Goal: Task Accomplishment & Management: Complete application form

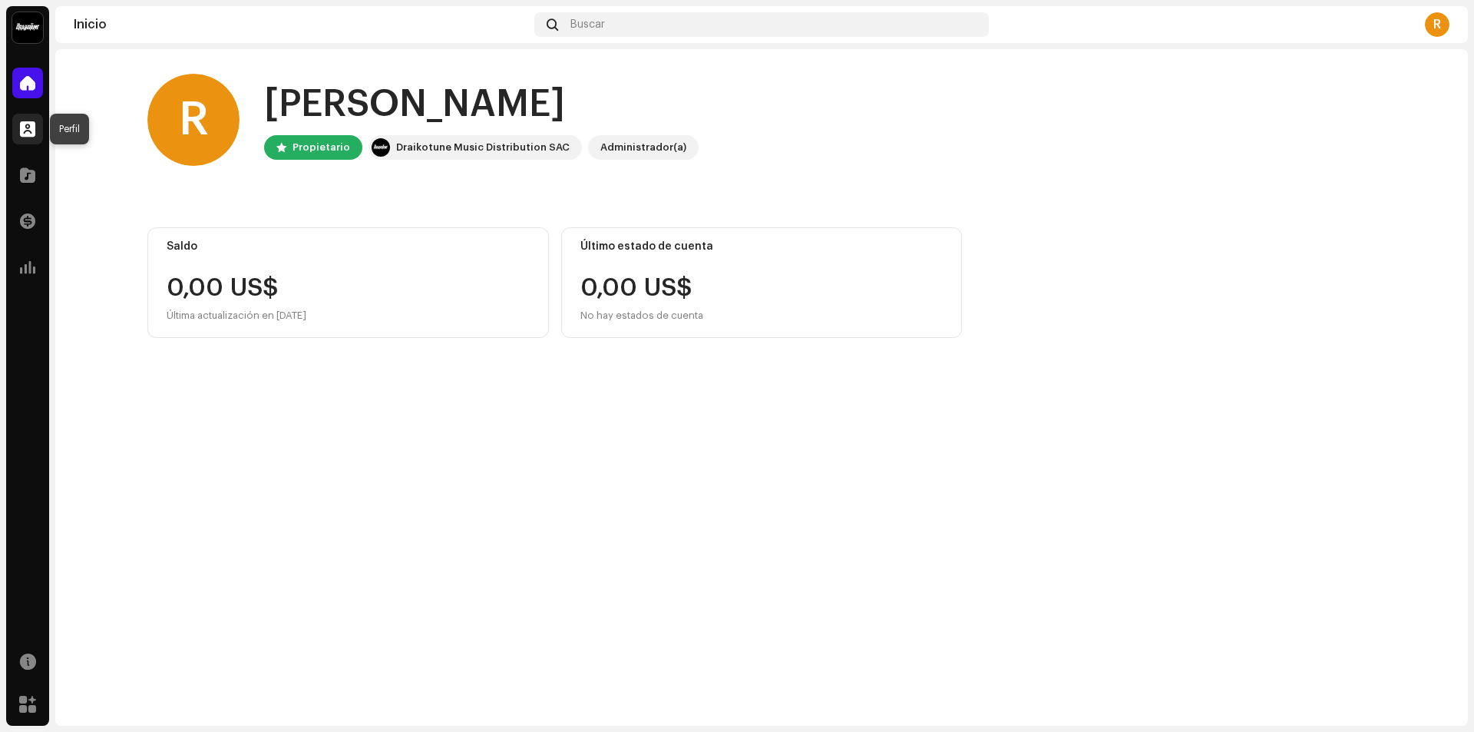
click at [28, 130] on span at bounding box center [27, 129] width 15 height 12
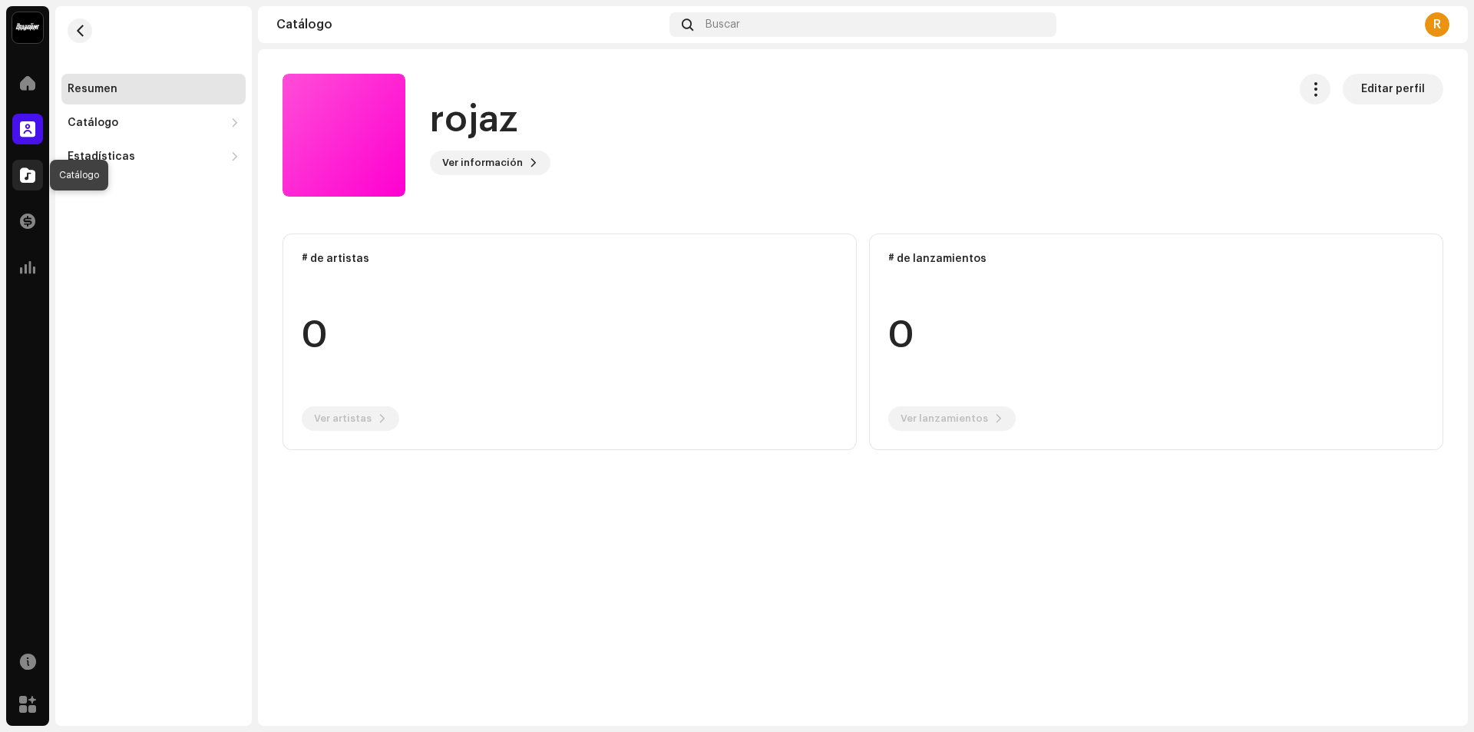
click at [22, 172] on span at bounding box center [27, 175] width 15 height 12
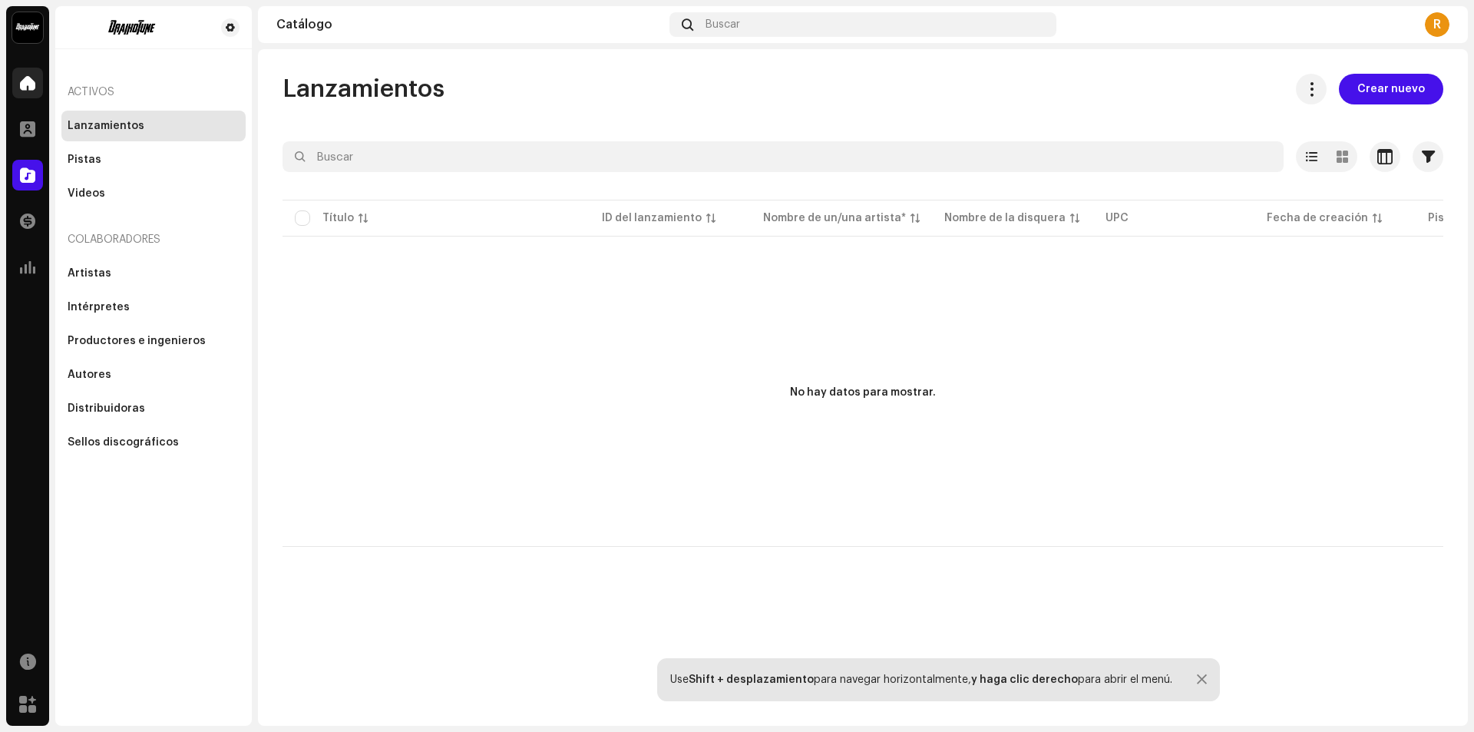
click at [25, 85] on span at bounding box center [27, 83] width 15 height 12
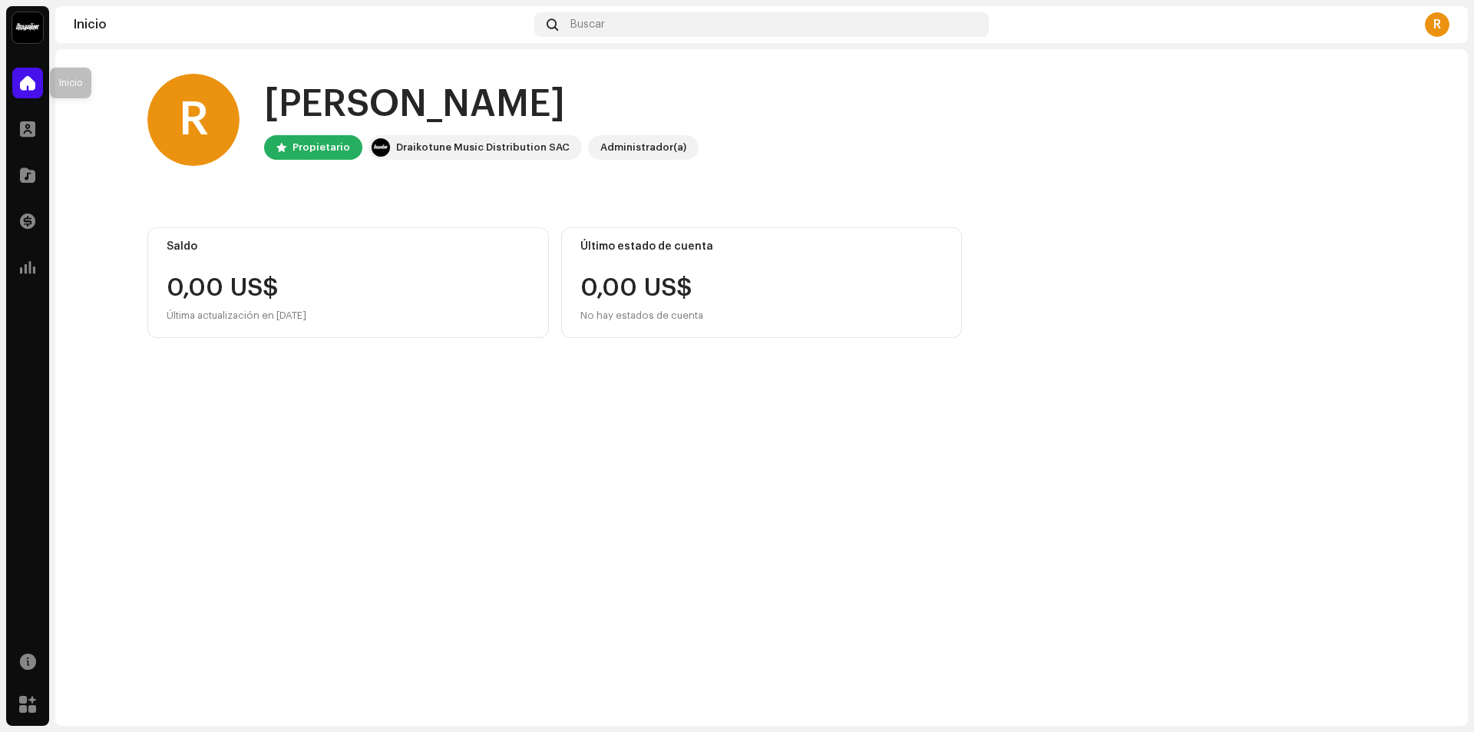
click at [36, 86] on div at bounding box center [27, 83] width 31 height 31
click at [27, 21] on img at bounding box center [27, 27] width 31 height 31
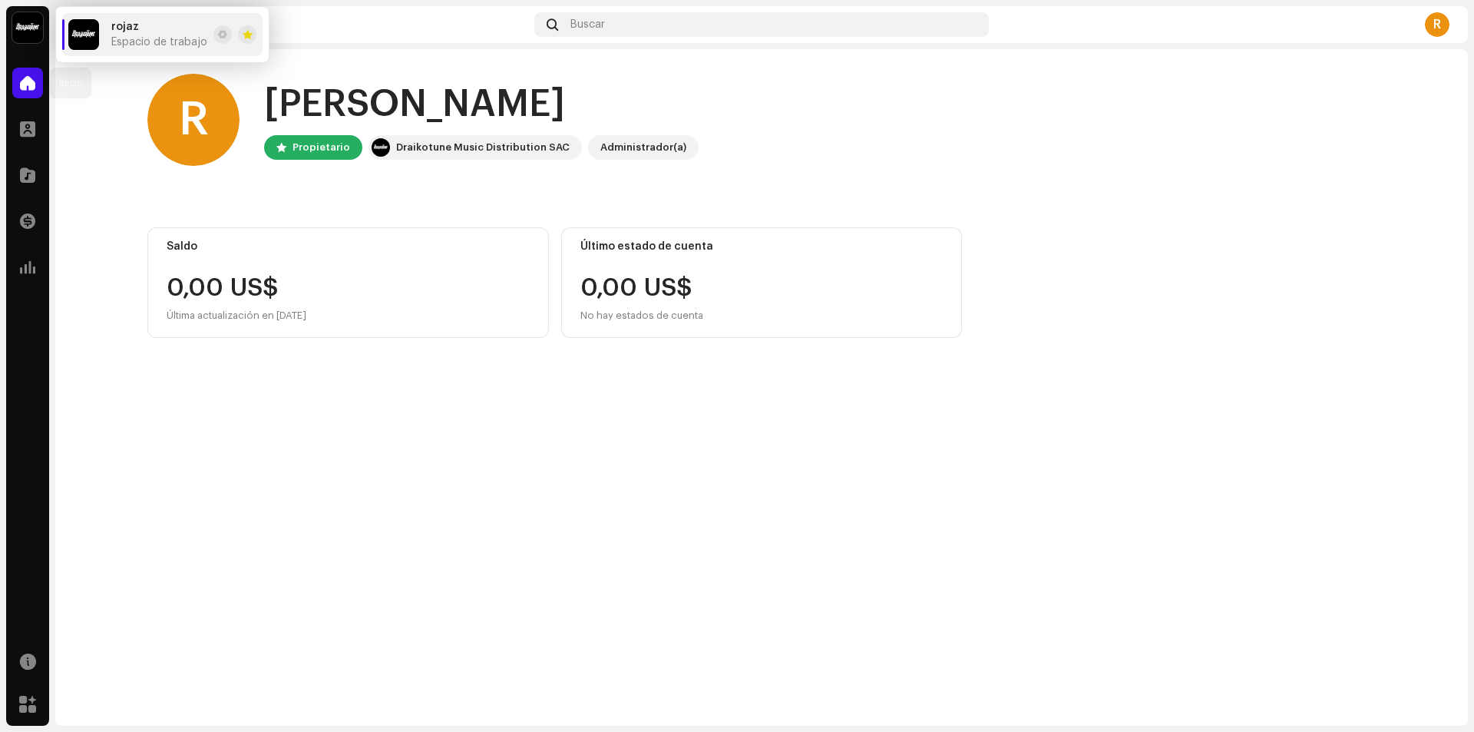
click at [18, 83] on div at bounding box center [27, 83] width 31 height 31
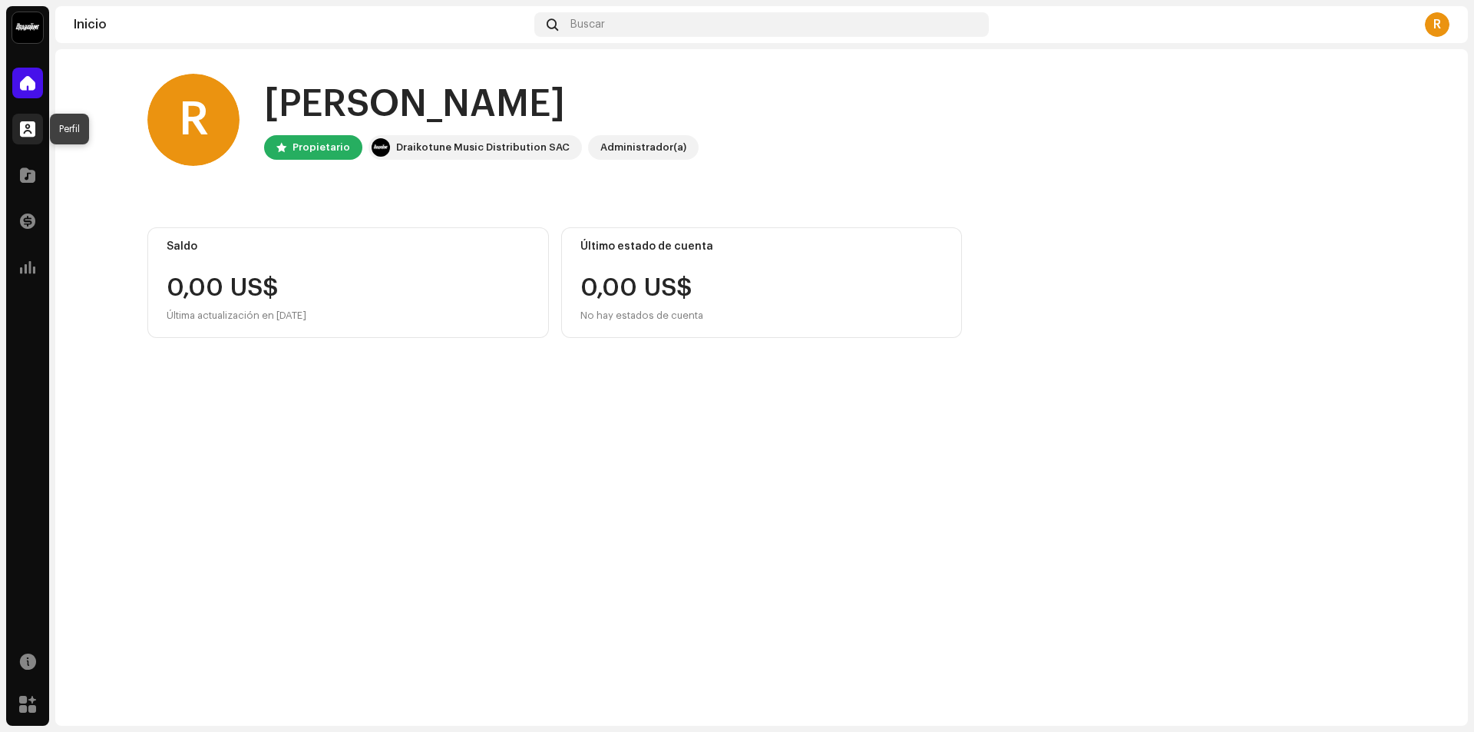
click at [33, 132] on span at bounding box center [27, 129] width 15 height 12
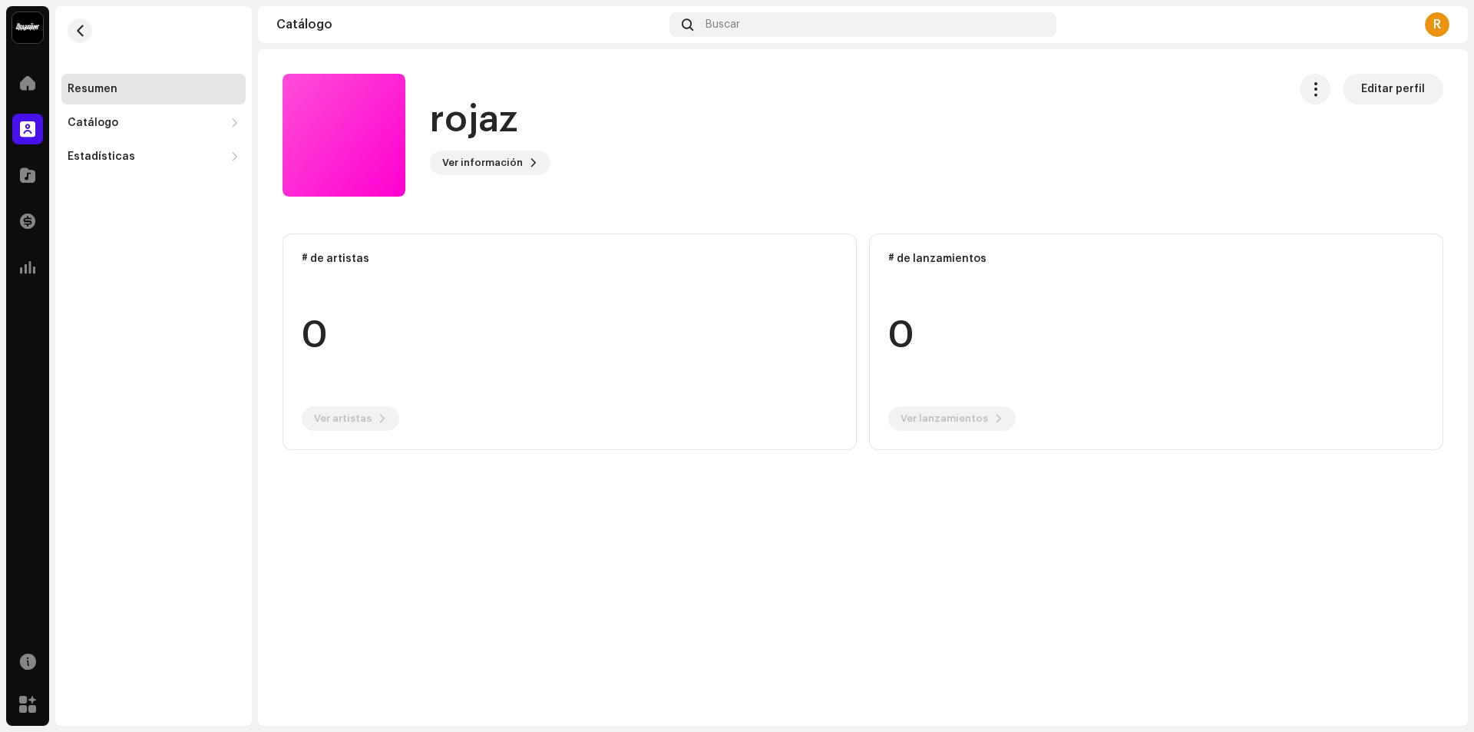
click at [365, 153] on div at bounding box center [344, 135] width 123 height 123
click at [544, 140] on div "rojaz" at bounding box center [490, 119] width 121 height 49
click at [524, 154] on button "Ver información" at bounding box center [490, 162] width 121 height 25
click at [637, 183] on div "rojaz 1064108 Descripción —" at bounding box center [737, 366] width 1474 height 732
click at [26, 87] on span at bounding box center [27, 83] width 15 height 12
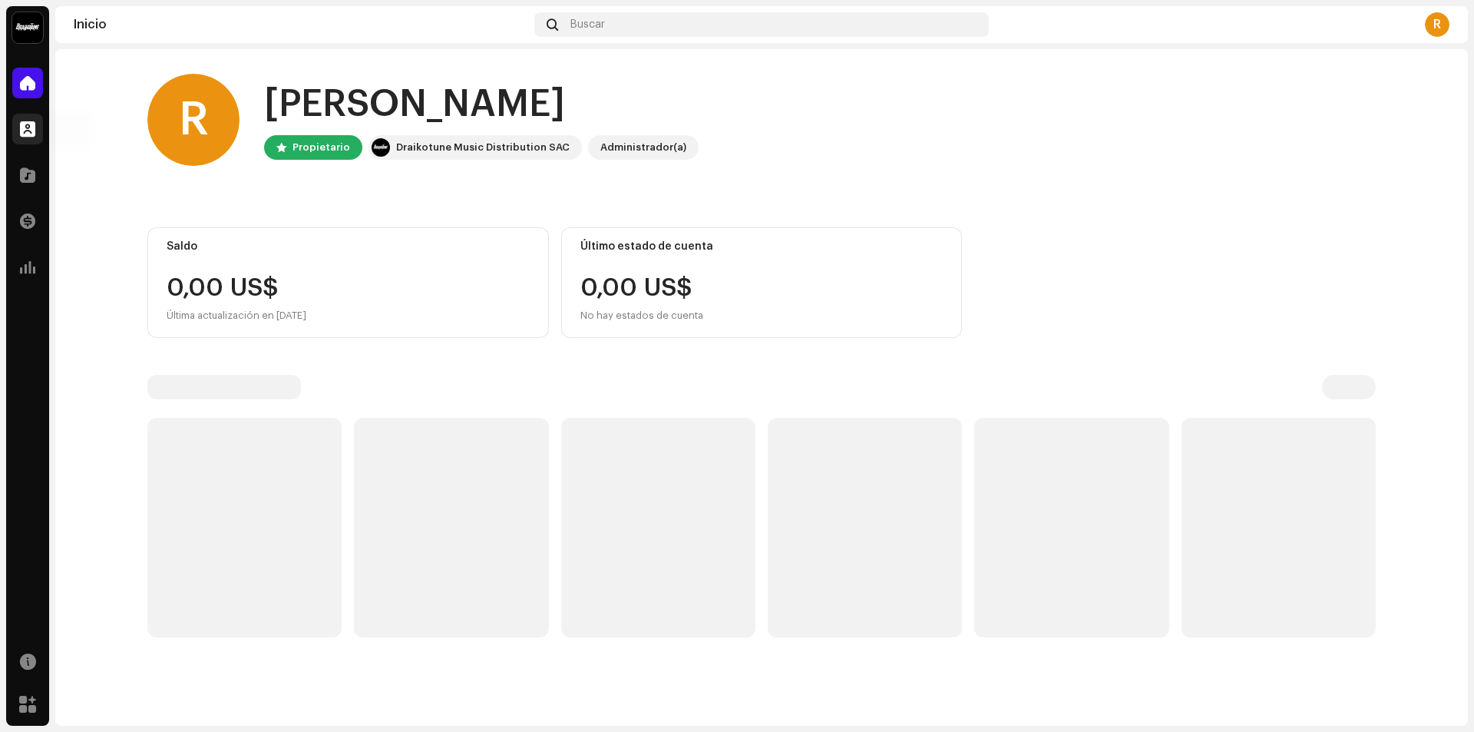
click at [22, 123] on span at bounding box center [27, 129] width 15 height 12
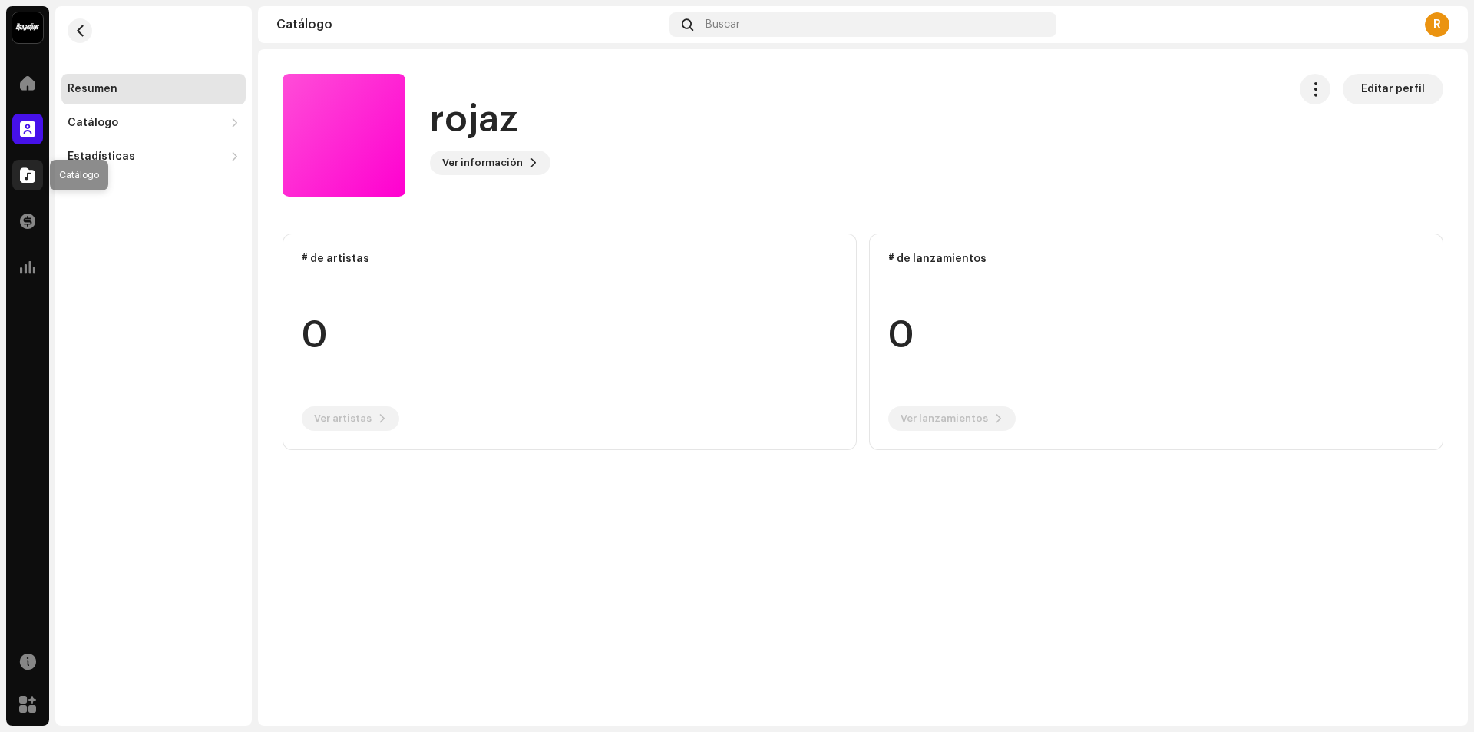
click at [23, 190] on div at bounding box center [27, 175] width 31 height 31
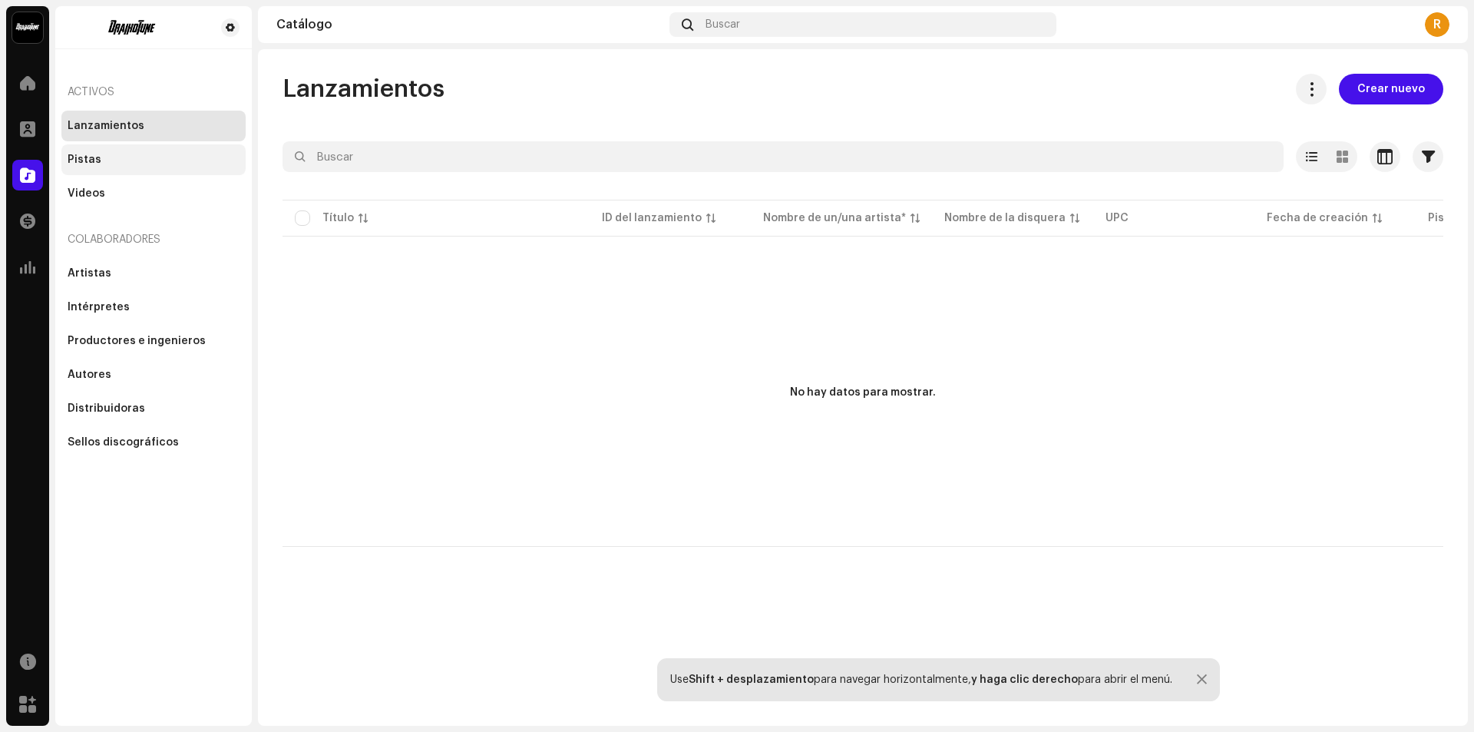
click at [93, 167] on div "Pistas" at bounding box center [153, 159] width 184 height 31
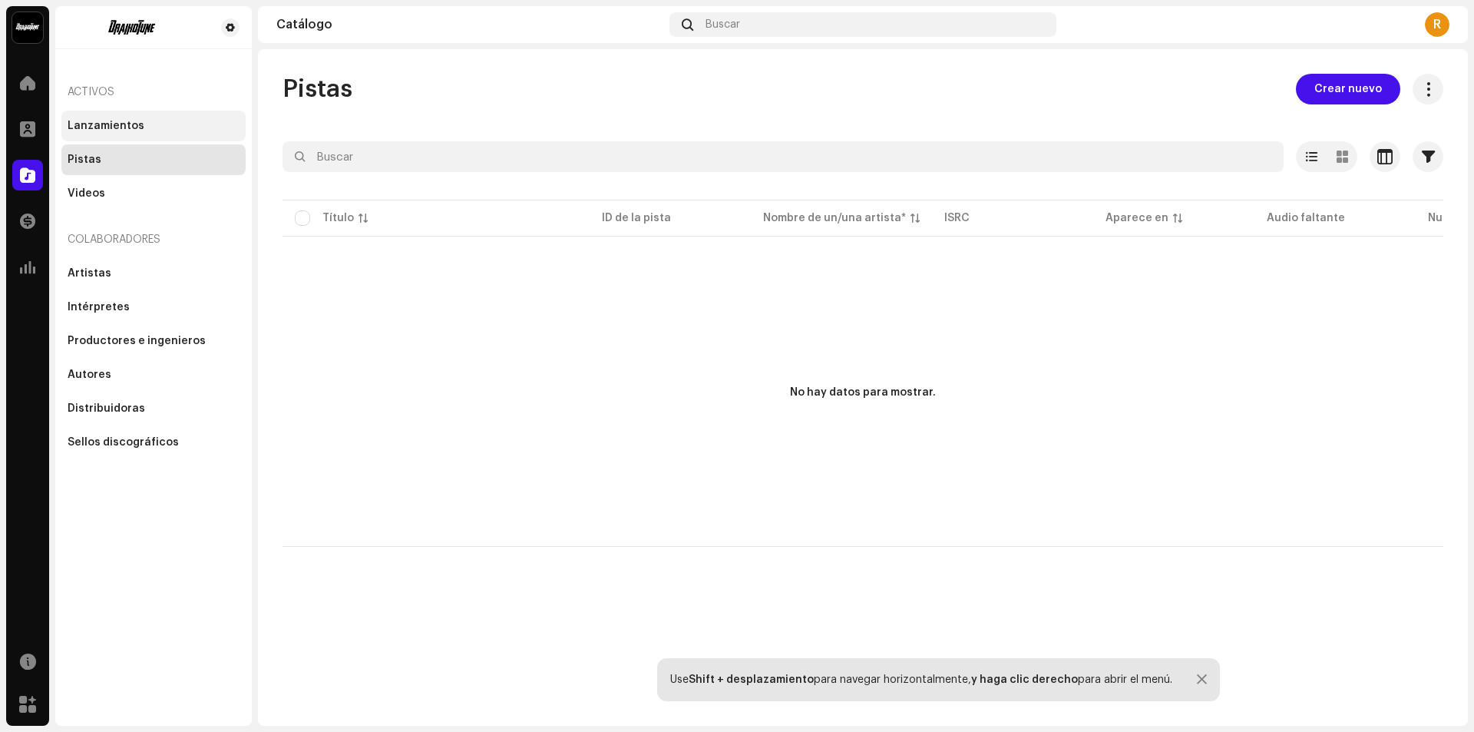
click at [98, 114] on div "Lanzamientos" at bounding box center [153, 126] width 184 height 31
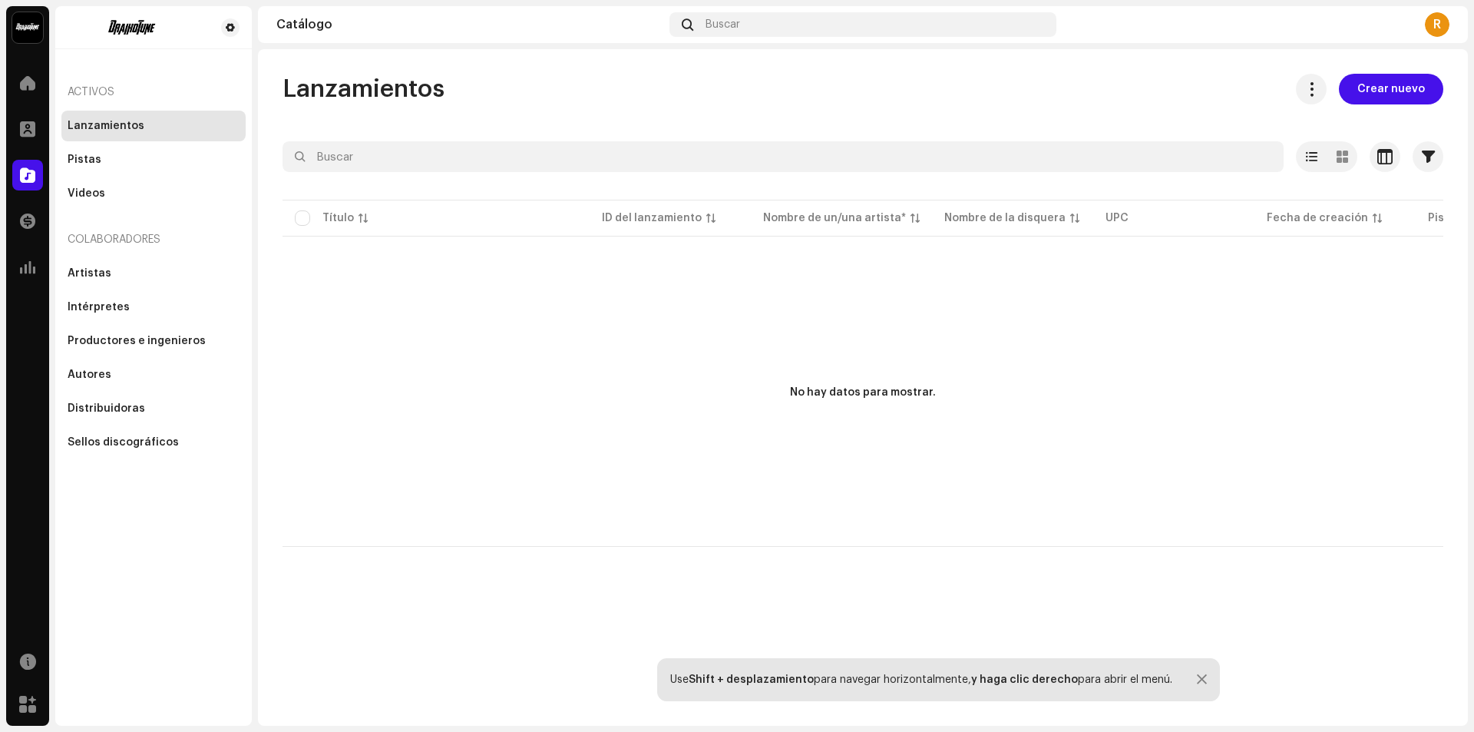
click at [591, 324] on div "No hay datos para mostrar." at bounding box center [863, 393] width 1161 height 307
click at [1403, 88] on span "Crear nuevo" at bounding box center [1392, 89] width 68 height 31
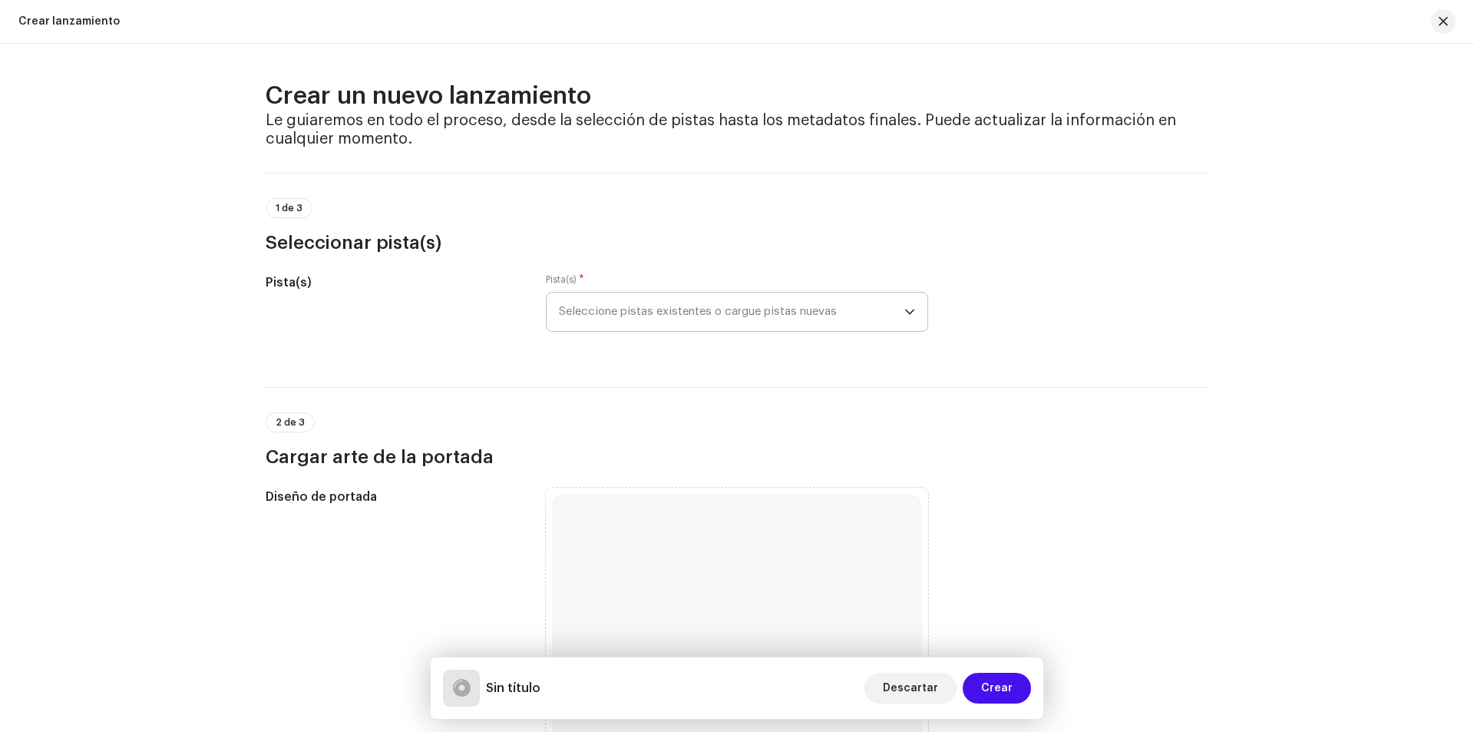
click at [651, 319] on span "Seleccione pistas existentes o cargue pistas nuevas" at bounding box center [732, 312] width 346 height 38
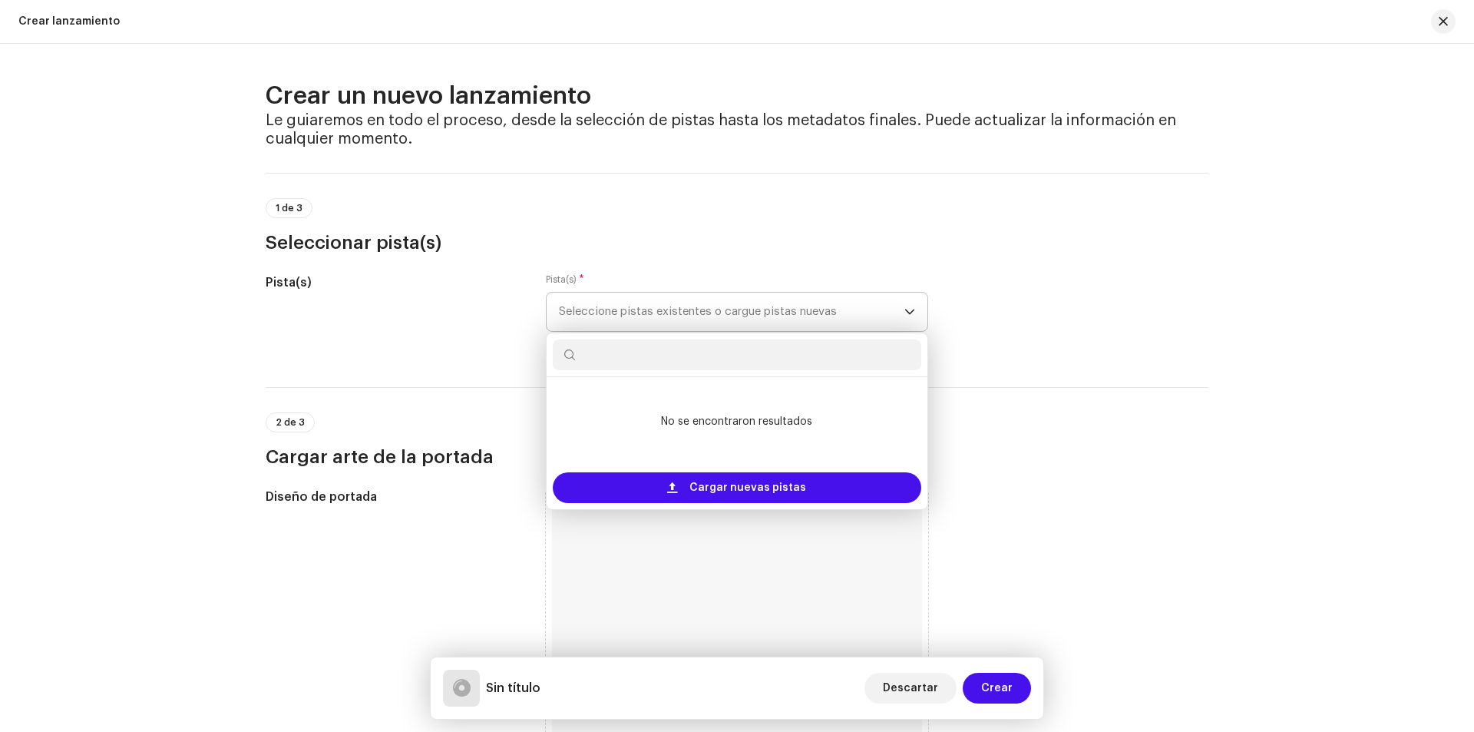
click at [651, 319] on span "Seleccione pistas existentes o cargue pistas nuevas" at bounding box center [732, 312] width 346 height 38
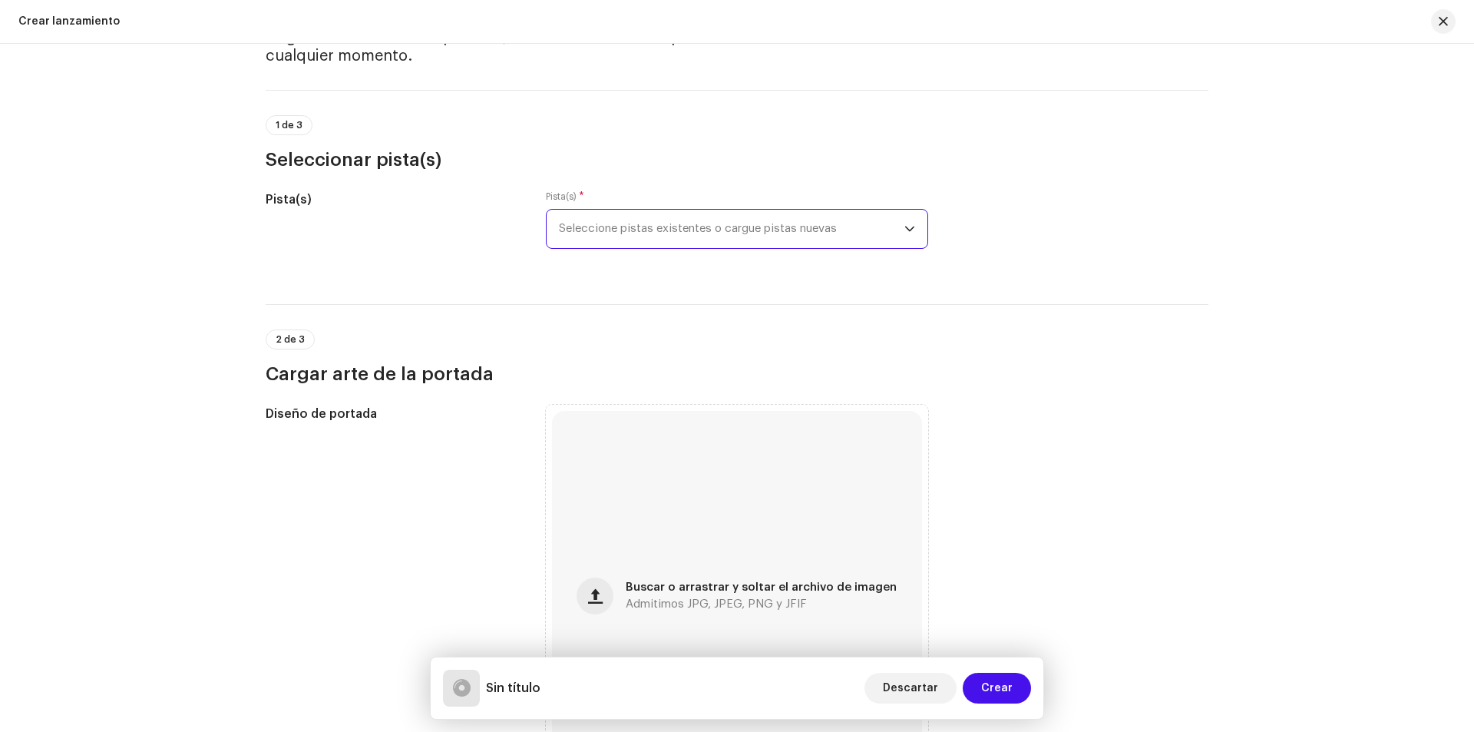
scroll to position [77, 0]
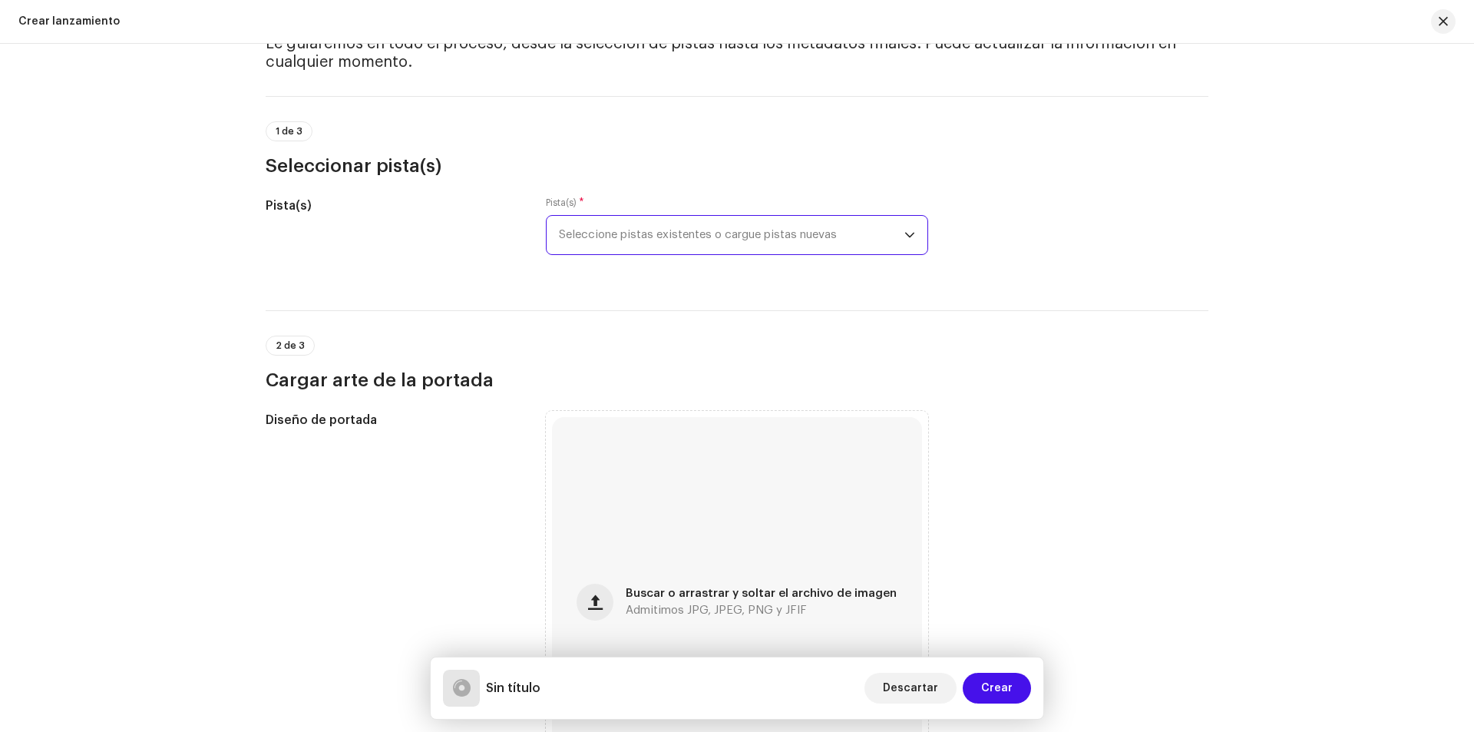
click at [708, 238] on span "Seleccione pistas existentes o cargue pistas nuevas" at bounding box center [732, 235] width 346 height 38
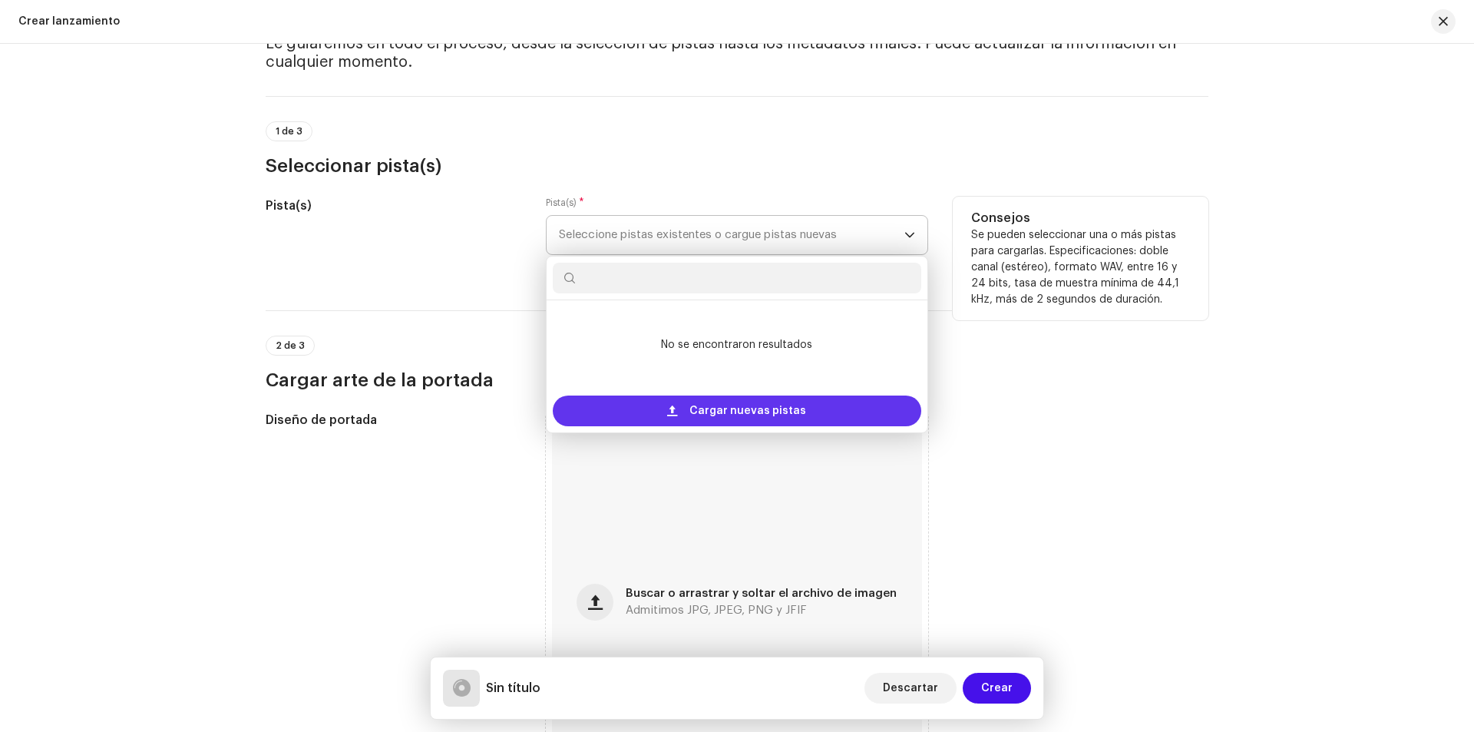
click at [751, 408] on span "Cargar nuevas pistas" at bounding box center [748, 410] width 117 height 31
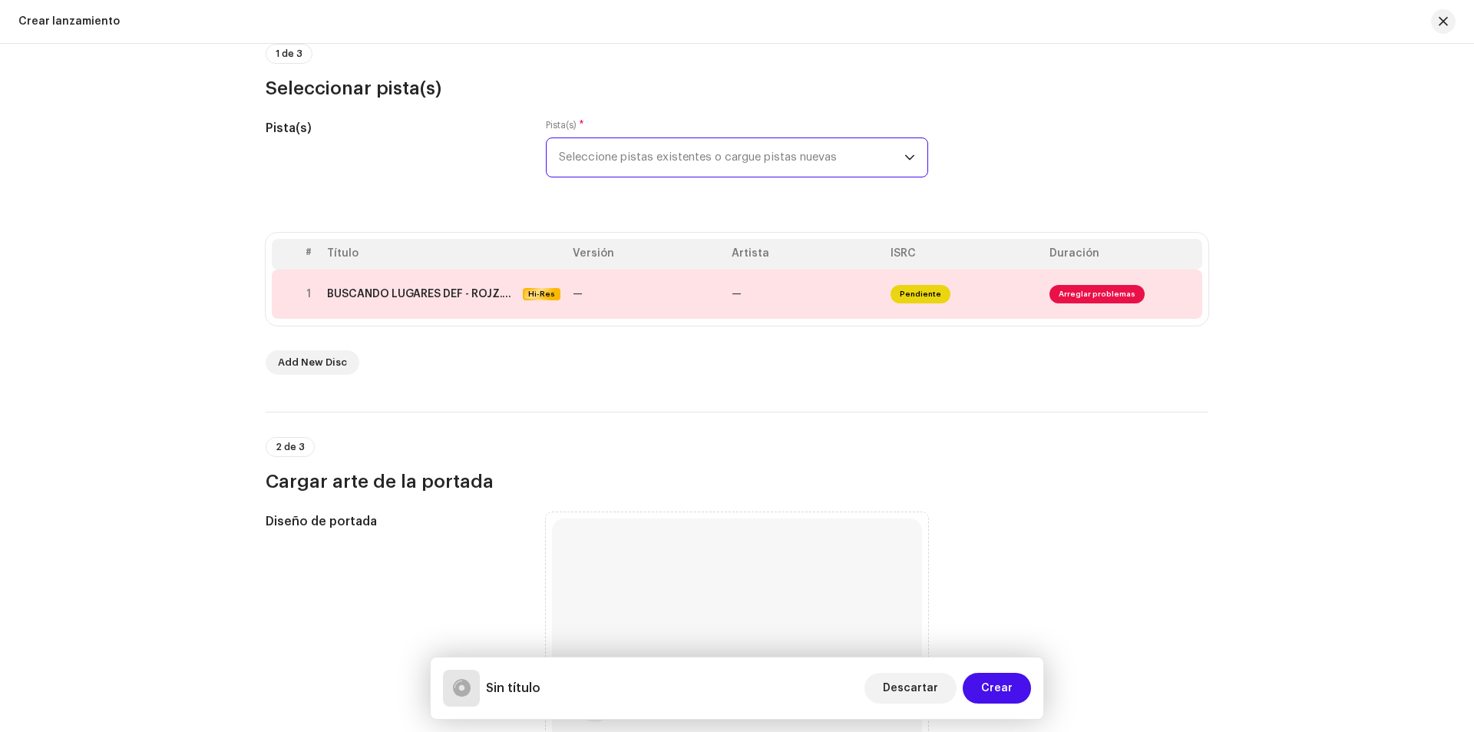
scroll to position [154, 0]
click at [610, 296] on td "—" at bounding box center [646, 294] width 159 height 49
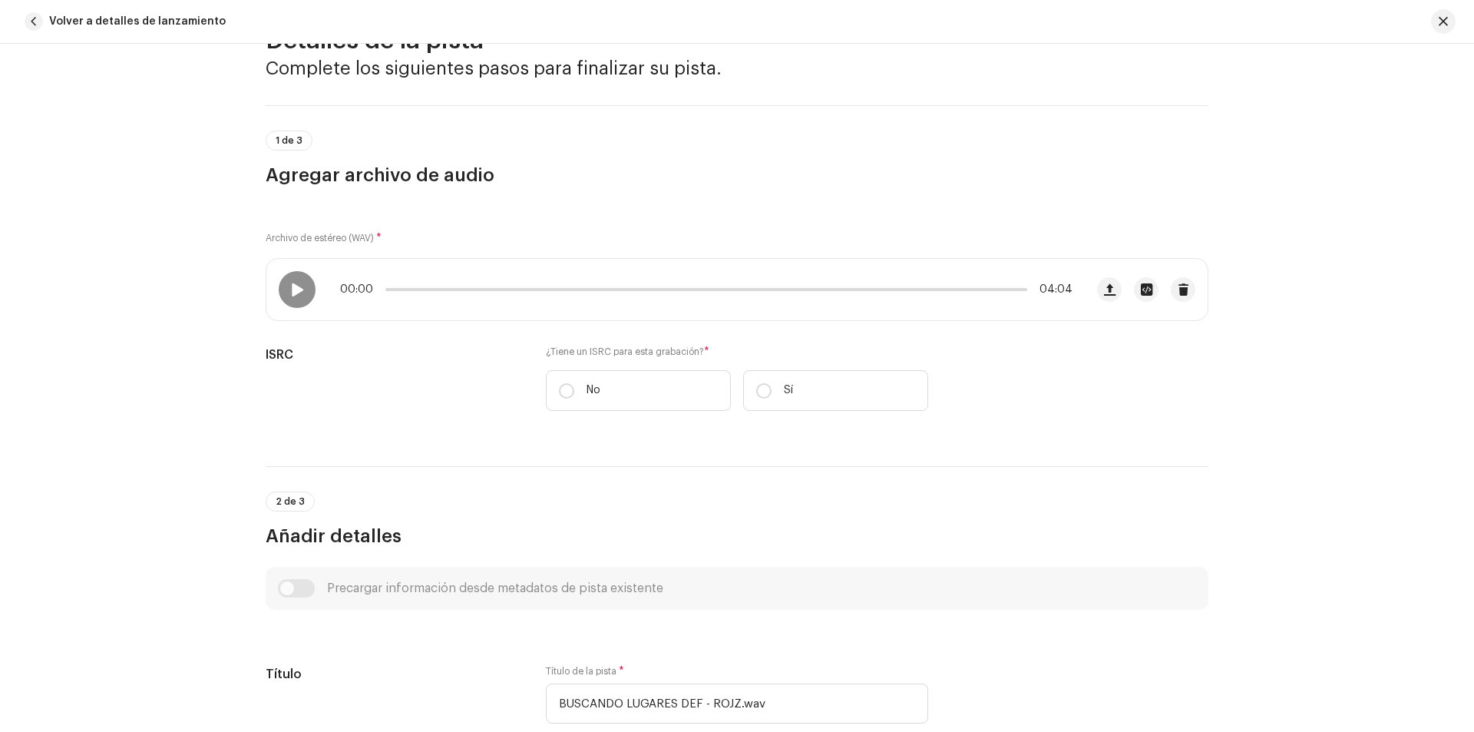
scroll to position [19, 0]
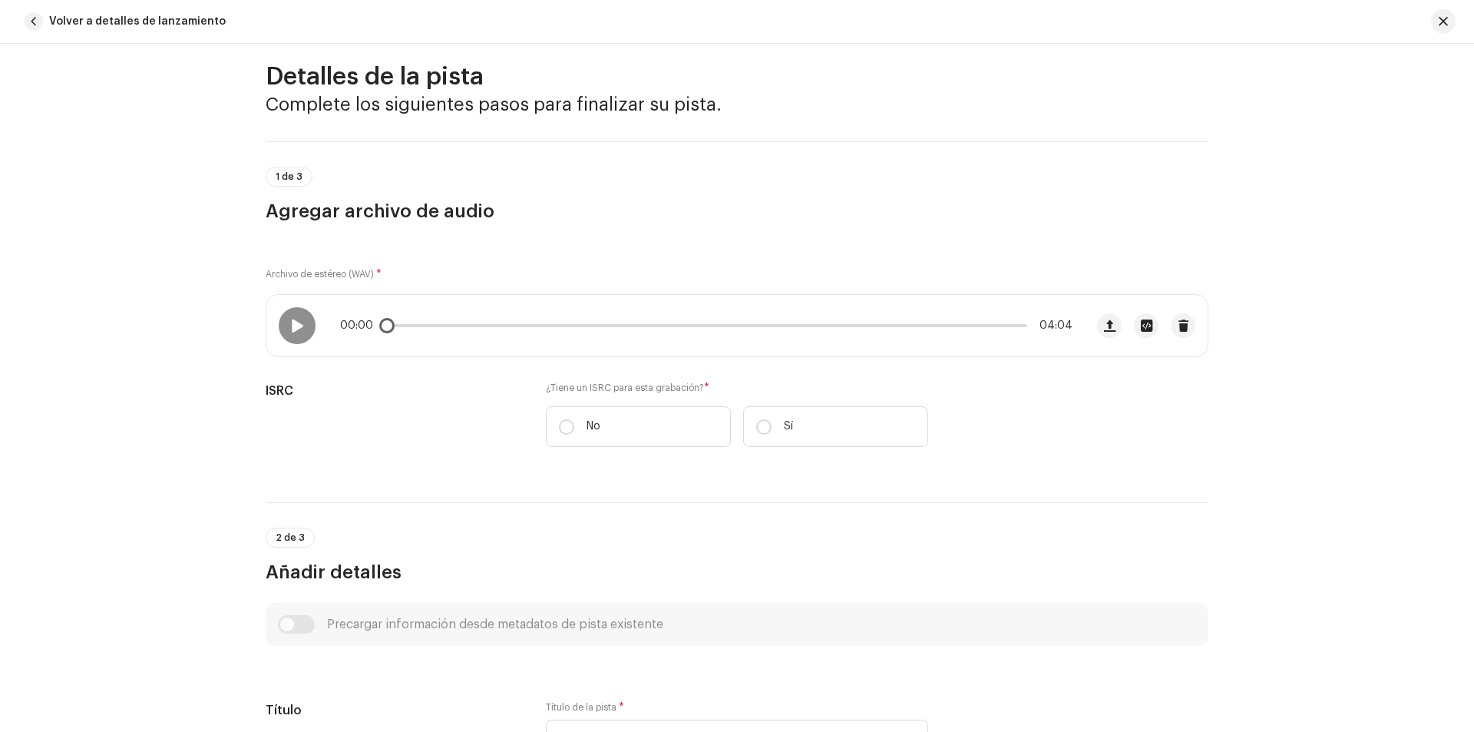
click at [316, 331] on div "00:00 04:04" at bounding box center [675, 325] width 819 height 61
click at [290, 323] on span at bounding box center [296, 325] width 13 height 12
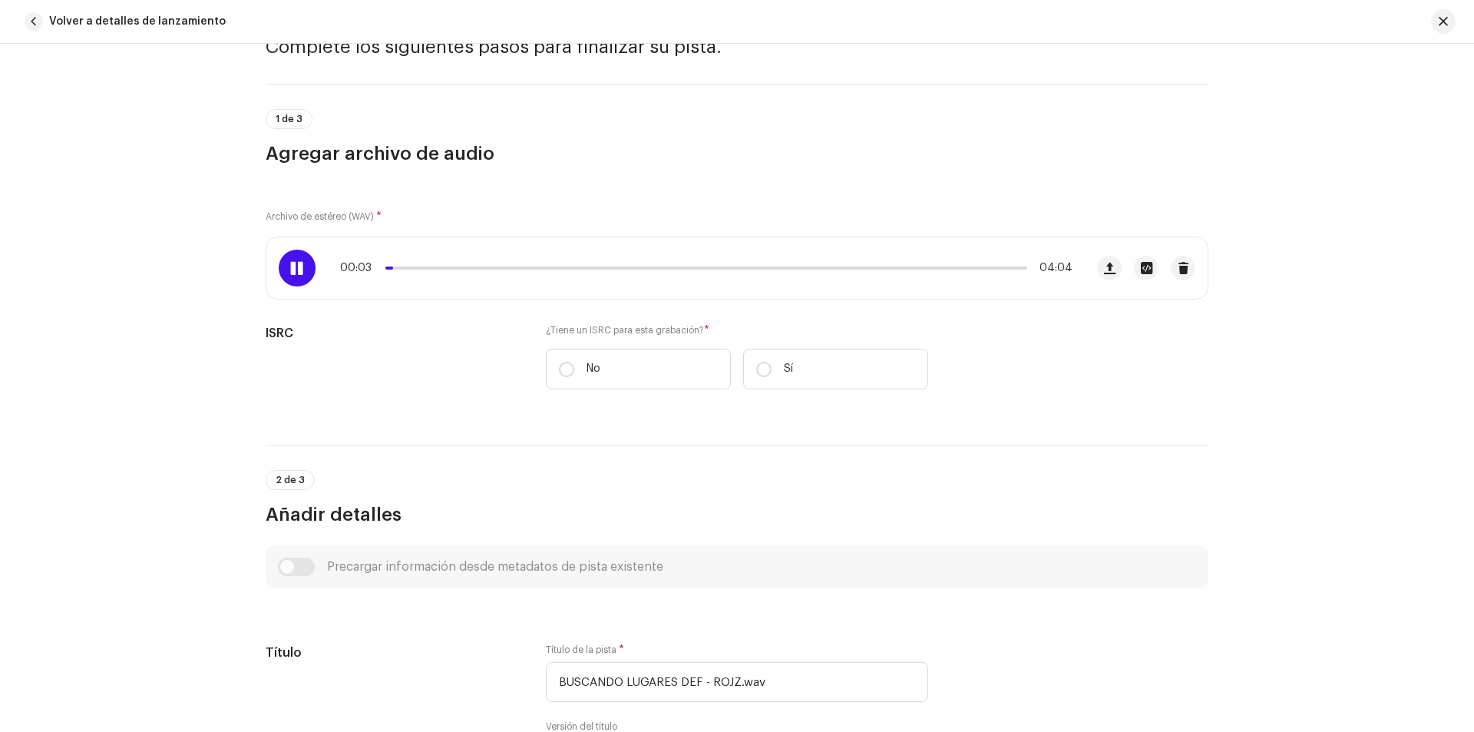
scroll to position [154, 0]
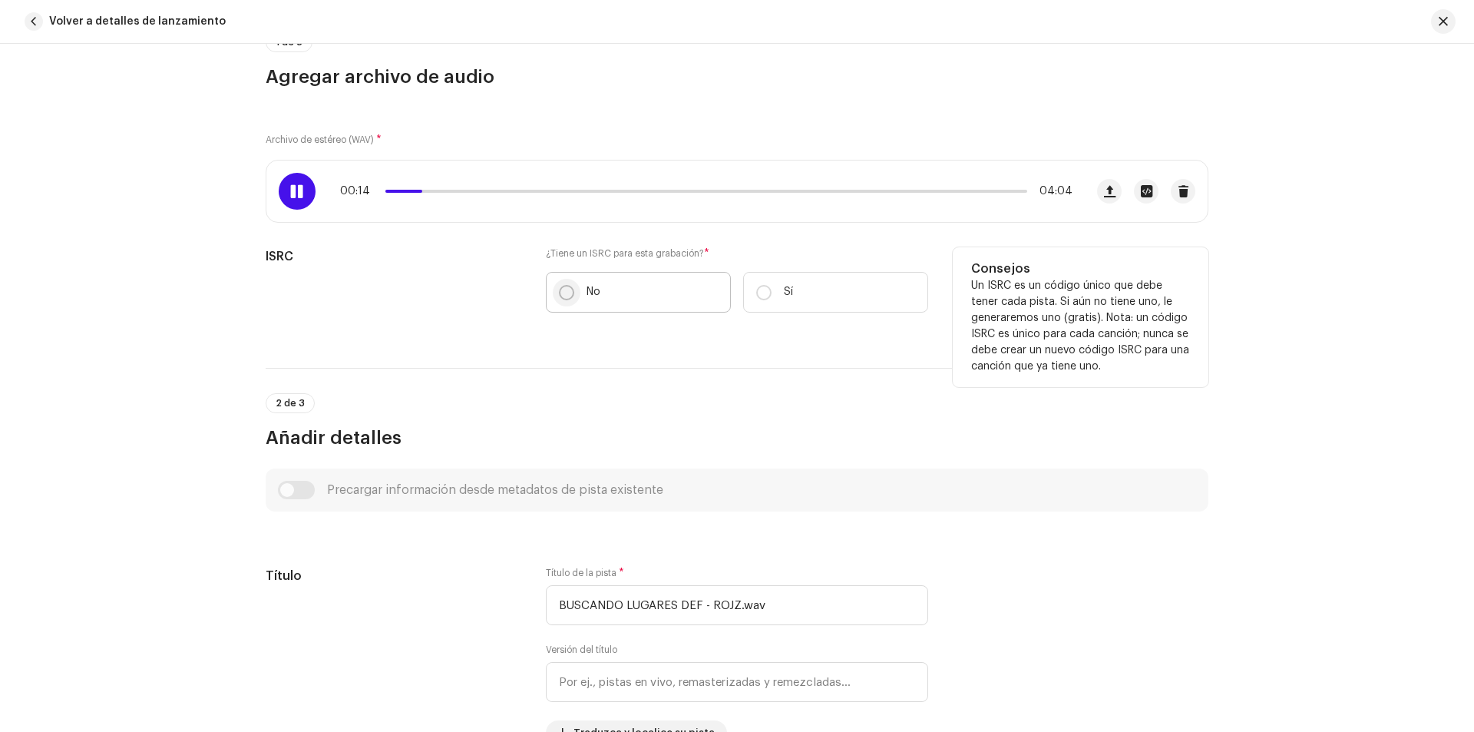
click at [561, 293] on input "No" at bounding box center [566, 292] width 15 height 15
radio input "true"
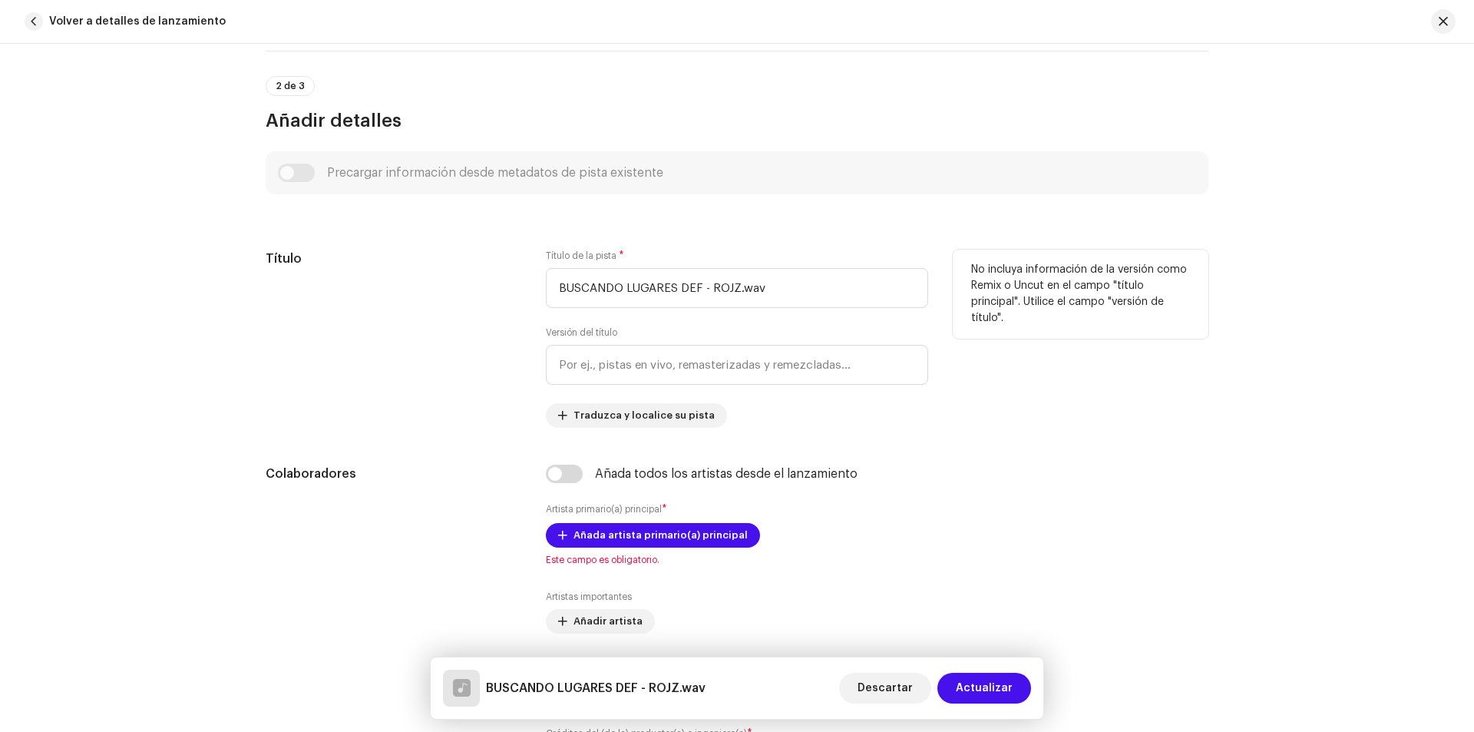
scroll to position [537, 0]
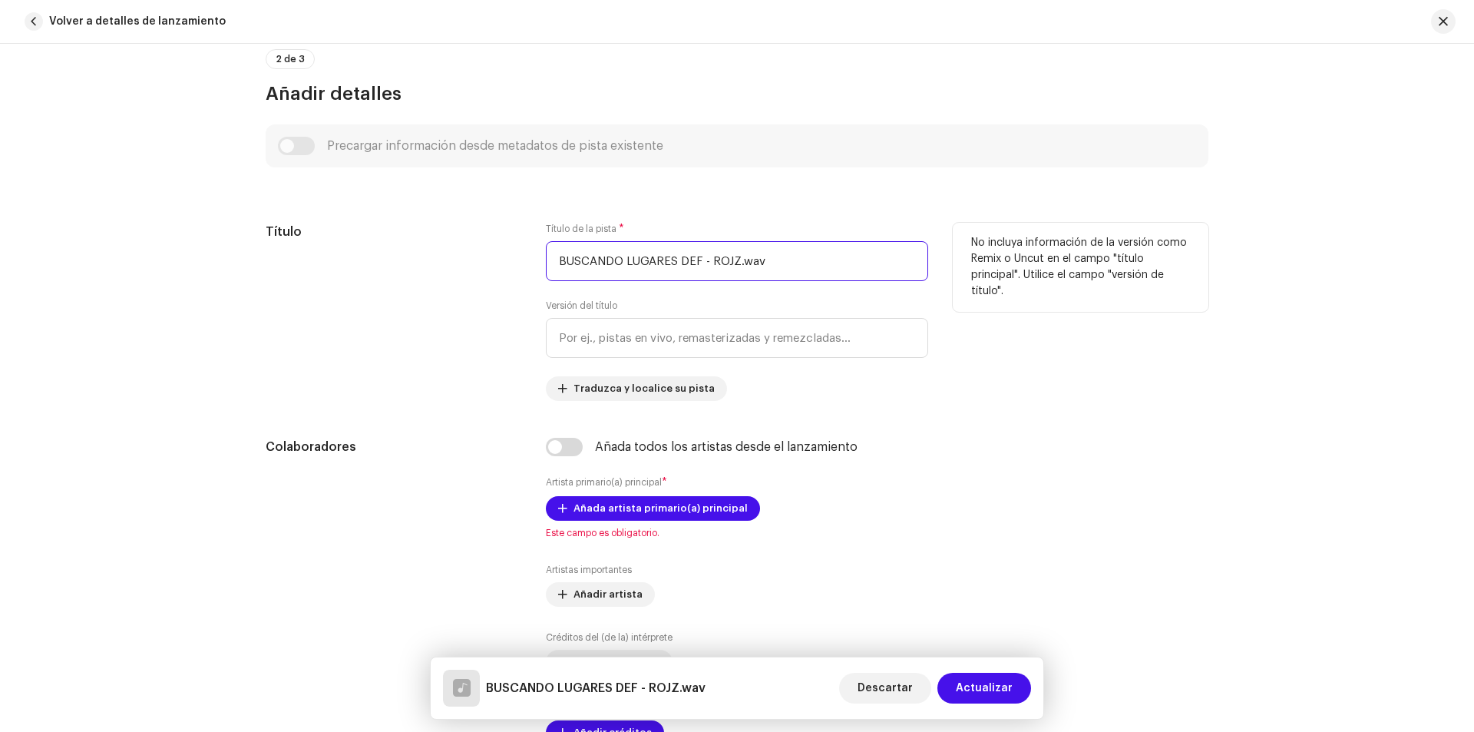
drag, startPoint x: 769, startPoint y: 270, endPoint x: 549, endPoint y: 272, distance: 219.6
click at [549, 272] on input "BUSCANDO LUGARES DEF - ROJZ.wav" at bounding box center [737, 261] width 382 height 40
click at [594, 262] on input "buscano lugars" at bounding box center [737, 261] width 382 height 40
click at [672, 266] on input "buscando lugars" at bounding box center [737, 261] width 382 height 40
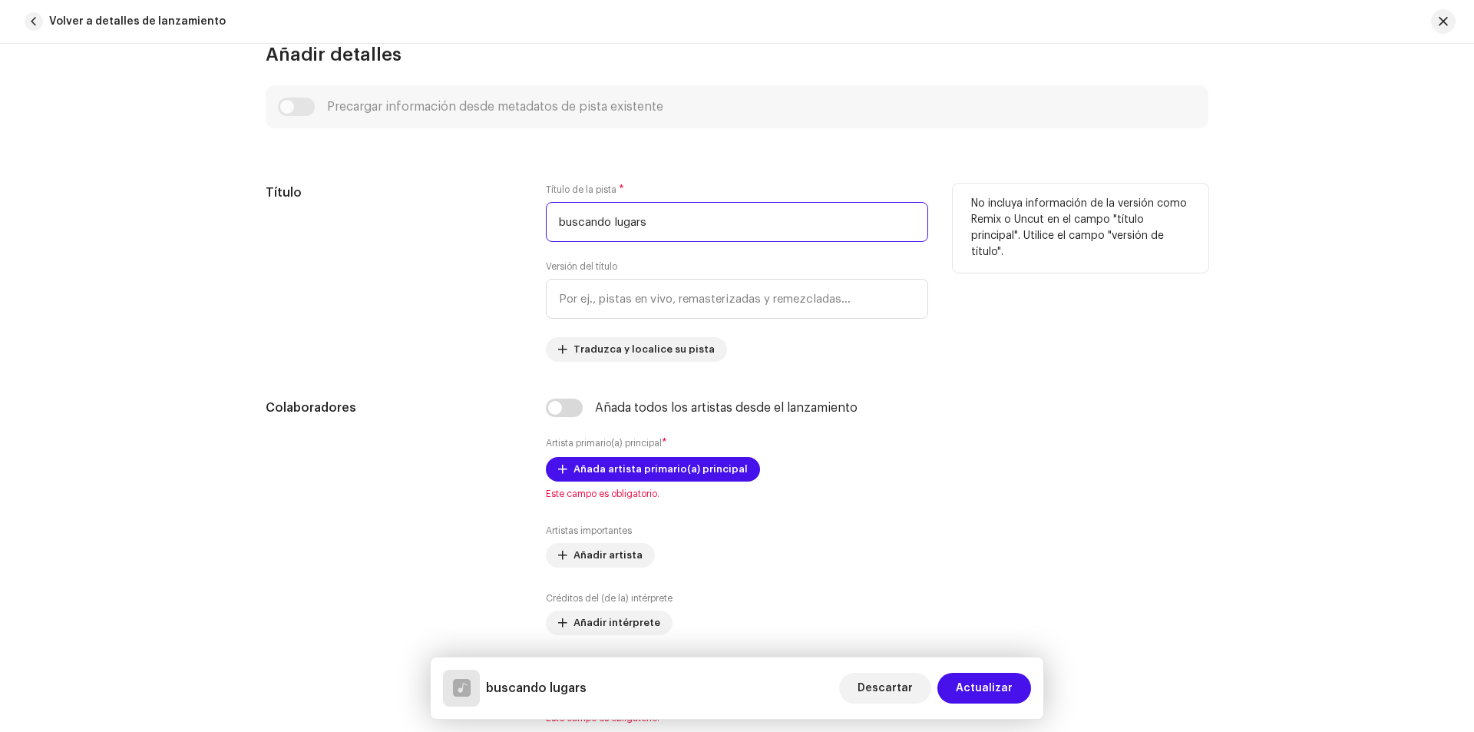
scroll to position [614, 0]
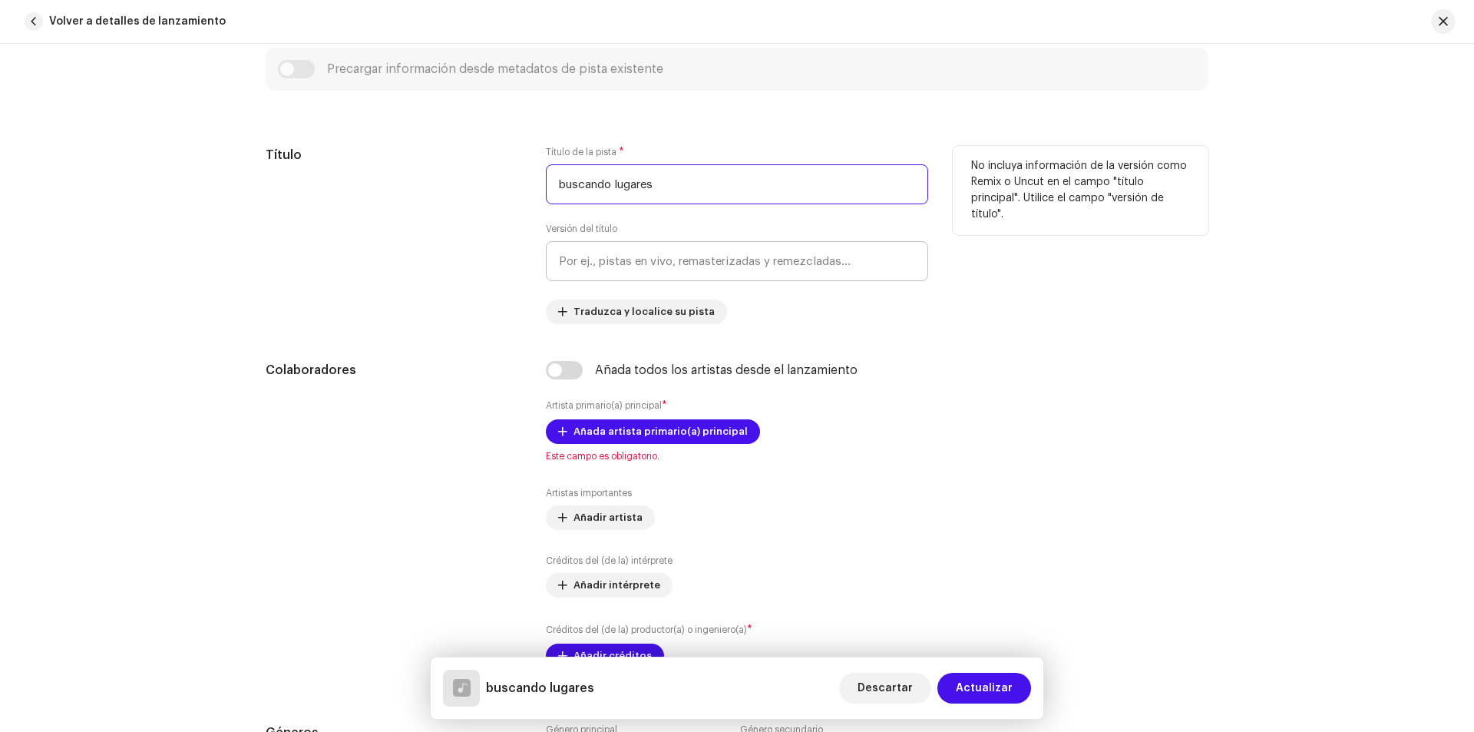
type input "buscando lugares"
click at [622, 263] on input "text" at bounding box center [737, 261] width 382 height 40
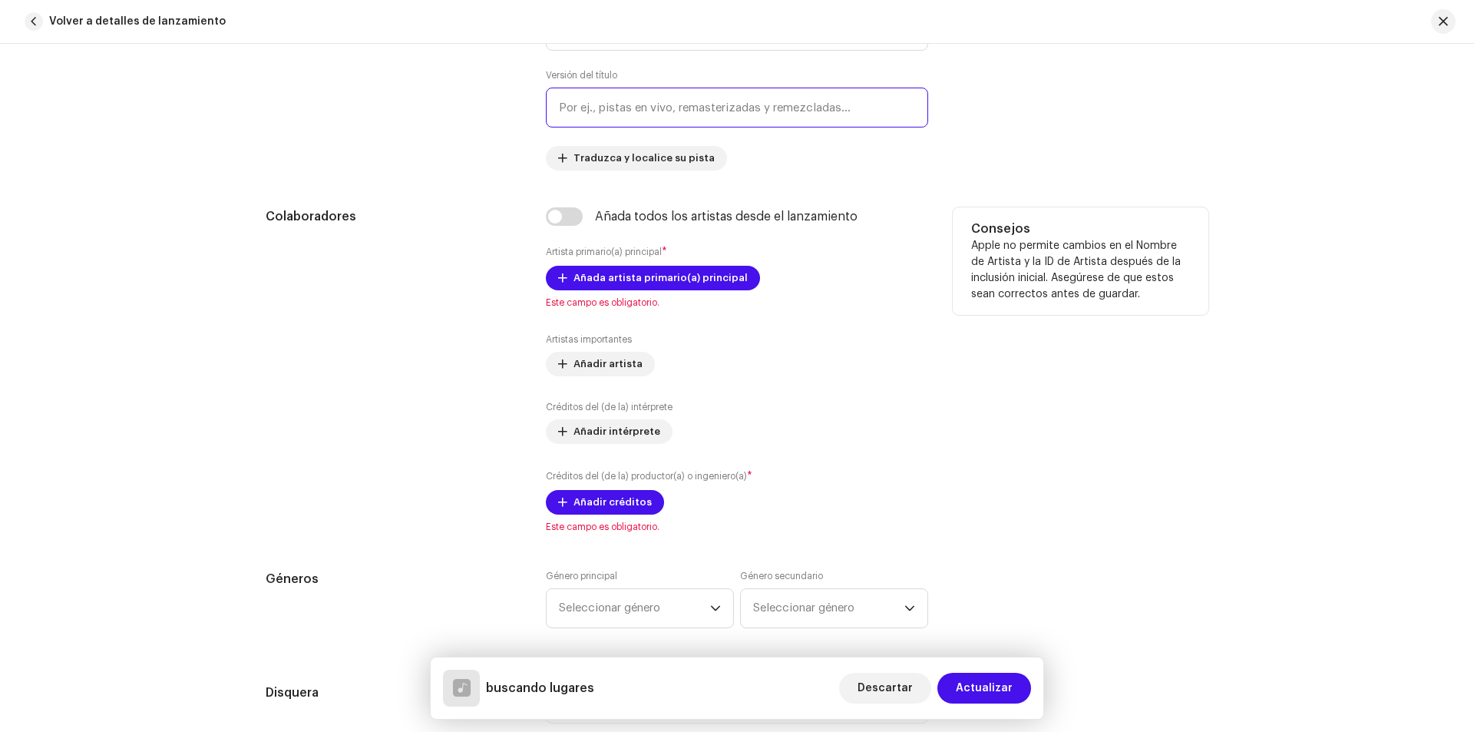
scroll to position [691, 0]
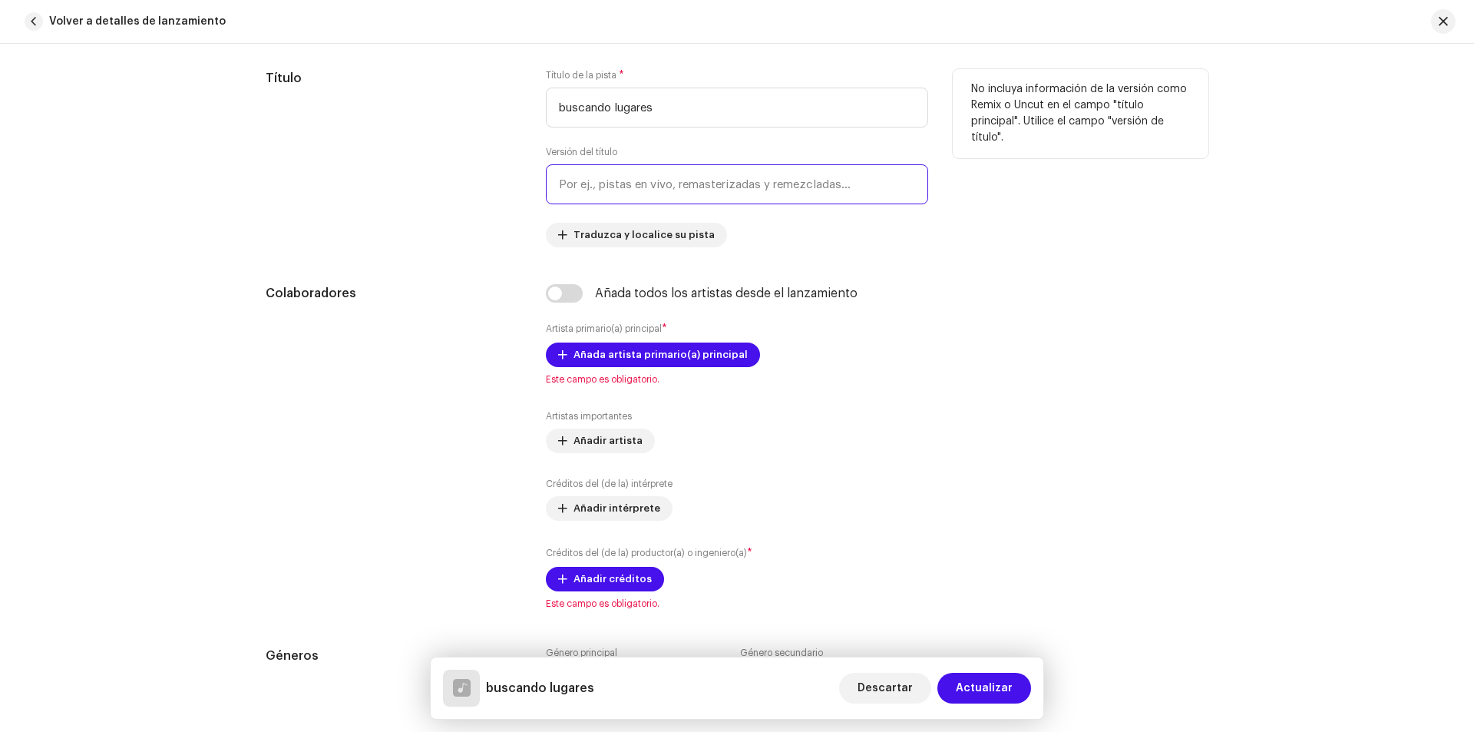
click at [613, 189] on input "text" at bounding box center [737, 184] width 382 height 40
click at [488, 110] on div "Título" at bounding box center [394, 158] width 256 height 178
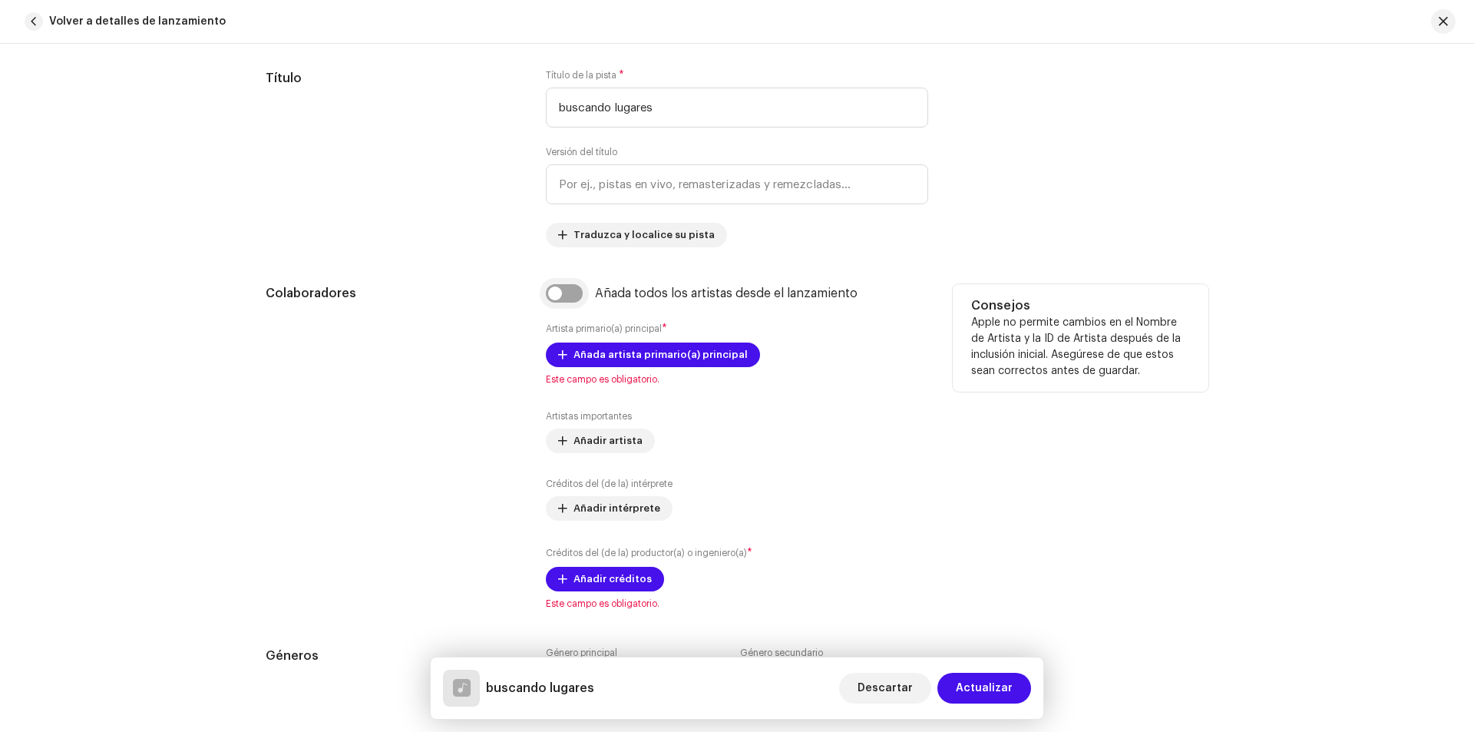
scroll to position [768, 0]
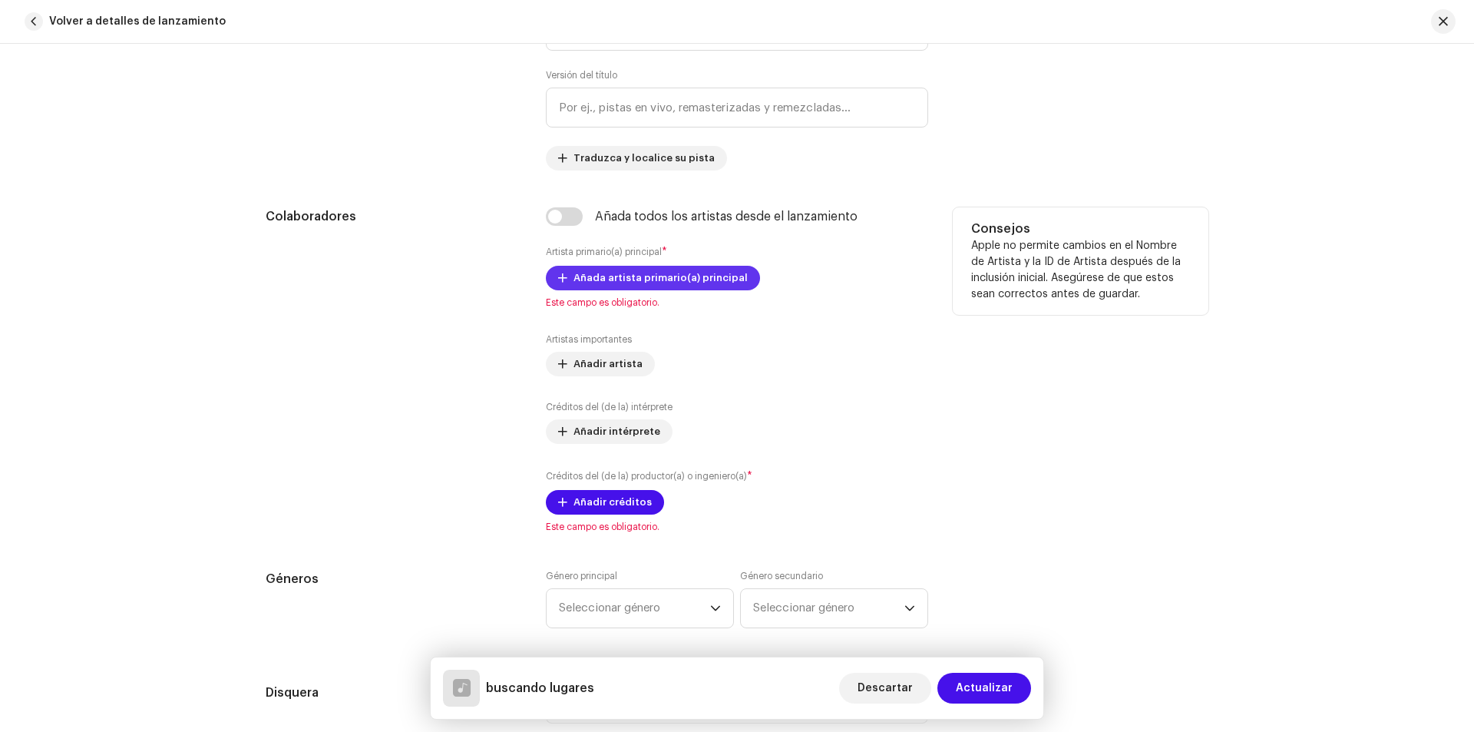
click at [613, 275] on span "Añada artista primario(a) principal" at bounding box center [661, 278] width 174 height 31
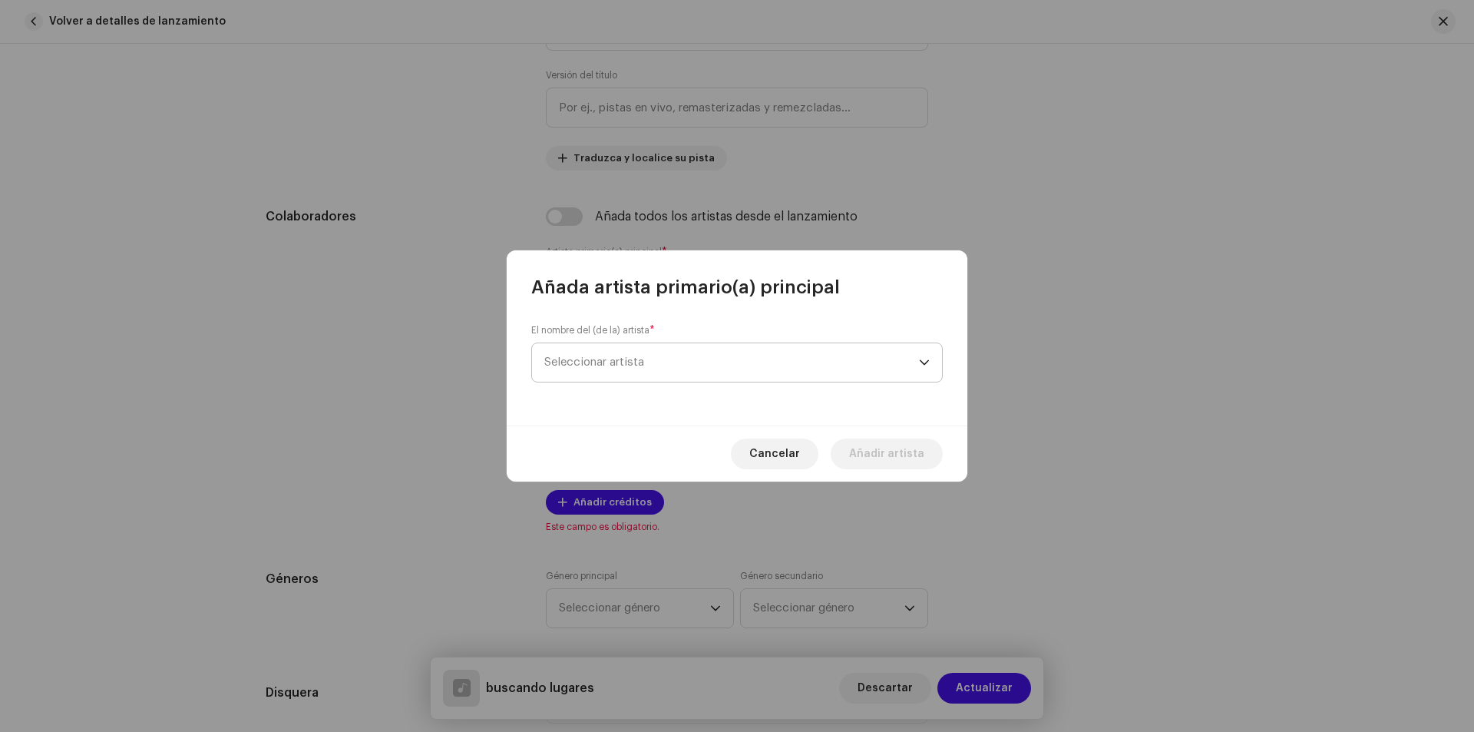
click at [630, 369] on span "Seleccionar artista" at bounding box center [731, 362] width 375 height 38
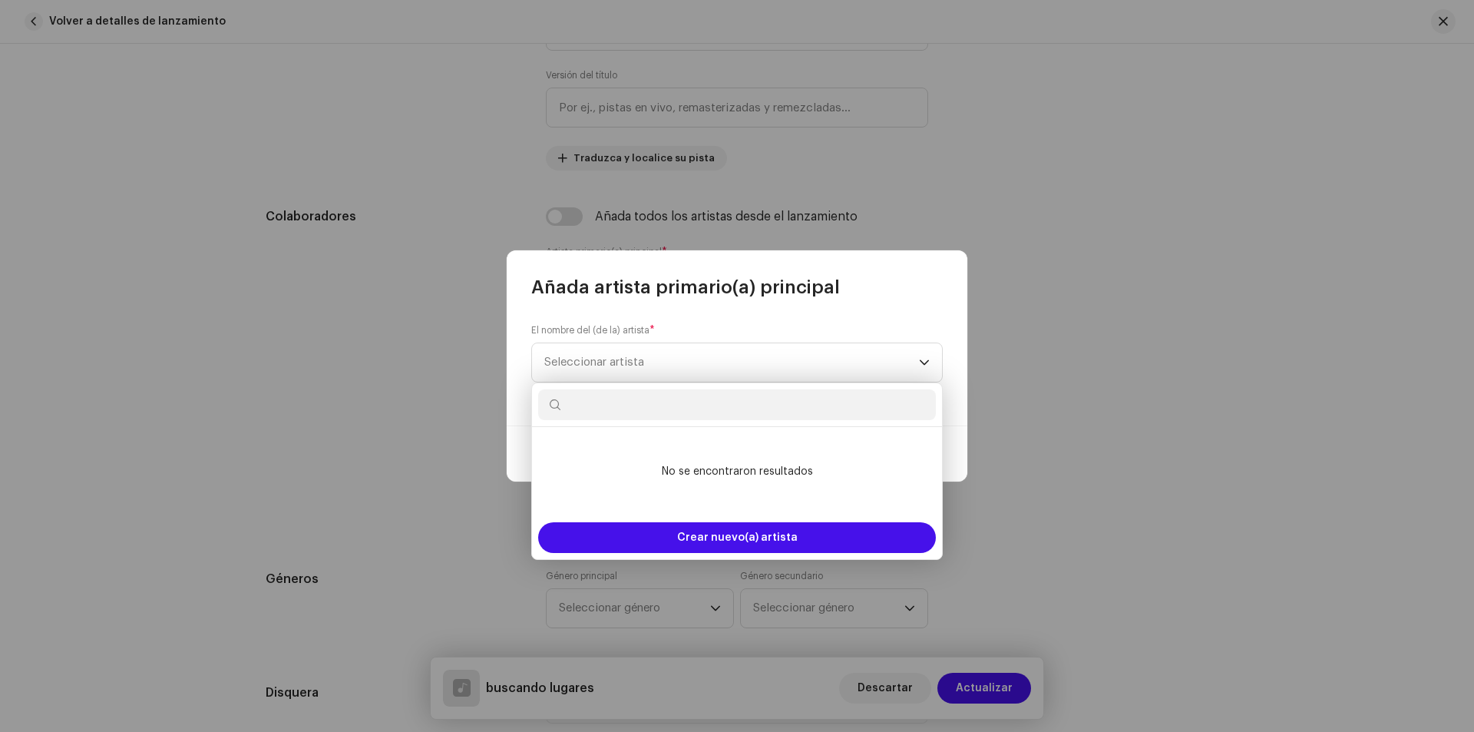
click at [665, 410] on input "text" at bounding box center [737, 404] width 398 height 31
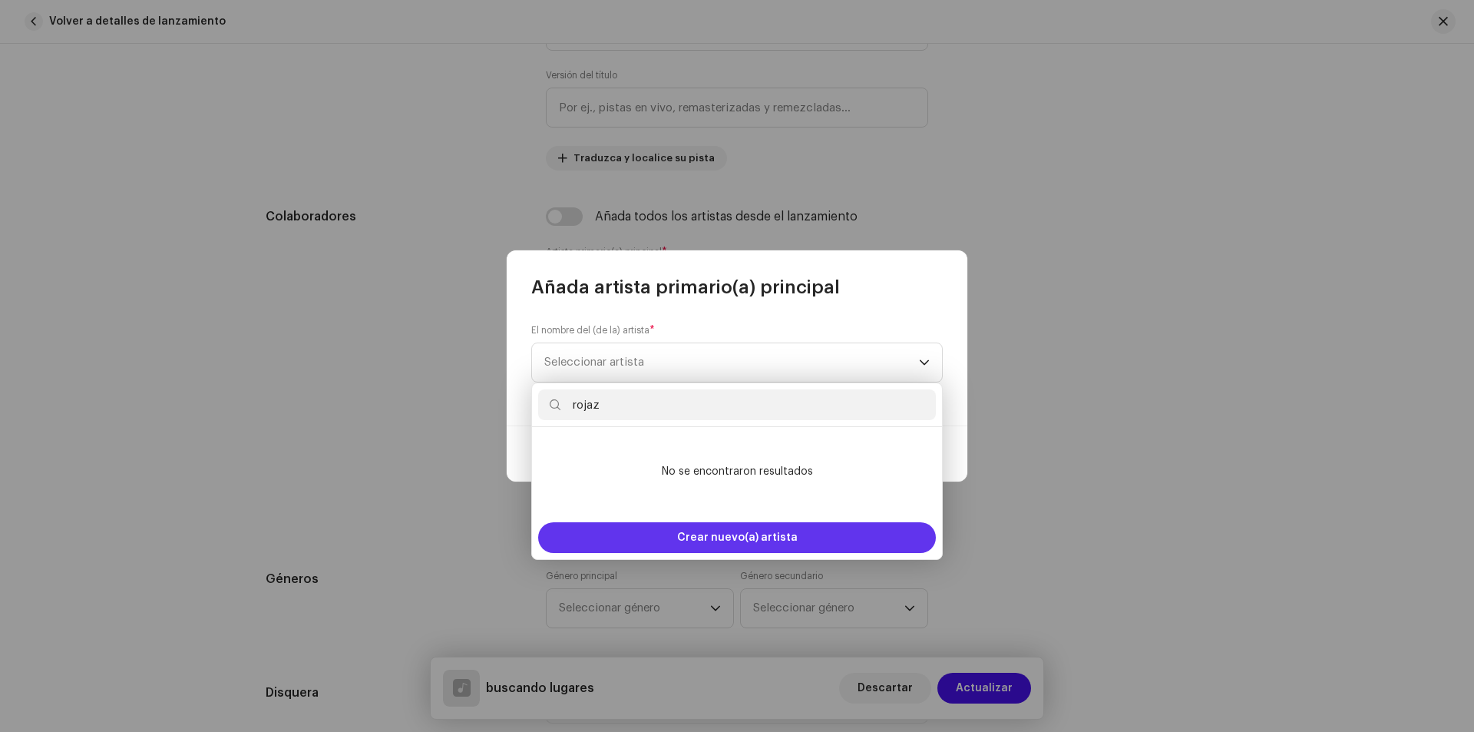
type input "rojaz"
click at [741, 528] on span "Crear nuevo(a) artista" at bounding box center [737, 537] width 121 height 31
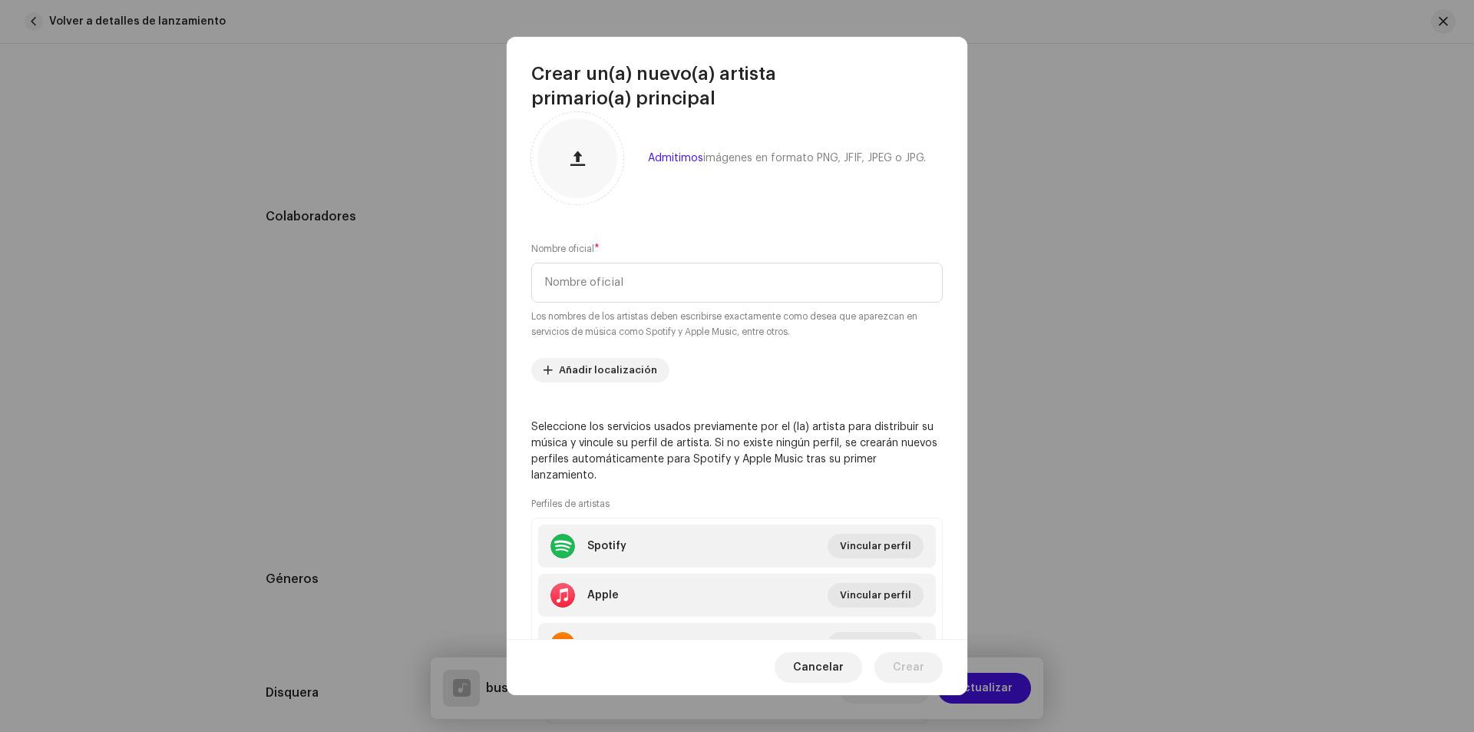
scroll to position [0, 0]
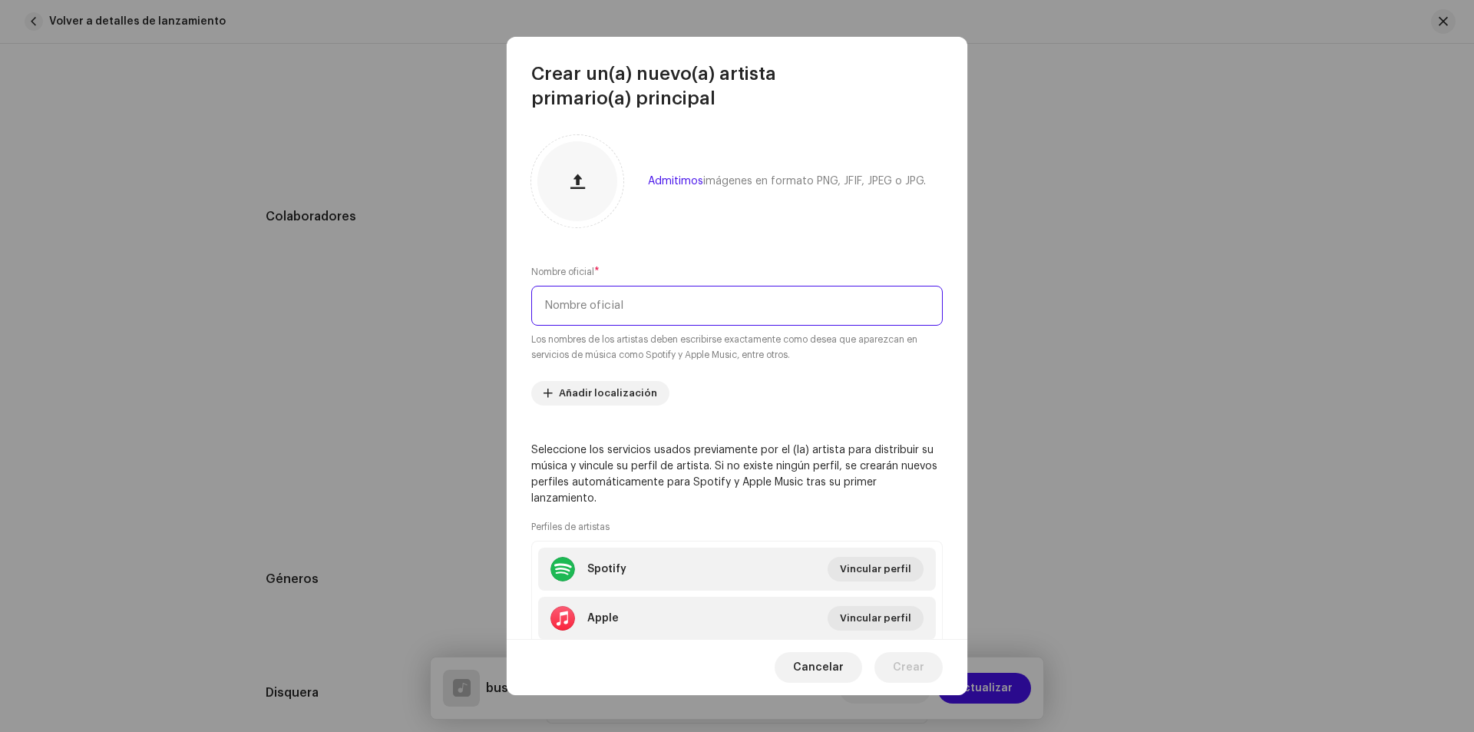
click at [637, 303] on input "text" at bounding box center [737, 306] width 412 height 40
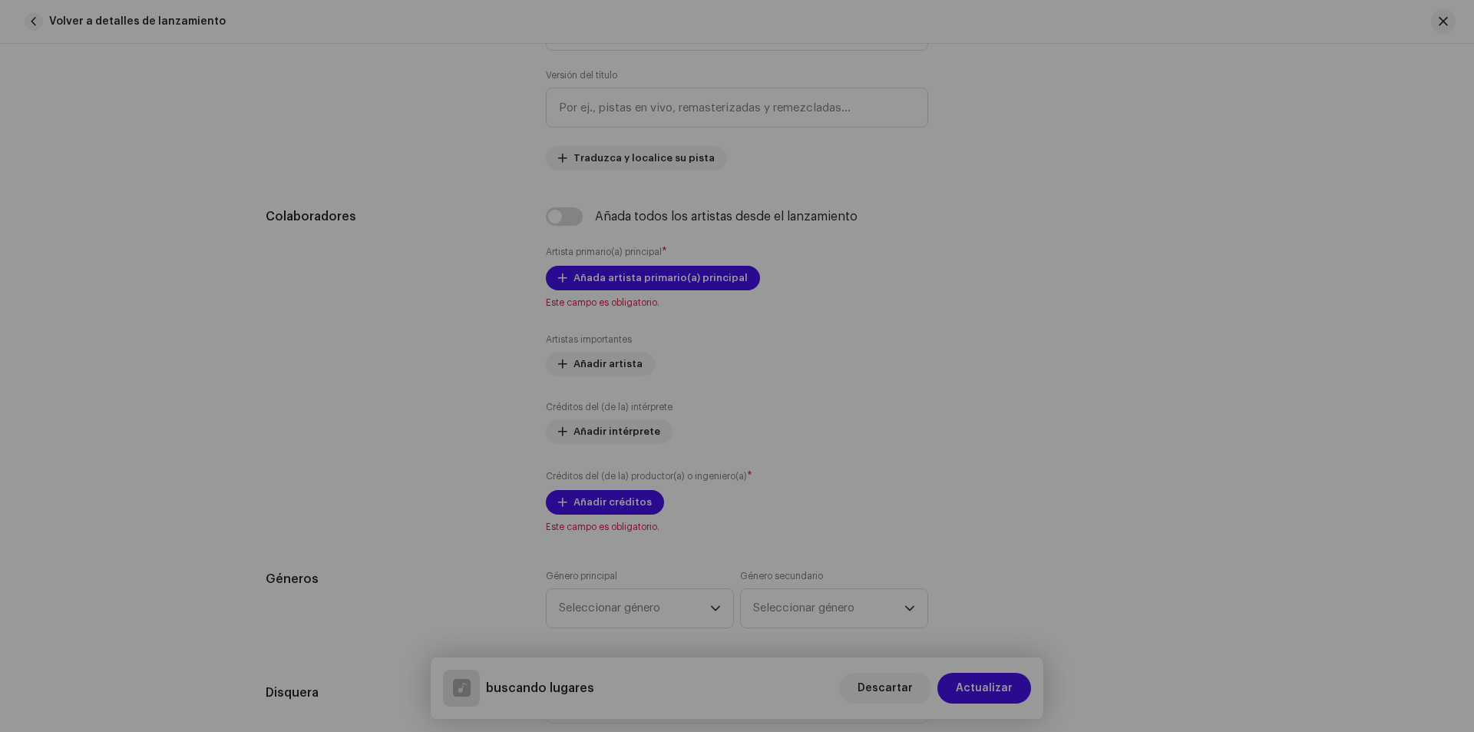
click at [1034, 215] on div "Crear un(a) nuevo(a) artista primario(a) principal Admitimos imágenes en format…" at bounding box center [737, 366] width 1474 height 732
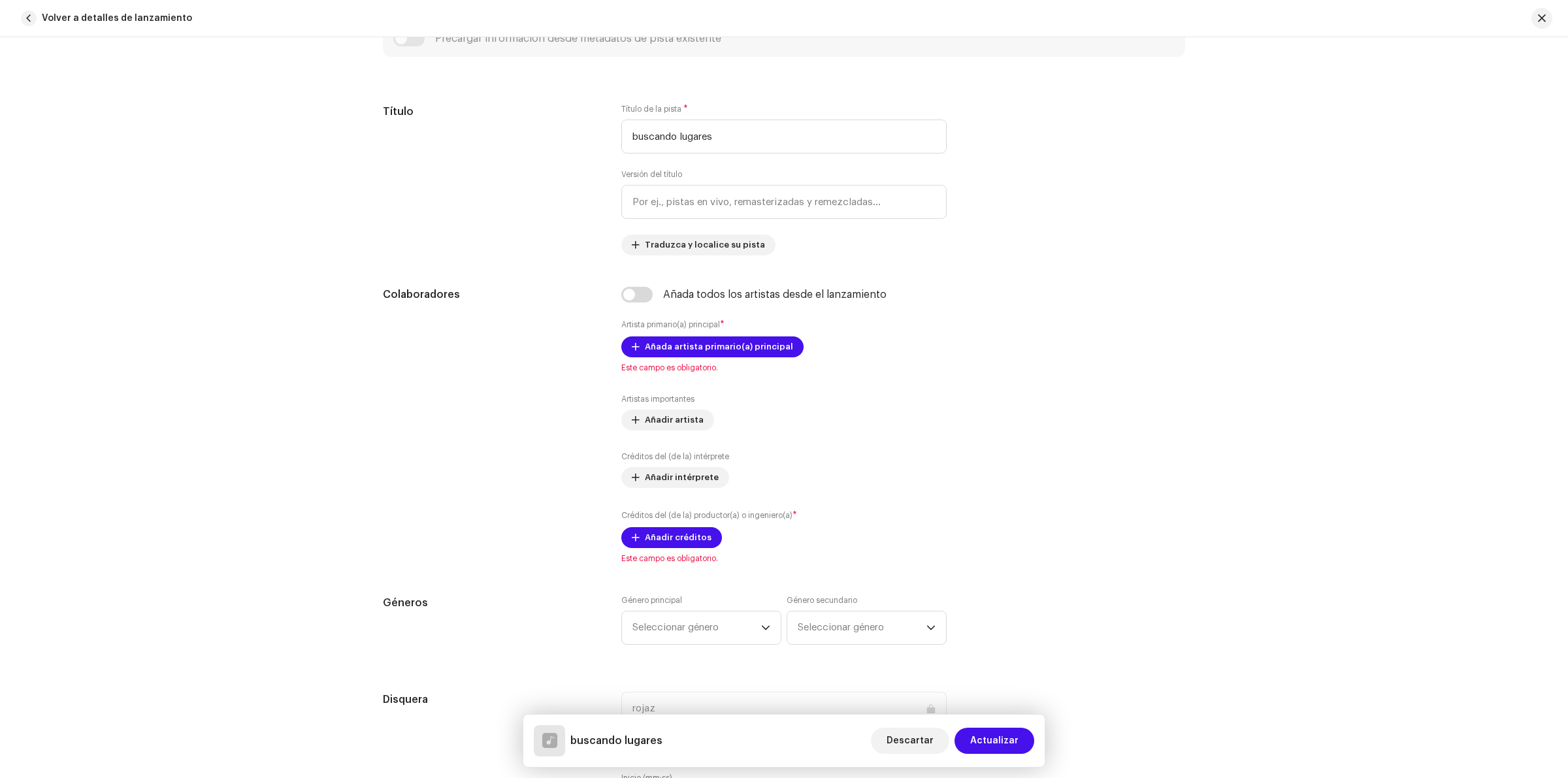
scroll to position [572, 0]
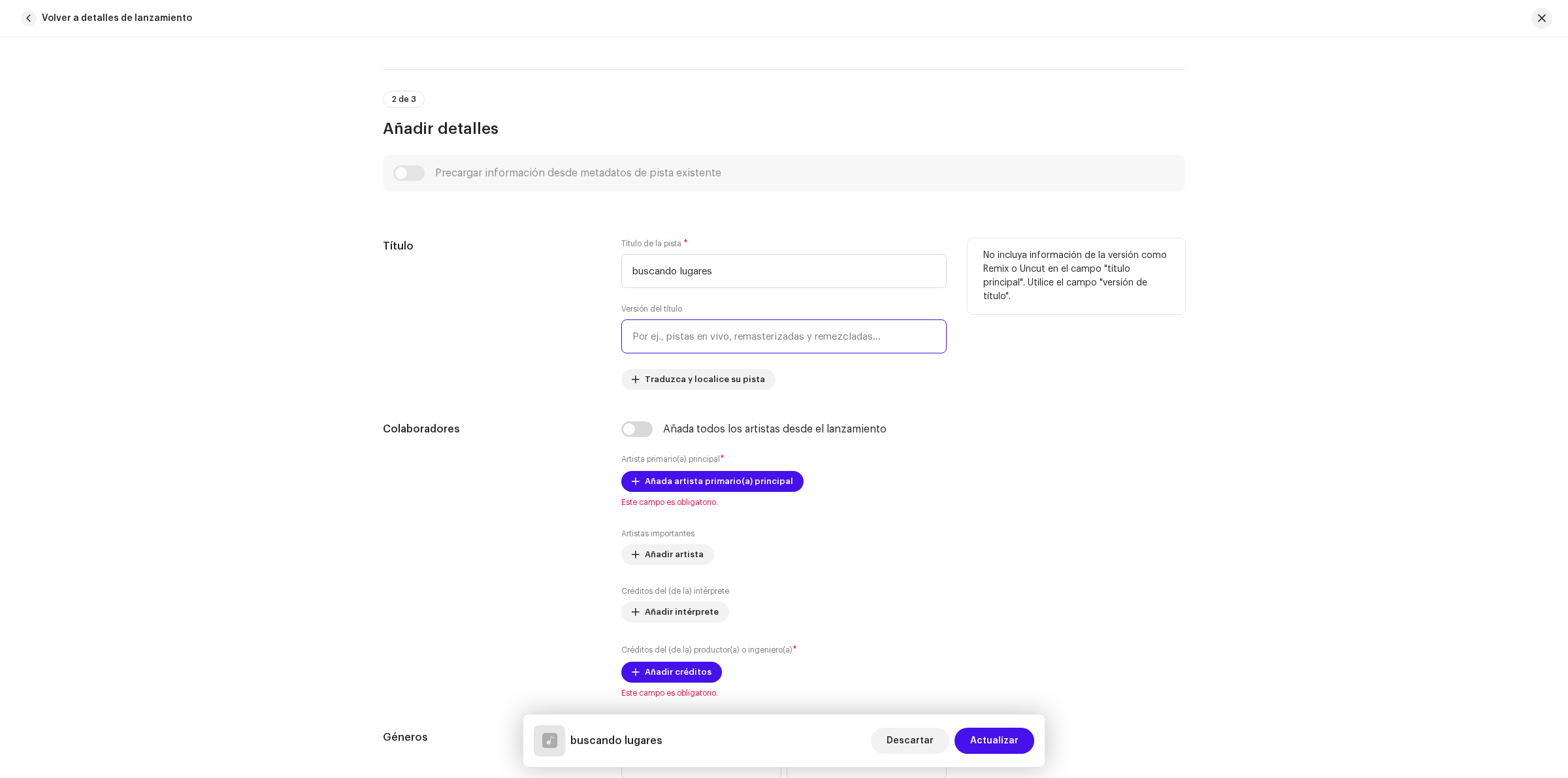
click at [723, 342] on input "text" at bounding box center [784, 336] width 325 height 34
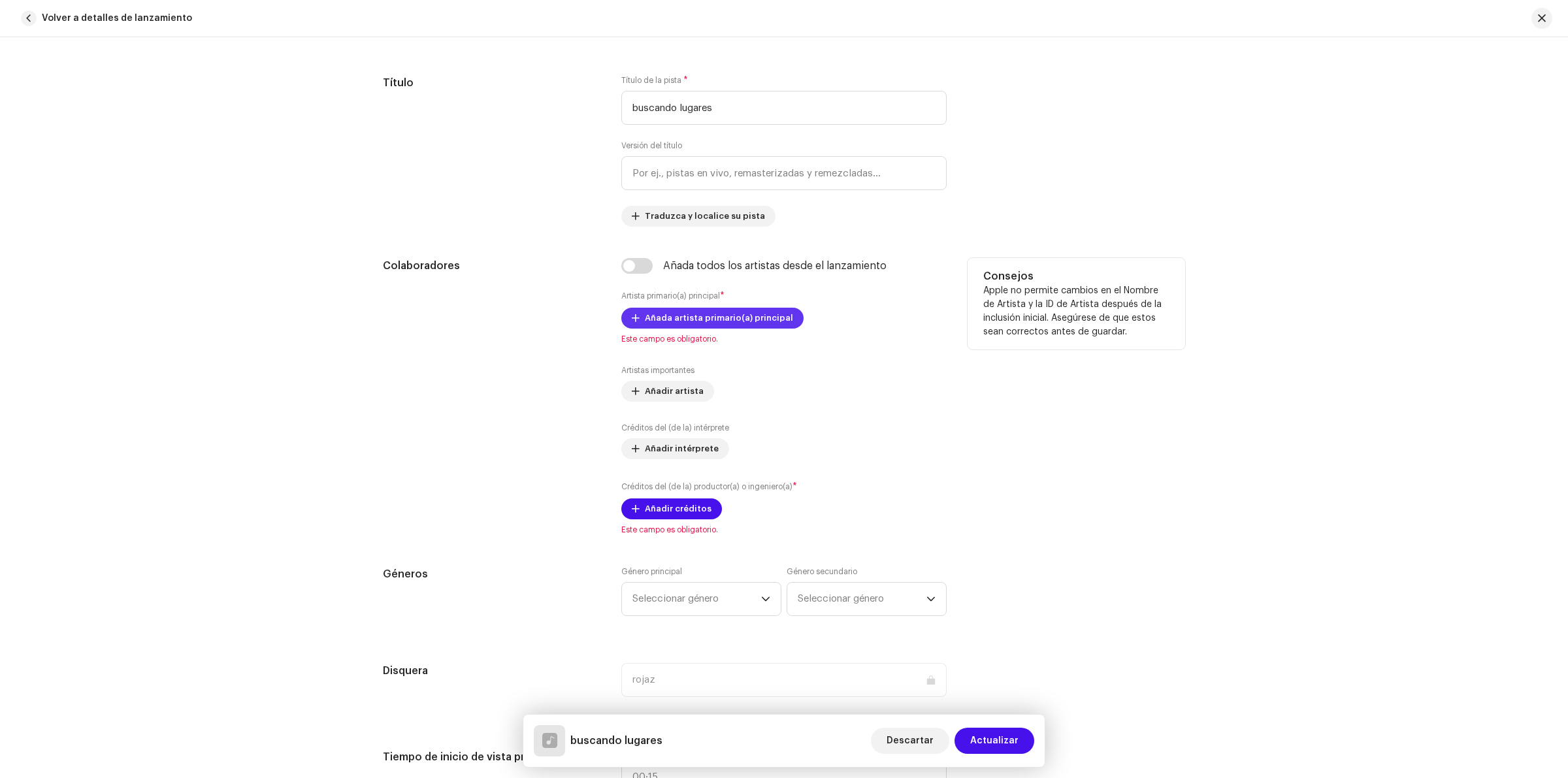
click at [722, 322] on span "Añada artista primario(a) principal" at bounding box center [719, 318] width 148 height 26
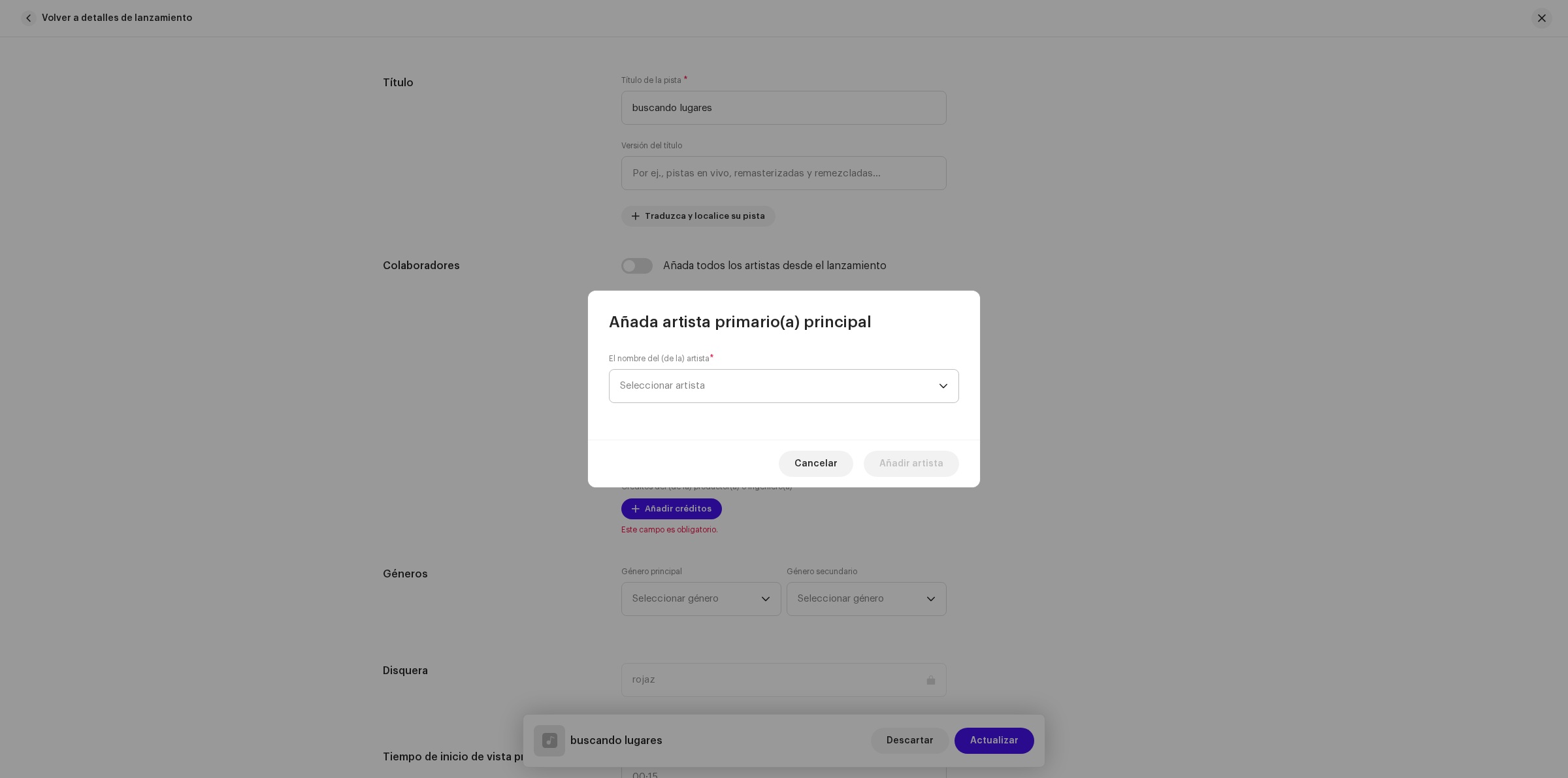
click at [693, 378] on span "Seleccionar artista" at bounding box center [779, 386] width 319 height 32
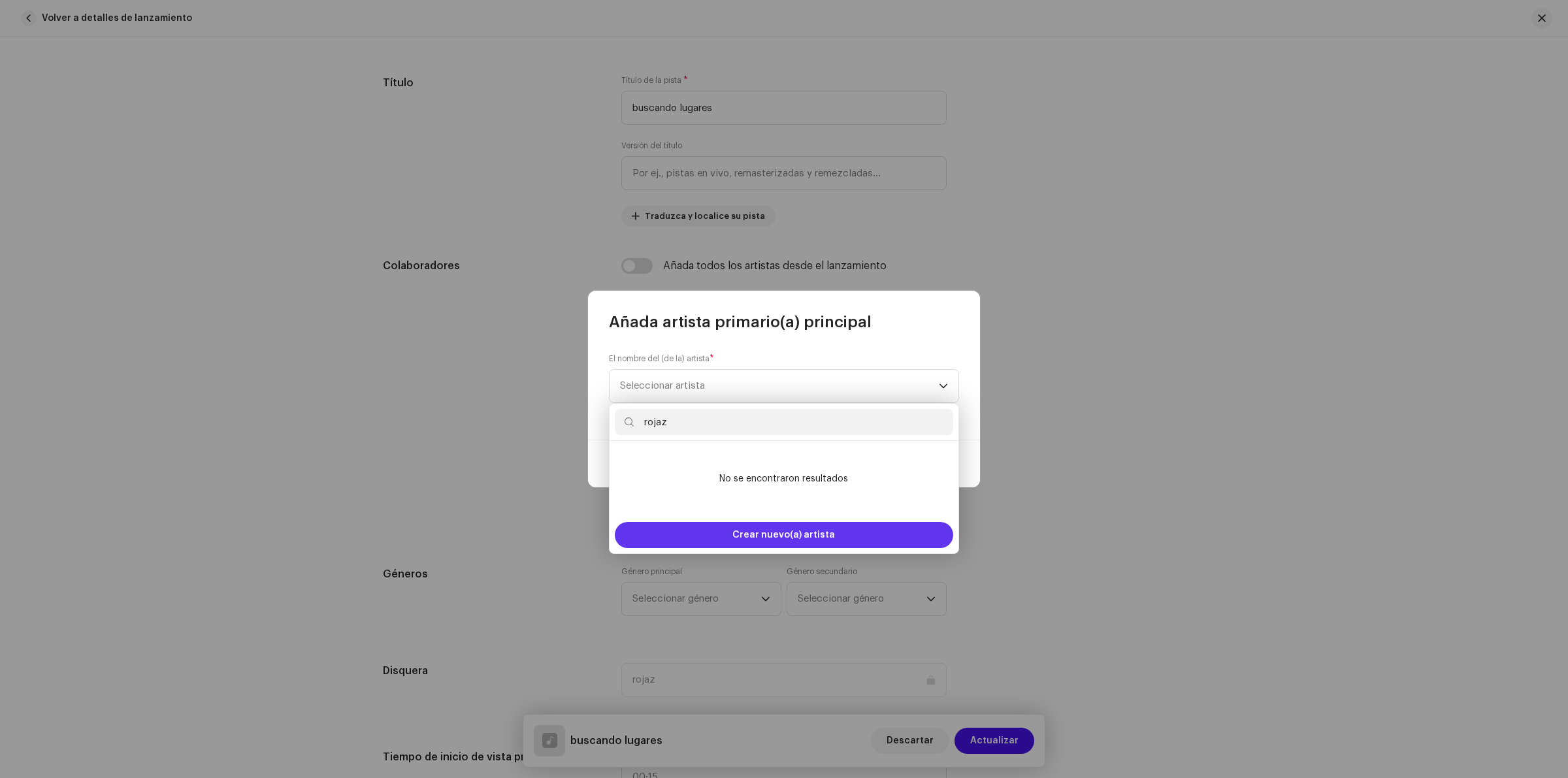
type input "rojaz"
click at [806, 530] on span "Crear nuevo(a) artista" at bounding box center [784, 535] width 103 height 26
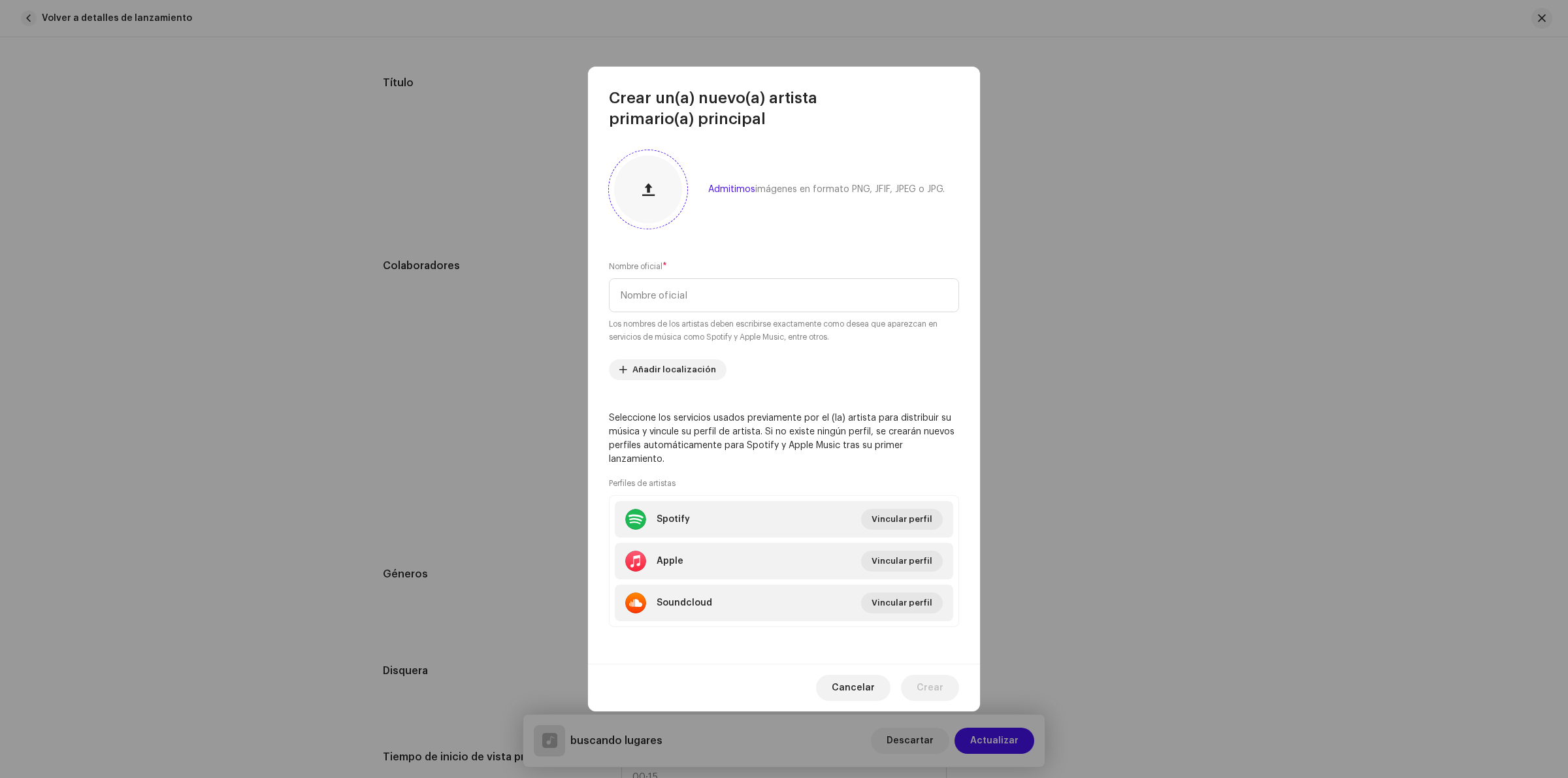
click at [654, 195] on span "button" at bounding box center [648, 190] width 13 height 10
click at [714, 311] on input "text" at bounding box center [784, 295] width 351 height 34
type input "rojaz"
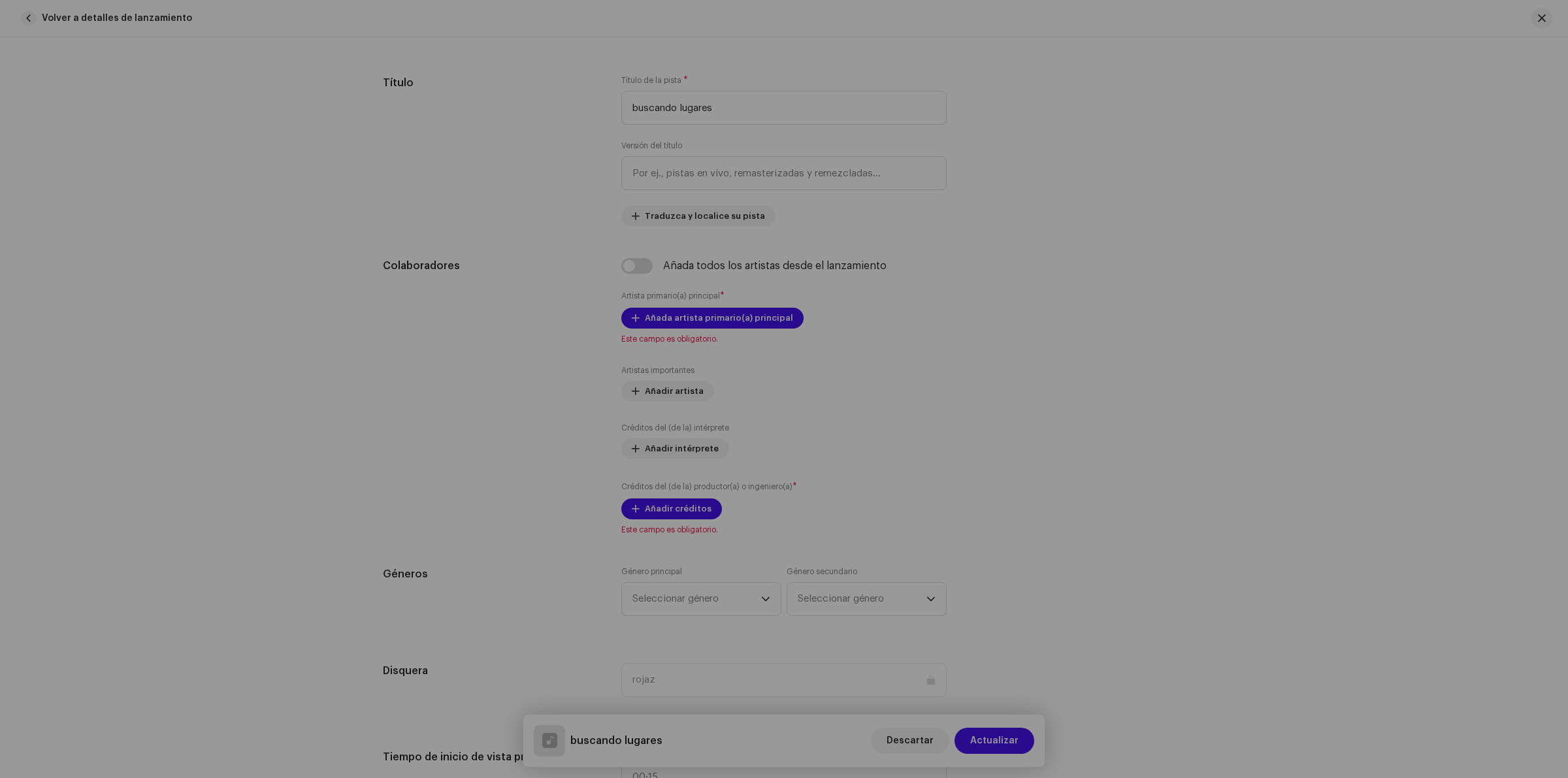
click at [1183, 334] on div "Crear un(a) nuevo(a) artista primario(a) principal Admitimos imágenes en format…" at bounding box center [784, 389] width 1568 height 778
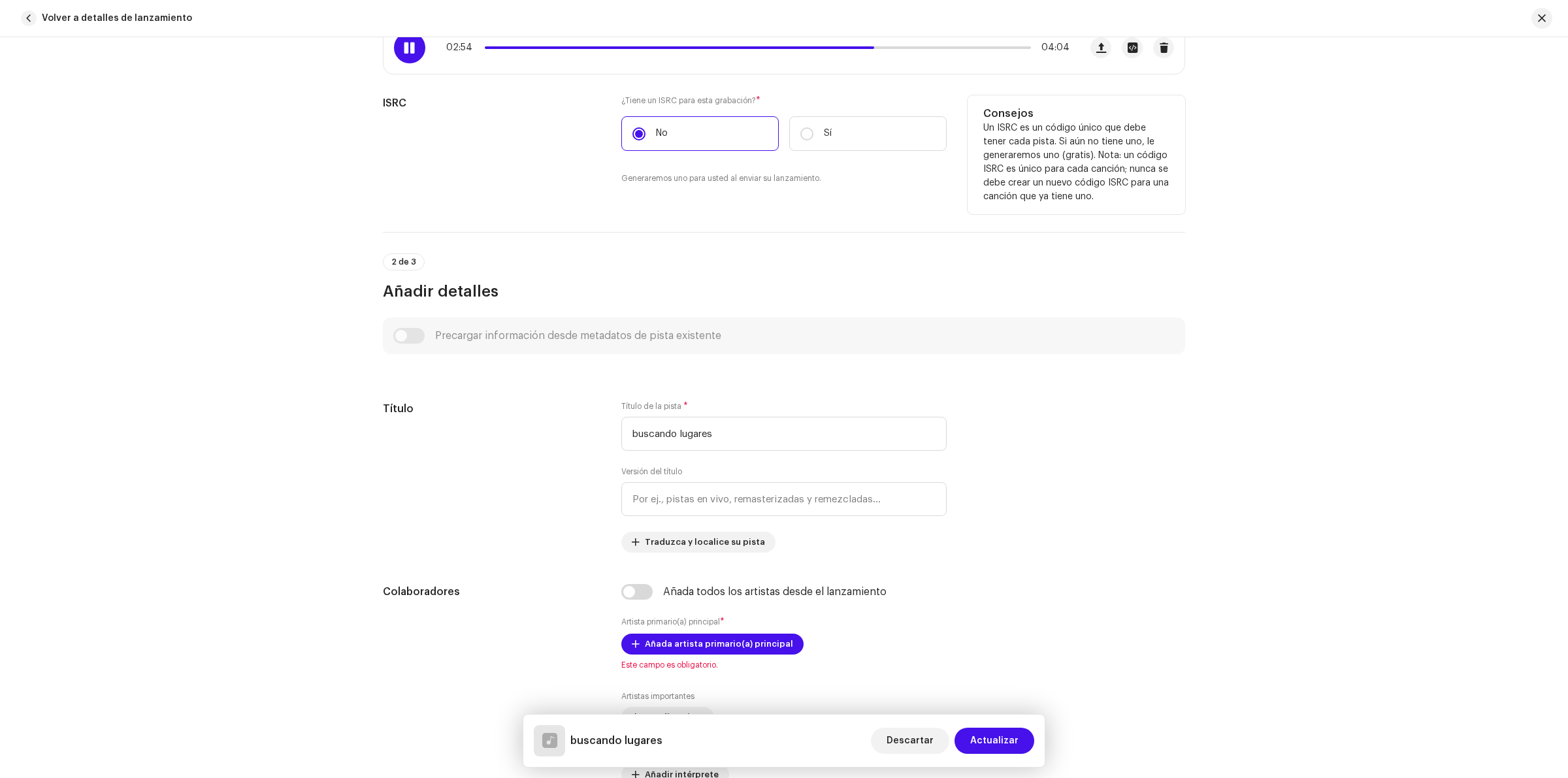
scroll to position [245, 0]
click at [408, 63] on div at bounding box center [409, 48] width 31 height 31
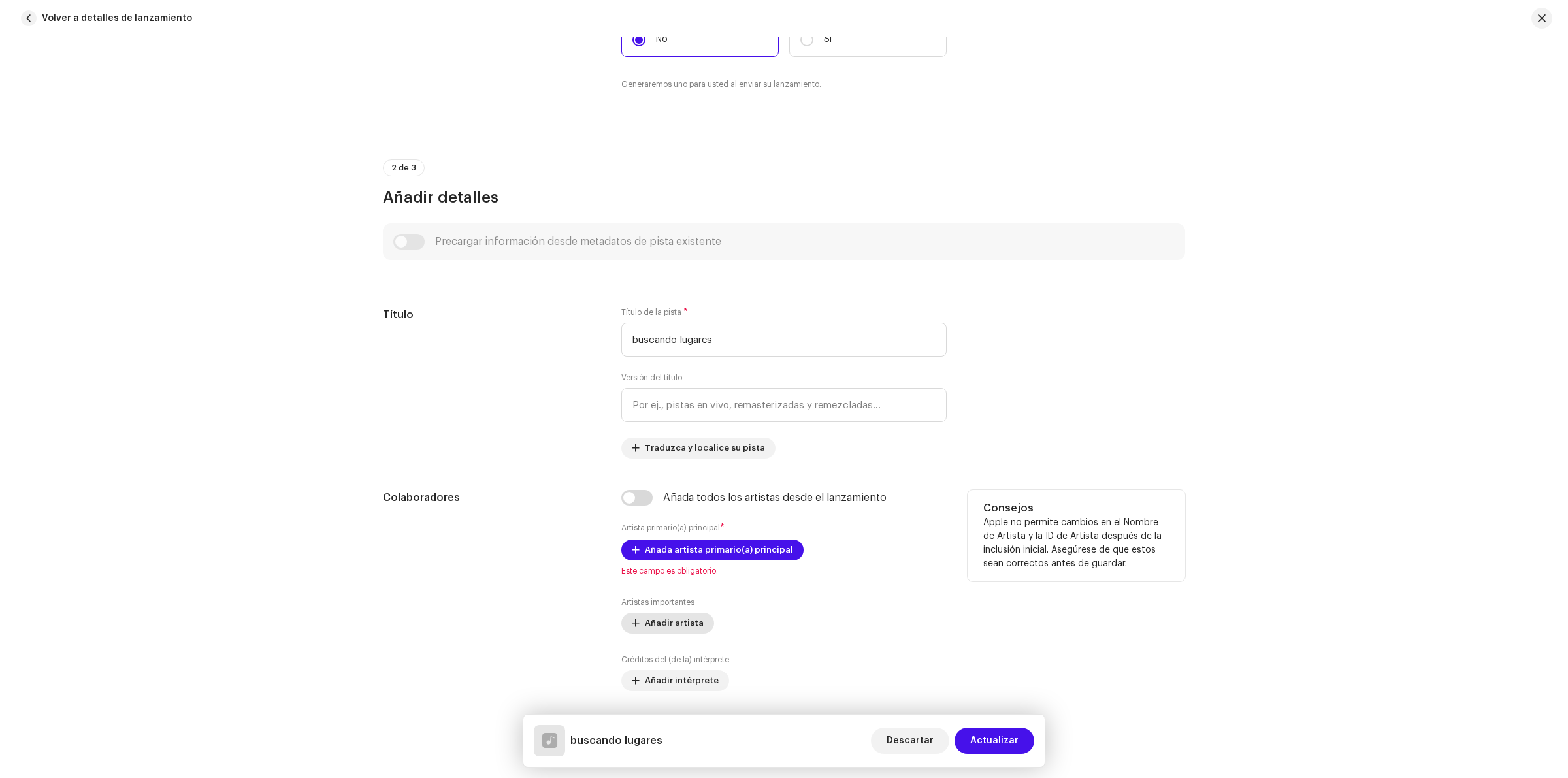
scroll to position [490, 0]
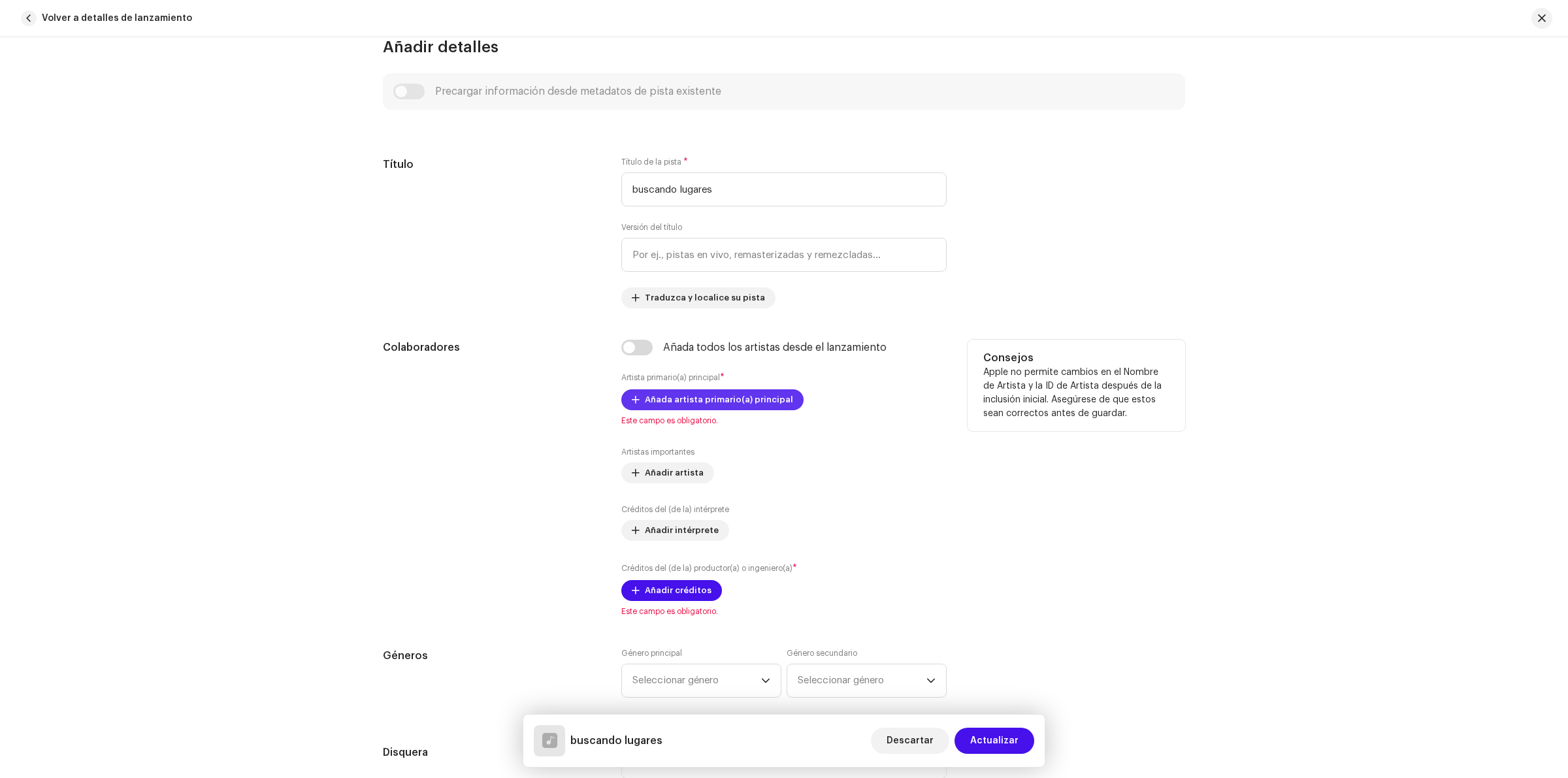
click at [687, 401] on span "Añada artista primario(a) principal" at bounding box center [719, 400] width 148 height 26
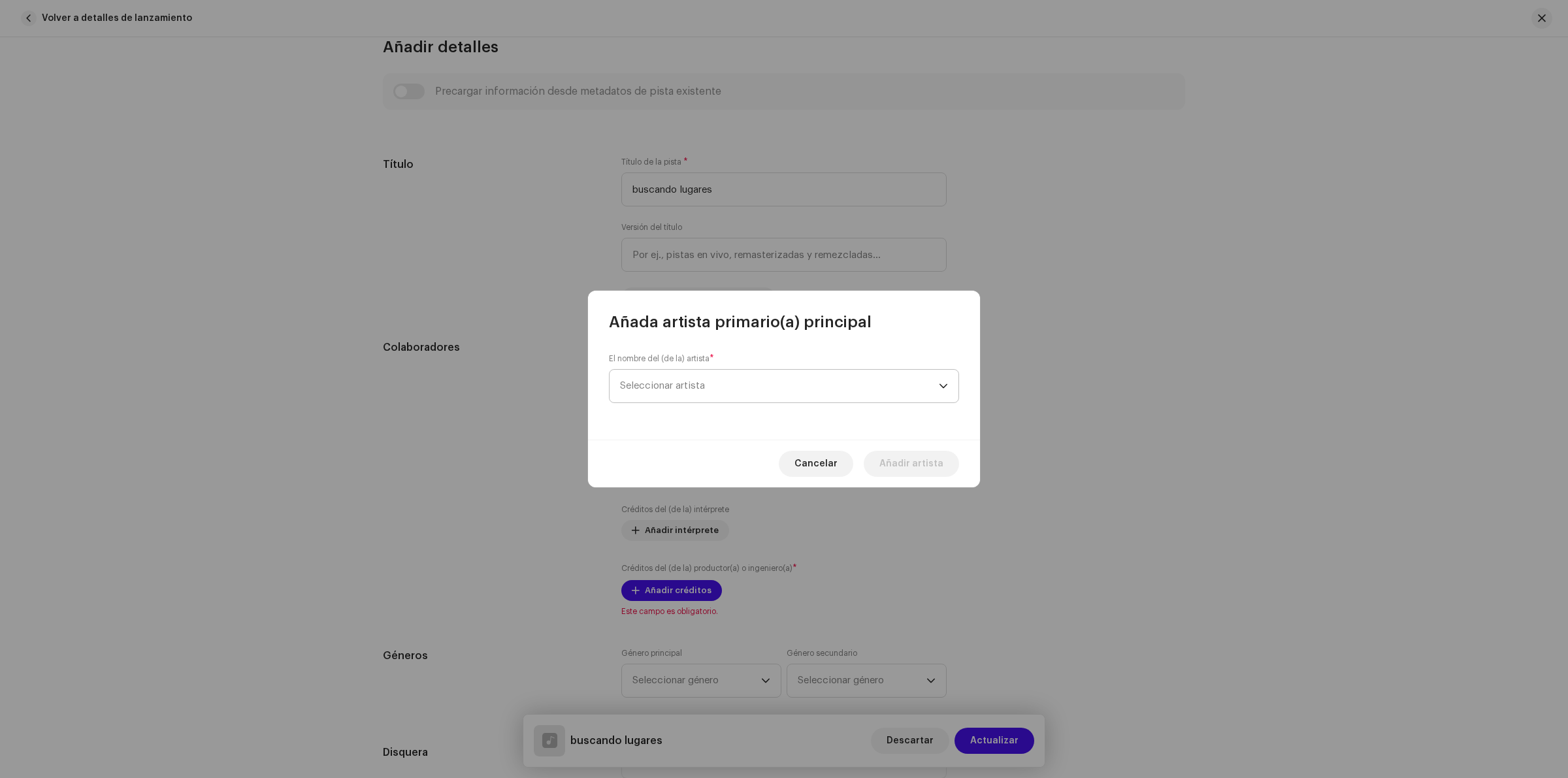
click at [713, 391] on span "Seleccionar artista" at bounding box center [779, 386] width 319 height 32
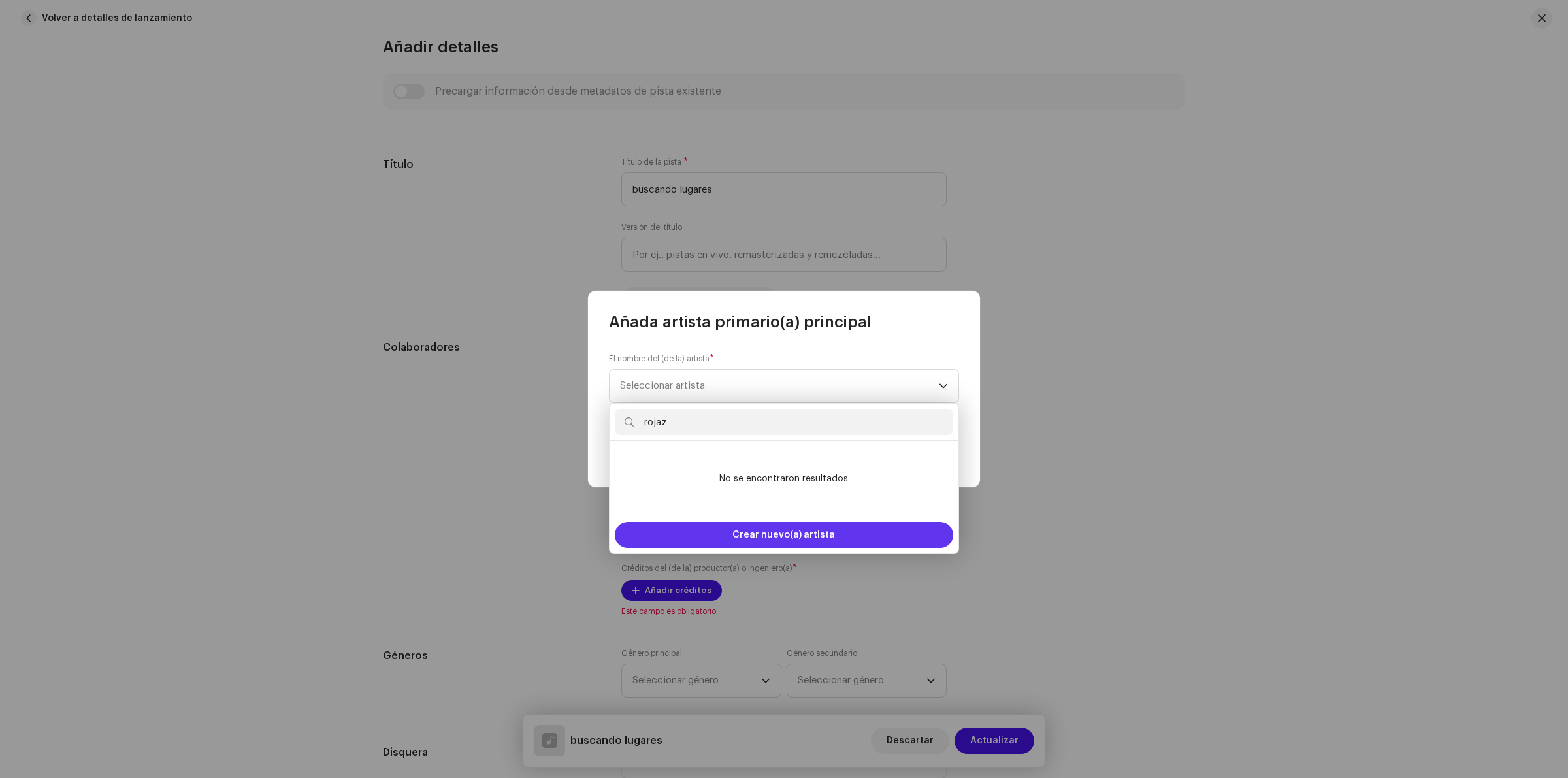
type input "rojaz"
click at [864, 544] on div "Crear nuevo(a) artista" at bounding box center [784, 535] width 339 height 26
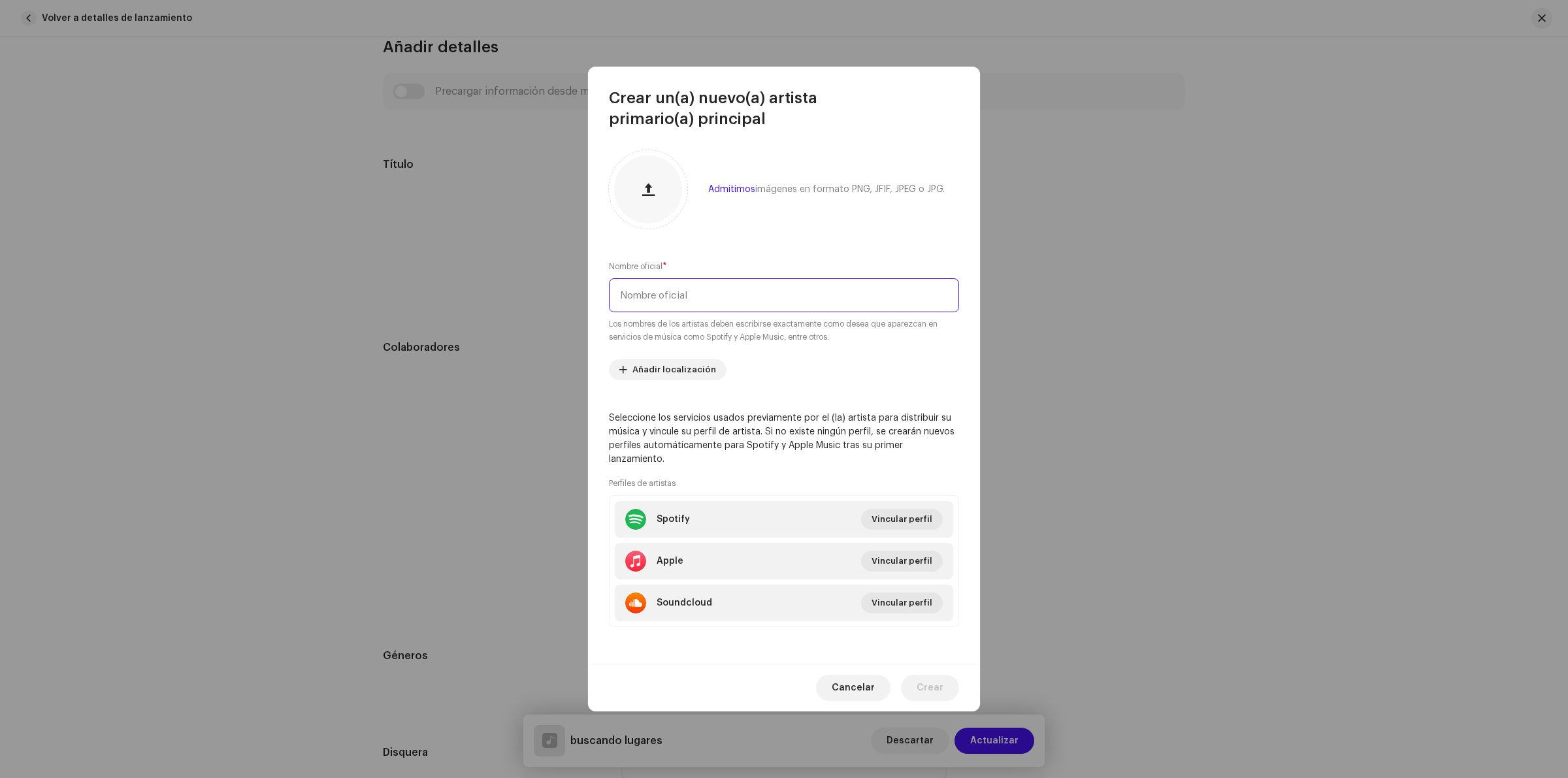
click at [678, 302] on input "text" at bounding box center [784, 295] width 351 height 34
type input "rojaz"
click at [646, 205] on button "button" at bounding box center [647, 189] width 31 height 31
click at [755, 194] on span "imágenes en formato PNG, JFIF, JPEG o JPG." at bounding box center [850, 189] width 190 height 9
click at [801, 194] on span "imágenes en formato PNG, JFIF, JPEG o JPG." at bounding box center [850, 189] width 190 height 9
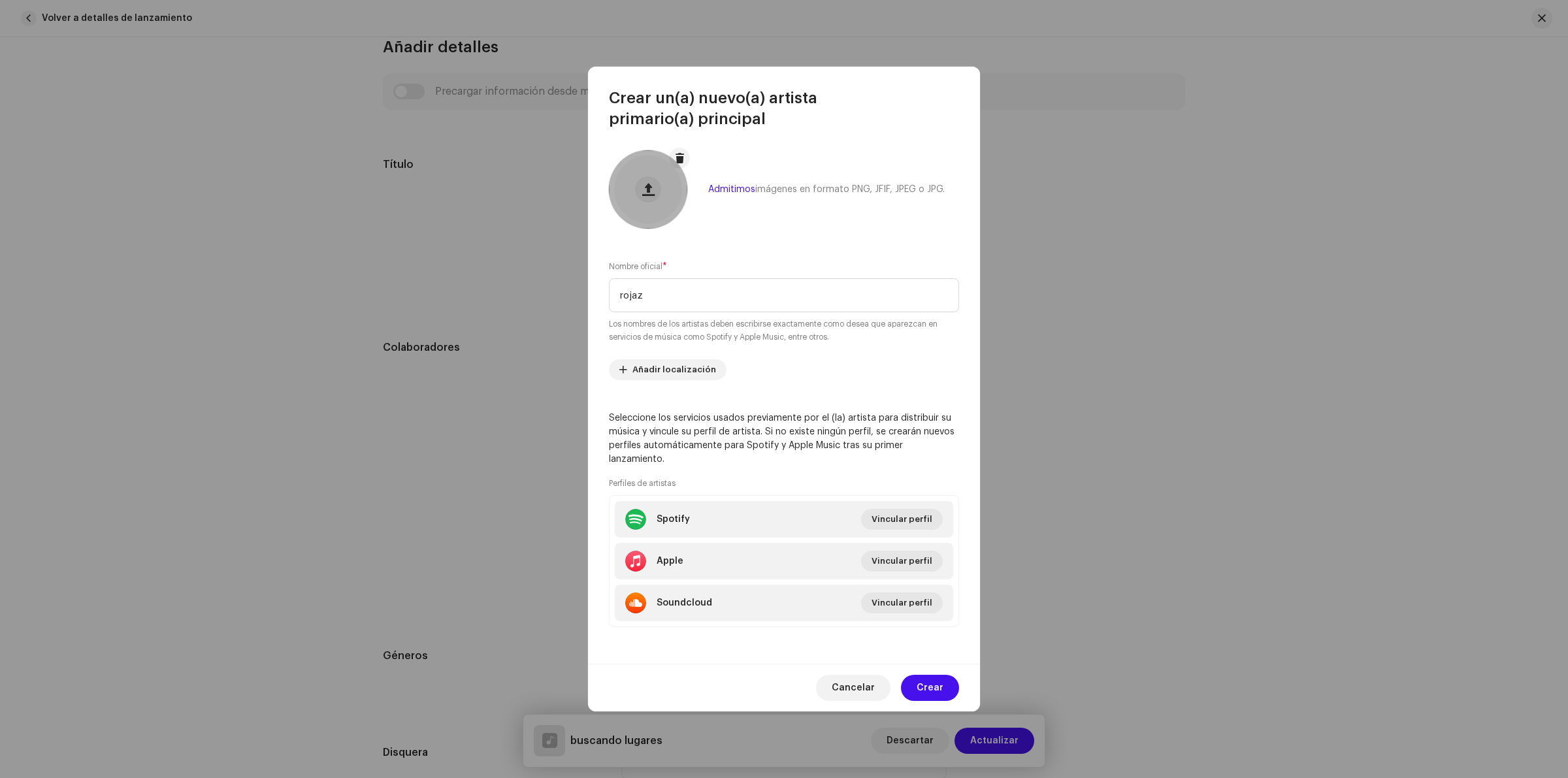
click at [611, 203] on div at bounding box center [648, 190] width 78 height 78
click at [678, 162] on span at bounding box center [680, 158] width 10 height 10
click at [673, 192] on div at bounding box center [648, 190] width 68 height 68
click at [742, 195] on div "Admitimos imágenes en formato PNG, JFIF, JPEG o JPG." at bounding box center [826, 190] width 237 height 10
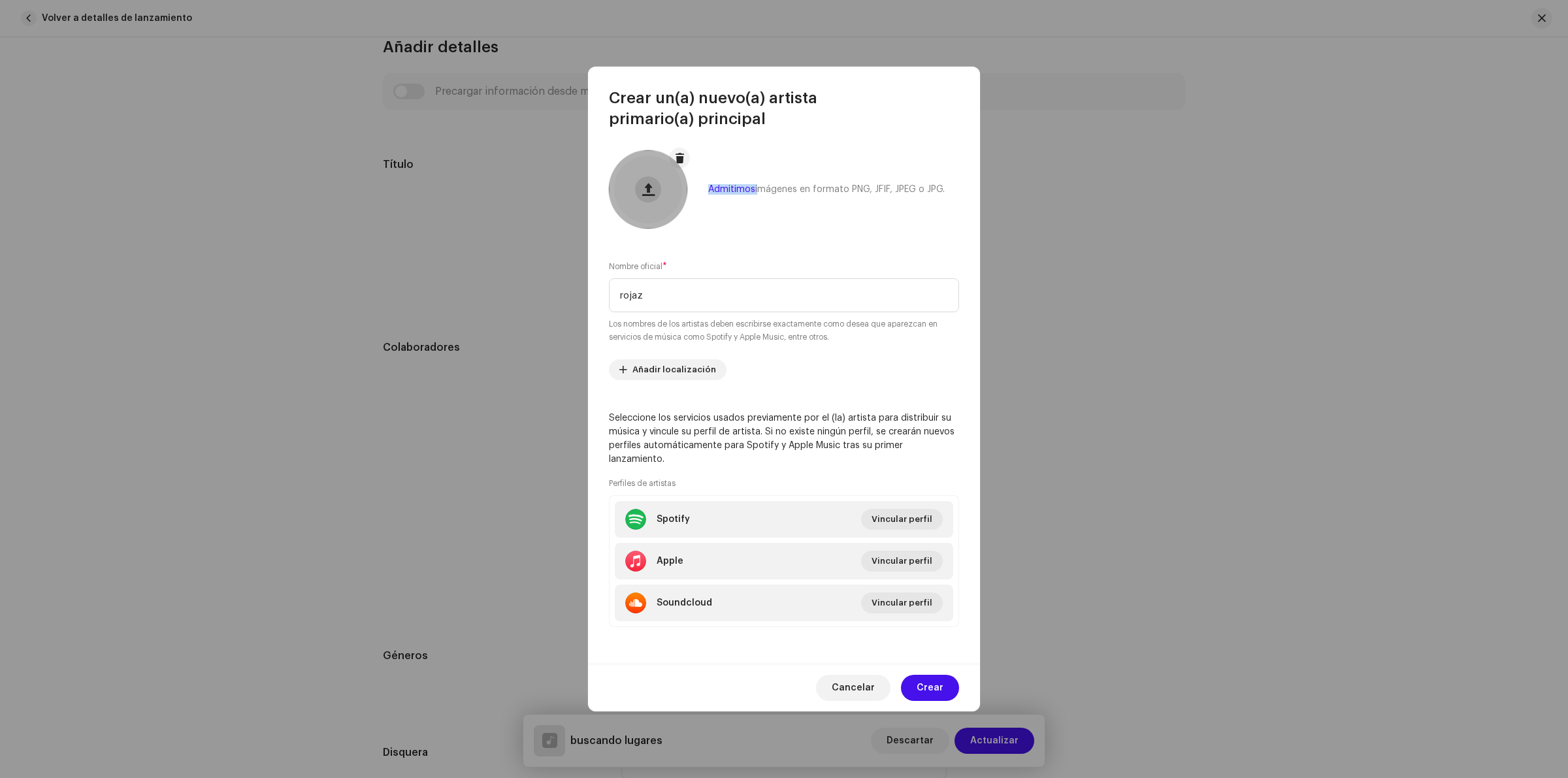
click at [641, 187] on button at bounding box center [647, 189] width 26 height 26
click at [944, 622] on button "Crear" at bounding box center [930, 688] width 58 height 26
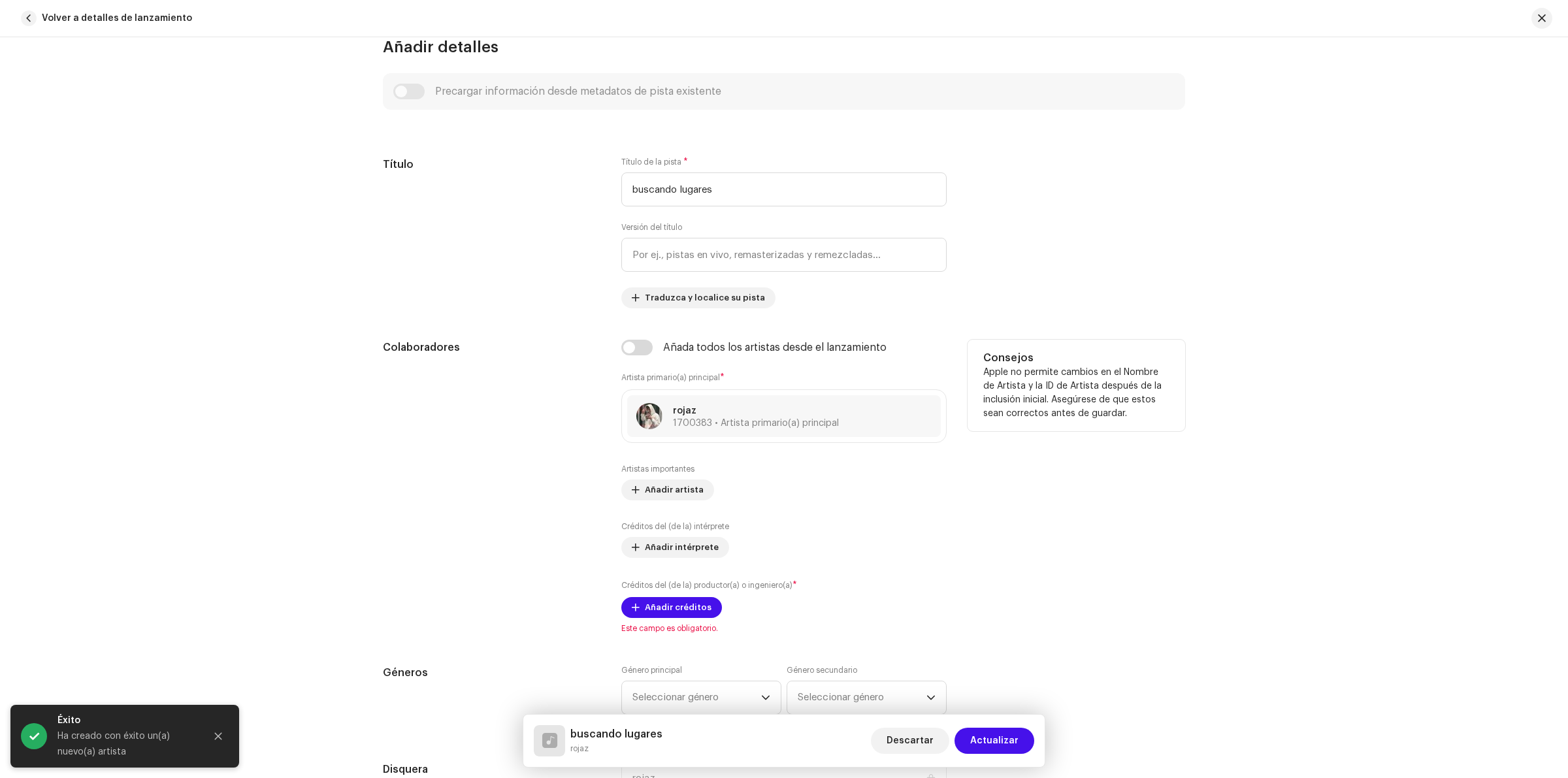
scroll to position [572, 0]
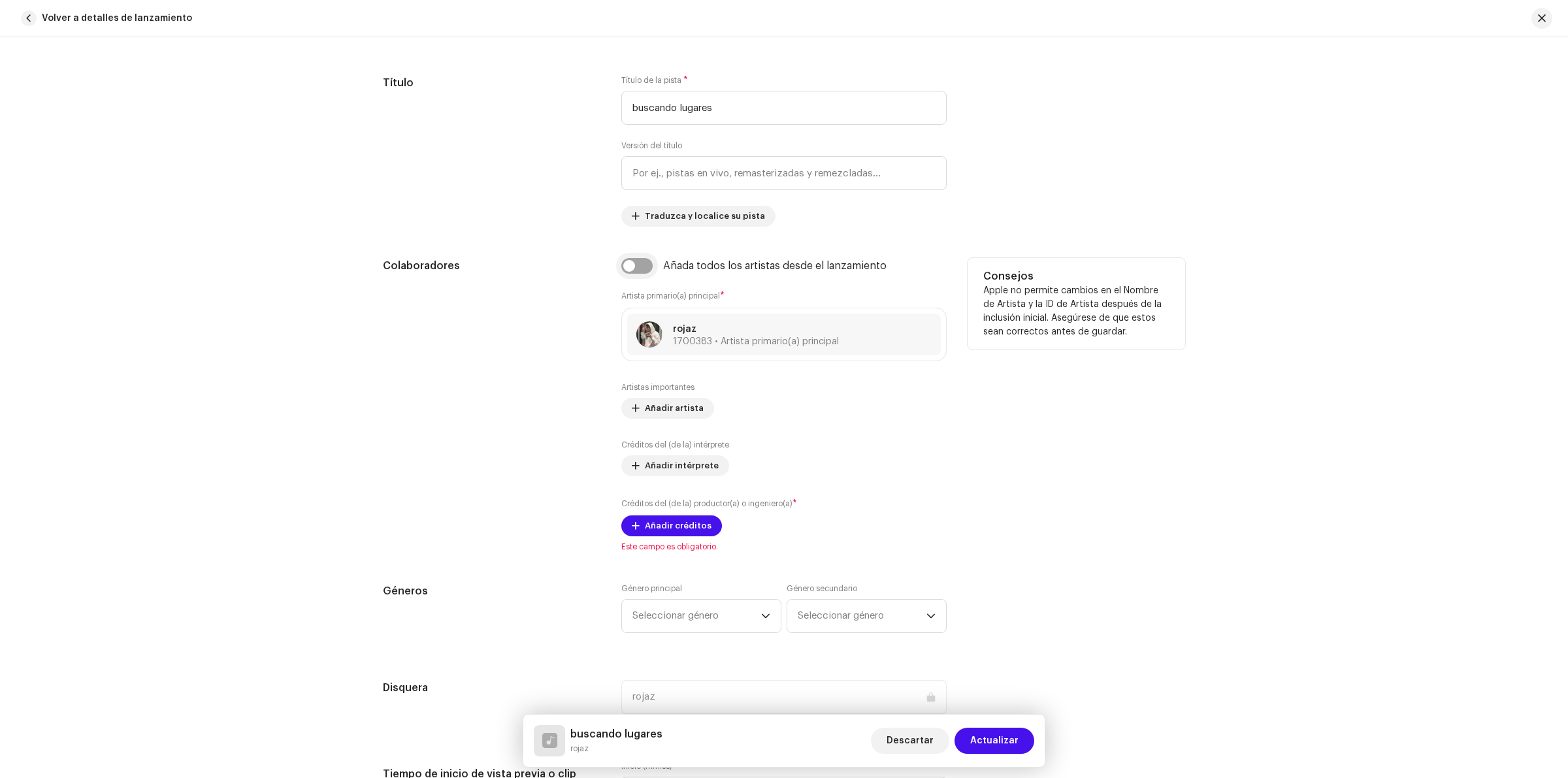
click at [635, 266] on input "checkbox" at bounding box center [636, 266] width 31 height 15
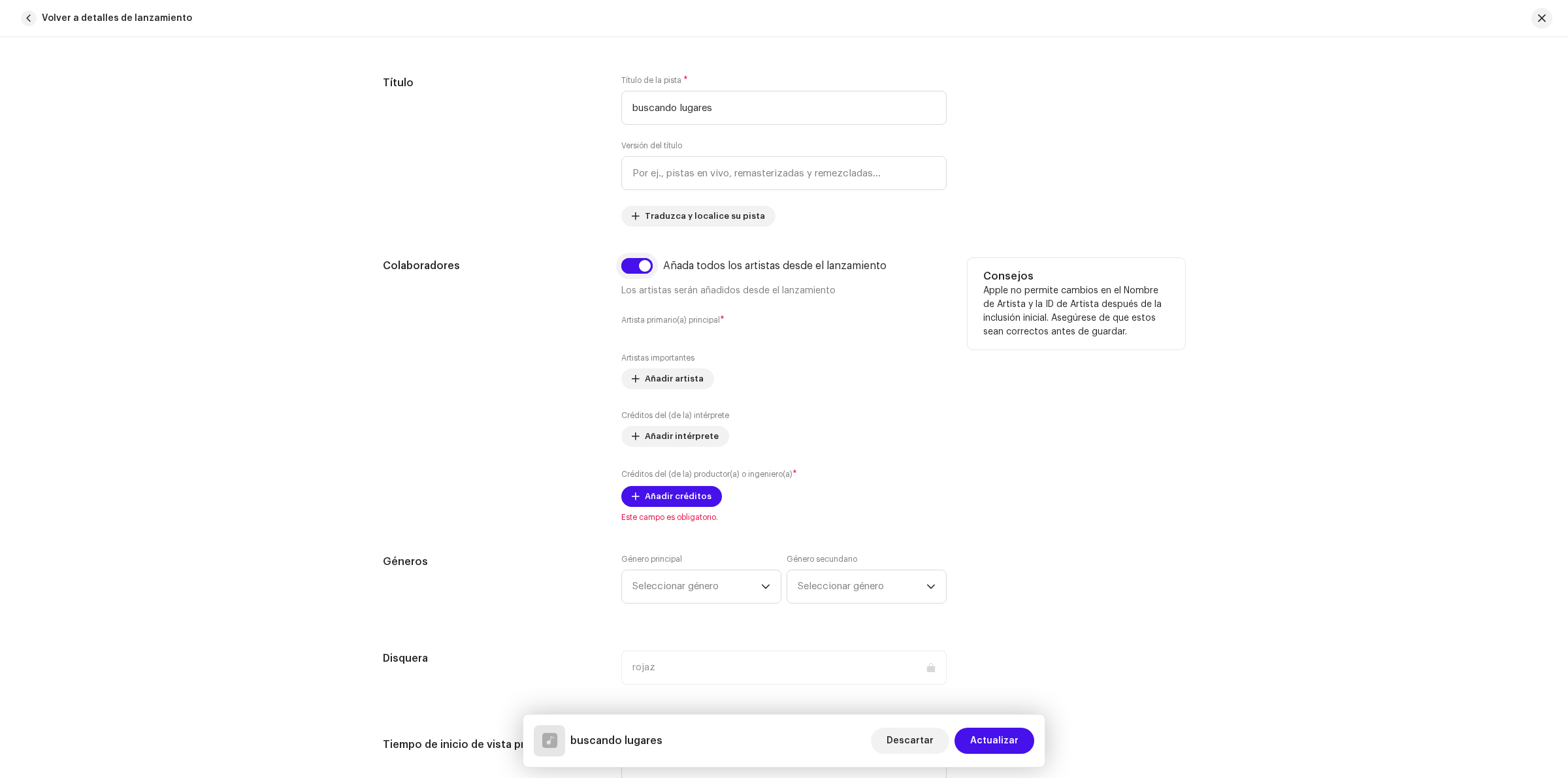
click at [635, 266] on input "checkbox" at bounding box center [636, 266] width 31 height 15
checkbox input "false"
click at [696, 323] on span "Añada artista primario(a) principal" at bounding box center [719, 318] width 148 height 26
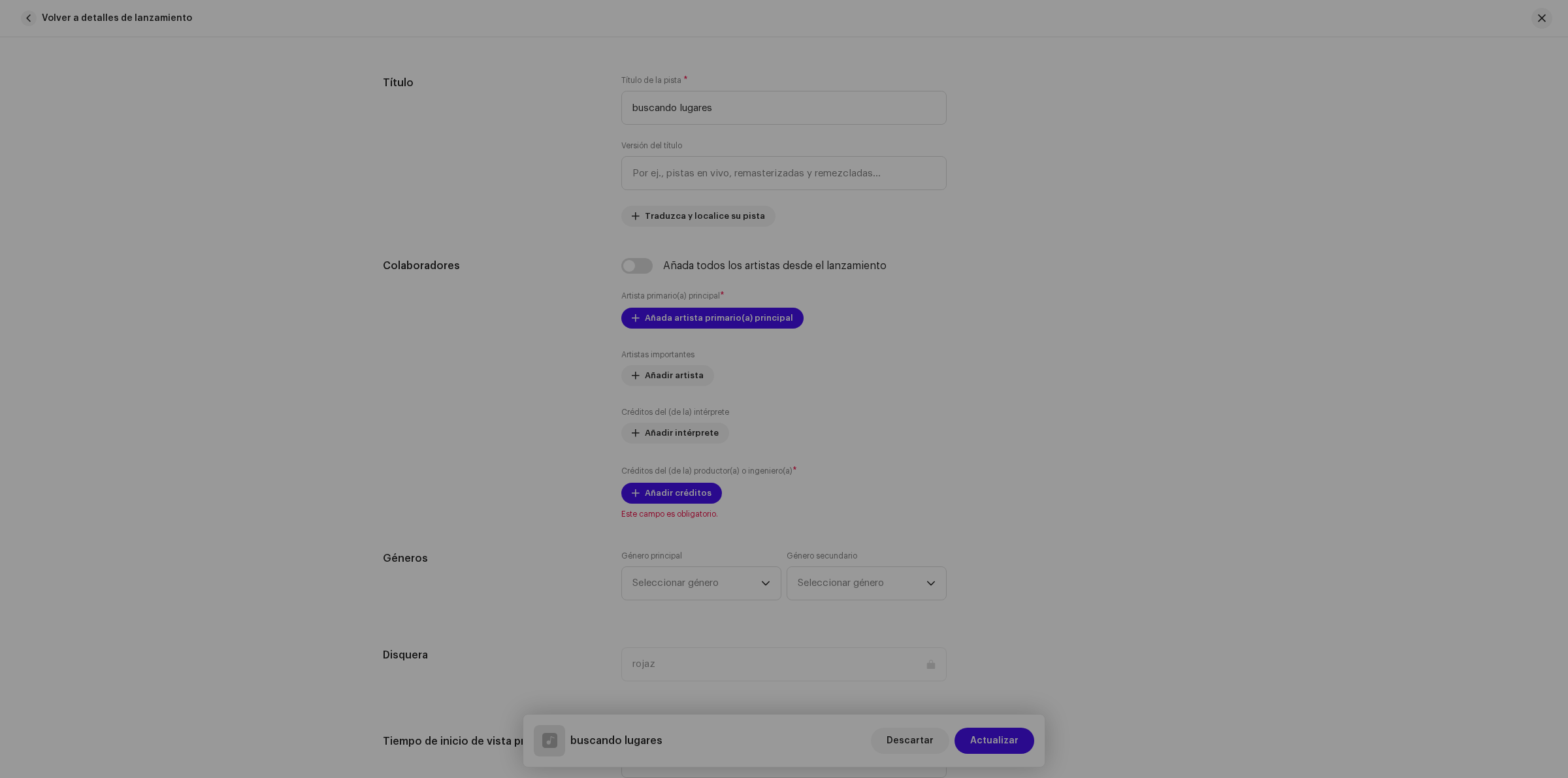
click at [507, 280] on div "Añada artista primario(a) principal El nombre del (de la) artista * Seleccionar…" at bounding box center [784, 389] width 1568 height 778
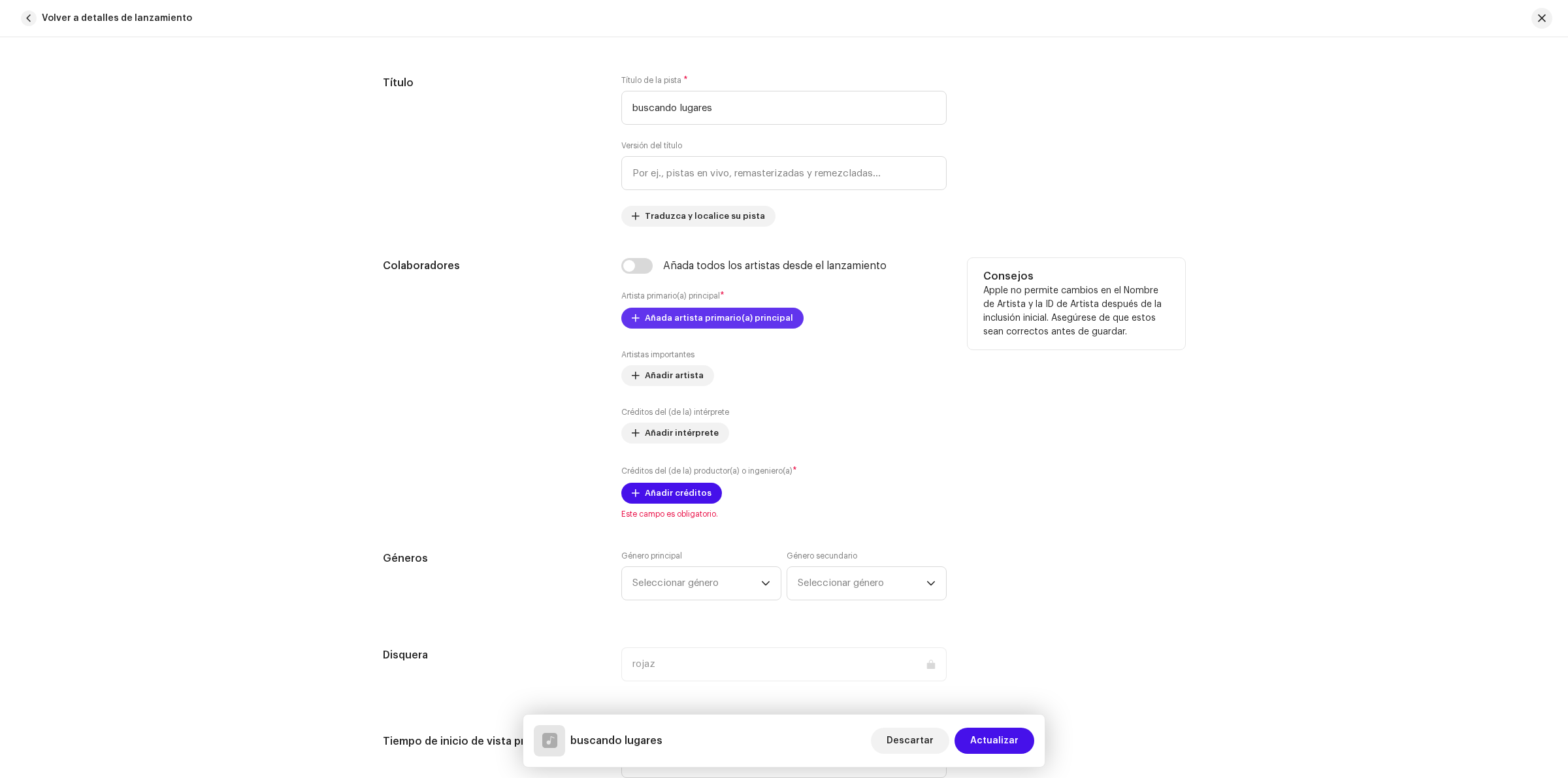
click at [745, 319] on span "Añada artista primario(a) principal" at bounding box center [719, 318] width 148 height 26
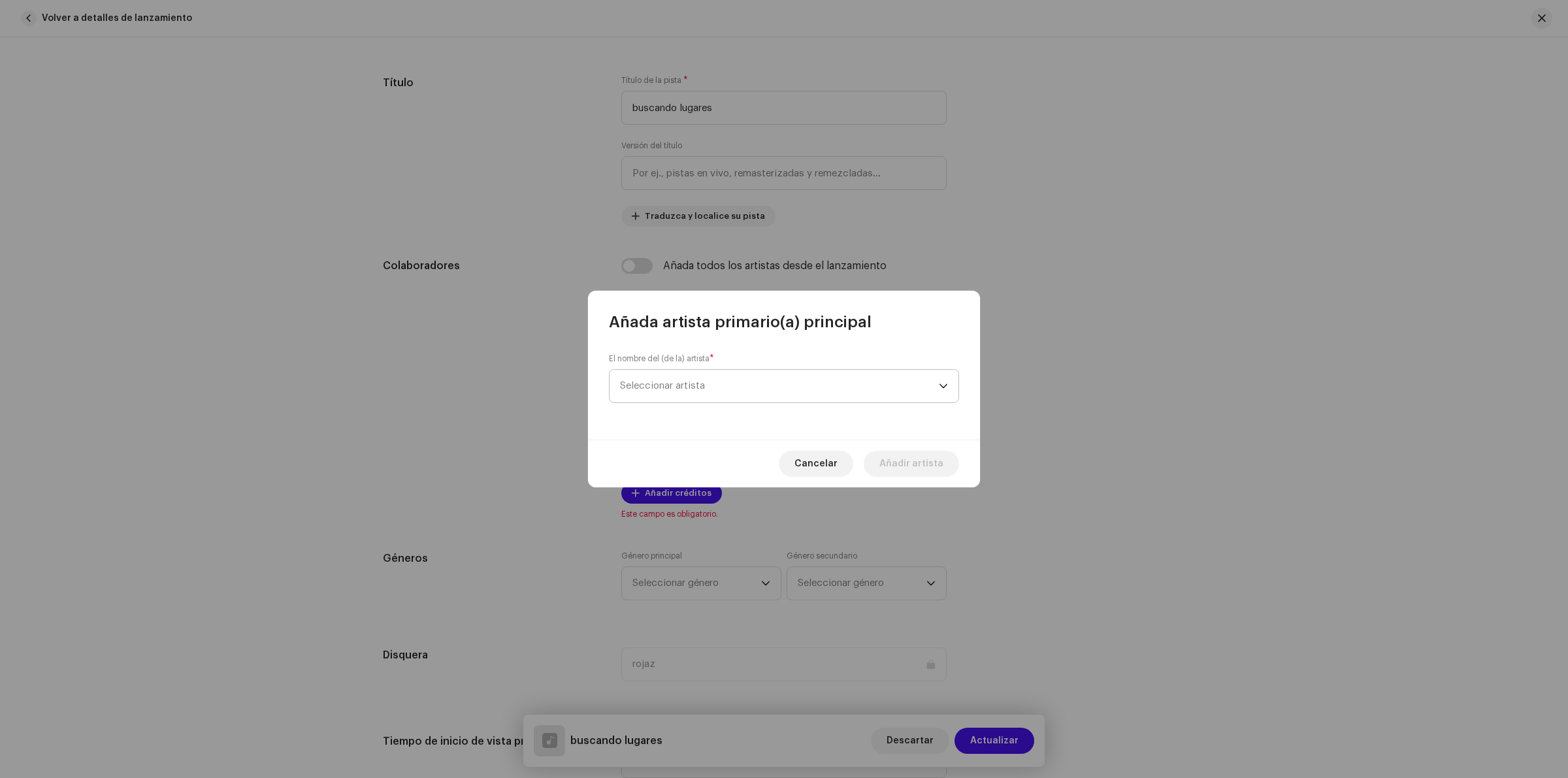
click at [747, 371] on span "Seleccionar artista" at bounding box center [779, 386] width 319 height 32
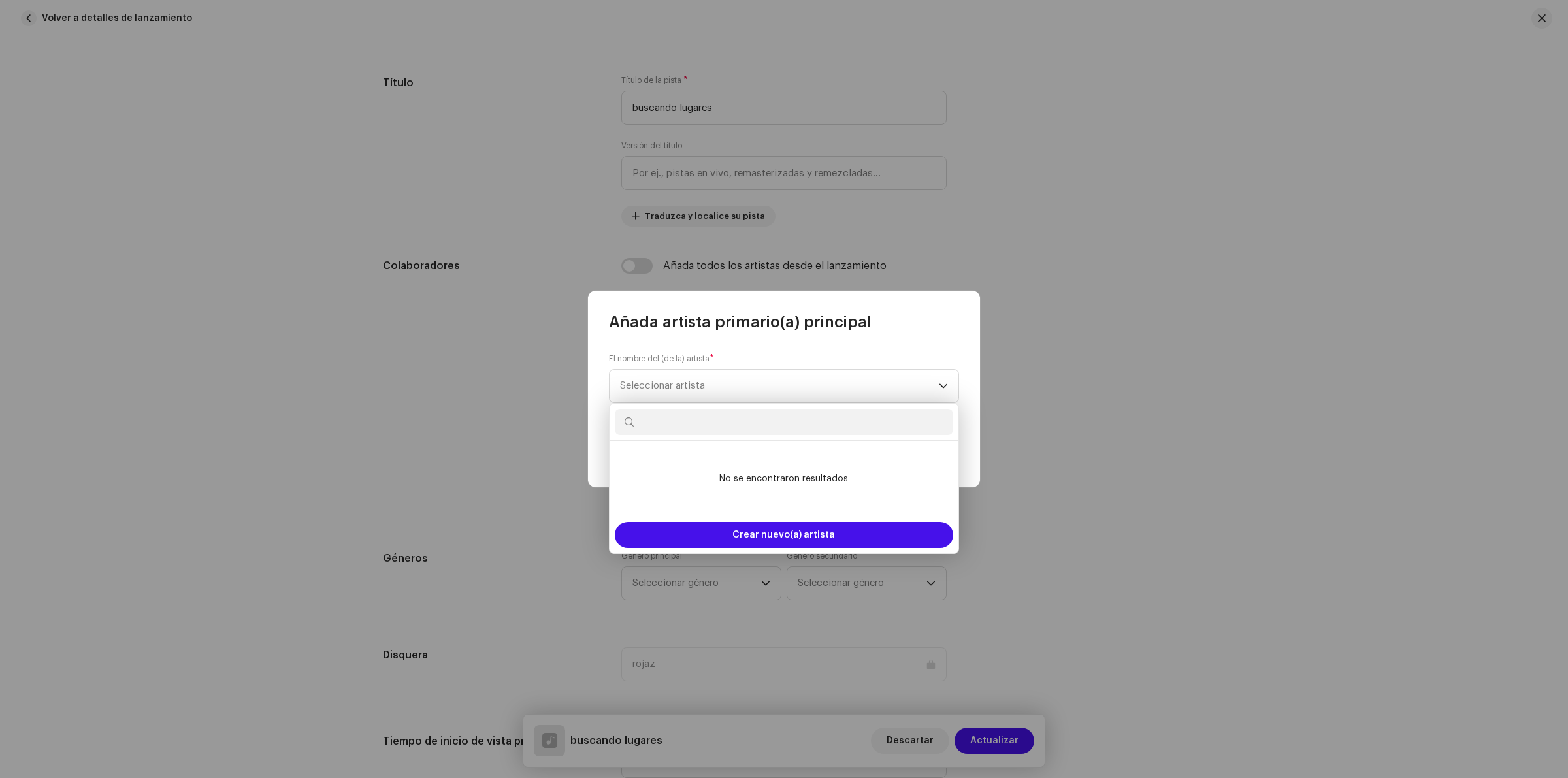
click at [704, 420] on input "text" at bounding box center [784, 422] width 339 height 26
type input "rojaz"
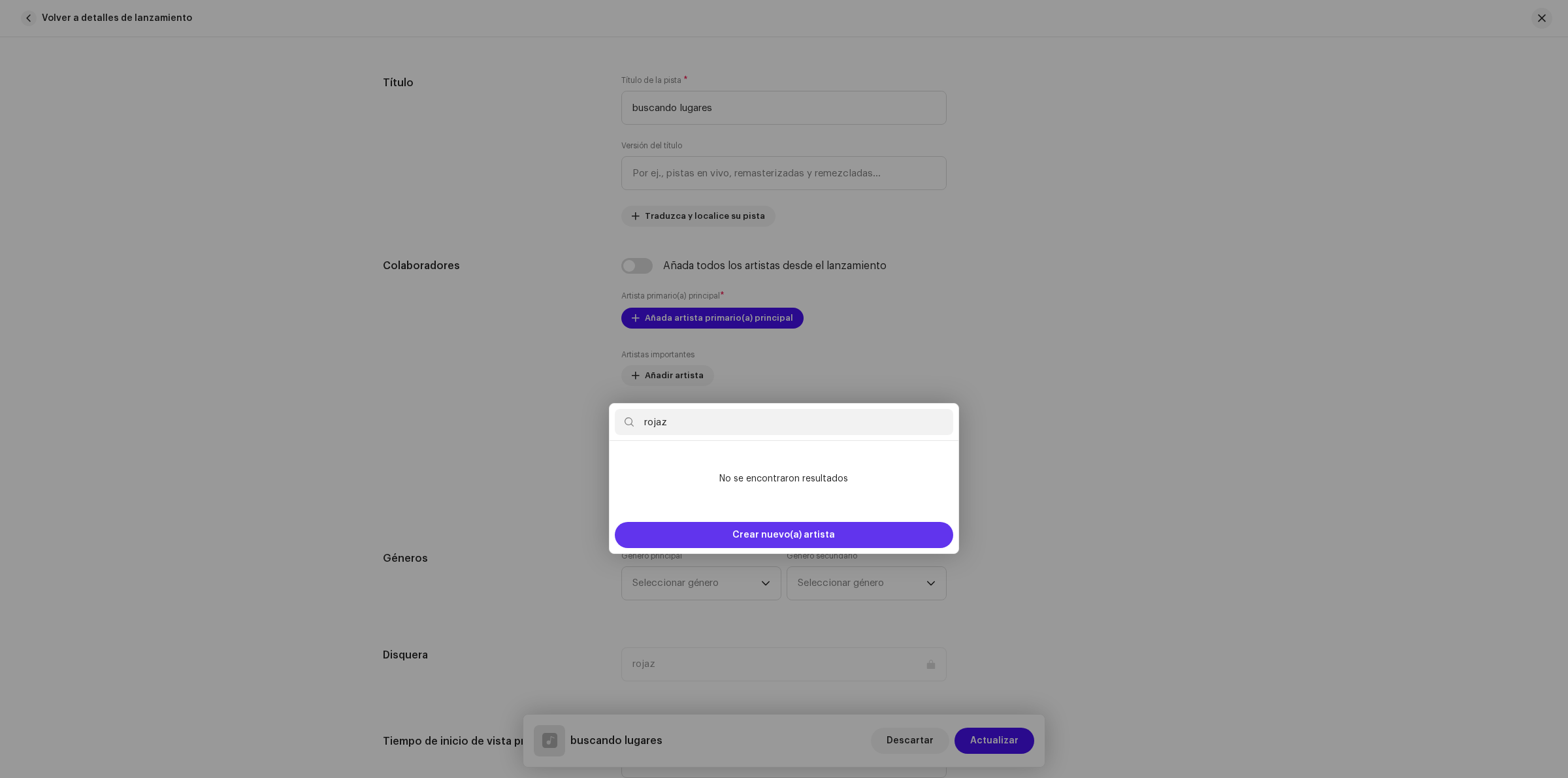
click at [785, 537] on div "Añada artista primario(a) principal El nombre del (de la) artista * Seleccionar…" at bounding box center [784, 389] width 1568 height 778
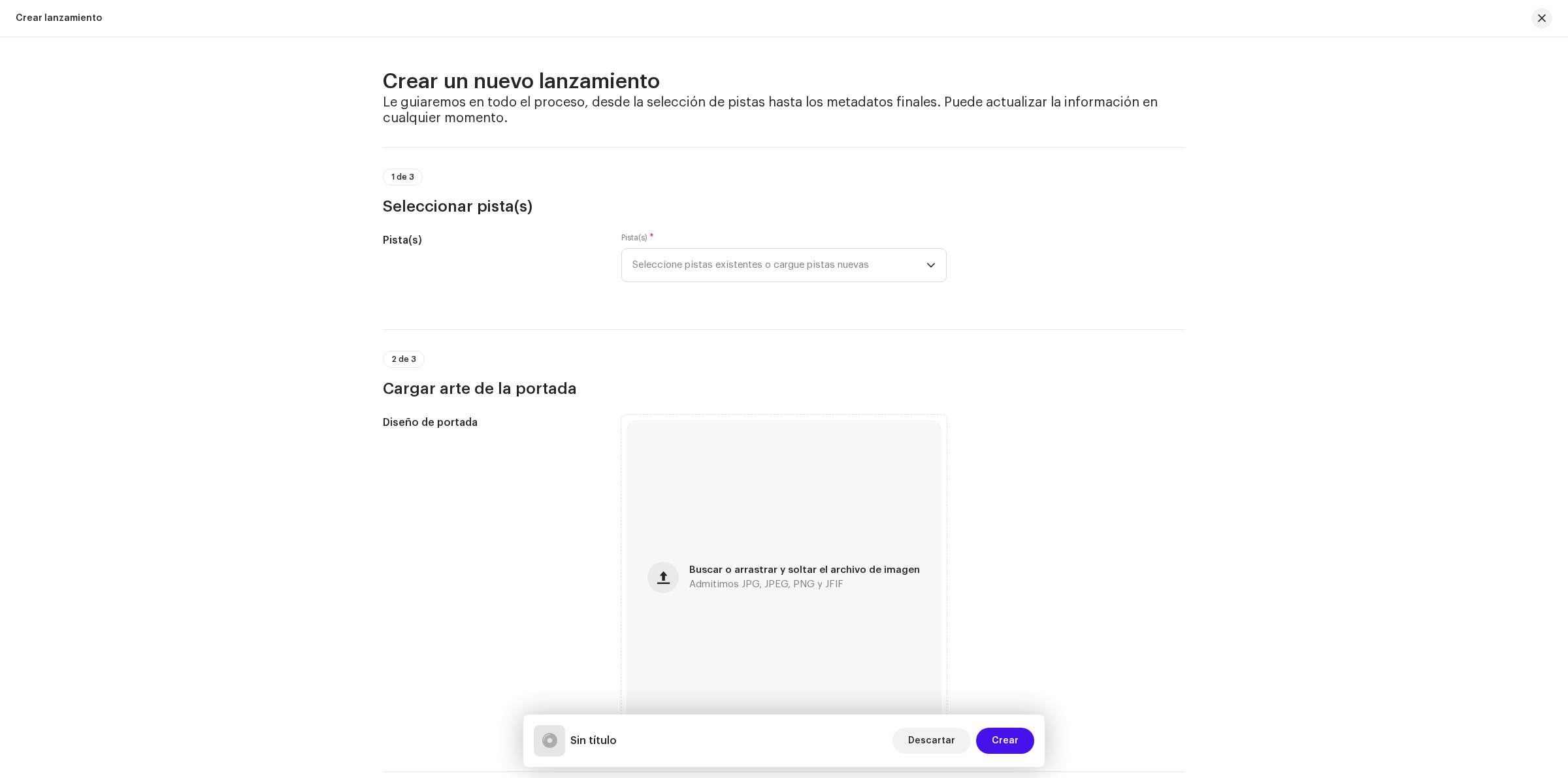
click at [123, 151] on div "Crear un nuevo lanzamiento Le guiaremos en todo el proceso, desde la selección …" at bounding box center [784, 408] width 1568 height 741
click at [719, 265] on span "Seleccione pistas existentes o cargue pistas nuevas" at bounding box center [779, 266] width 294 height 32
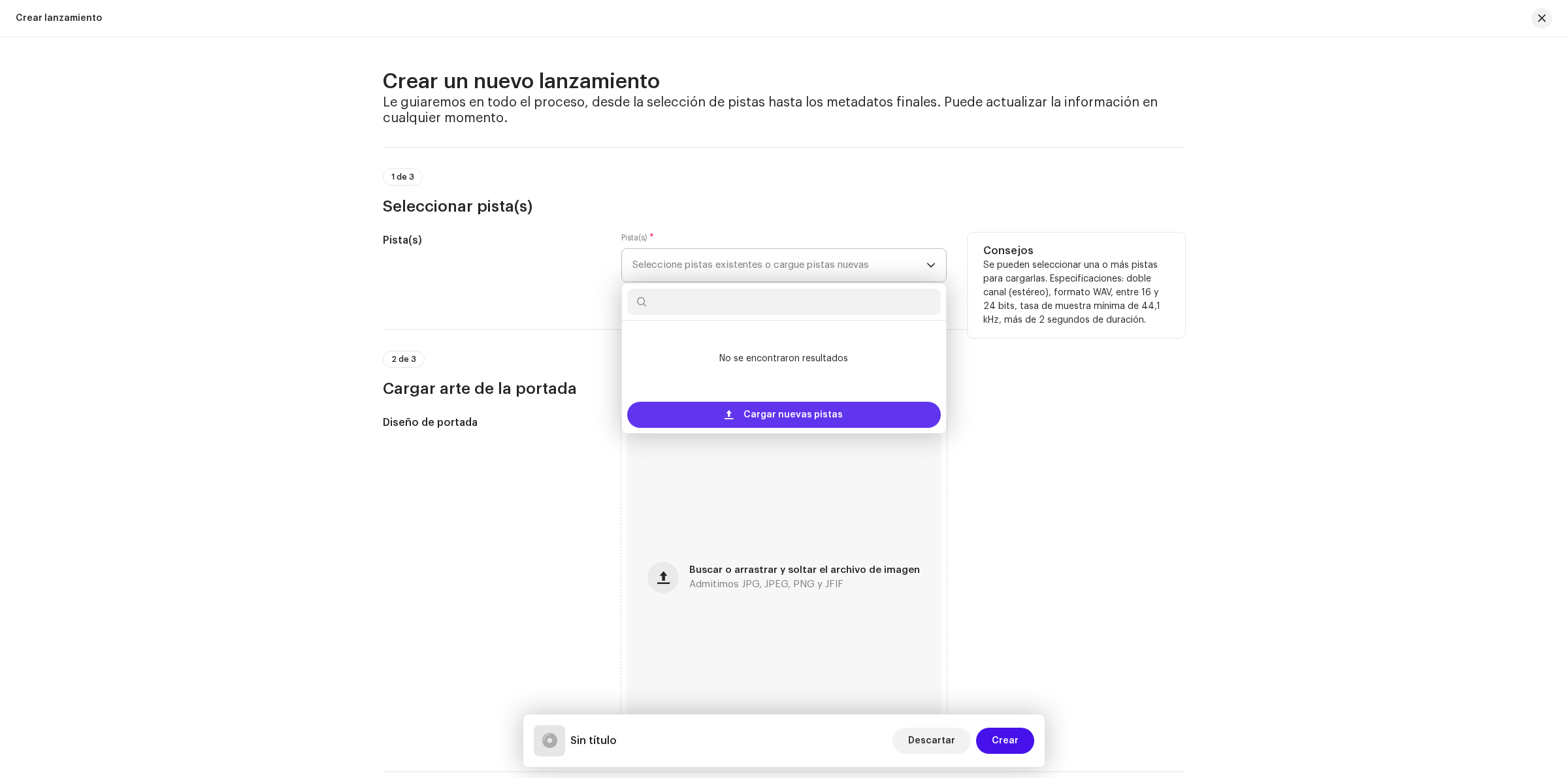
click at [761, 413] on span "Cargar nuevas pistas" at bounding box center [793, 415] width 100 height 26
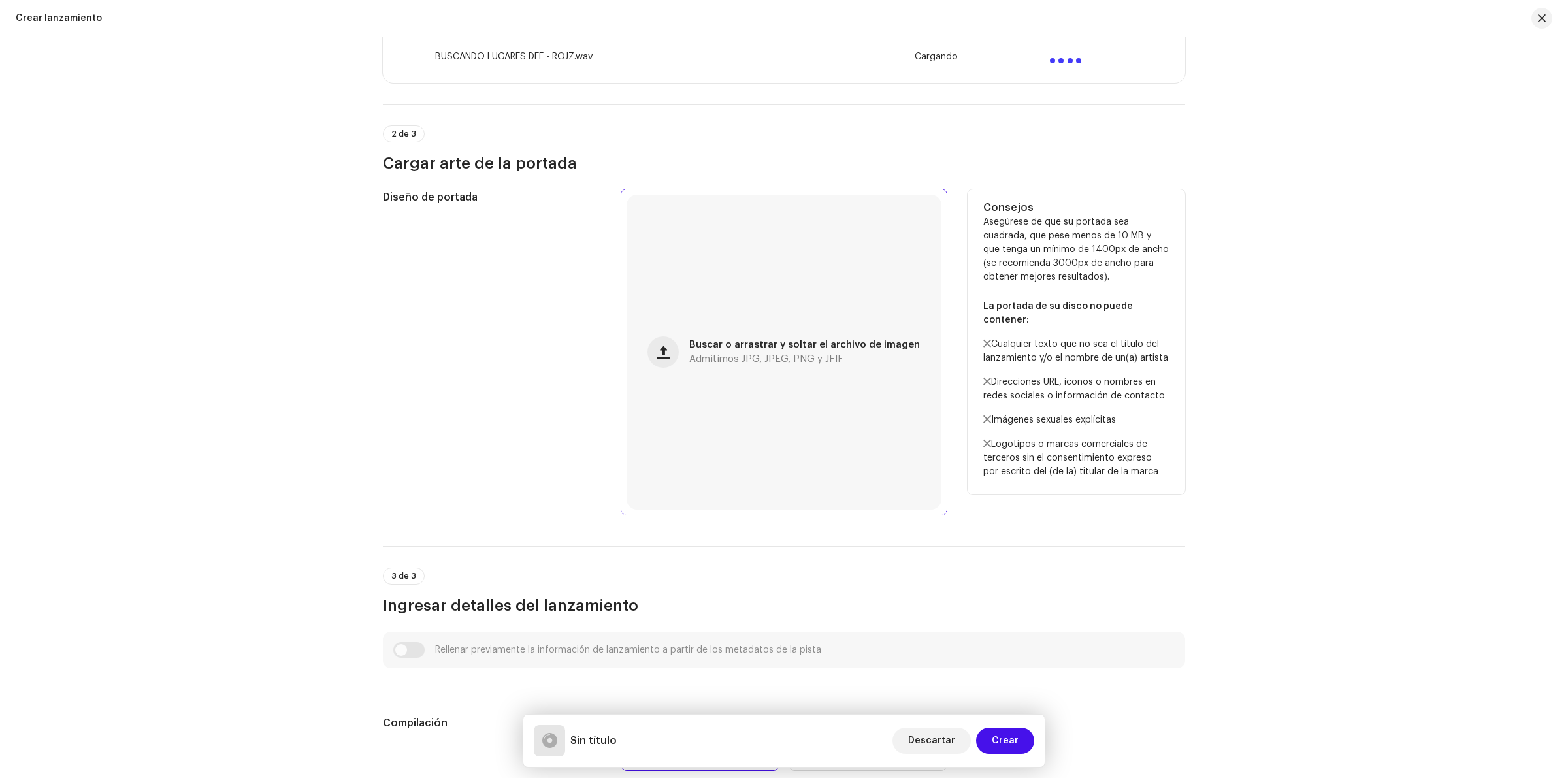
scroll to position [327, 0]
click at [740, 329] on div "Buscar o arrastrar y soltar el archivo de imagen Admitimos JPG, JPEG, PNG y JFIF" at bounding box center [784, 351] width 315 height 315
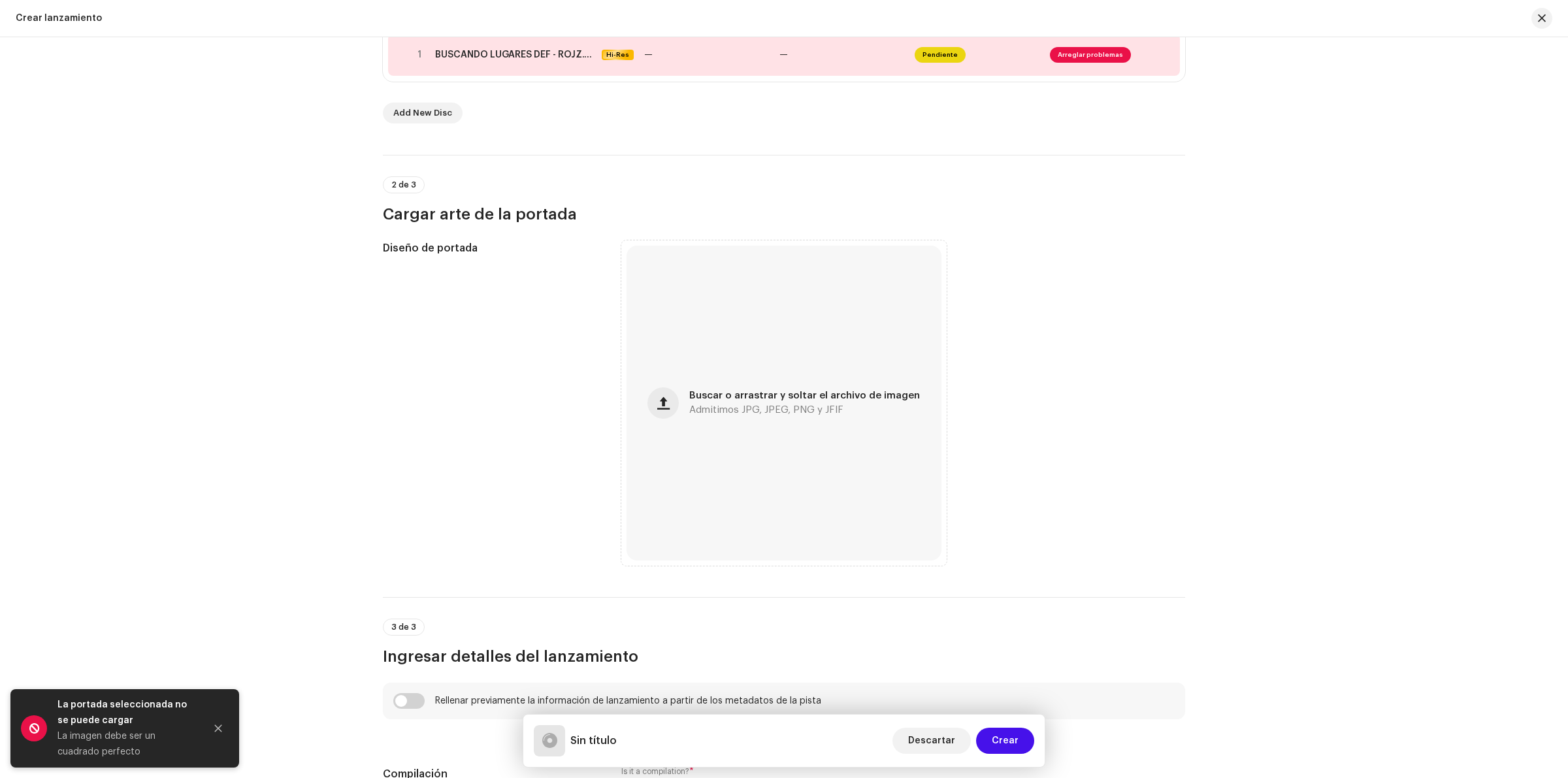
scroll to position [368, 0]
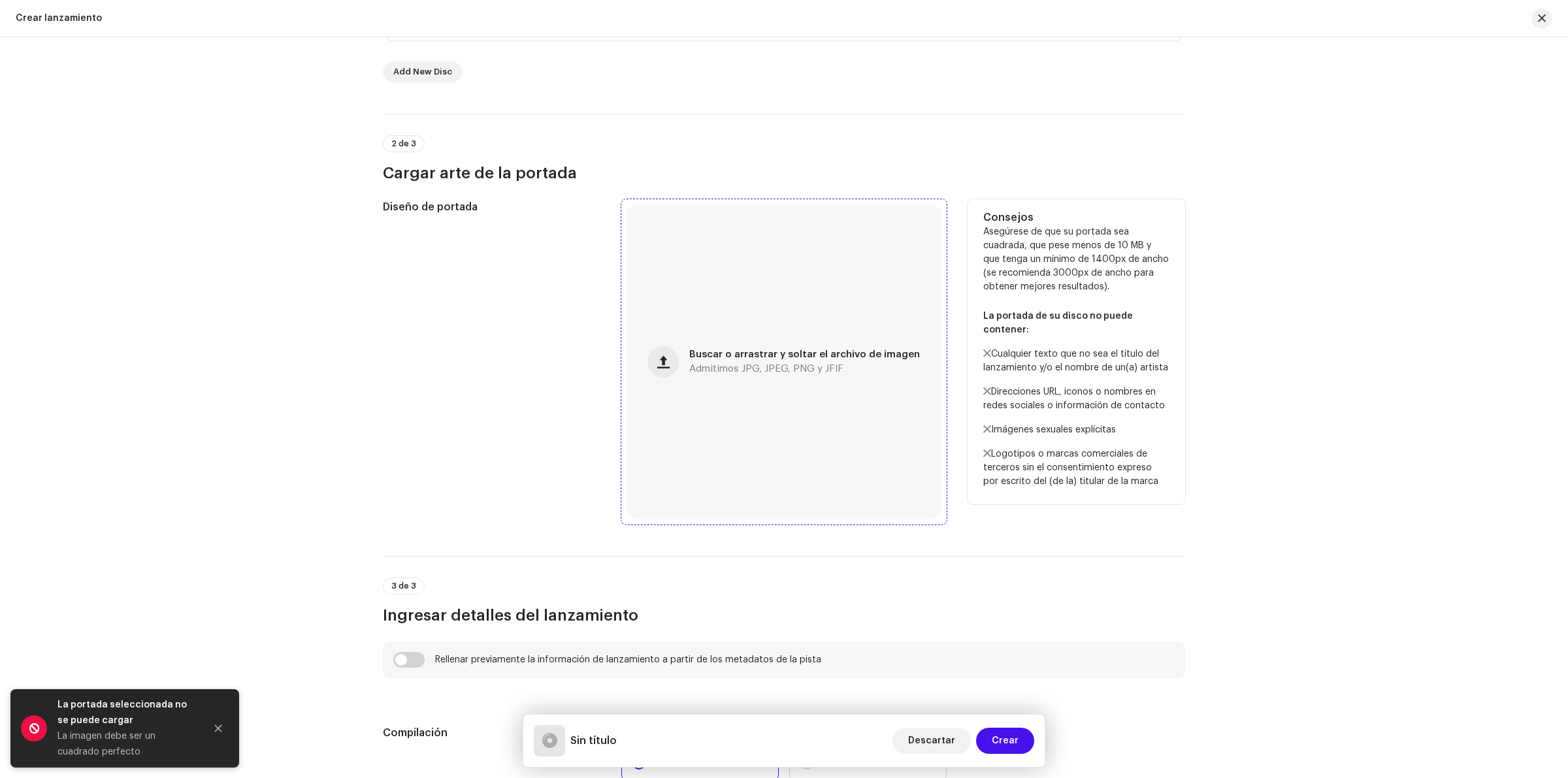
click at [720, 347] on div "Buscar o arrastrar y soltar el archivo de imagen Admitimos JPG, JPEG, PNG y JFIF" at bounding box center [784, 362] width 315 height 315
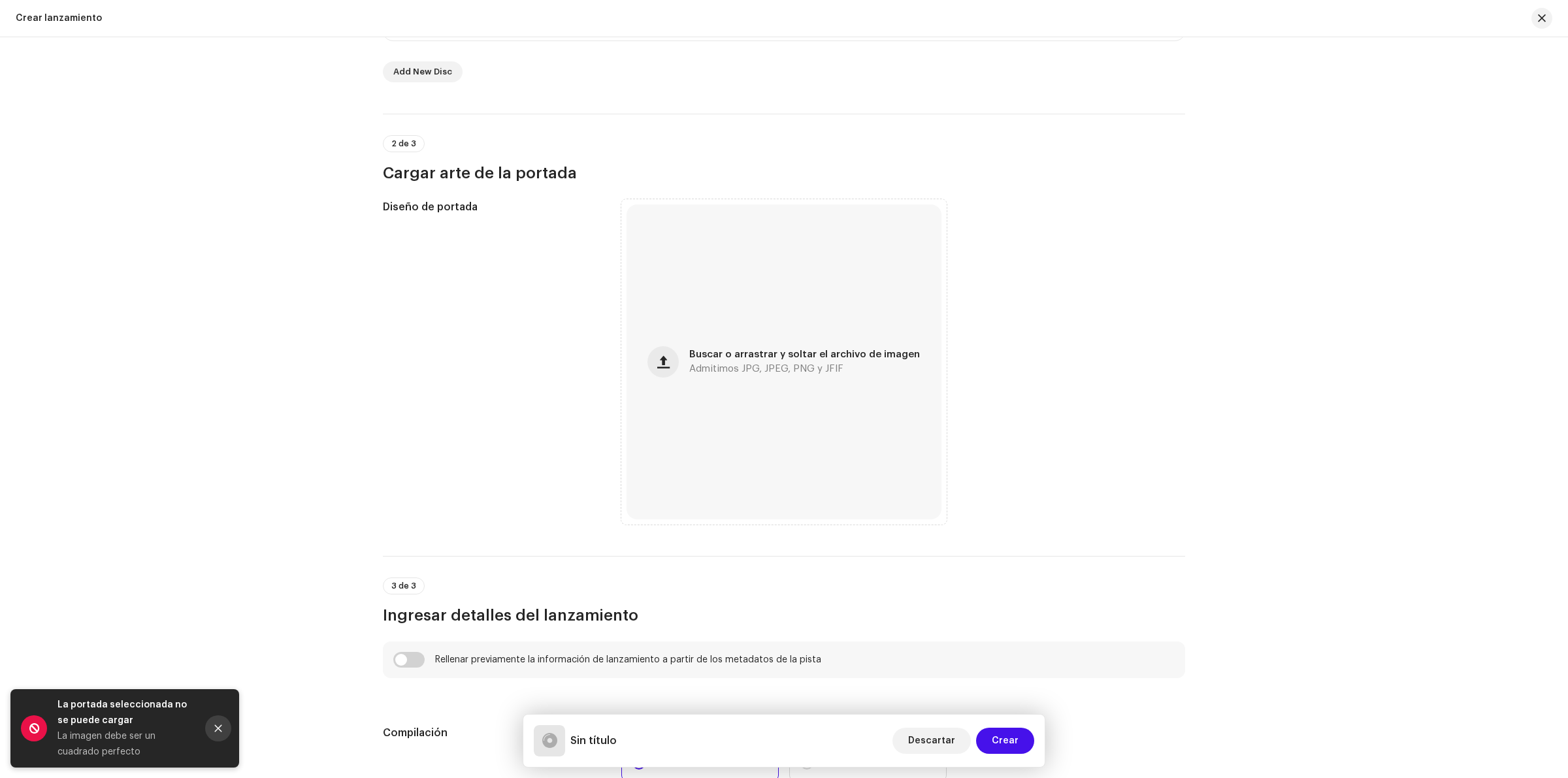
click at [215, 728] on icon "Close" at bounding box center [218, 729] width 9 height 9
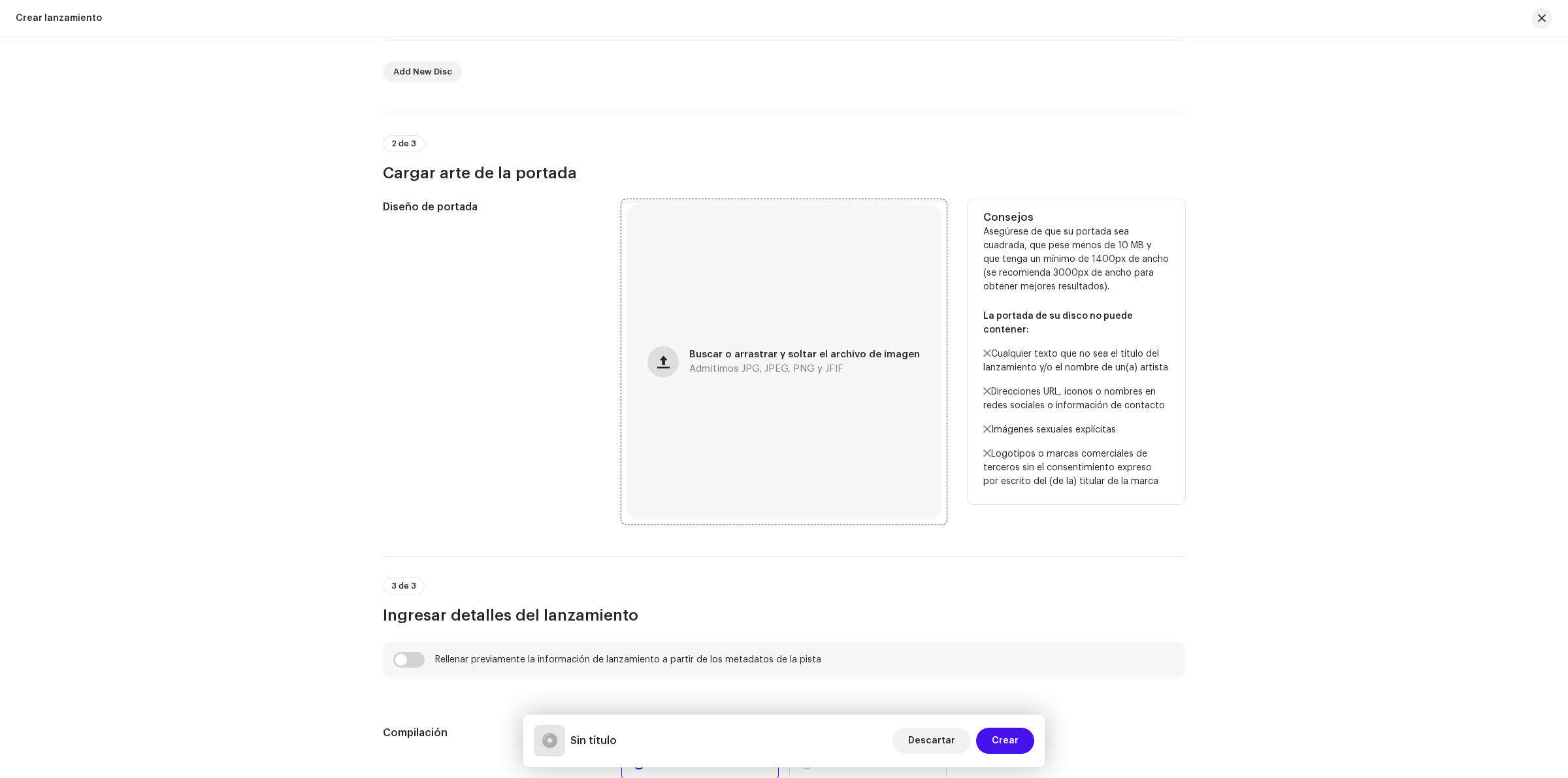
click at [674, 368] on button "button" at bounding box center [663, 362] width 31 height 31
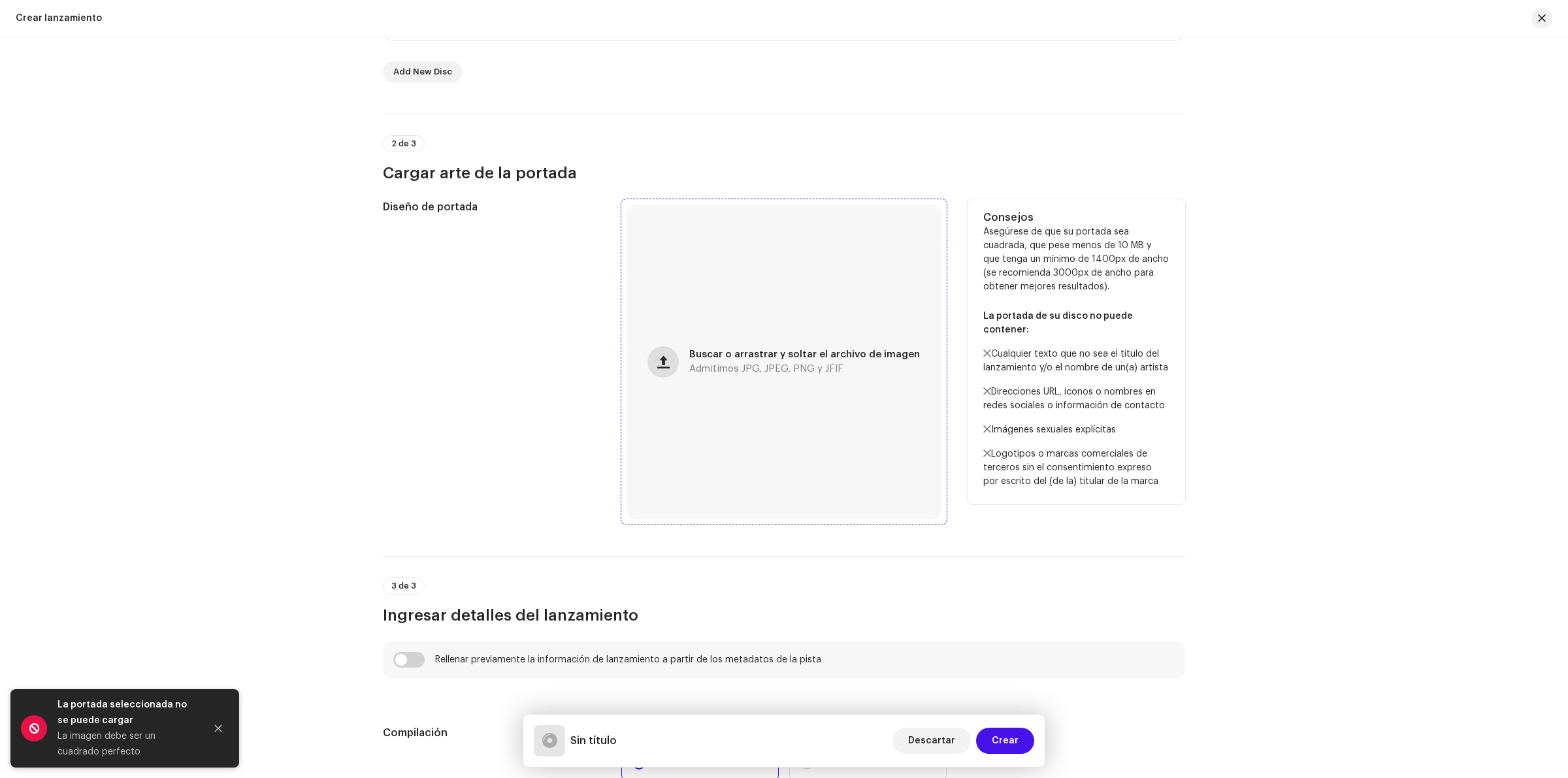
click at [679, 358] on button "button" at bounding box center [663, 362] width 31 height 31
click at [778, 370] on span "Admitimos JPG, JPEG, PNG y JFIF" at bounding box center [766, 369] width 154 height 9
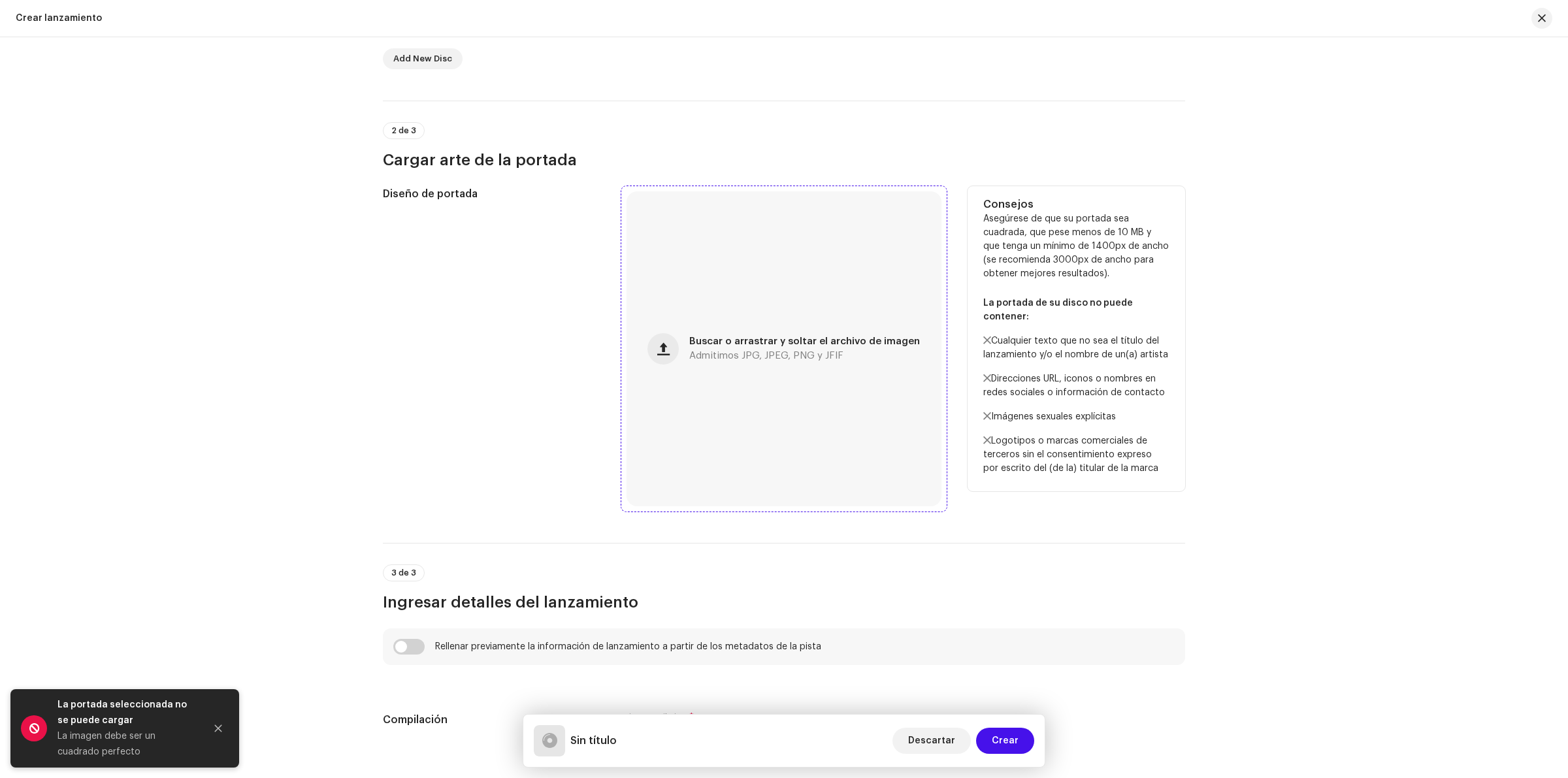
scroll to position [286, 0]
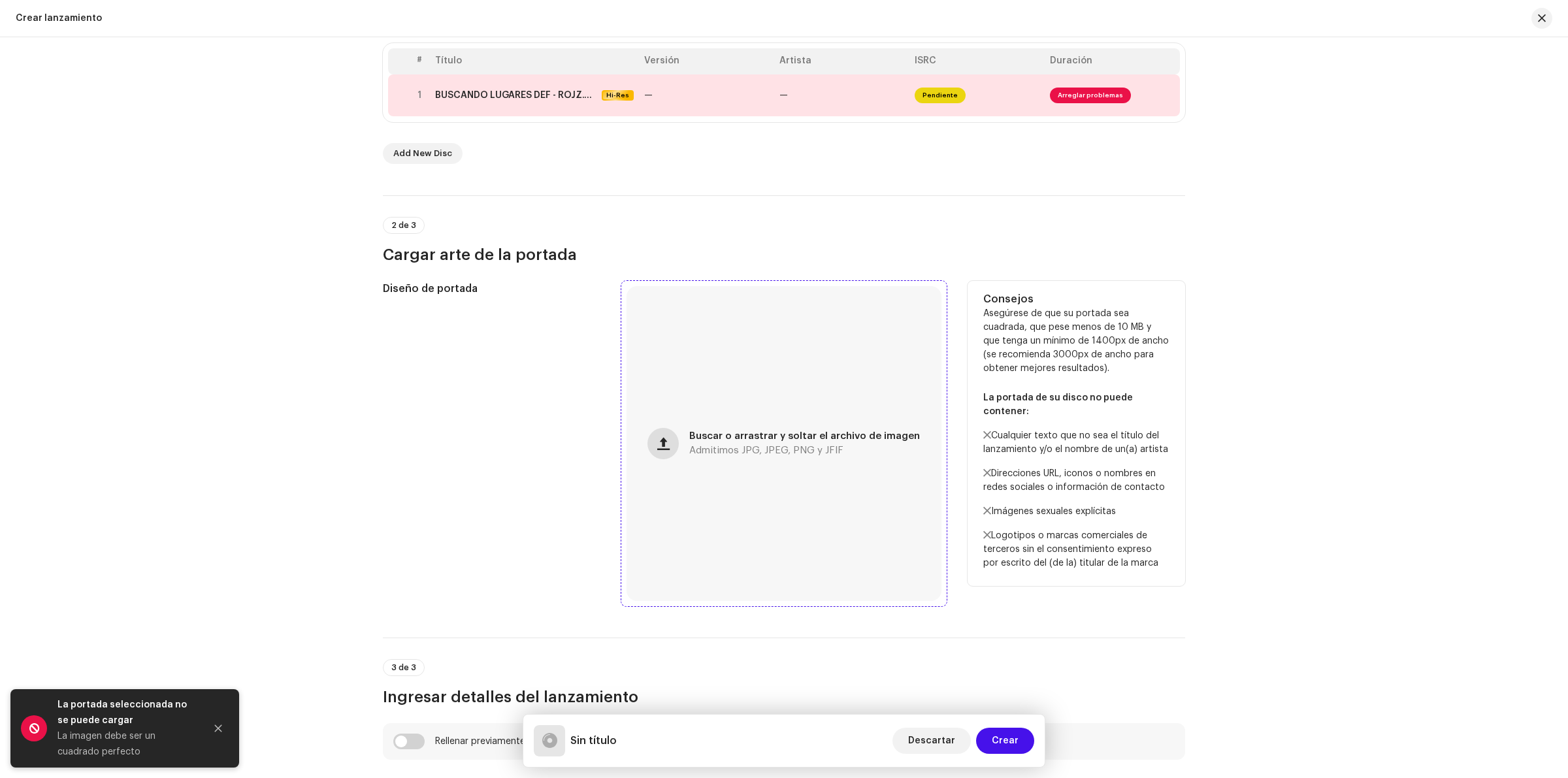
click at [674, 445] on button "button" at bounding box center [663, 443] width 31 height 31
click at [650, 439] on div "Buscar o arrastrar y soltar el archivo de imagen Admitimos JPG, JPEG, PNG y JFIF" at bounding box center [784, 443] width 315 height 315
click at [679, 439] on button "button" at bounding box center [663, 443] width 31 height 31
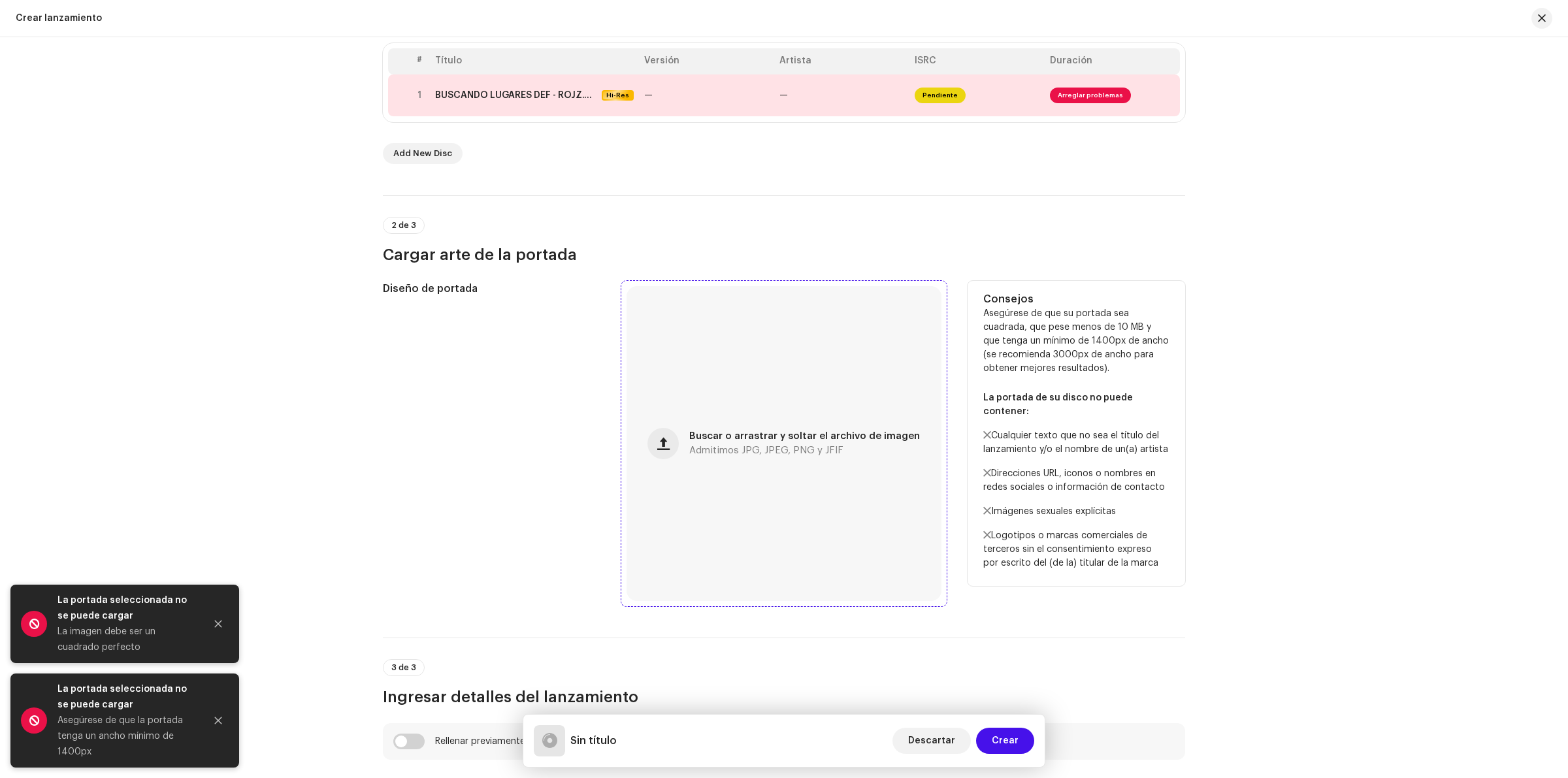
click at [690, 444] on div "Buscar o arrastrar y soltar el archivo de imagen Admitimos JPG, JPEG, PNG y JFIF" at bounding box center [784, 443] width 315 height 315
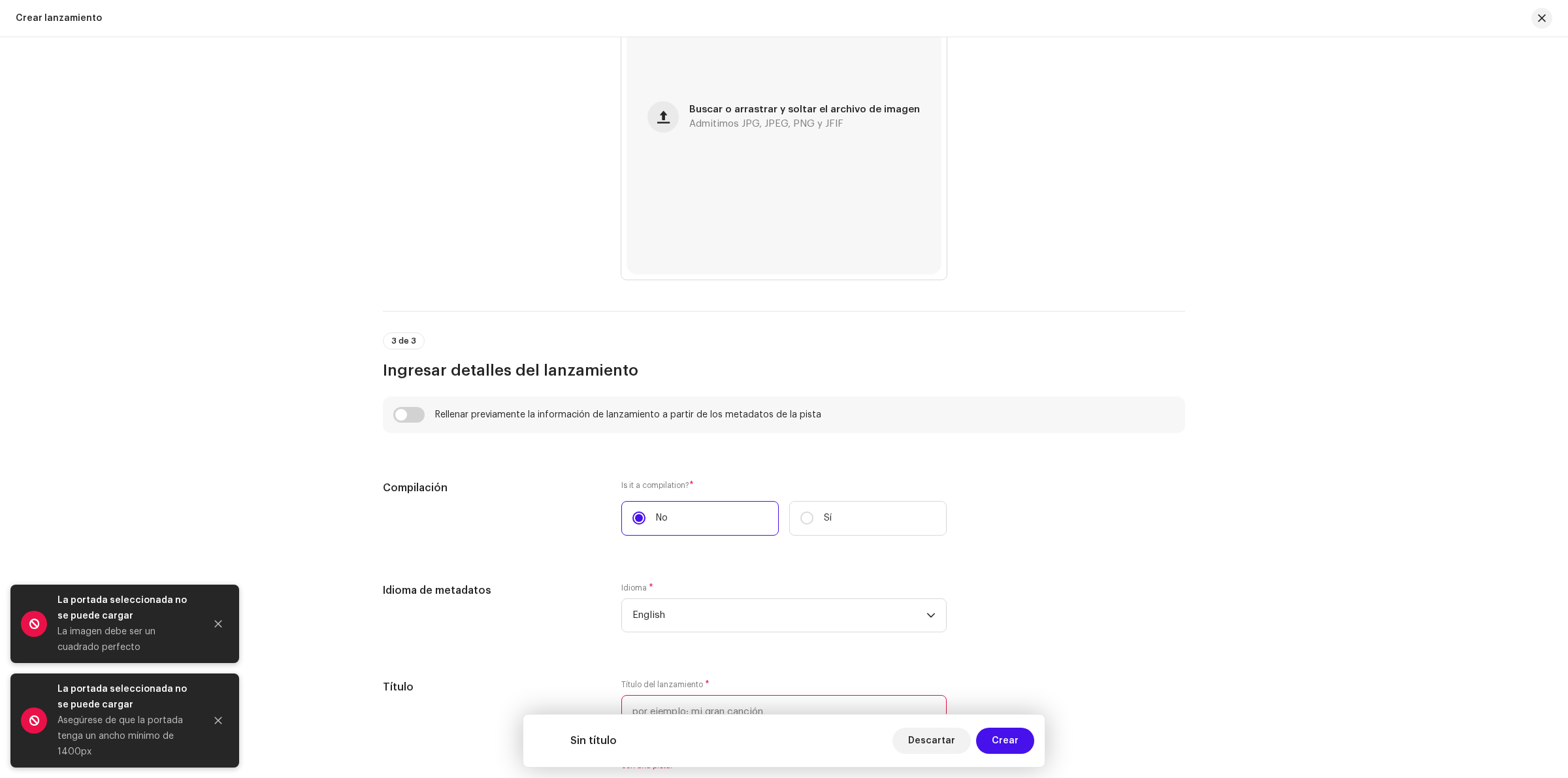
scroll to position [695, 0]
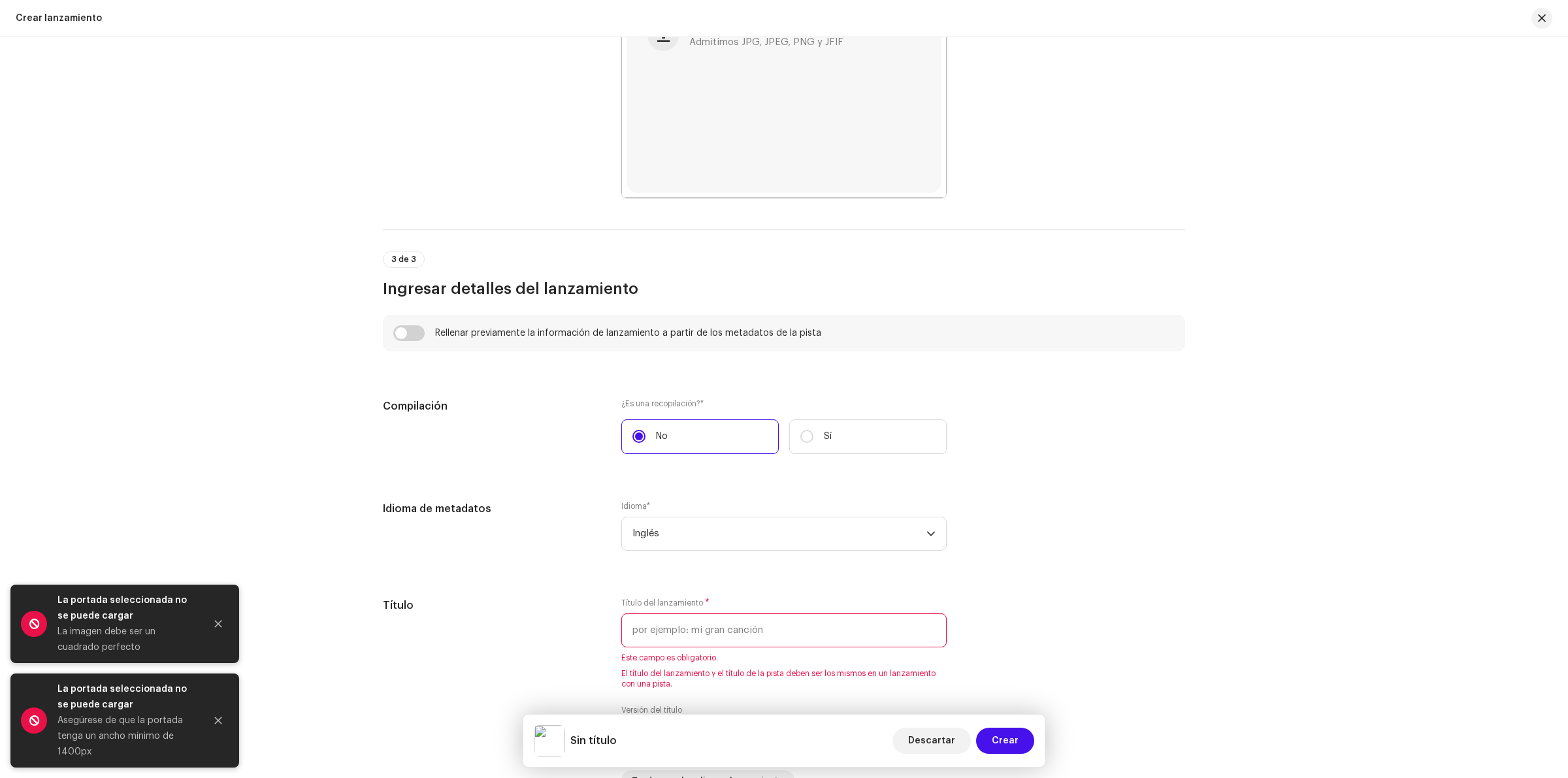
click at [1307, 463] on div "Crear un nuevo lanzamiento Le guiaremos en todo el proceso, desde la selección …" at bounding box center [784, 408] width 1568 height 741
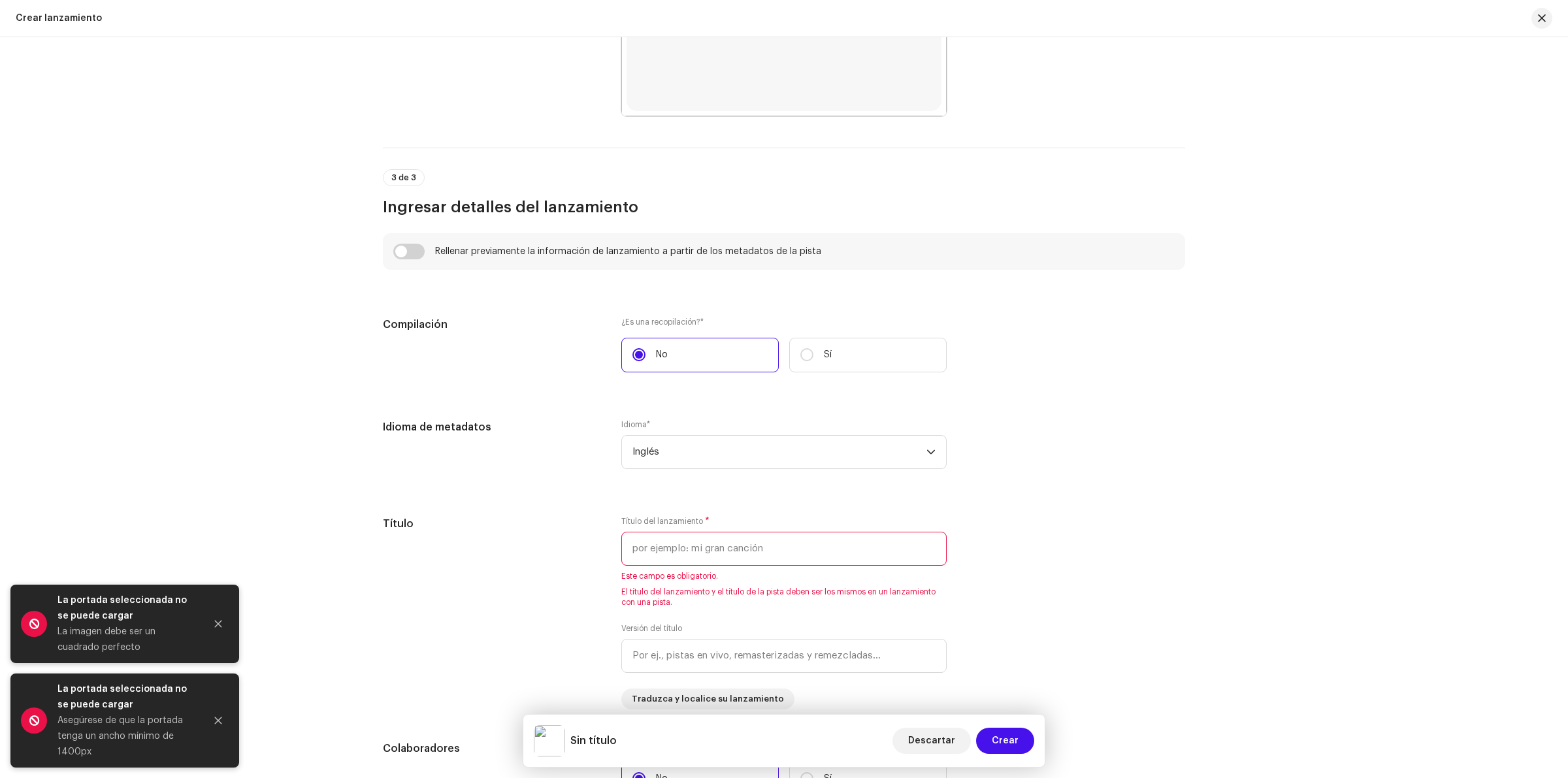
scroll to position [858, 0]
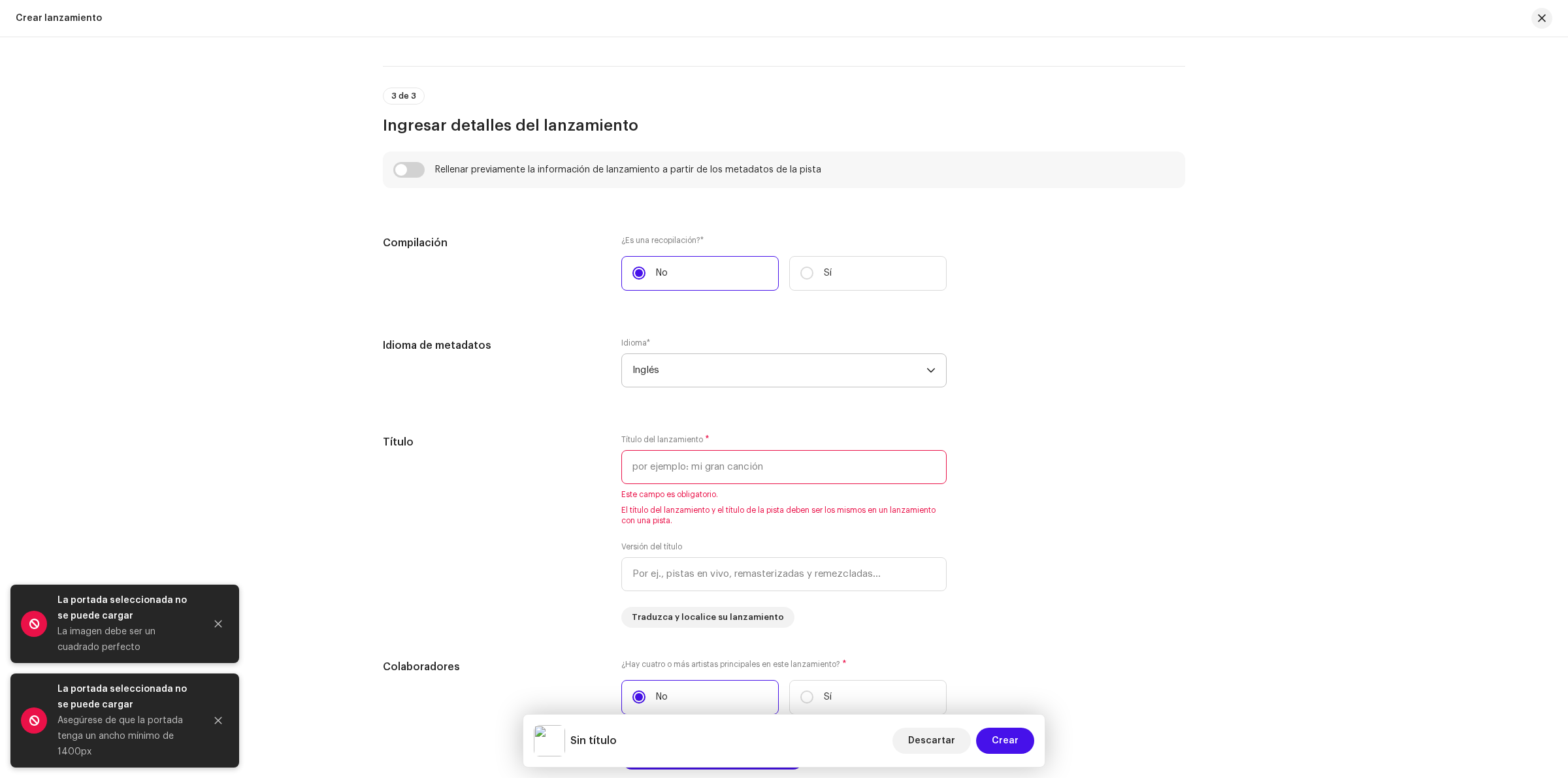
click at [682, 370] on span "Inglés" at bounding box center [779, 370] width 294 height 32
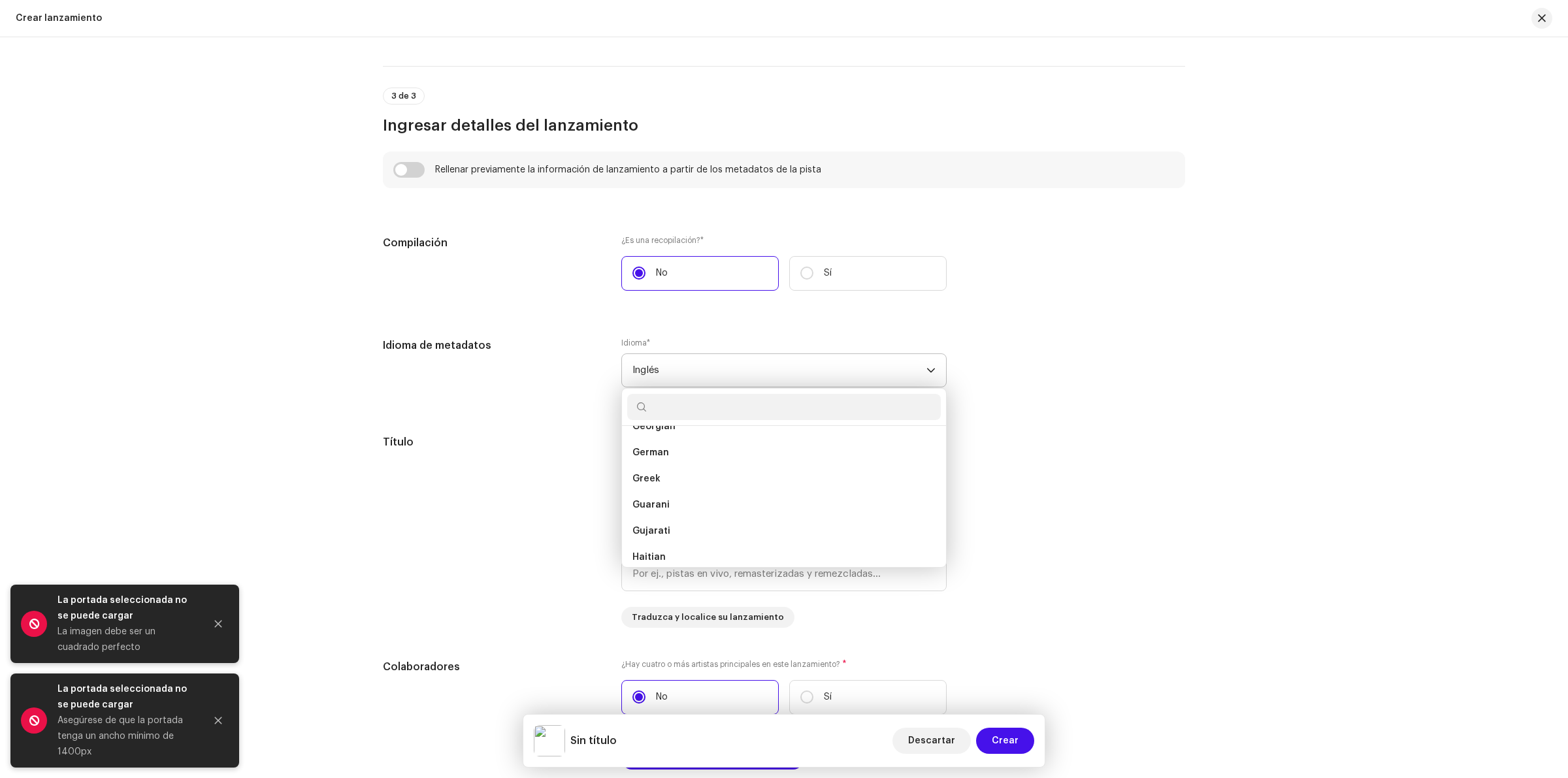
scroll to position [1521, 0]
click at [666, 373] on span "Inglés" at bounding box center [779, 370] width 294 height 32
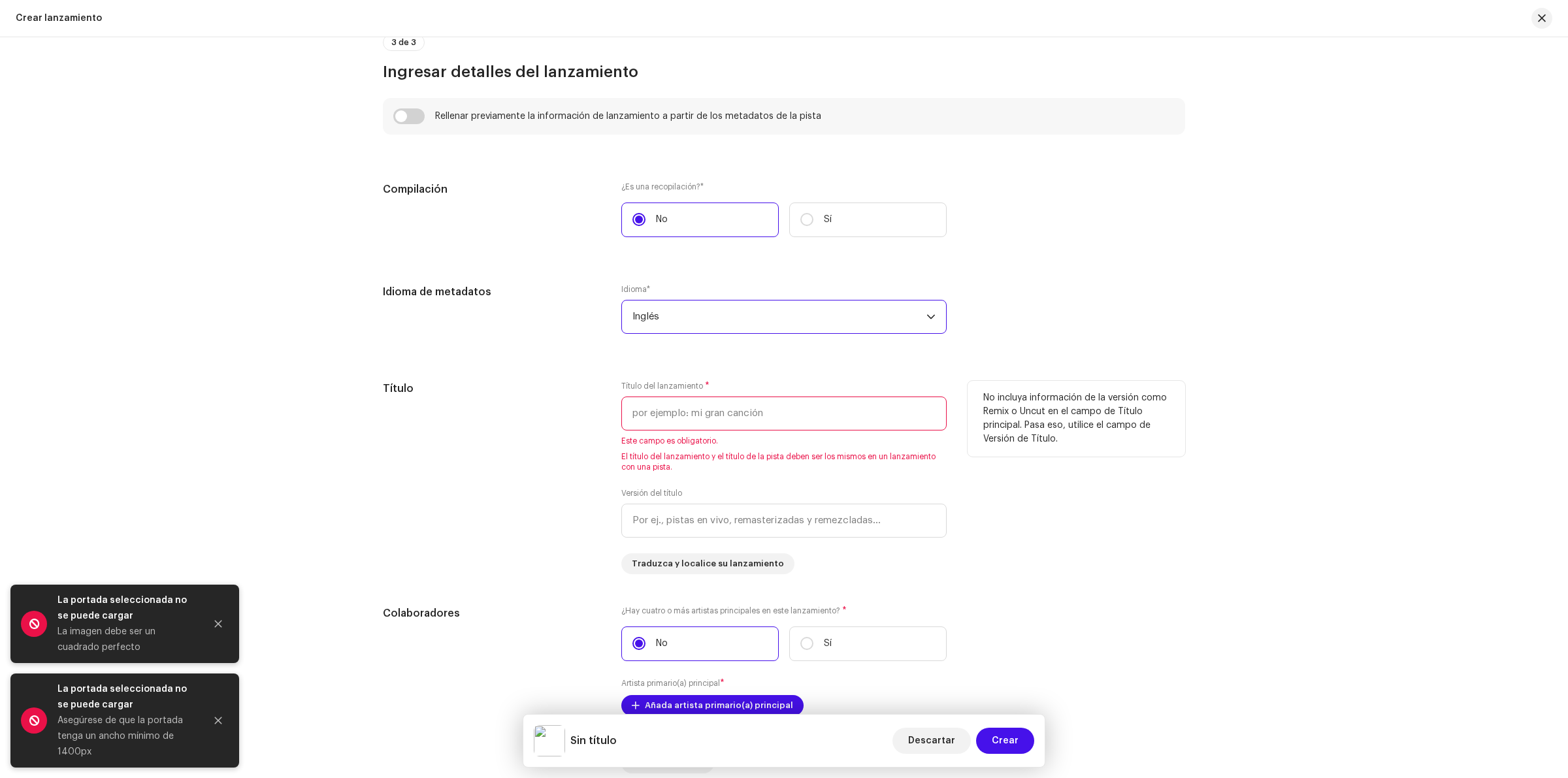
scroll to position [940, 0]
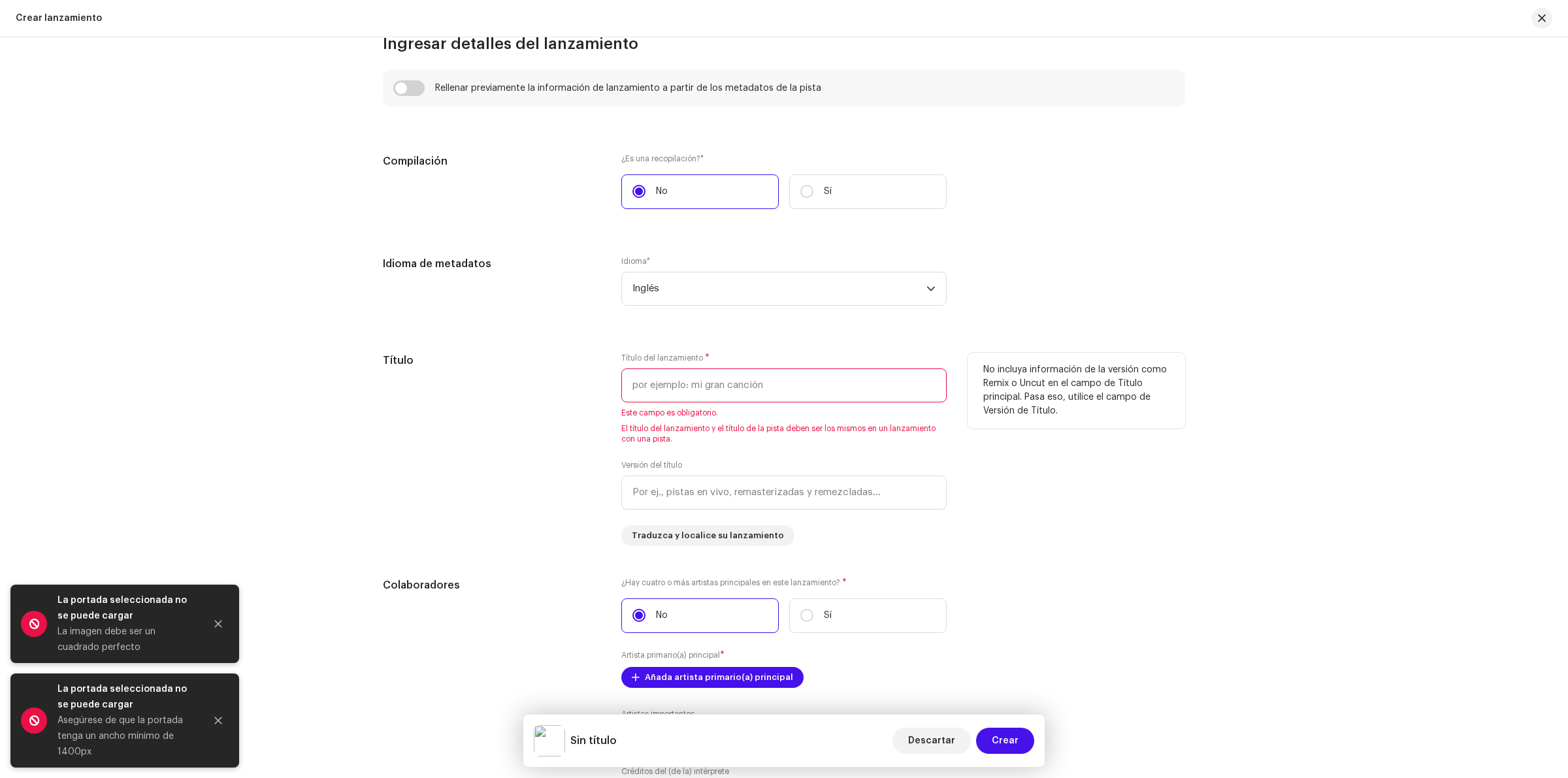
click at [699, 380] on input "text" at bounding box center [784, 386] width 325 height 34
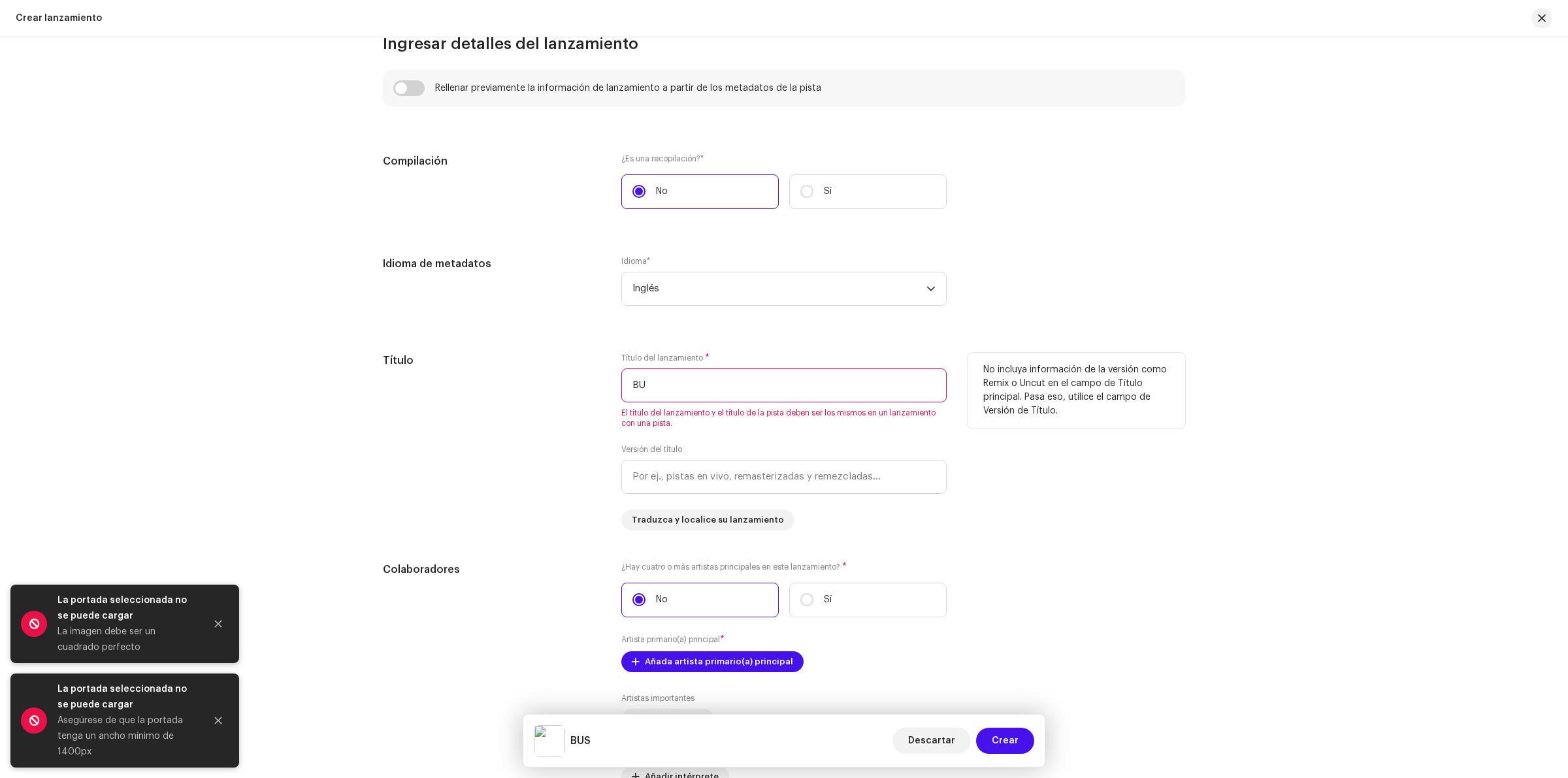
type input "B"
type input "buscando lugares"
click at [1147, 480] on div "No incluya información de la versión como Remix o Uncut en el campo de Título p…" at bounding box center [1076, 442] width 218 height 178
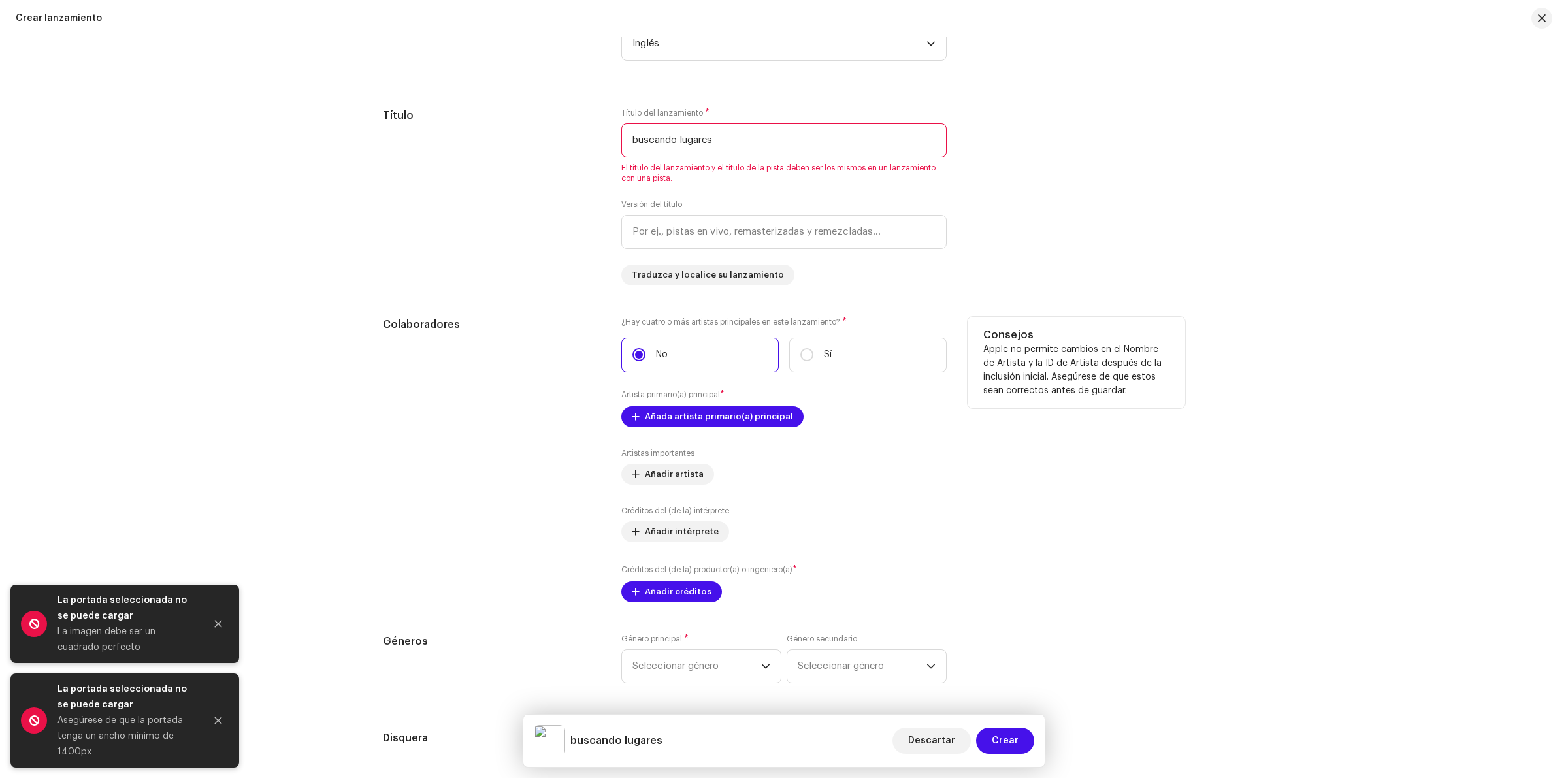
scroll to position [1267, 0]
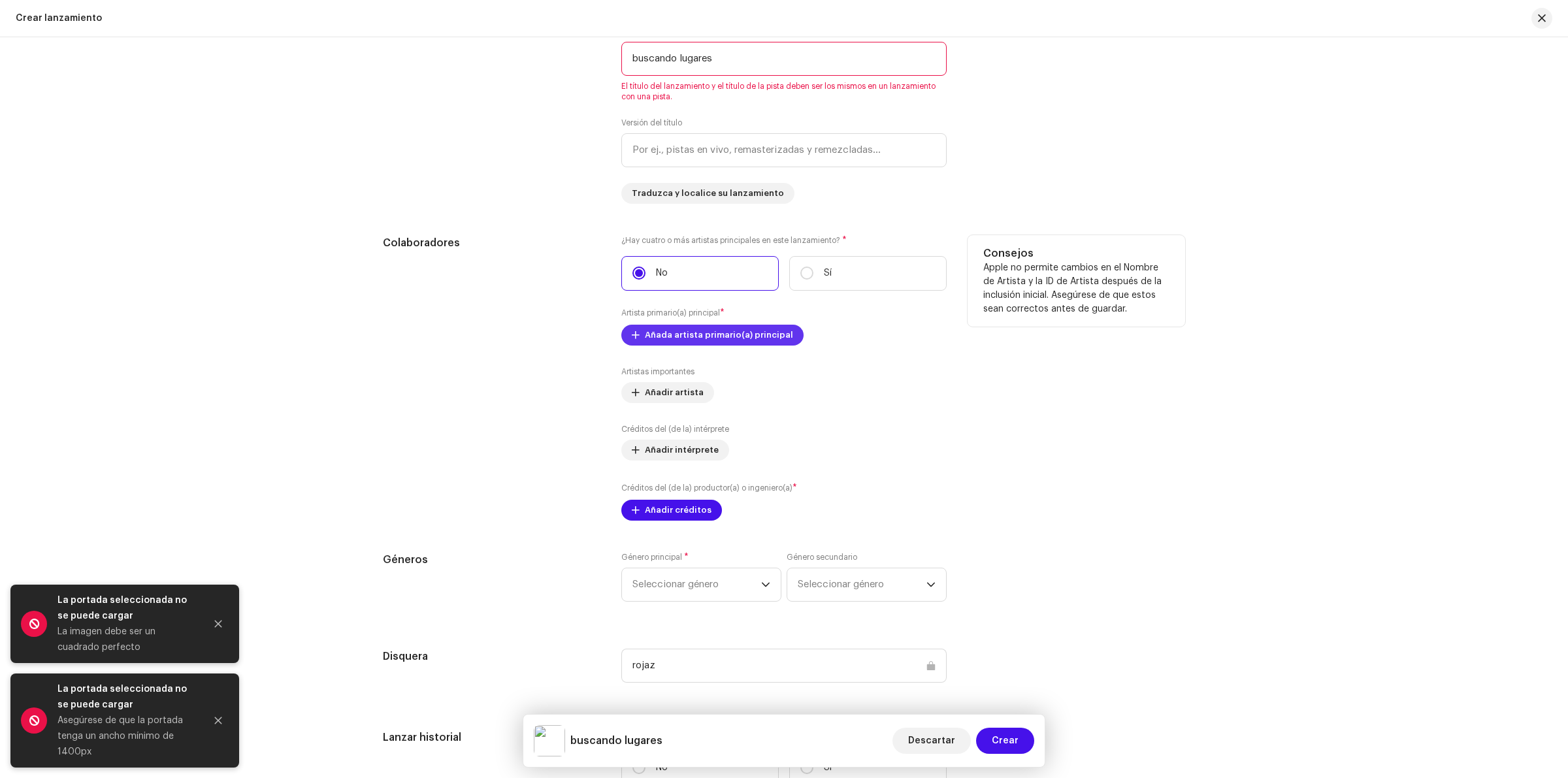
click at [707, 342] on span "Añada artista primario(a) principal" at bounding box center [719, 335] width 148 height 26
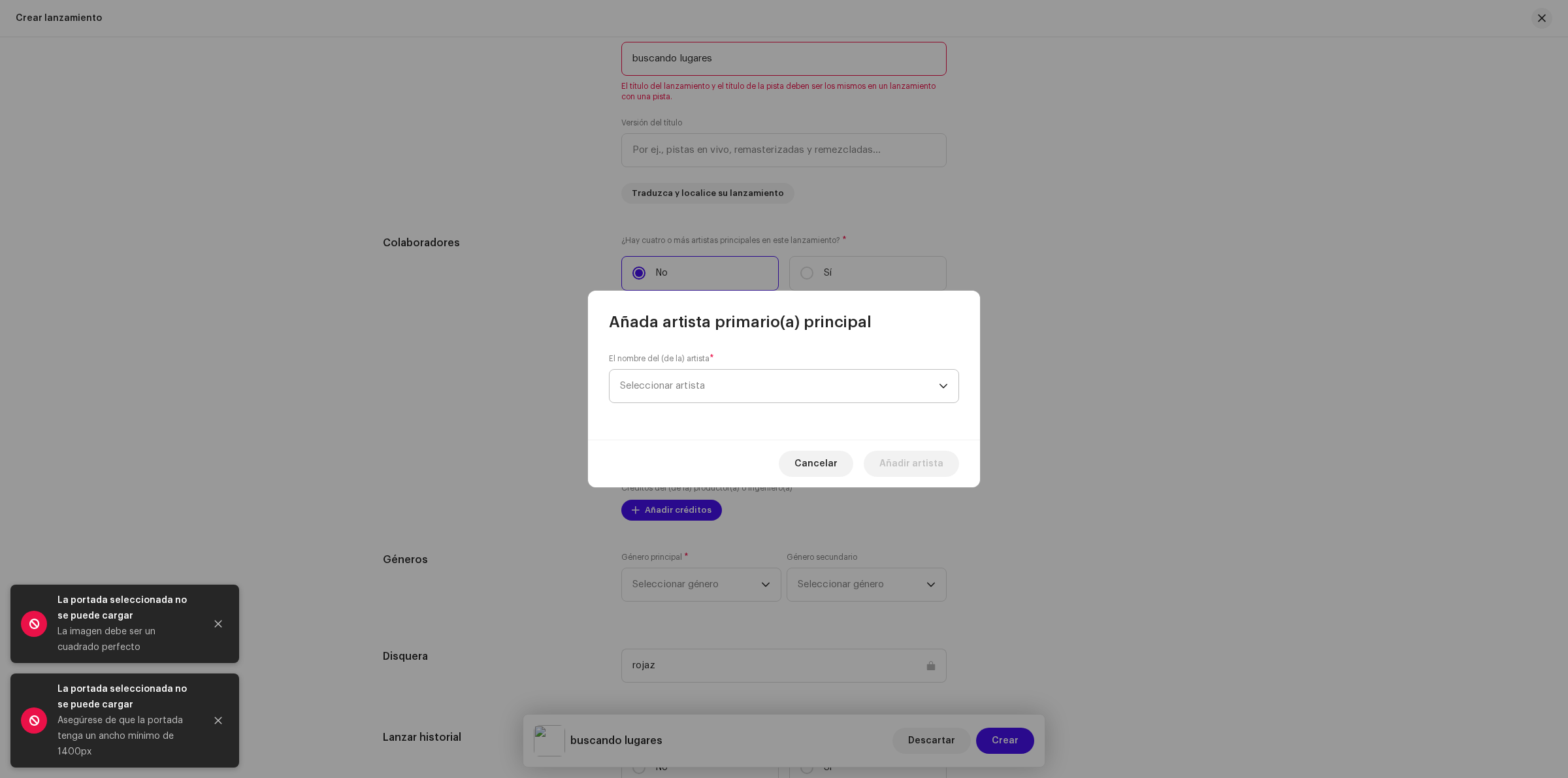
click at [714, 386] on span "Seleccionar artista" at bounding box center [779, 386] width 319 height 32
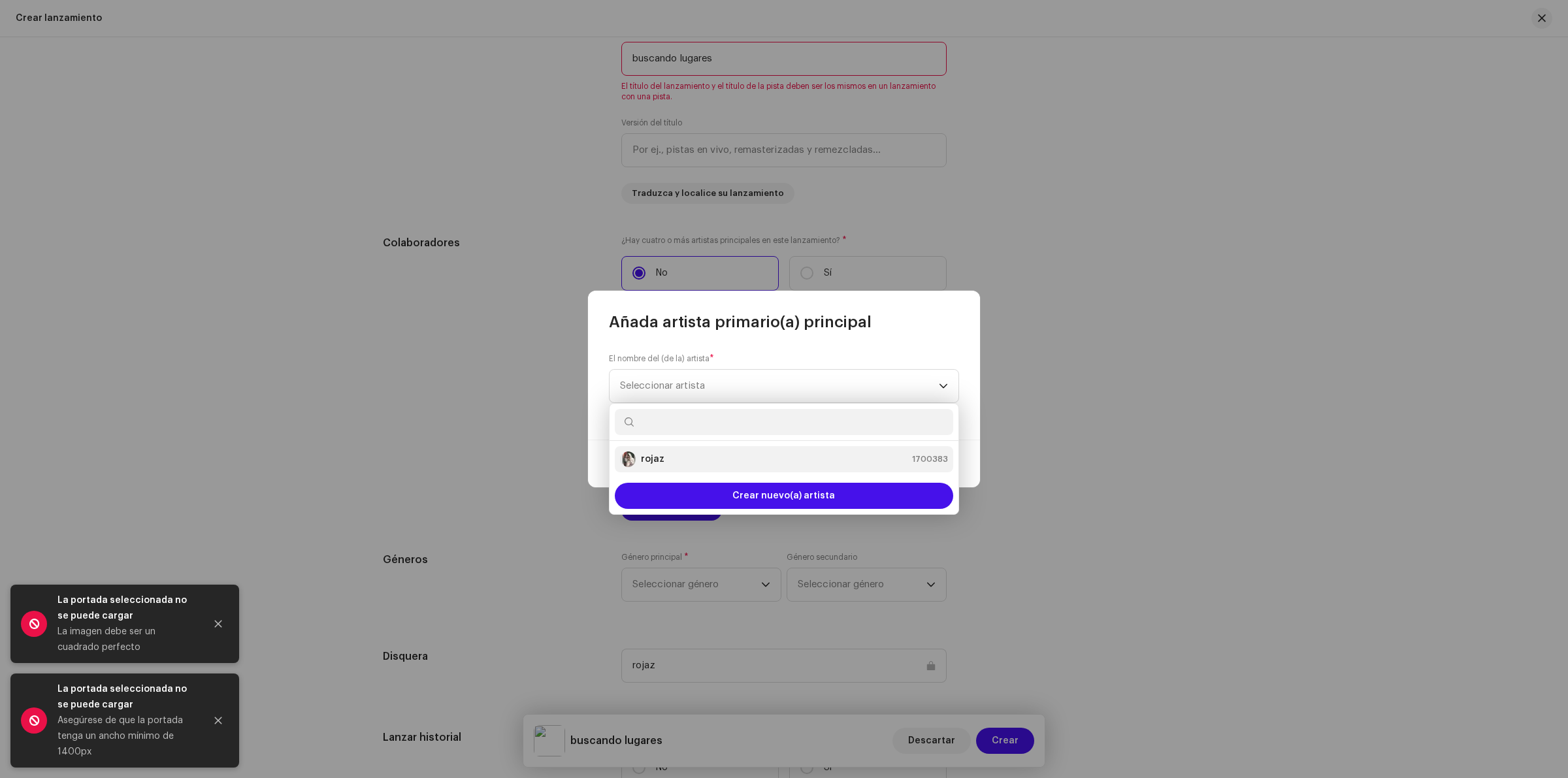
click at [682, 460] on div "rojaz 1700383" at bounding box center [784, 460] width 328 height 15
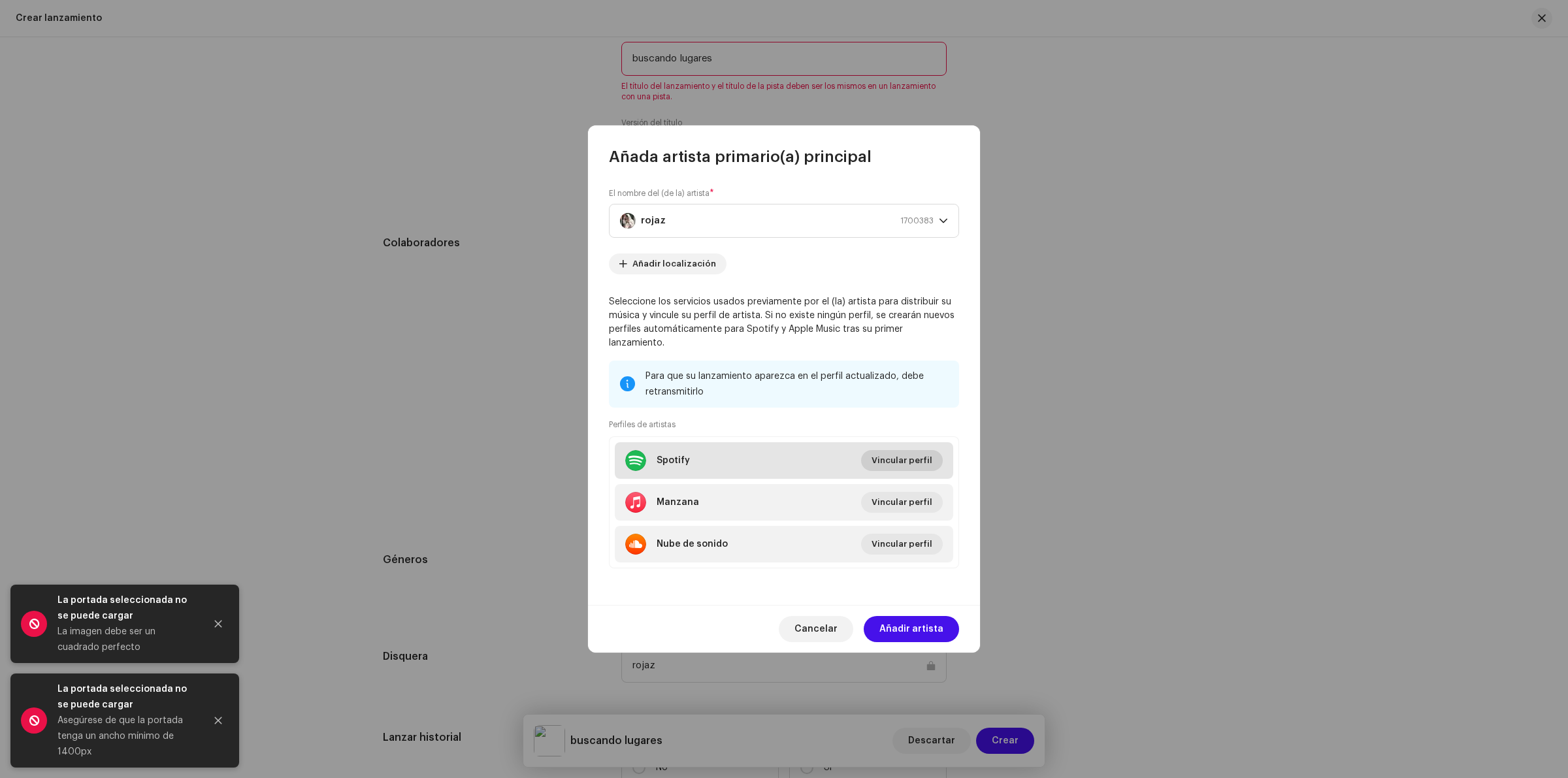
click at [921, 449] on span "Vincular perfil" at bounding box center [901, 461] width 60 height 26
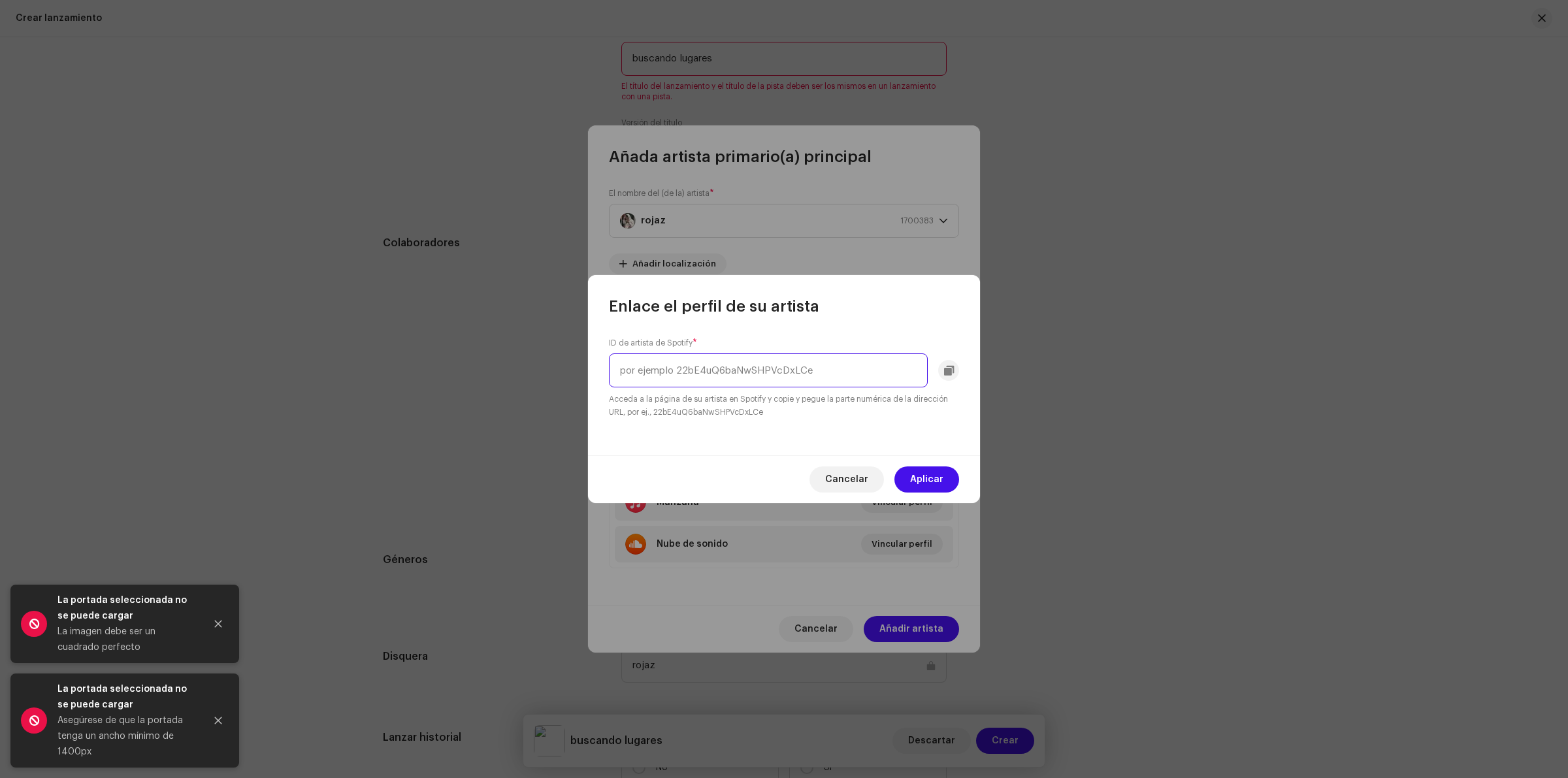
click at [904, 371] on input "text" at bounding box center [768, 370] width 319 height 34
click at [786, 361] on input "text" at bounding box center [768, 370] width 319 height 34
click at [700, 376] on input "text" at bounding box center [768, 370] width 319 height 34
click at [681, 361] on input "text" at bounding box center [768, 370] width 319 height 34
click at [759, 369] on input "text" at bounding box center [768, 370] width 319 height 34
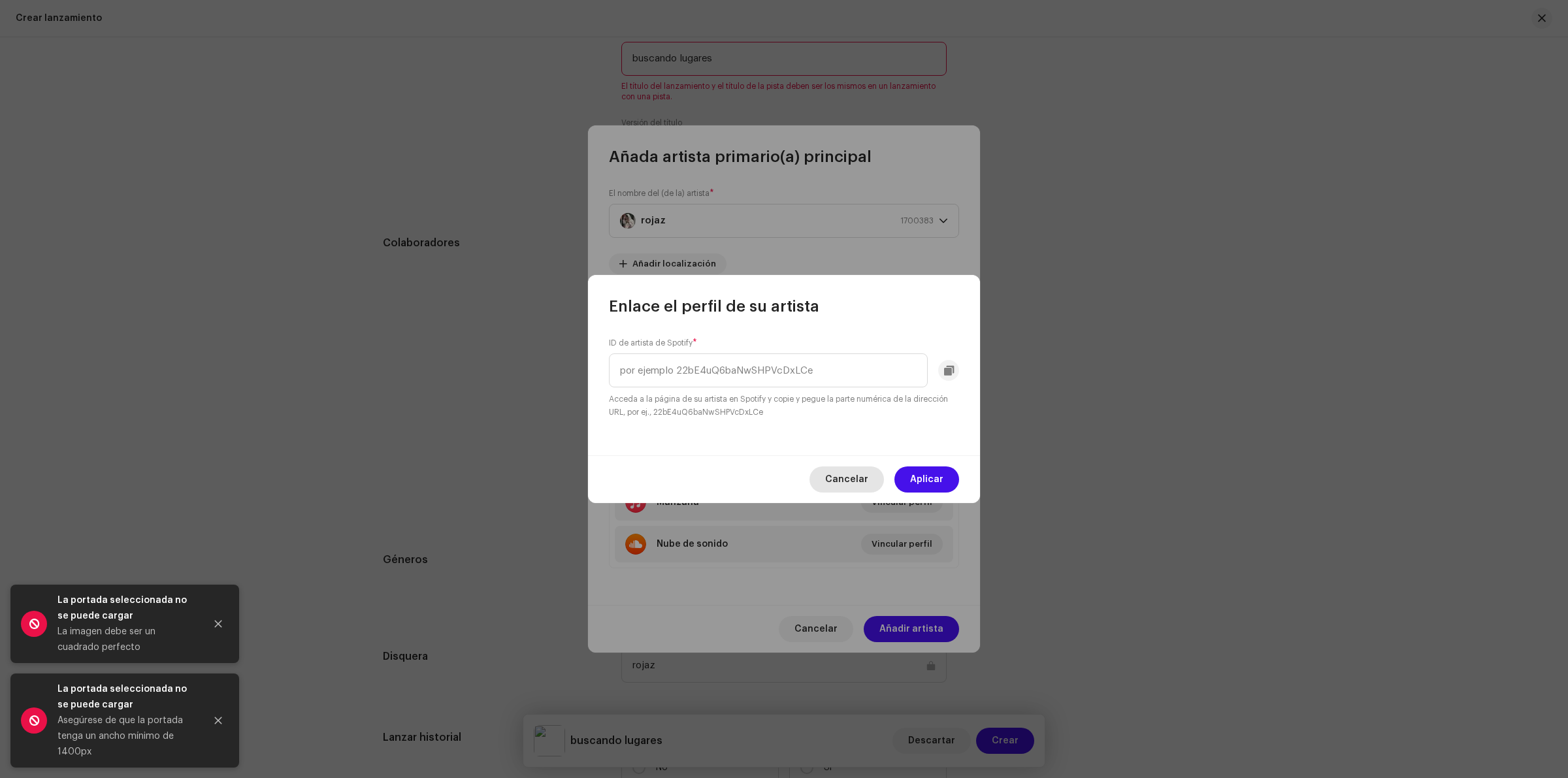
click at [849, 483] on font "Cancelar" at bounding box center [847, 479] width 43 height 9
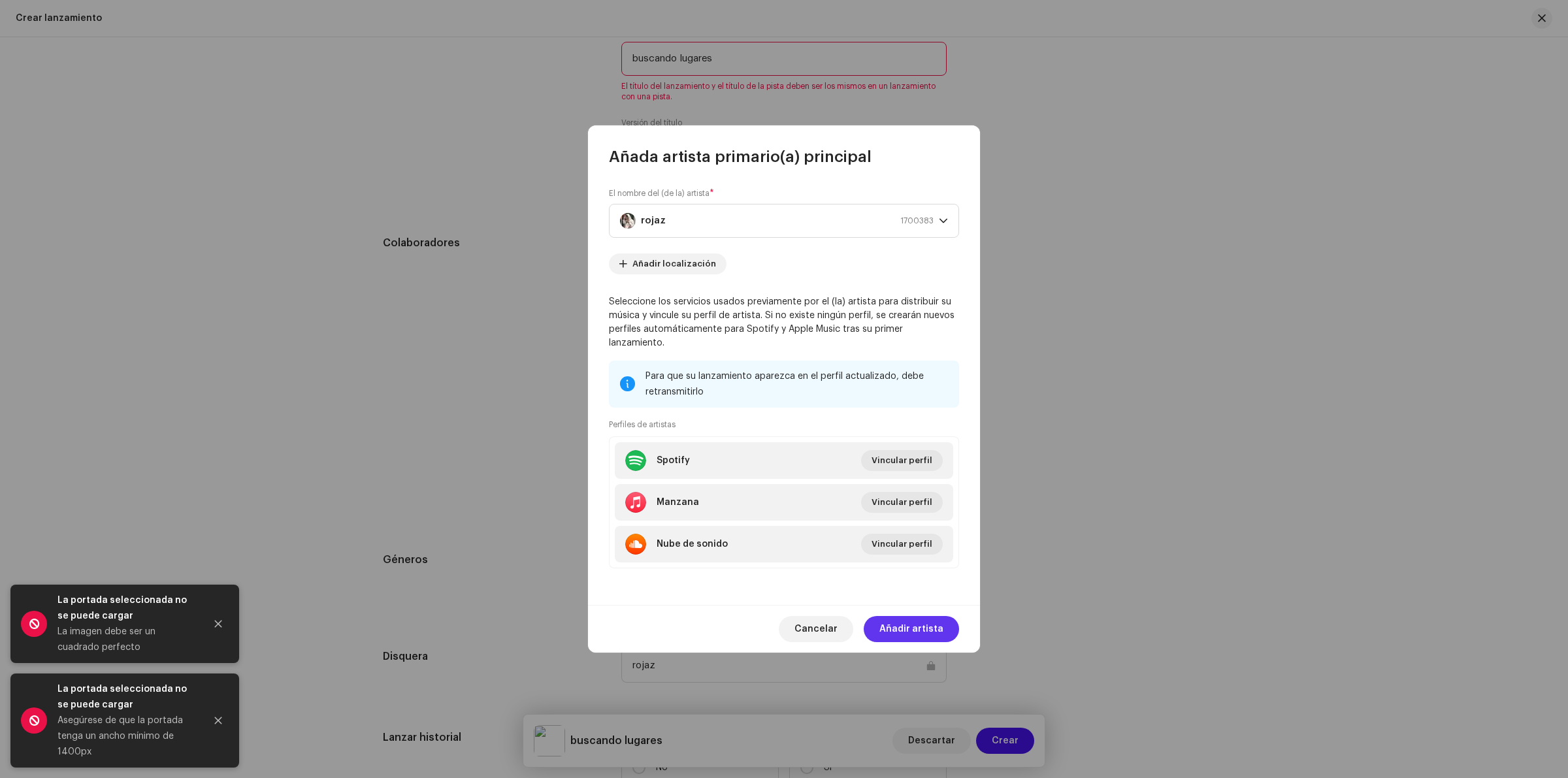
click at [927, 625] on font "Añadir artista" at bounding box center [911, 629] width 64 height 9
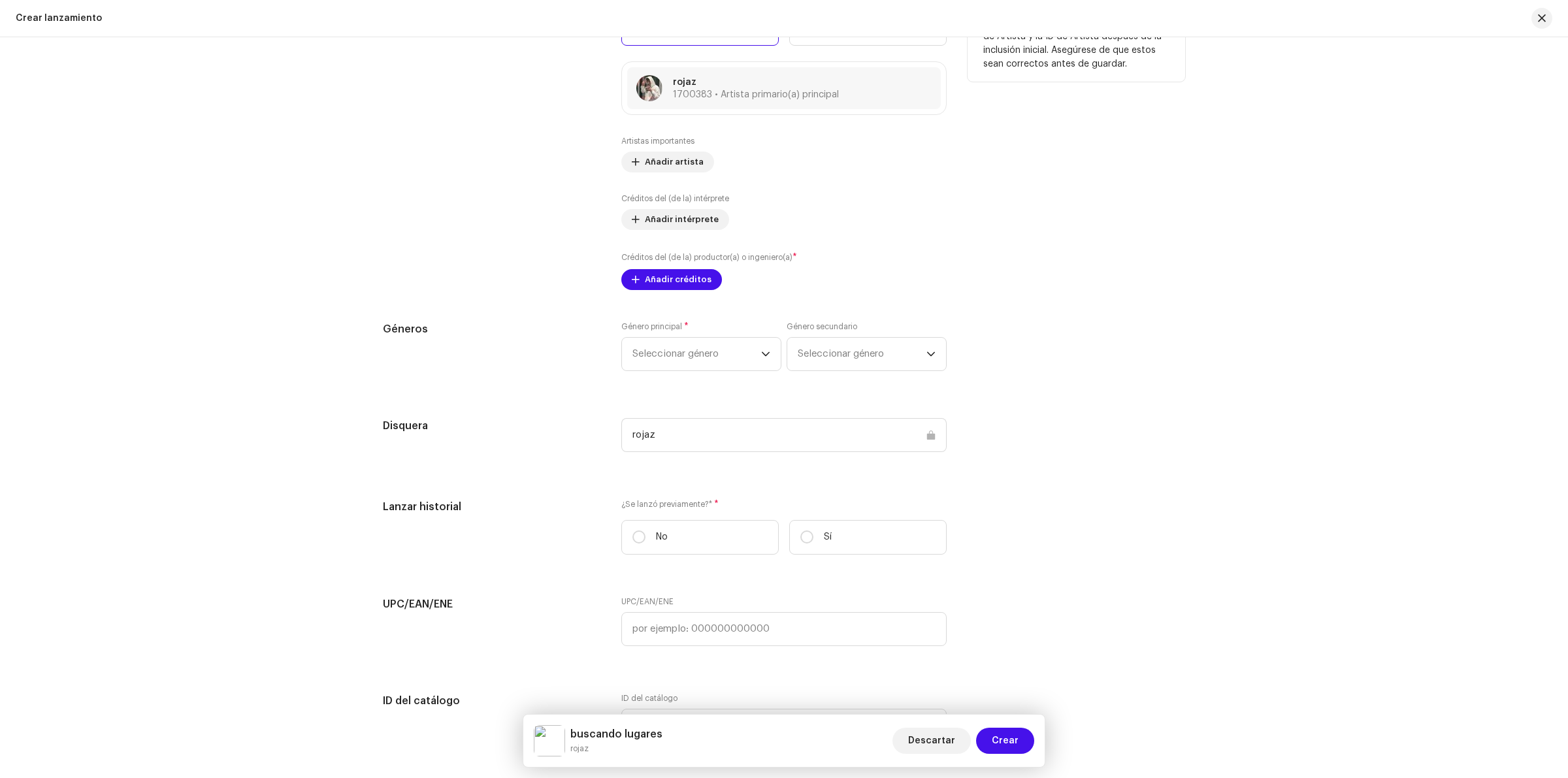
scroll to position [1593, 0]
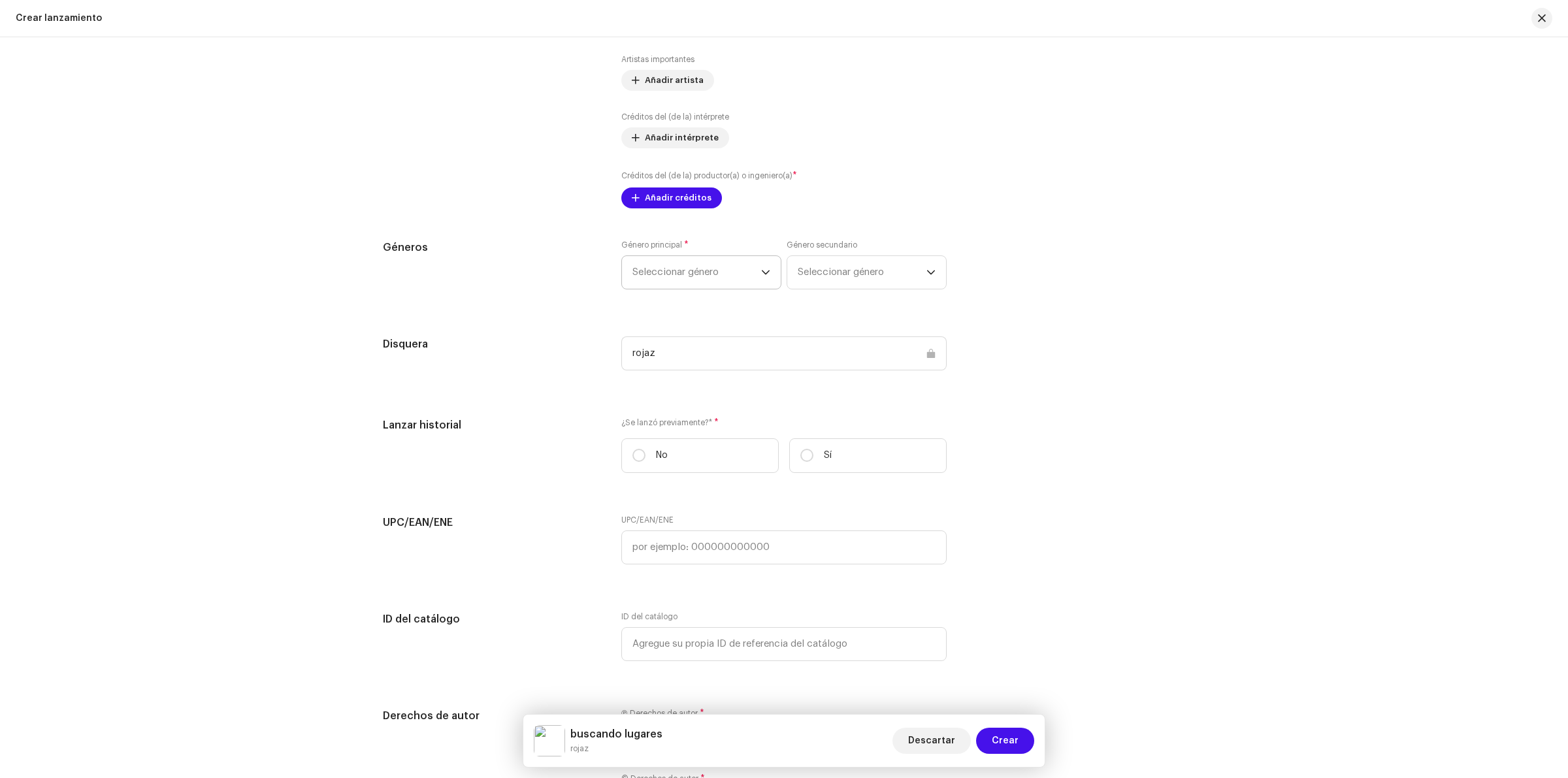
click at [738, 270] on span "Seleccionar género" at bounding box center [696, 272] width 128 height 32
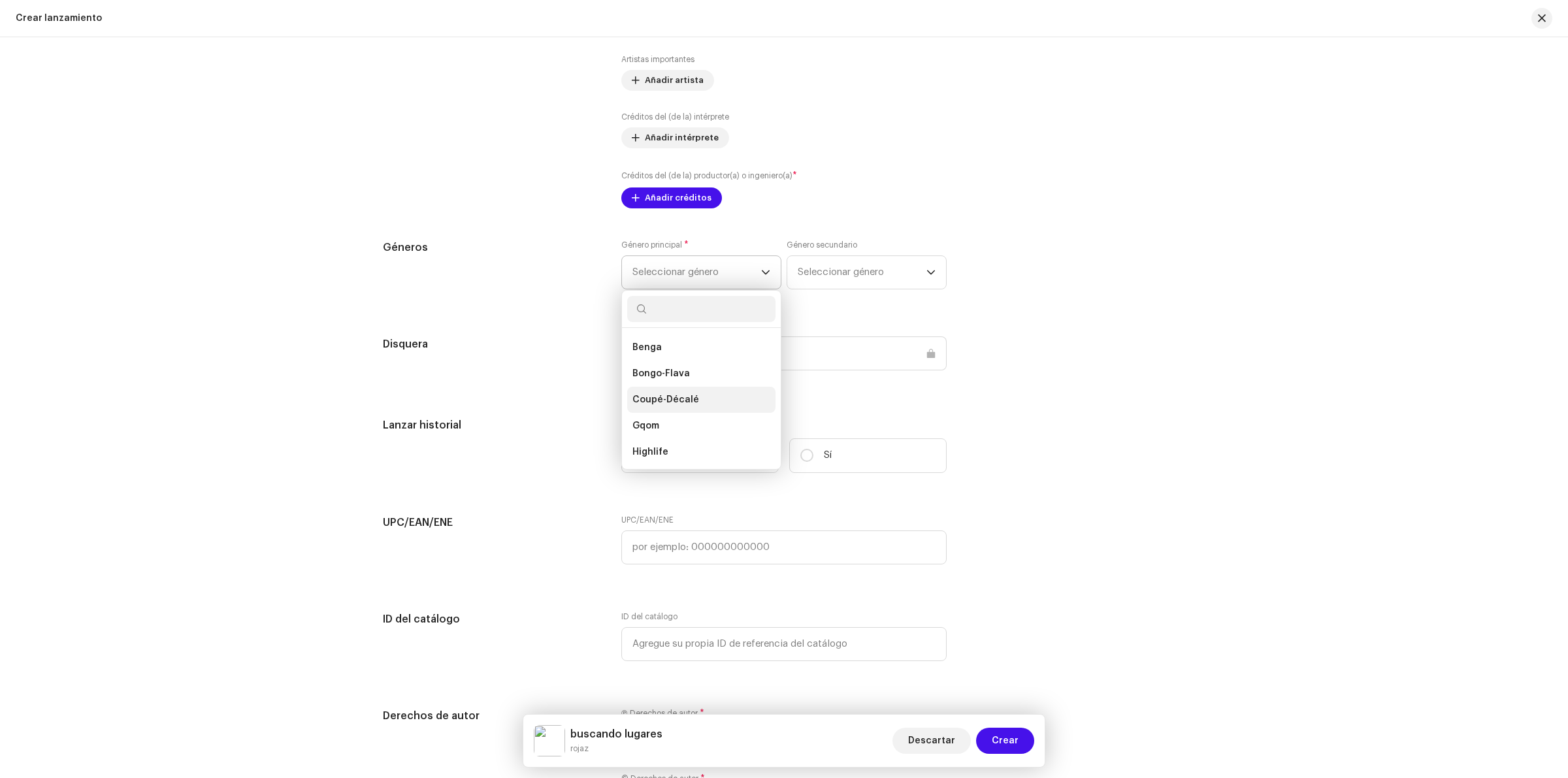
scroll to position [327, 0]
click at [1133, 300] on div "Géneros Género principal * Seleccionar género African African African Dancehall…" at bounding box center [784, 272] width 802 height 66
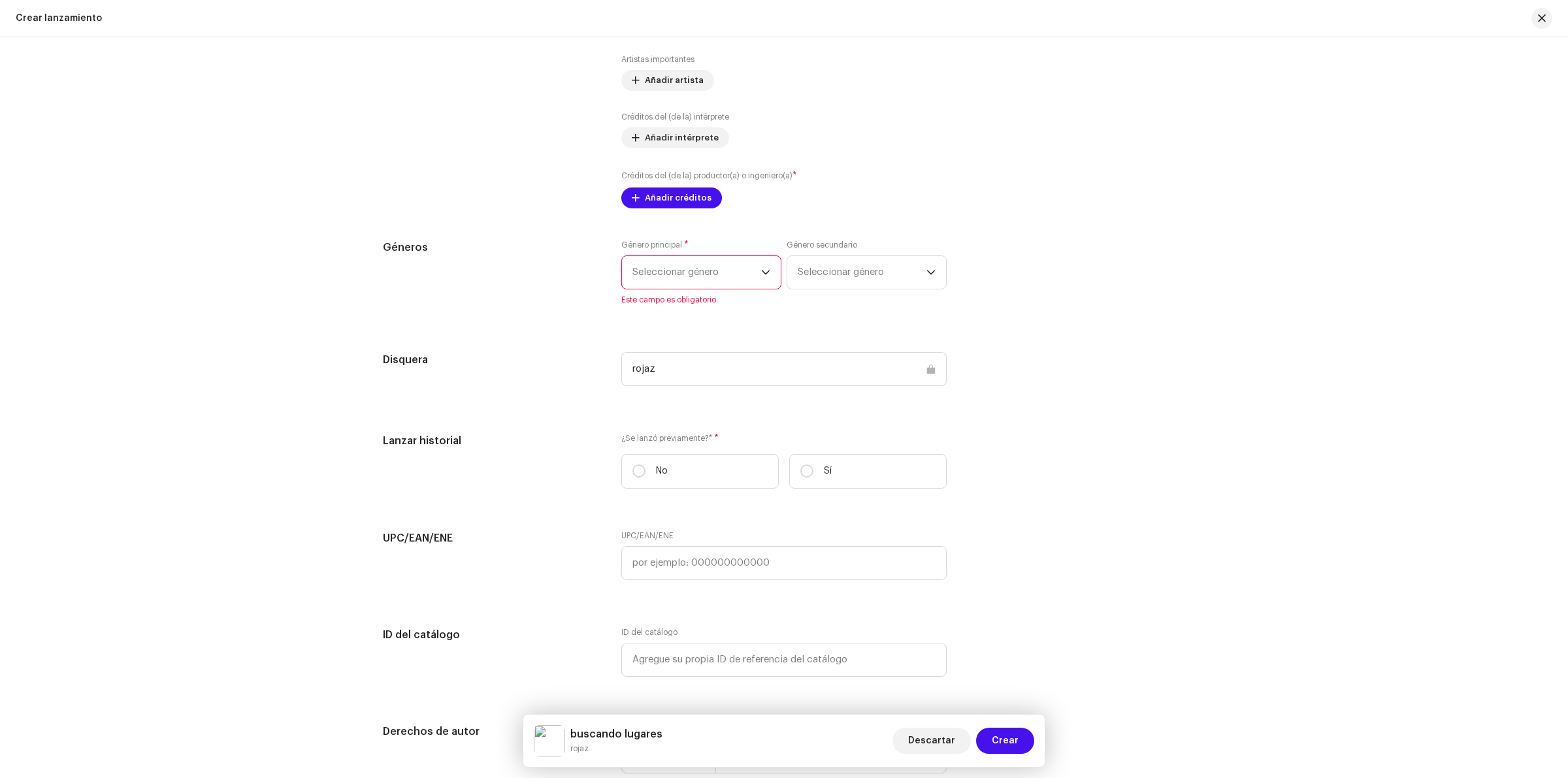
click at [710, 277] on span "Seleccionar género" at bounding box center [696, 272] width 128 height 32
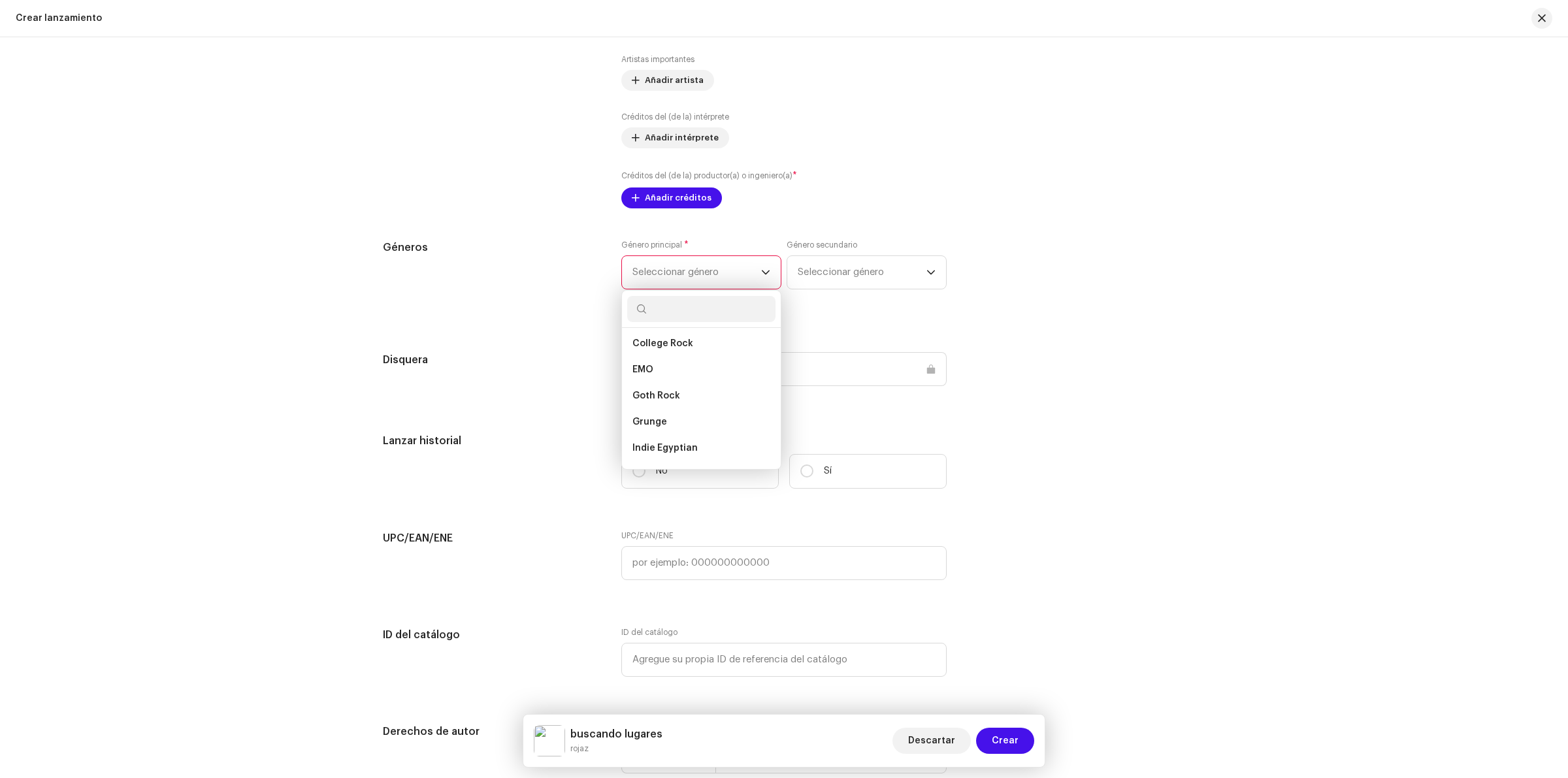
scroll to position [654, 0]
click at [661, 380] on li "Alternative" at bounding box center [701, 372] width 148 height 26
click at [657, 406] on span "Alternative" at bounding box center [658, 398] width 52 height 13
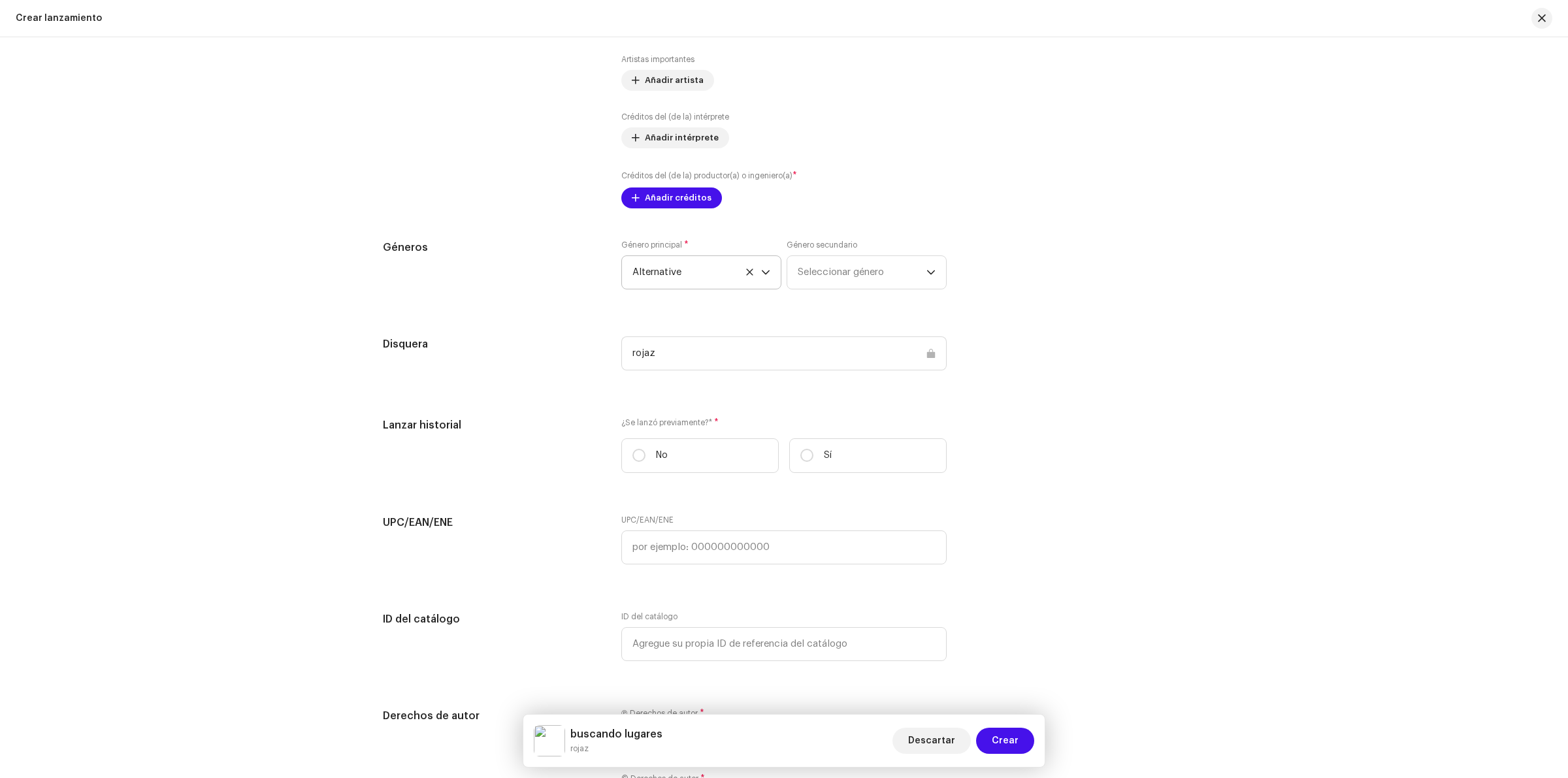
drag, startPoint x: 1219, startPoint y: 366, endPoint x: 1209, endPoint y: 369, distance: 10.4
click at [1219, 366] on div "Crear un nuevo lanzamiento Le guiaremos en todo el proceso, desde la selección …" at bounding box center [784, 408] width 1568 height 741
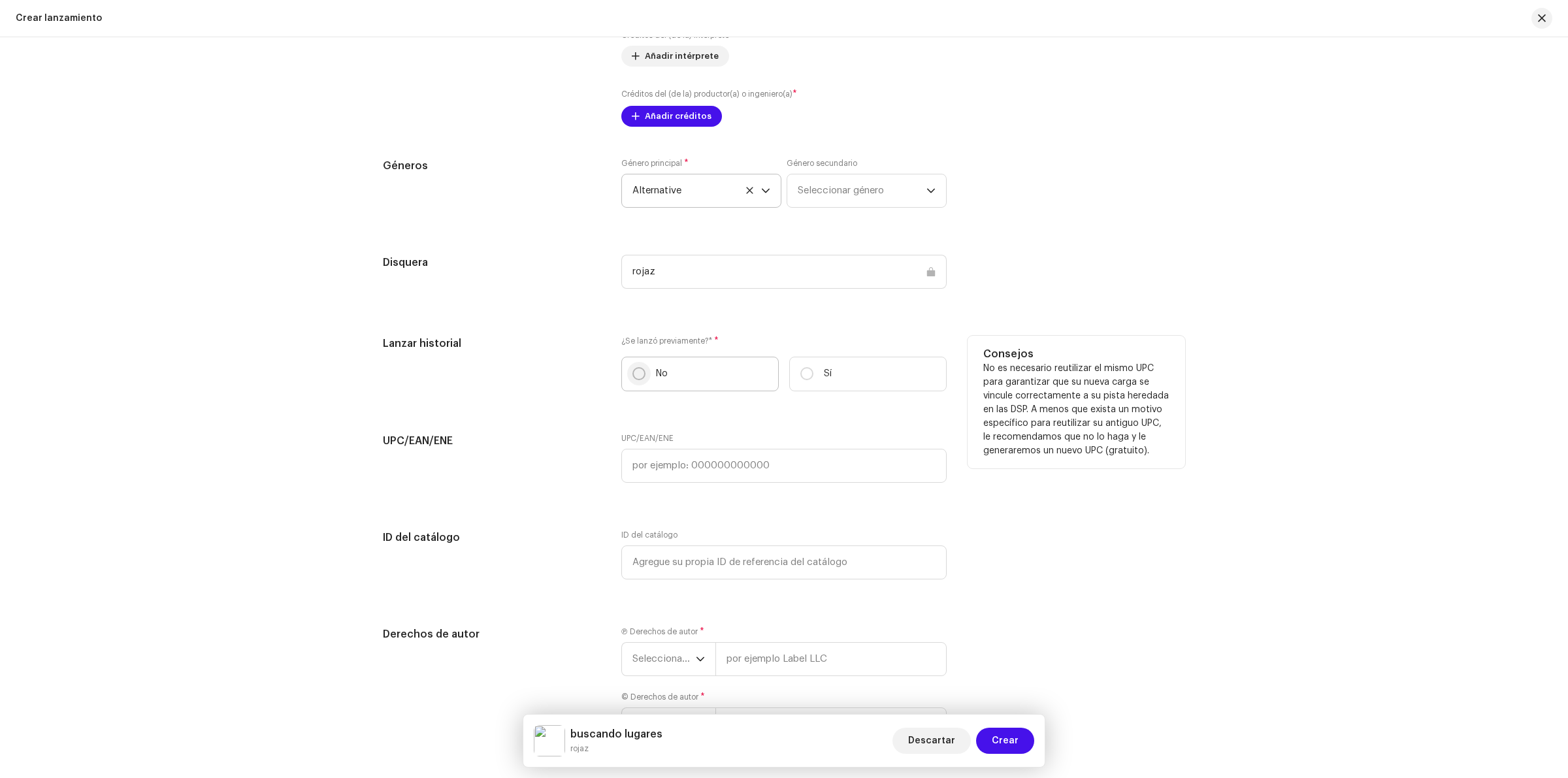
scroll to position [1757, 0]
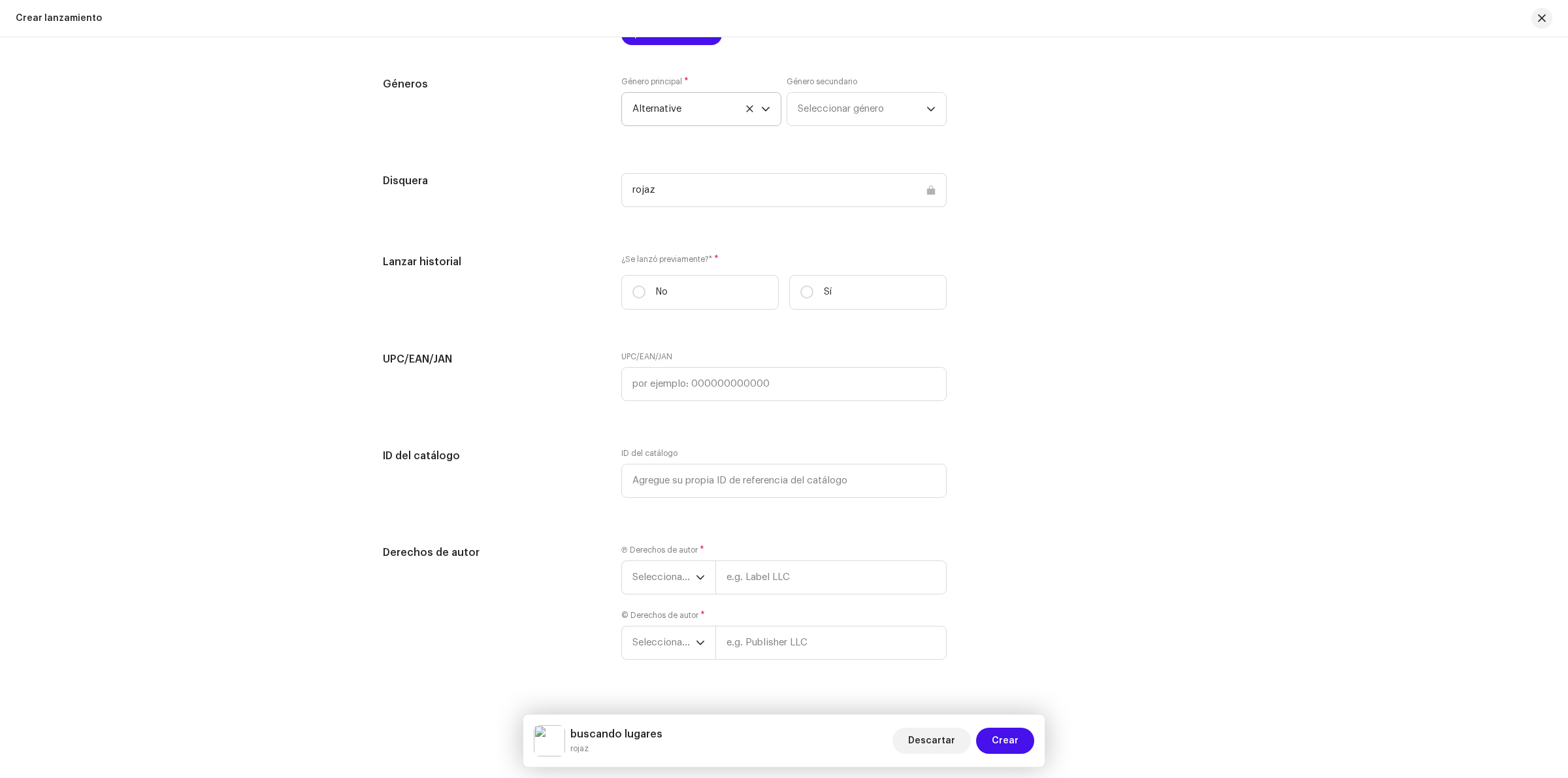
click at [1240, 243] on div "Crear un nuevo lanzamiento Le guiaremos en todo el proceso, desde la selección …" at bounding box center [784, 408] width 1568 height 741
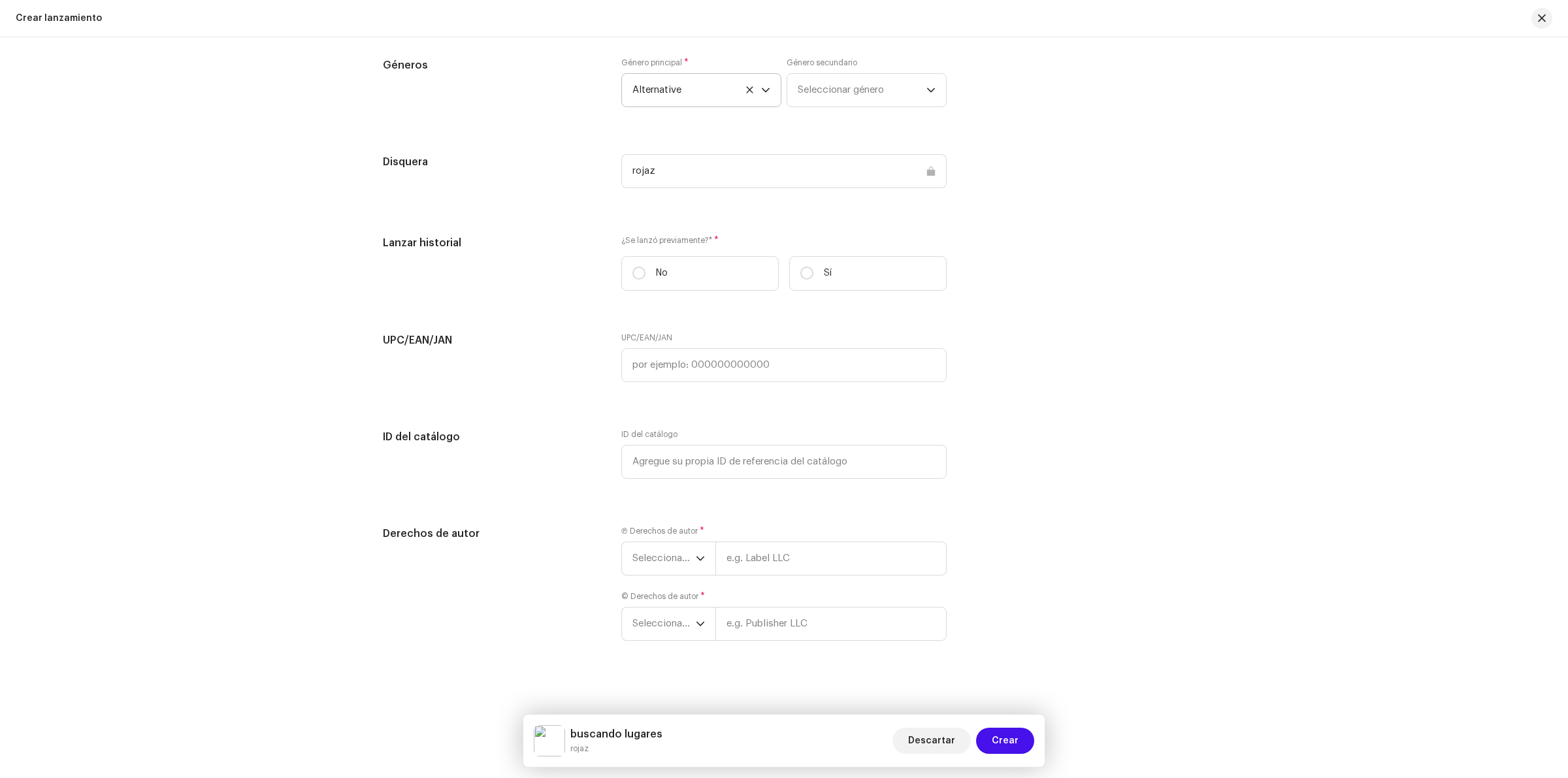
scroll to position [1781, 0]
click at [823, 472] on input "text" at bounding box center [784, 458] width 325 height 34
click at [1052, 336] on div "UPC/EAN/JAN UPC/EAN/JAN" at bounding box center [784, 361] width 802 height 66
click at [699, 553] on icon "dropdown trigger" at bounding box center [700, 555] width 9 height 9
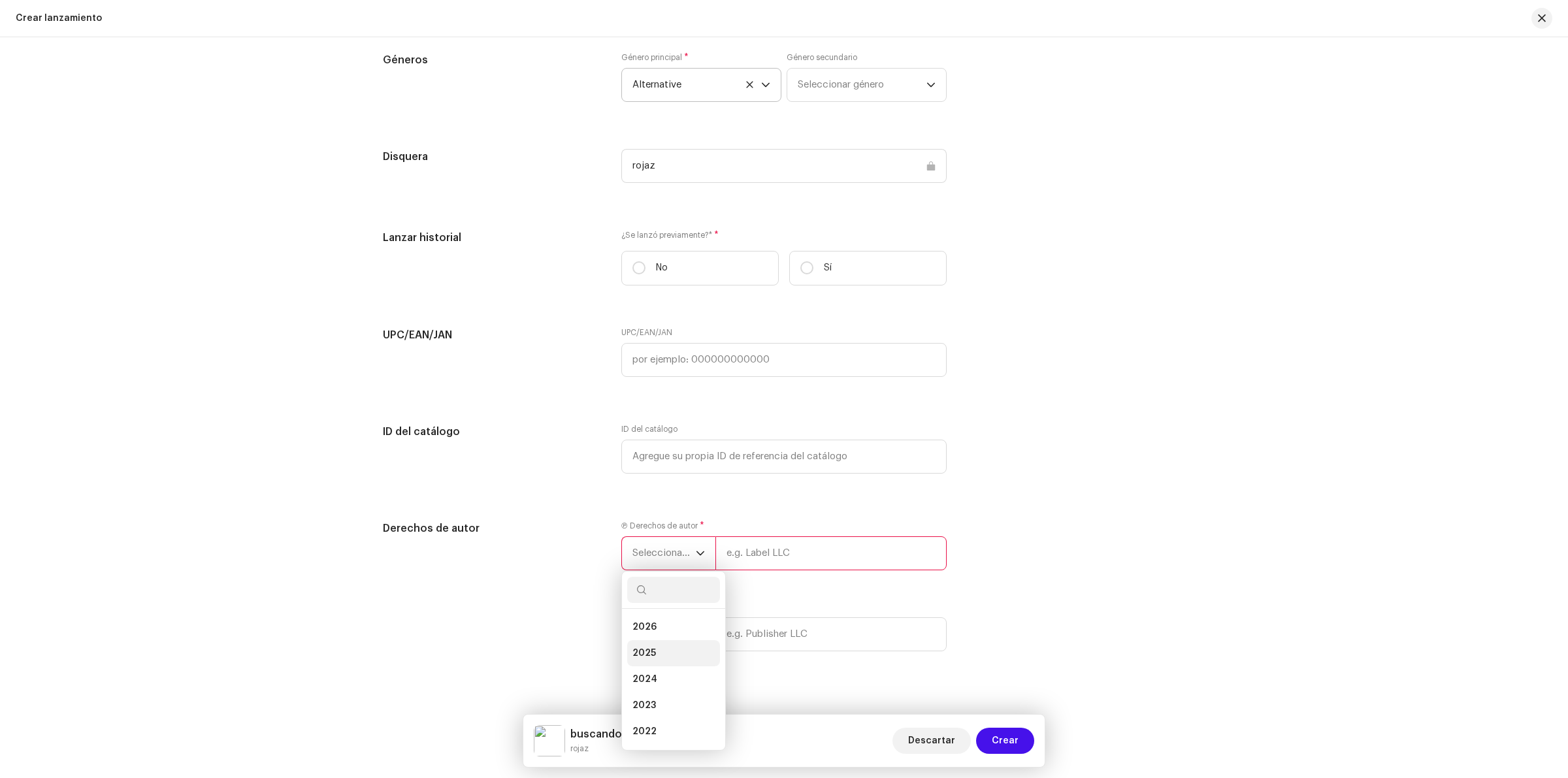
click at [666, 648] on li "2025" at bounding box center [673, 653] width 93 height 26
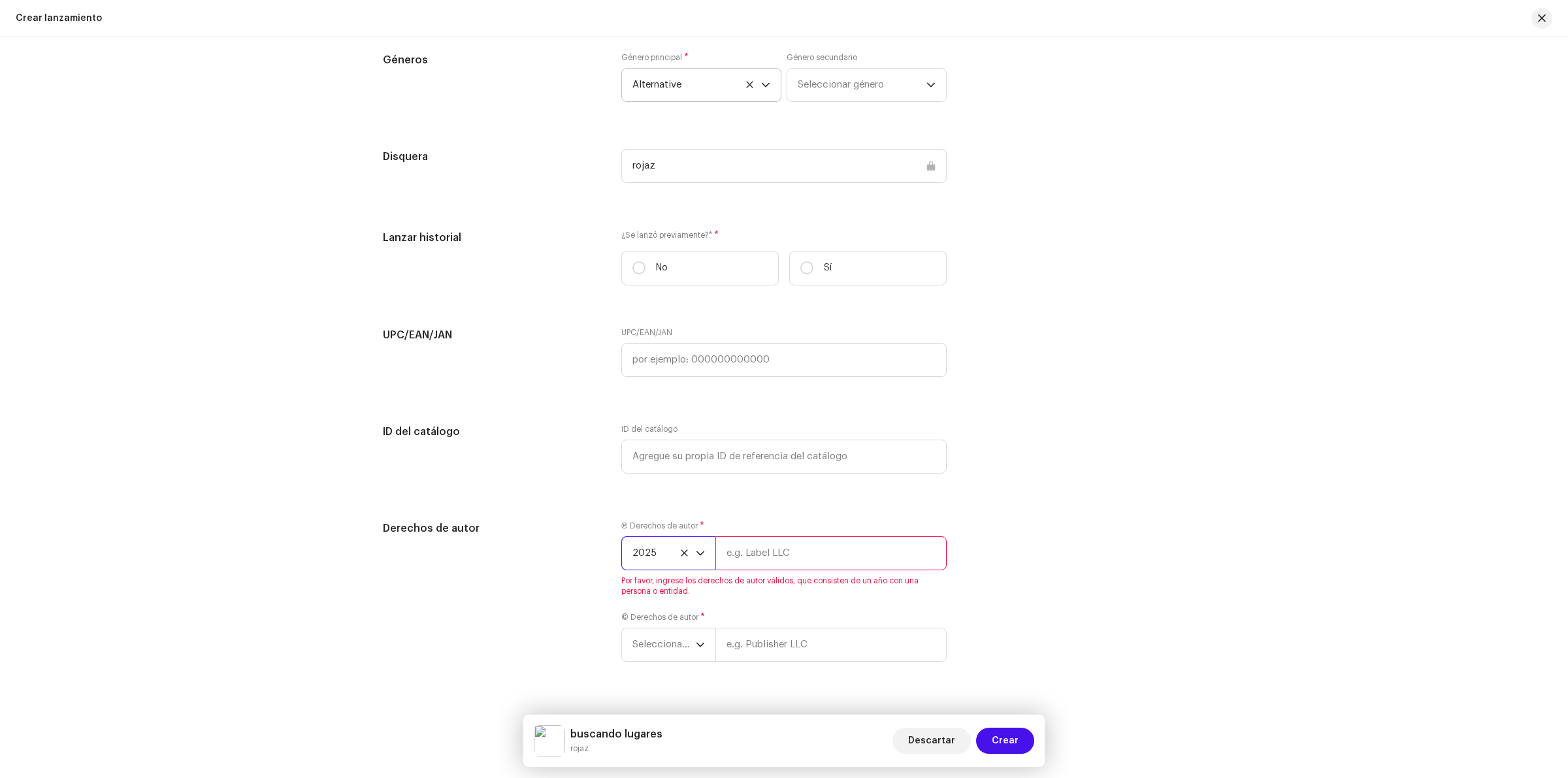
click at [794, 553] on input "text" at bounding box center [831, 553] width 231 height 34
click at [1227, 480] on div "Crear un nuevo lanzamiento Le guiaremos en todo el proceso, desde la selección …" at bounding box center [784, 408] width 1568 height 741
click at [753, 570] on input "text" at bounding box center [831, 553] width 231 height 34
type input "rojaz"
click at [664, 649] on div "Ⓟ Derechos de autor * 2025 rojaz © Derechos de autor * Seleccionar año" at bounding box center [784, 588] width 325 height 131
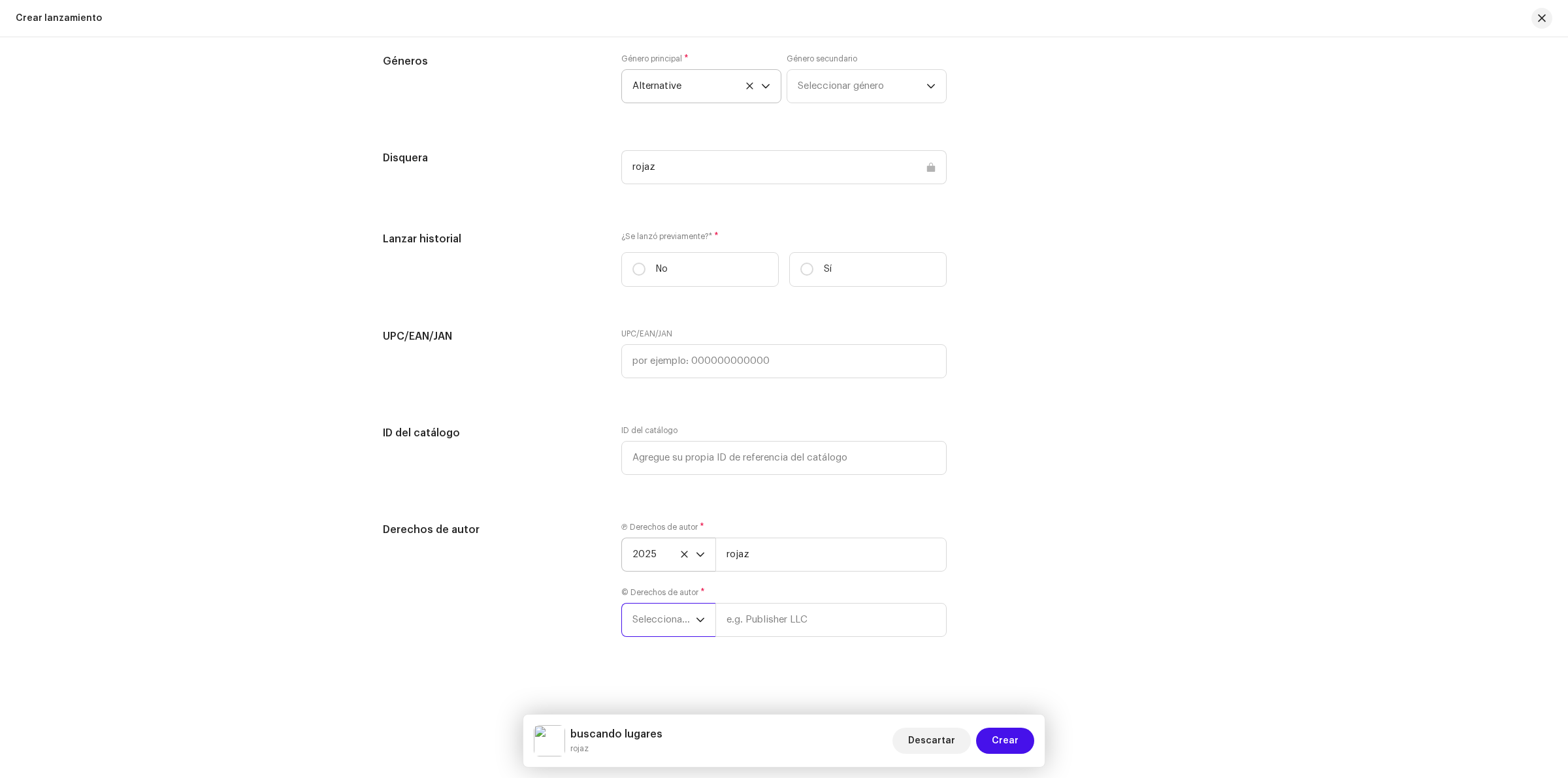
click at [681, 628] on span "Seleccionar año" at bounding box center [664, 620] width 63 height 32
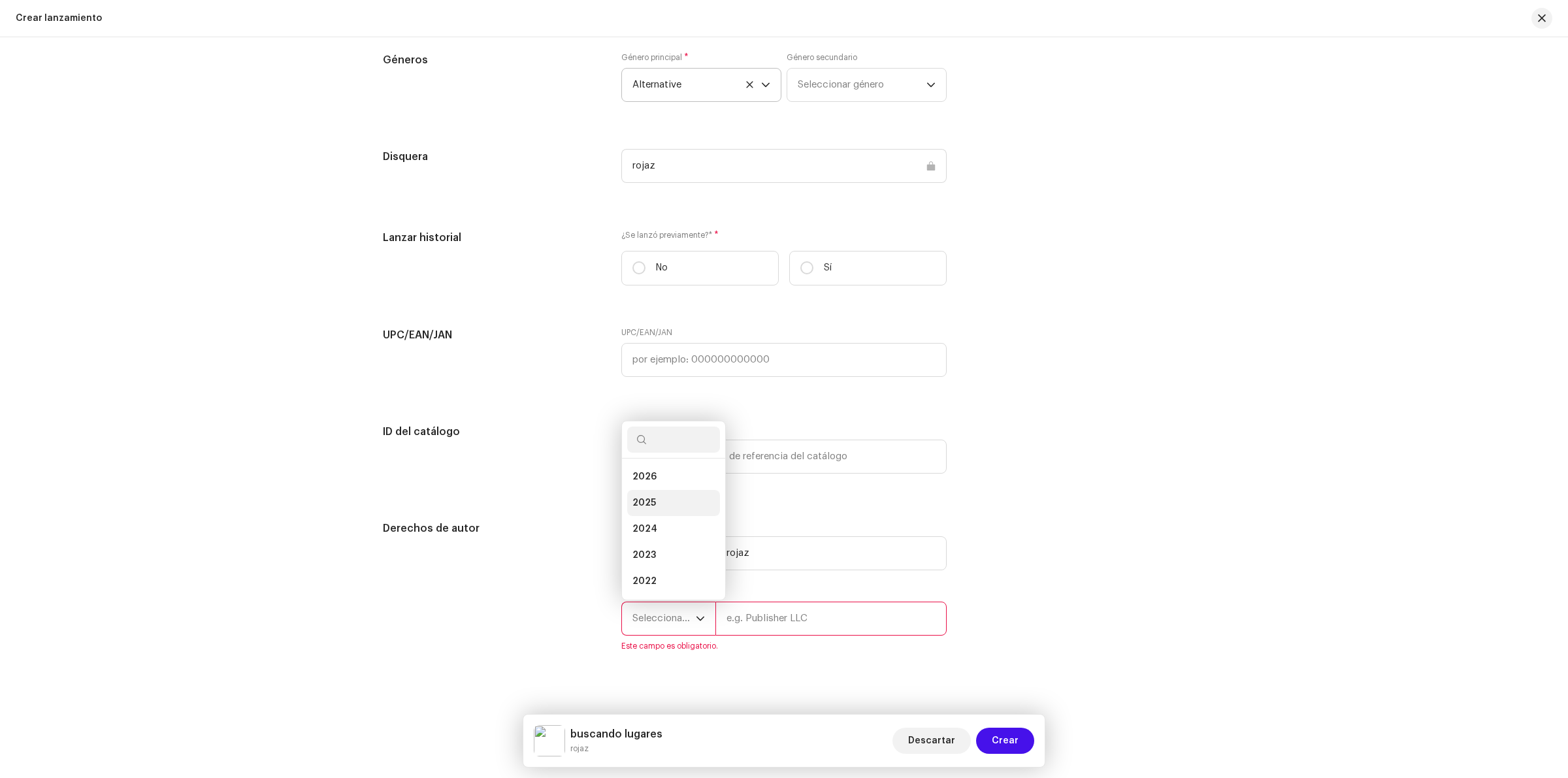
click at [658, 507] on li "2025" at bounding box center [673, 503] width 93 height 26
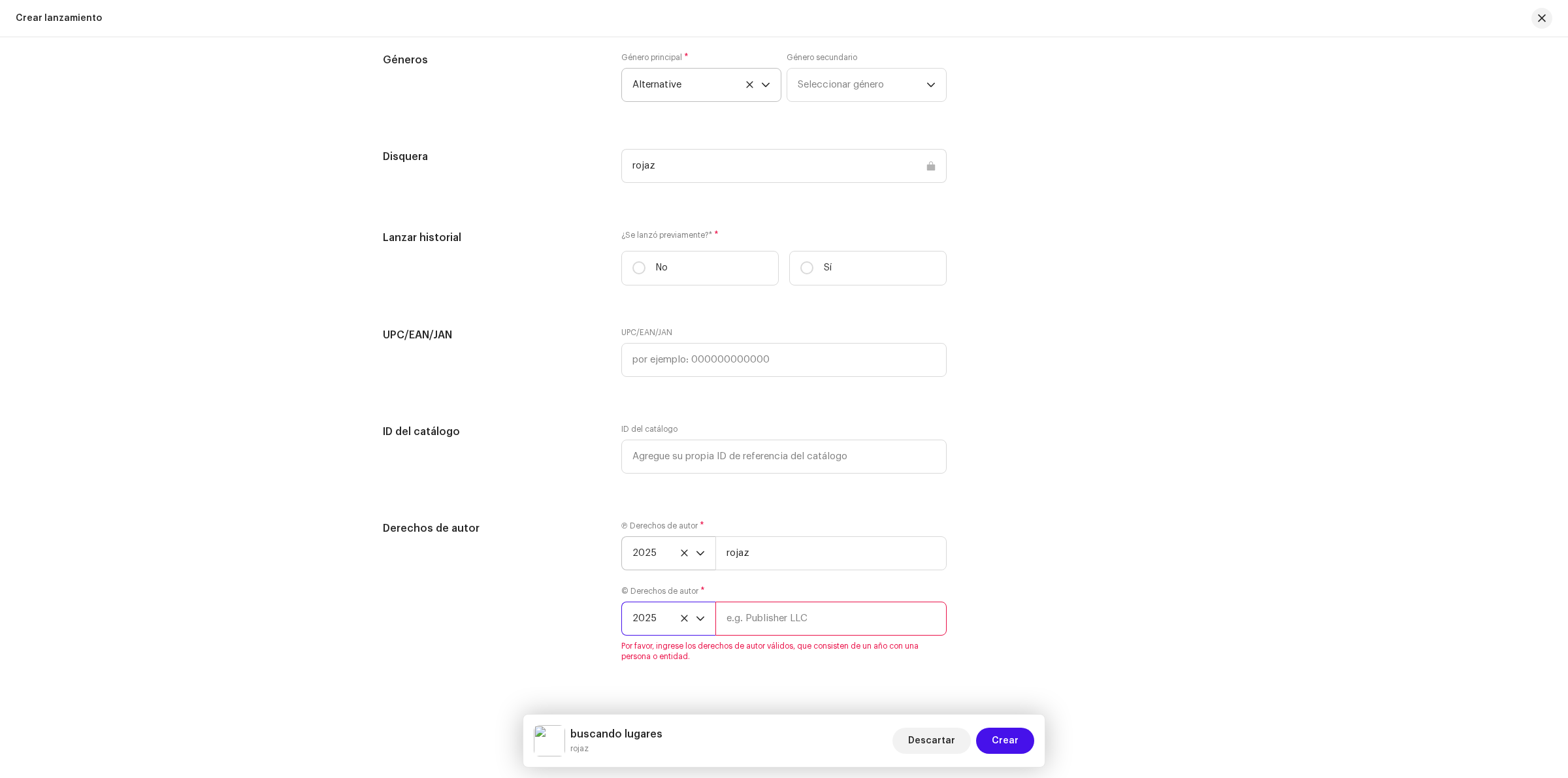
click at [806, 624] on input "text" at bounding box center [831, 619] width 231 height 34
type input "rojaz"
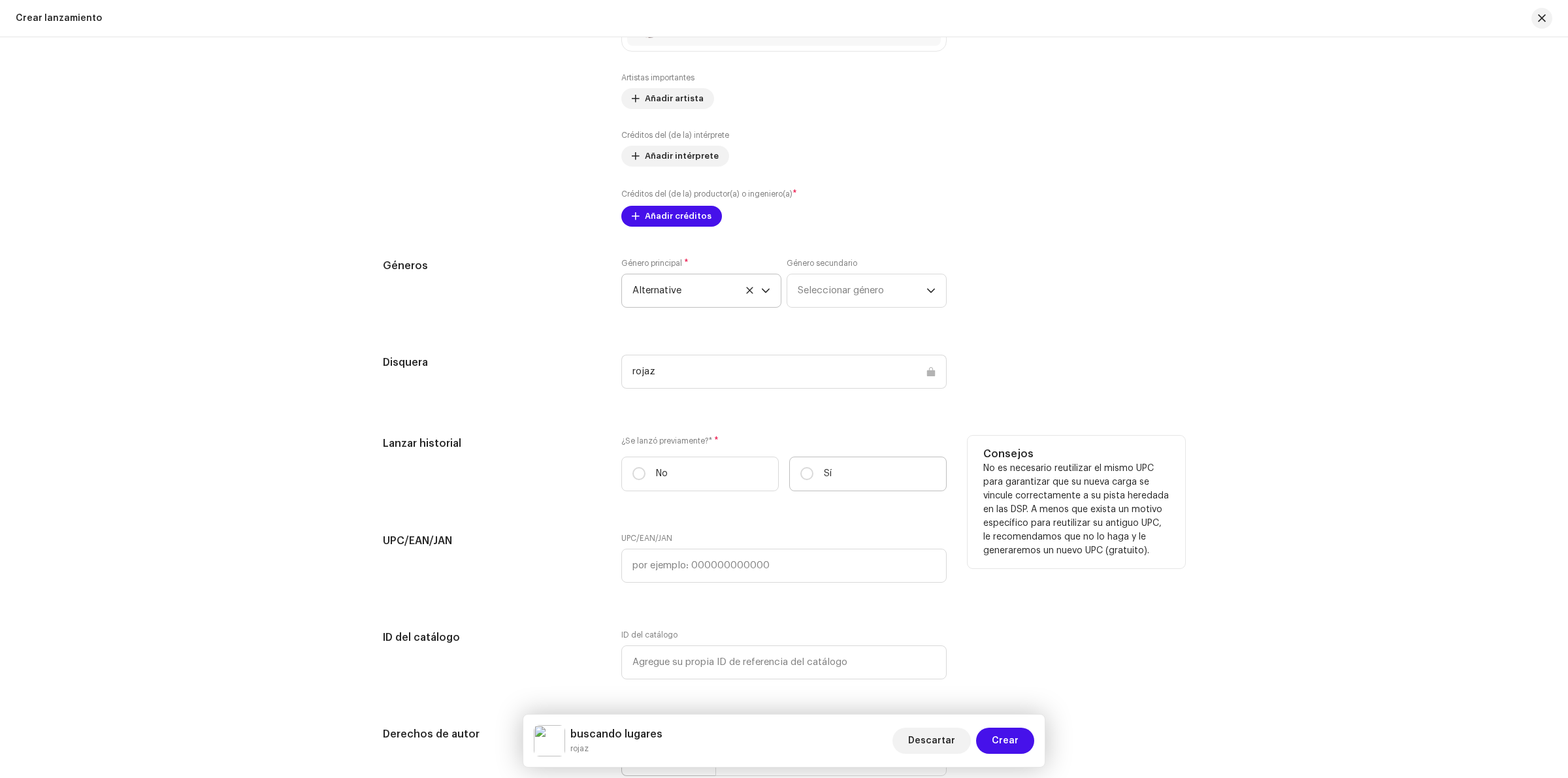
scroll to position [1536, 0]
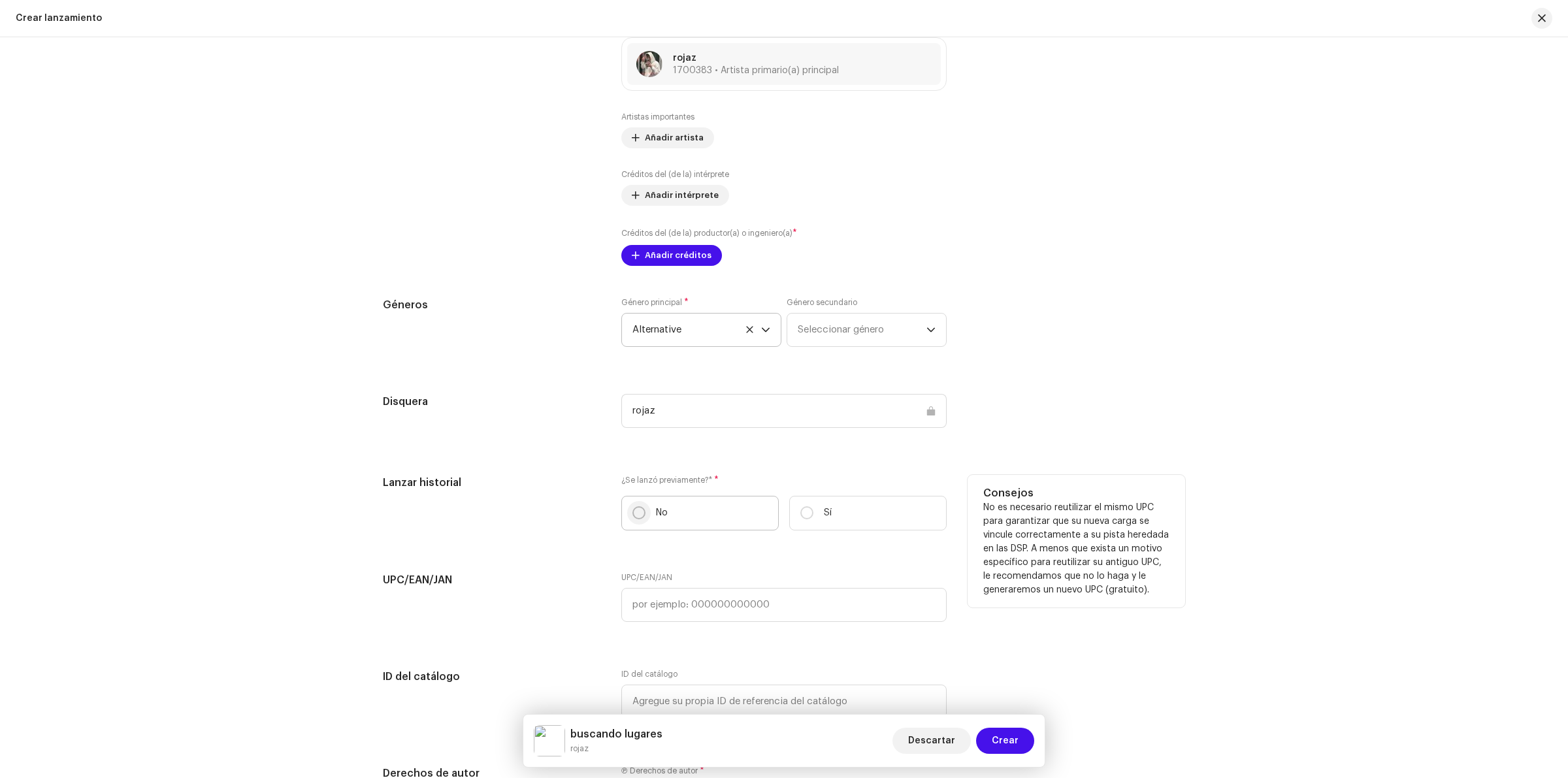
click at [635, 514] on input "No" at bounding box center [638, 512] width 13 height 13
radio input "true"
click at [635, 517] on input "No" at bounding box center [638, 512] width 13 height 13
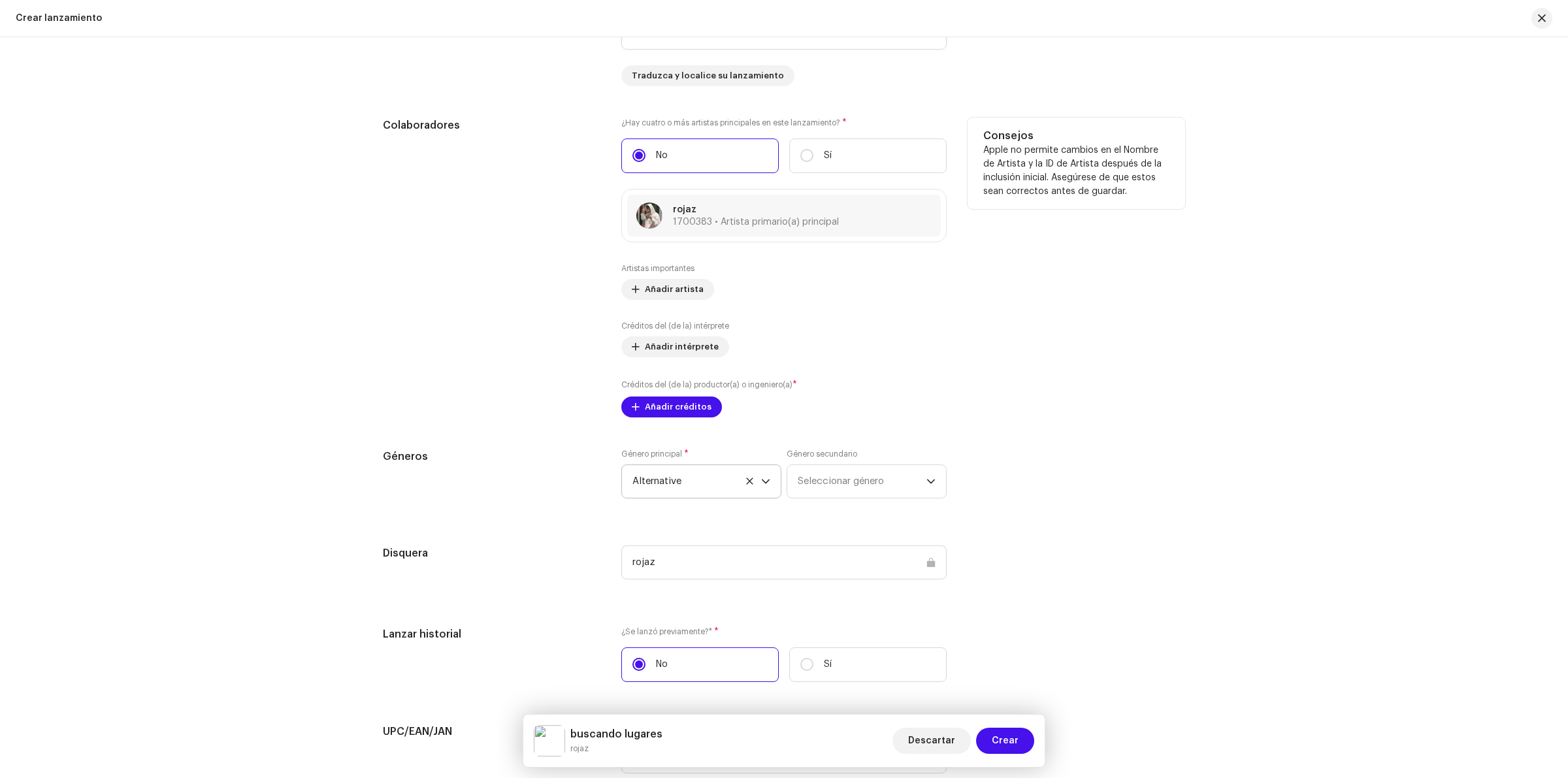
scroll to position [1372, 0]
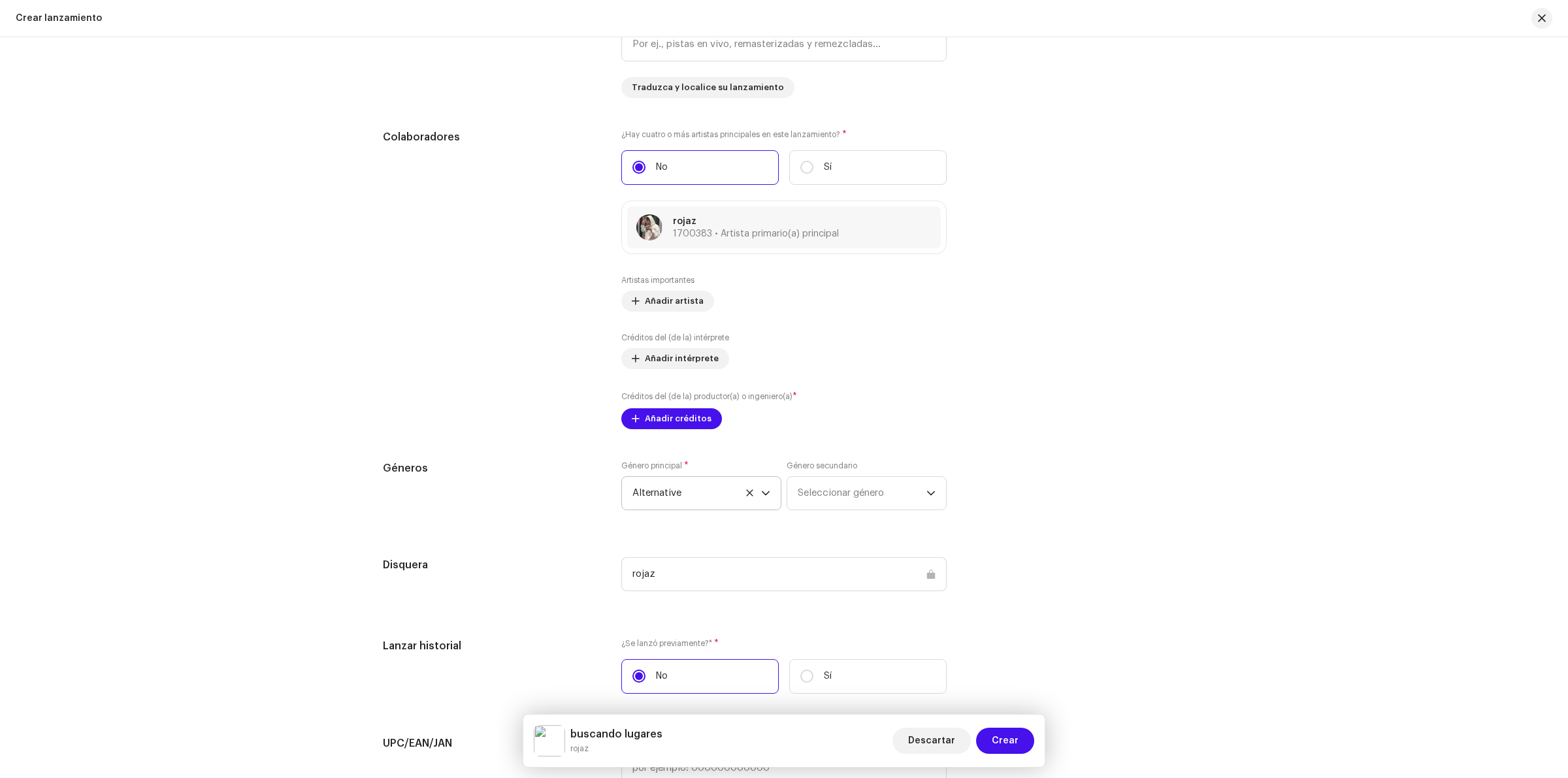
click at [745, 497] on icon at bounding box center [750, 493] width 9 height 9
click at [727, 500] on span "Seleccionar género" at bounding box center [696, 494] width 128 height 32
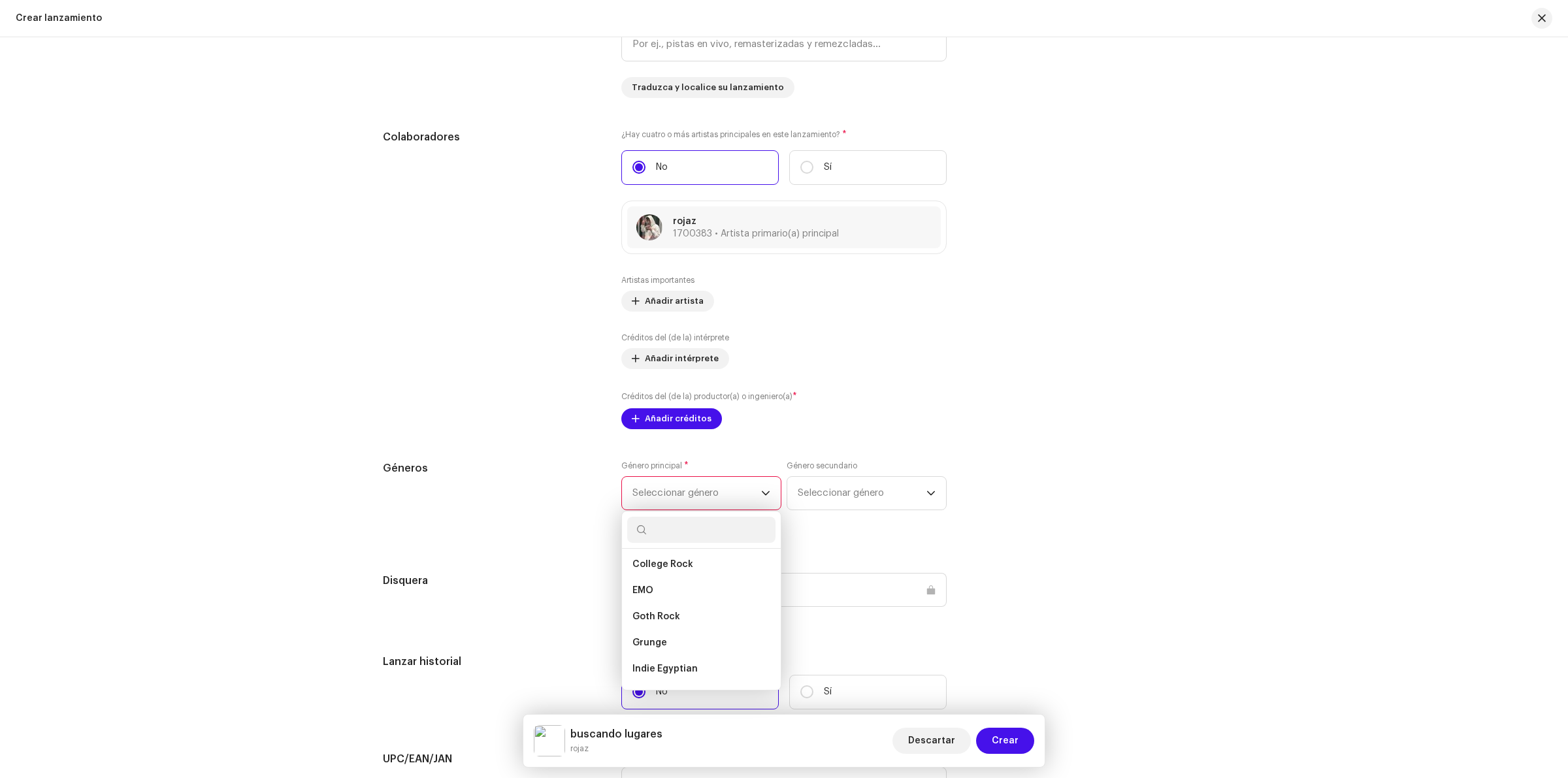
scroll to position [654, 0]
click at [677, 618] on span "Alternative" at bounding box center [658, 620] width 52 height 13
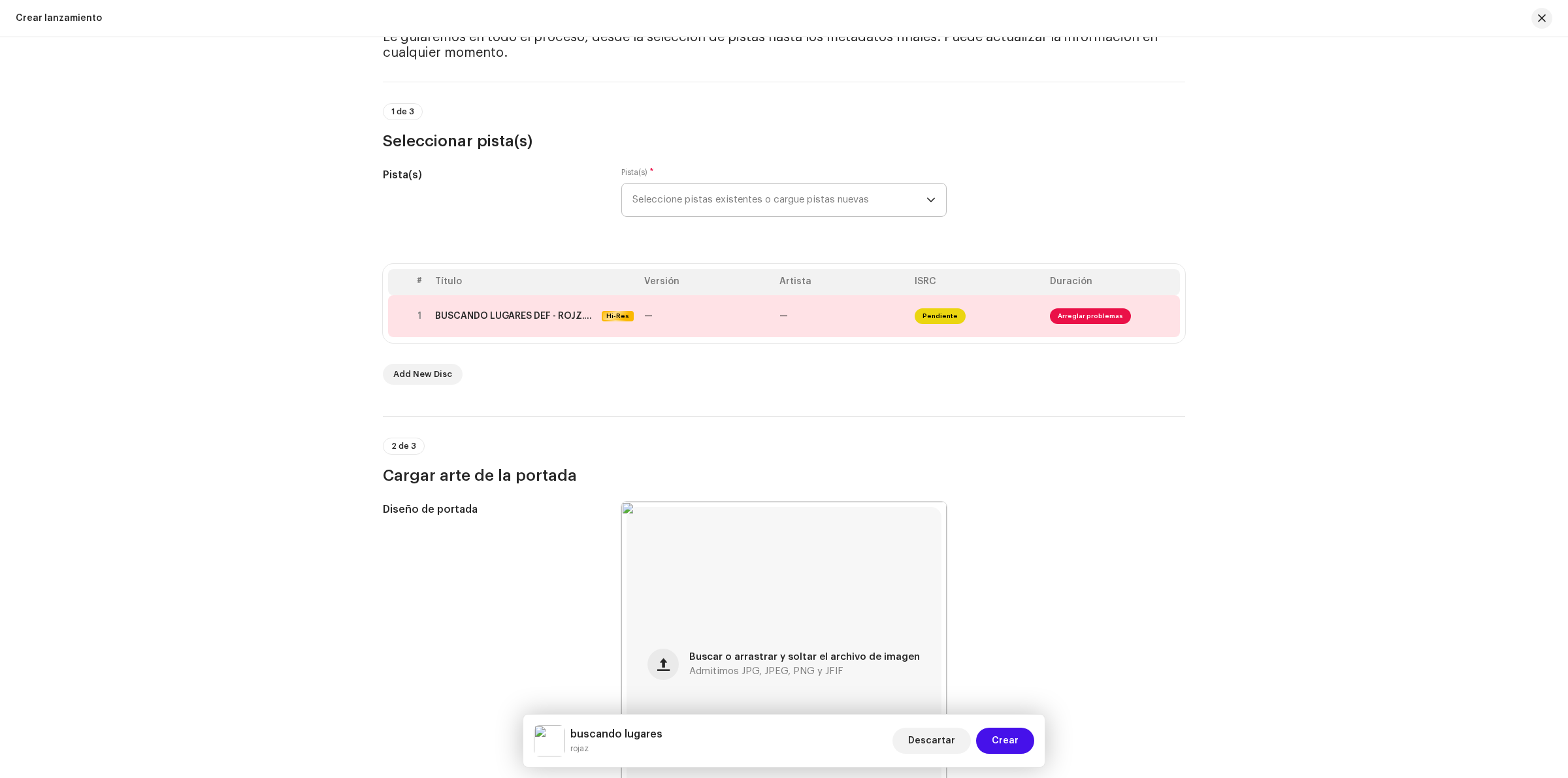
scroll to position [0, 0]
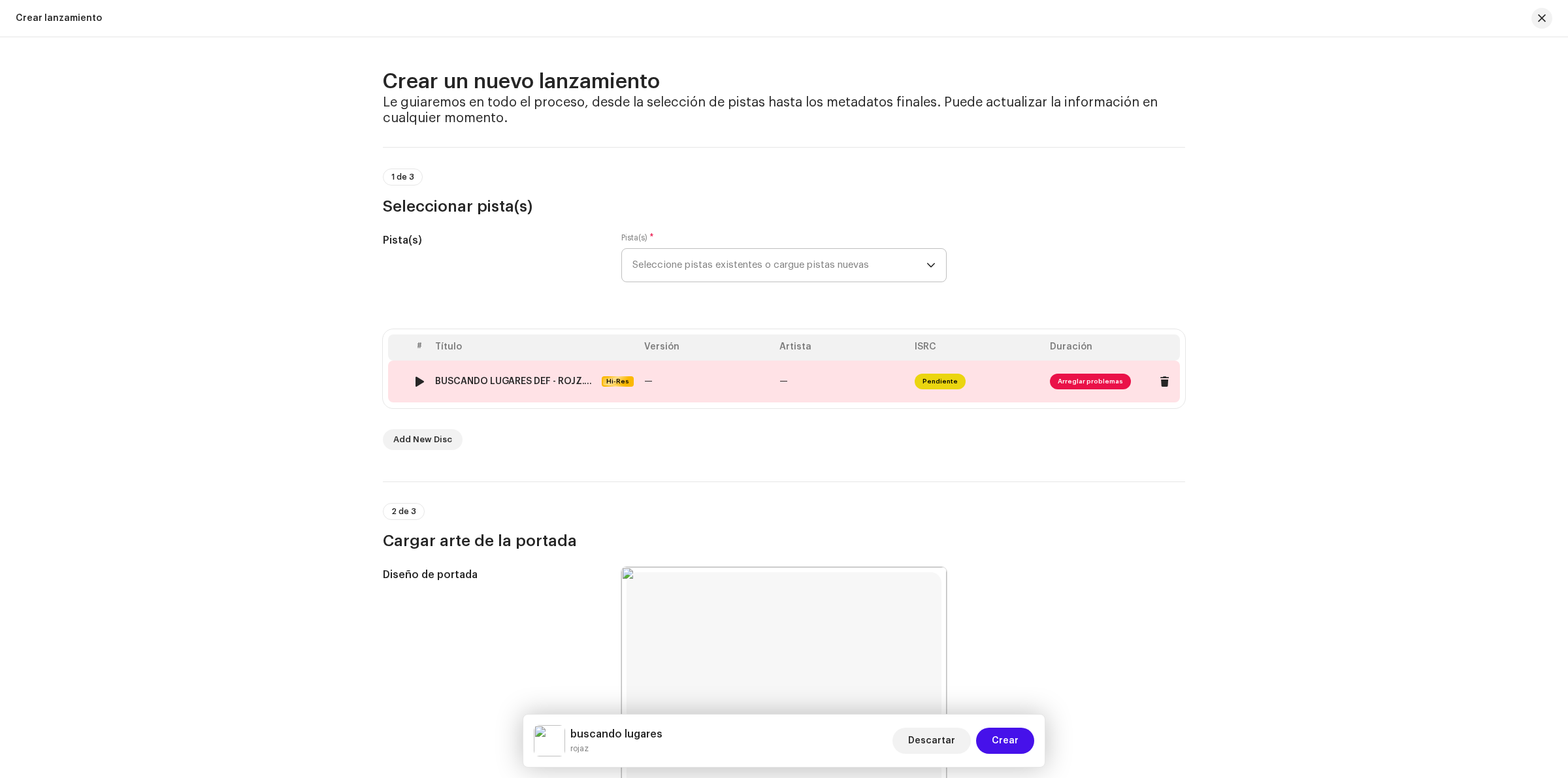
click at [1112, 386] on span "Arreglar problemas" at bounding box center [1090, 381] width 81 height 15
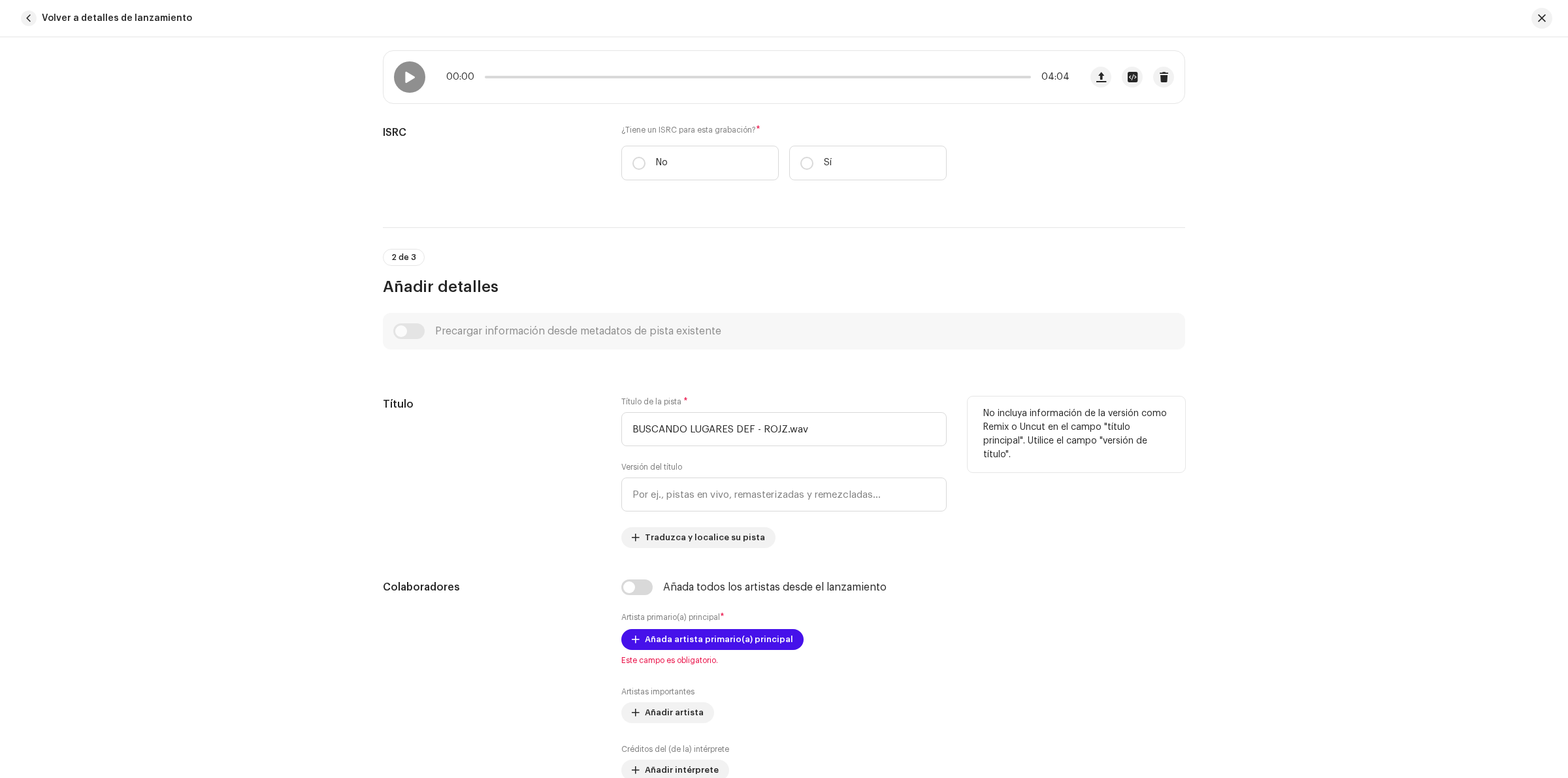
scroll to position [245, 0]
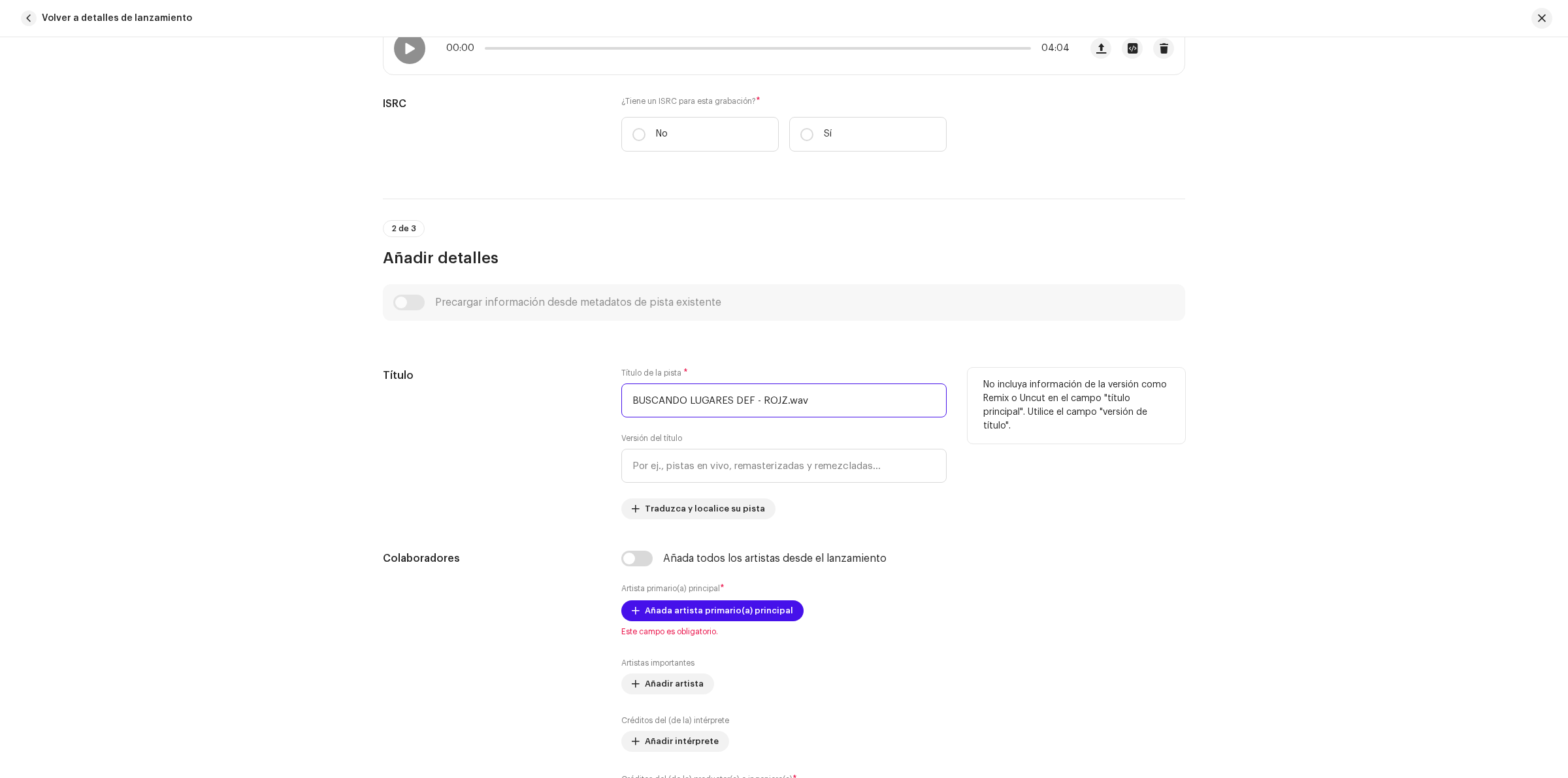
click at [753, 410] on input "BUSCANDO LUGARES DEF - ROJZ.wav" at bounding box center [784, 401] width 325 height 34
drag, startPoint x: 807, startPoint y: 399, endPoint x: 624, endPoint y: 401, distance: 183.0
click at [624, 401] on input "BUSCANDO LUGARES DEF - ROJZ.wav" at bounding box center [784, 401] width 325 height 34
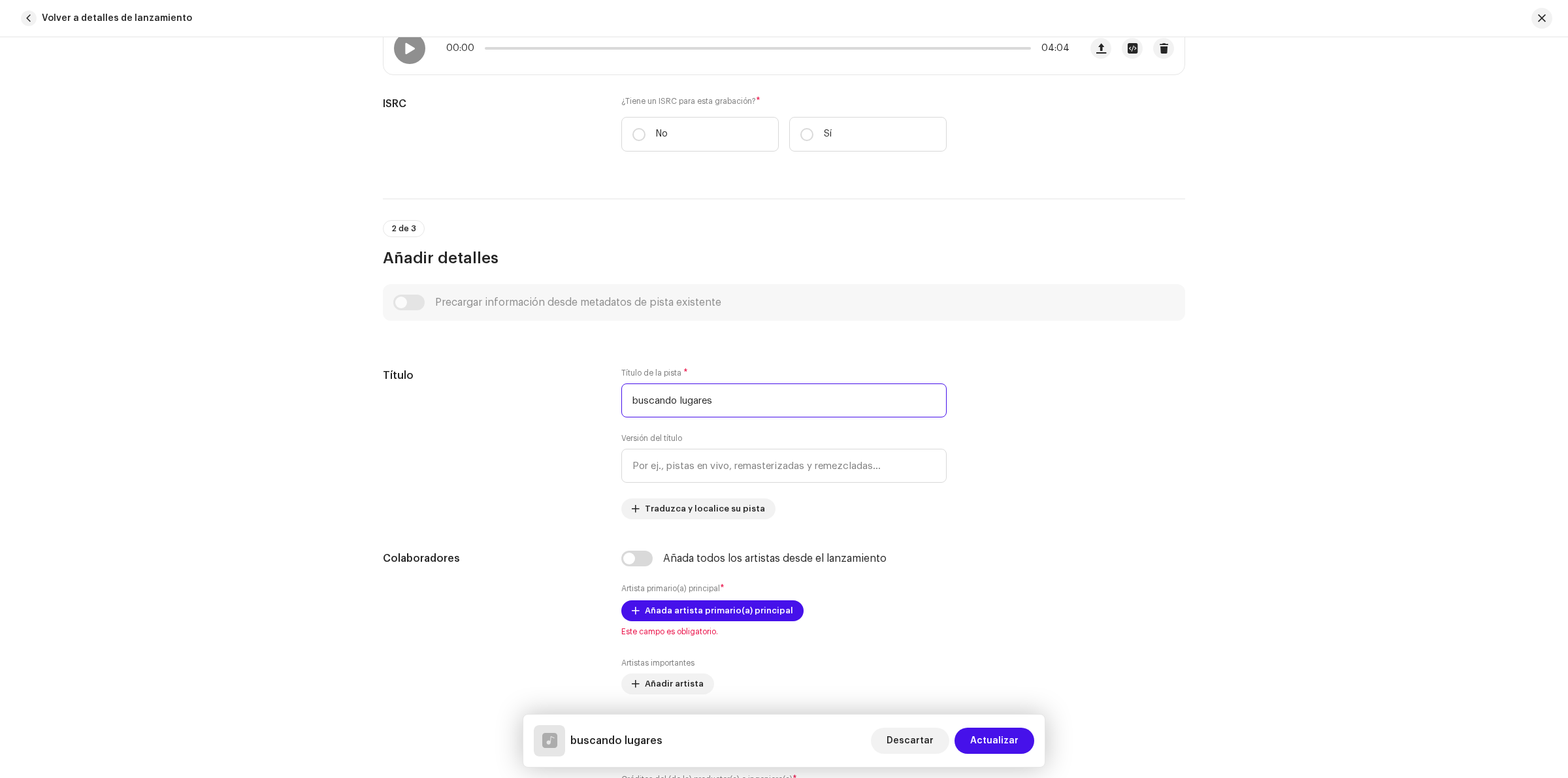
type input "buscando lugares"
click at [1320, 517] on div "Detalles de la pista Complete los siguientes pasos para finalizar su pista. 1 d…" at bounding box center [784, 408] width 1568 height 741
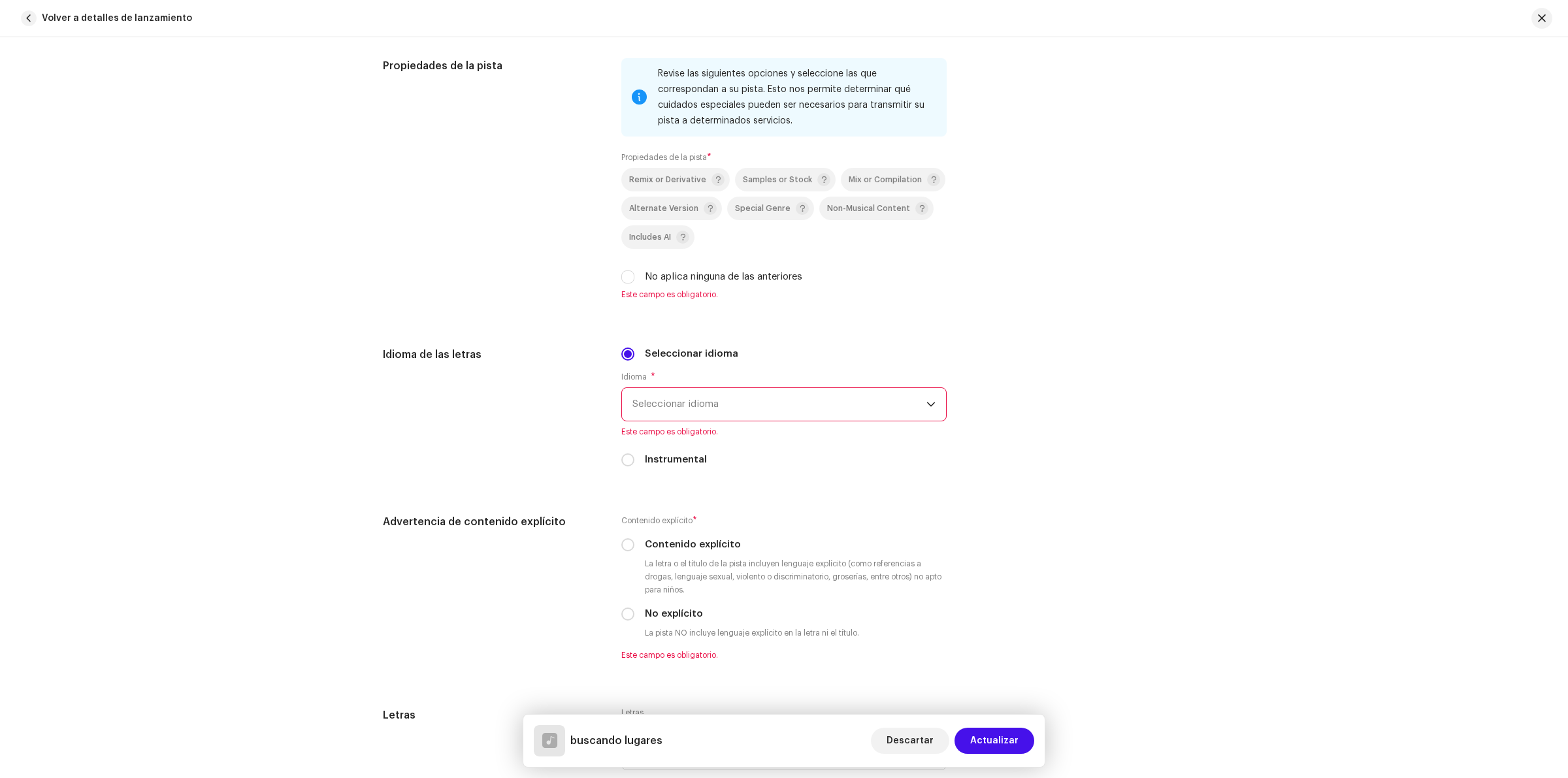
scroll to position [1798, 0]
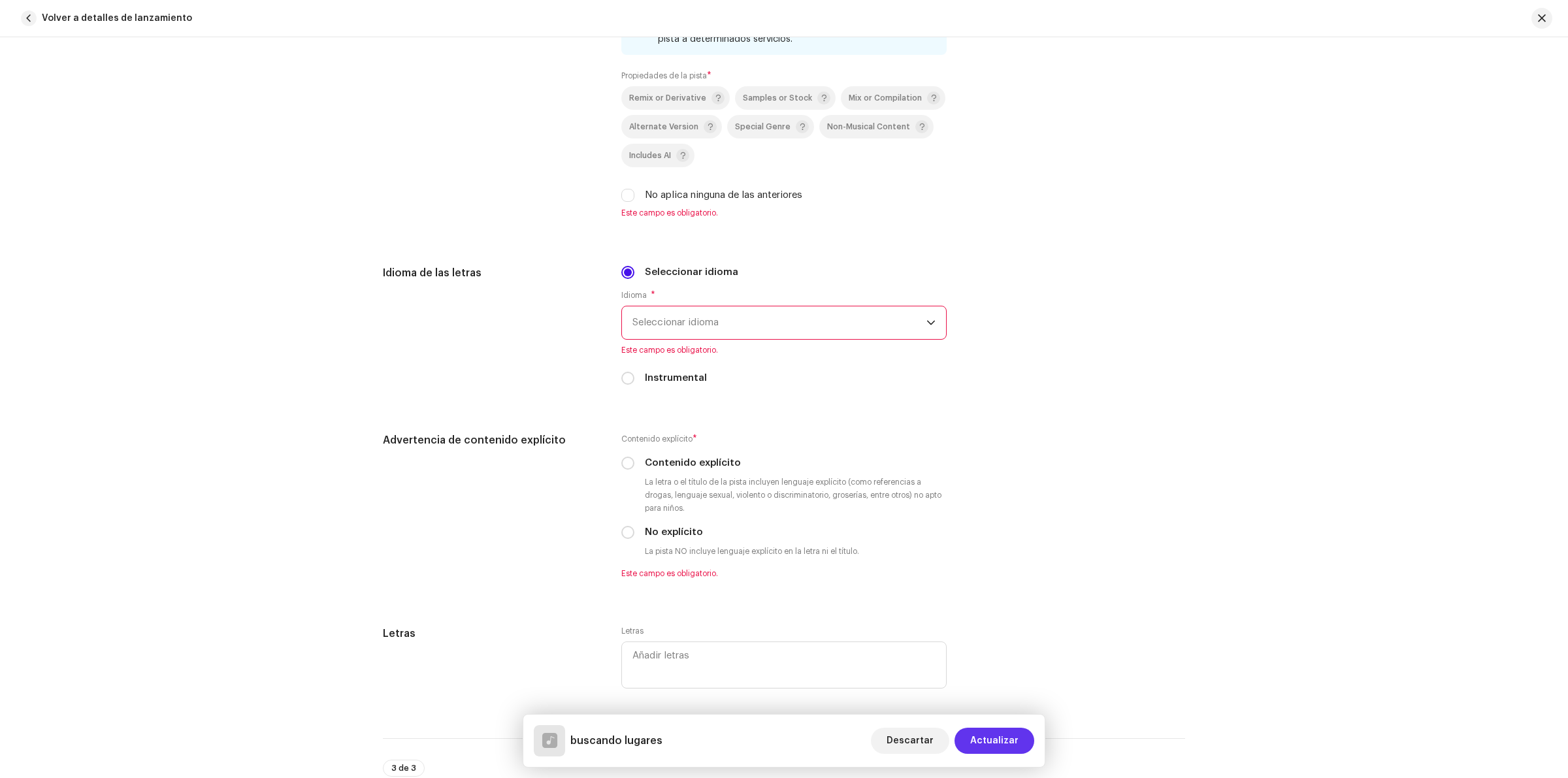
click at [993, 752] on span "Actualizar" at bounding box center [994, 741] width 48 height 26
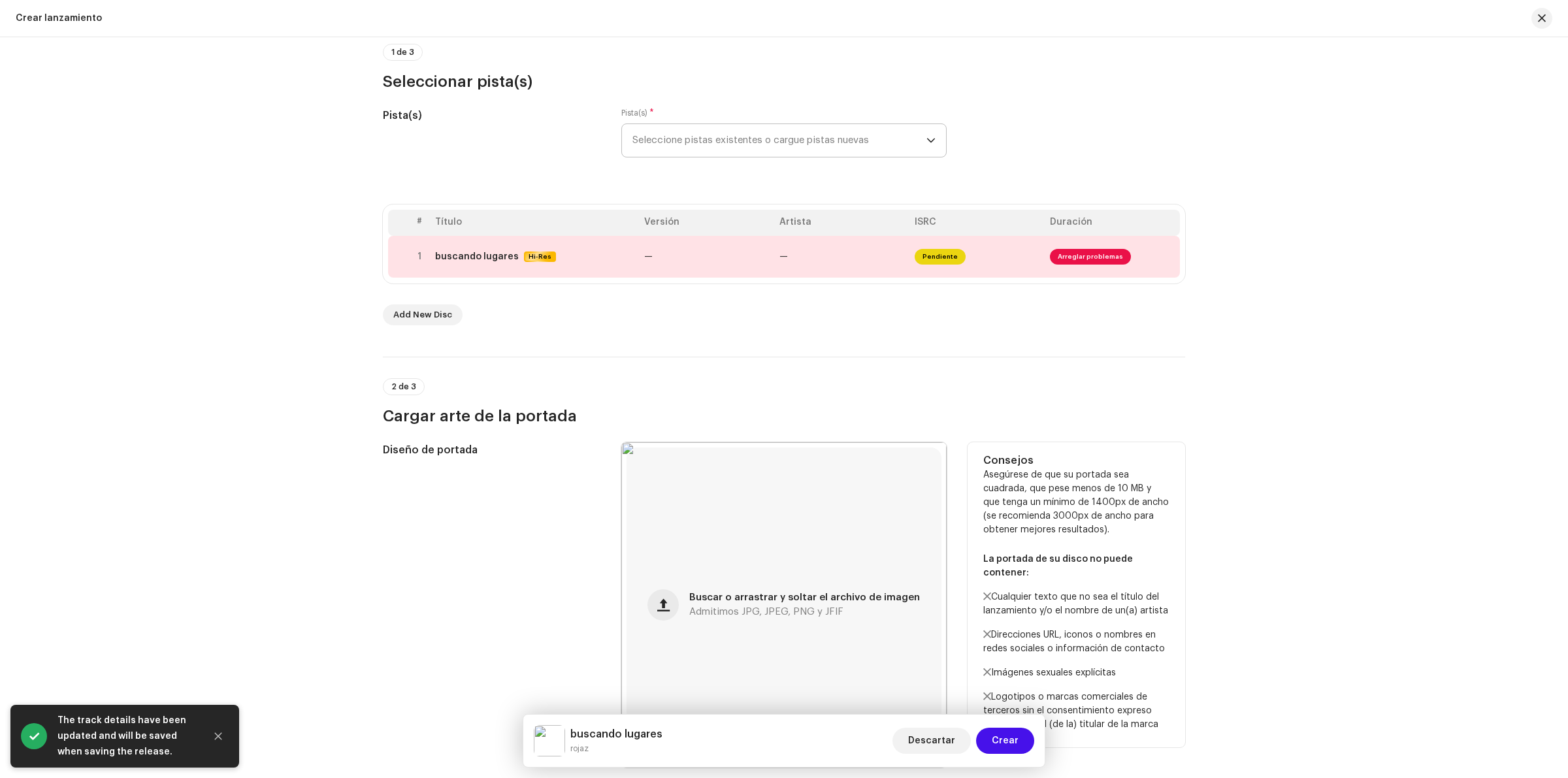
scroll to position [163, 0]
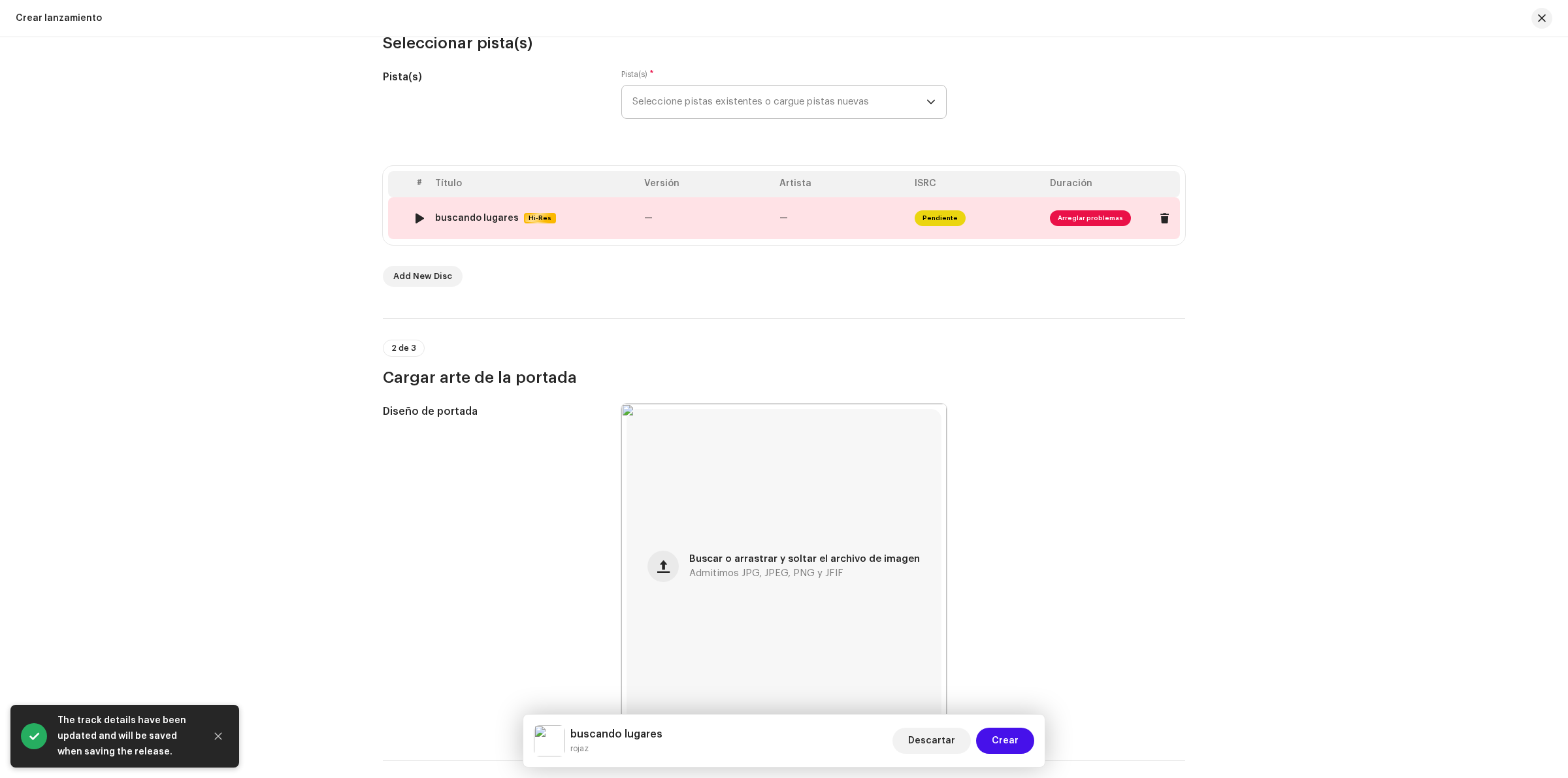
click at [938, 216] on span "Pendiente" at bounding box center [940, 218] width 51 height 15
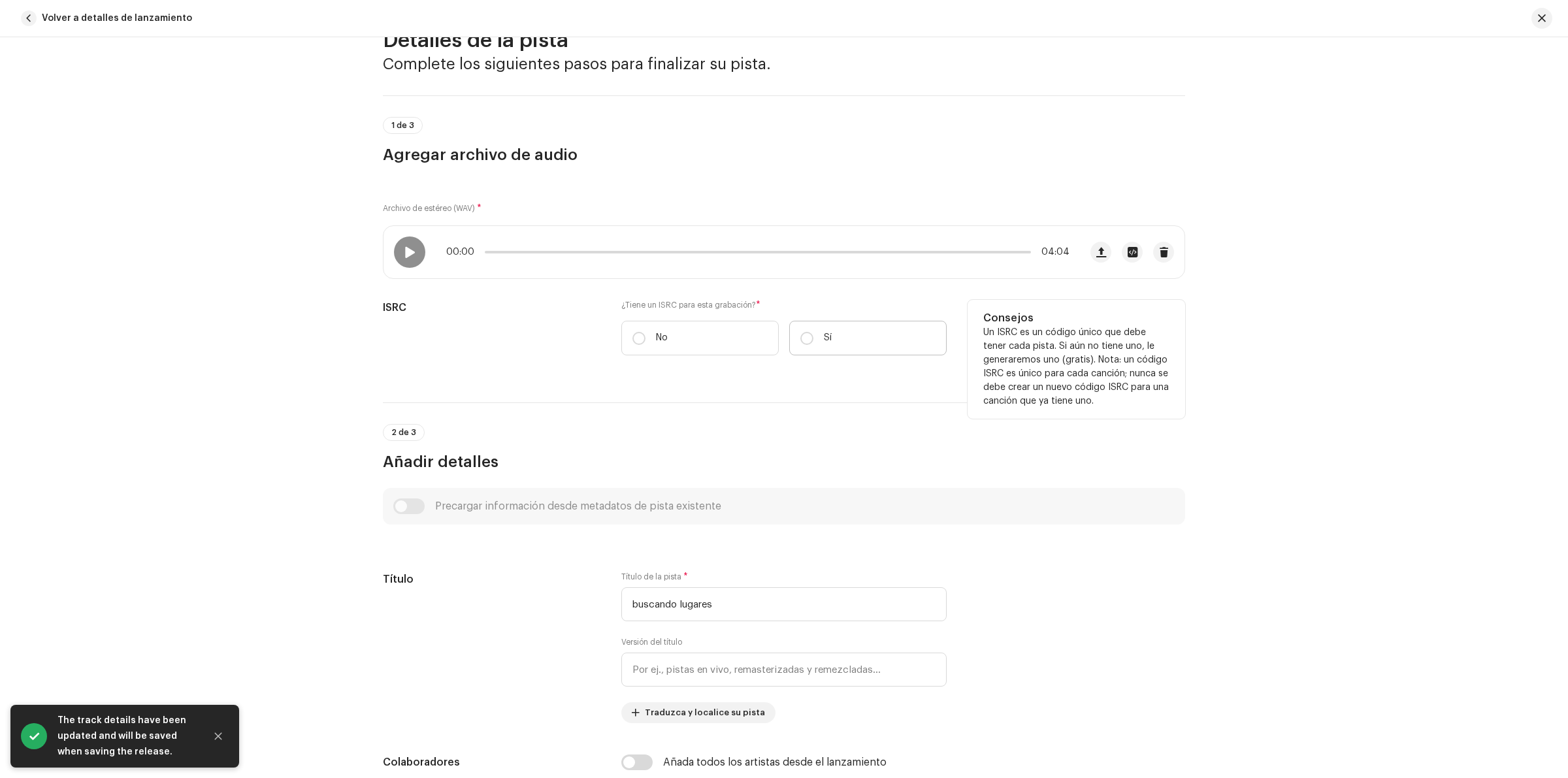
scroll to position [82, 0]
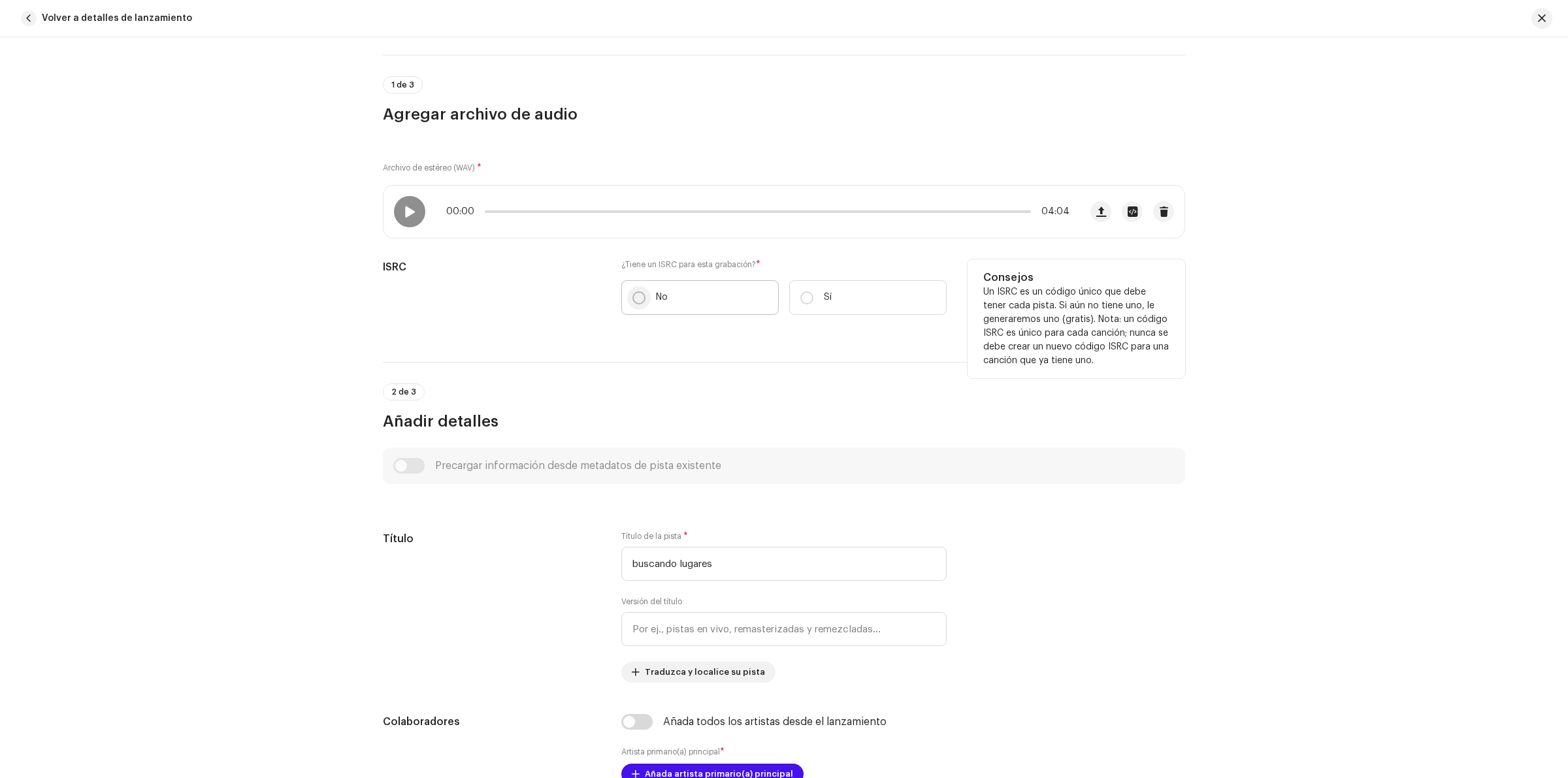
click at [637, 295] on input "No" at bounding box center [638, 297] width 13 height 13
radio input "true"
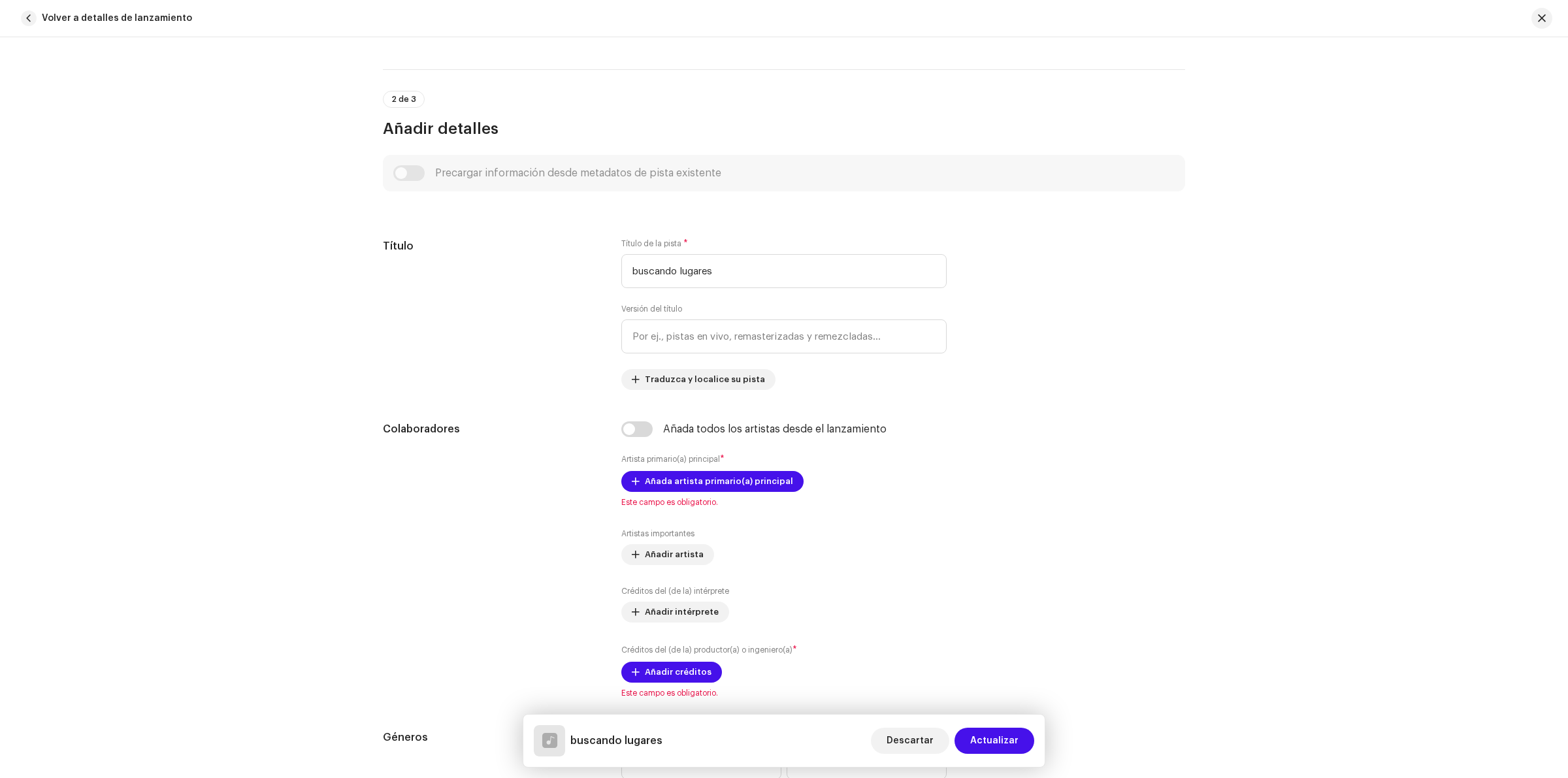
scroll to position [490, 0]
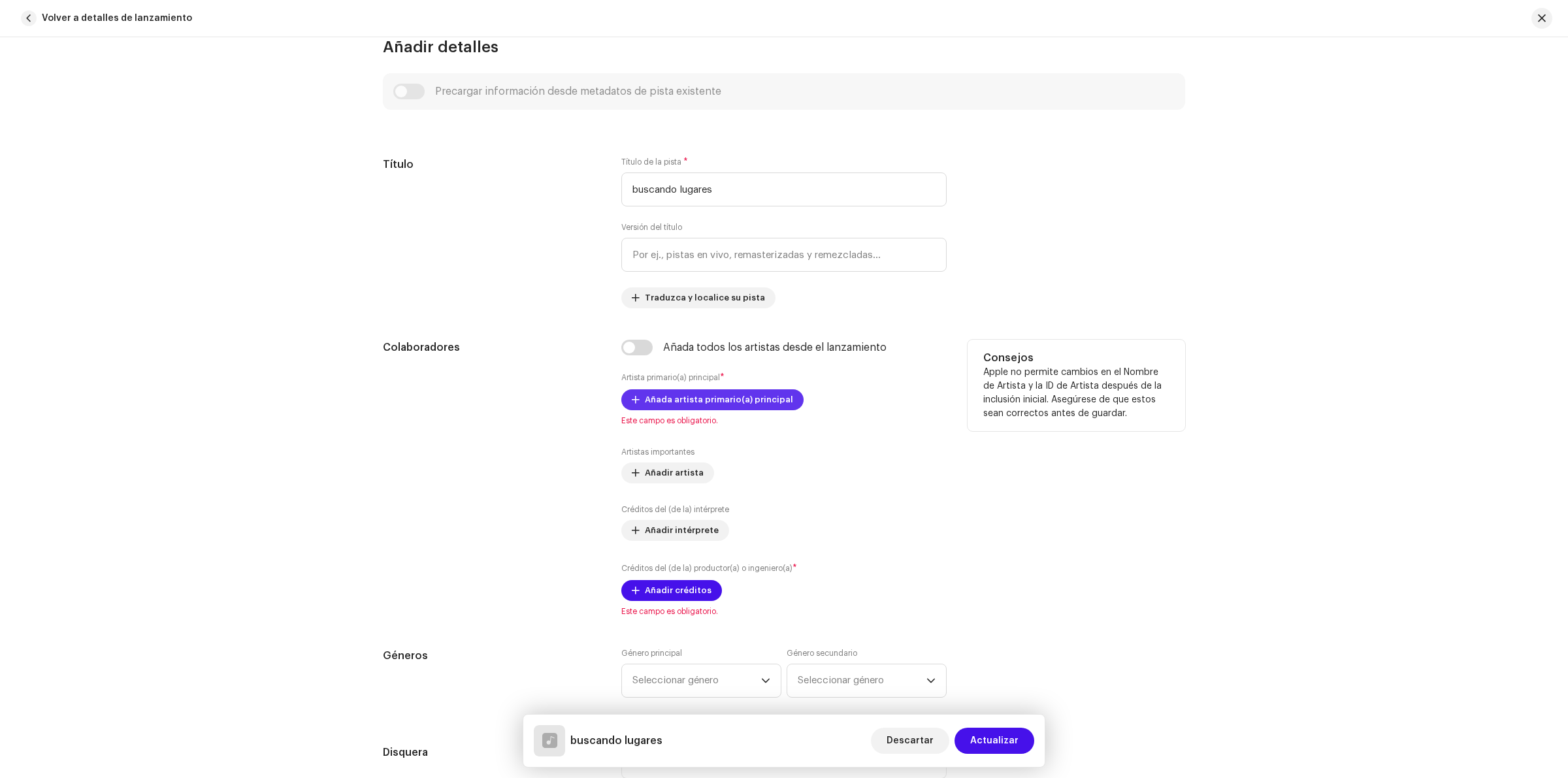
click at [728, 400] on span "Añada artista primario(a) principal" at bounding box center [719, 400] width 148 height 26
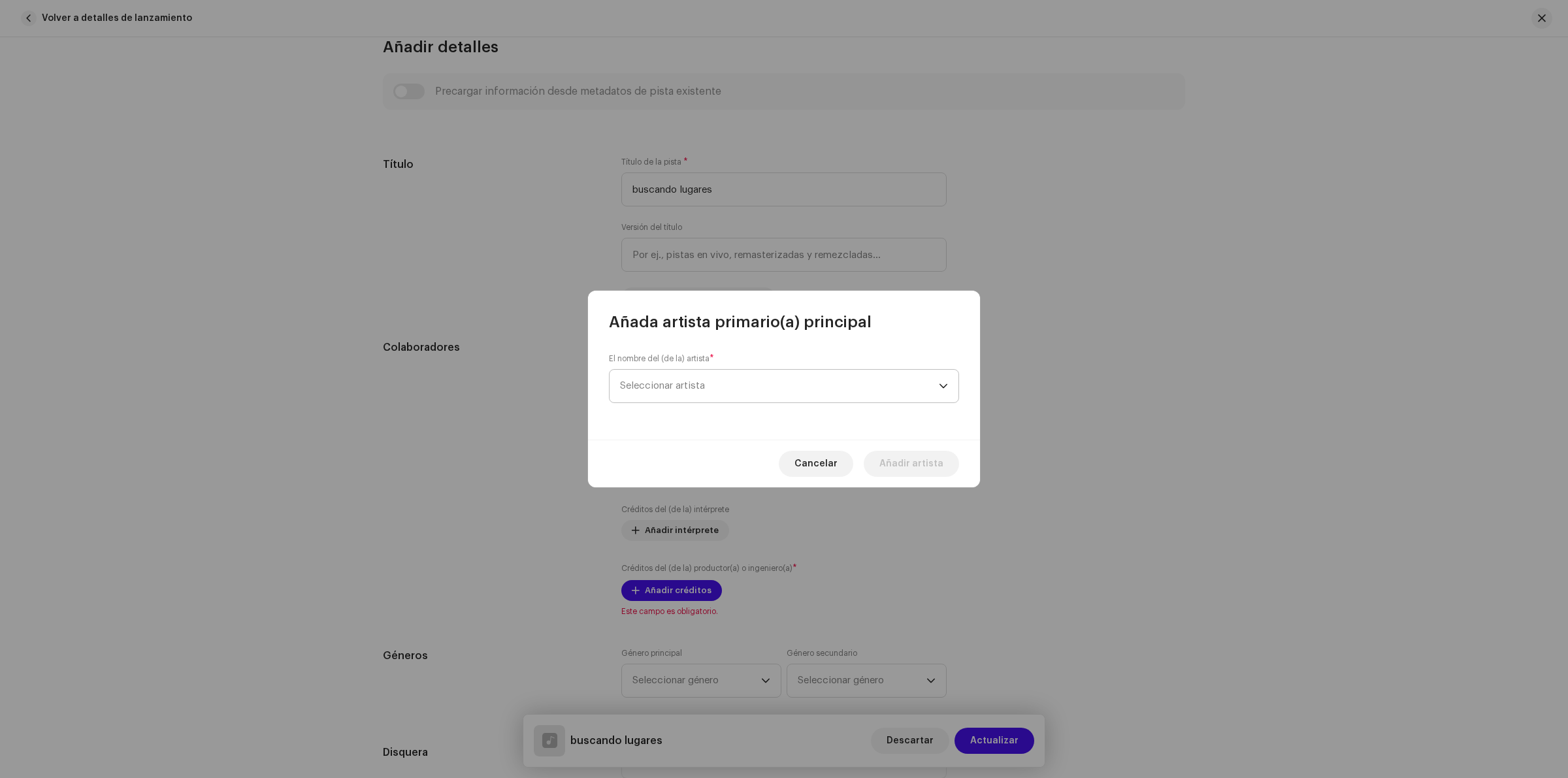
click at [874, 392] on span "Seleccionar artista" at bounding box center [779, 386] width 319 height 32
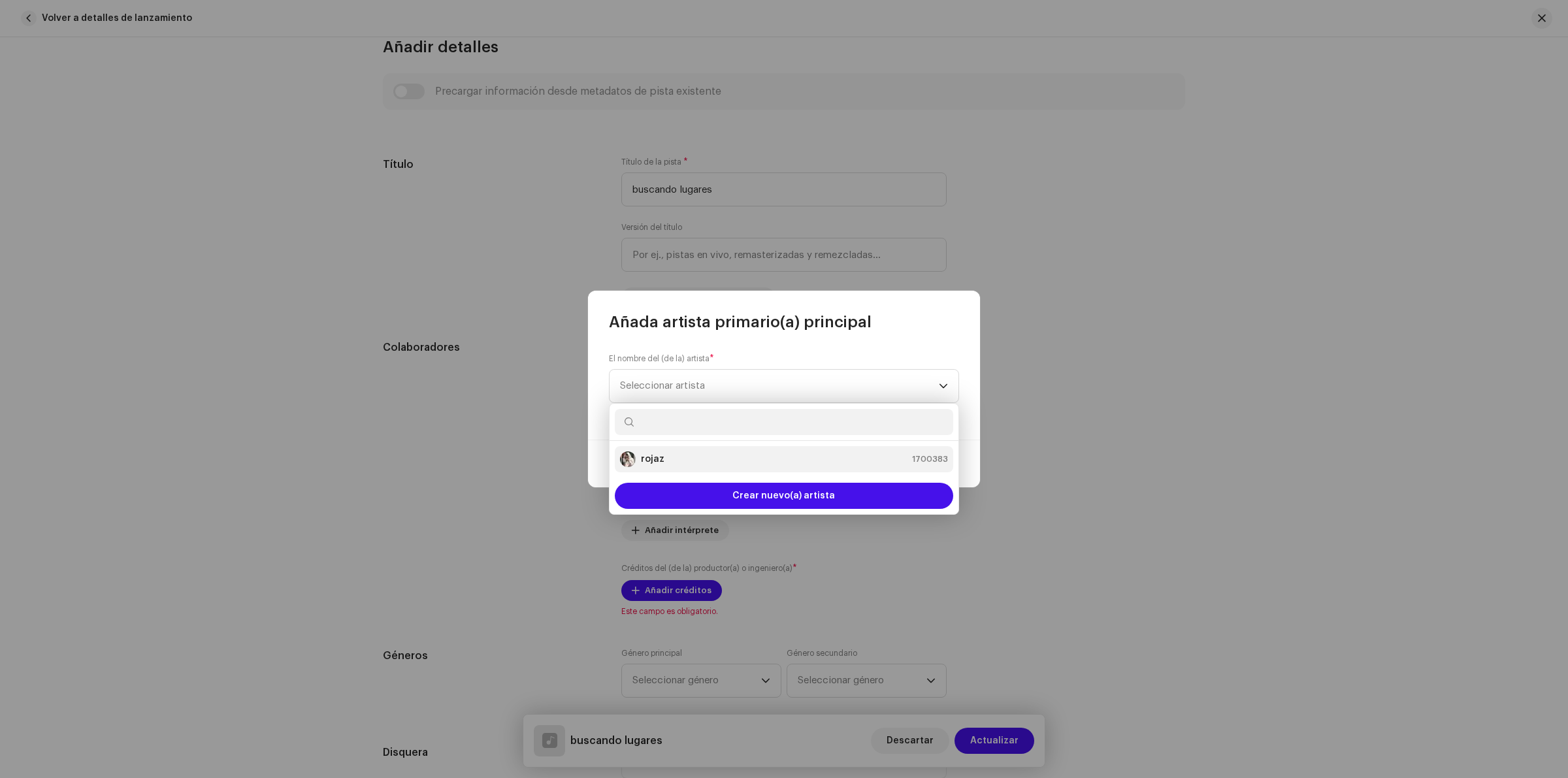
click at [674, 459] on div "rojaz 1700383" at bounding box center [784, 460] width 328 height 15
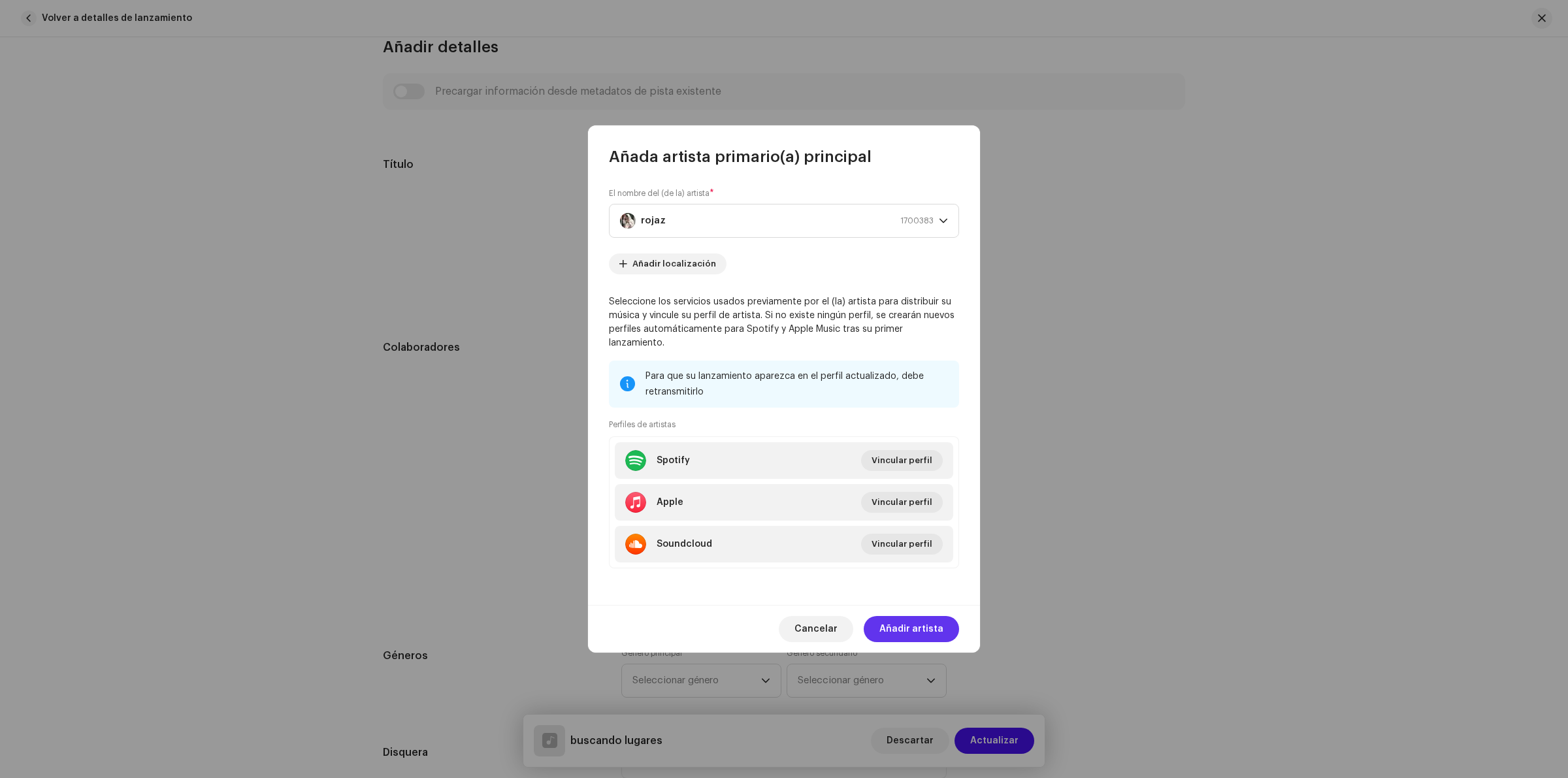
click at [931, 618] on span "Añadir artista" at bounding box center [911, 629] width 64 height 26
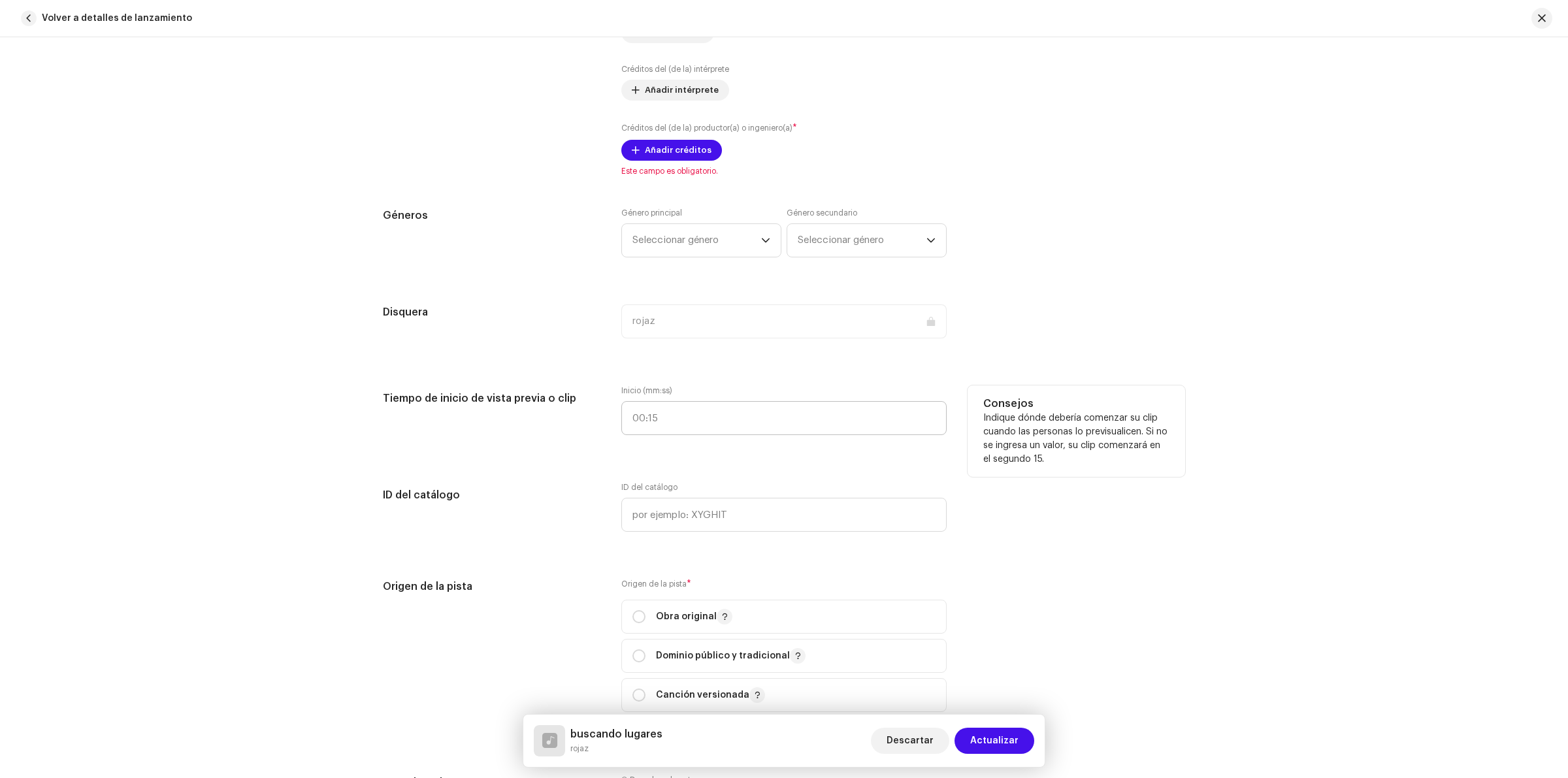
scroll to position [1062, 0]
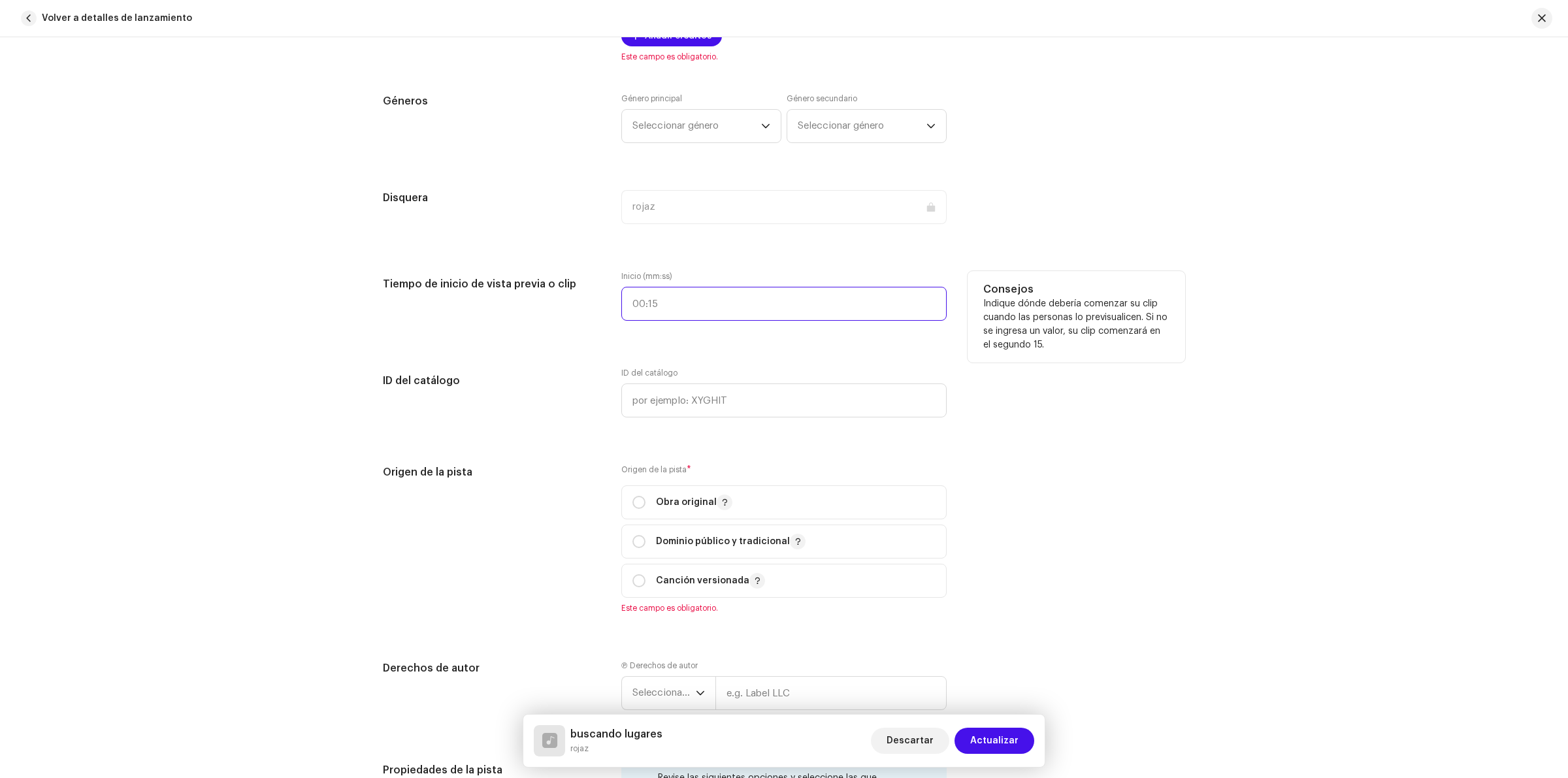
type input ":"
click at [735, 305] on input ":" at bounding box center [784, 304] width 325 height 34
click at [781, 265] on div "Detalles de la pista Complete los siguientes pasos para finalizar su pista. 1 d…" at bounding box center [784, 415] width 844 height 2816
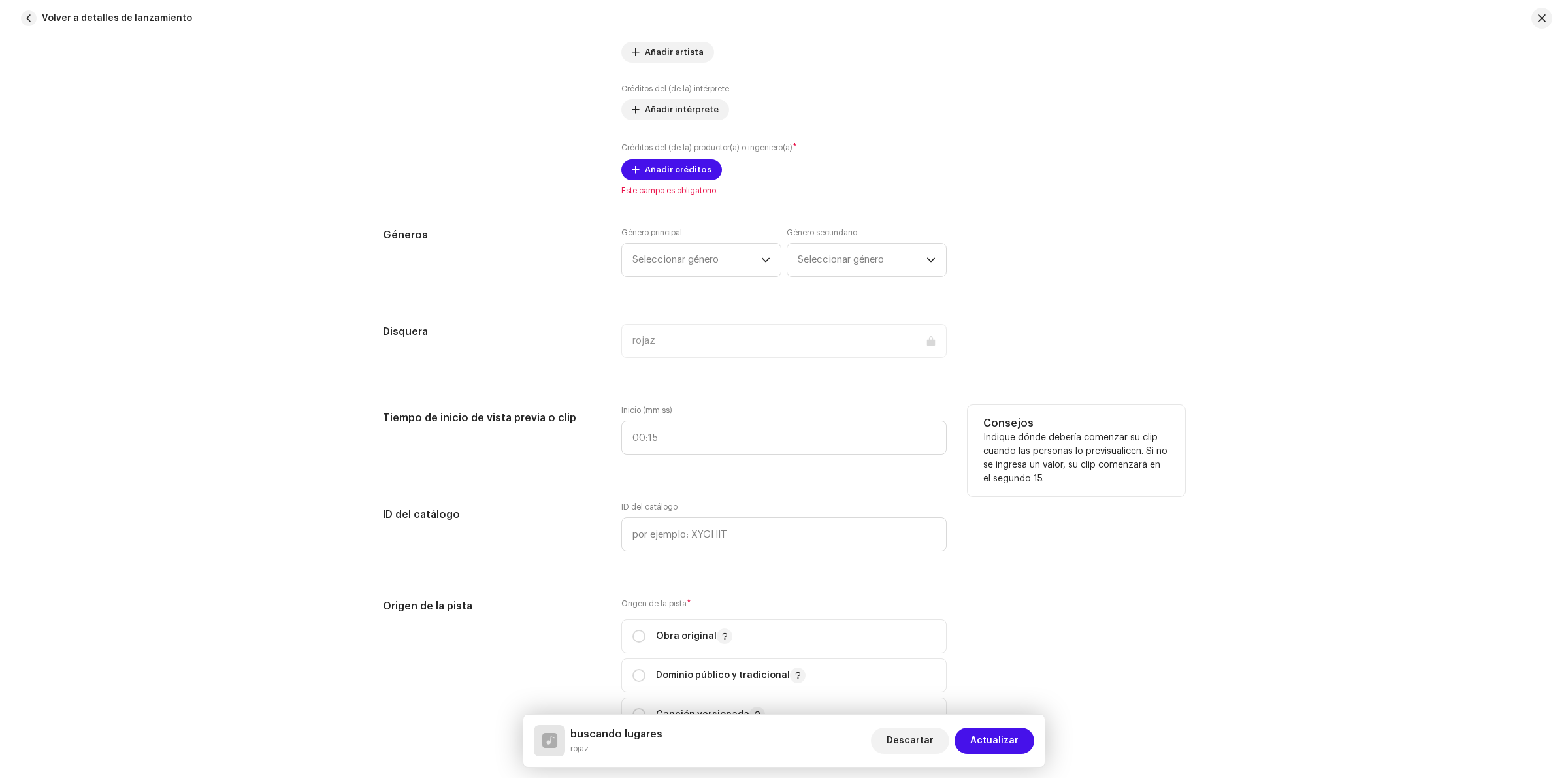
scroll to position [899, 0]
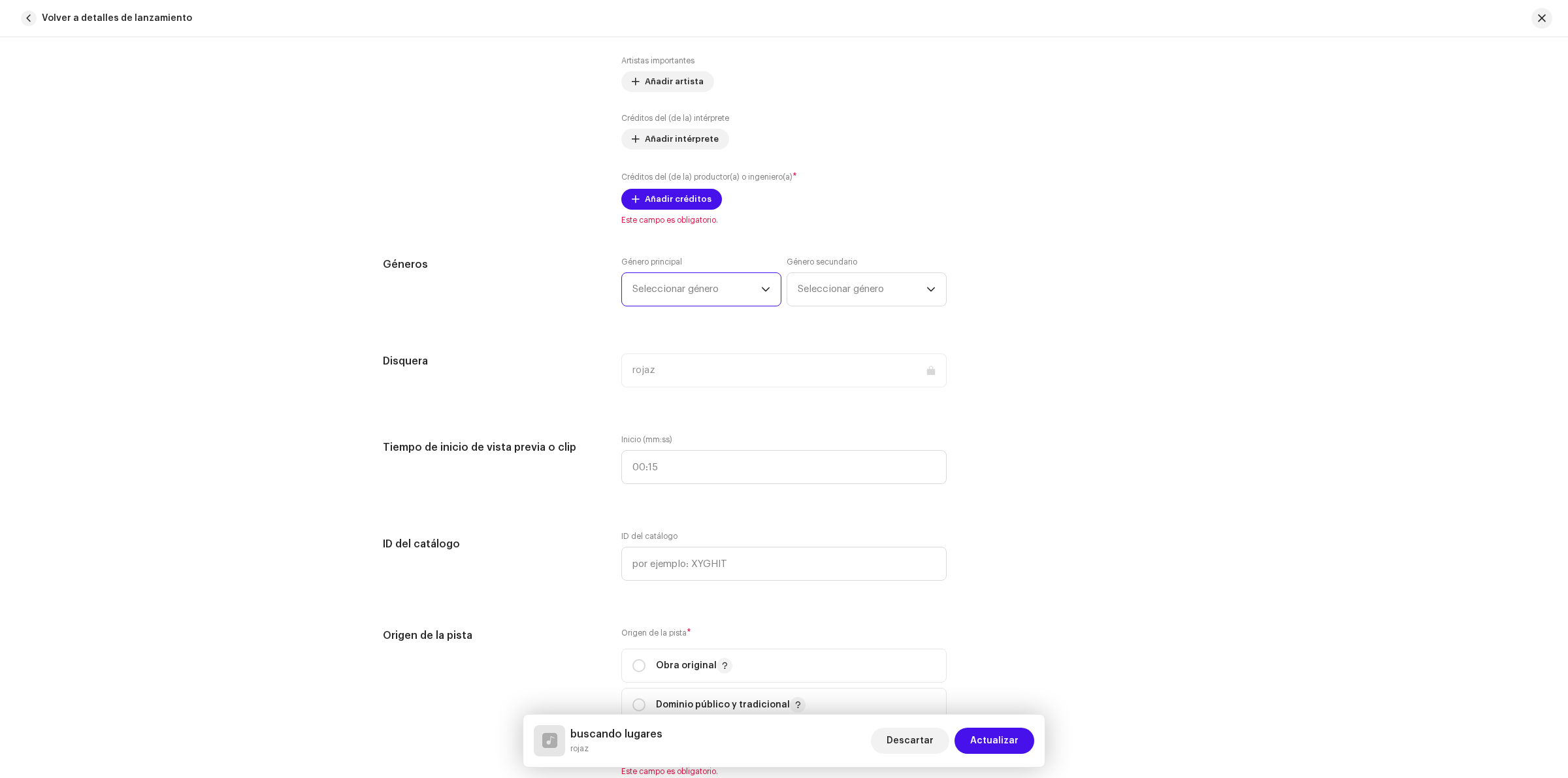
click at [710, 295] on span "Seleccionar género" at bounding box center [696, 289] width 128 height 32
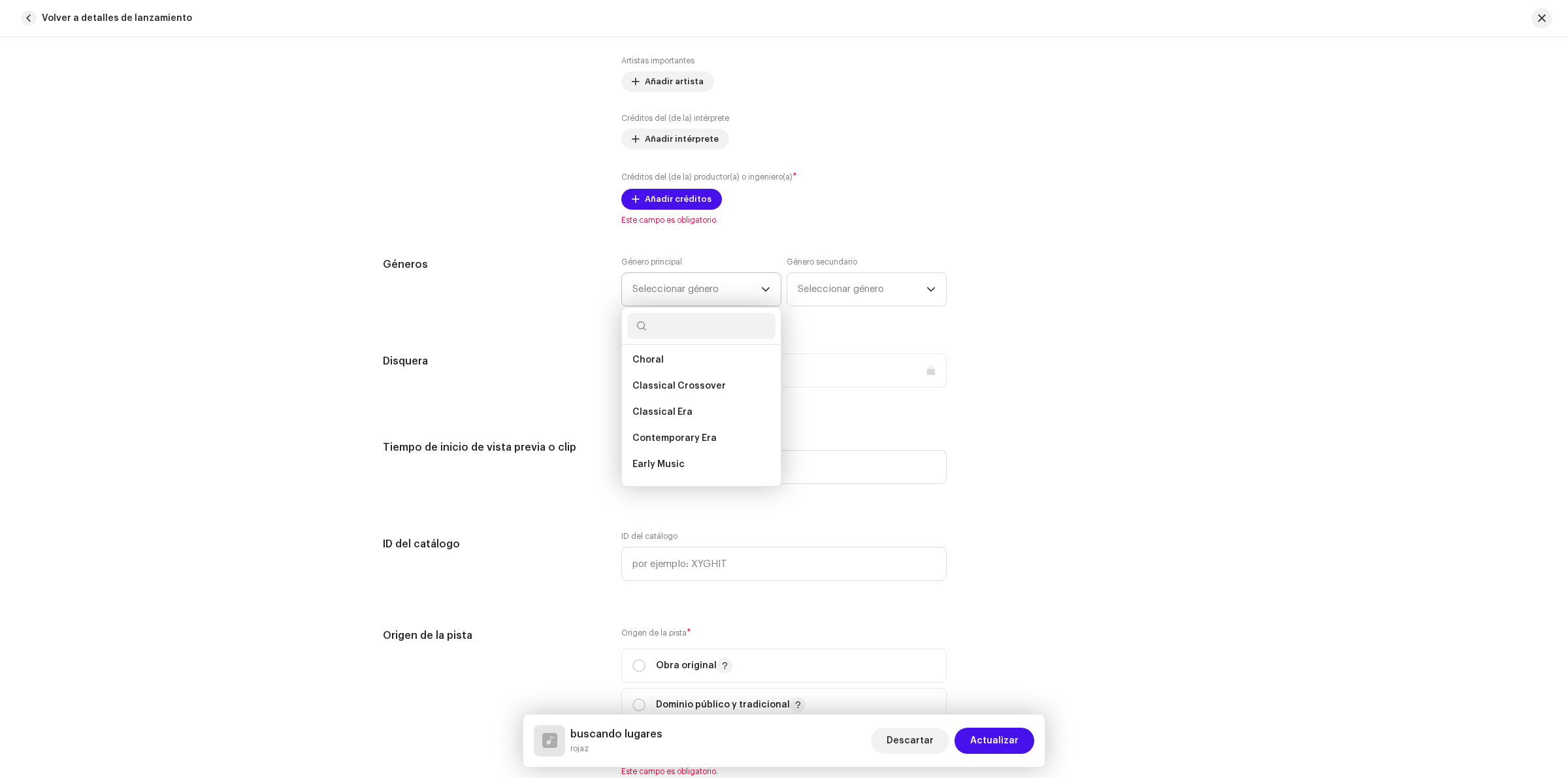
scroll to position [3186, 0]
click at [686, 398] on li "Guitar" at bounding box center [701, 409] width 148 height 26
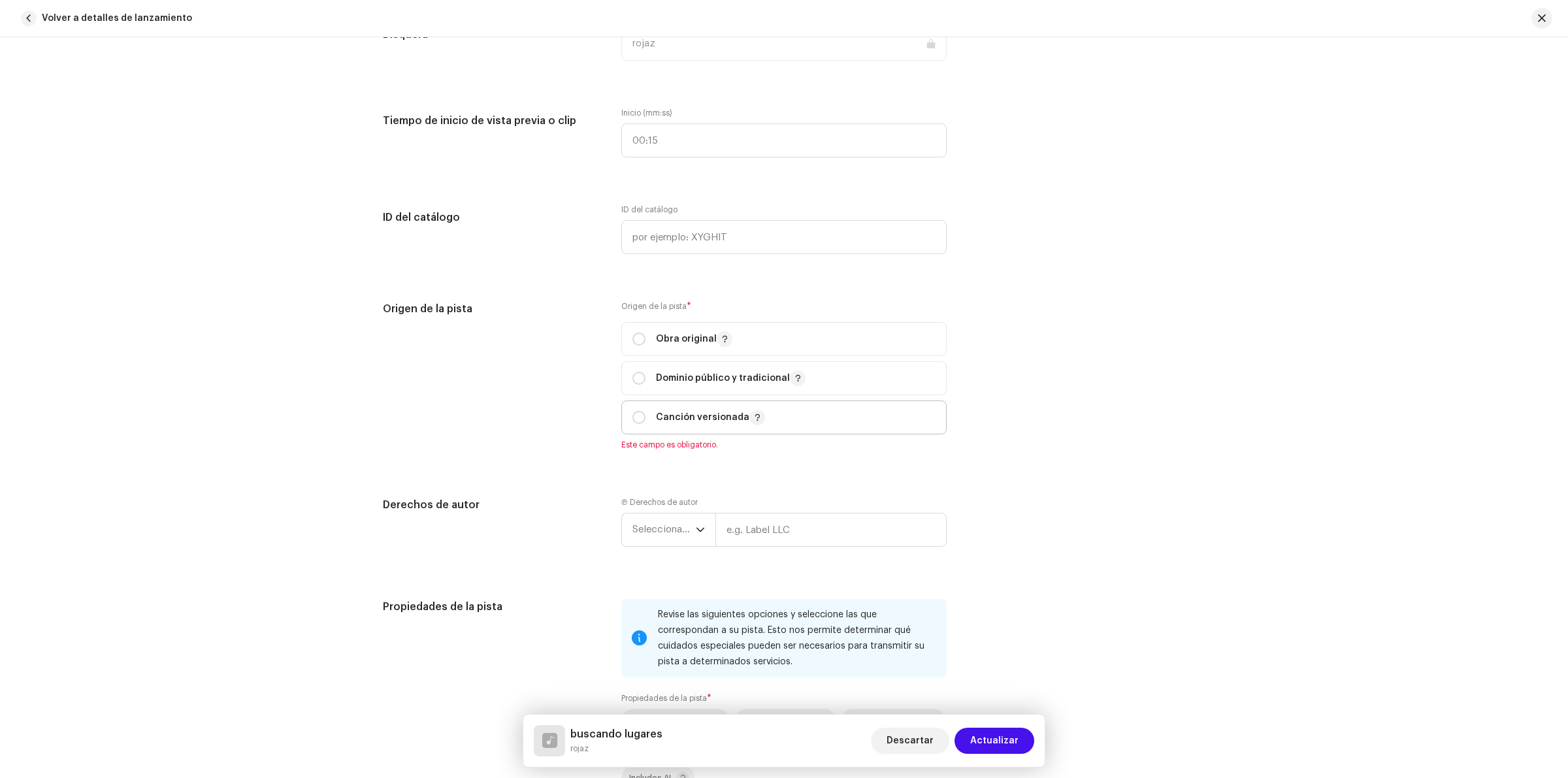
scroll to position [1307, 0]
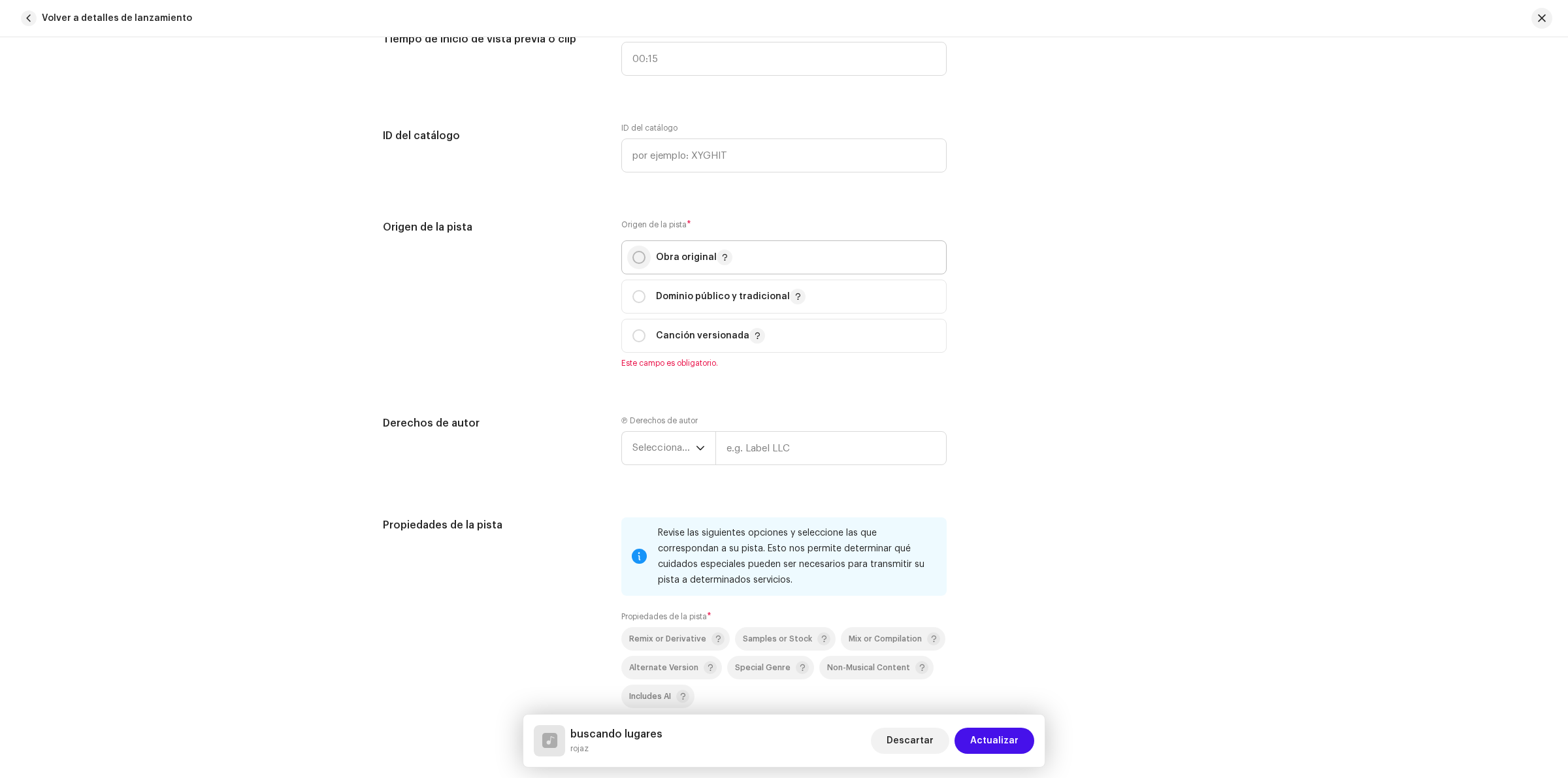
click at [638, 263] on input "radio" at bounding box center [638, 257] width 13 height 13
radio input "true"
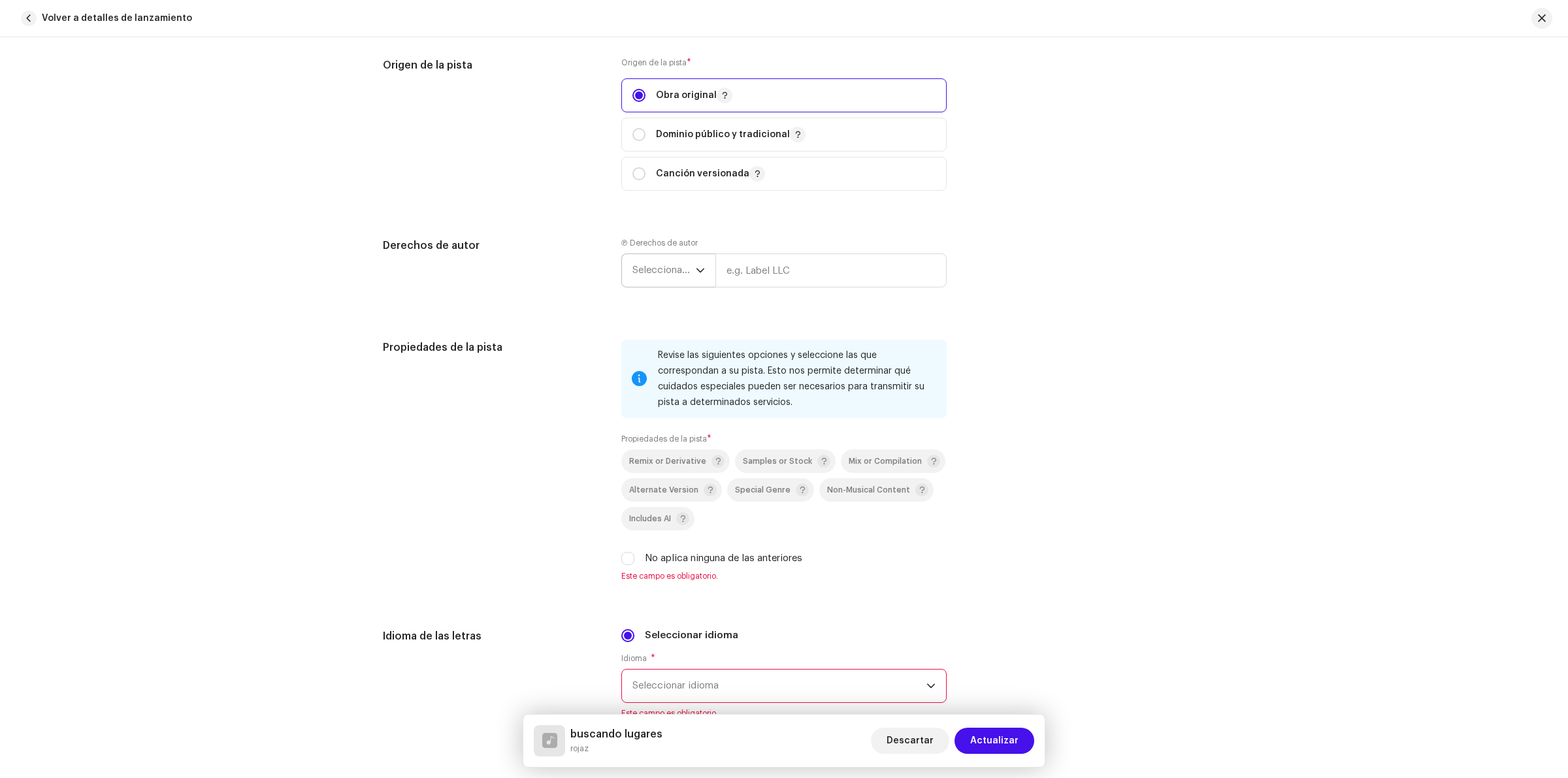
scroll to position [1471, 0]
click at [696, 269] on icon "dropdown trigger" at bounding box center [700, 269] width 9 height 9
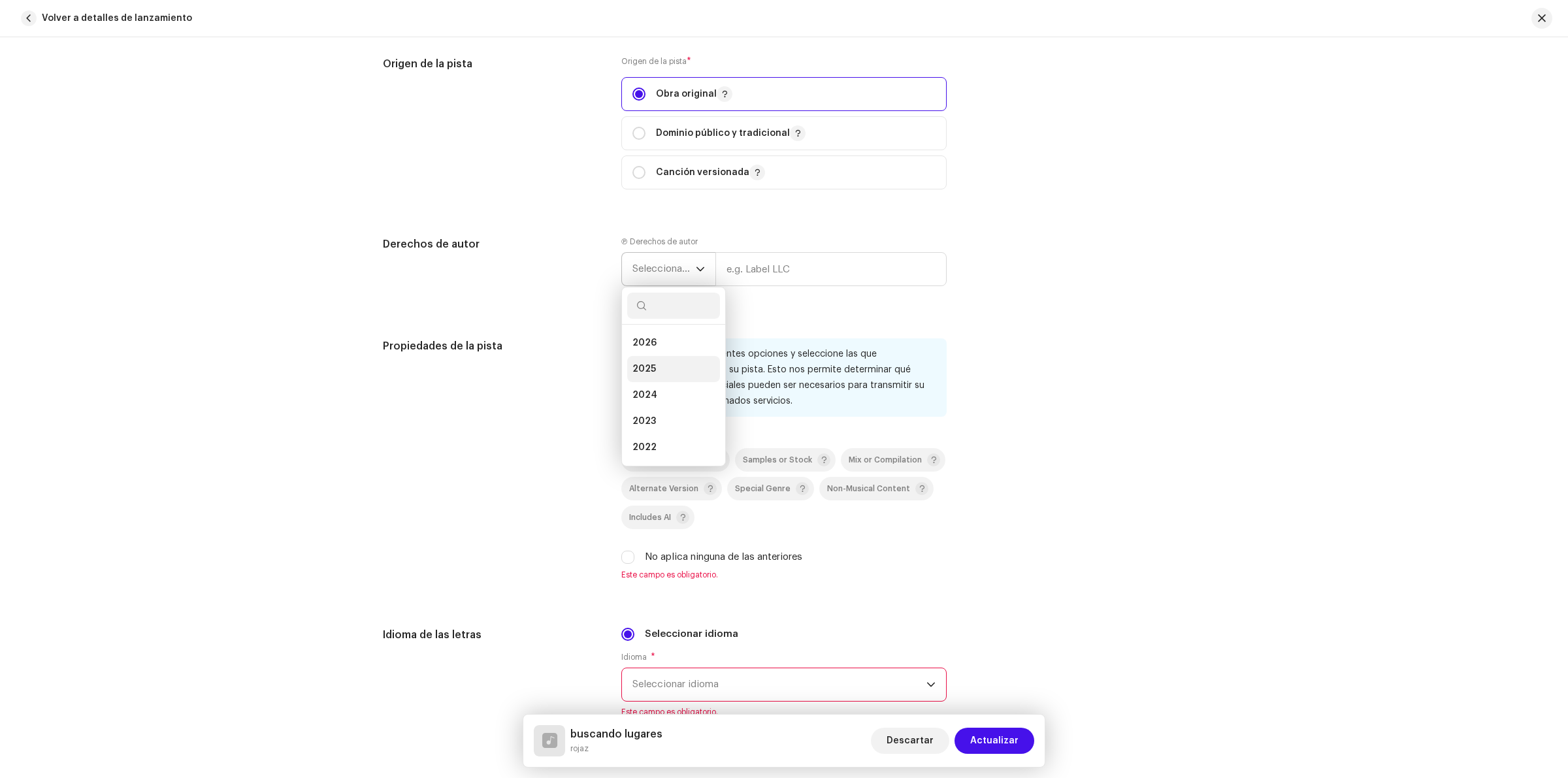
click at [659, 368] on li "2025" at bounding box center [673, 369] width 93 height 26
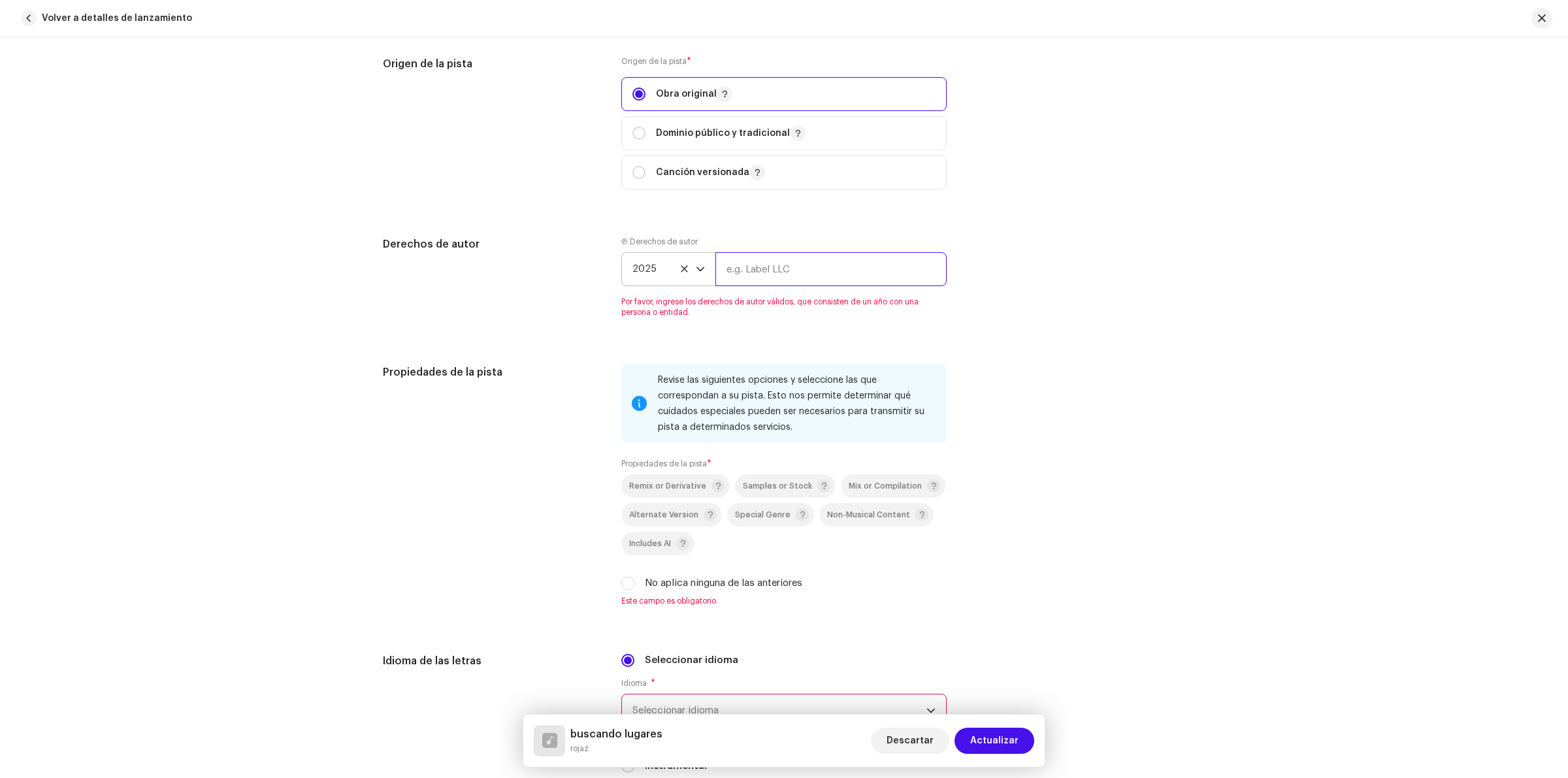
click at [762, 273] on input "text" at bounding box center [831, 269] width 231 height 34
type input "rojaz"
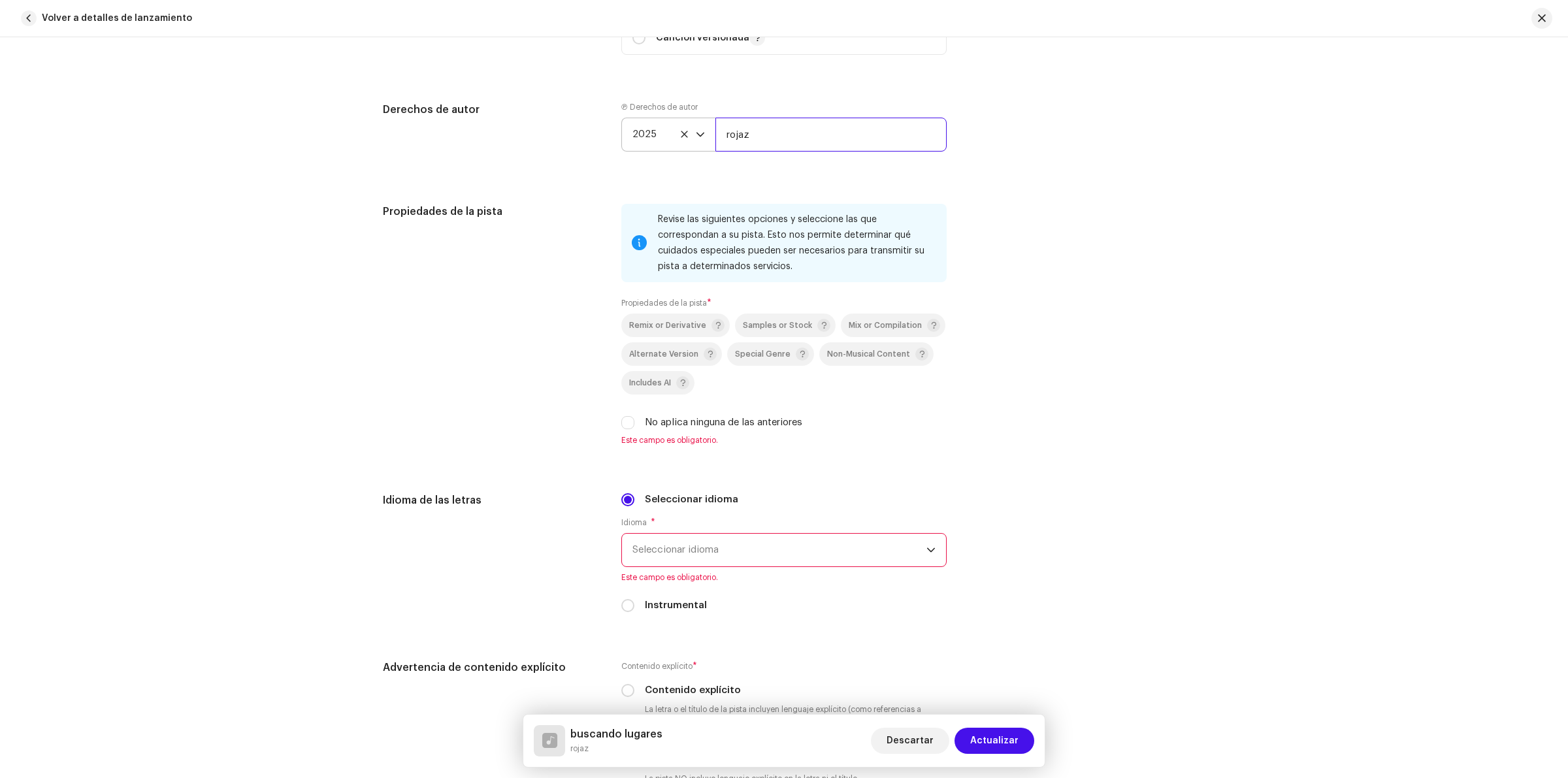
scroll to position [1634, 0]
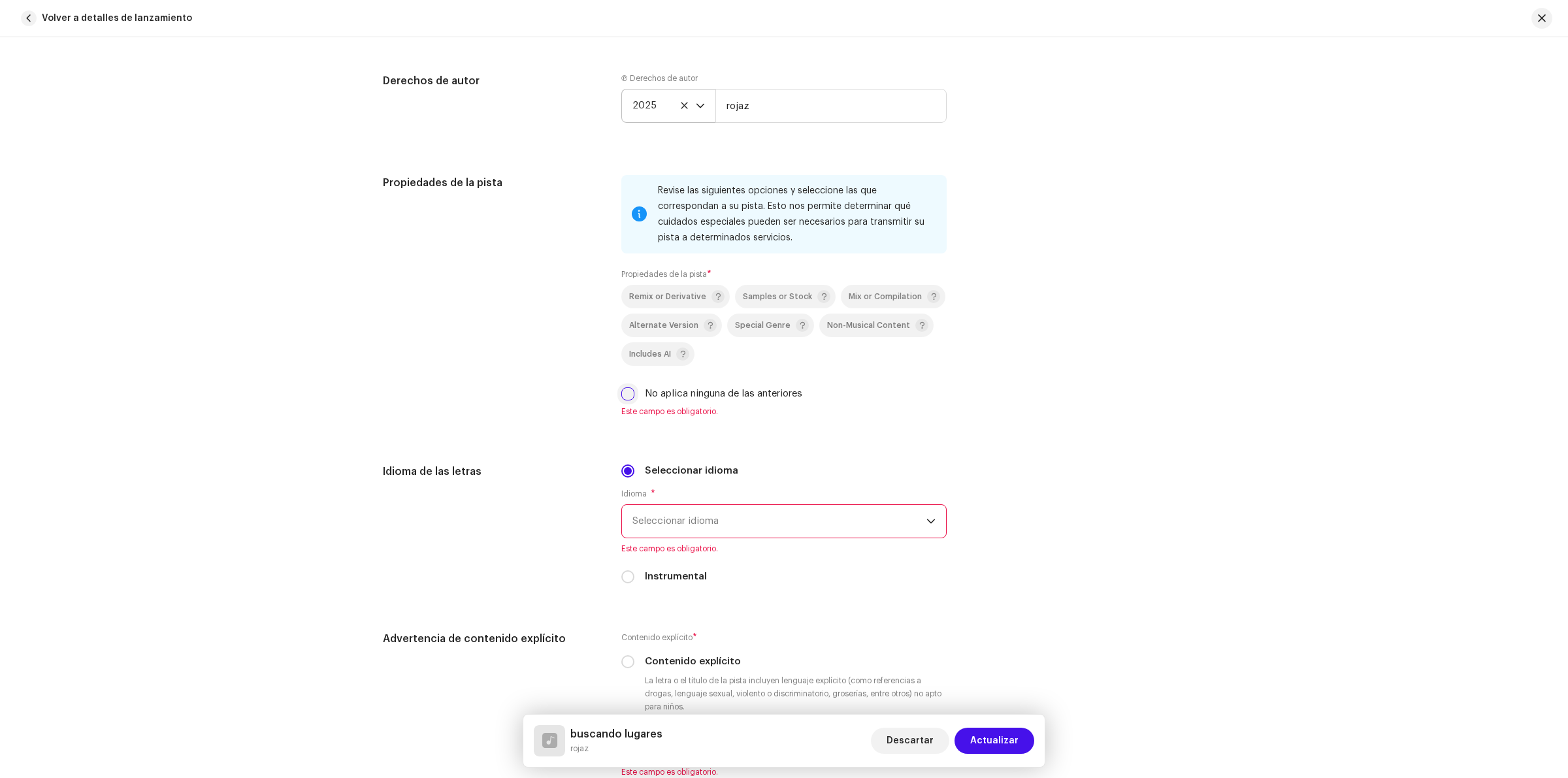
click at [627, 396] on input "No aplica ninguna de las anteriores" at bounding box center [627, 393] width 13 height 13
checkbox input "true"
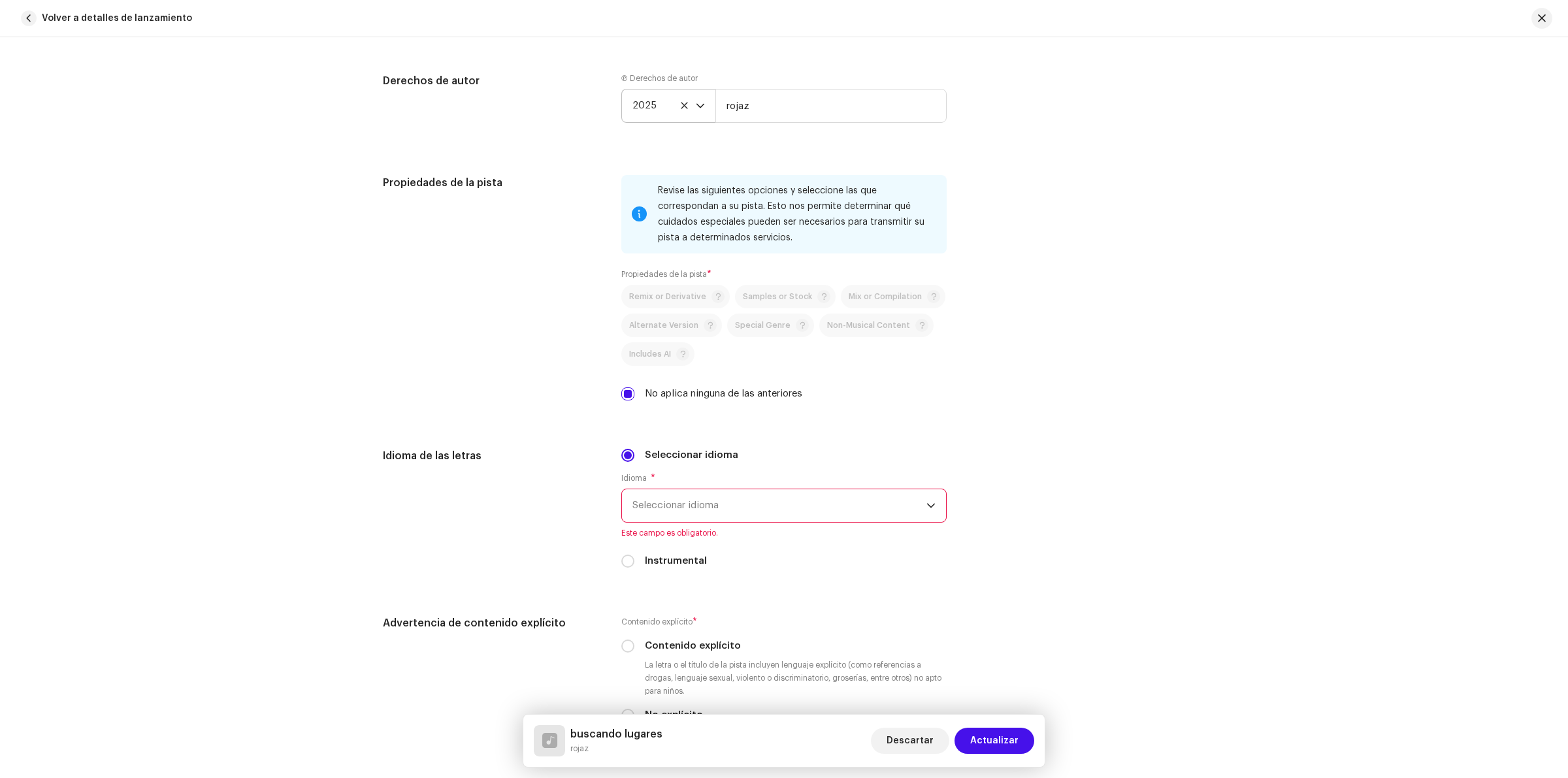
scroll to position [1716, 0]
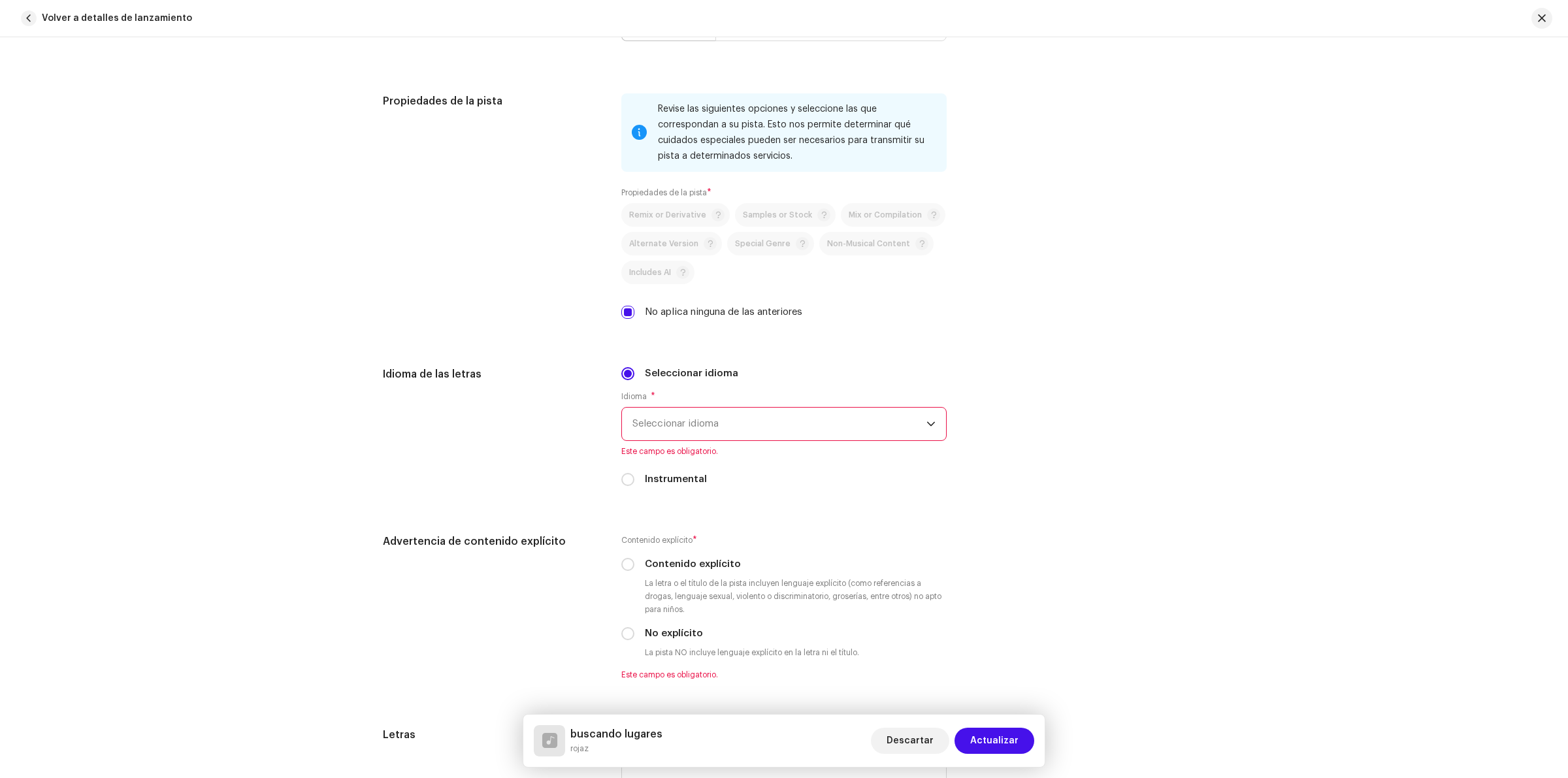
click at [736, 429] on span "Seleccionar idioma" at bounding box center [779, 424] width 294 height 32
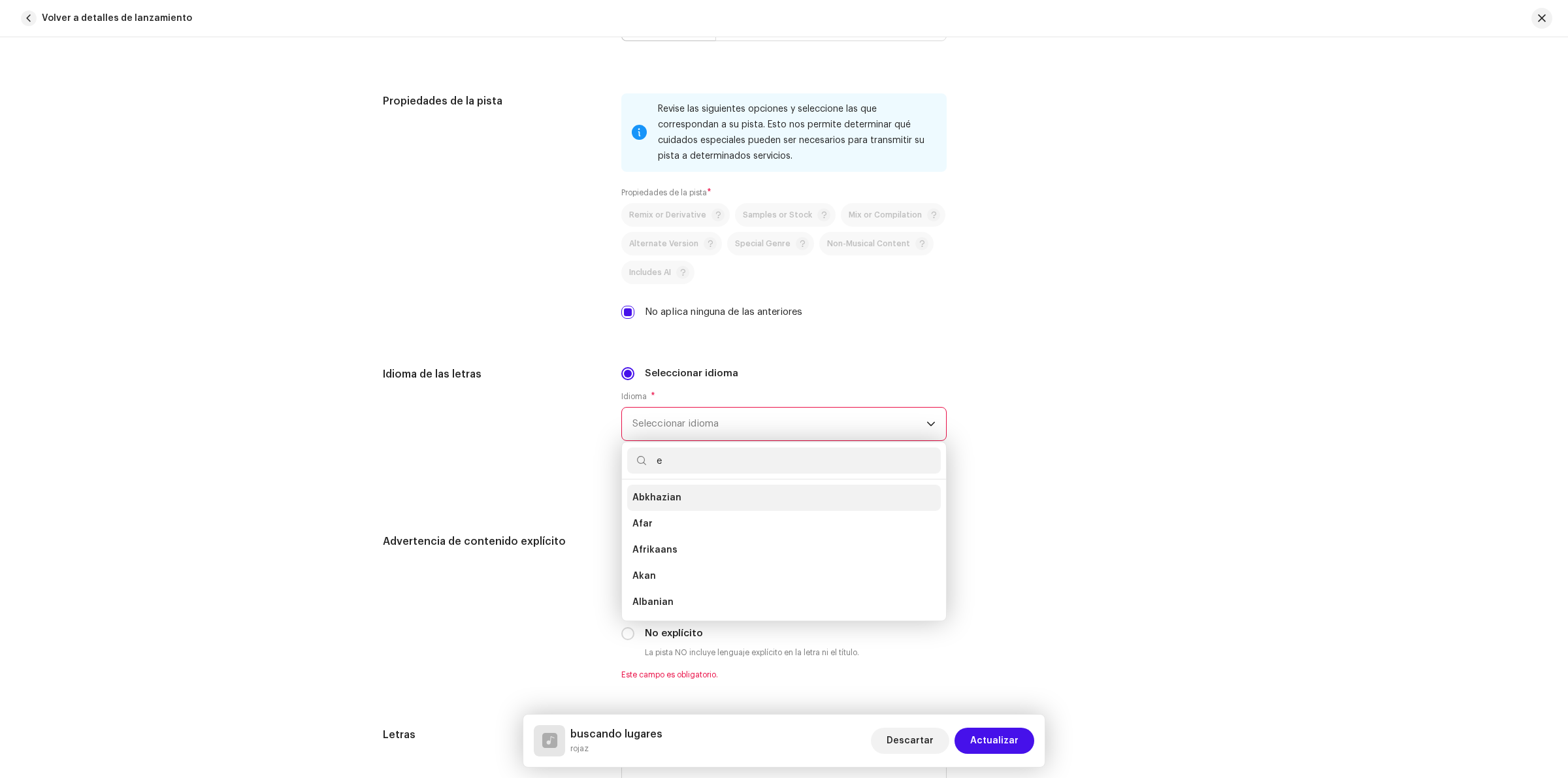
scroll to position [4, 0]
type input "es"
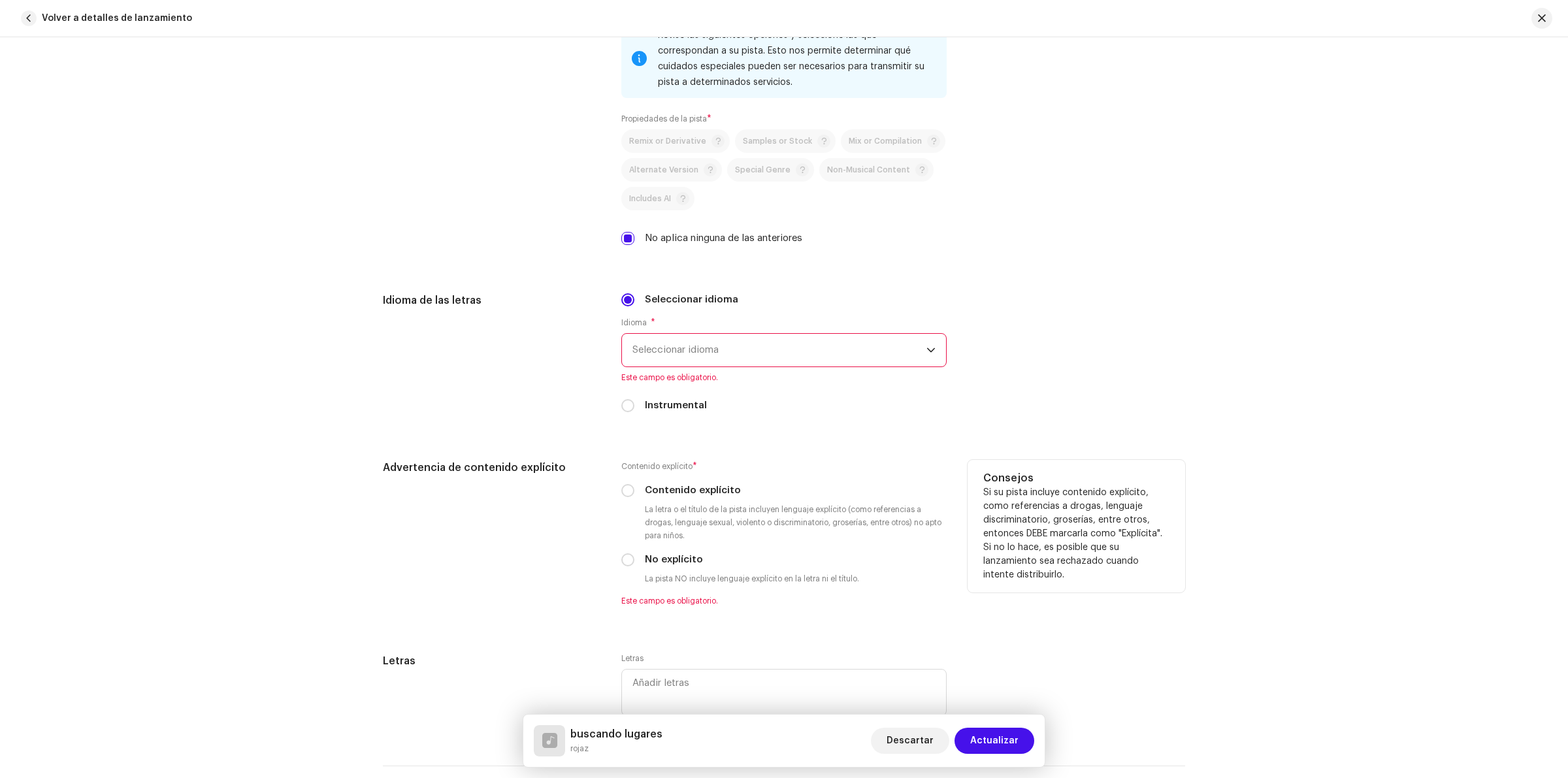
scroll to position [1798, 0]
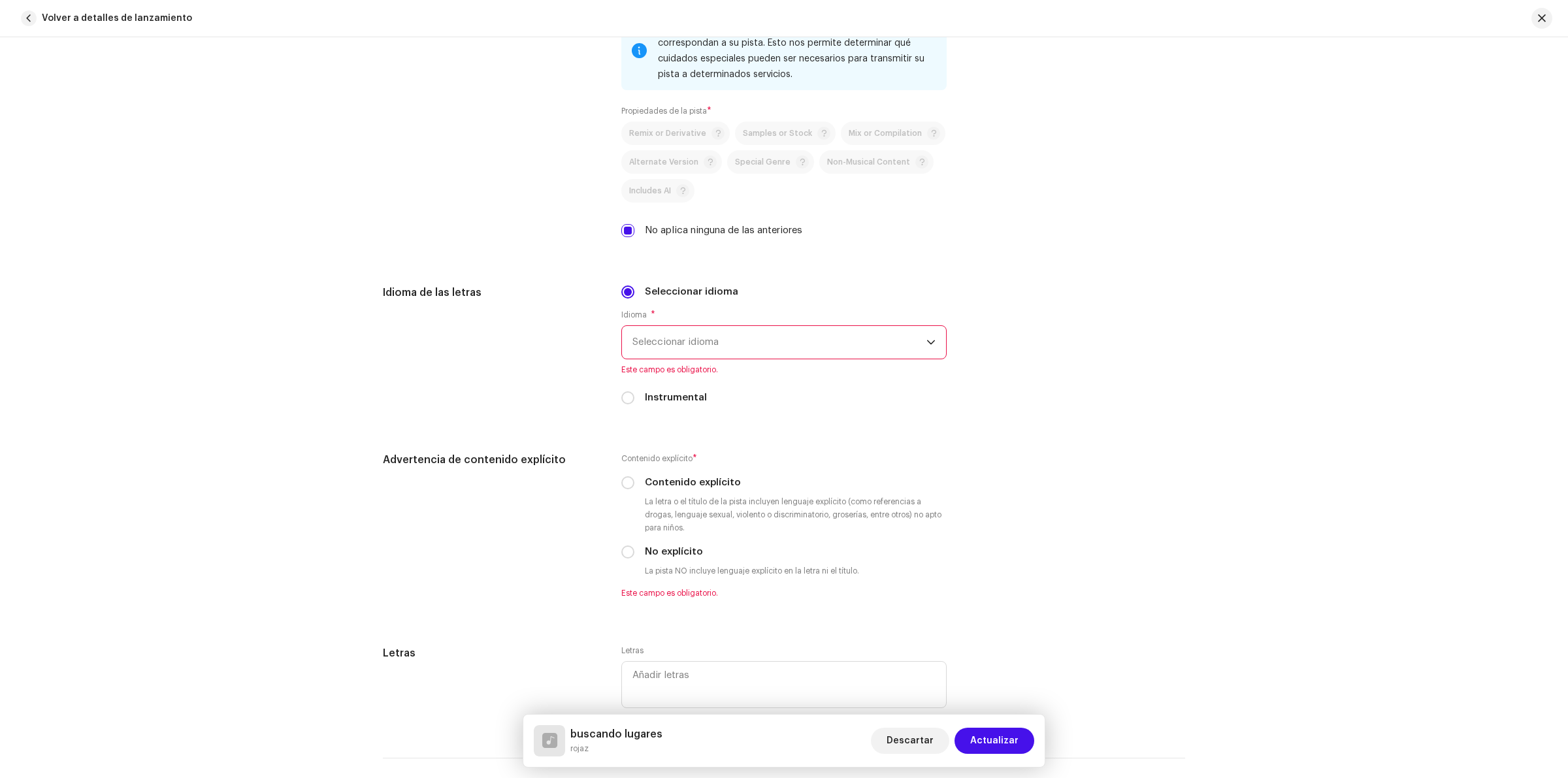
click at [699, 350] on span "Seleccionar idioma" at bounding box center [779, 342] width 294 height 32
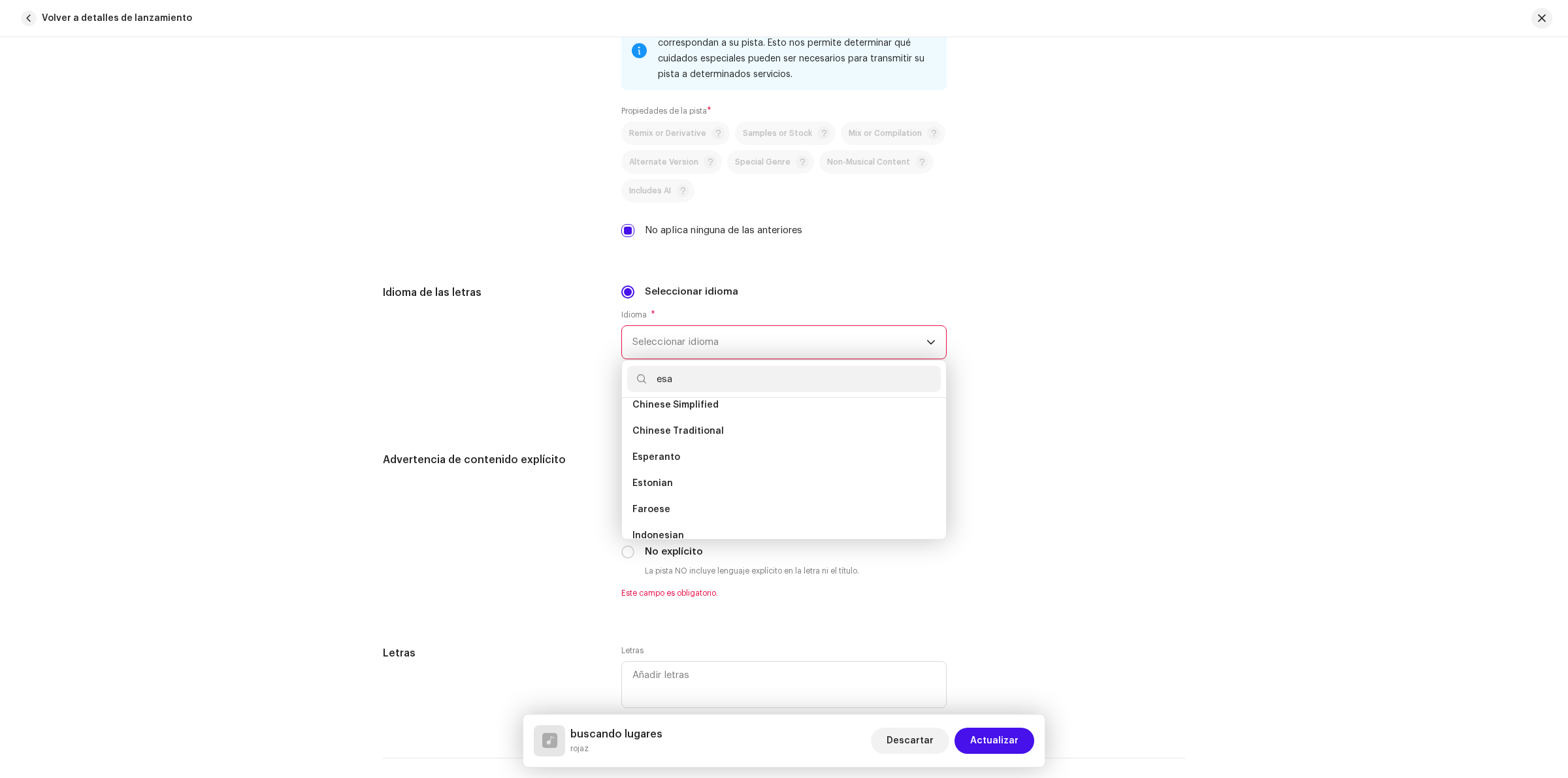
scroll to position [0, 0]
paste input "p"
type input "e"
paste input "p"
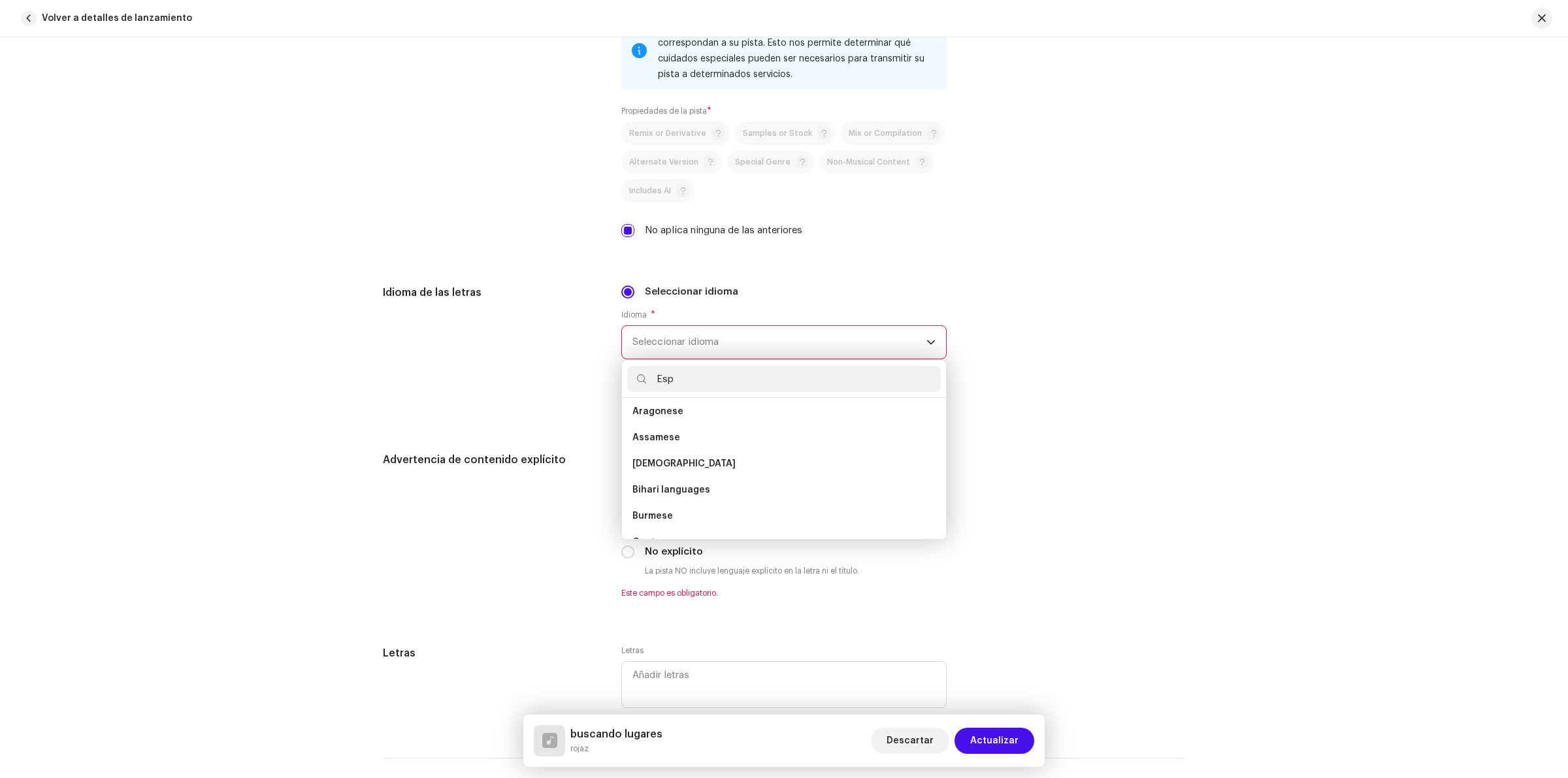
scroll to position [0, 0]
type input "E"
type input "ar"
click at [1172, 368] on div "Idioma de las letras Seleccionar idioma Idioma * Seleccionar idioma ar No se en…" at bounding box center [784, 353] width 802 height 136
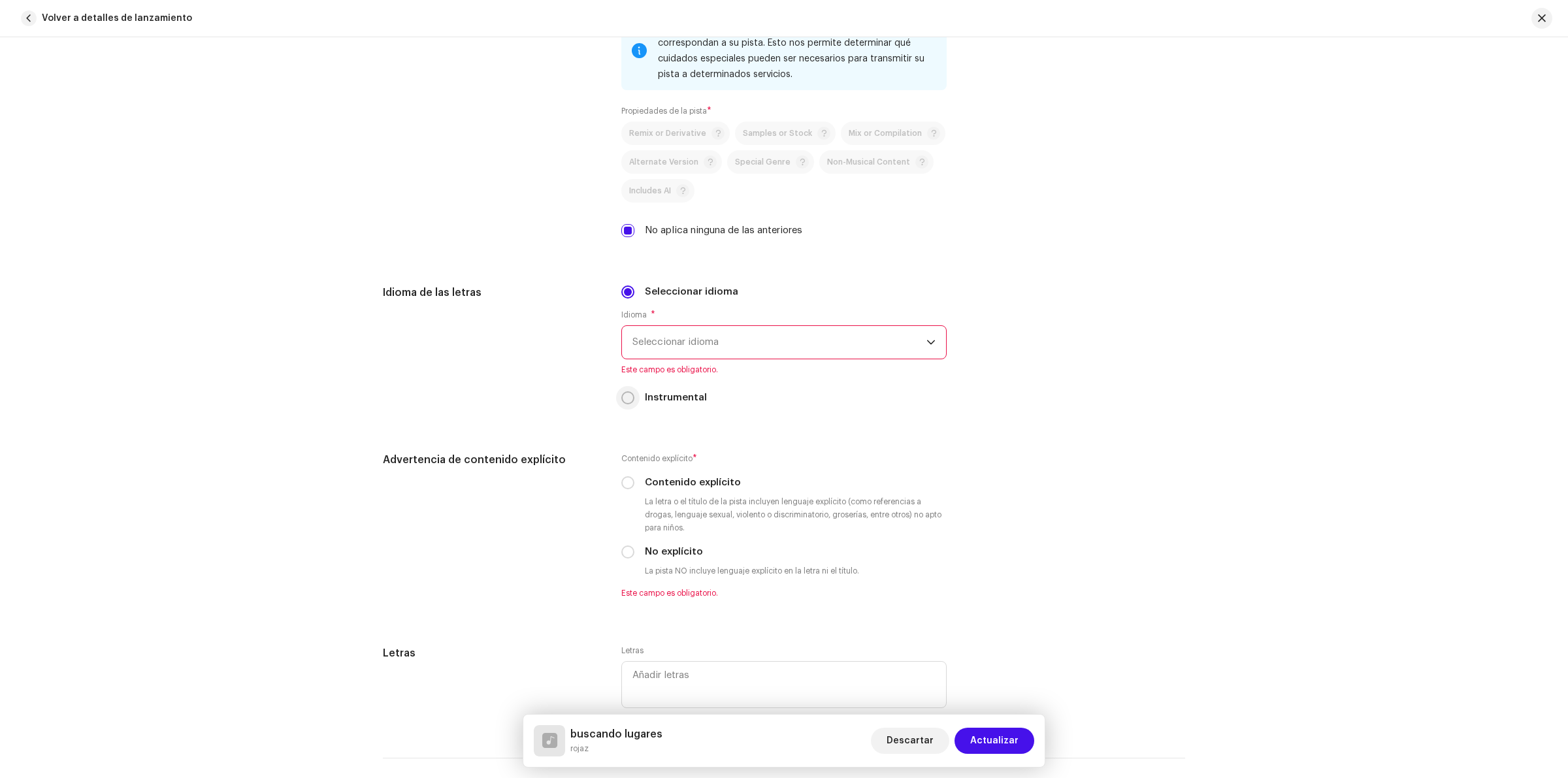
click at [626, 402] on input "Instrumental" at bounding box center [627, 398] width 13 height 13
radio input "true"
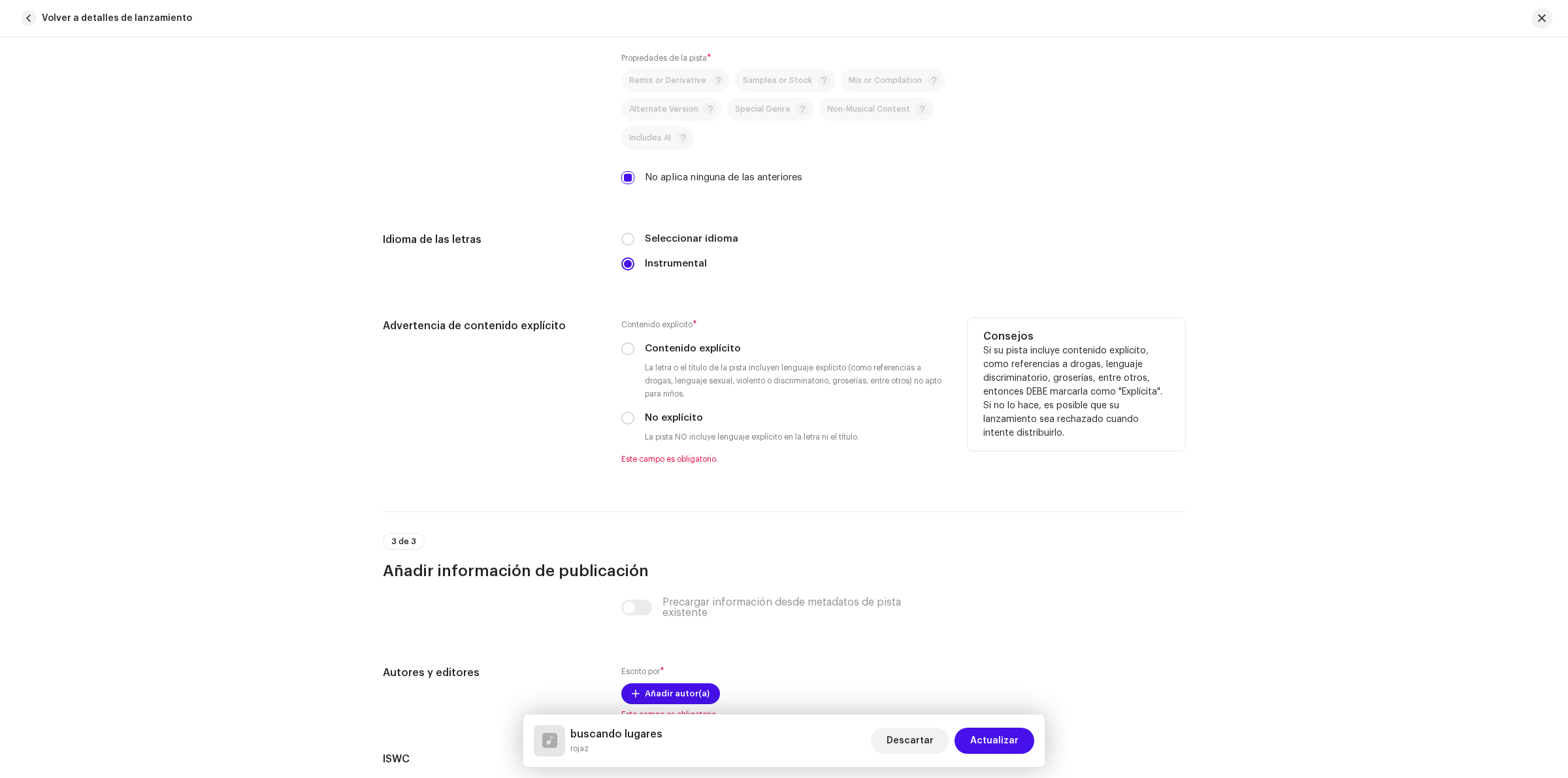
scroll to position [1879, 0]
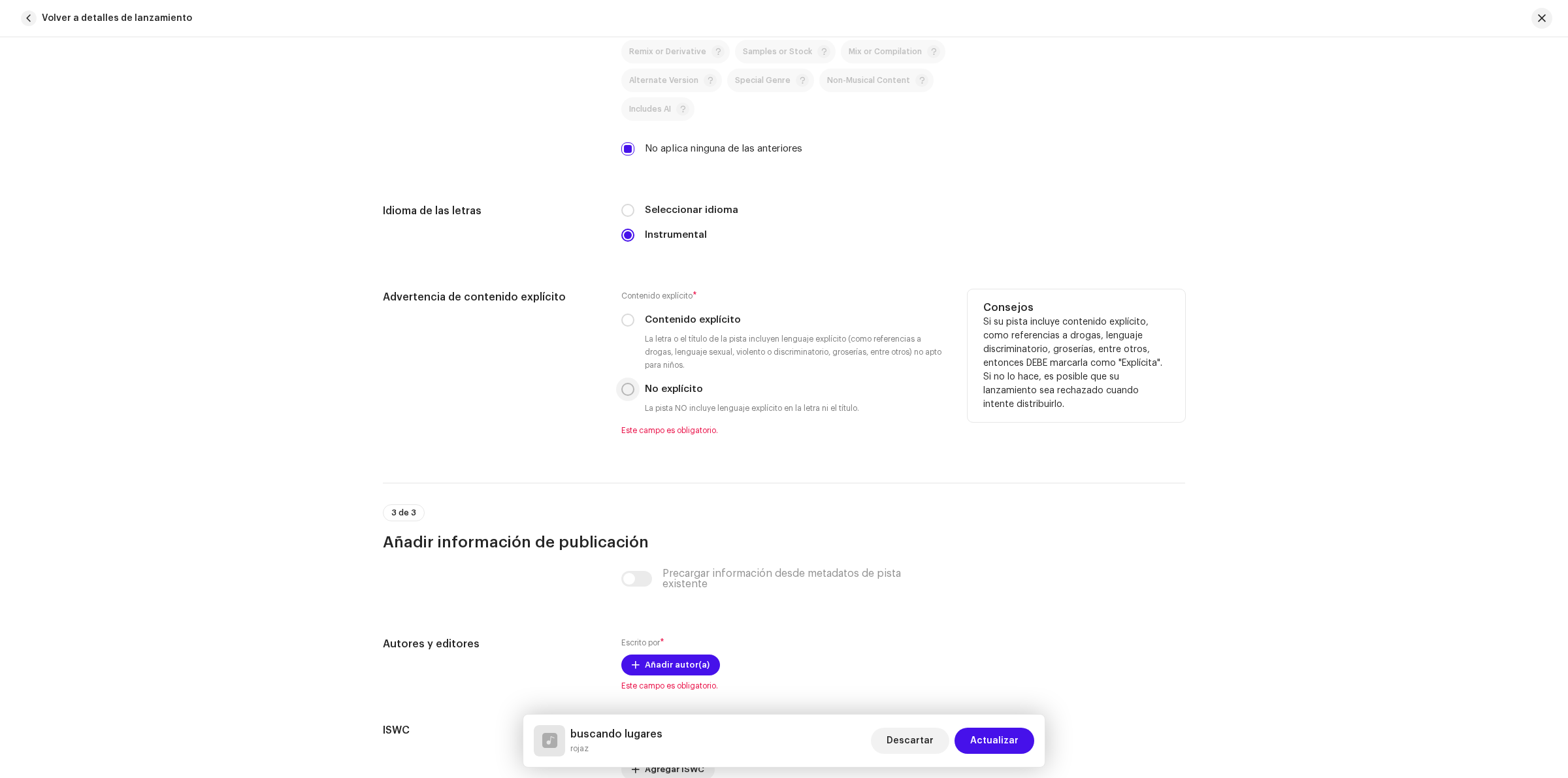
click at [621, 386] on input "No explícito" at bounding box center [627, 389] width 13 height 13
radio input "true"
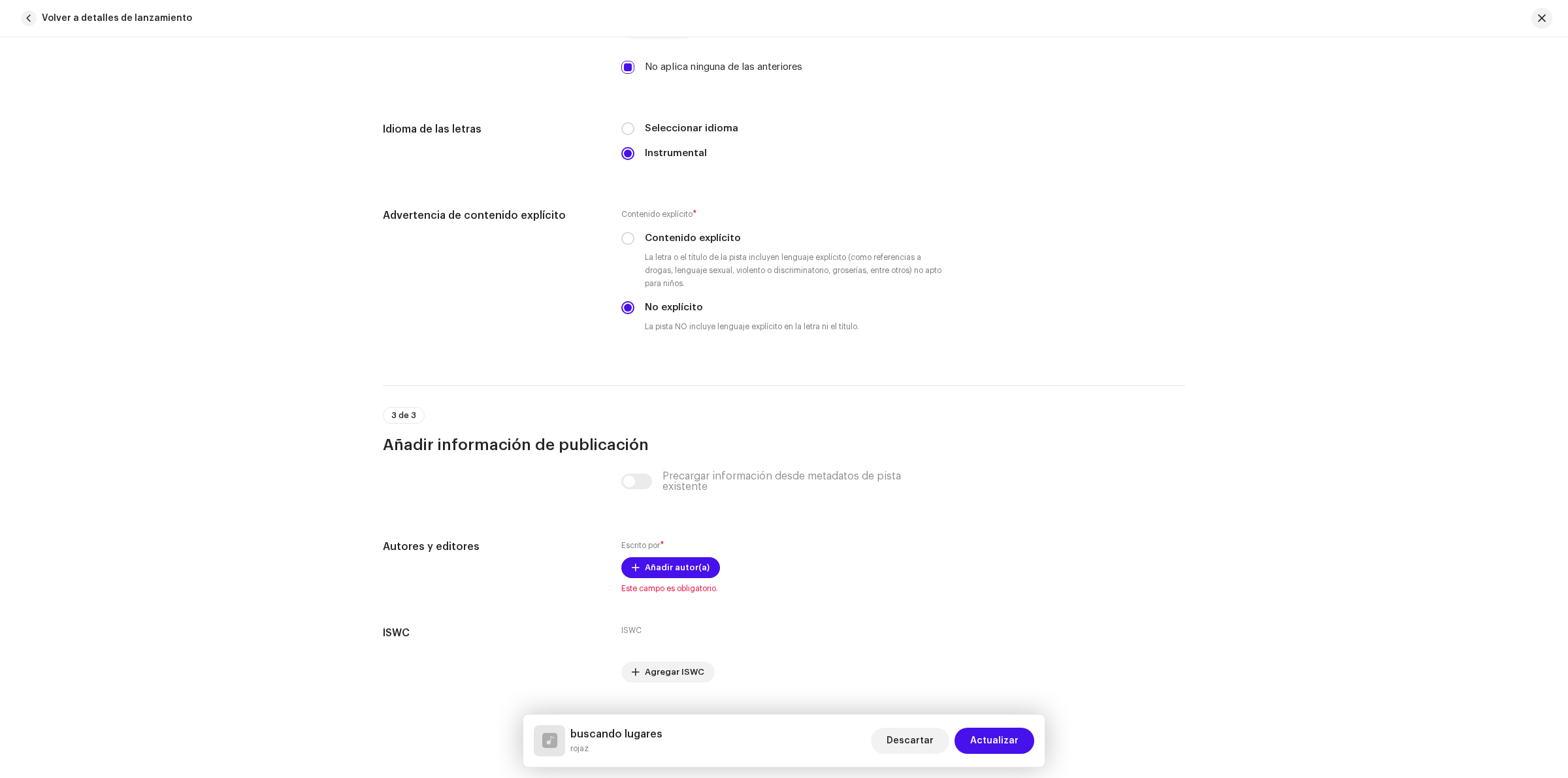
scroll to position [1992, 0]
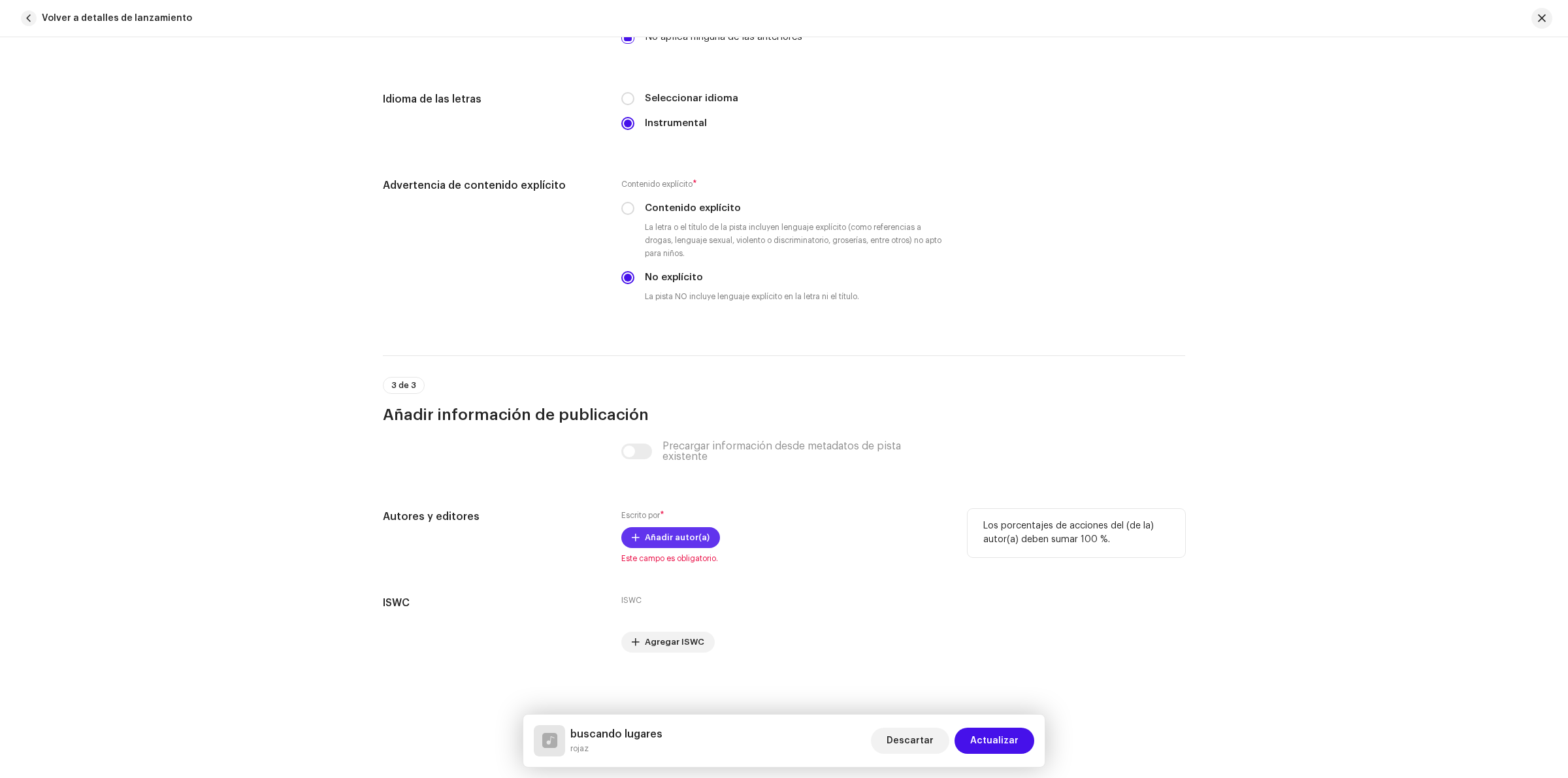
click at [680, 540] on span "Añadir autor(a)" at bounding box center [677, 538] width 65 height 26
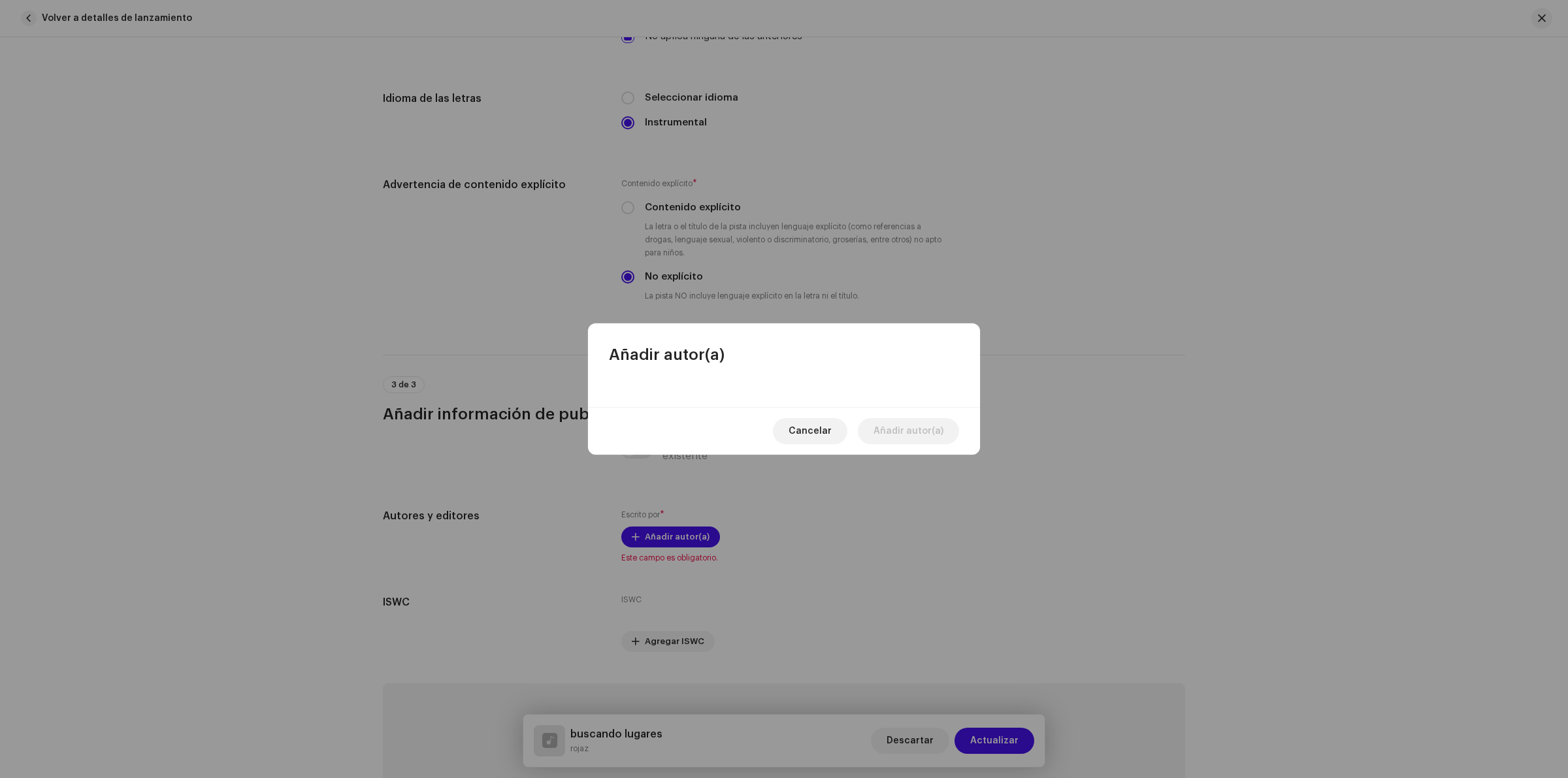
click at [693, 359] on span "Añadir autor(a)" at bounding box center [667, 355] width 116 height 21
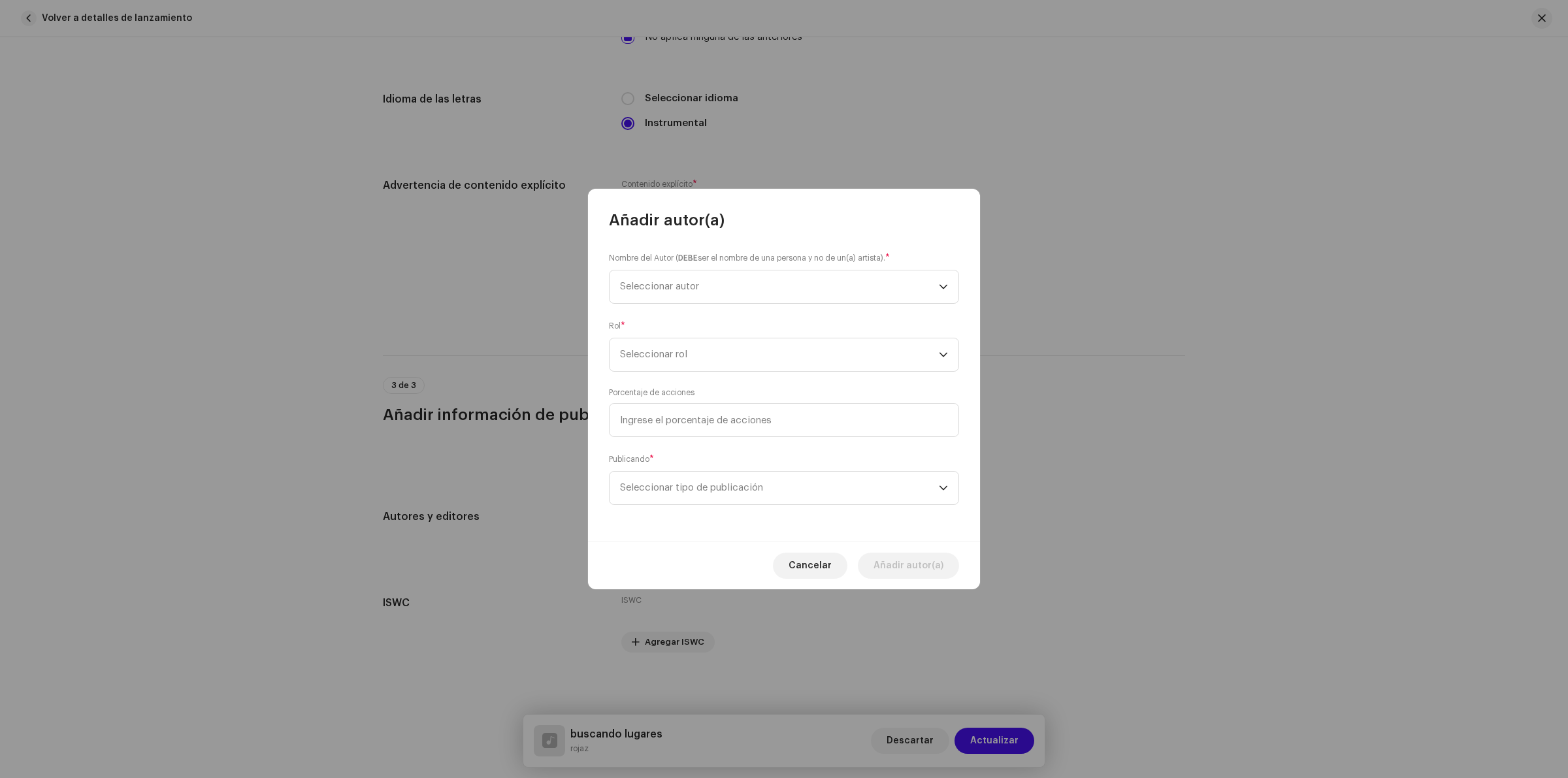
click at [703, 390] on div "Porcentaje de acciones" at bounding box center [784, 412] width 351 height 49
click at [699, 286] on span "Seleccionar autor" at bounding box center [659, 287] width 79 height 10
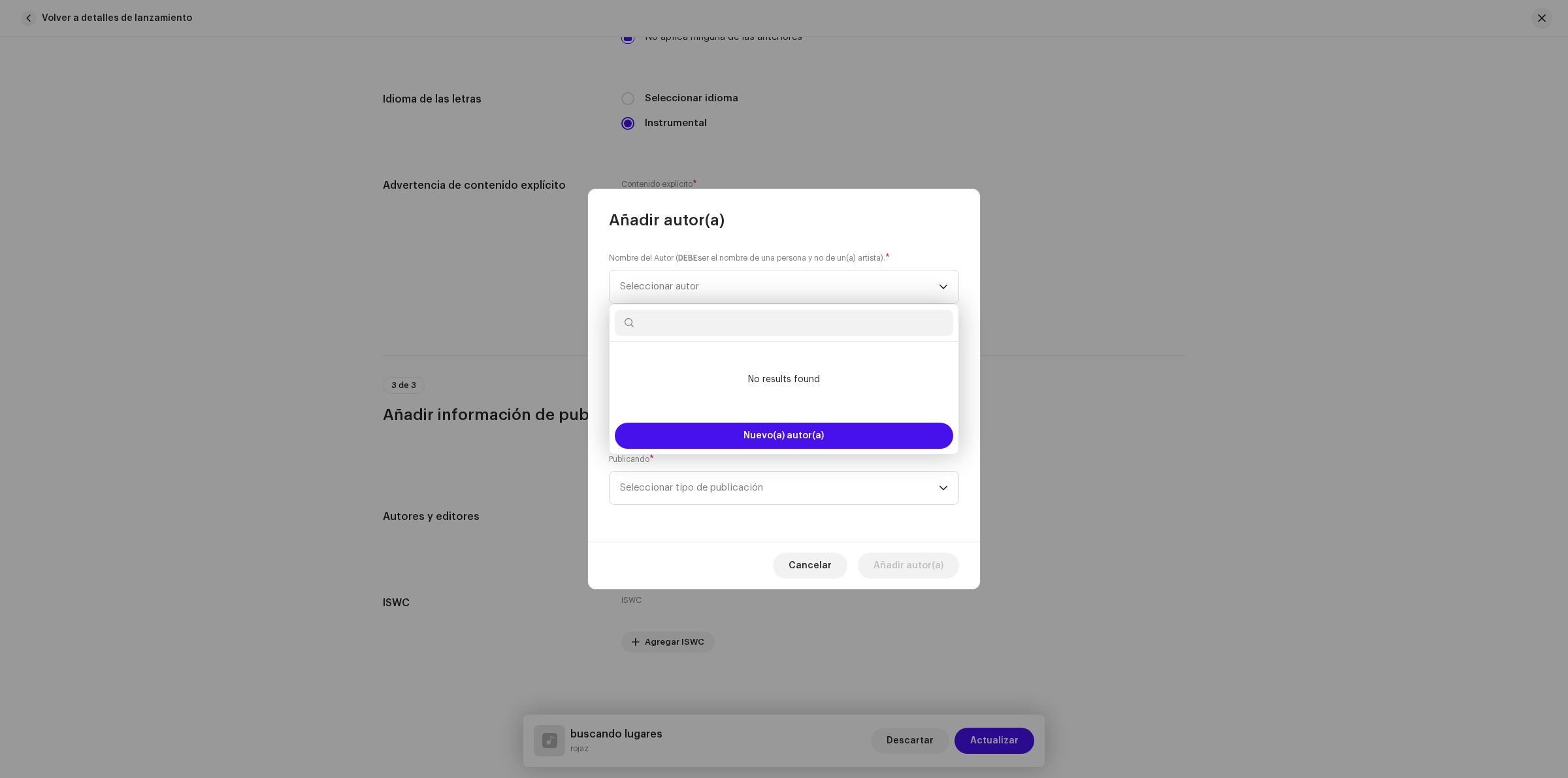
click at [786, 507] on div "Nombre del Autor ( DEBE ser el nombre de una persona y no de un(a) artista). * …" at bounding box center [784, 386] width 392 height 311
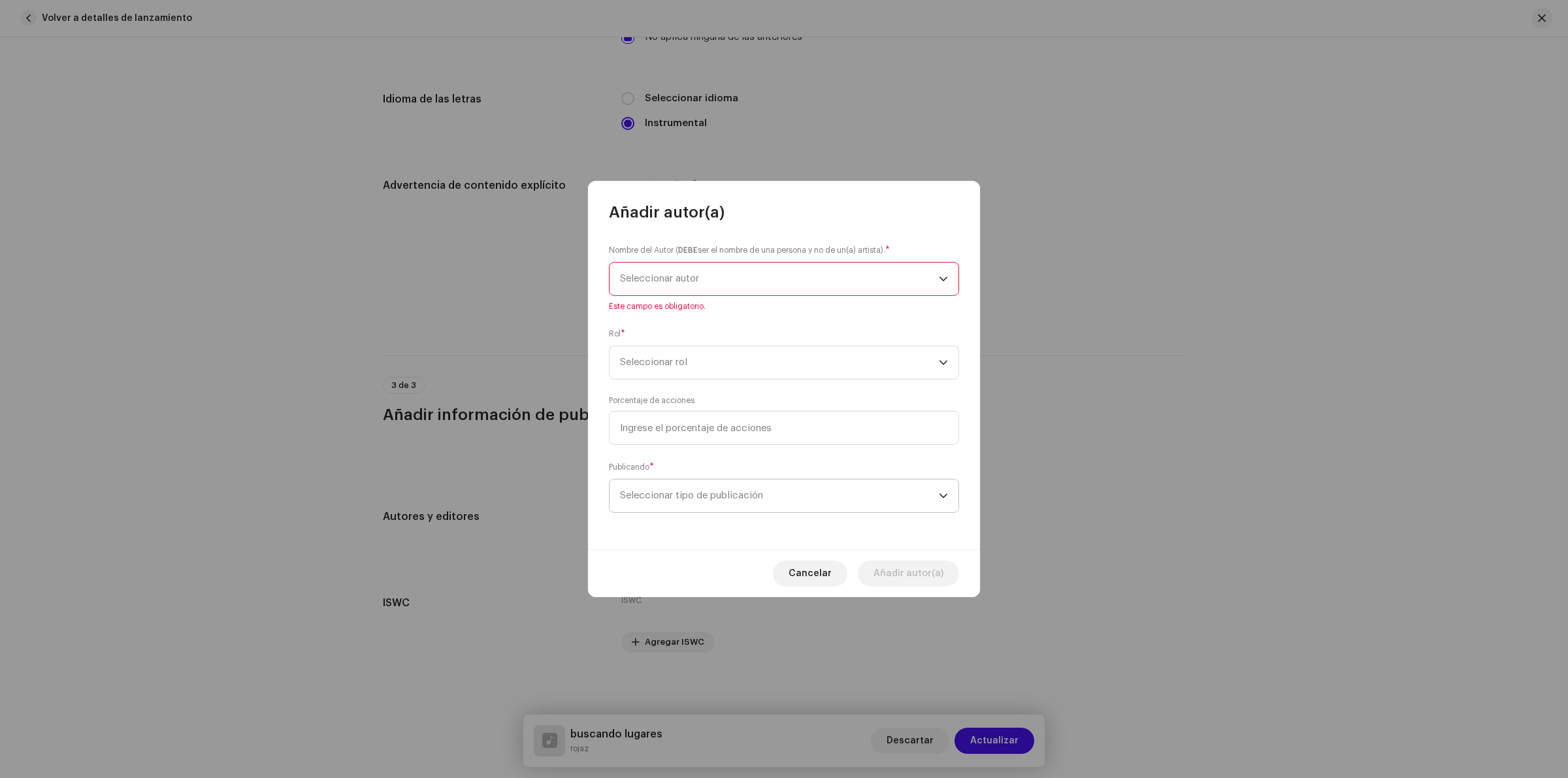
click at [704, 506] on span "Seleccionar tipo de publicación" at bounding box center [779, 496] width 319 height 32
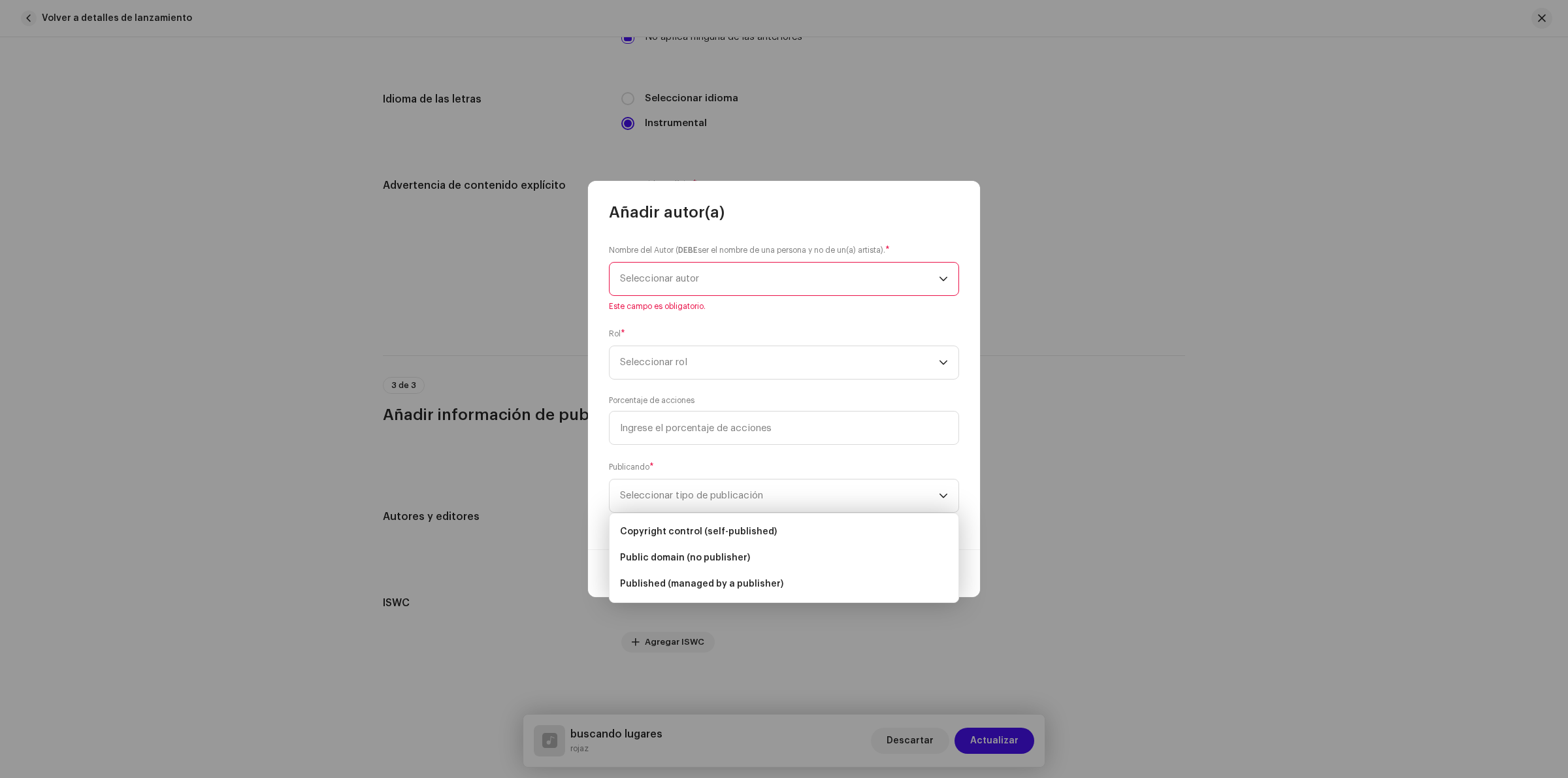
click at [686, 478] on div "Publicando * Seleccionar tipo de publicación" at bounding box center [784, 486] width 351 height 52
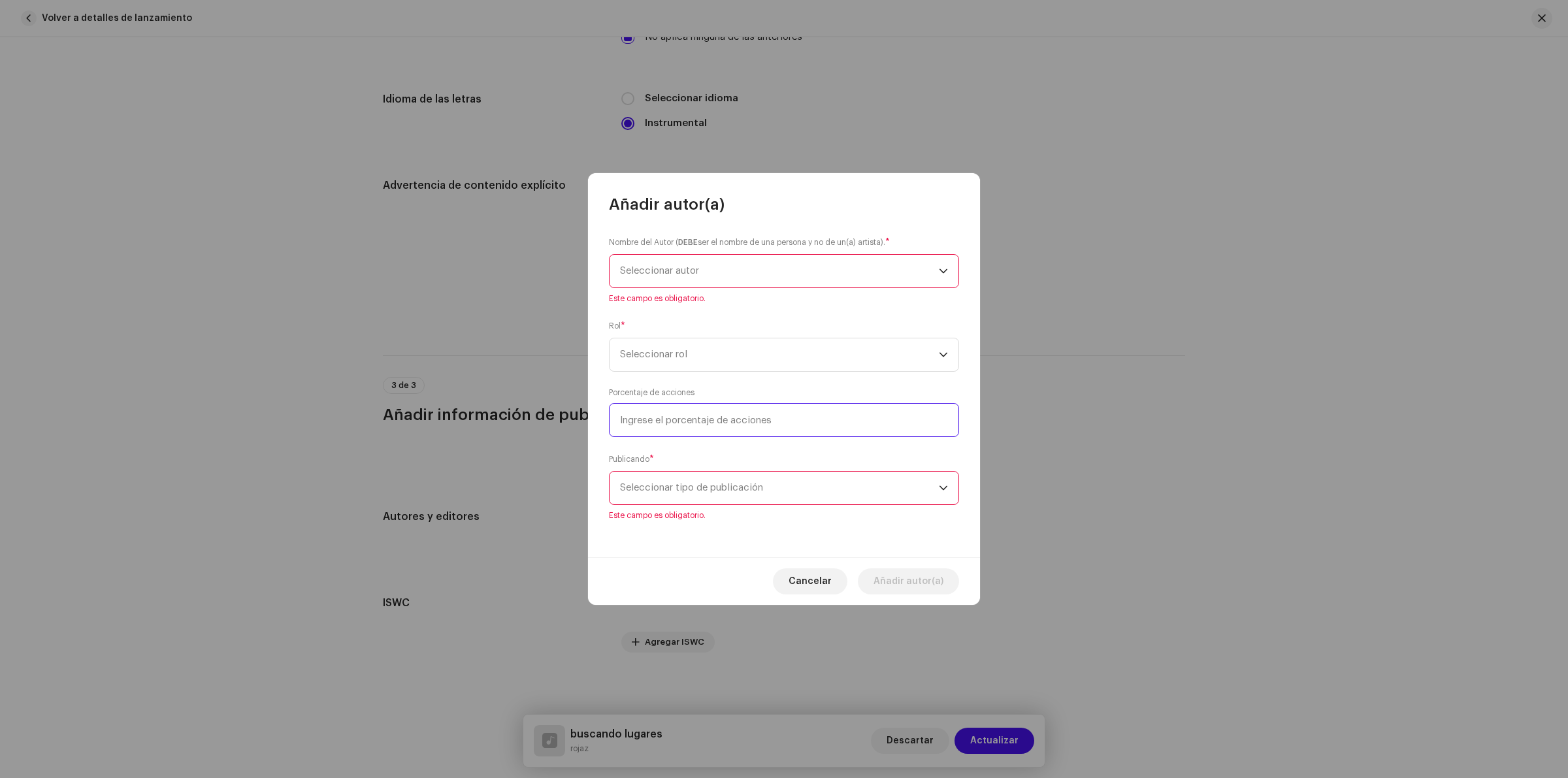
click at [705, 417] on input at bounding box center [784, 420] width 351 height 34
click at [713, 347] on span "Seleccionar rol" at bounding box center [779, 355] width 319 height 32
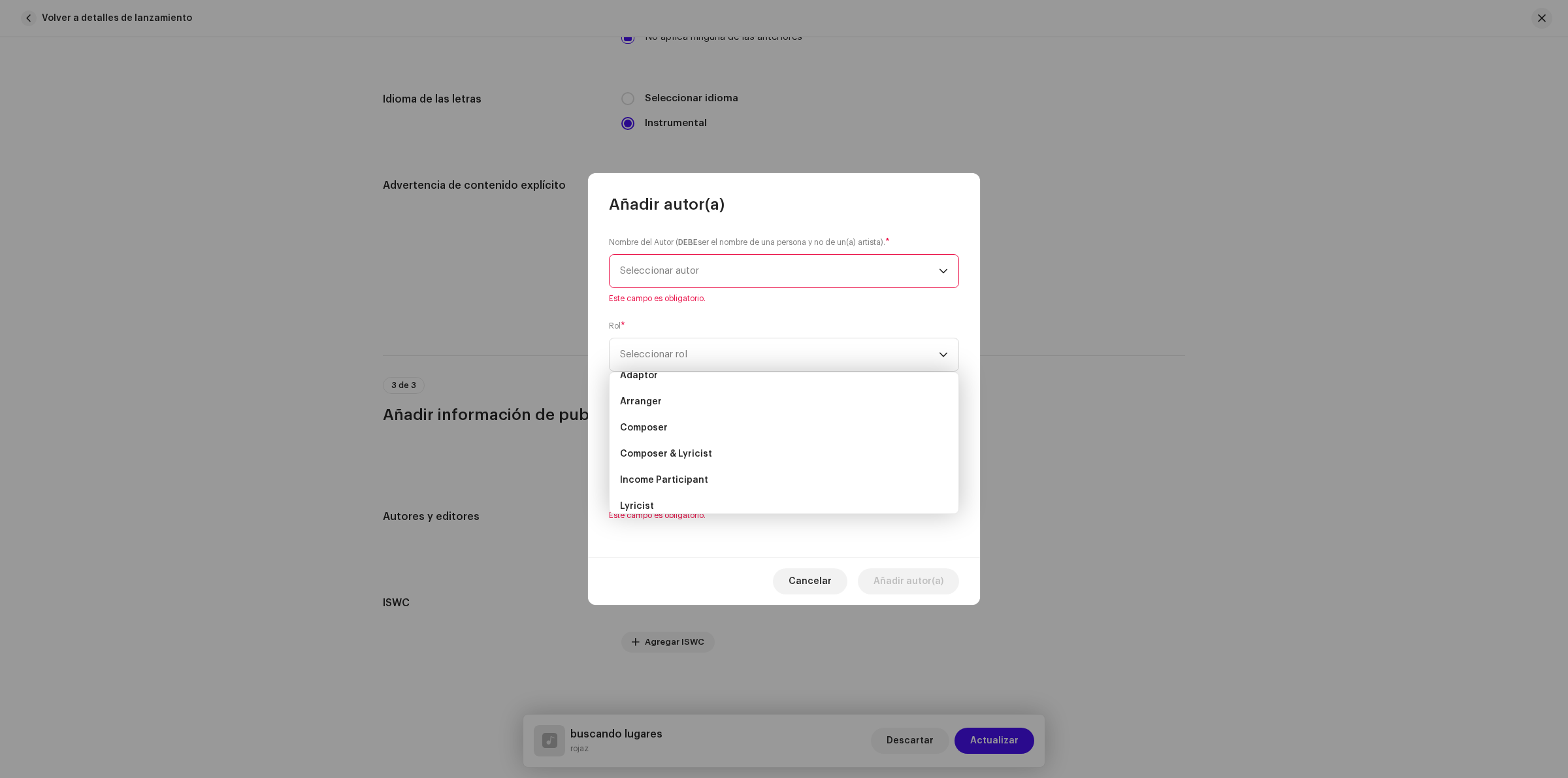
scroll to position [0, 0]
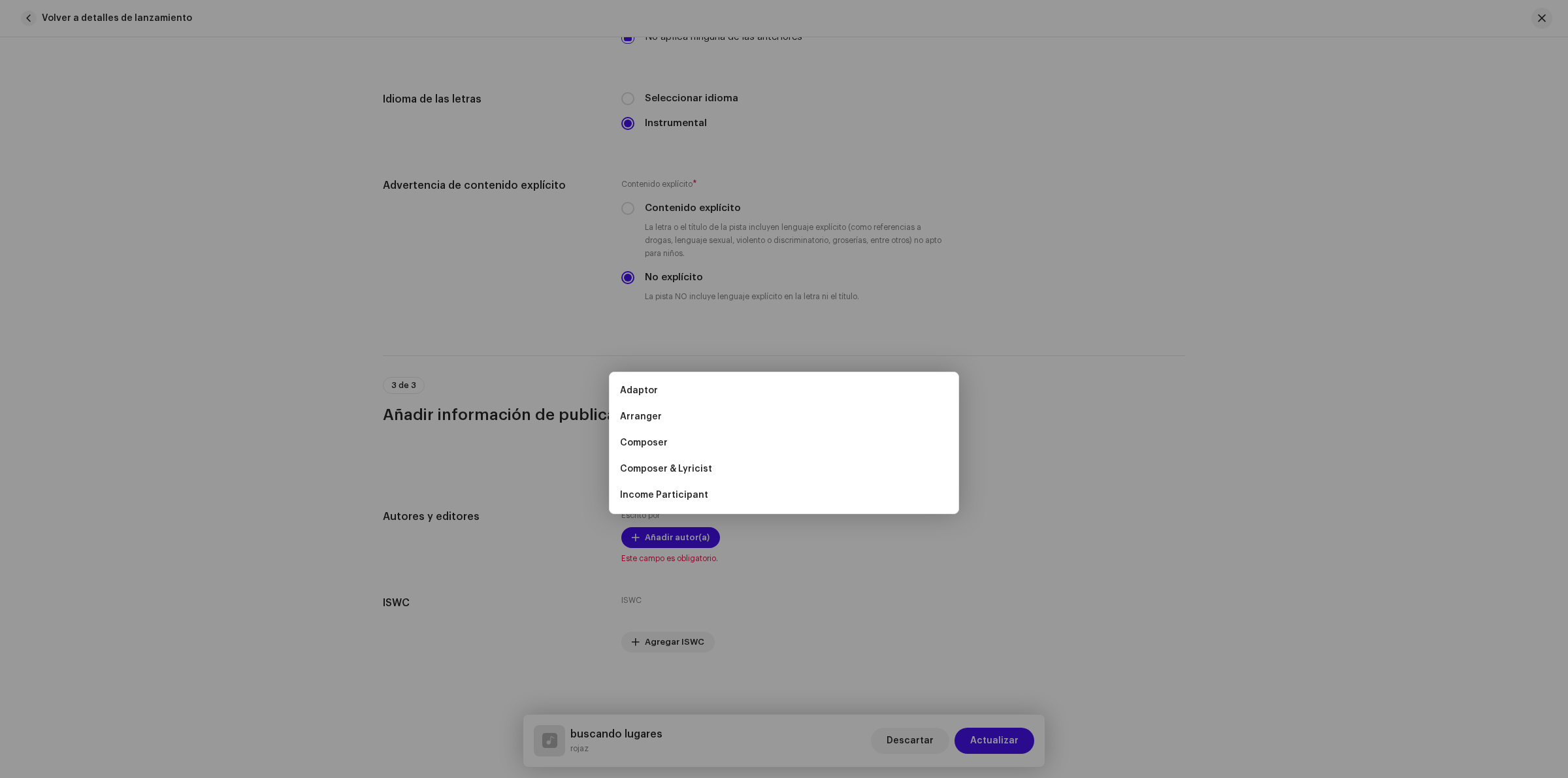
click at [1229, 403] on div "Añadir autor(a) Nombre del Autor ( DEBE ser el nombre de una persona y no de un…" at bounding box center [784, 389] width 1568 height 778
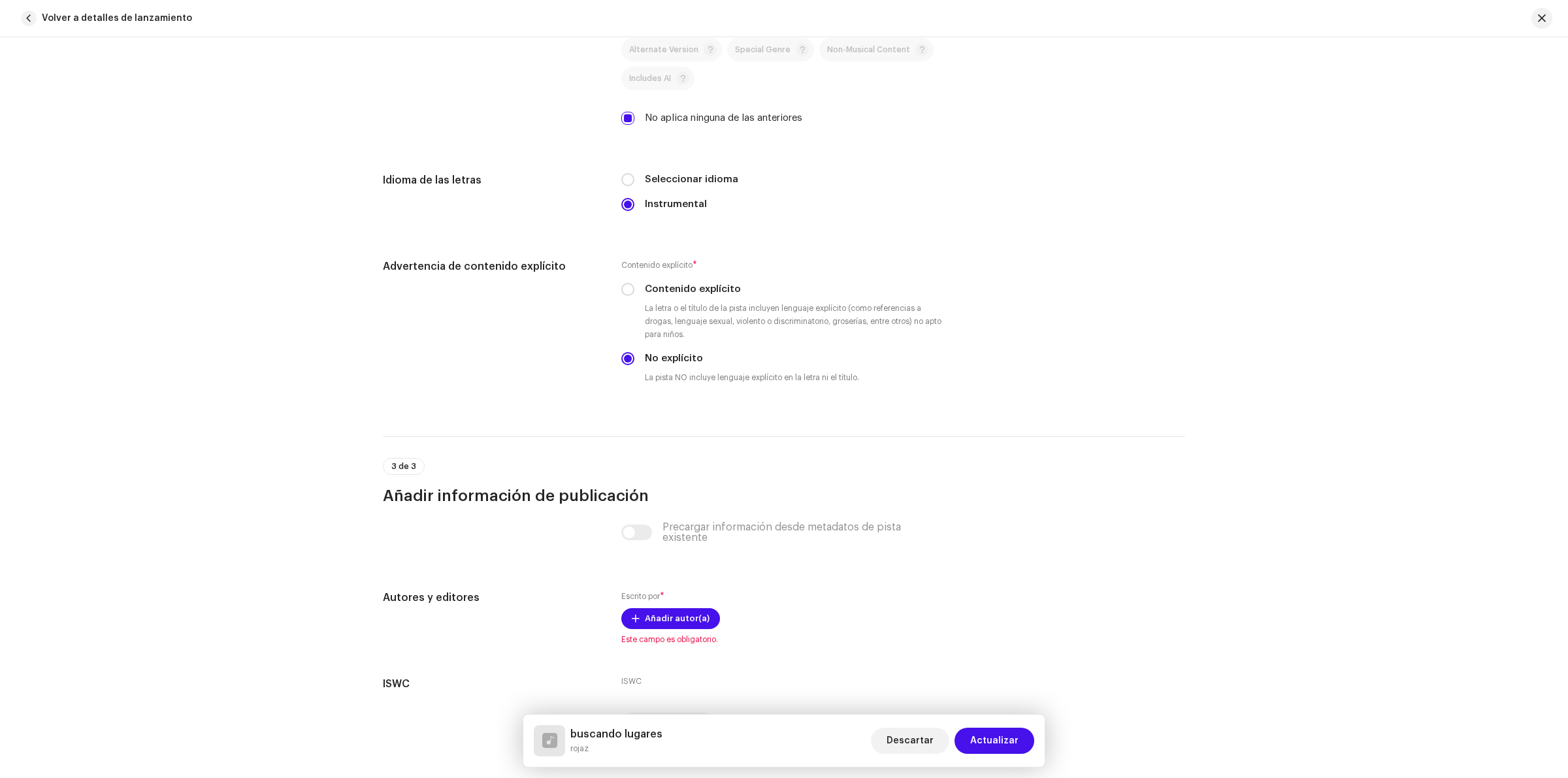
scroll to position [1992, 0]
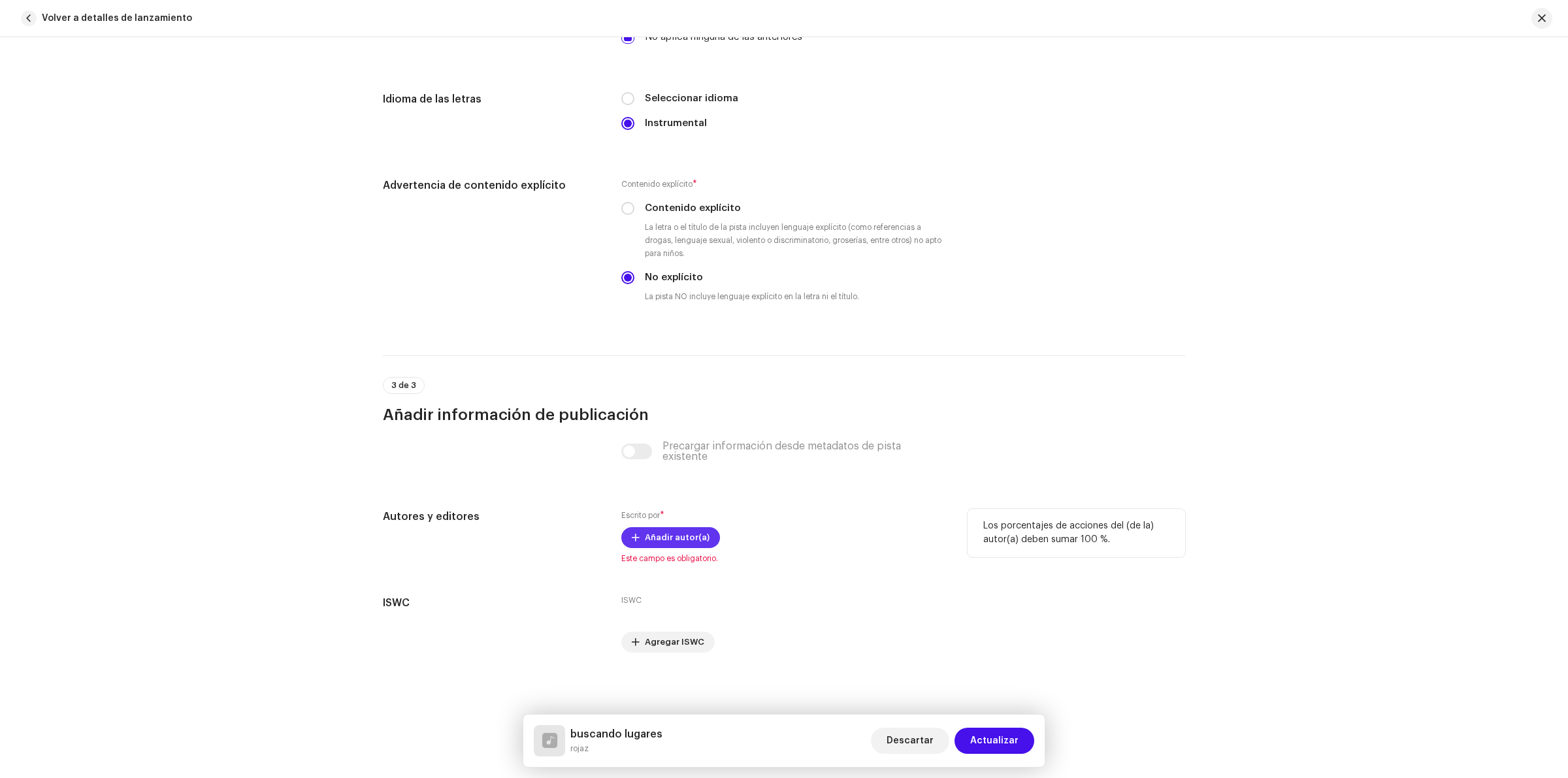
click at [677, 535] on span "Añadir autor(a)" at bounding box center [677, 538] width 65 height 26
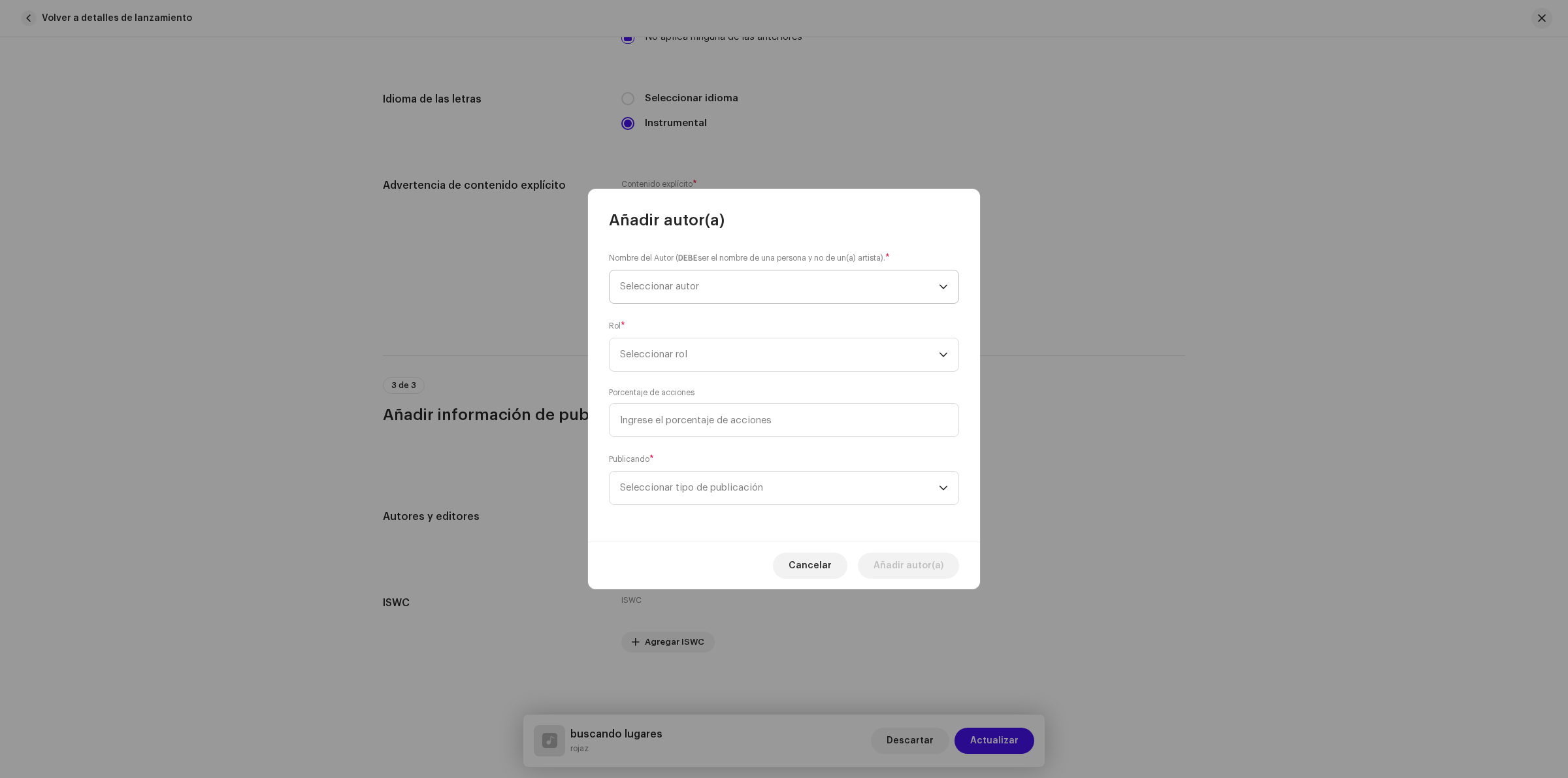
click at [699, 284] on span "Seleccionar autor" at bounding box center [659, 287] width 79 height 10
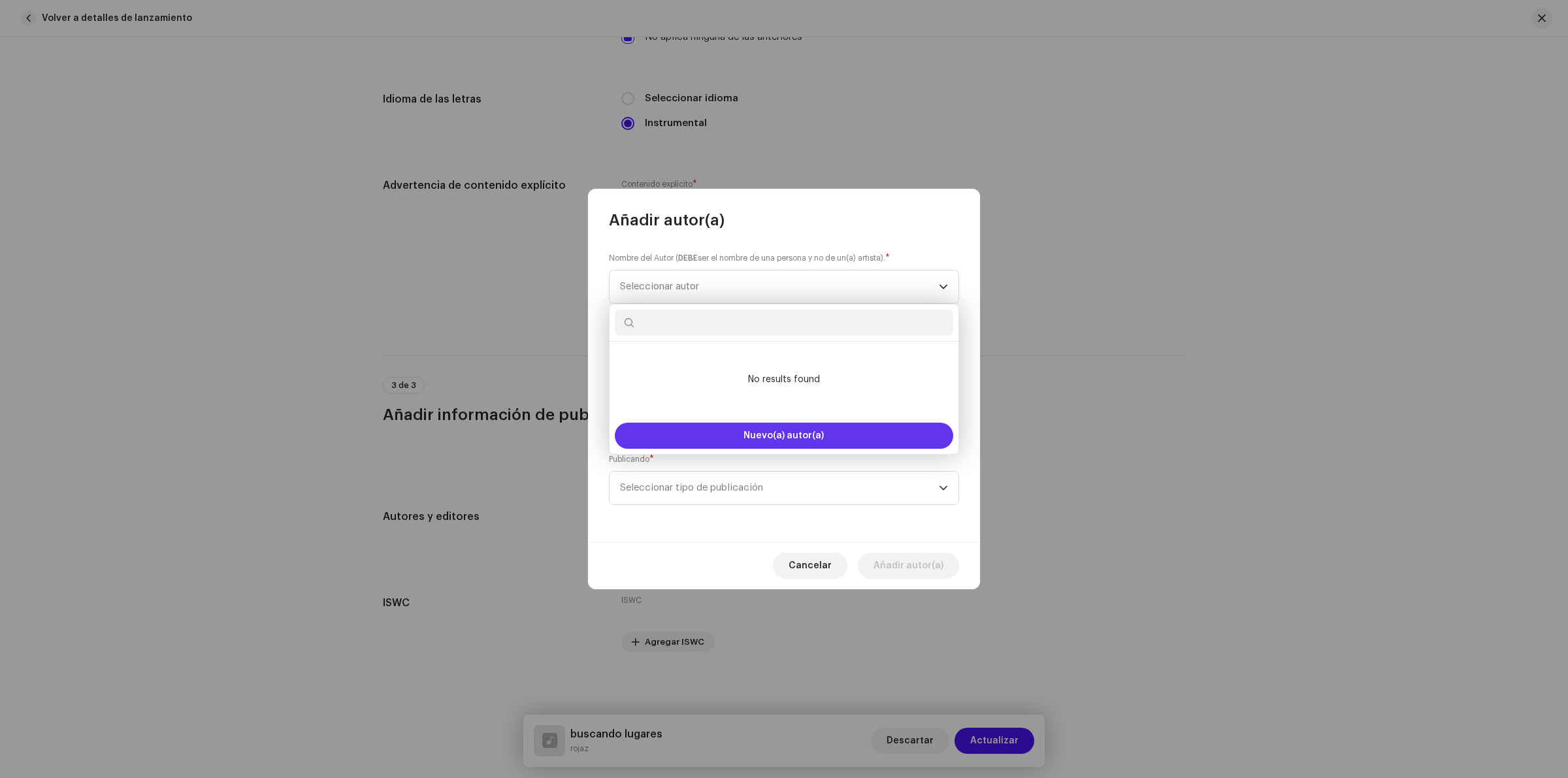
click at [774, 429] on button "Nuevo(a) autor(a)" at bounding box center [784, 436] width 339 height 26
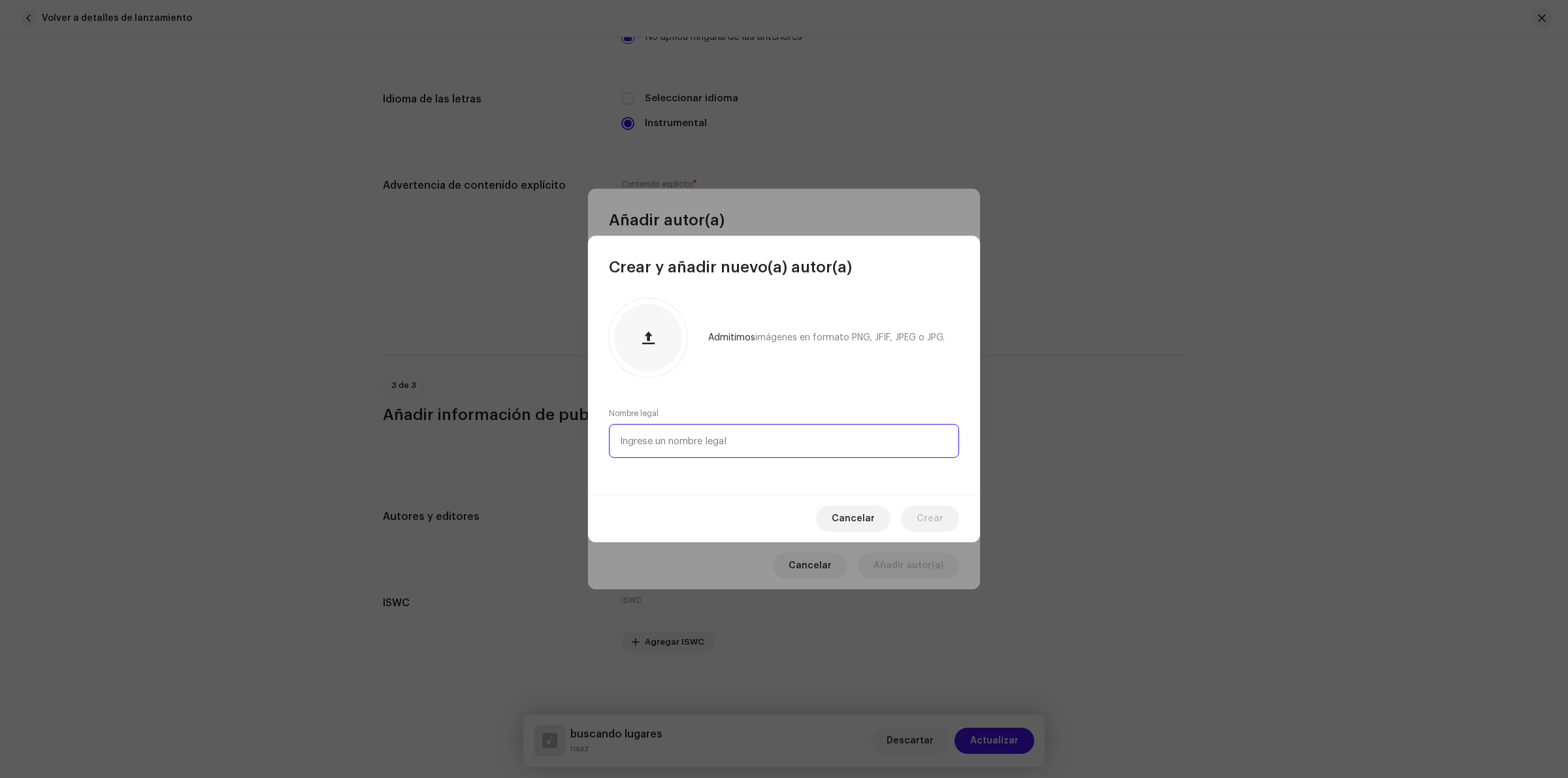
click at [716, 439] on input "text" at bounding box center [784, 441] width 351 height 34
click at [681, 452] on input "text" at bounding box center [784, 441] width 351 height 34
click at [867, 528] on span "Cancelar" at bounding box center [852, 518] width 43 height 26
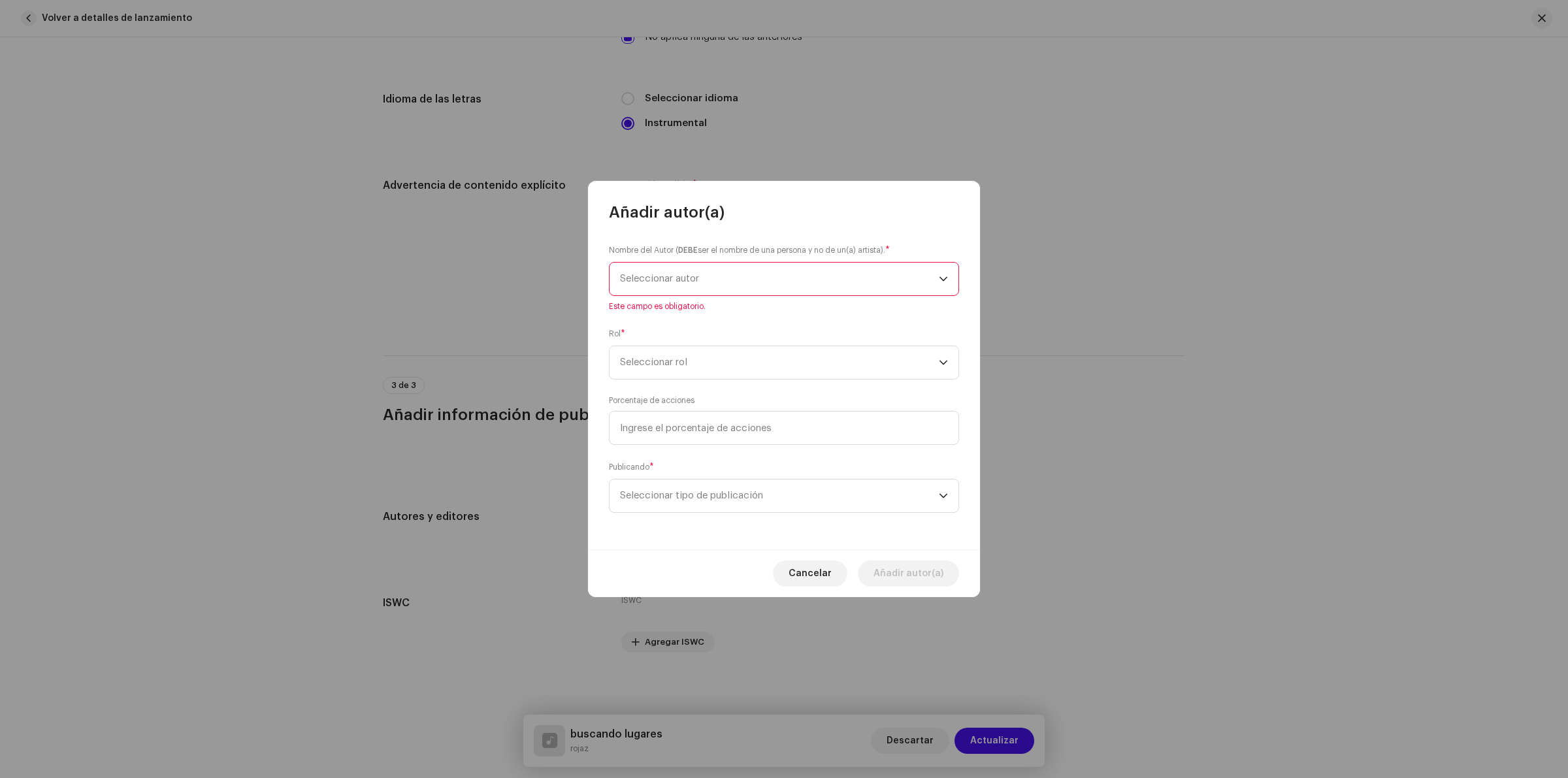
click at [687, 283] on span "Seleccionar autor" at bounding box center [659, 279] width 79 height 10
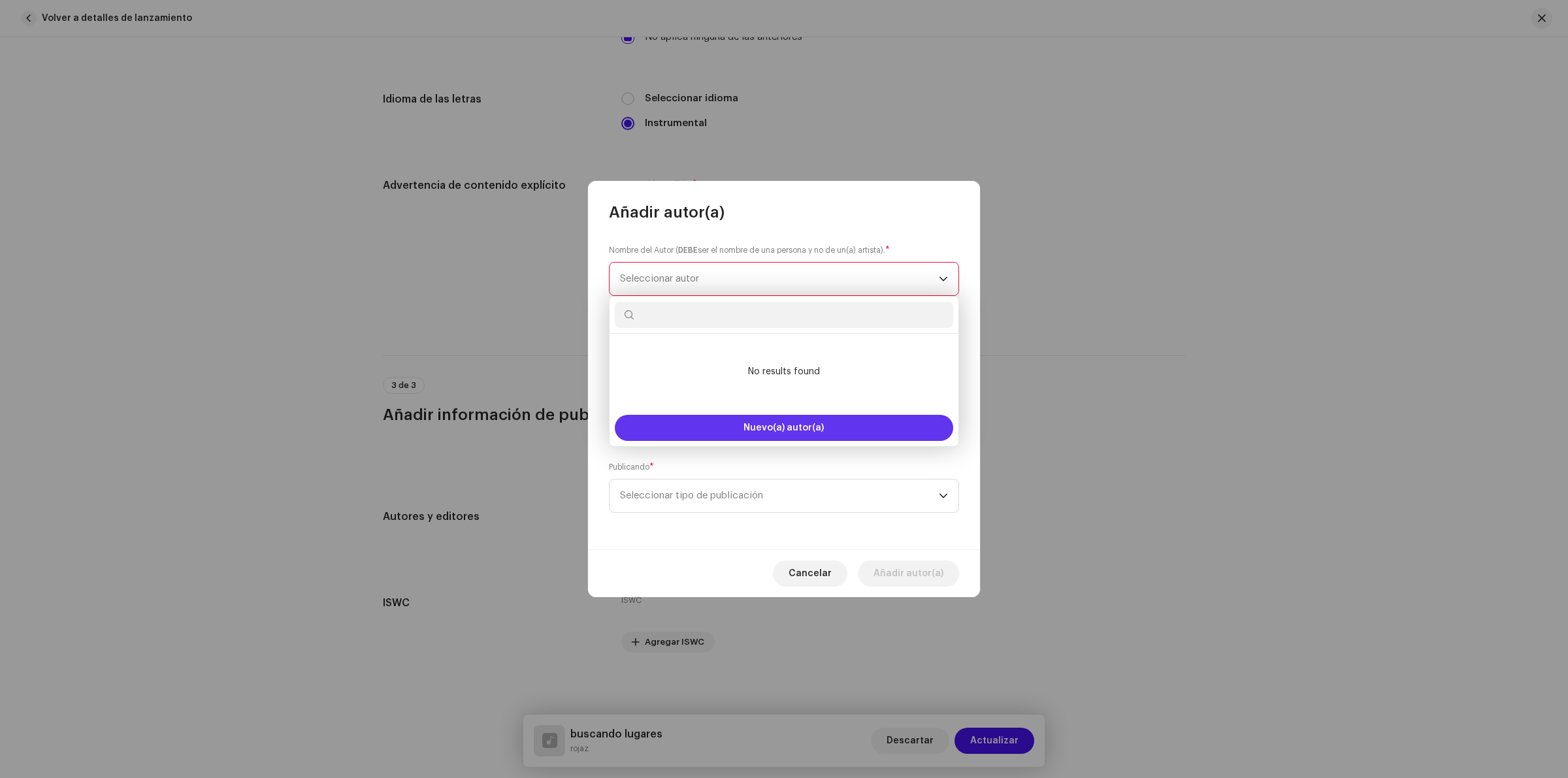
click at [792, 432] on span "Nuevo(a) autor(a)" at bounding box center [784, 428] width 80 height 9
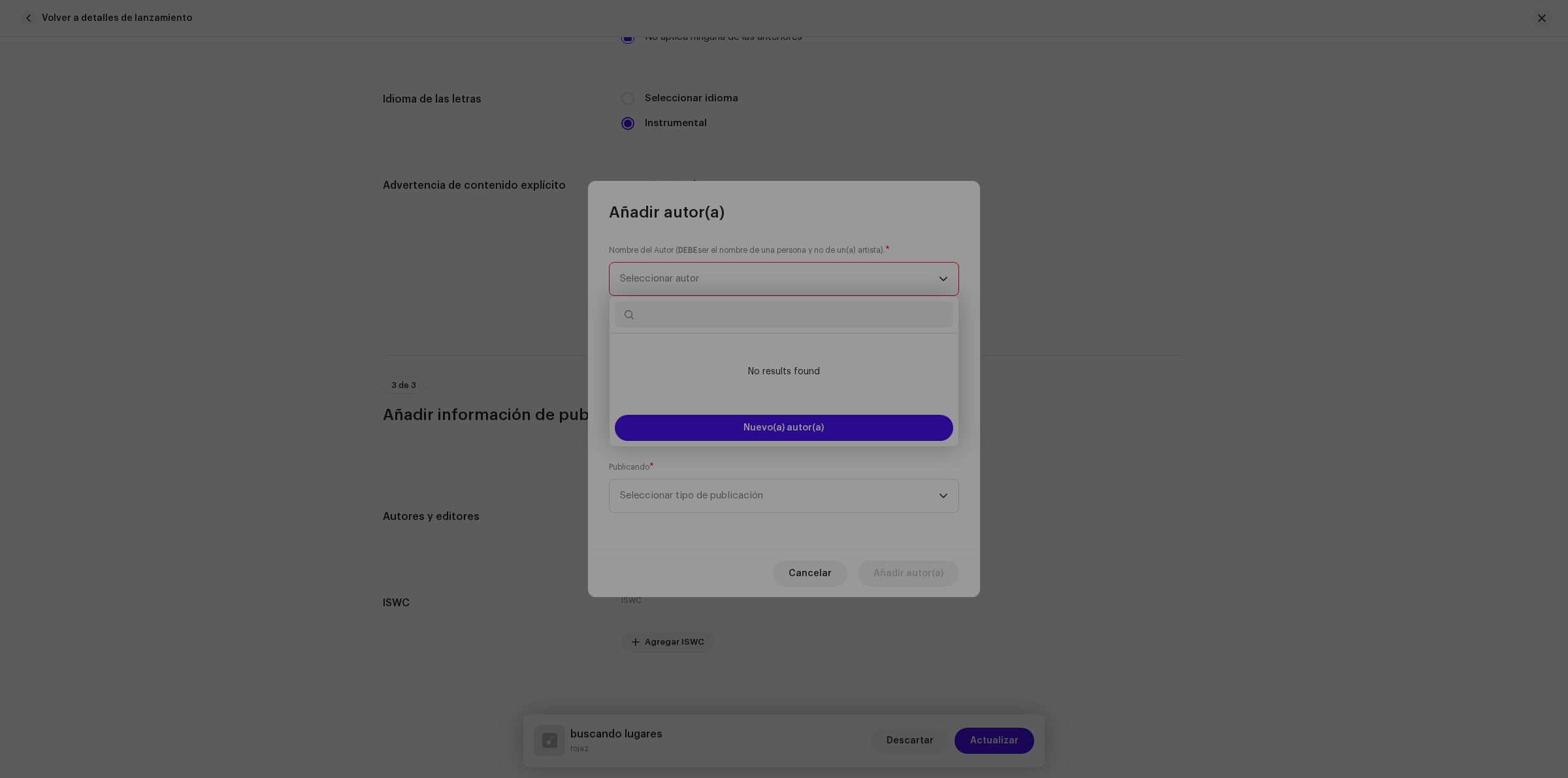
click at [1250, 183] on div "Crear y añadir nuevo(a) autor(a) Admitimos imágenes en formato PNG, JFIF, JPEG …" at bounding box center [784, 389] width 1568 height 778
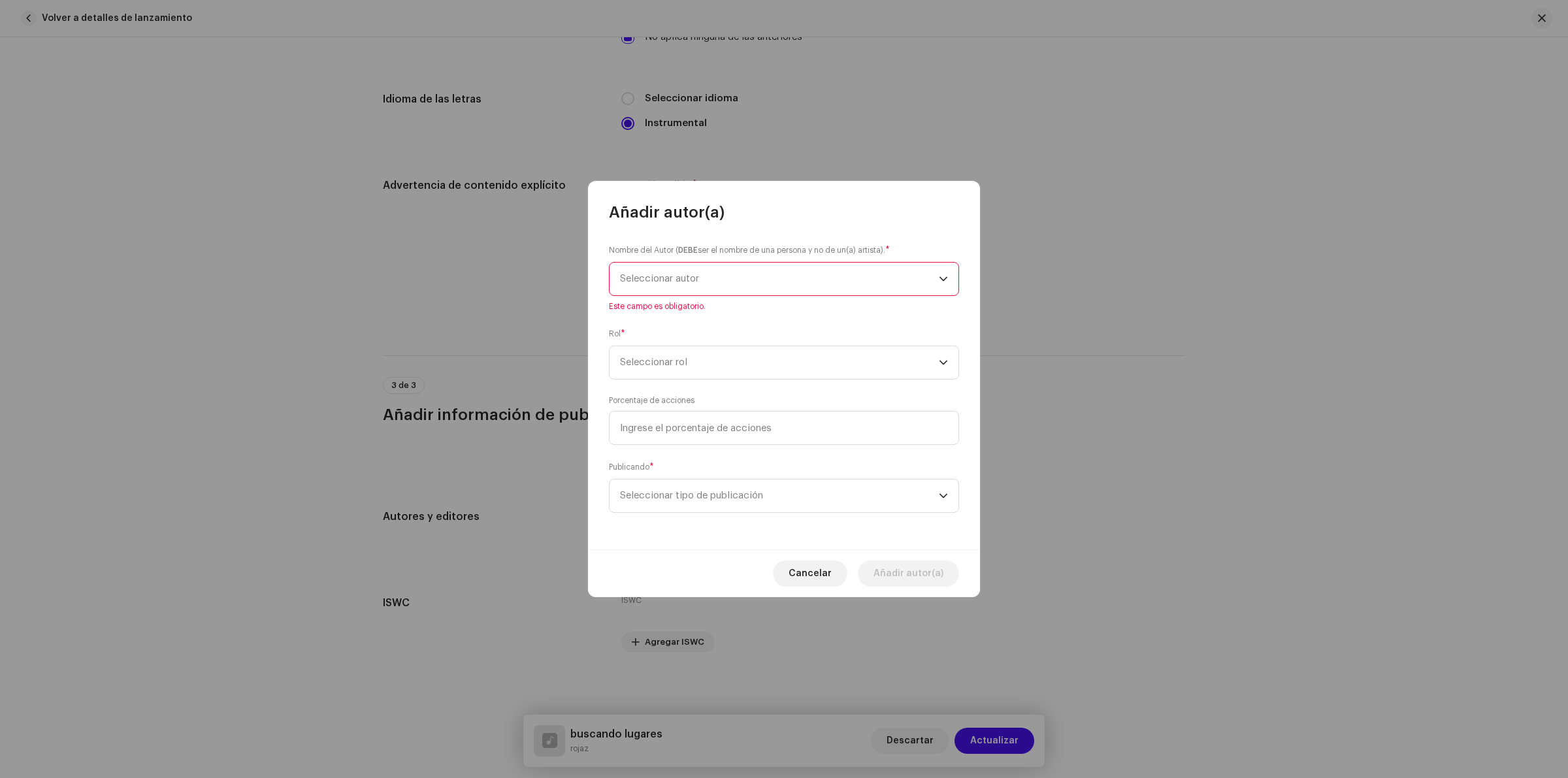
click at [646, 268] on span "Seleccionar autor" at bounding box center [779, 279] width 319 height 32
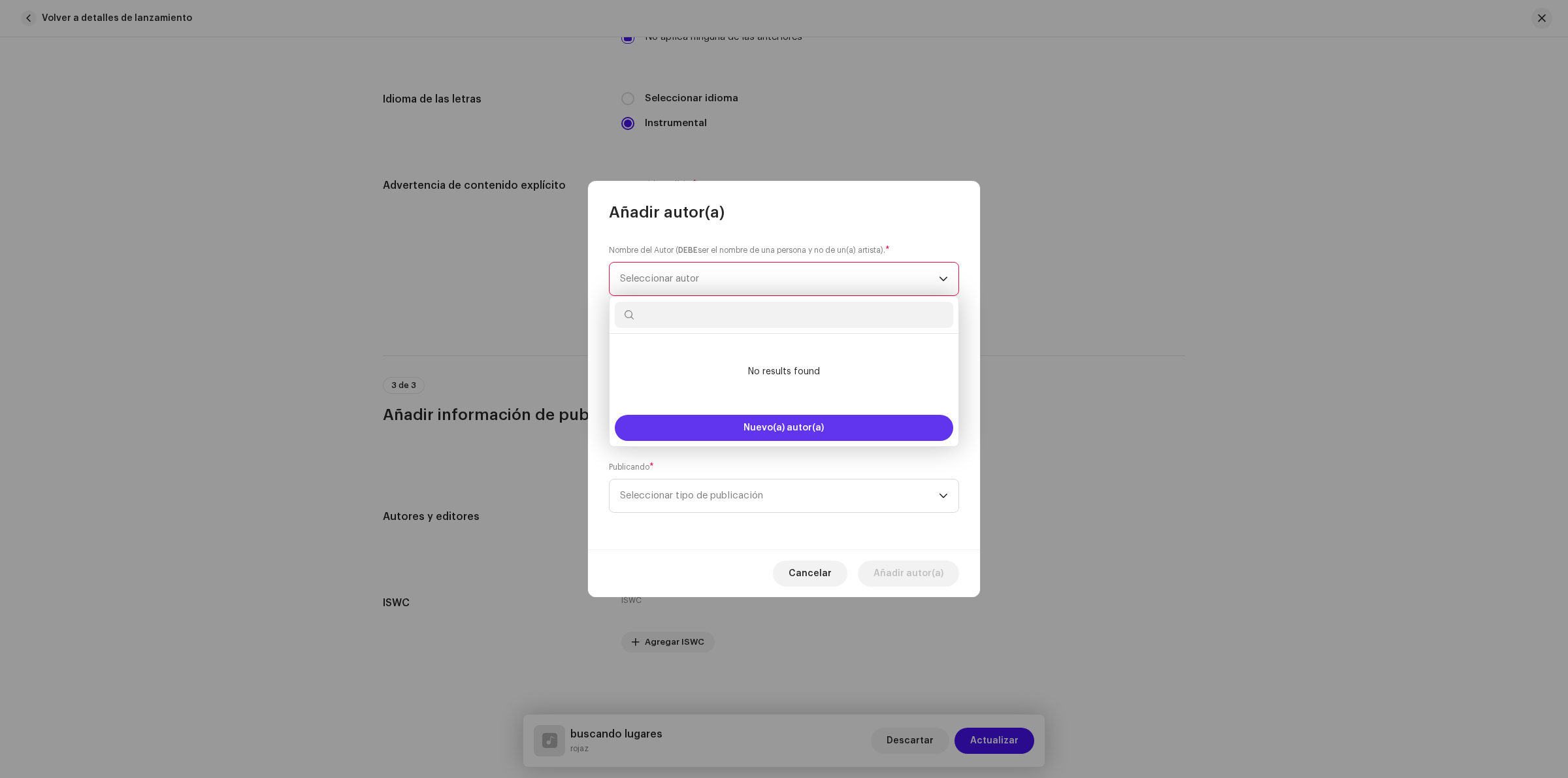
click at [770, 422] on button "Nuevo(a) autor(a)" at bounding box center [784, 428] width 339 height 26
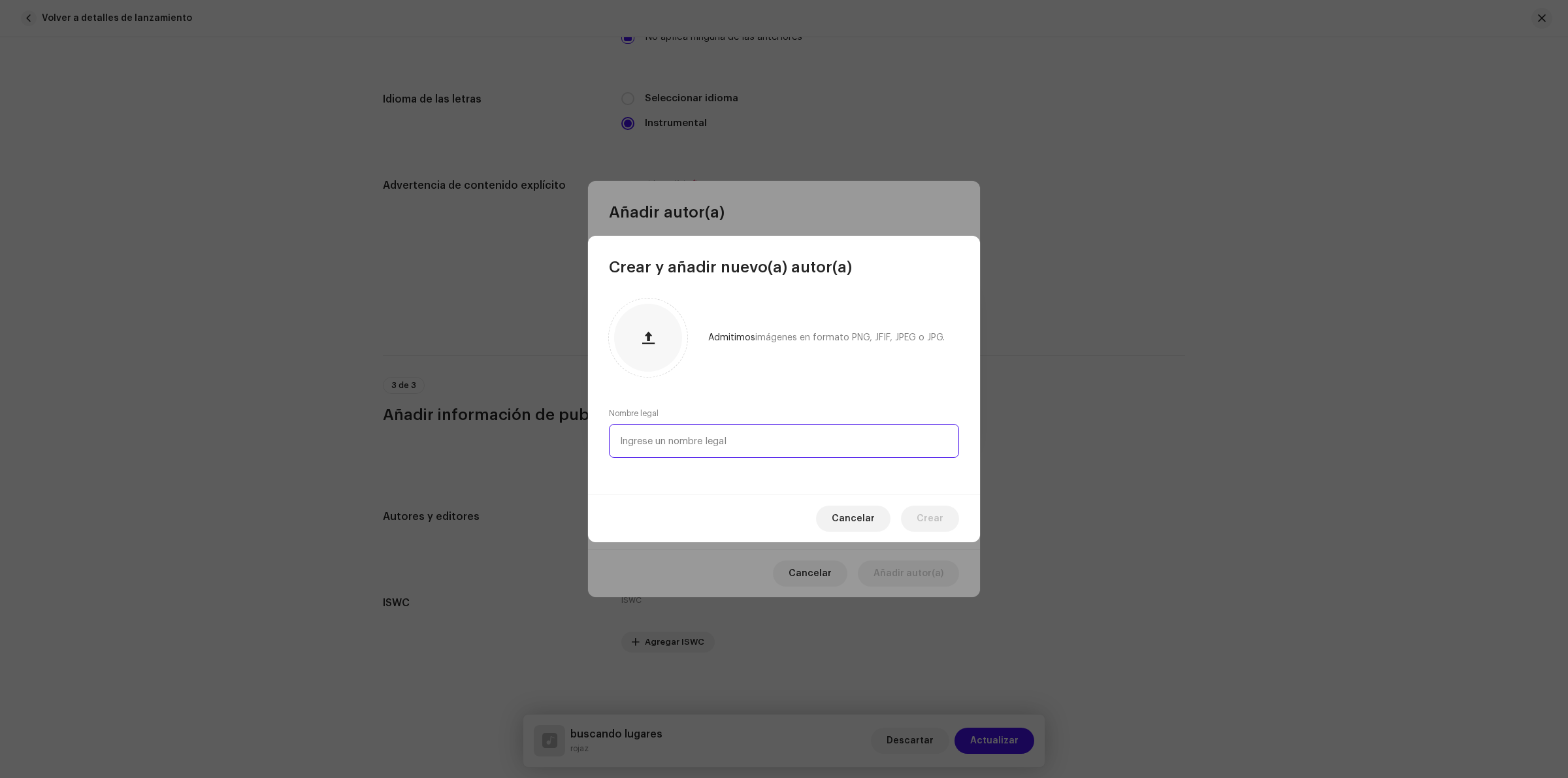
click at [750, 448] on input "text" at bounding box center [784, 441] width 351 height 34
type input "r"
type input "Ramiro Rojas"
click at [647, 344] on button "button" at bounding box center [647, 338] width 31 height 31
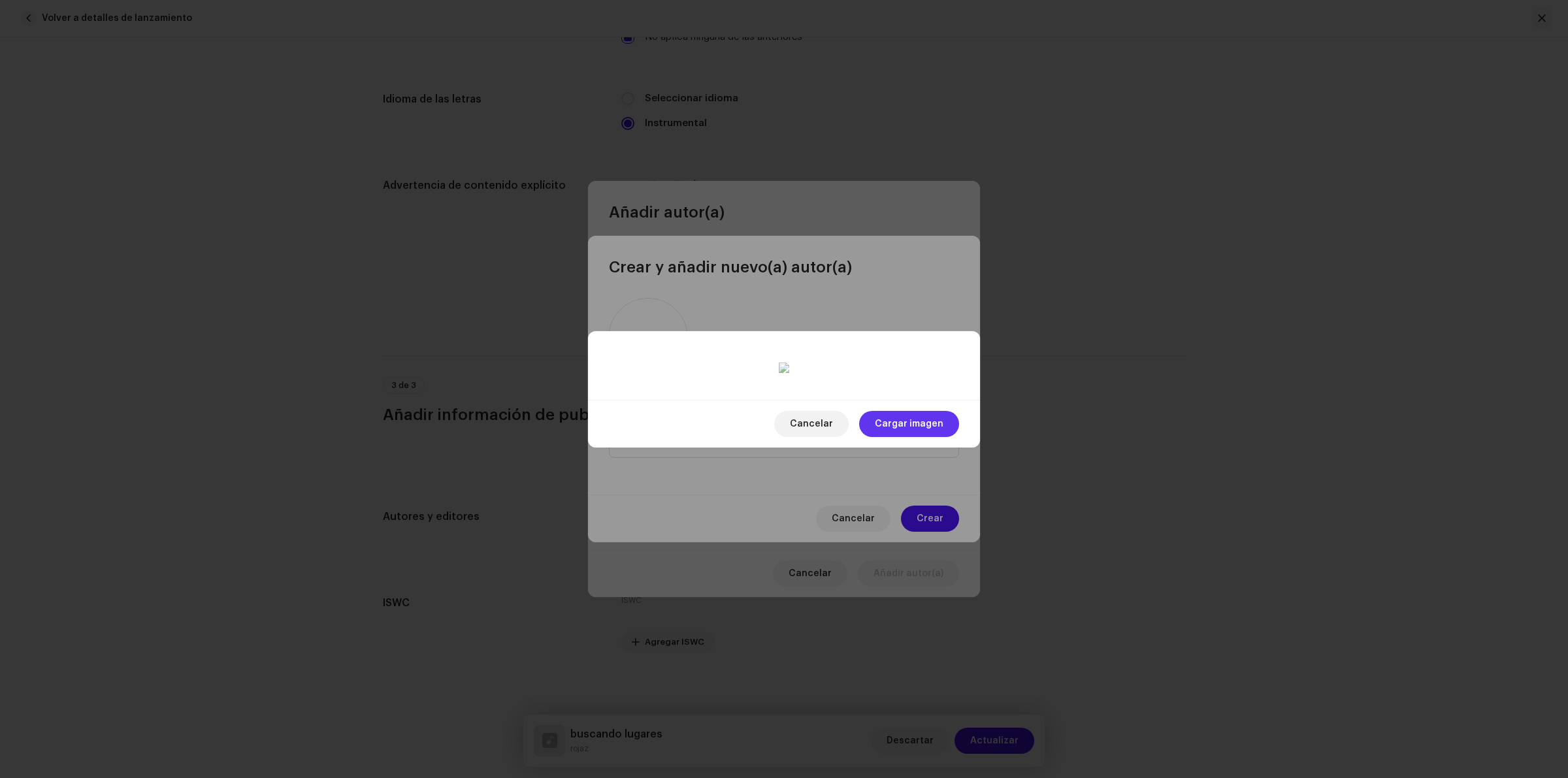
click at [932, 438] on span "Cargar imagen" at bounding box center [909, 424] width 69 height 26
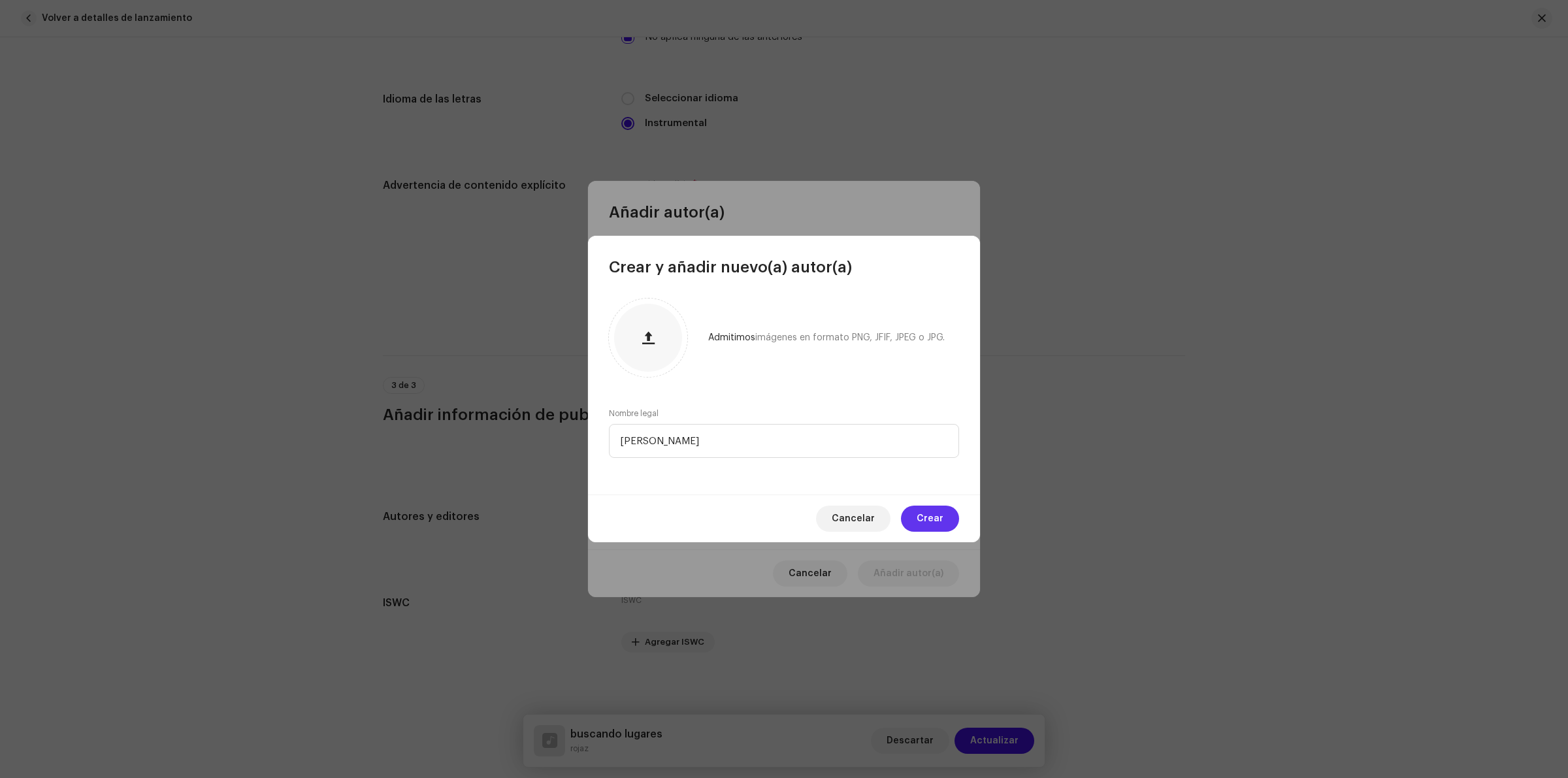
click at [932, 514] on span "Crear" at bounding box center [929, 518] width 26 height 26
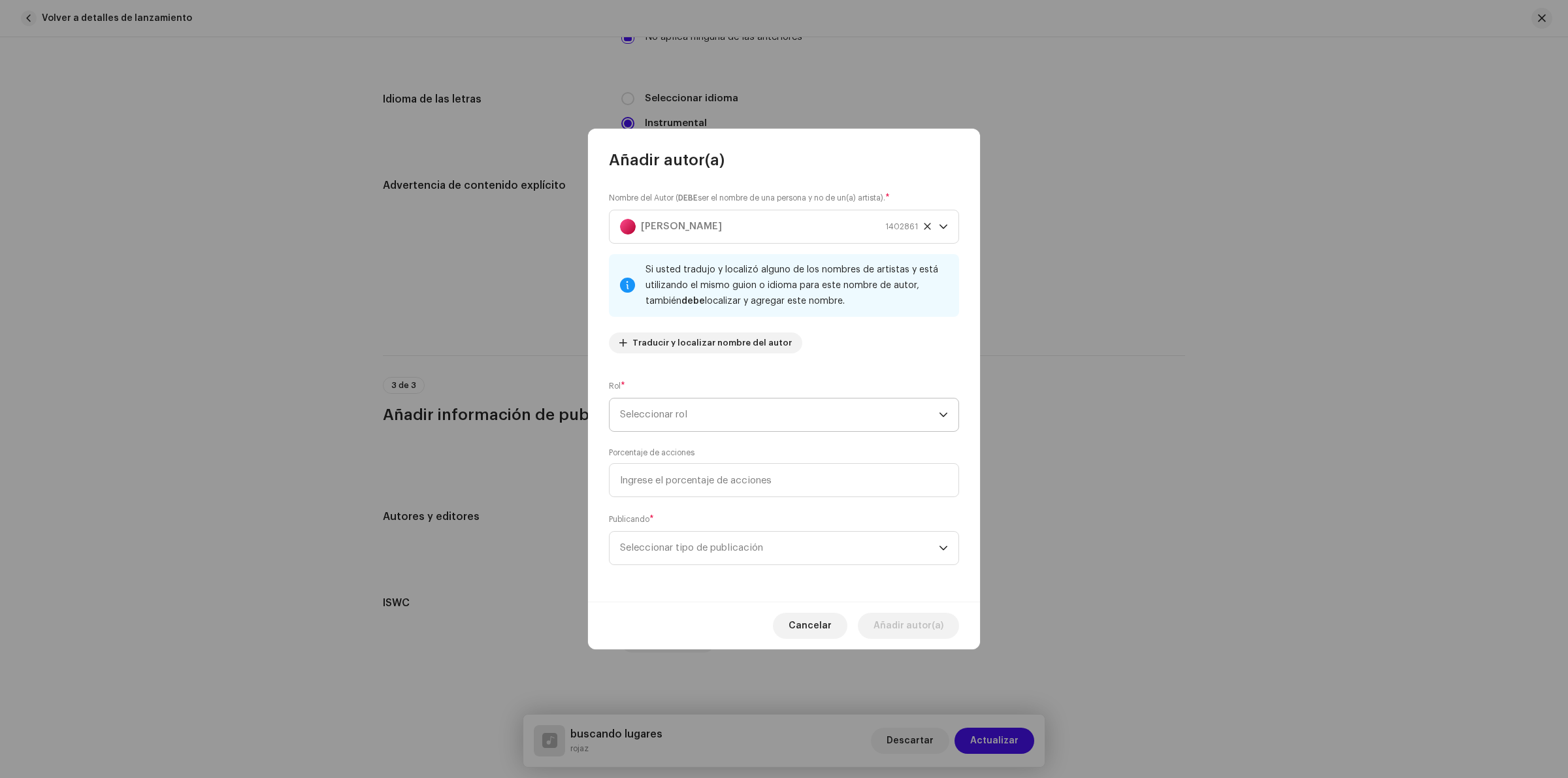
click at [708, 423] on span "Seleccionar rol" at bounding box center [779, 415] width 319 height 32
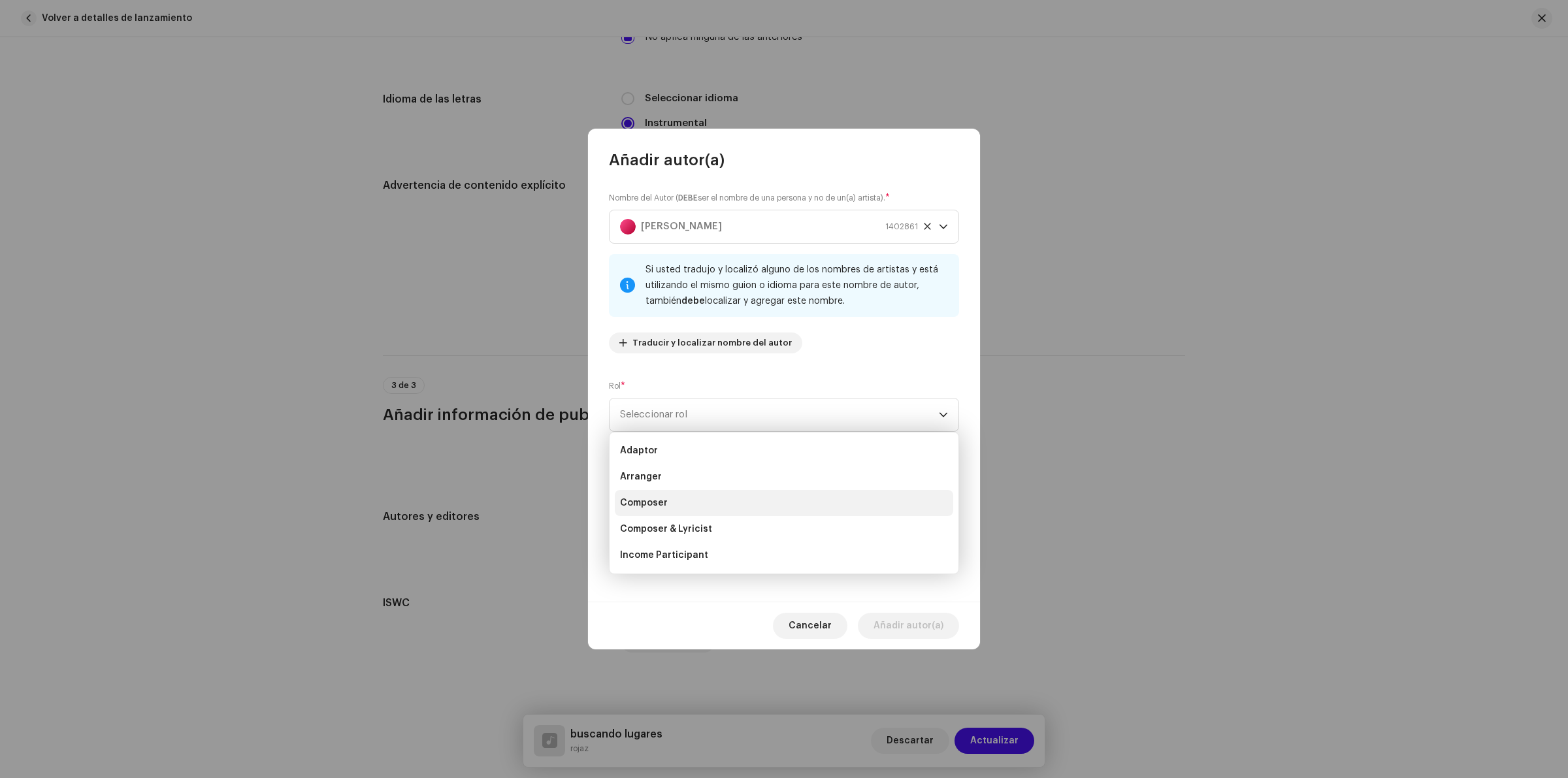
click at [699, 503] on li "Composer" at bounding box center [784, 503] width 339 height 26
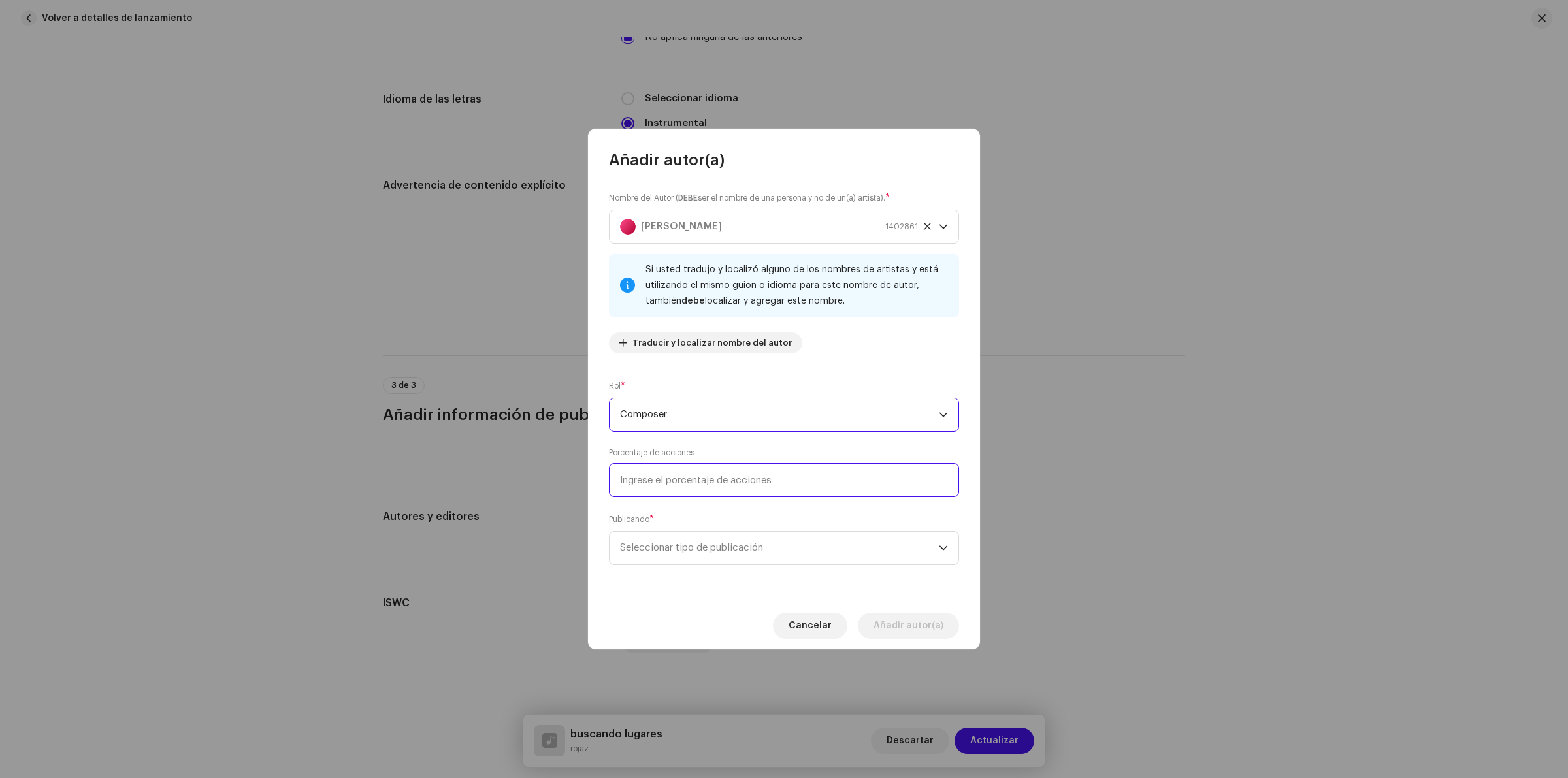
click at [701, 484] on input at bounding box center [784, 480] width 351 height 34
click at [699, 545] on span "Seleccionar tipo de publicación" at bounding box center [779, 548] width 319 height 32
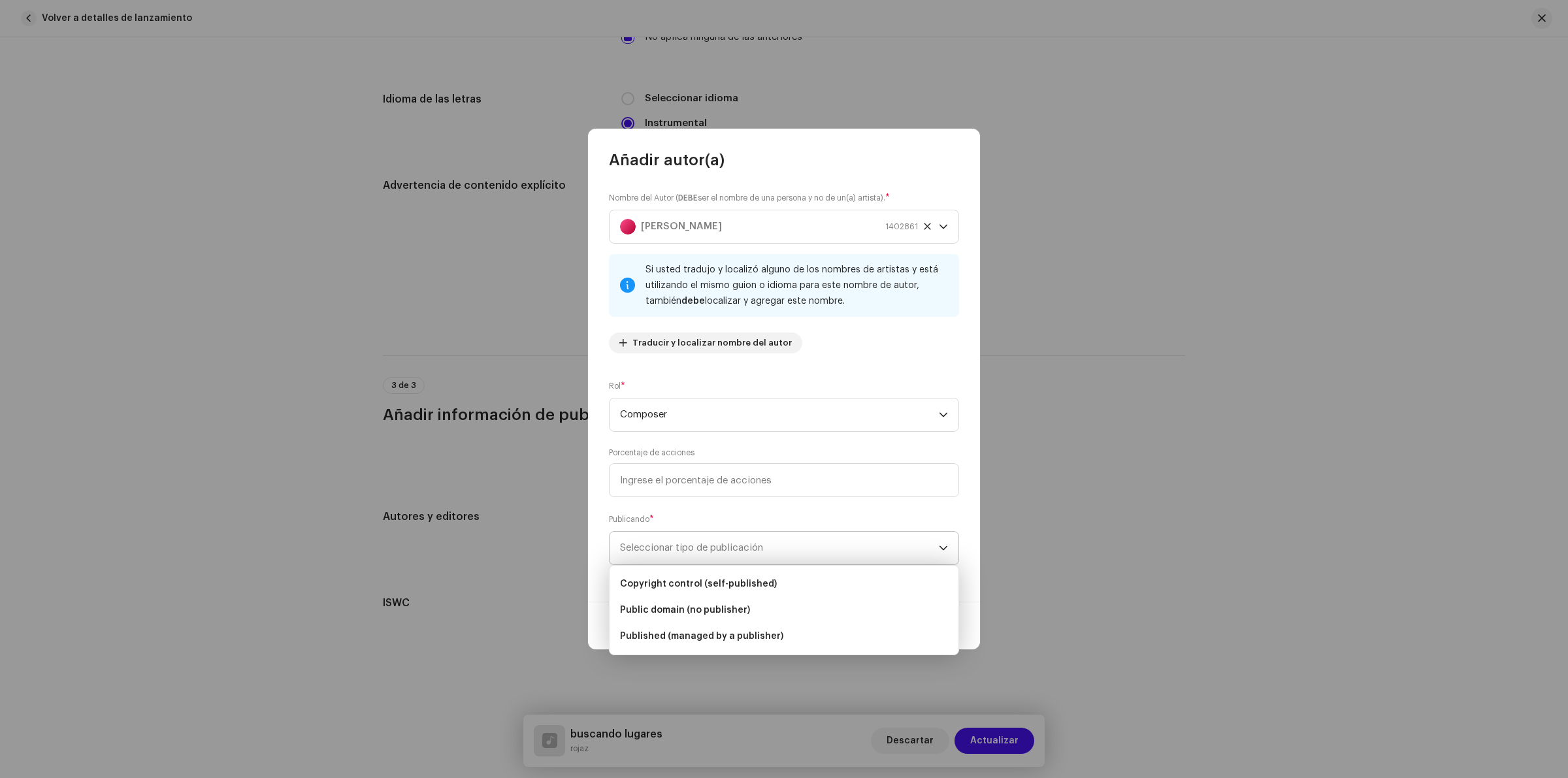
click at [738, 546] on span "Seleccionar tipo de publicación" at bounding box center [779, 548] width 319 height 32
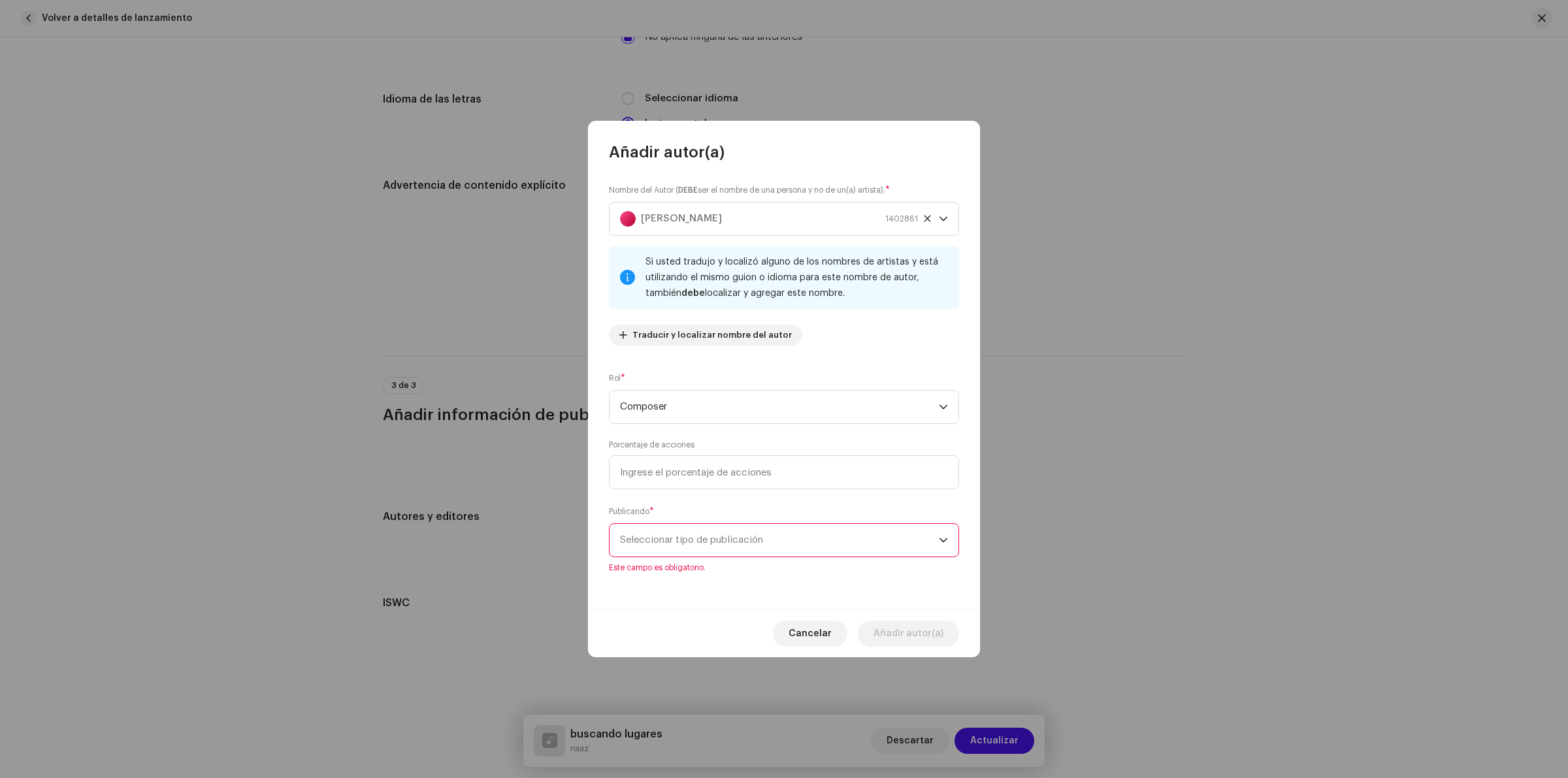
click at [753, 552] on span "Seleccionar tipo de publicación" at bounding box center [779, 541] width 319 height 32
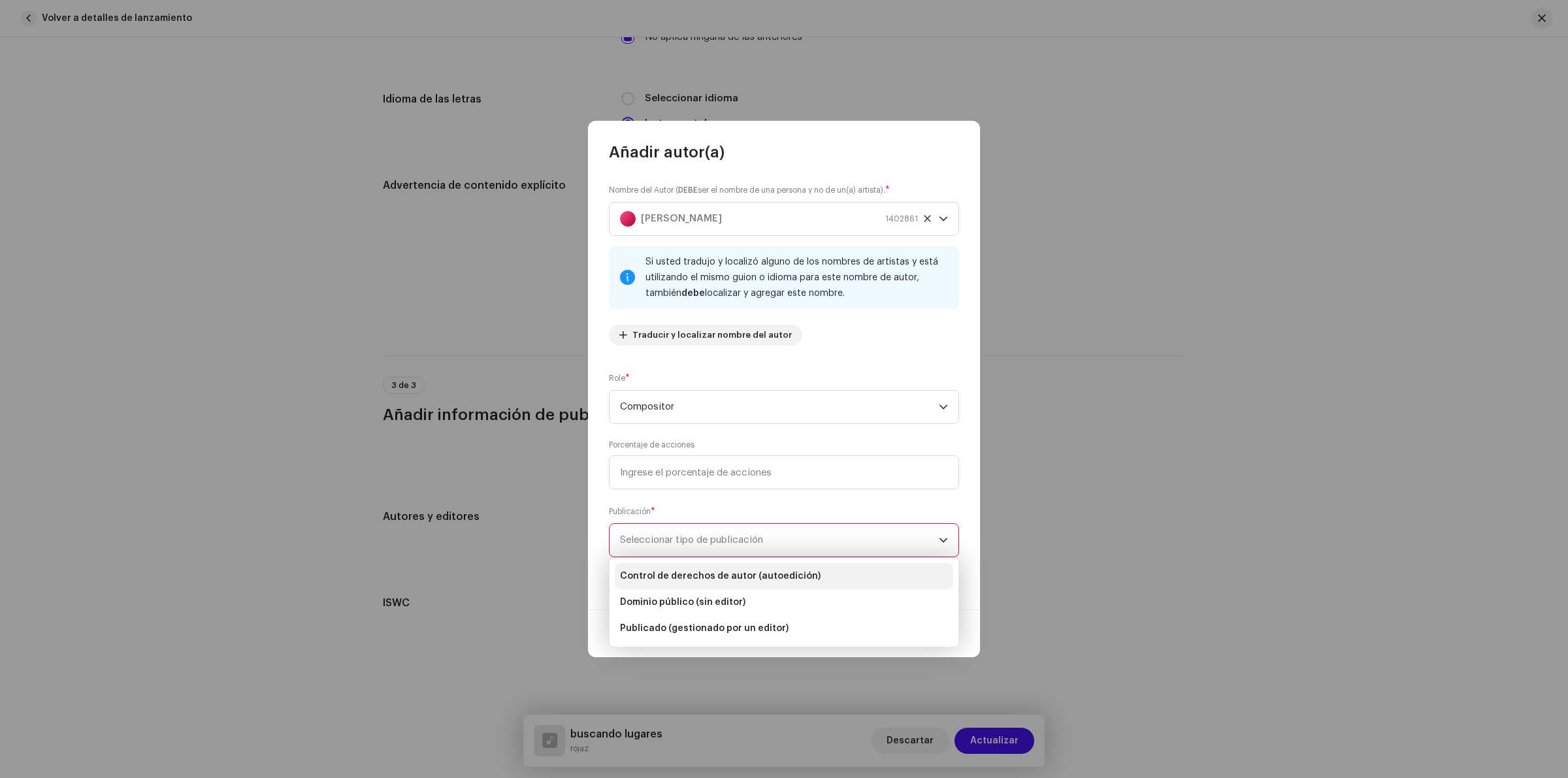
click at [750, 579] on font "Control de derechos de autor (autoedición)" at bounding box center [721, 576] width 201 height 9
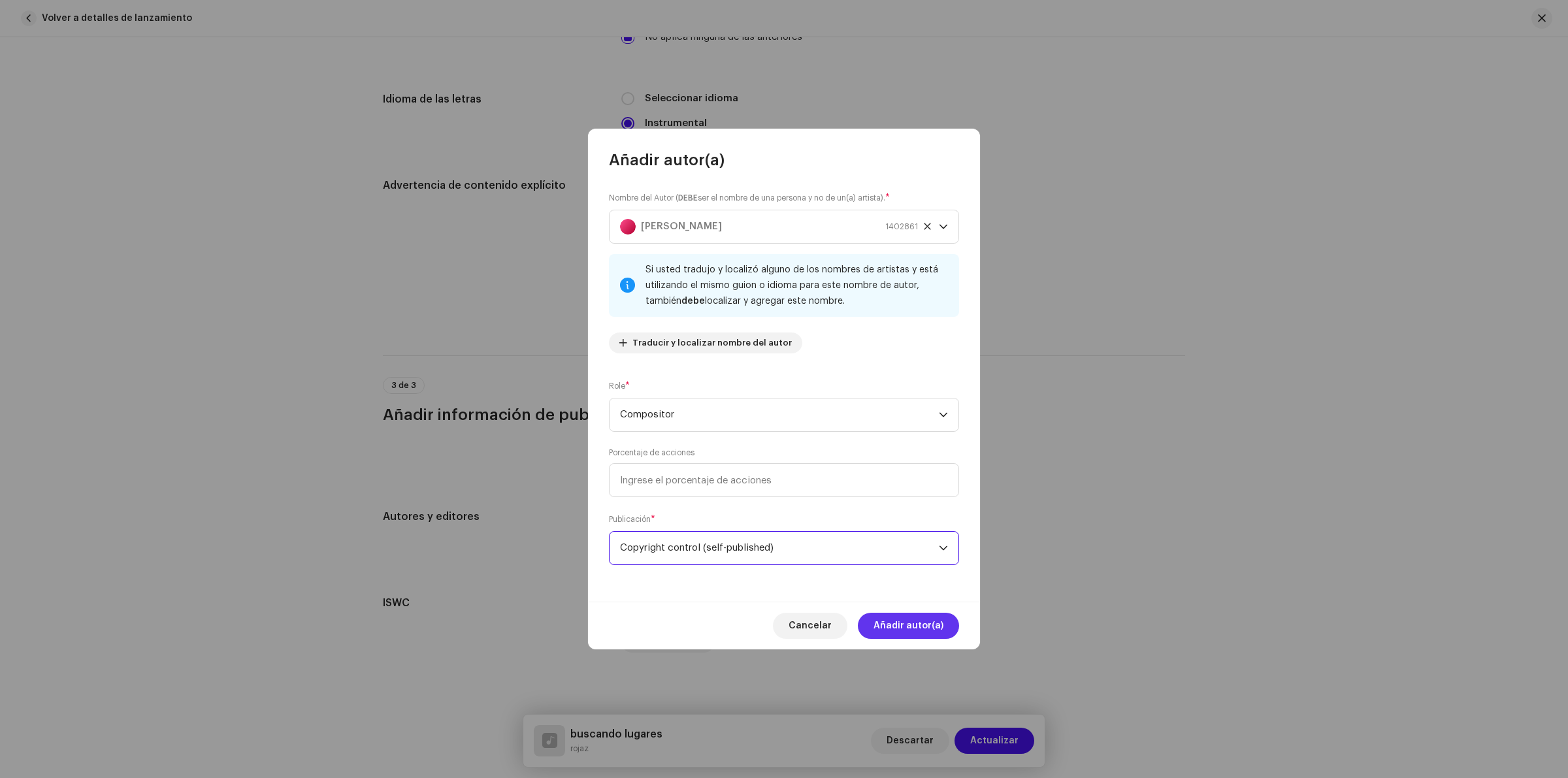
click at [916, 621] on font "Añadir autor(a)" at bounding box center [909, 626] width 70 height 9
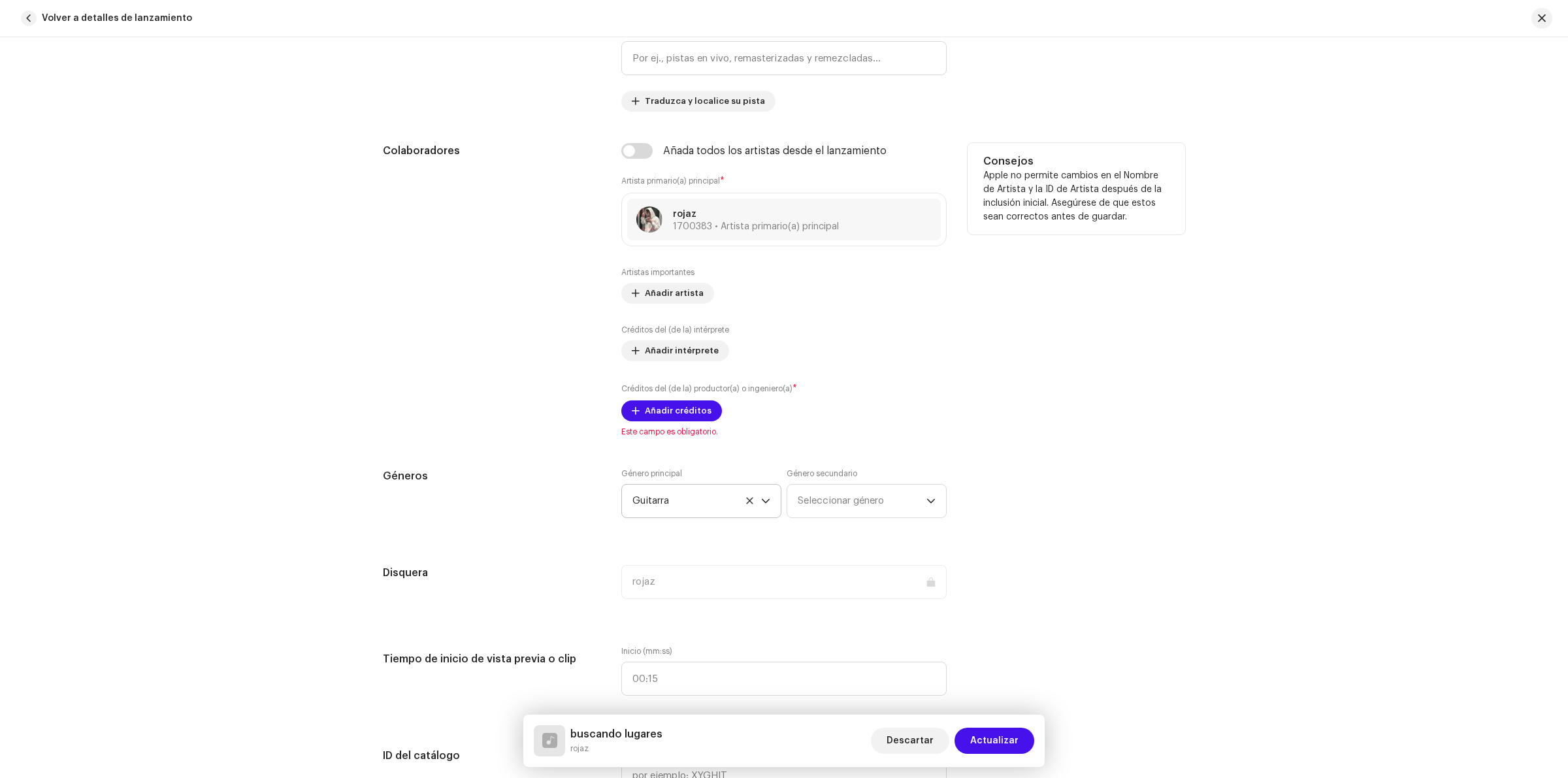
scroll to position [642, 0]
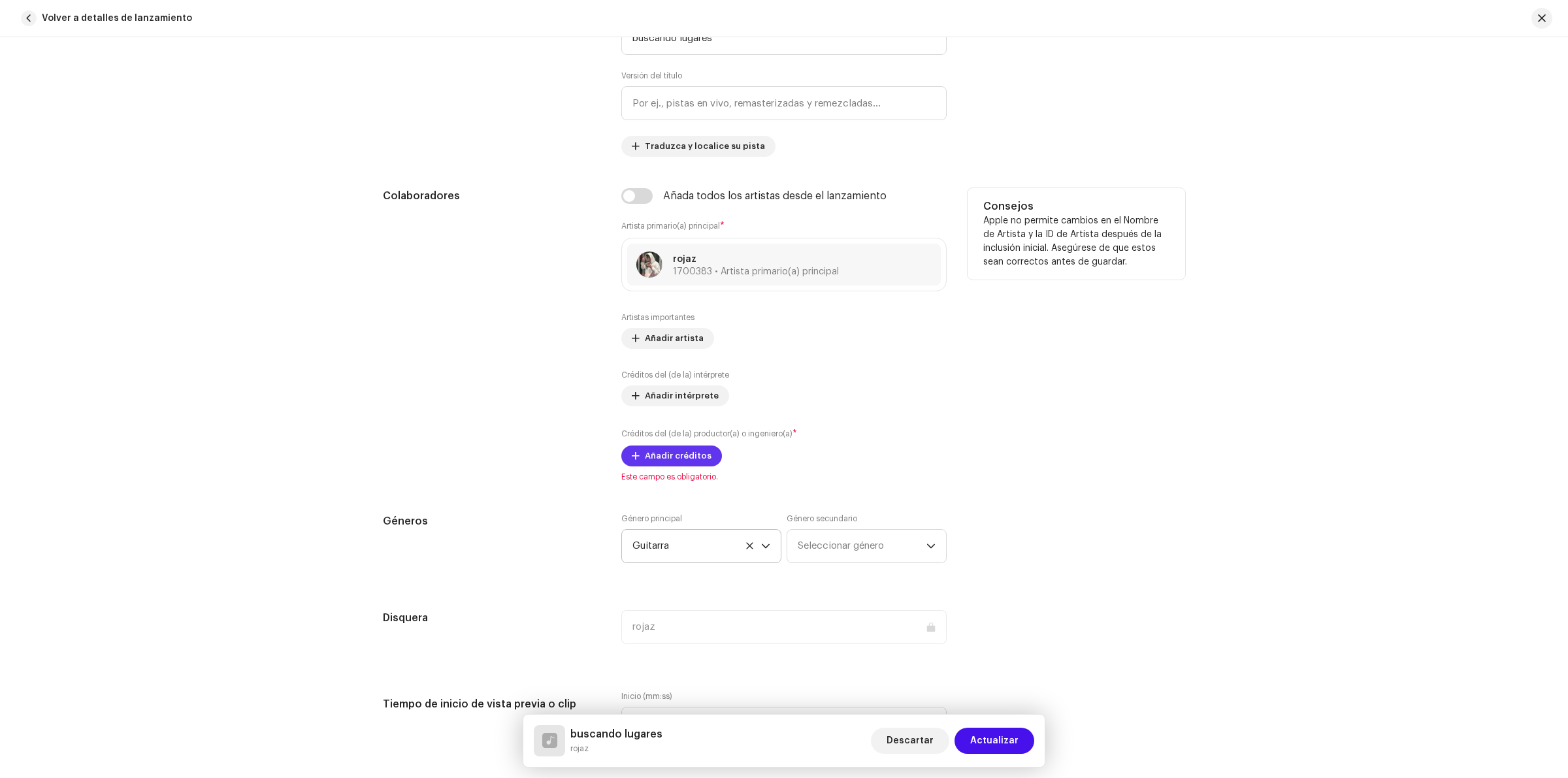
click at [678, 451] on span "Añadir créditos" at bounding box center [678, 456] width 66 height 26
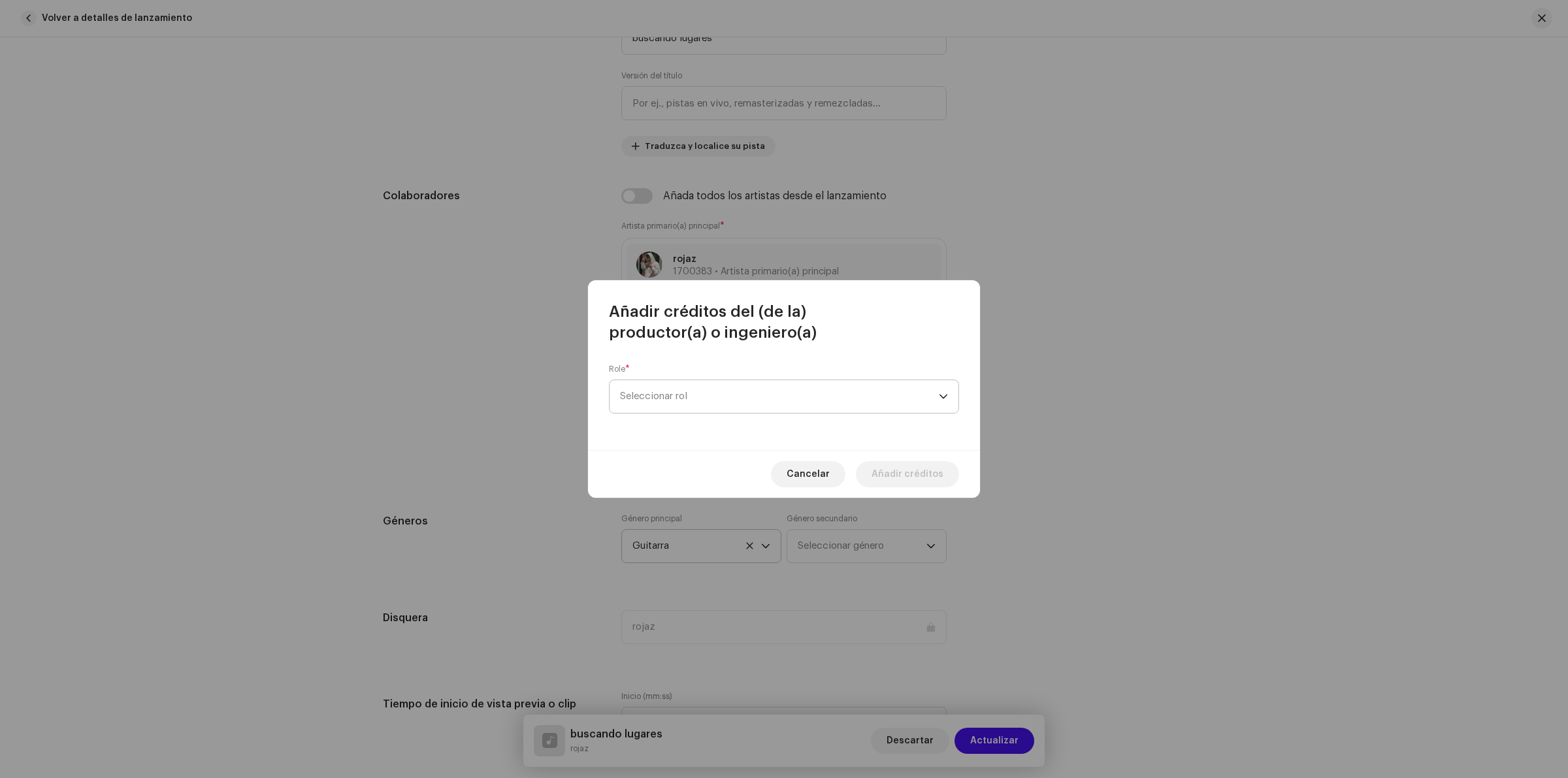
click at [694, 398] on span "Seleccionar rol" at bounding box center [779, 397] width 319 height 32
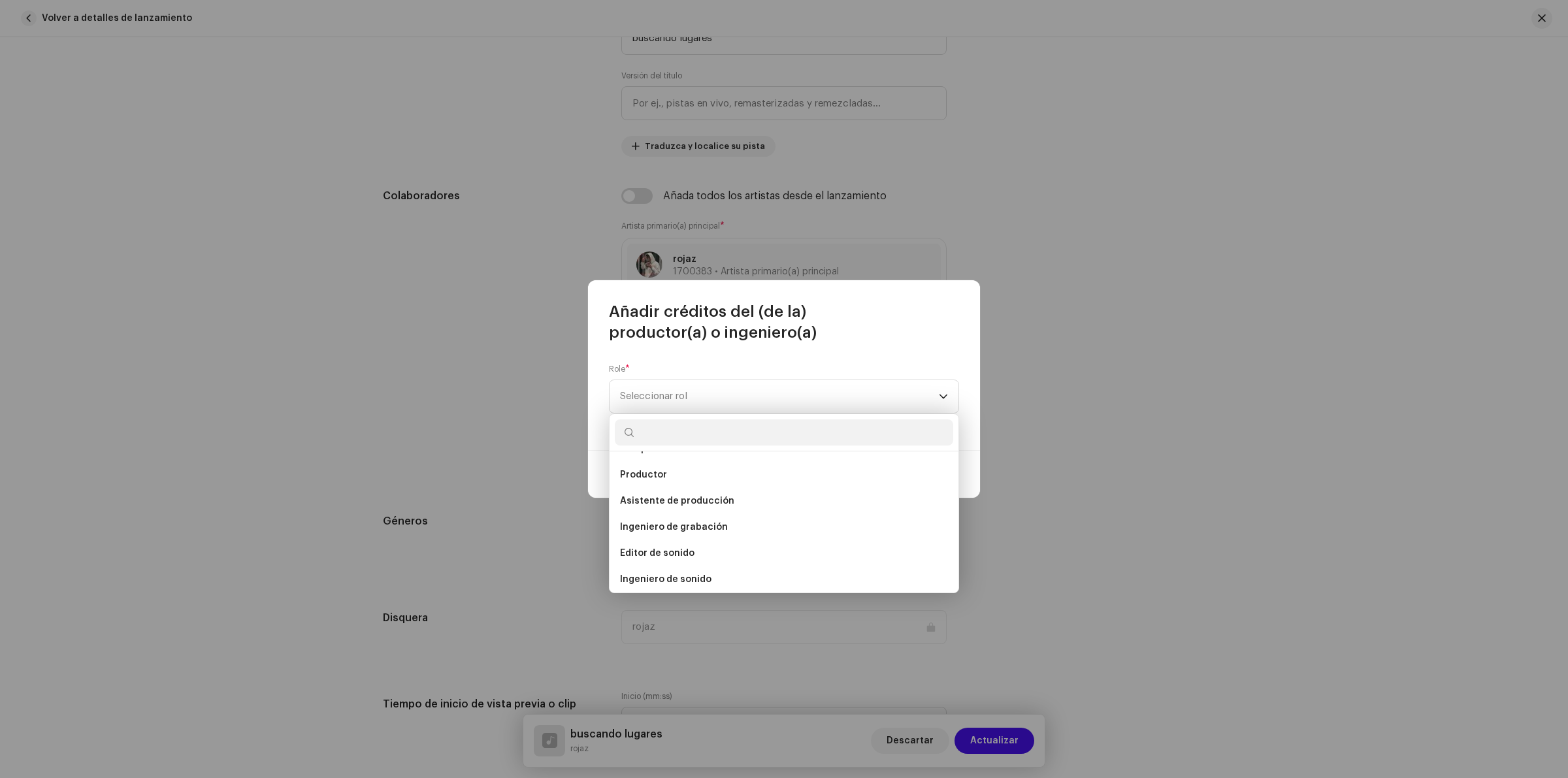
scroll to position [490, 0]
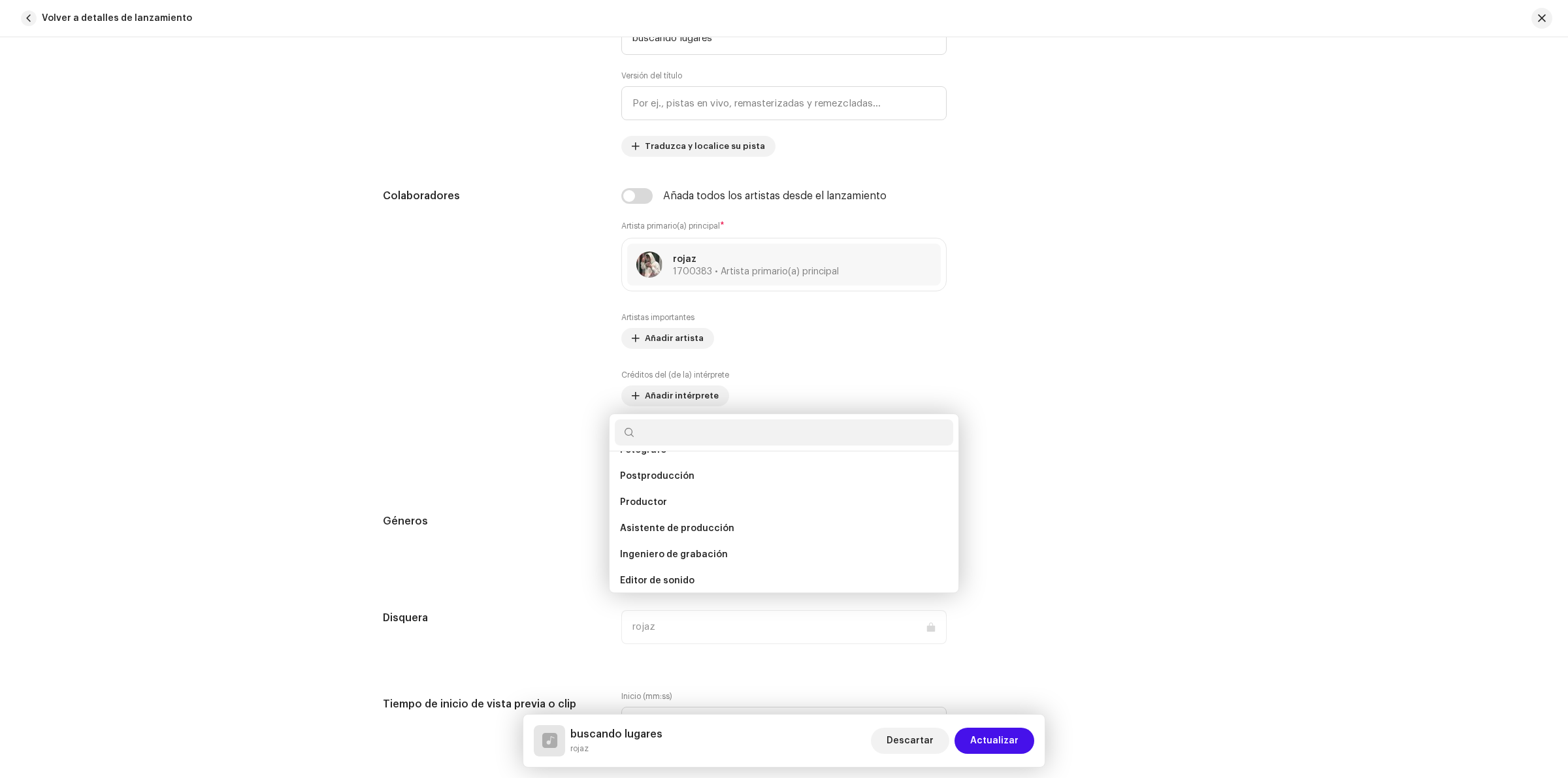
click at [1212, 394] on div "Añadir créditos del (de la) productor(a) o ingeniero(a) Role * Seleccionar rol …" at bounding box center [784, 389] width 1568 height 778
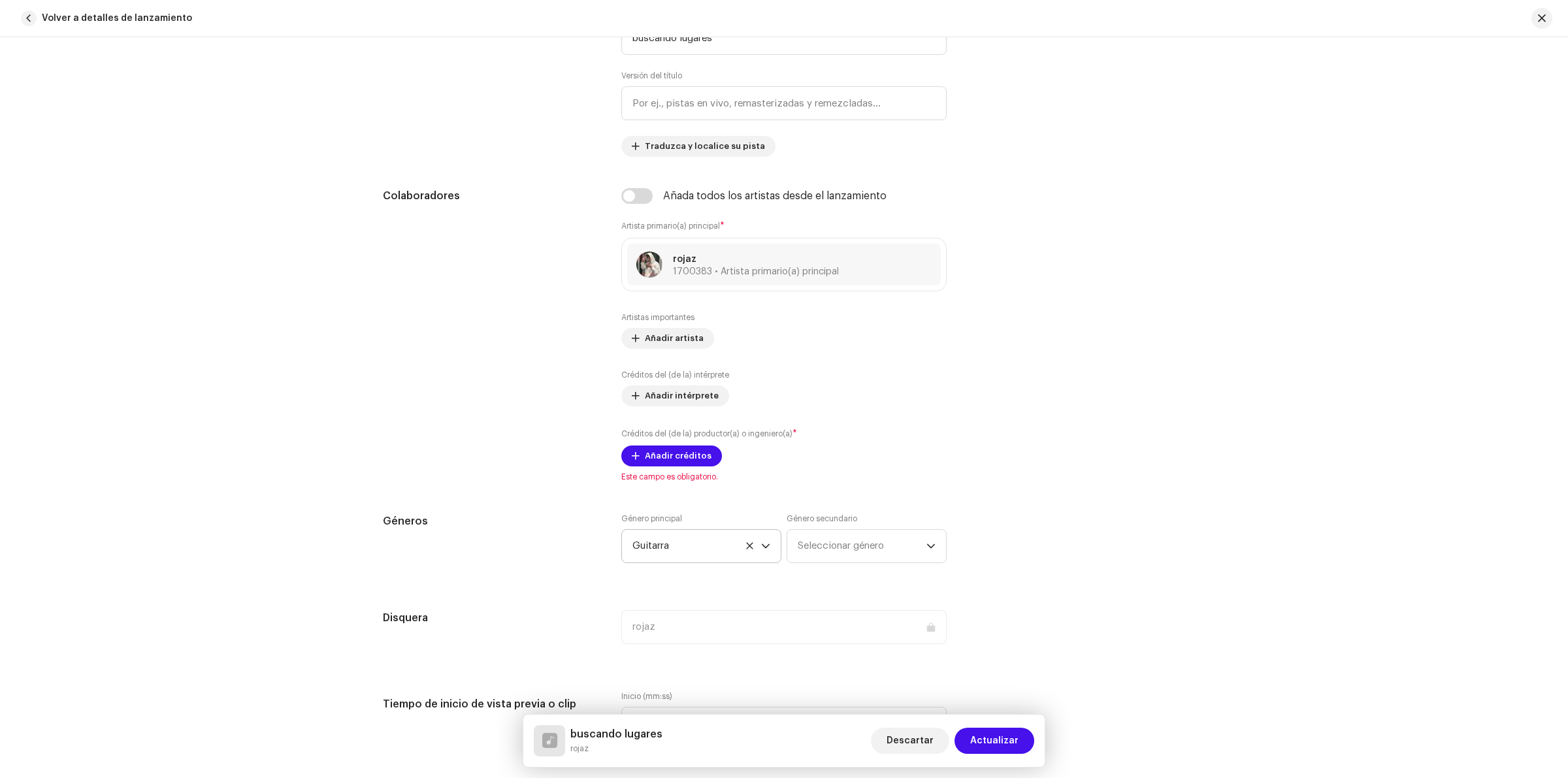
click at [1211, 376] on div "Detalles de la pista Complete los siguientes pasos para finalizar su pista. 1 d…" at bounding box center [784, 408] width 1568 height 741
click at [687, 467] on span "Añadir créditos" at bounding box center [678, 456] width 66 height 26
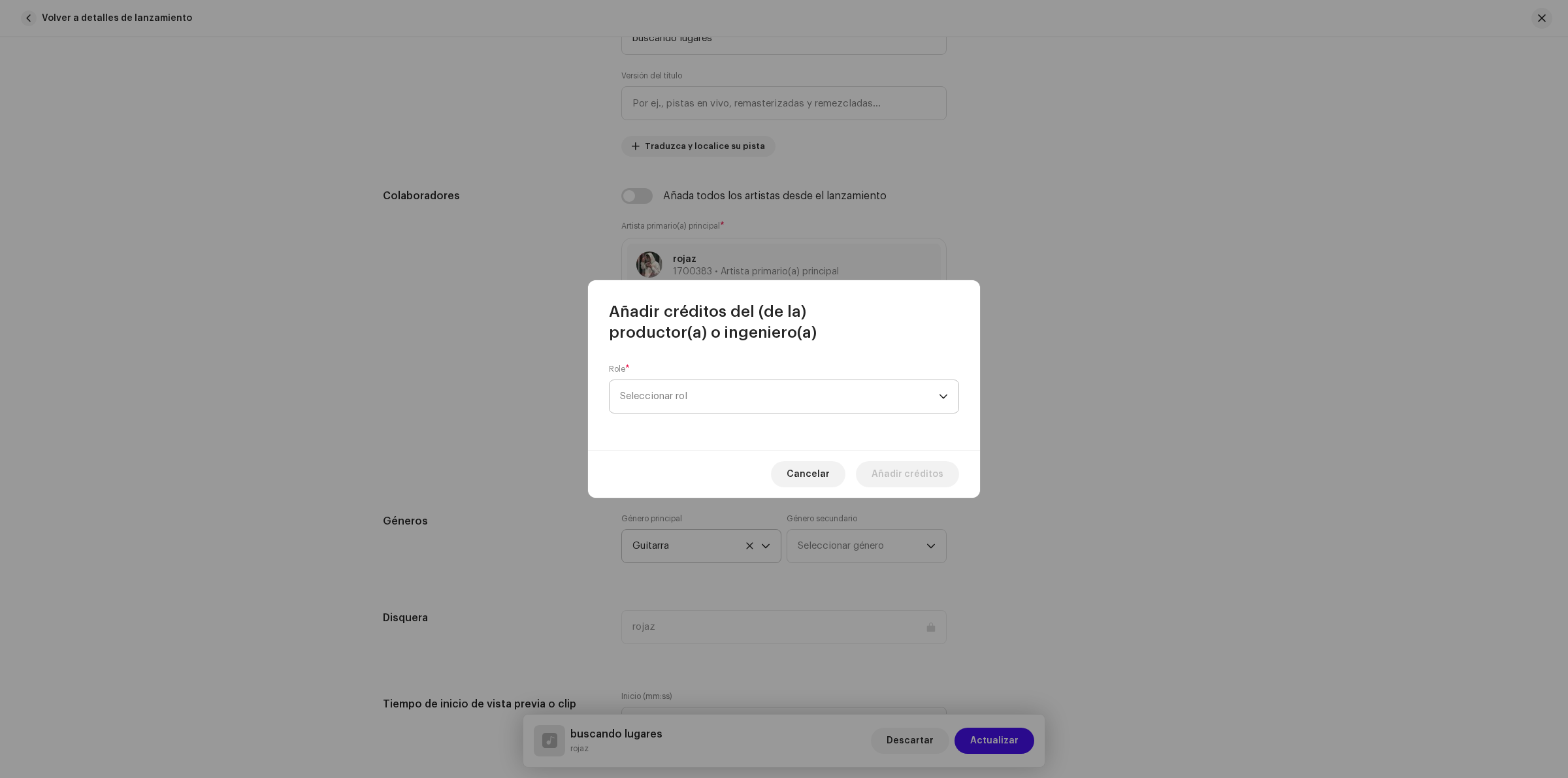
click at [719, 400] on span "Seleccionar rol" at bounding box center [779, 397] width 319 height 32
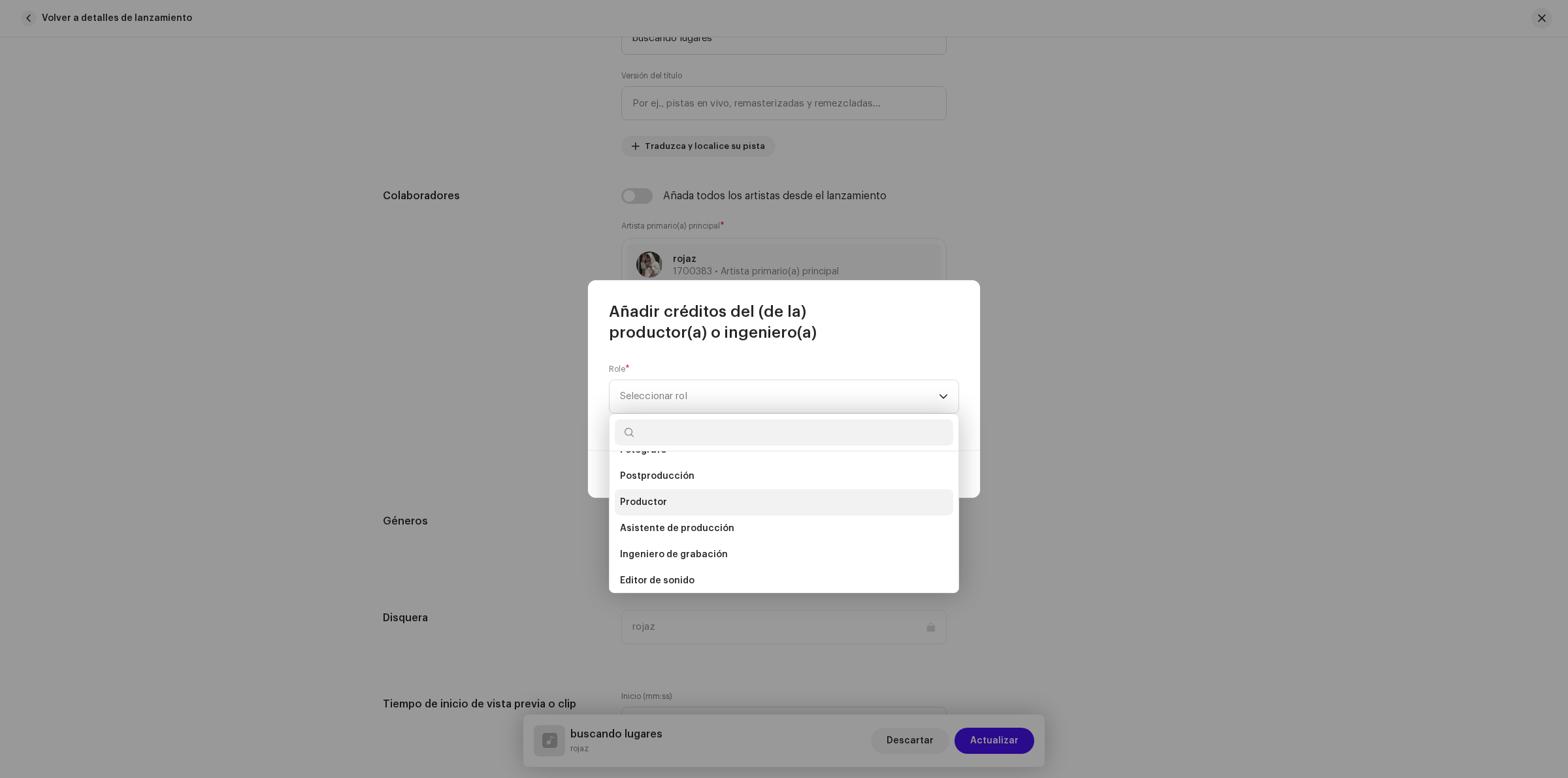
click at [653, 501] on font "Productor" at bounding box center [643, 502] width 47 height 9
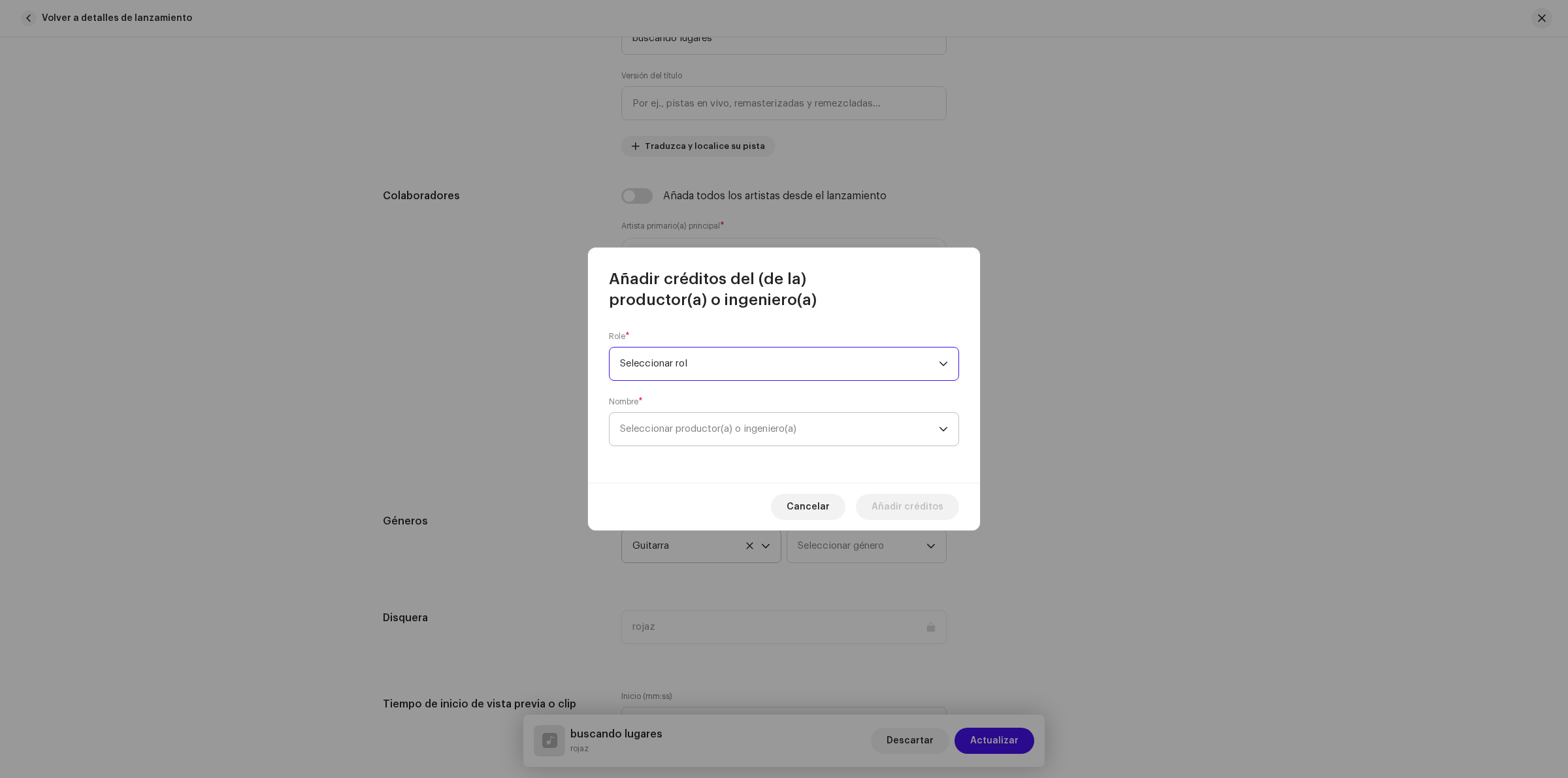
click at [683, 429] on span "Seleccionar productor(a) o ingeniero(a)" at bounding box center [708, 429] width 176 height 10
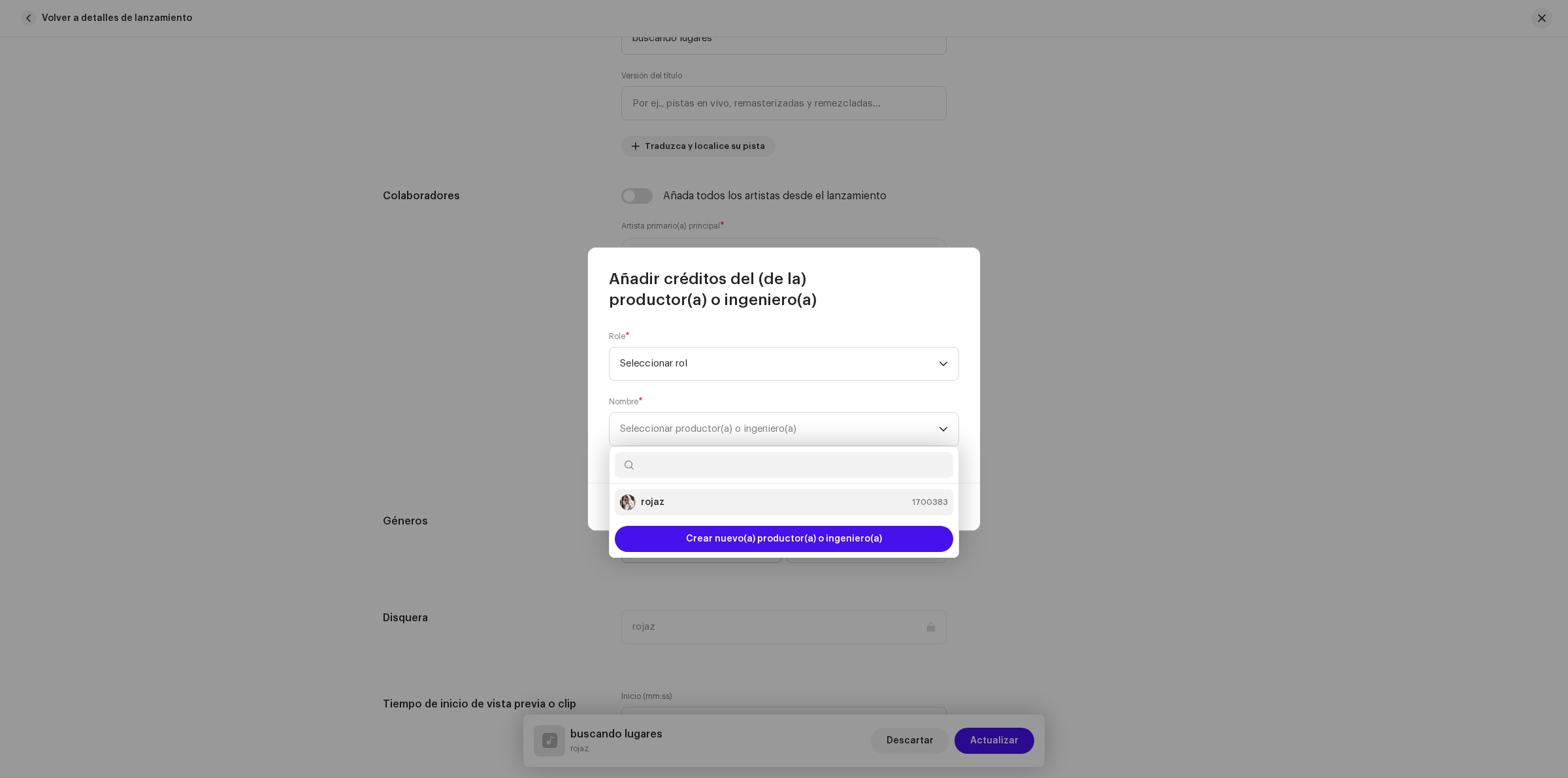
click at [701, 511] on div "rojaz 1700383" at bounding box center [784, 502] width 328 height 15
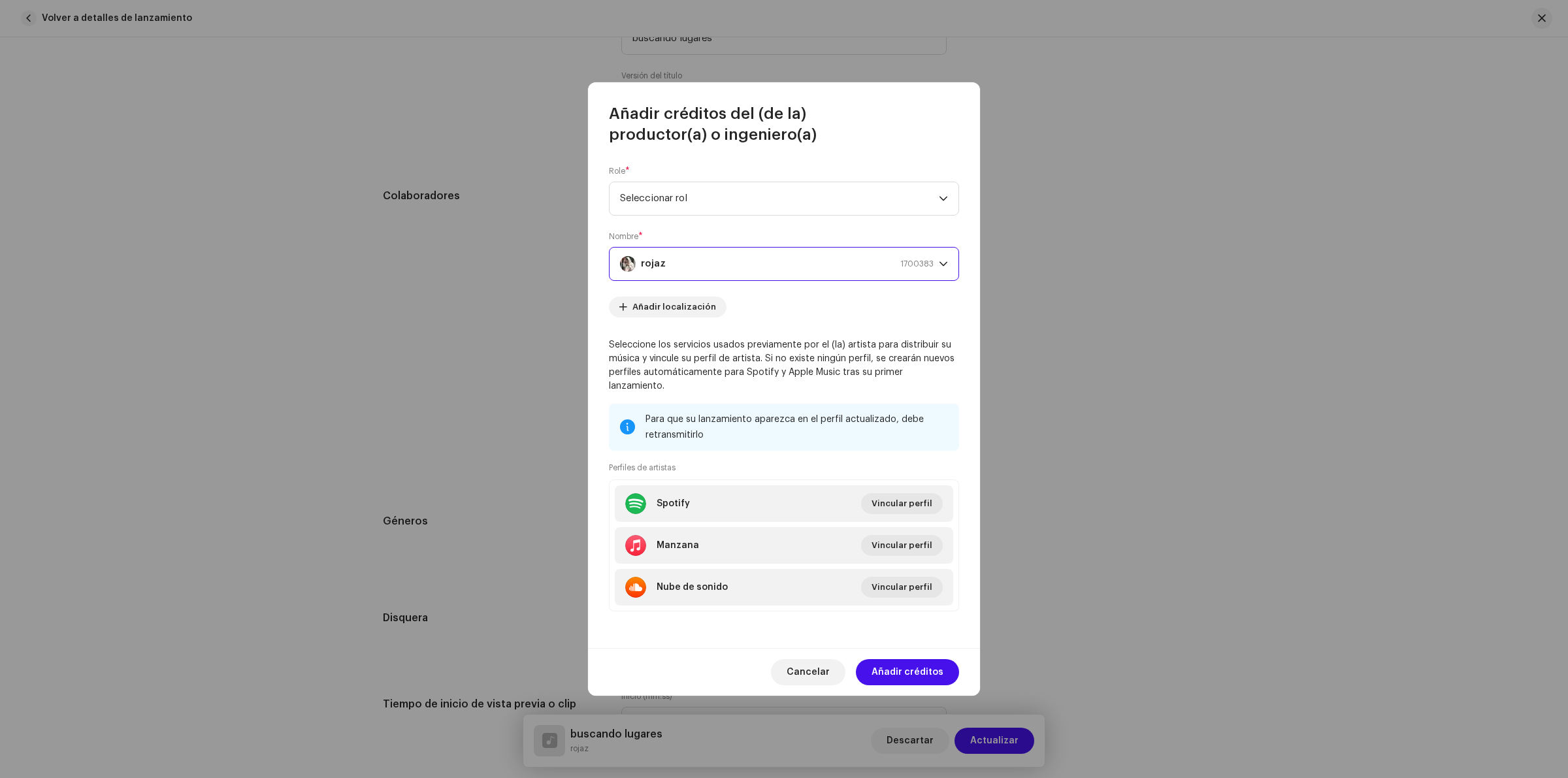
click at [948, 277] on p-select "rojaz 1700383" at bounding box center [784, 264] width 351 height 34
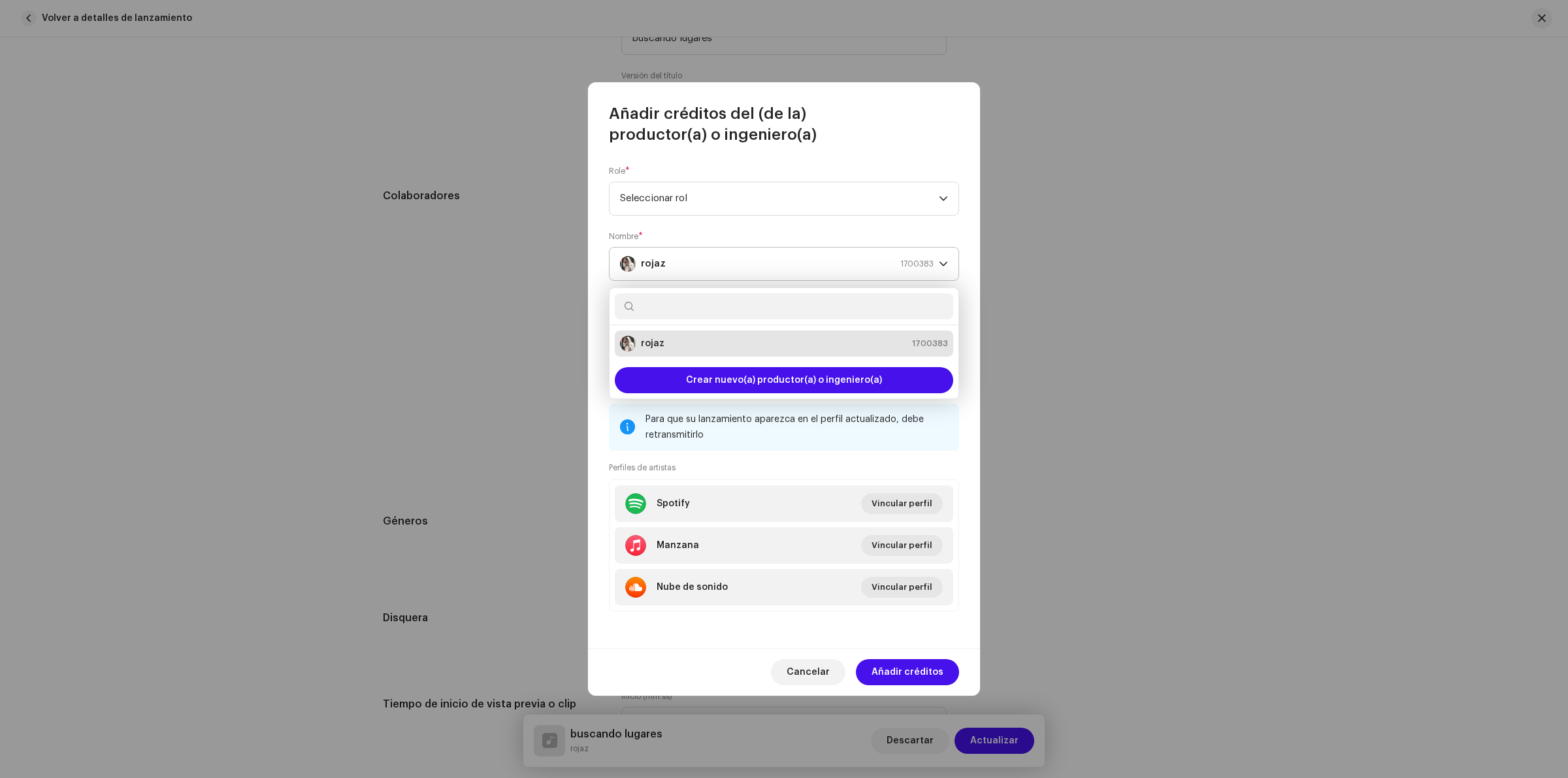
click at [934, 268] on span "rojaz 1700383" at bounding box center [779, 264] width 319 height 32
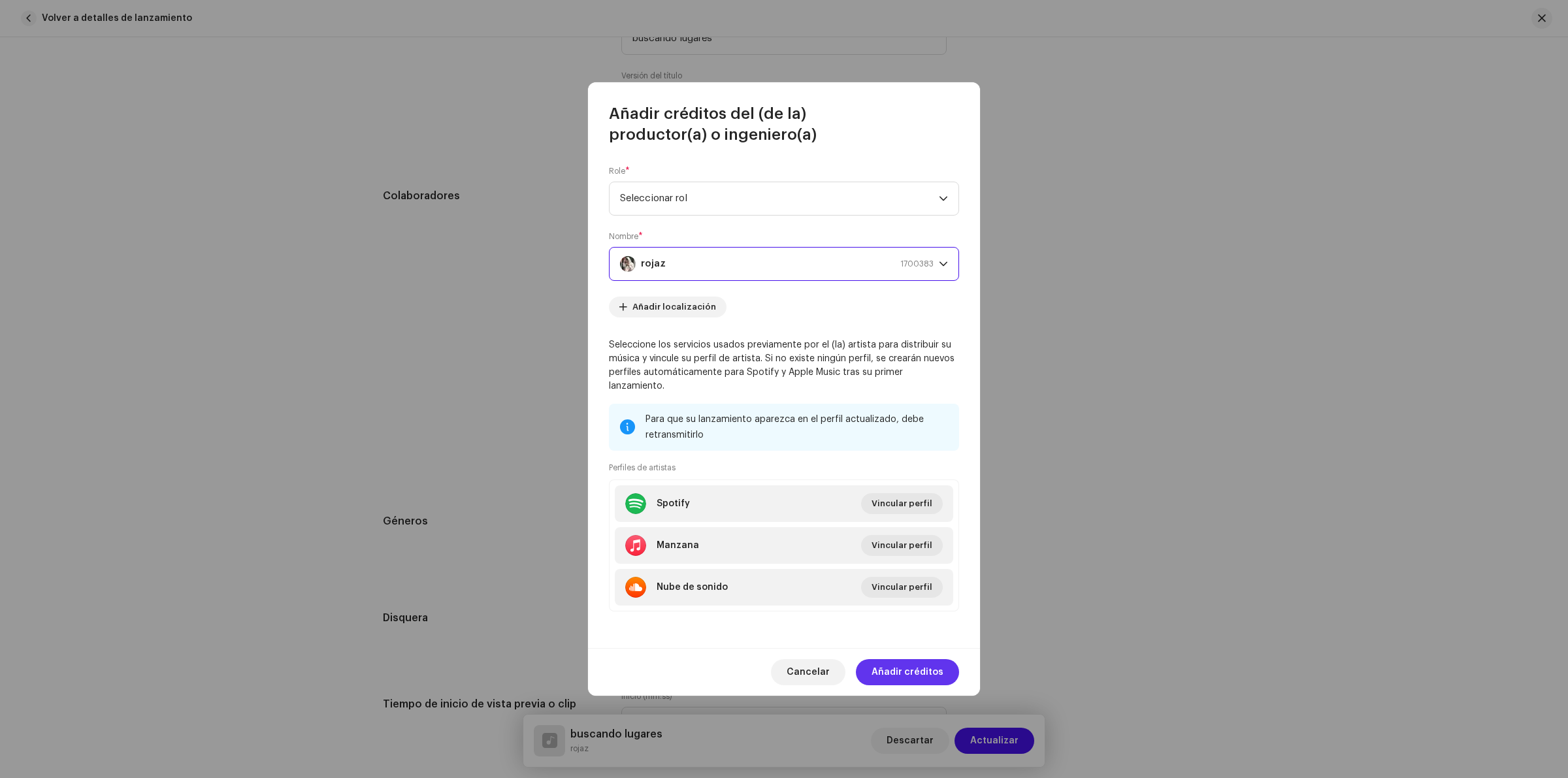
click at [932, 661] on span "Añadir créditos" at bounding box center [907, 672] width 71 height 26
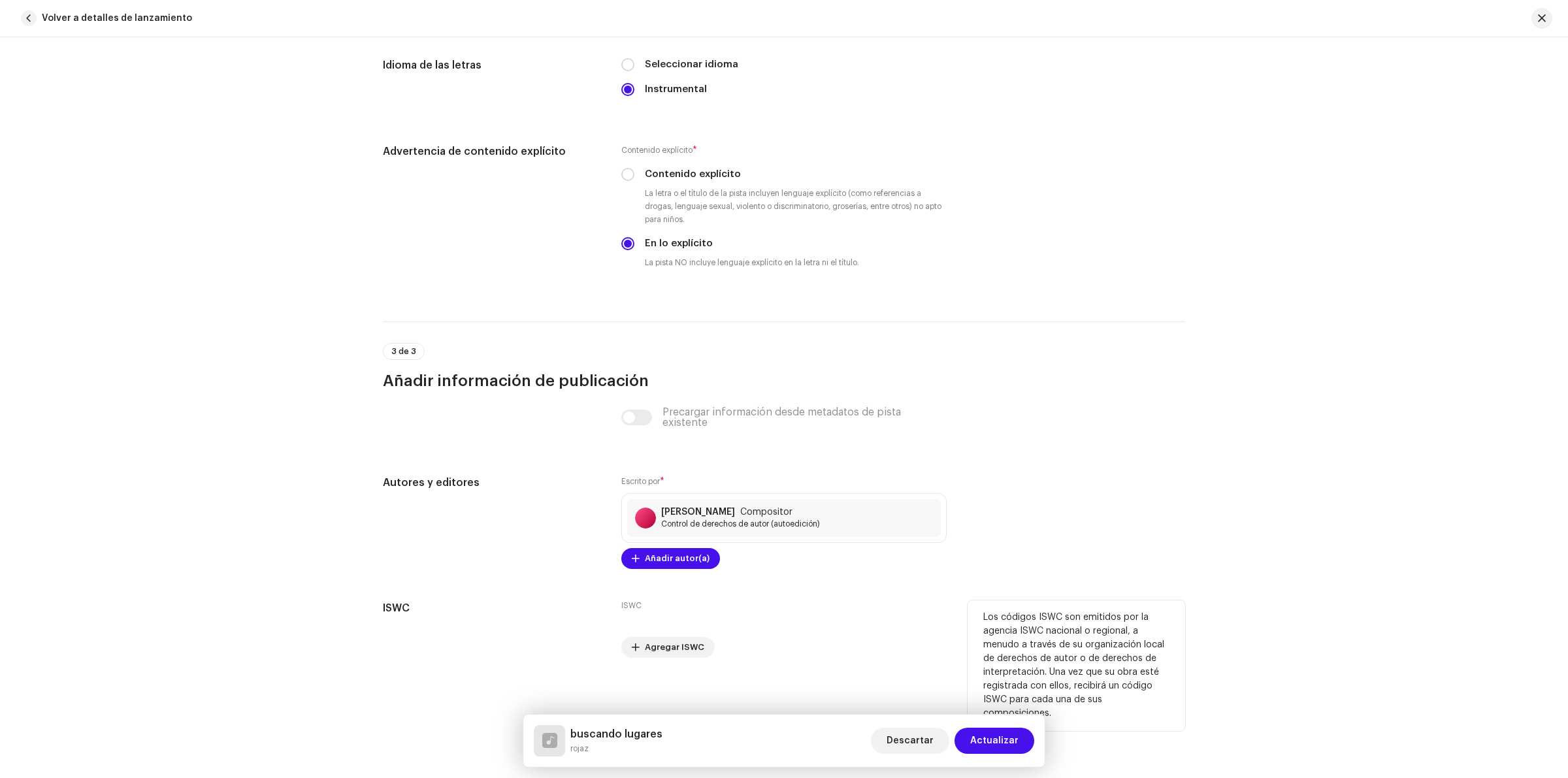
scroll to position [2071, 0]
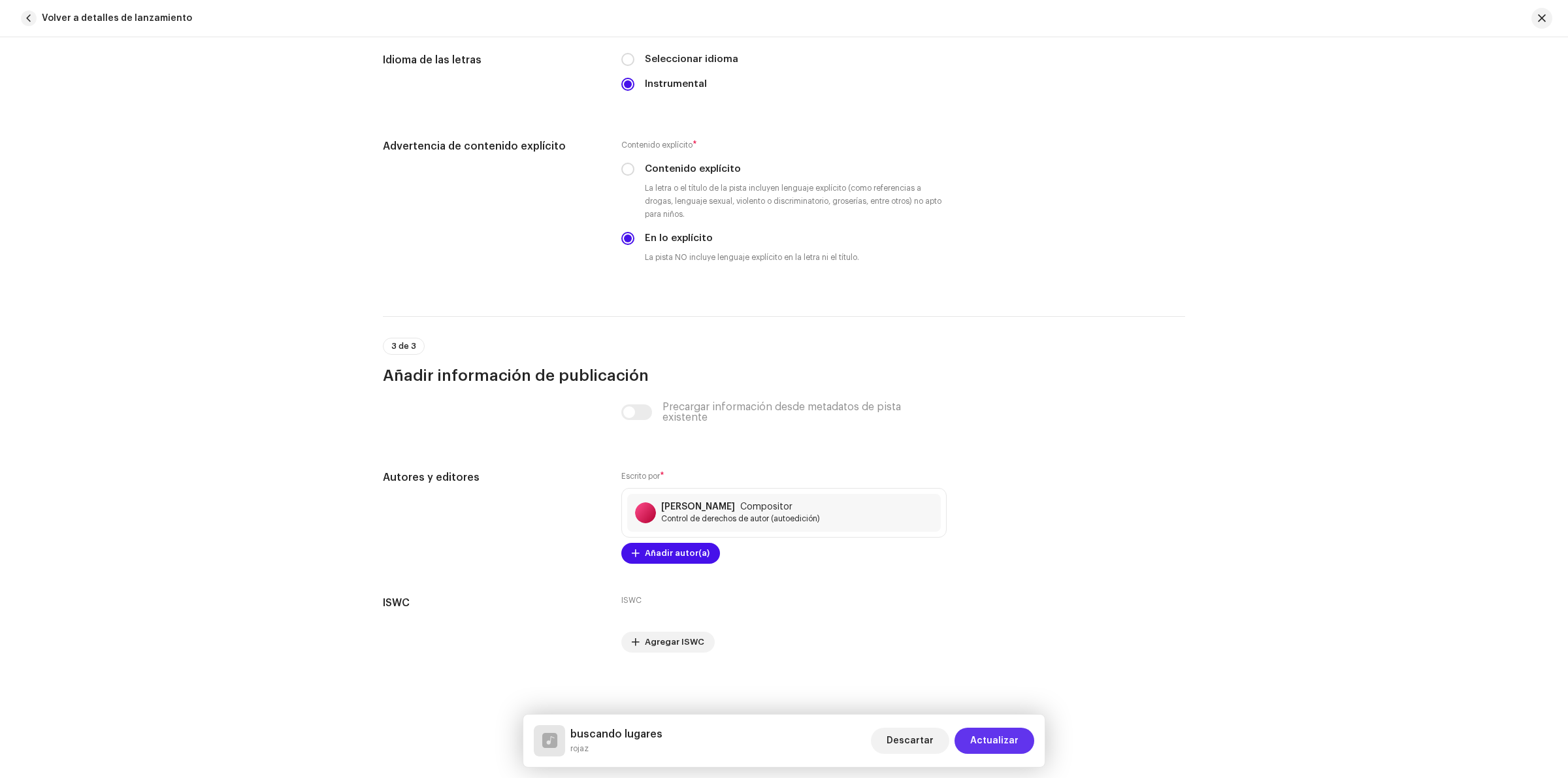
click at [1010, 741] on span "Actualizar" at bounding box center [994, 741] width 48 height 26
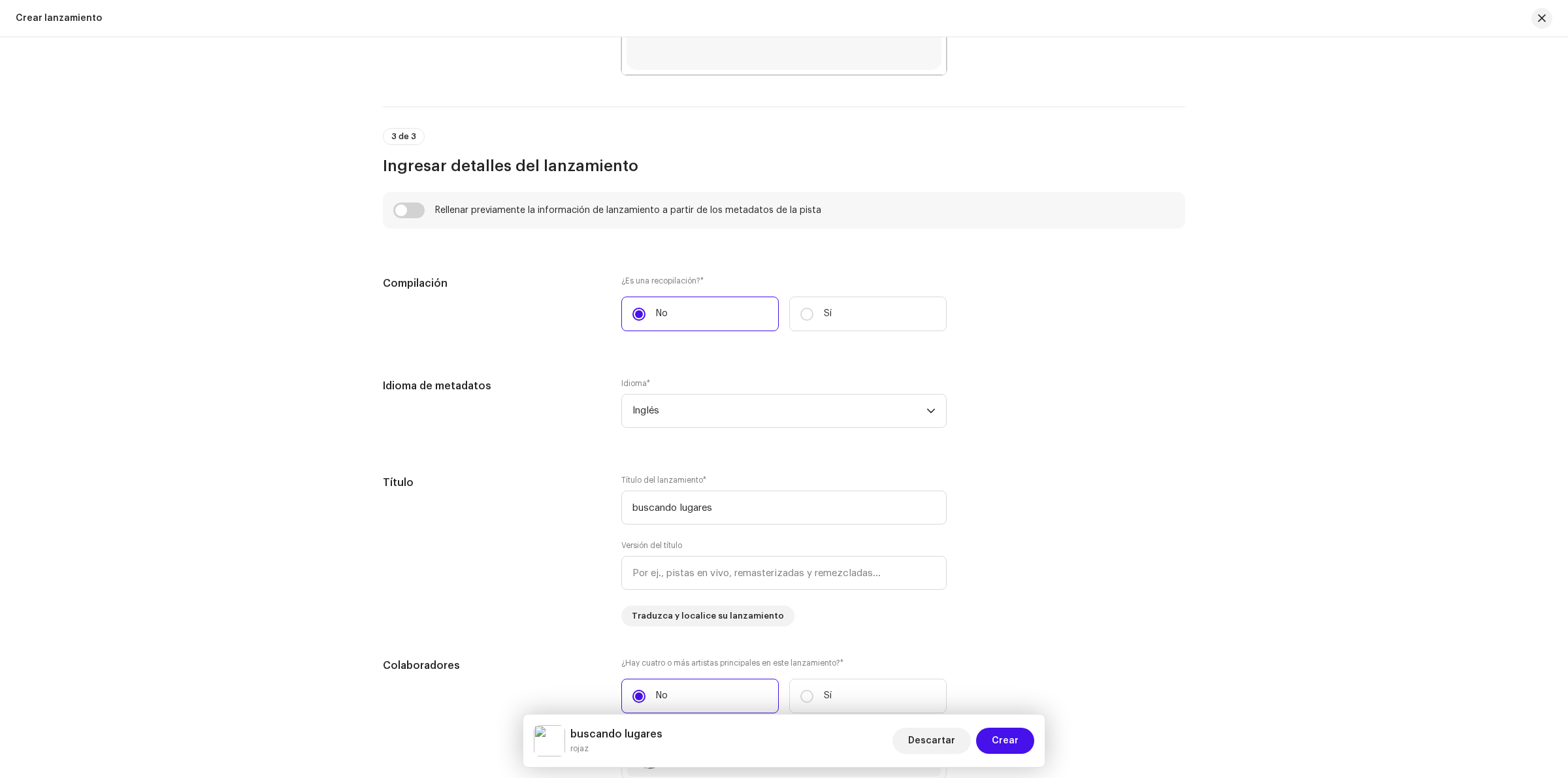
scroll to position [899, 0]
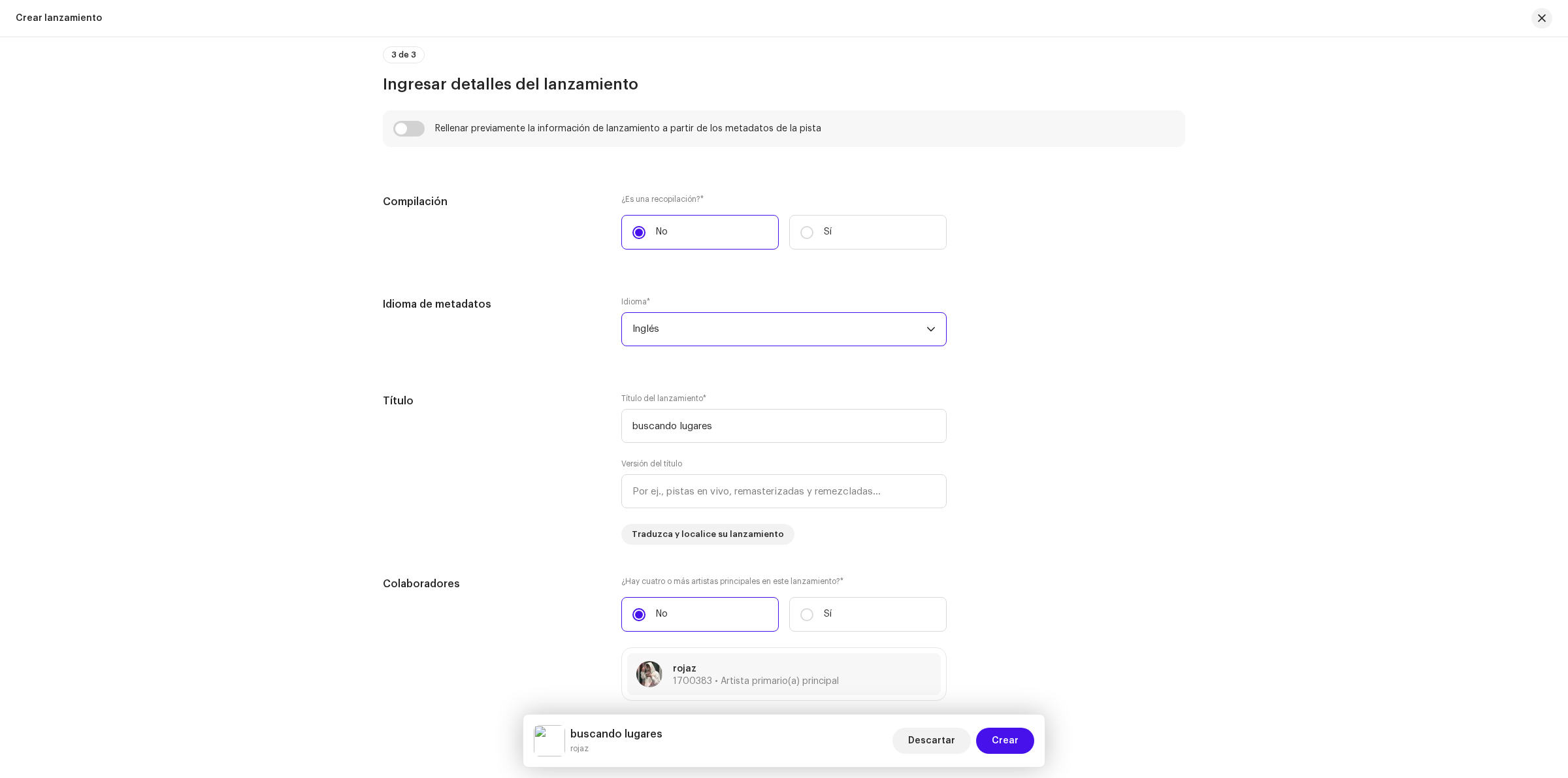
click at [896, 336] on span "Inglés" at bounding box center [779, 329] width 294 height 32
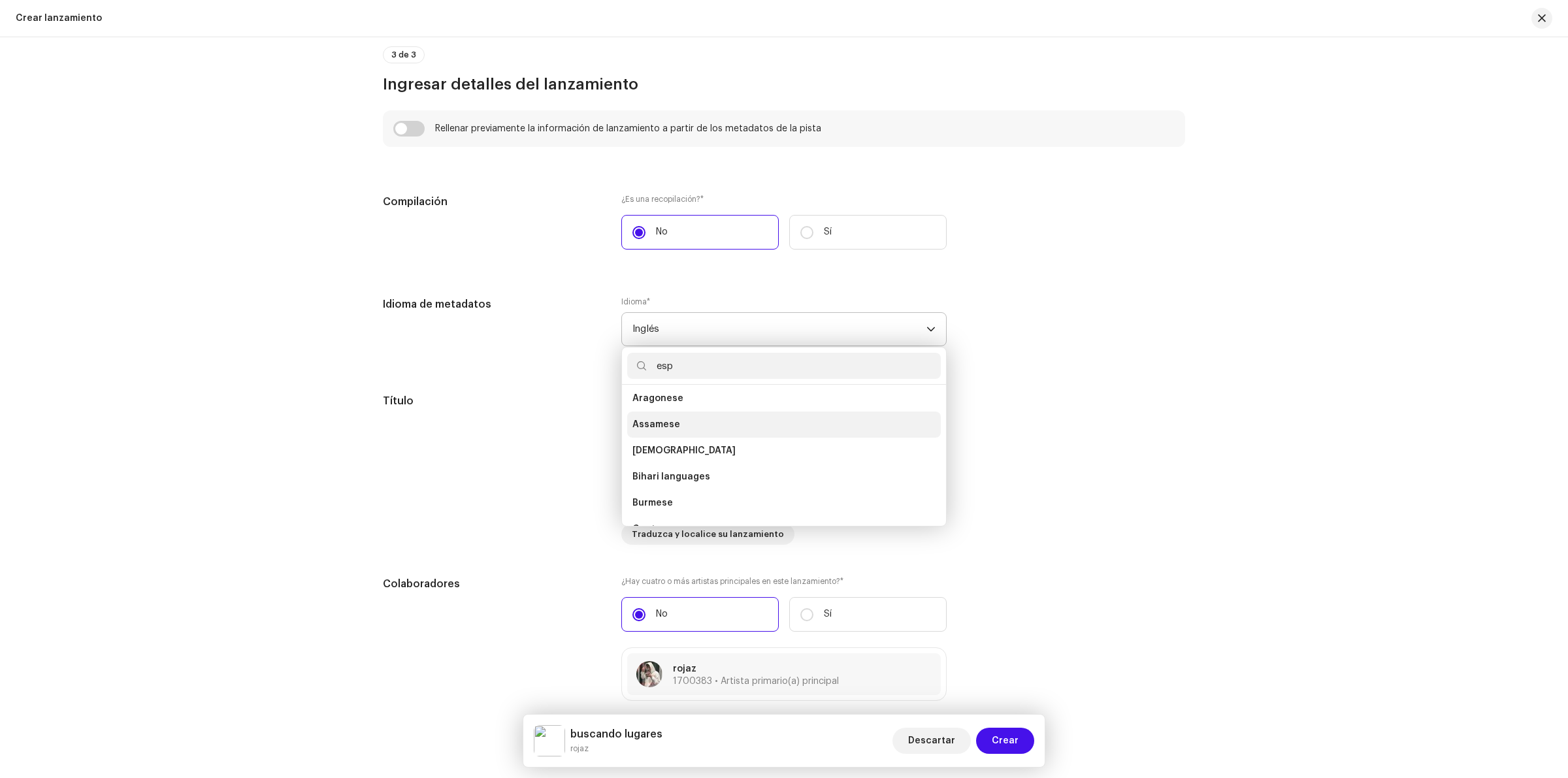
scroll to position [0, 0]
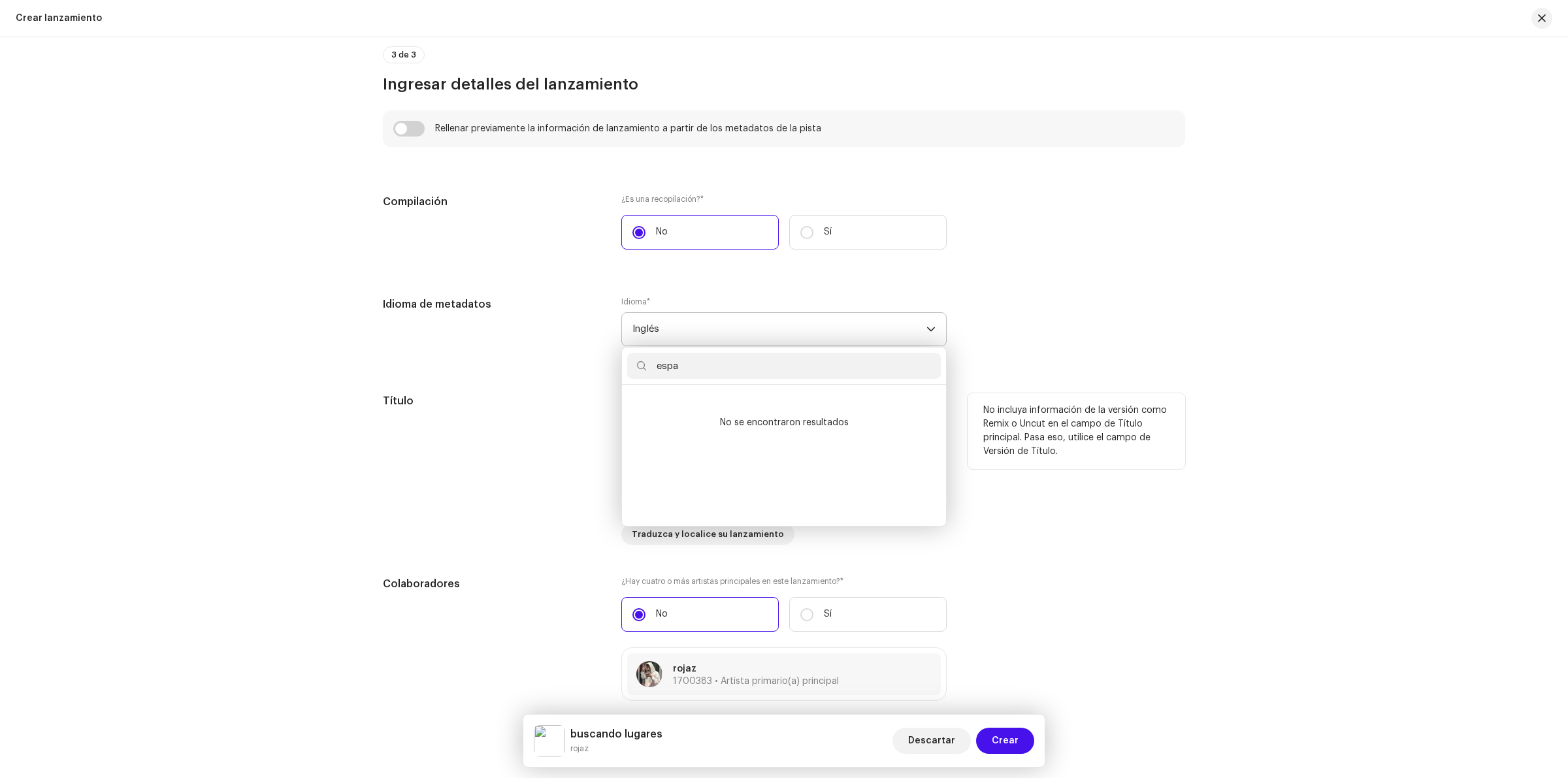
type input "espa"
click at [1070, 394] on div "No incluya información de la versión como Remix o Uncut en el campo de Título p…" at bounding box center [1076, 431] width 218 height 76
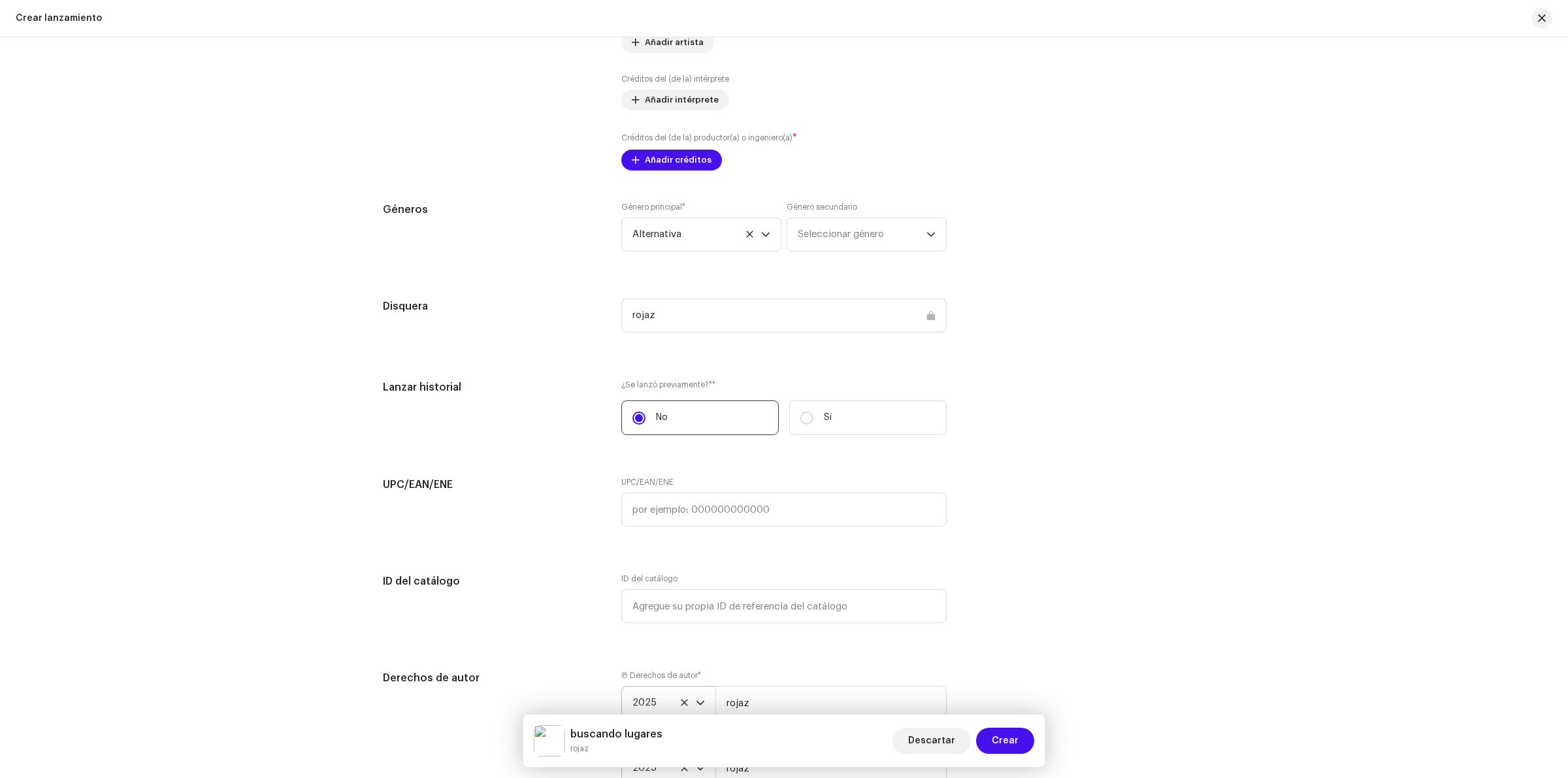
scroll to position [1634, 0]
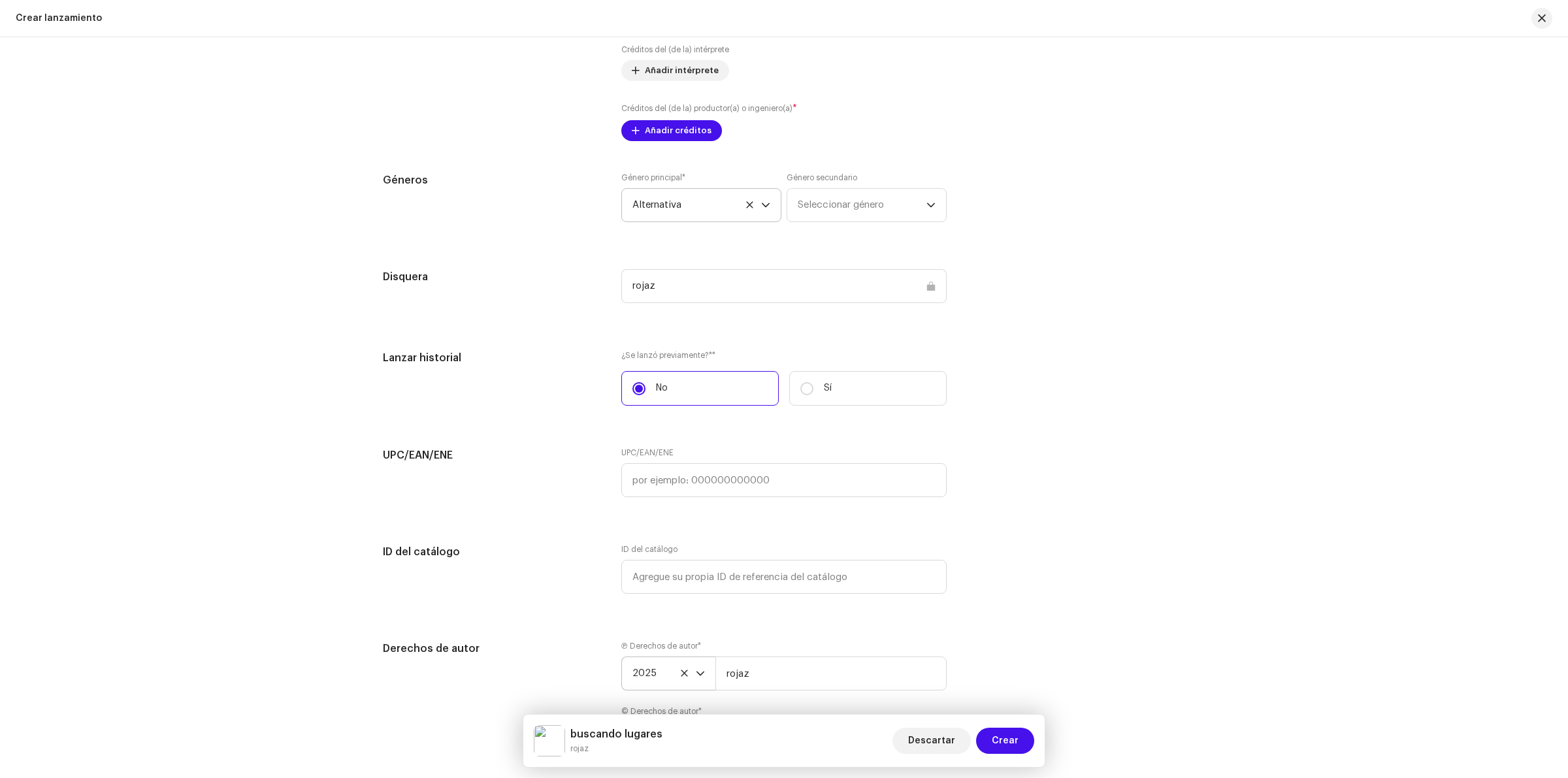
click at [745, 204] on icon at bounding box center [750, 205] width 9 height 9
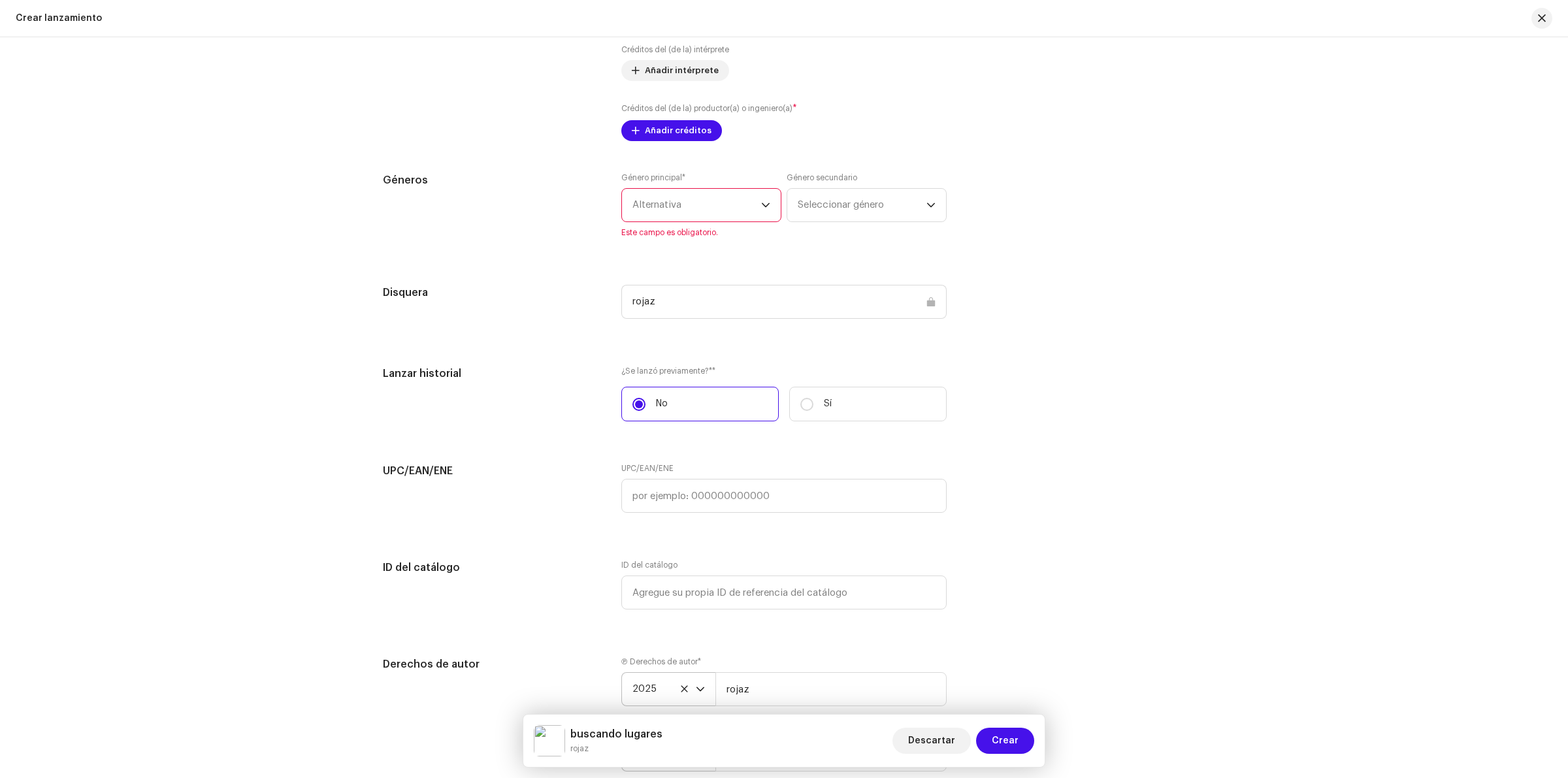
click at [733, 213] on span "Alternativa" at bounding box center [696, 205] width 128 height 32
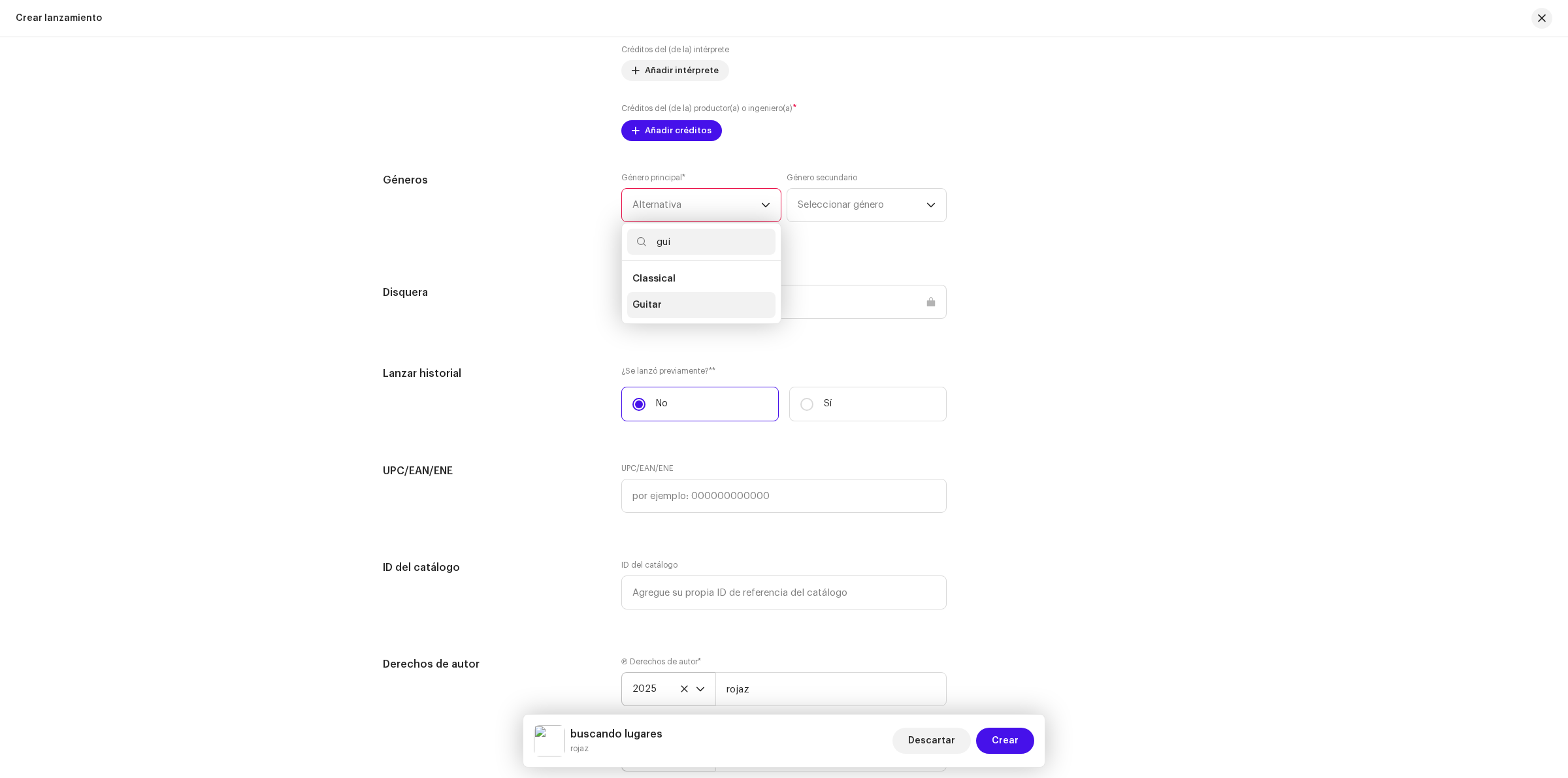
type input "gui"
click at [664, 308] on li "Guitar" at bounding box center [701, 305] width 148 height 26
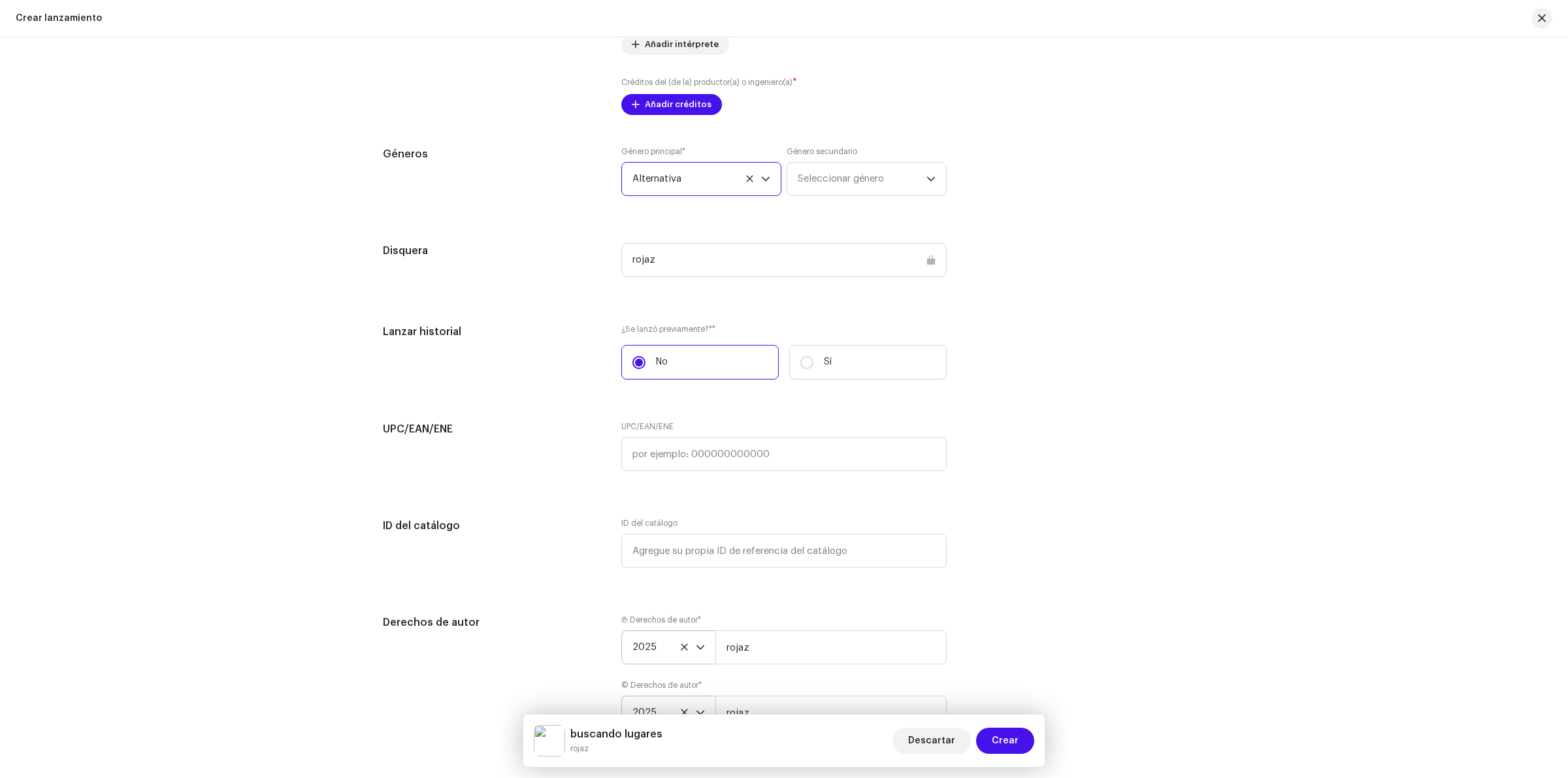
scroll to position [1634, 0]
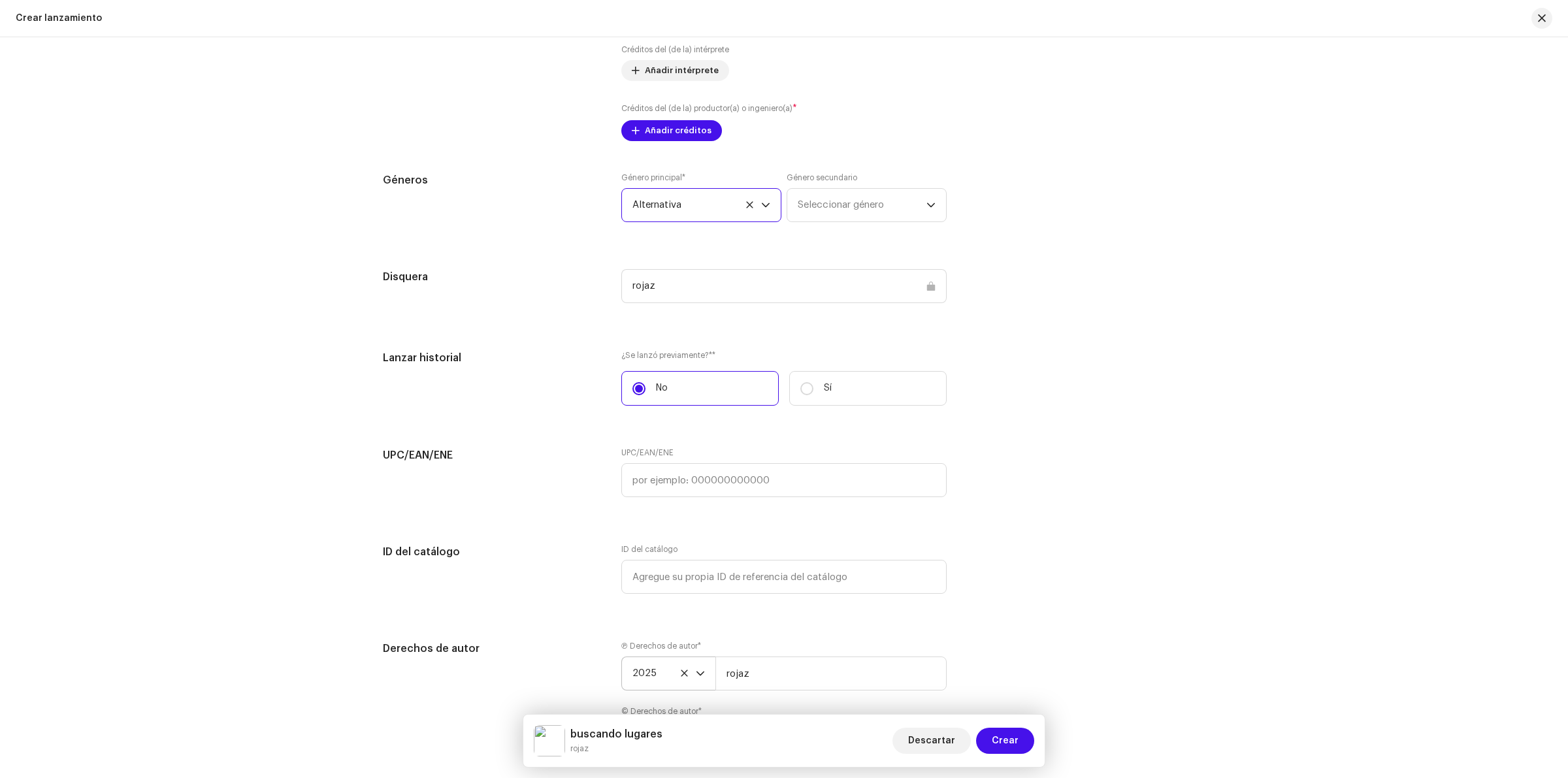
click at [752, 208] on span "Alternativa" at bounding box center [696, 205] width 128 height 32
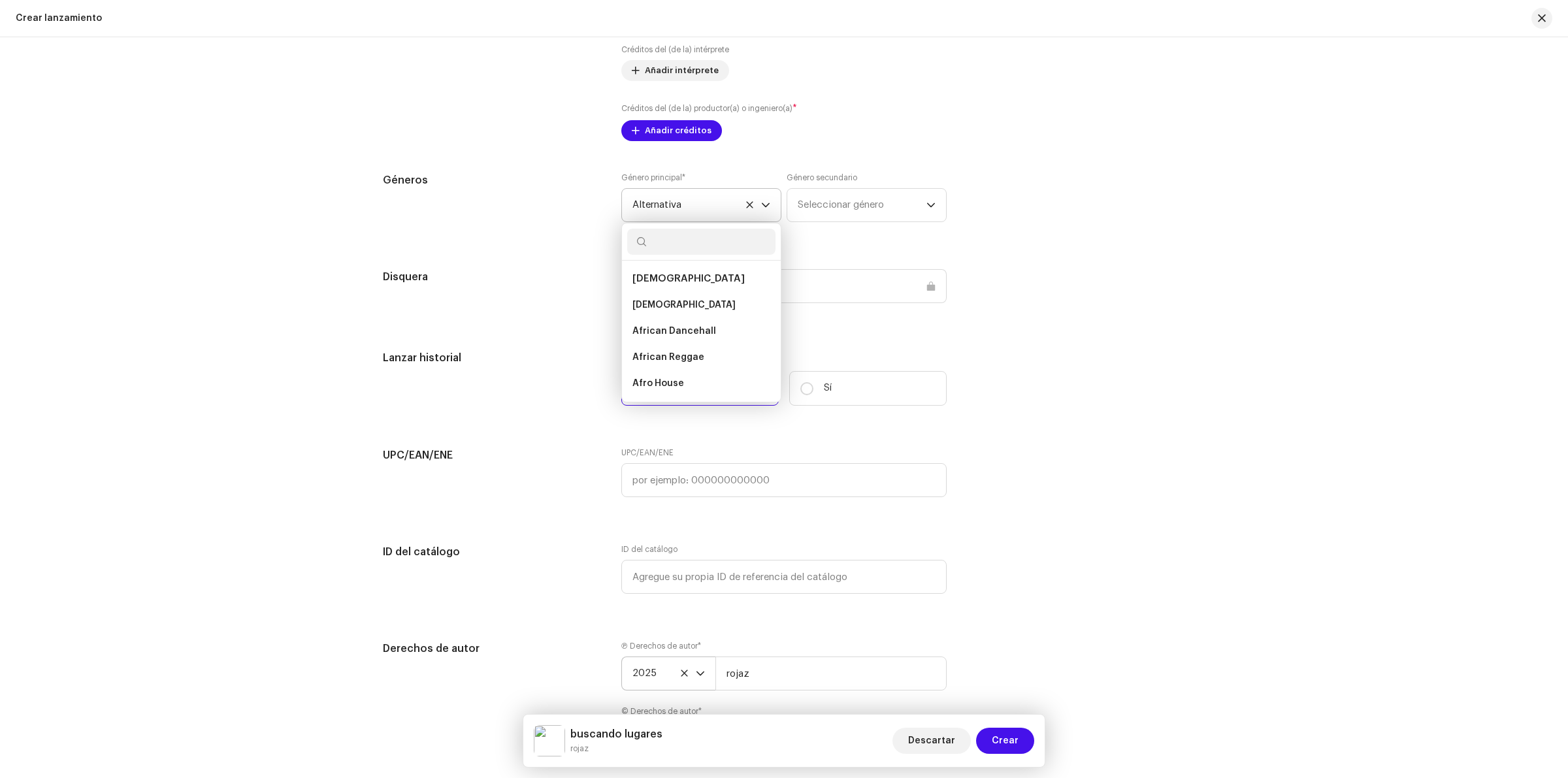
scroll to position [3112, 0]
click at [749, 207] on icon at bounding box center [750, 205] width 9 height 9
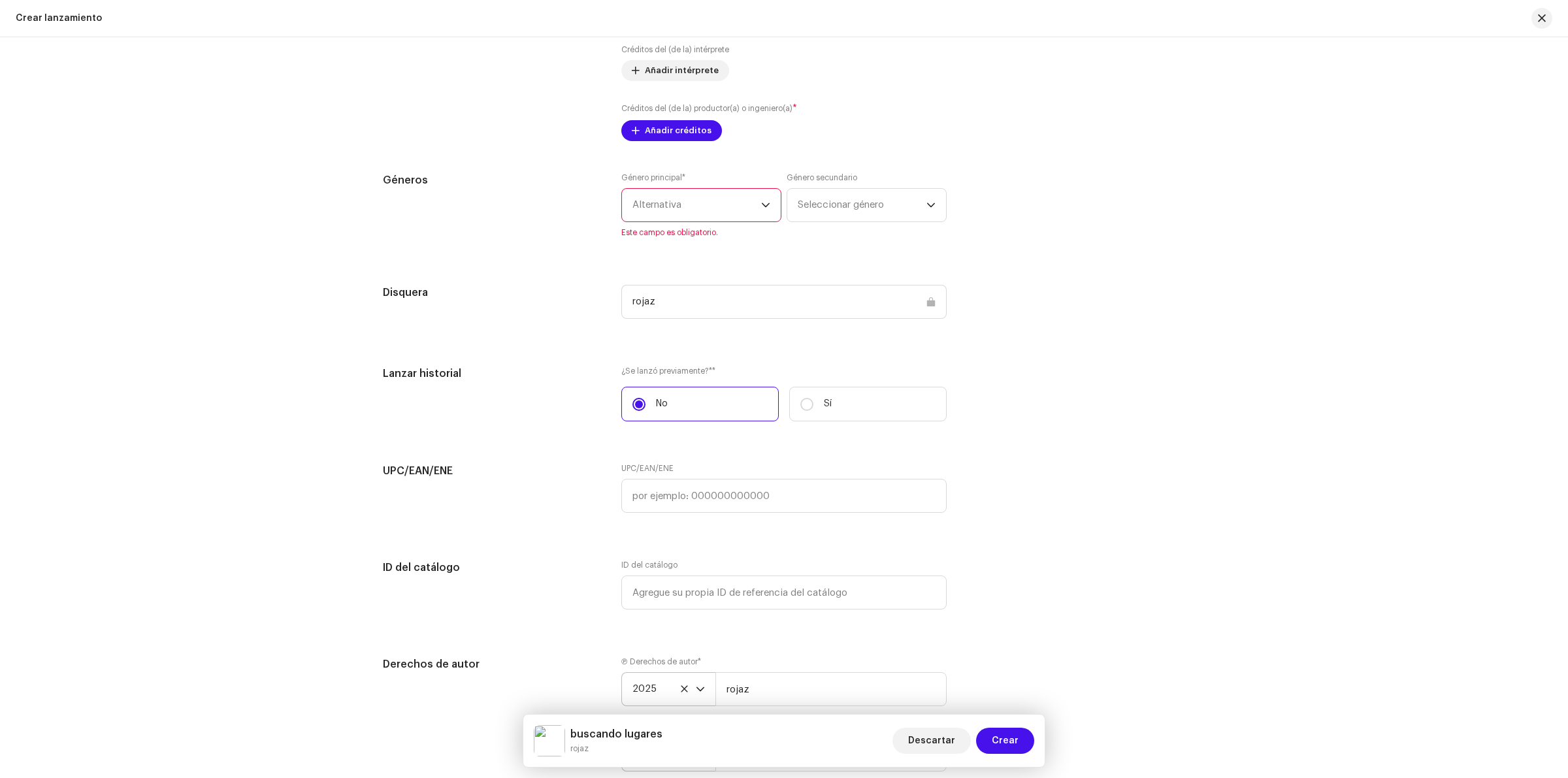
click at [723, 206] on span "Alternativa" at bounding box center [696, 205] width 128 height 32
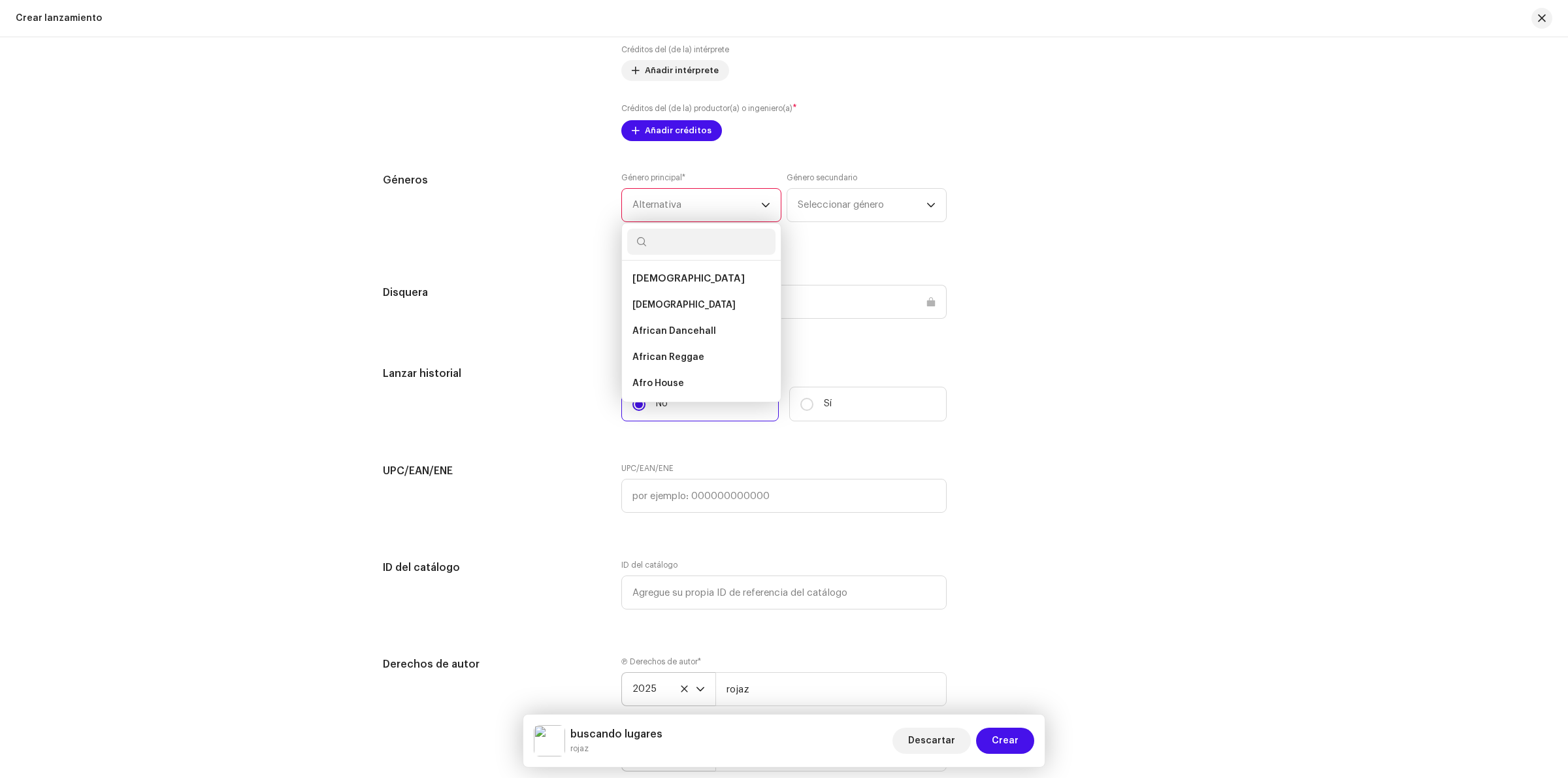
click at [694, 204] on span "Alternativa" at bounding box center [696, 205] width 128 height 32
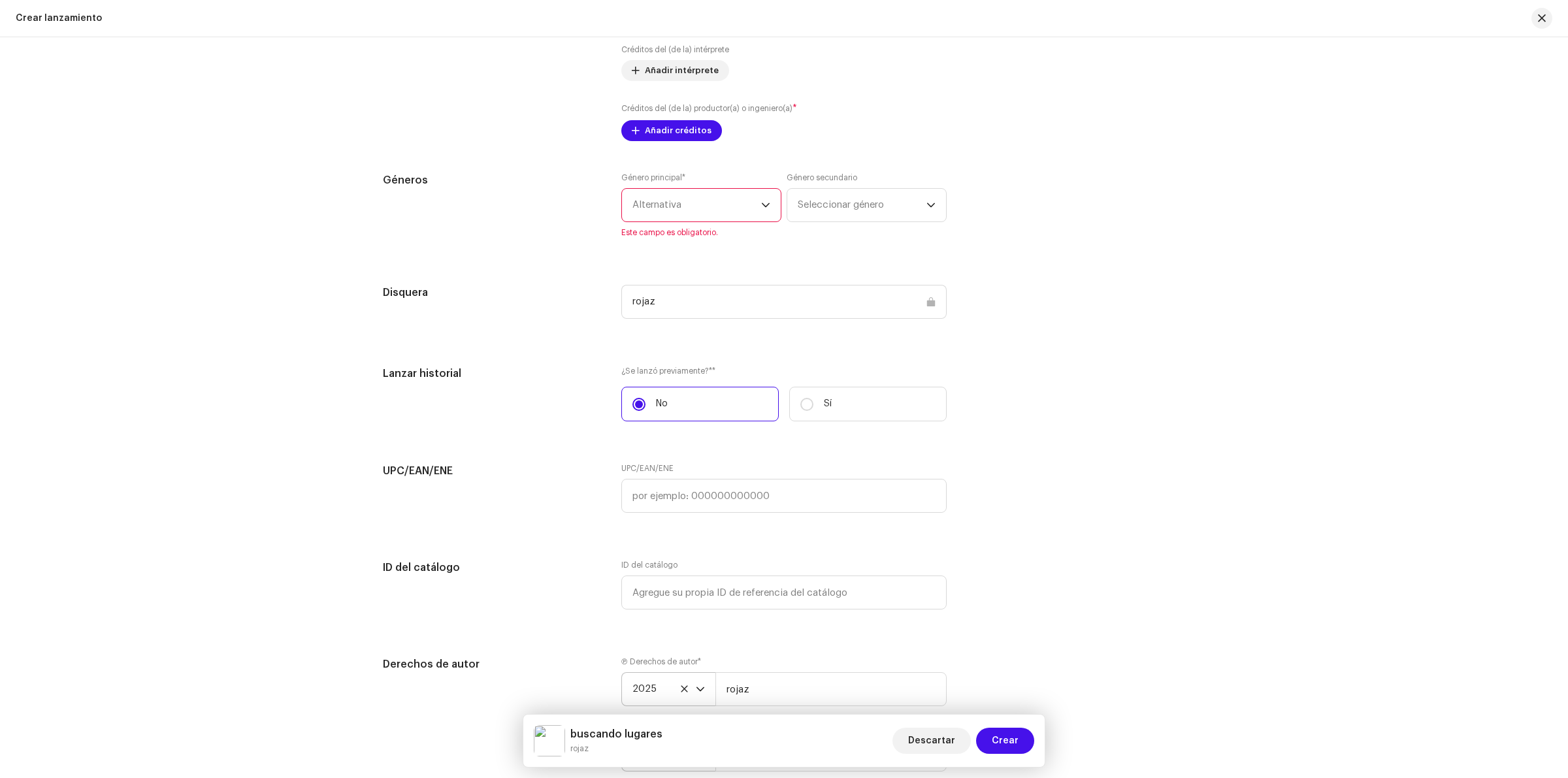
click at [652, 207] on font "Alternativa" at bounding box center [657, 205] width 49 height 10
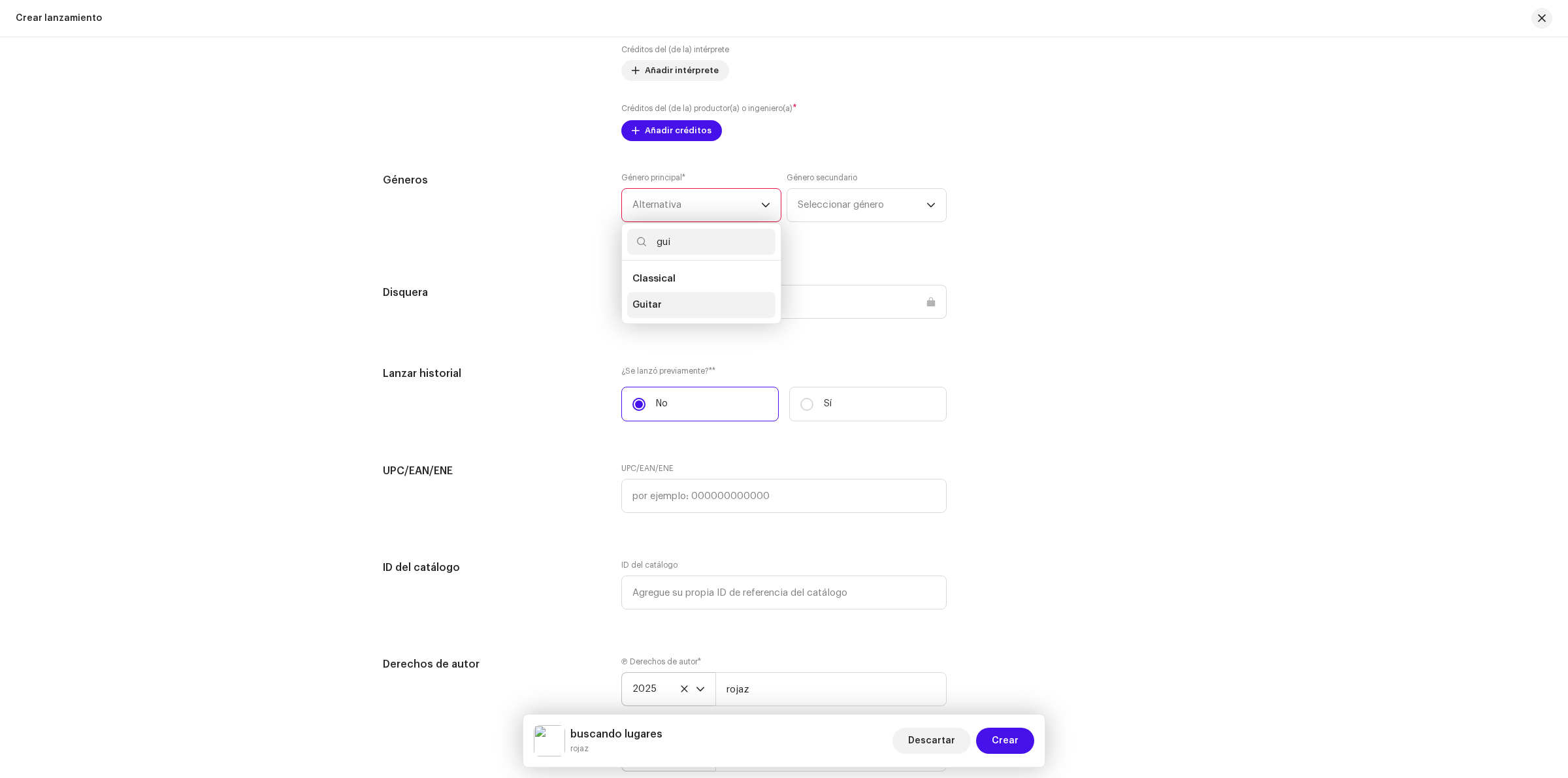
type input "gui"
click at [648, 304] on span "Guitar" at bounding box center [647, 305] width 30 height 13
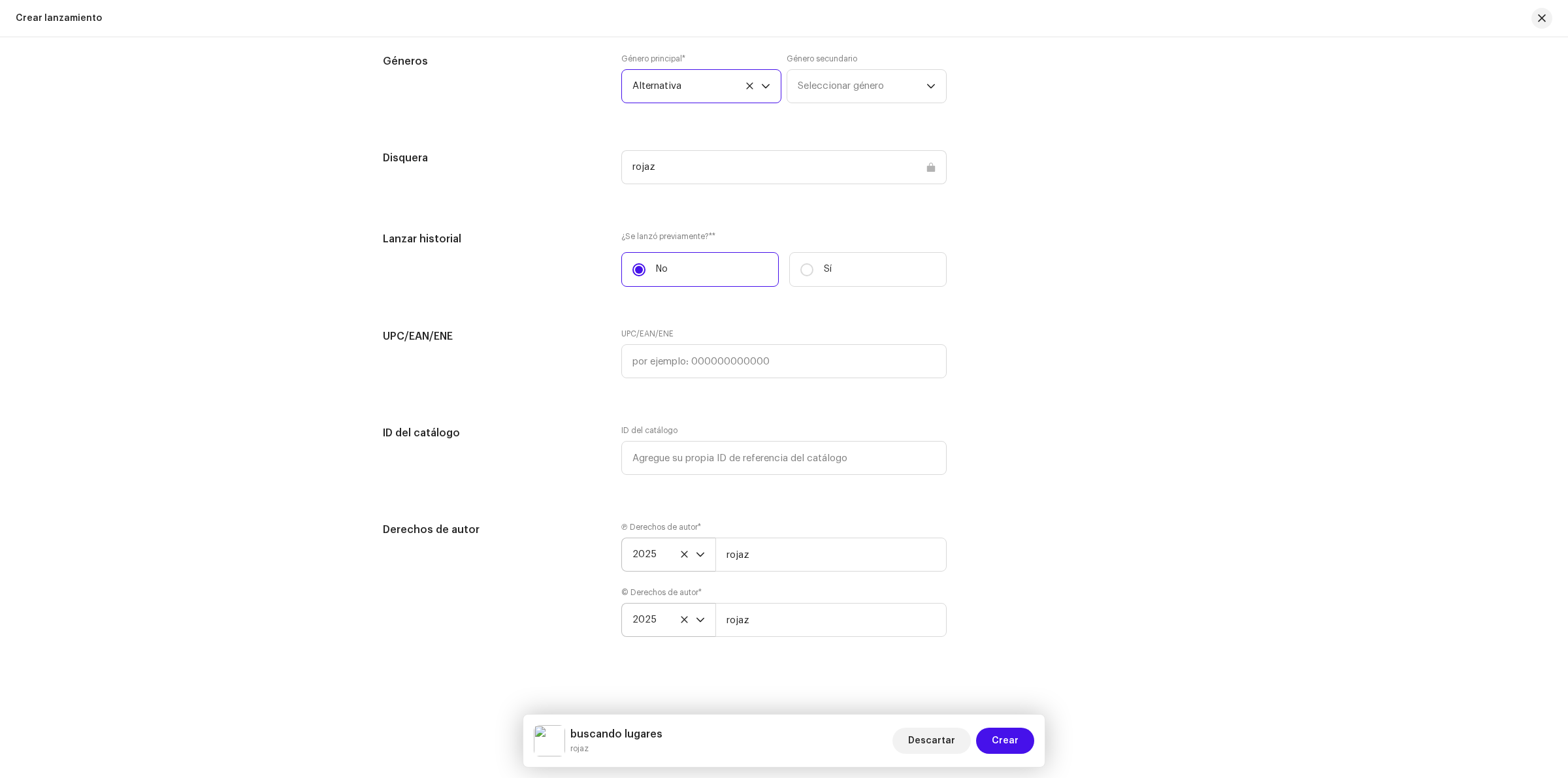
scroll to position [1753, 0]
click at [1014, 741] on font "Crear" at bounding box center [1005, 741] width 26 height 9
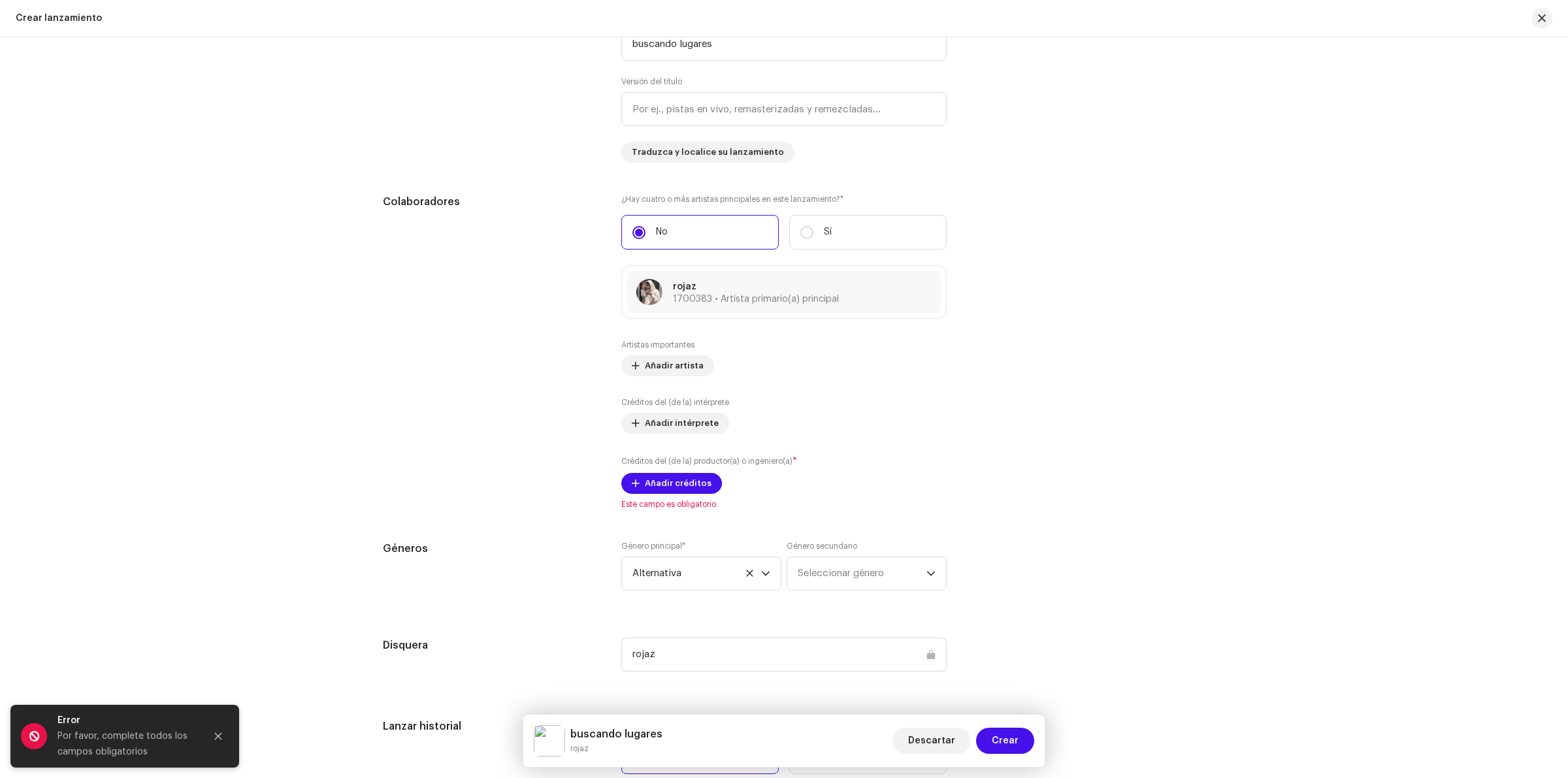
scroll to position [1279, 0]
click at [684, 489] on font "Añadir créditos" at bounding box center [678, 484] width 66 height 9
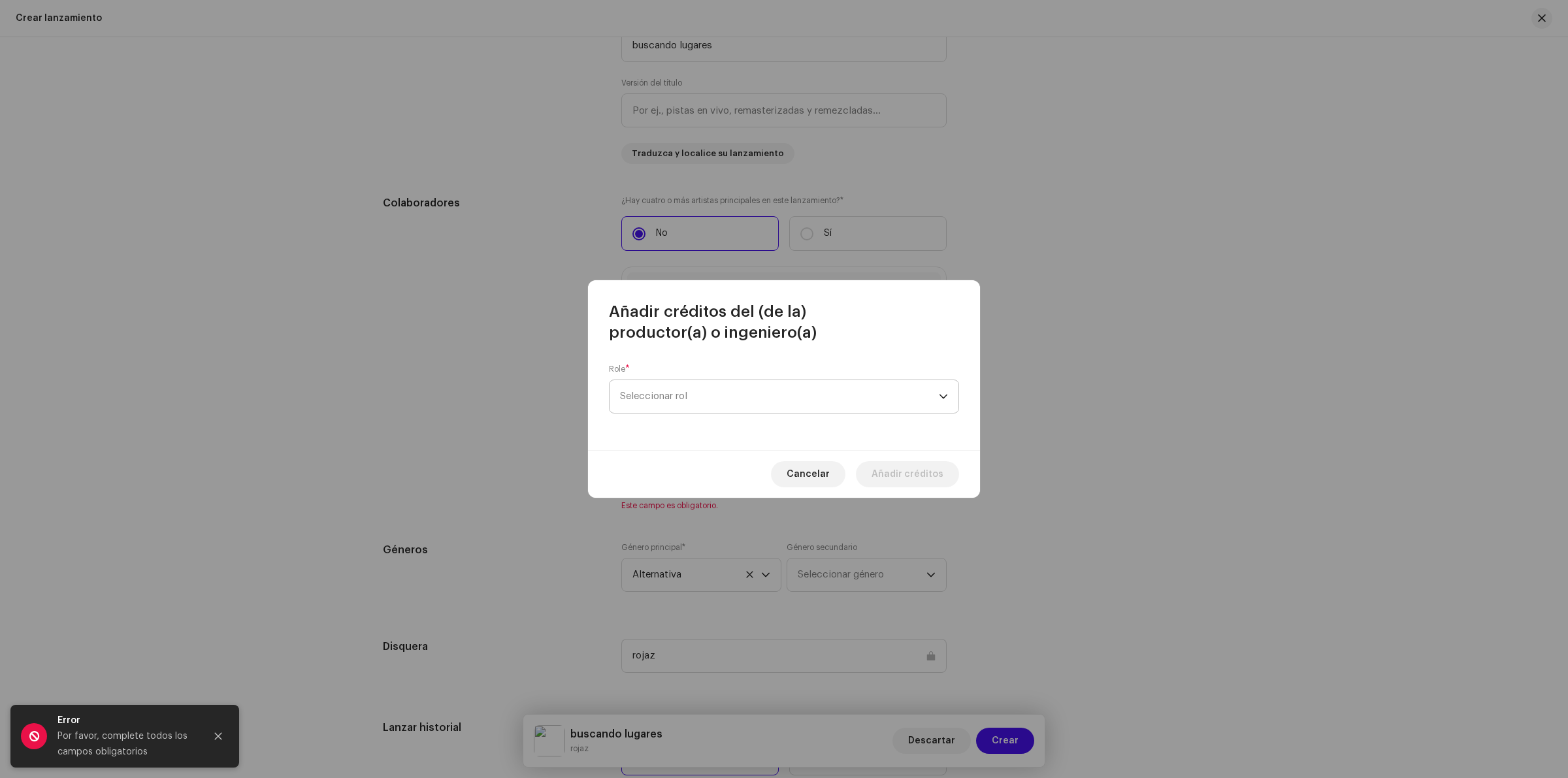
click at [674, 407] on span "Seleccionar rol" at bounding box center [779, 397] width 319 height 32
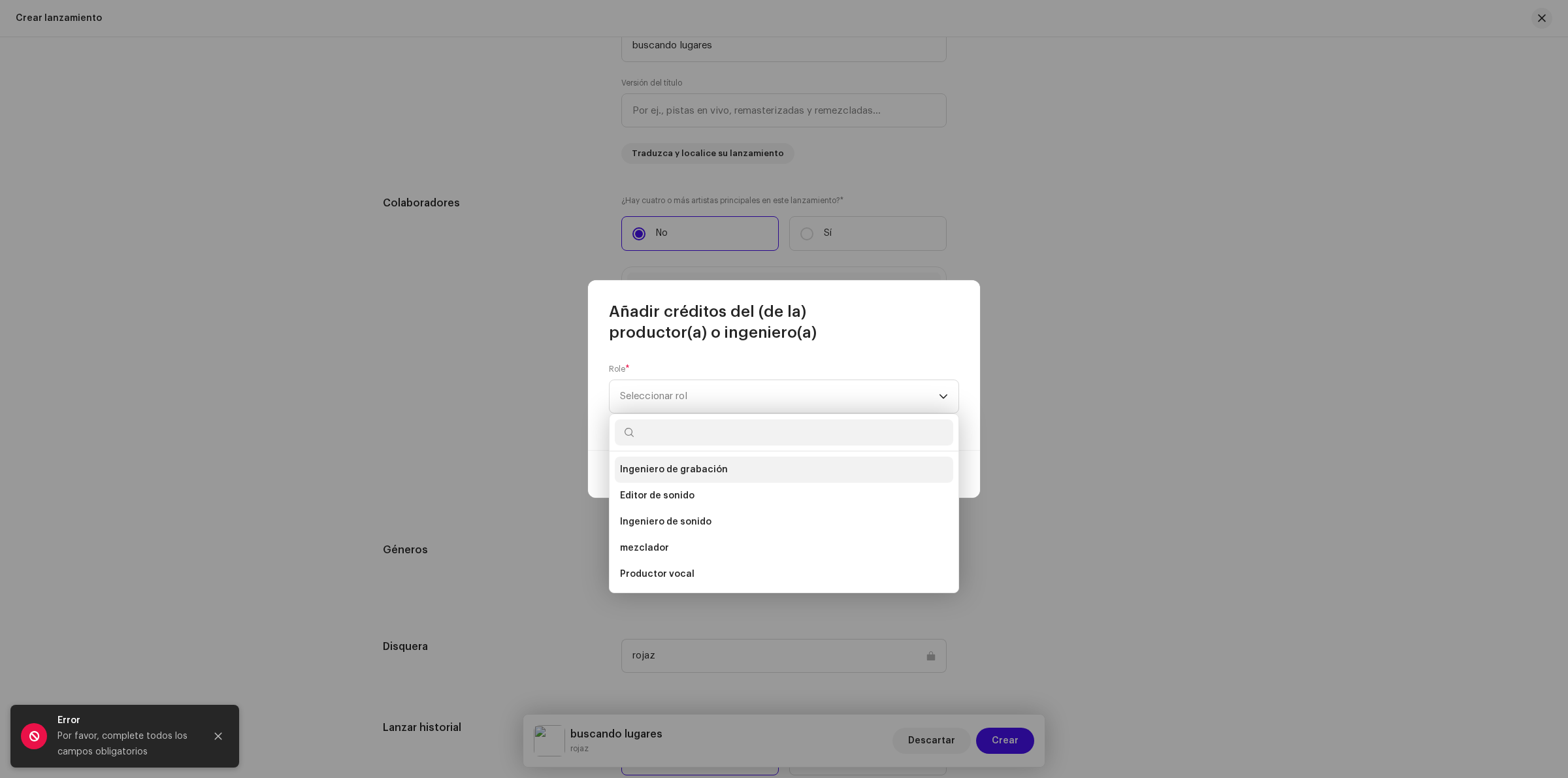
scroll to position [494, 0]
click at [664, 502] on font "Productor" at bounding box center [643, 499] width 47 height 9
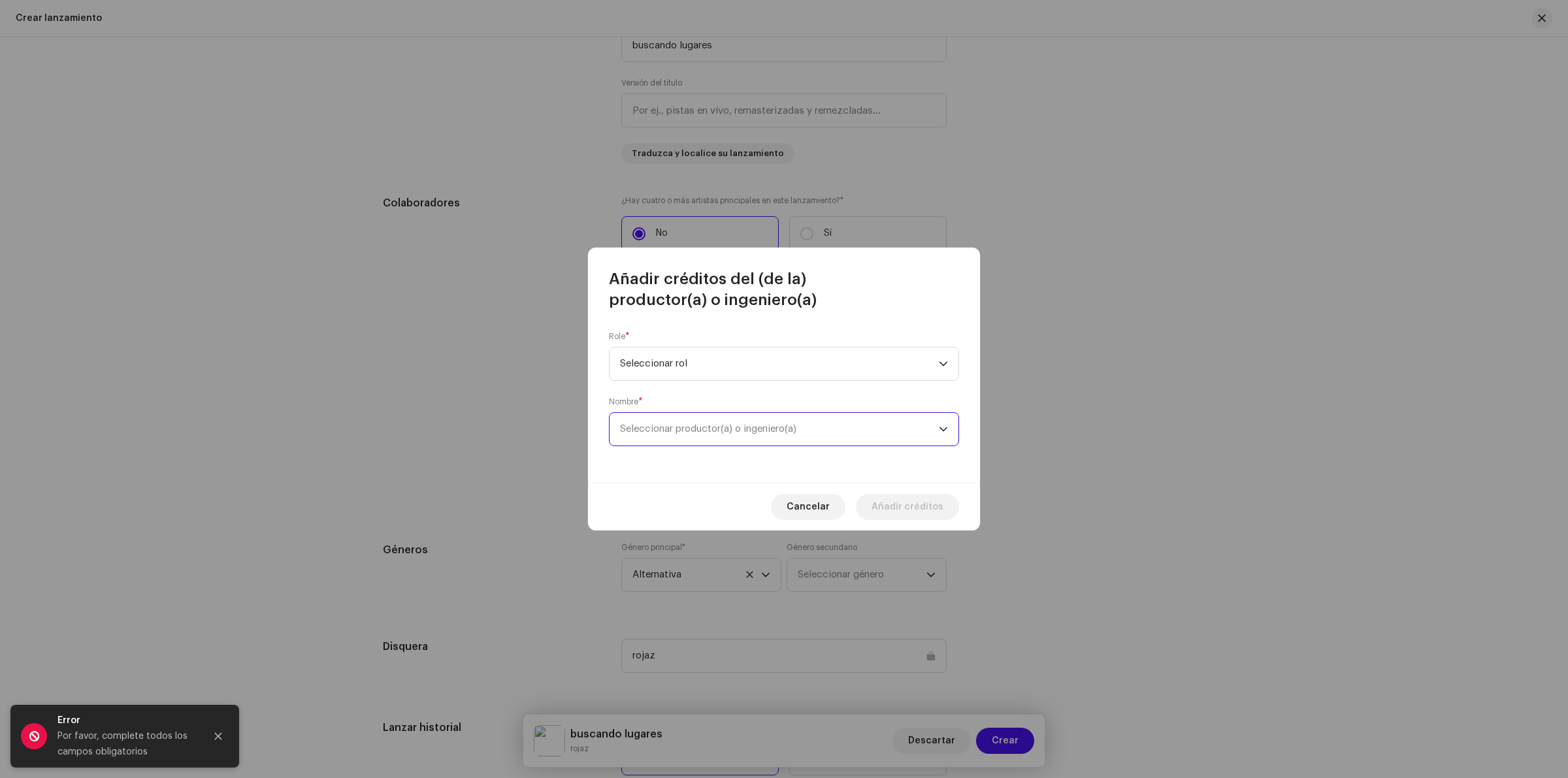
click at [693, 425] on font "Seleccionar productor(a) o ingeniero(a)" at bounding box center [708, 429] width 176 height 10
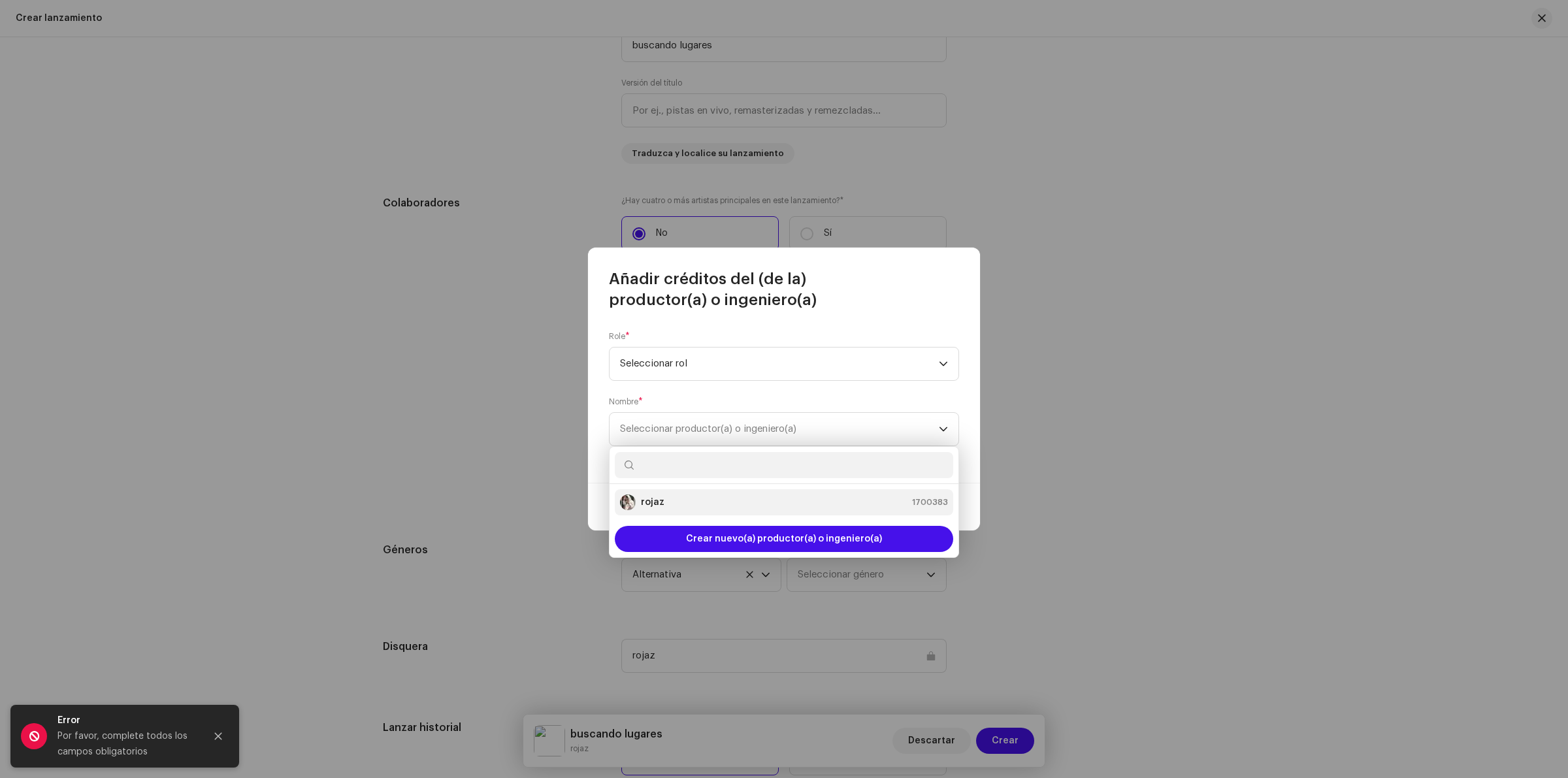
click at [678, 506] on div "rojaz 1700383" at bounding box center [784, 502] width 328 height 15
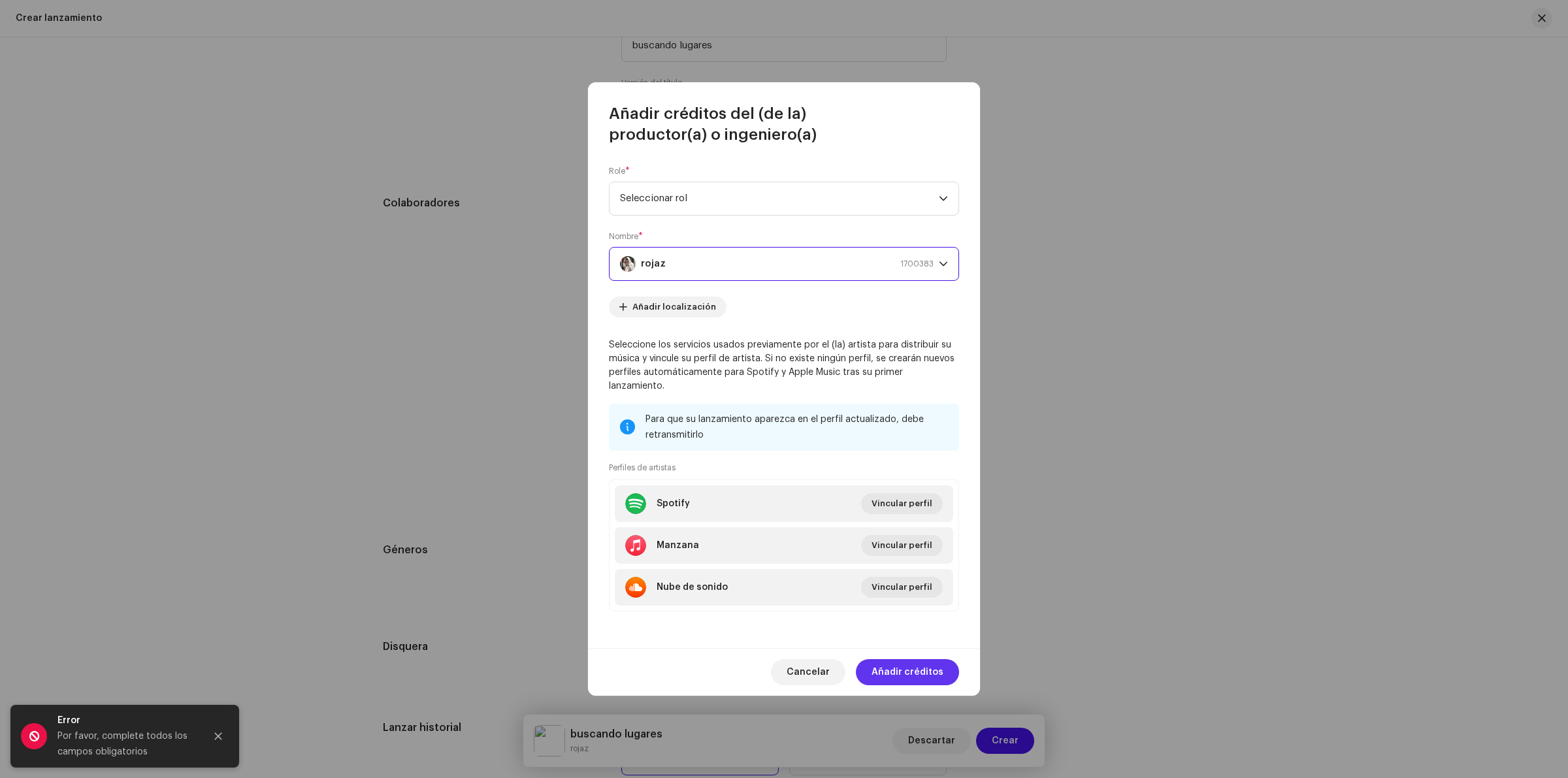
click at [924, 668] on font "Añadir créditos" at bounding box center [907, 672] width 71 height 9
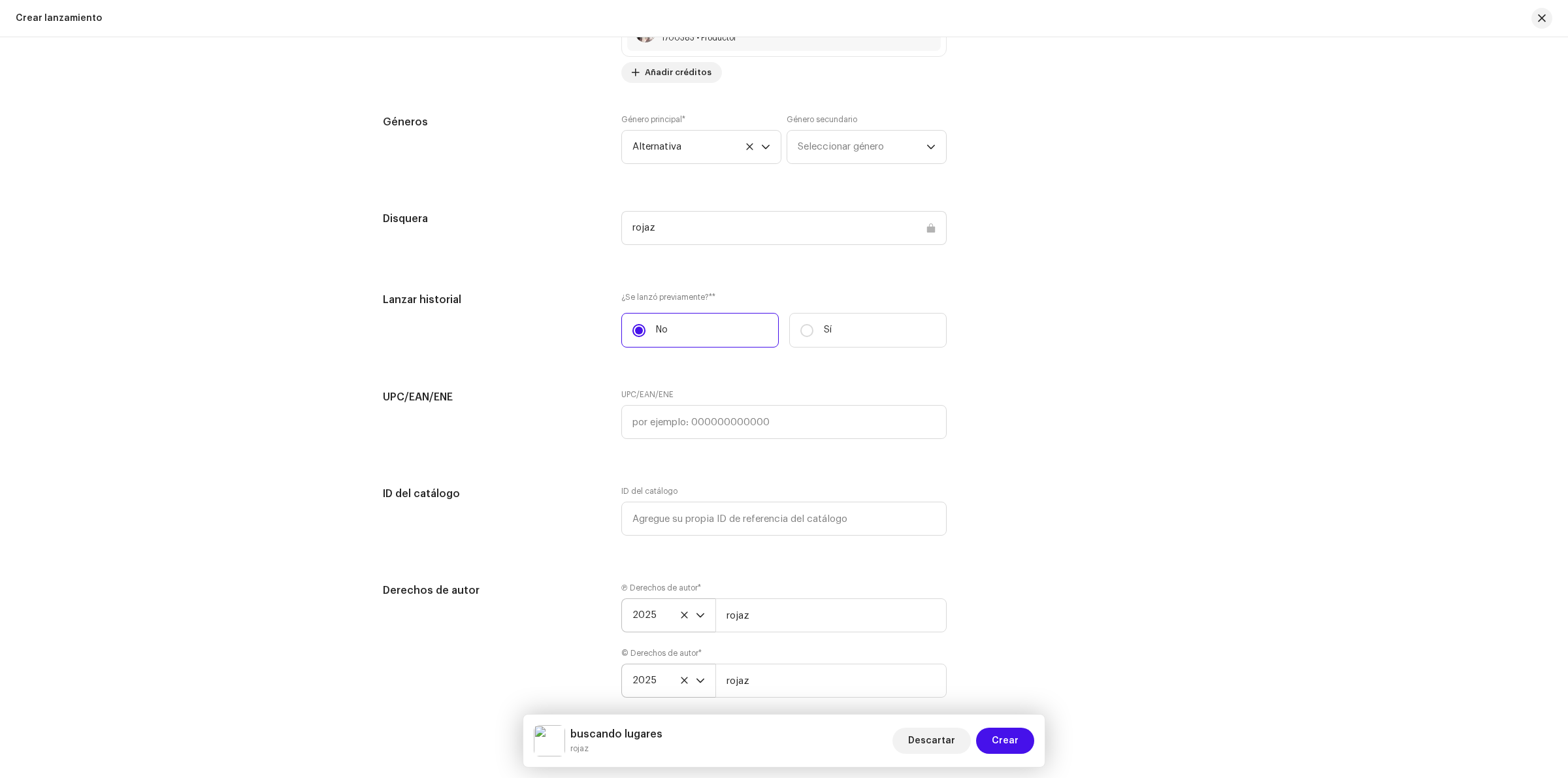
scroll to position [1809, 0]
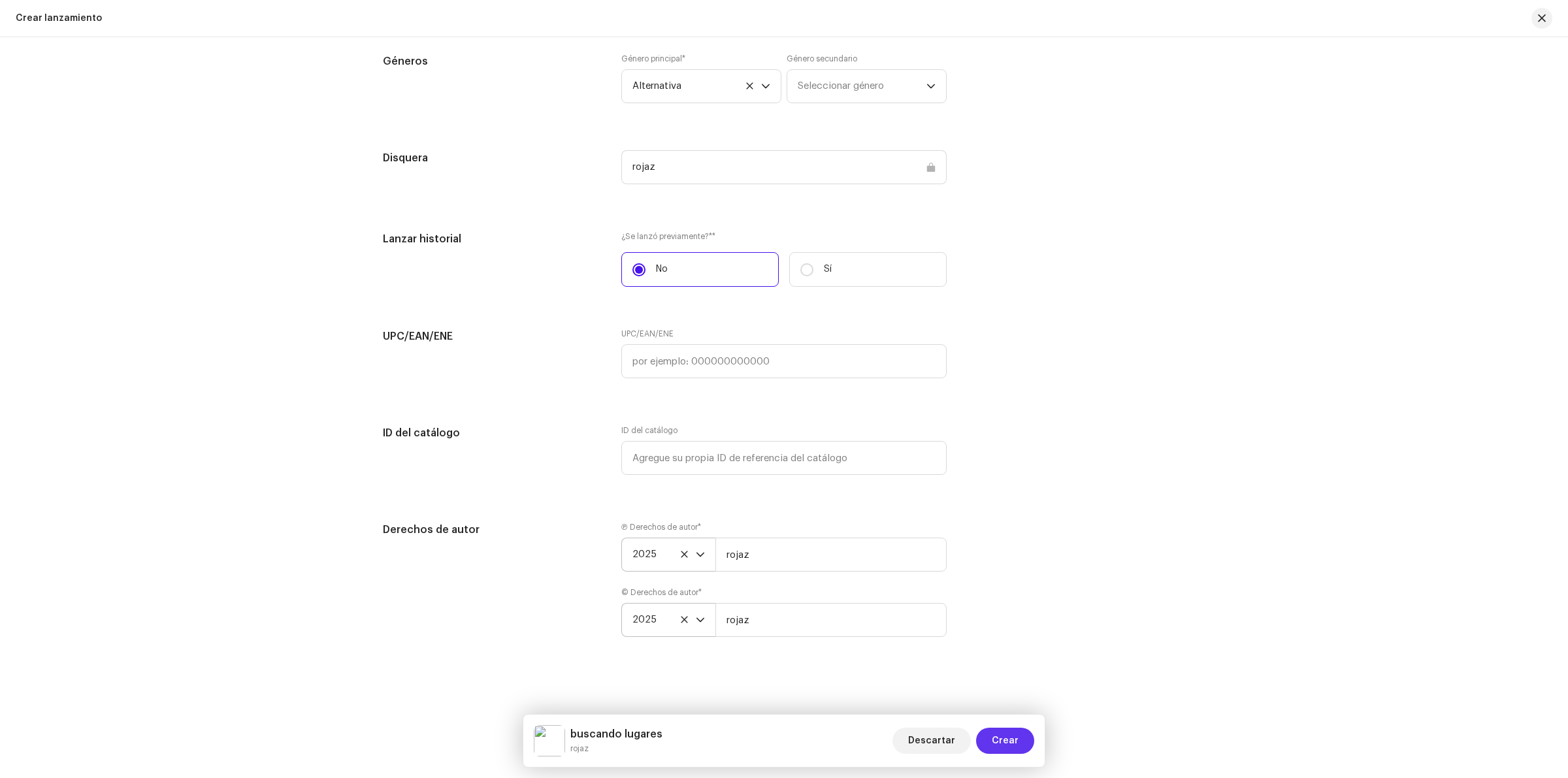
click at [1016, 739] on font "Crear" at bounding box center [1005, 741] width 26 height 9
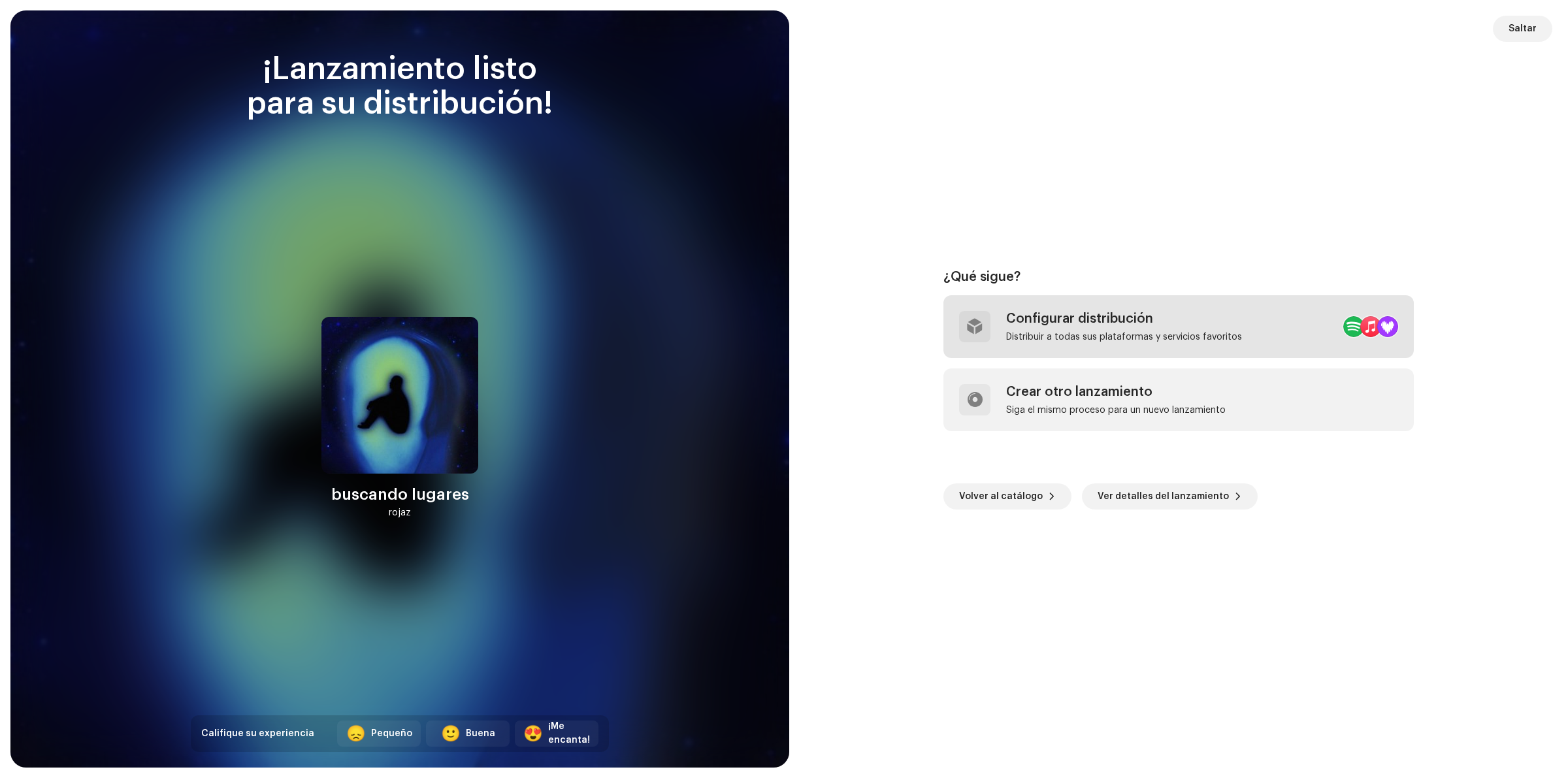
click at [1250, 314] on div "Configurar distribución Distribuir a todas sus plataformas y servicios favoritos" at bounding box center [1178, 327] width 470 height 63
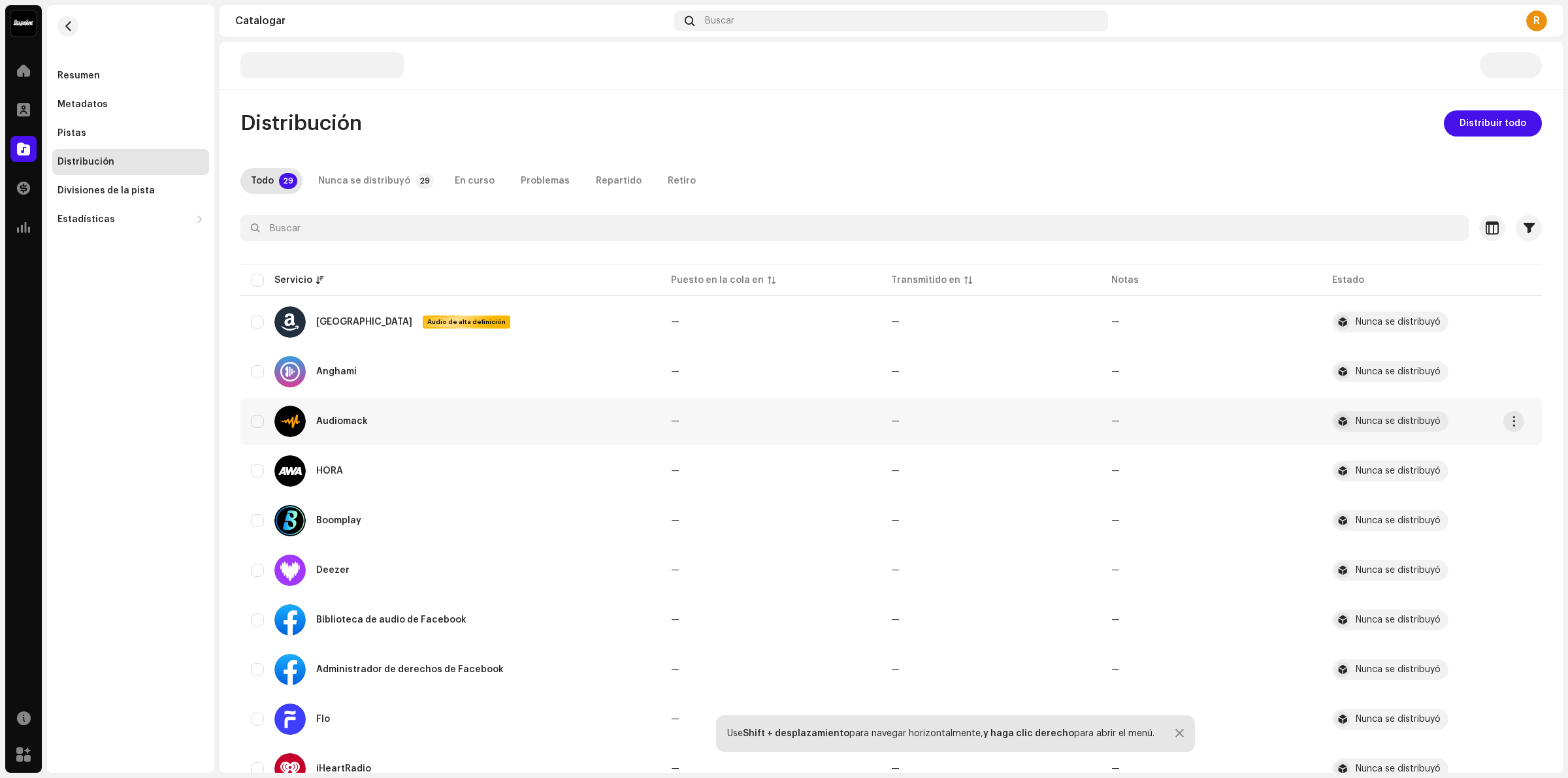
scroll to position [90, 0]
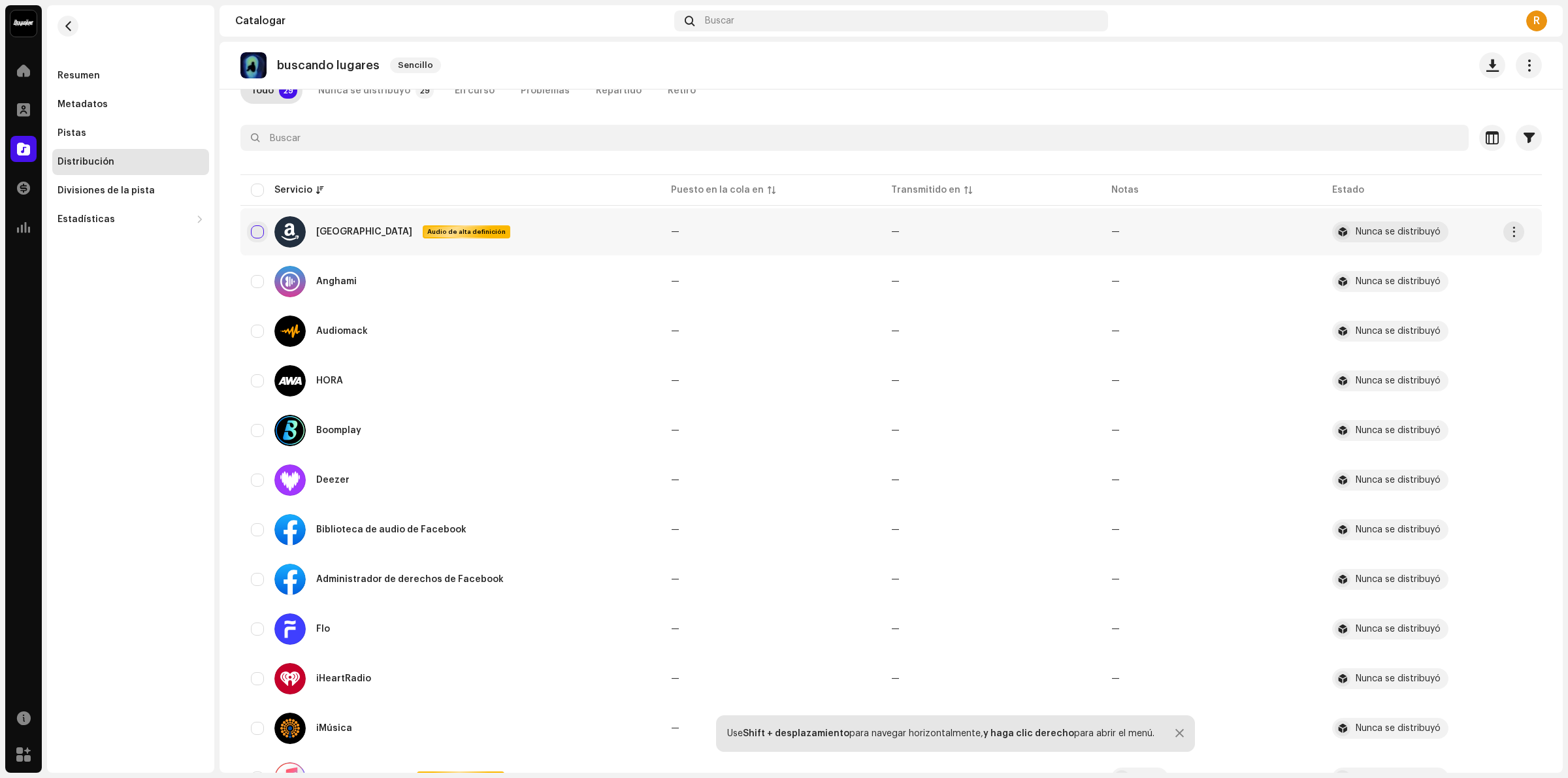
click at [255, 232] on input "checkbox" at bounding box center [257, 232] width 13 height 13
checkbox input "true"
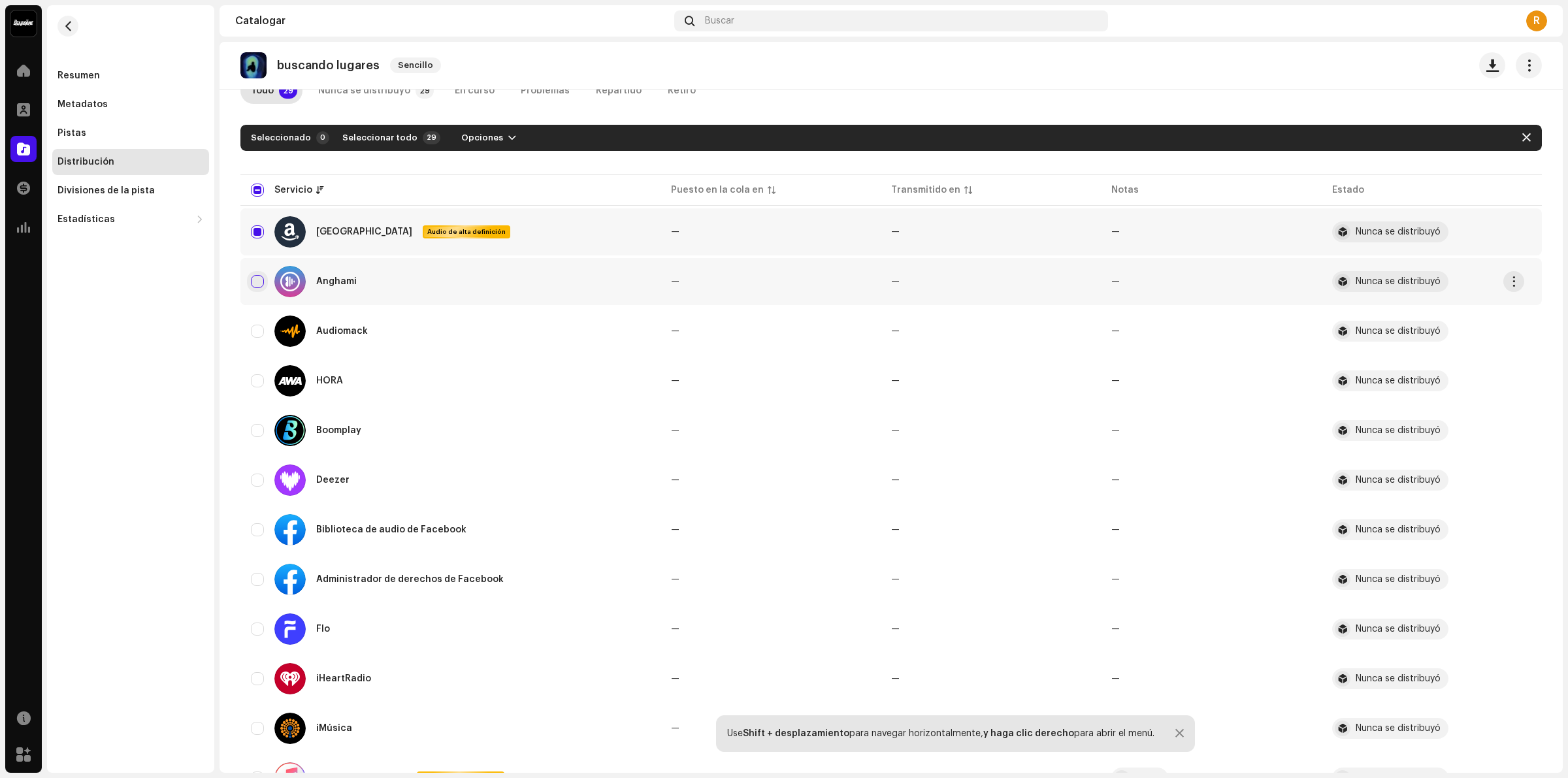
click at [257, 286] on input "Row Unselected" at bounding box center [257, 281] width 13 height 13
checkbox input "true"
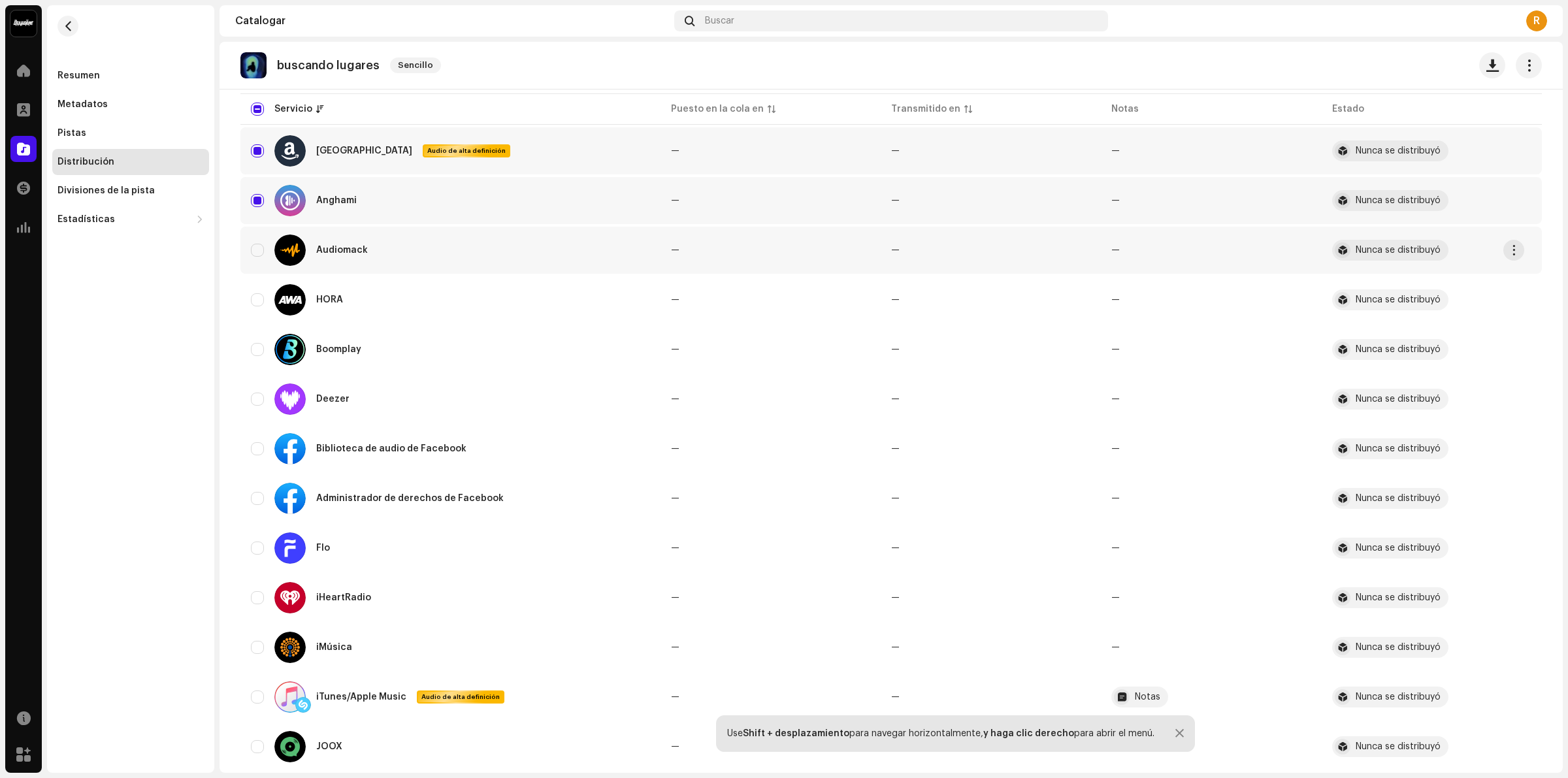
scroll to position [172, 0]
click at [255, 250] on input "Row Unselected" at bounding box center [257, 249] width 13 height 13
checkbox input "true"
click at [262, 295] on input "Row Unselected" at bounding box center [257, 299] width 13 height 13
checkbox input "true"
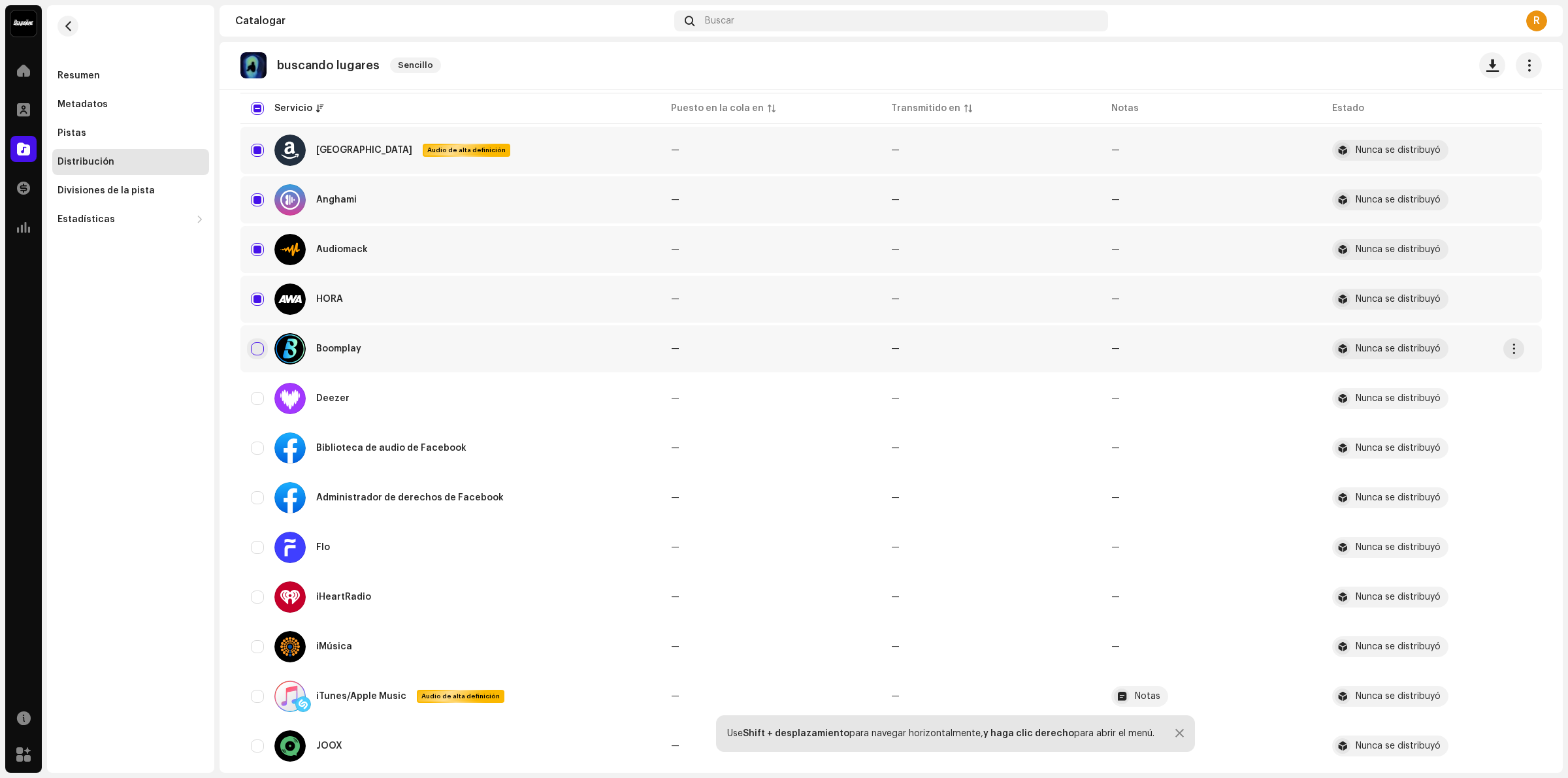
click at [254, 340] on div "Boomplay" at bounding box center [450, 349] width 399 height 31
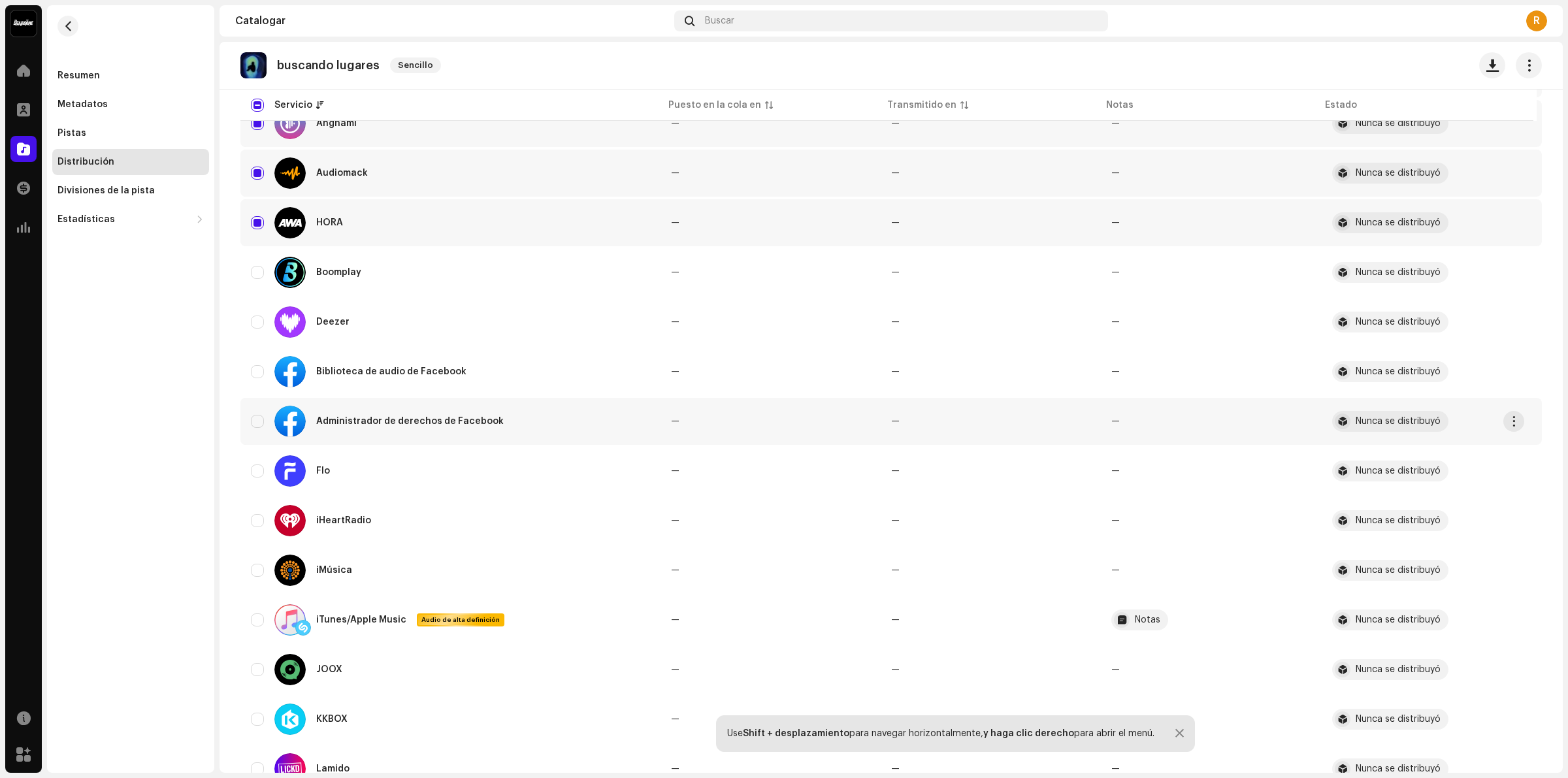
scroll to position [335, 0]
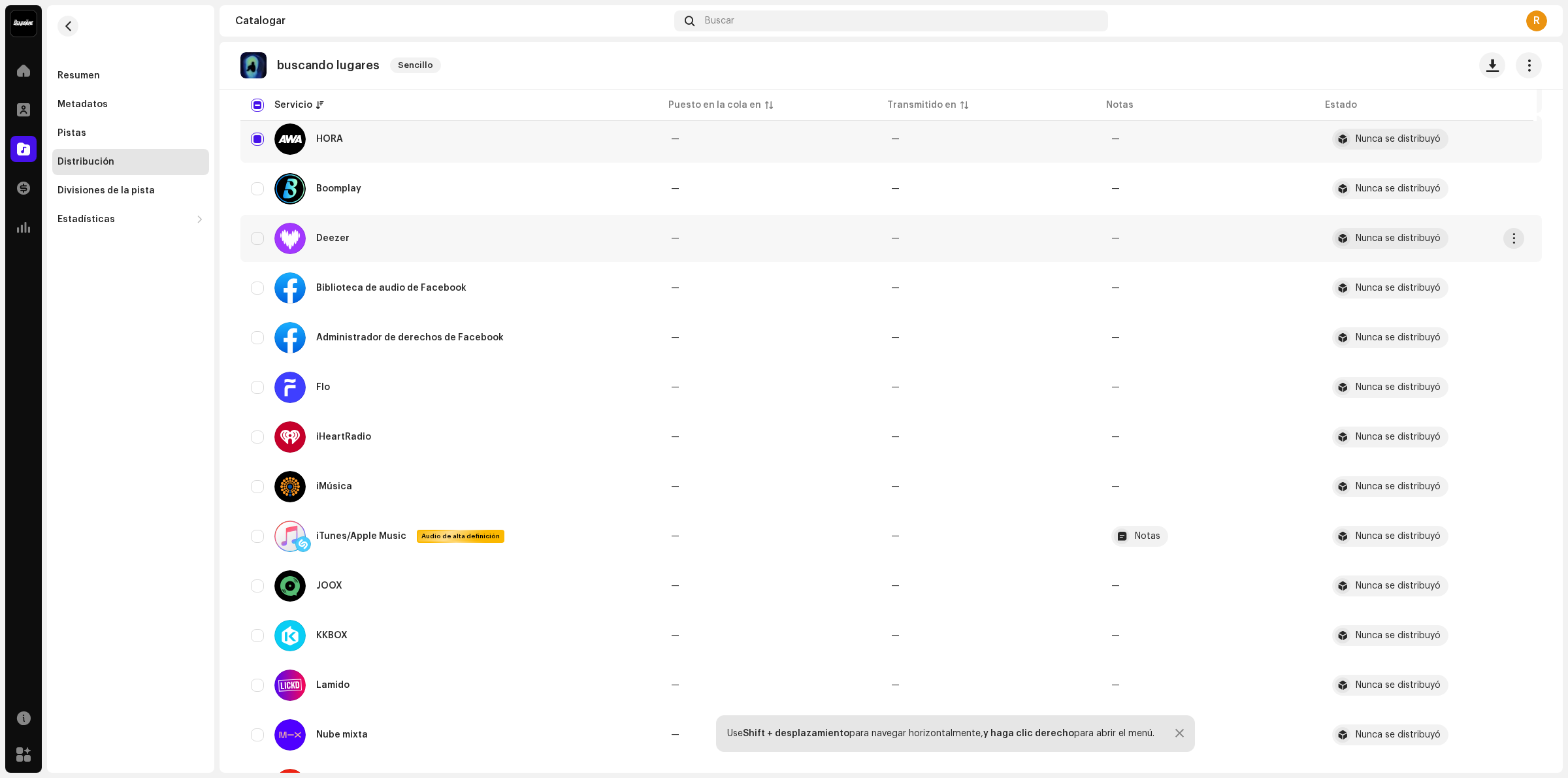
click at [254, 227] on div "Deezer" at bounding box center [450, 238] width 399 height 31
click at [254, 177] on div "Boomplay" at bounding box center [450, 188] width 399 height 31
click at [252, 229] on div "Deezer" at bounding box center [450, 238] width 399 height 31
click at [253, 183] on input "Row Unselected" at bounding box center [257, 188] width 13 height 13
checkbox input "true"
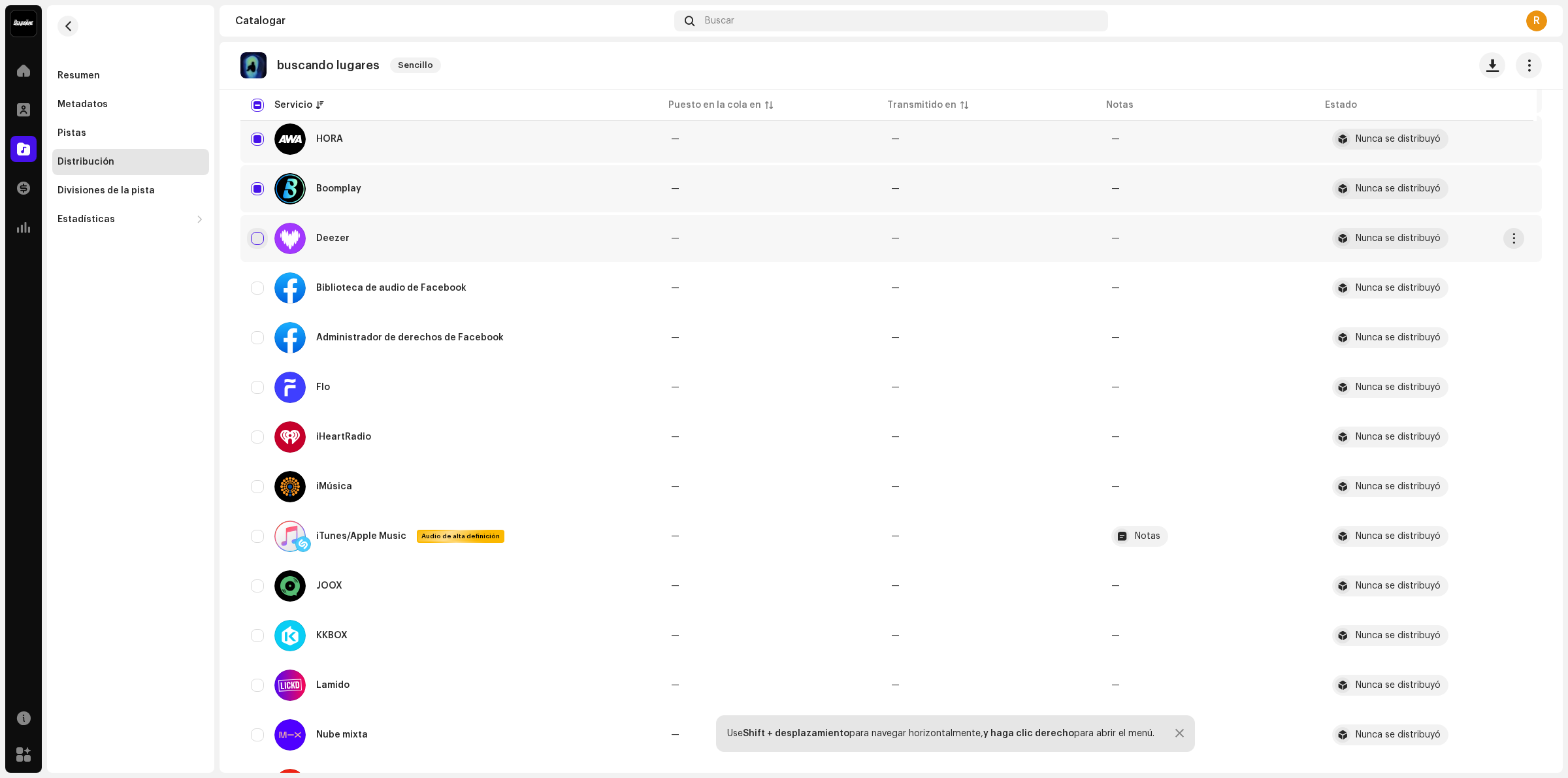
click at [258, 237] on input "Row Unselected" at bounding box center [257, 238] width 13 height 13
checkbox input "true"
click at [257, 277] on div "Biblioteca de audio de Facebook" at bounding box center [450, 288] width 399 height 31
click at [261, 331] on input "Row Unselected" at bounding box center [257, 337] width 13 height 13
checkbox input "true"
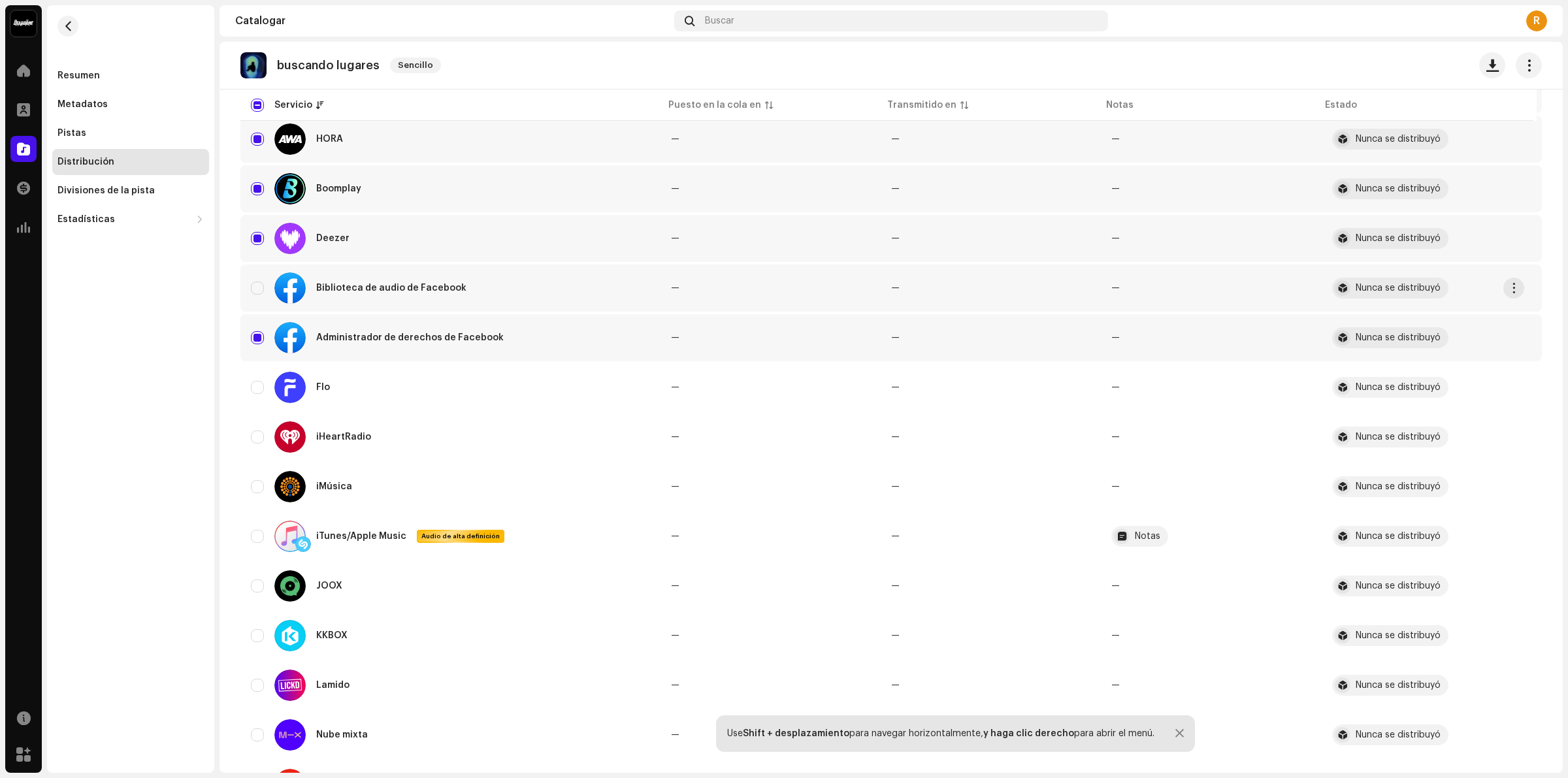
click at [255, 291] on input "Row Unselected" at bounding box center [257, 288] width 13 height 13
checkbox input "true"
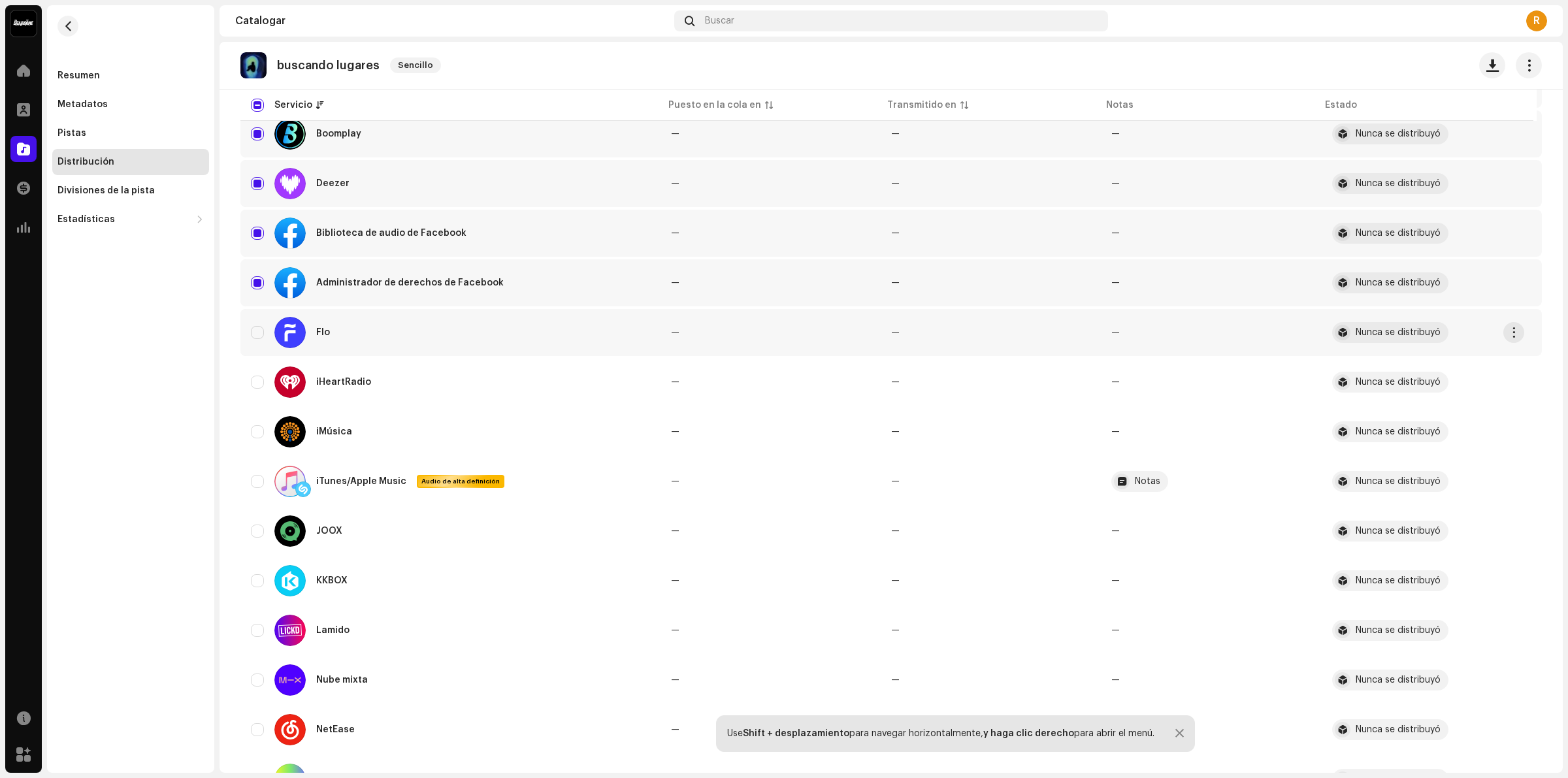
scroll to position [417, 0]
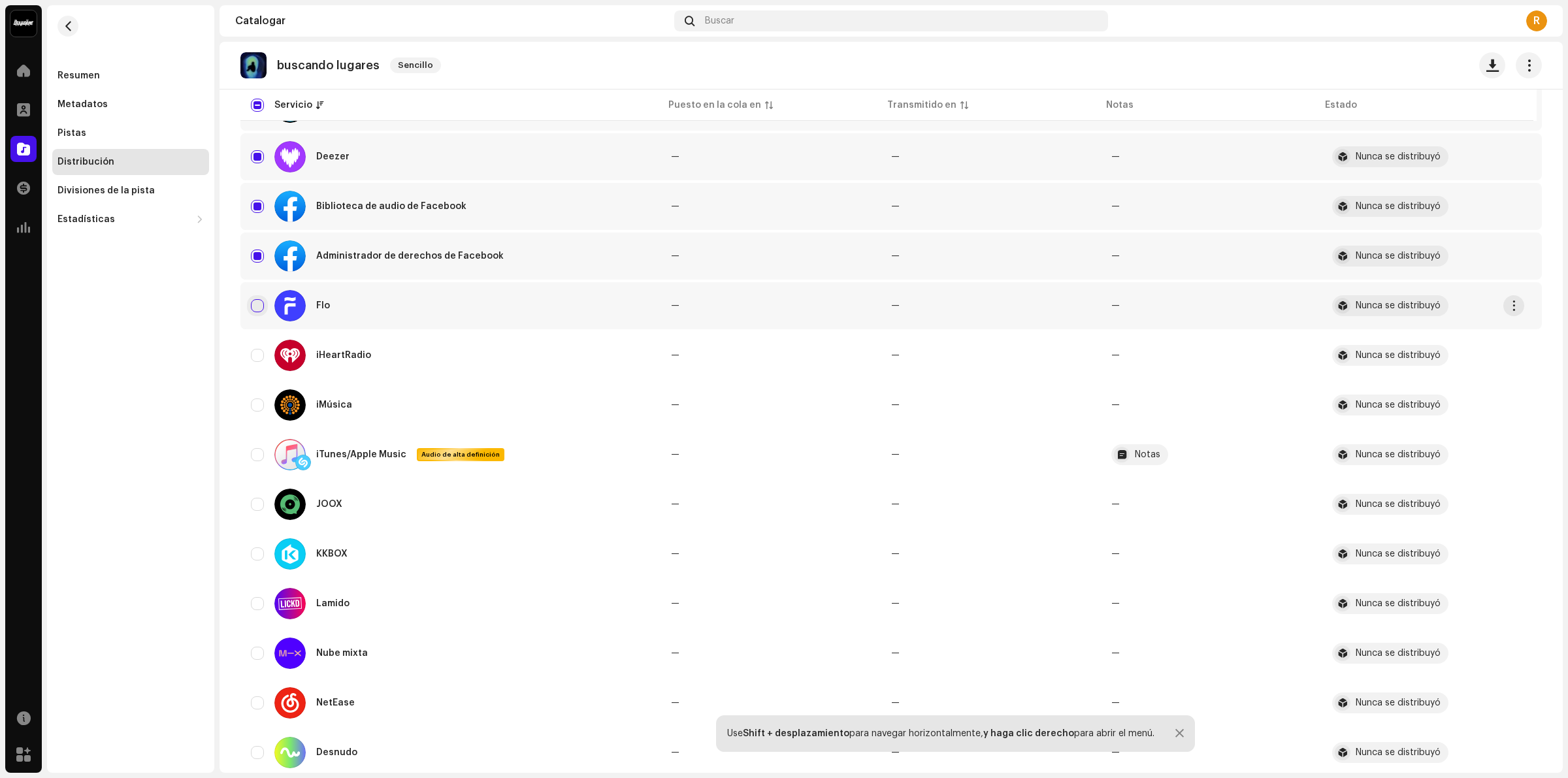
click at [260, 309] on input "Row Unselected" at bounding box center [257, 306] width 13 height 13
checkbox input "true"
click at [258, 354] on input "Row Unselected" at bounding box center [257, 355] width 13 height 13
checkbox input "true"
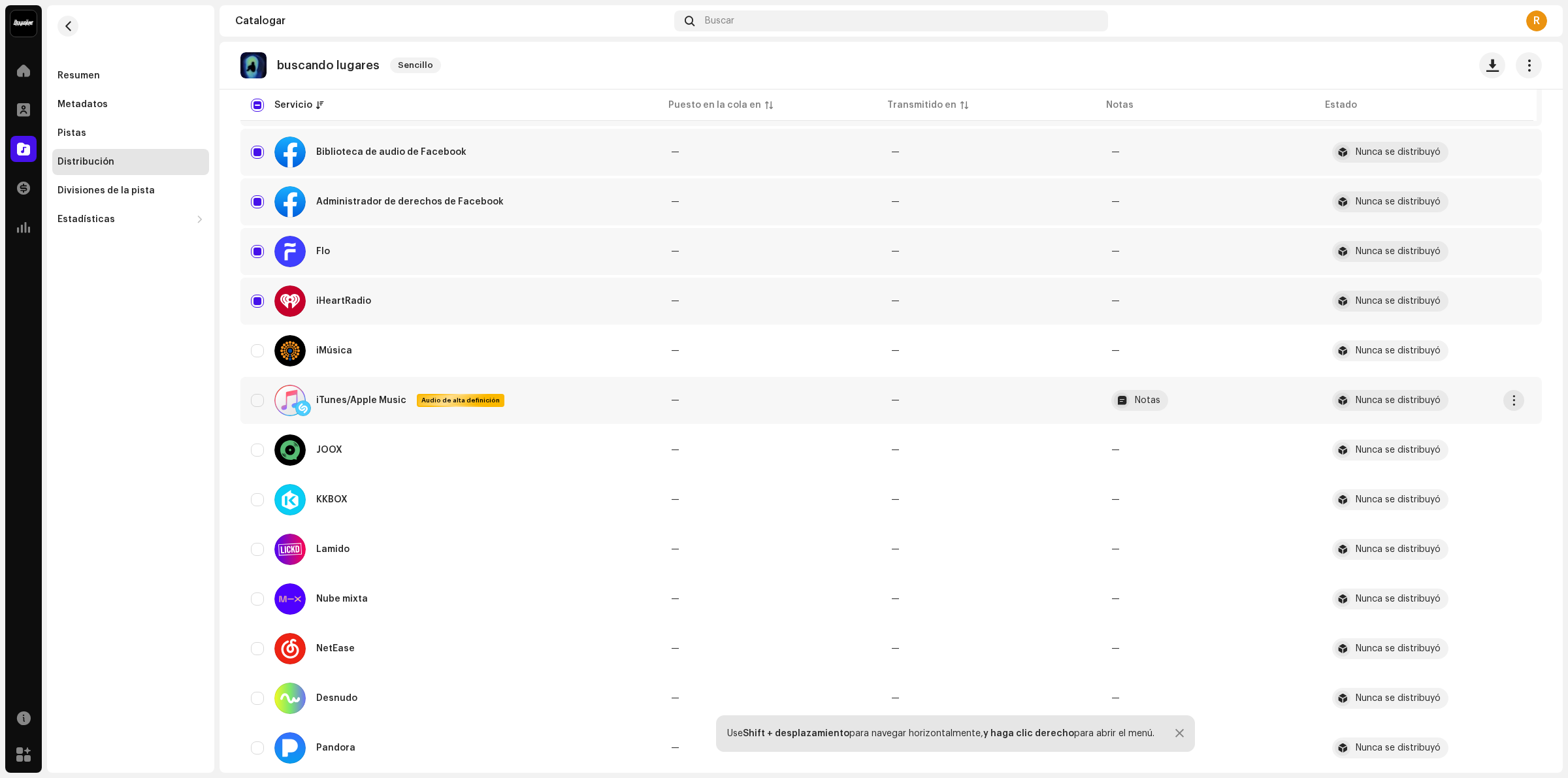
scroll to position [499, 0]
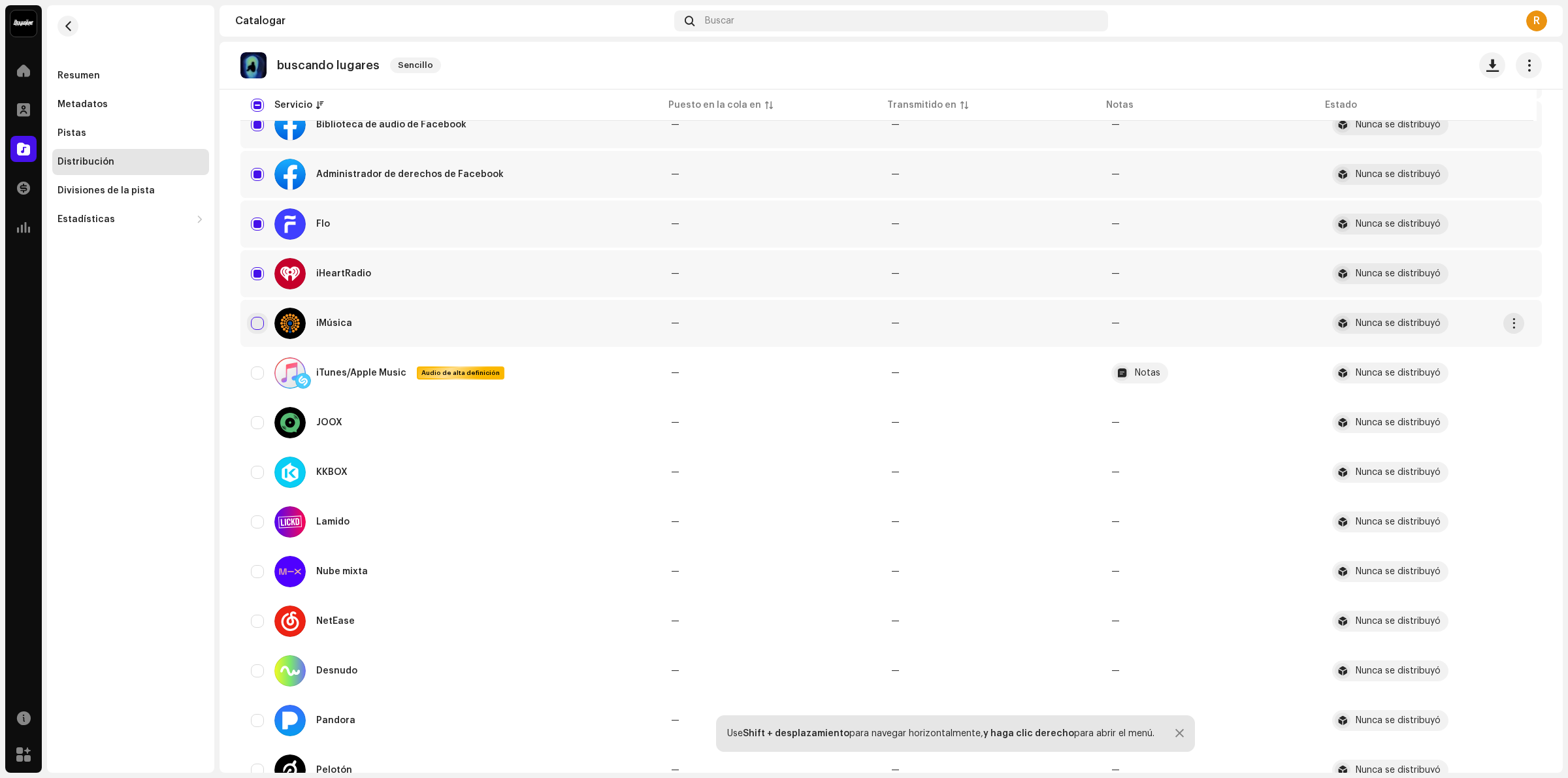
click at [261, 325] on input "Row Unselected" at bounding box center [257, 323] width 13 height 13
checkbox input "true"
click at [258, 367] on input "Row Unselected" at bounding box center [257, 373] width 13 height 13
checkbox input "true"
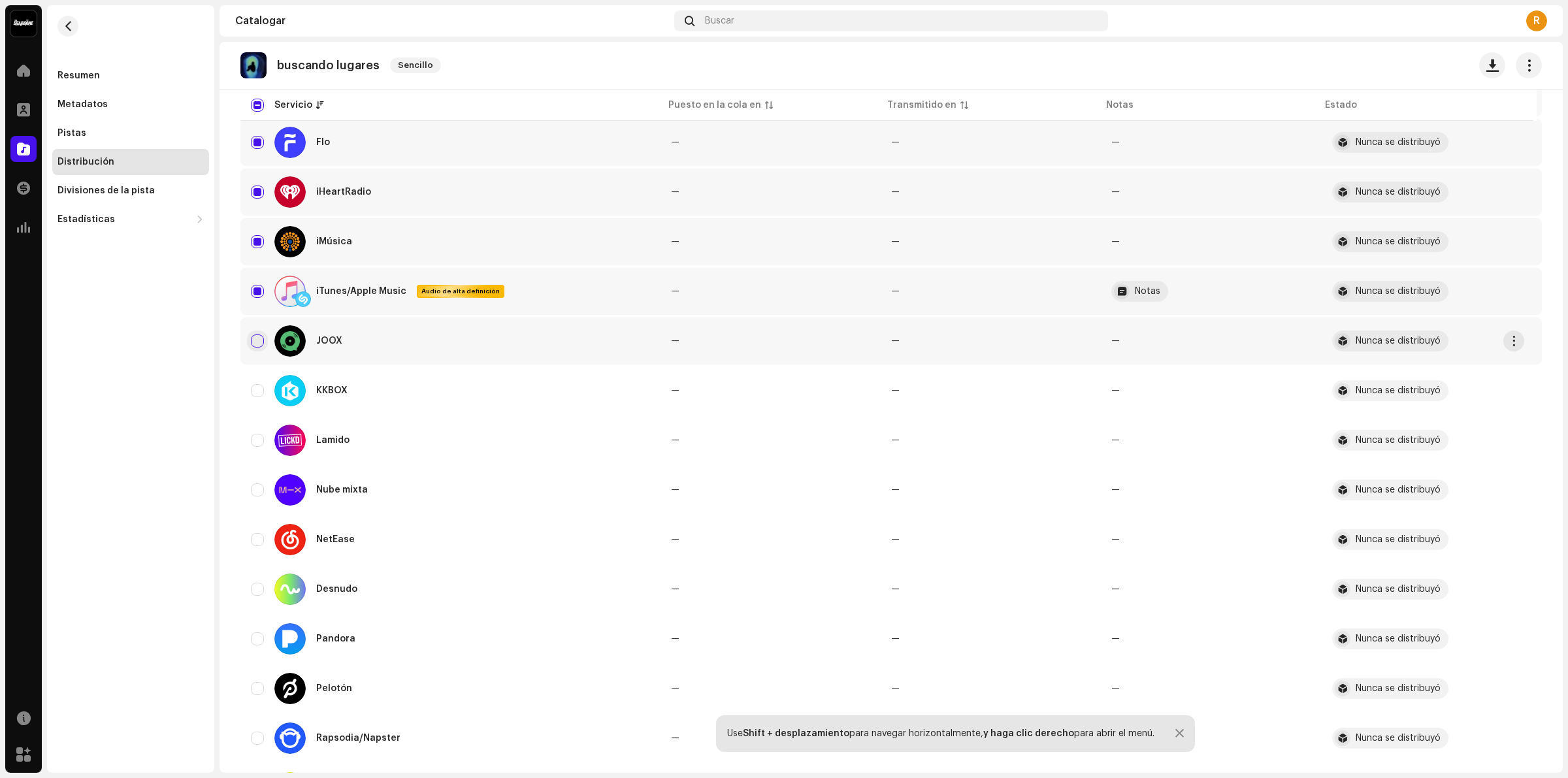
click at [261, 342] on input "Row Unselected" at bounding box center [257, 340] width 13 height 13
checkbox input "true"
click at [259, 386] on input "Row Unselected" at bounding box center [257, 390] width 13 height 13
checkbox input "true"
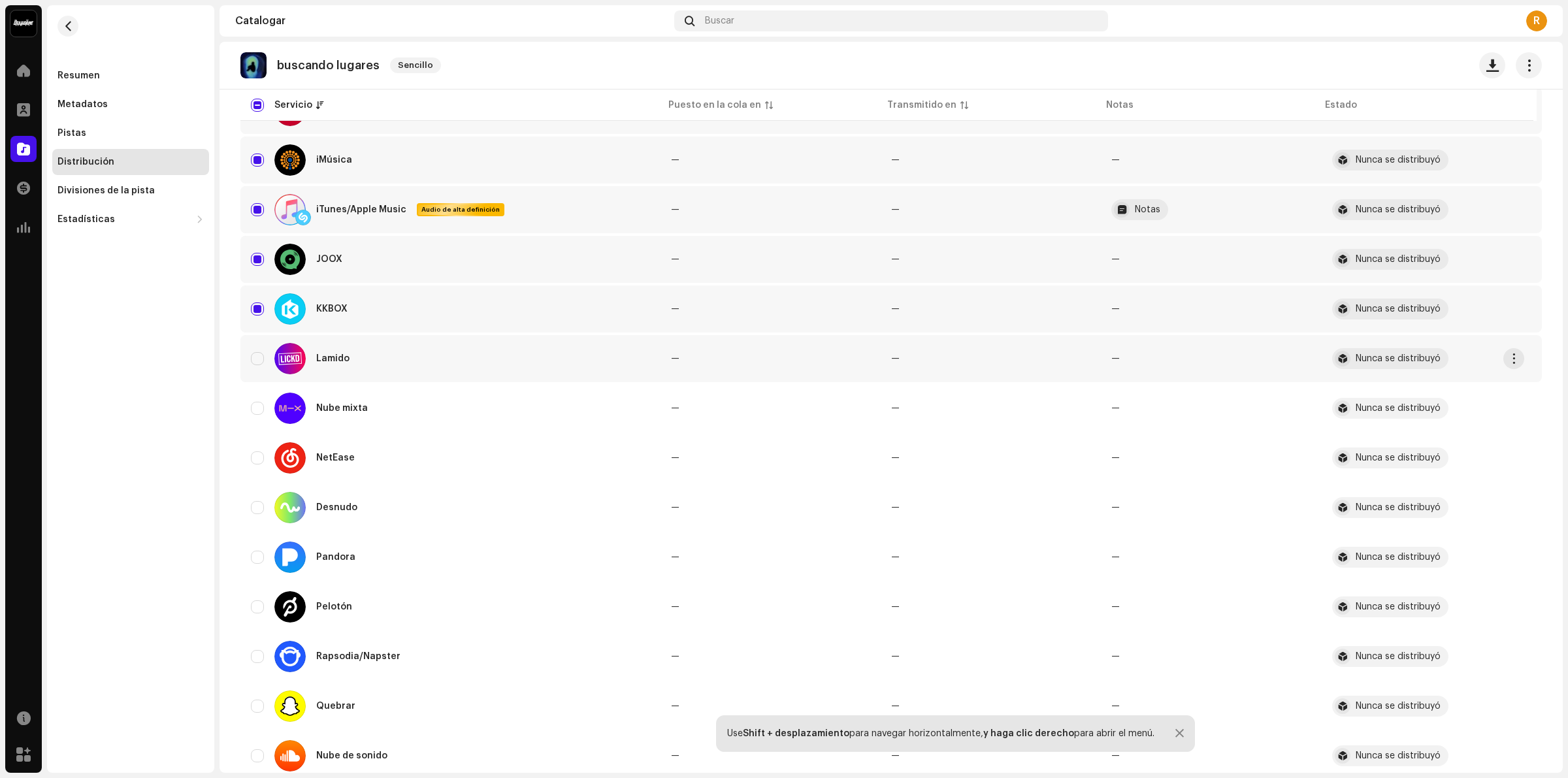
click at [259, 363] on div "Lamido" at bounding box center [450, 358] width 399 height 31
click at [258, 402] on input "Row Unselected" at bounding box center [257, 408] width 13 height 13
checkbox input "true"
click at [256, 361] on input "Row Unselected" at bounding box center [257, 358] width 13 height 13
checkbox input "true"
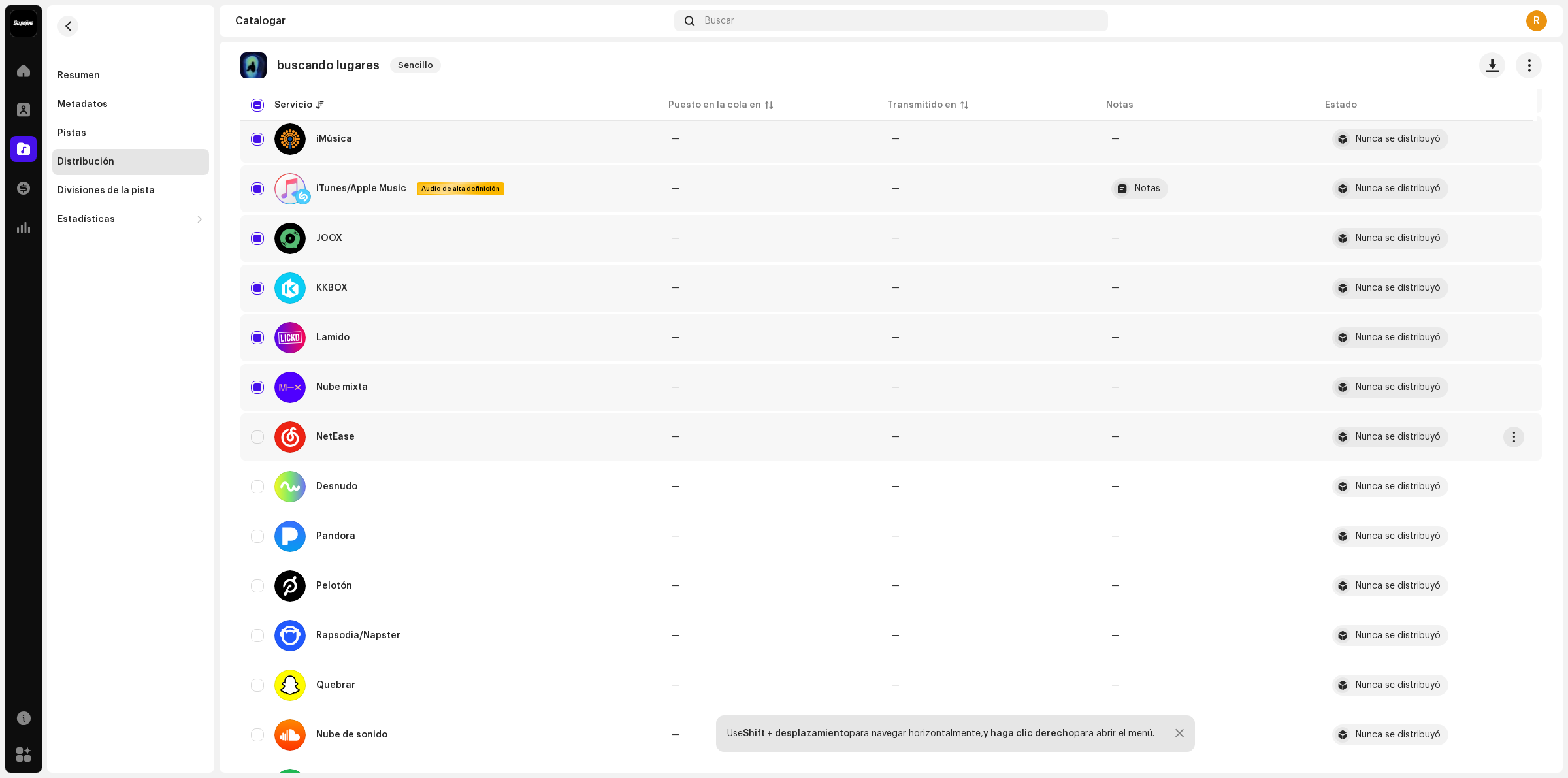
scroll to position [744, 0]
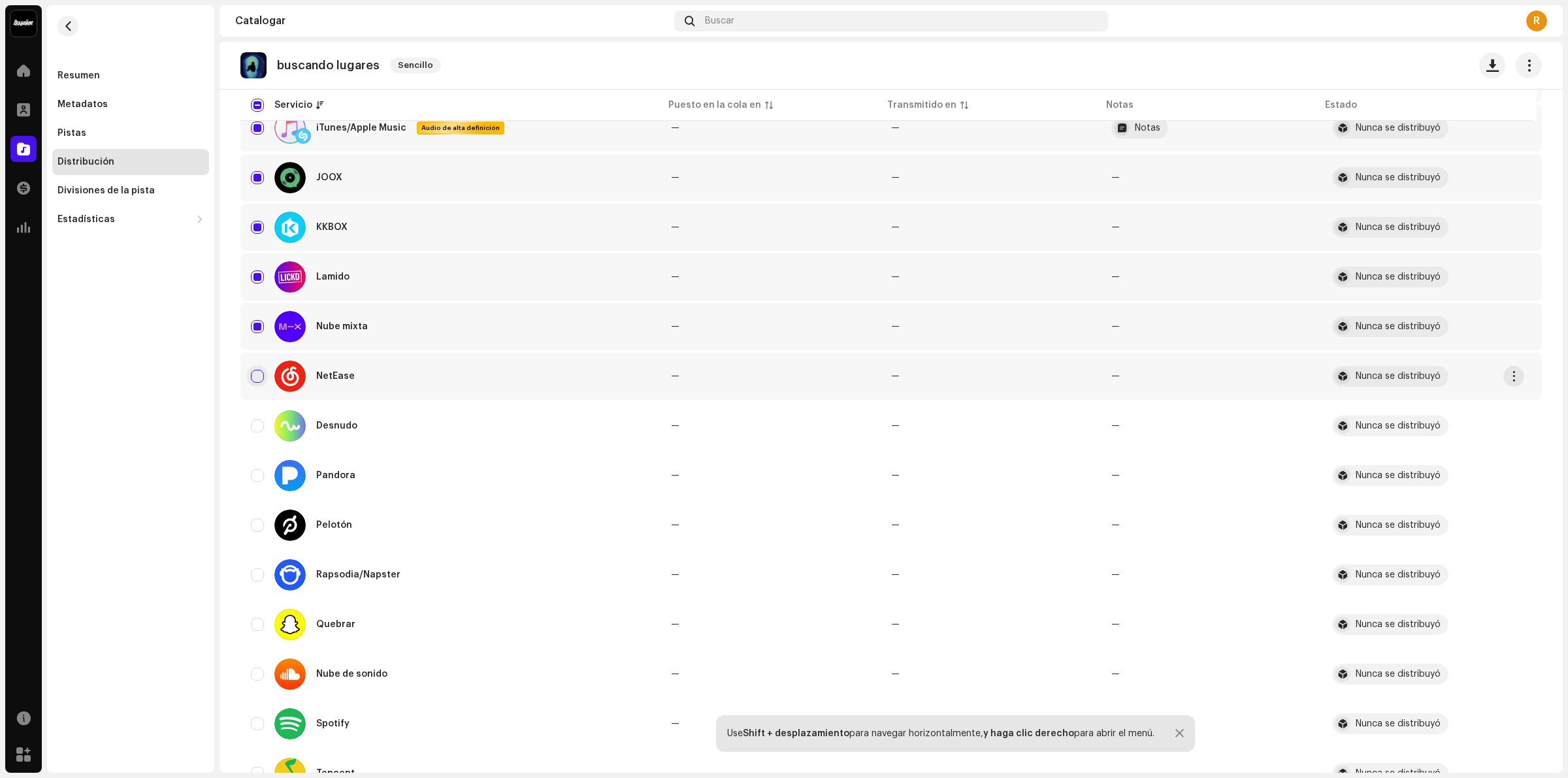
click at [255, 371] on input "Row Unselected" at bounding box center [257, 376] width 13 height 13
checkbox input "true"
click at [255, 420] on input "Row Unselected" at bounding box center [257, 426] width 13 height 13
checkbox input "true"
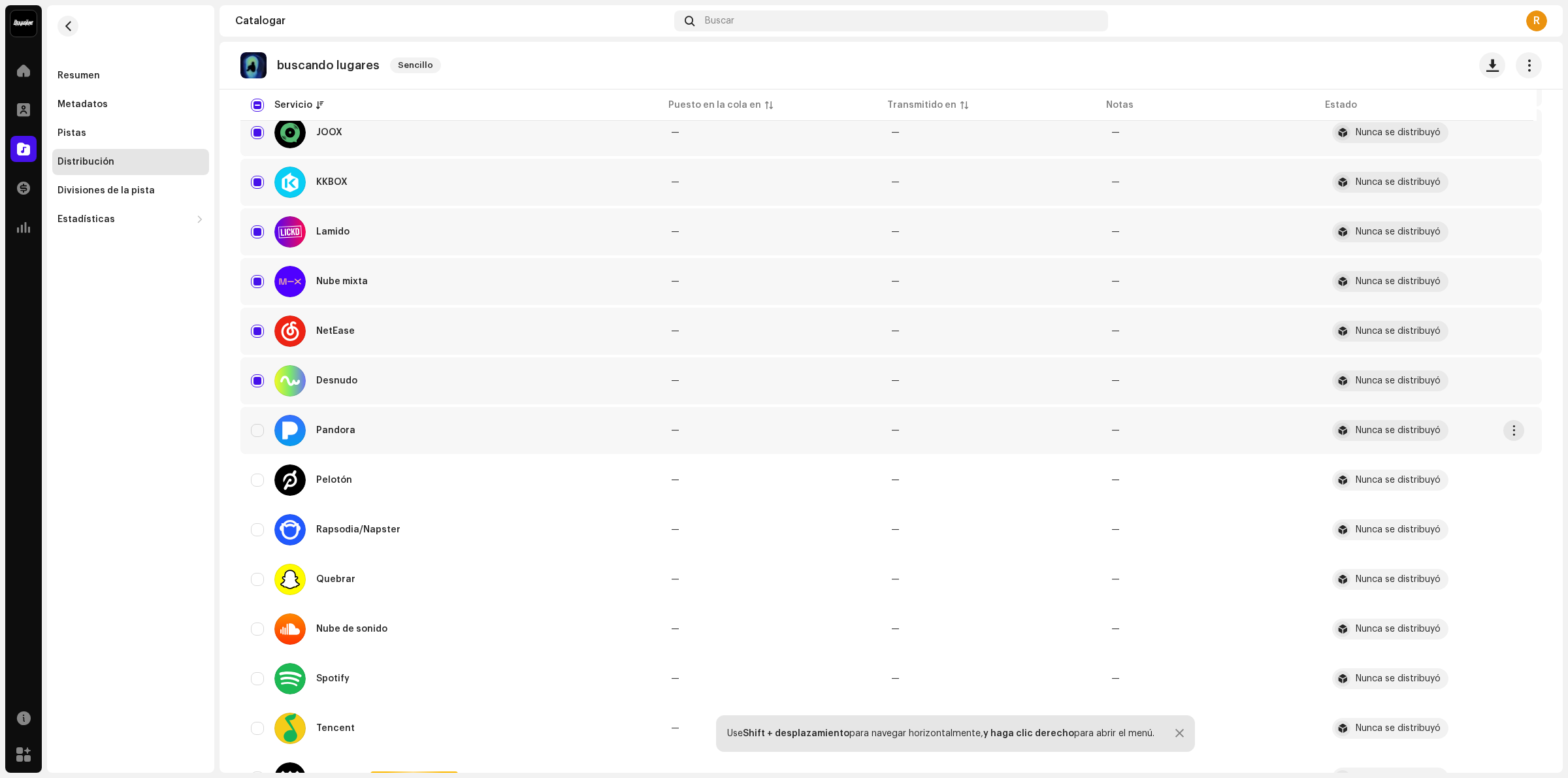
scroll to position [826, 0]
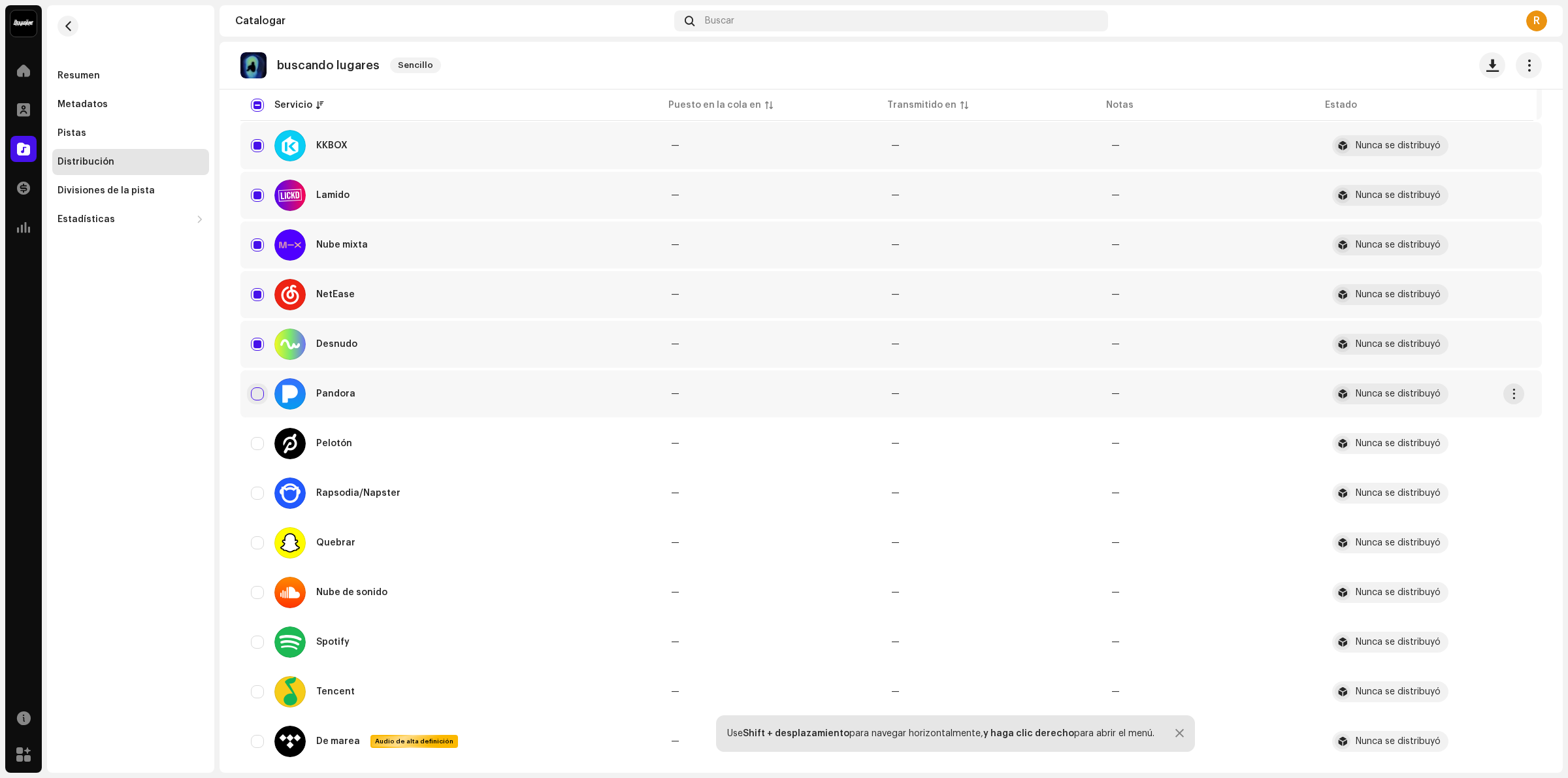
click at [259, 391] on input "Row Unselected" at bounding box center [257, 393] width 13 height 13
checkbox input "true"
click at [252, 438] on input "Row Unselected" at bounding box center [257, 443] width 13 height 13
checkbox input "true"
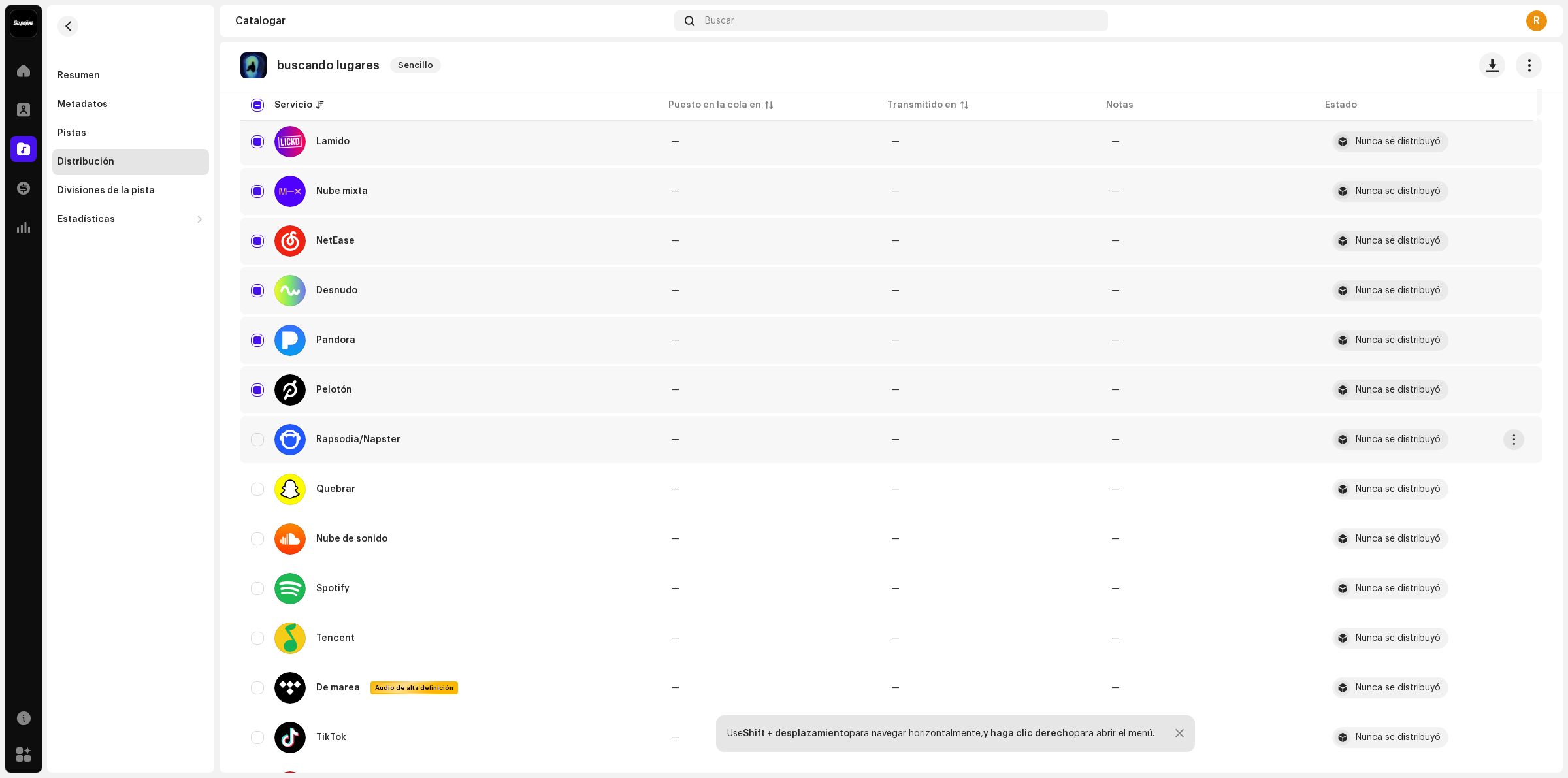
scroll to position [907, 0]
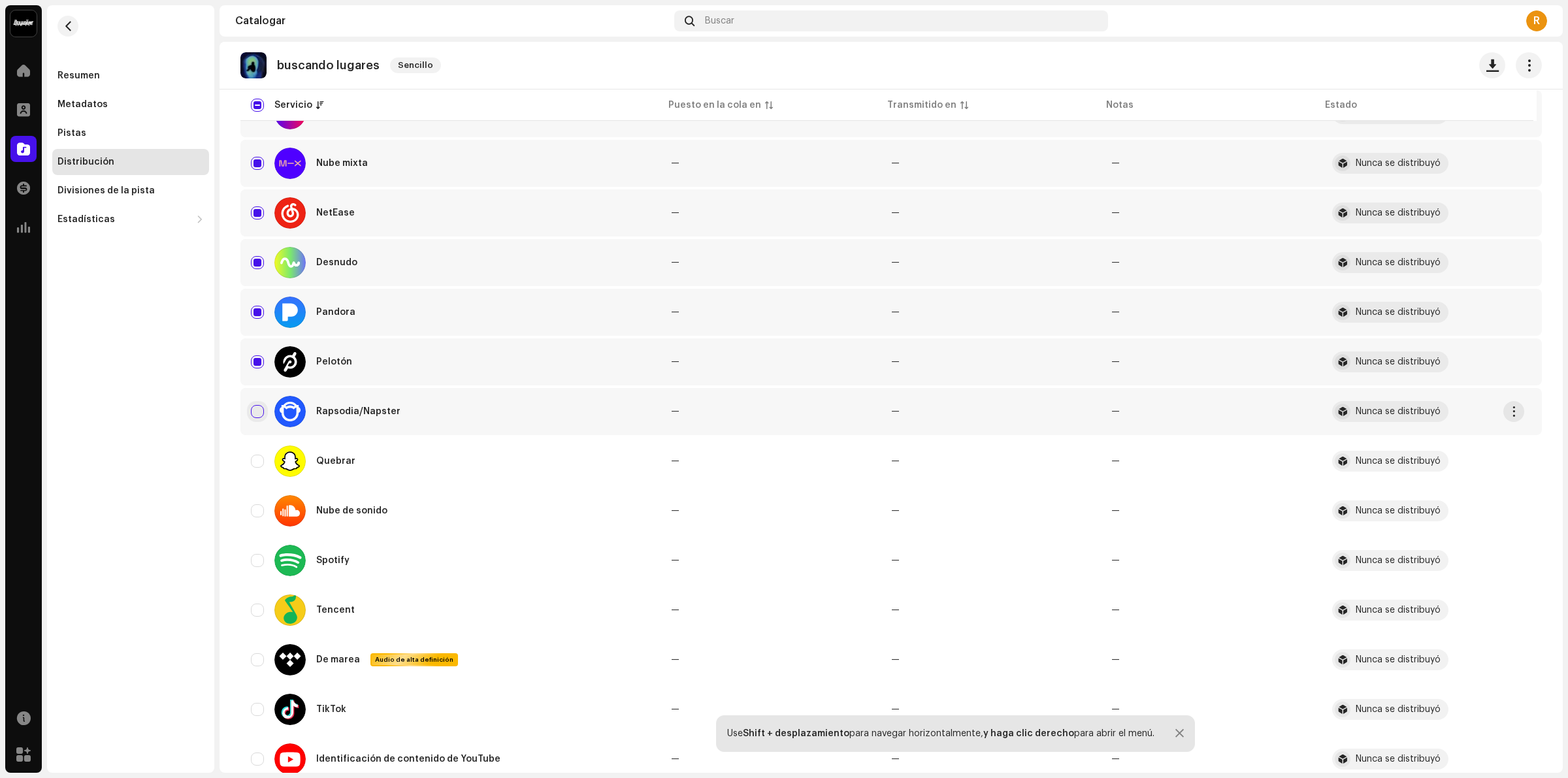
click at [255, 413] on input "Row Unselected" at bounding box center [257, 411] width 13 height 13
checkbox input "true"
drag, startPoint x: 253, startPoint y: 449, endPoint x: 252, endPoint y: 467, distance: 18.0
click at [252, 455] on input "Row Unselected" at bounding box center [257, 461] width 13 height 13
checkbox input "true"
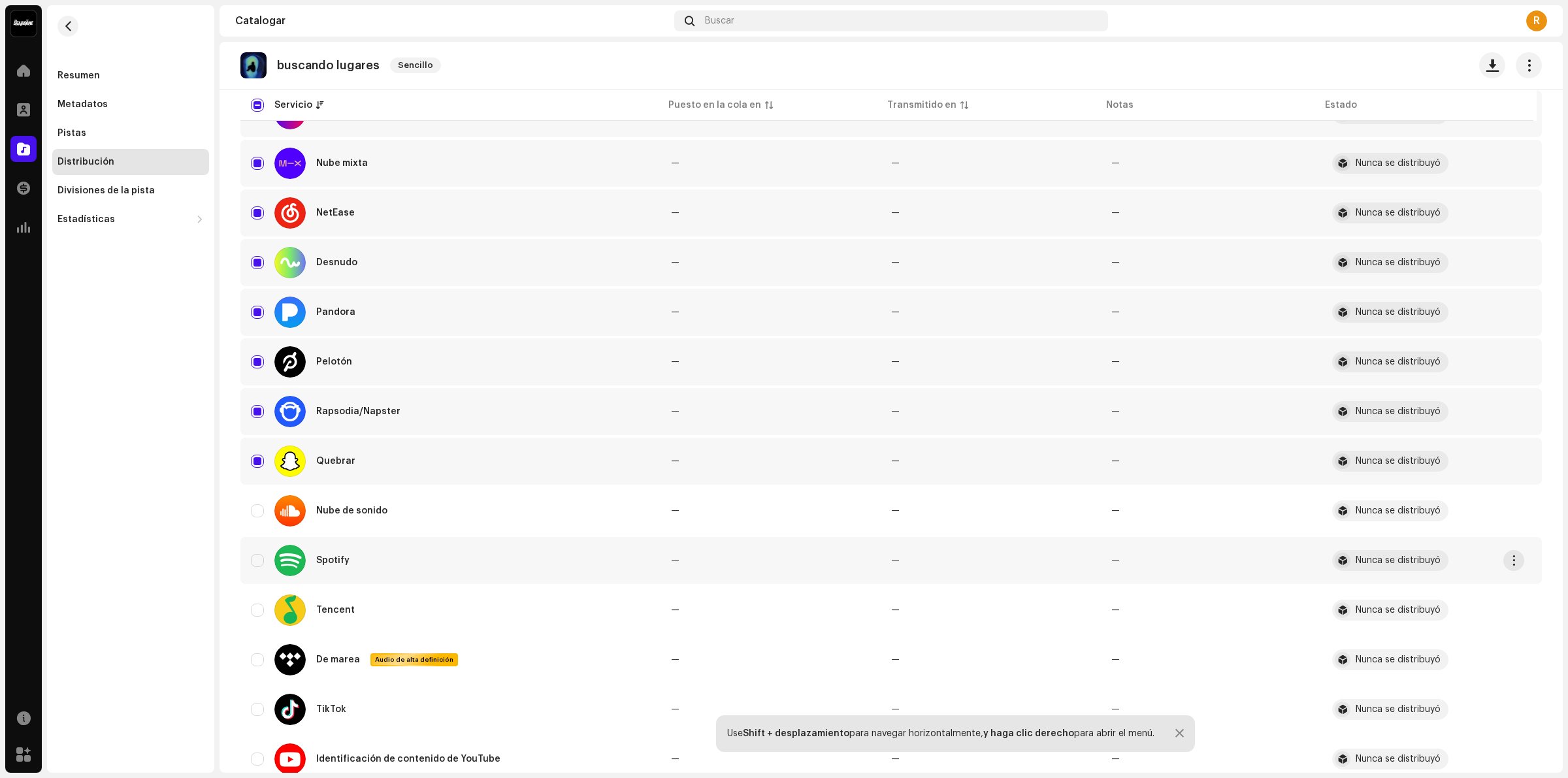
scroll to position [989, 0]
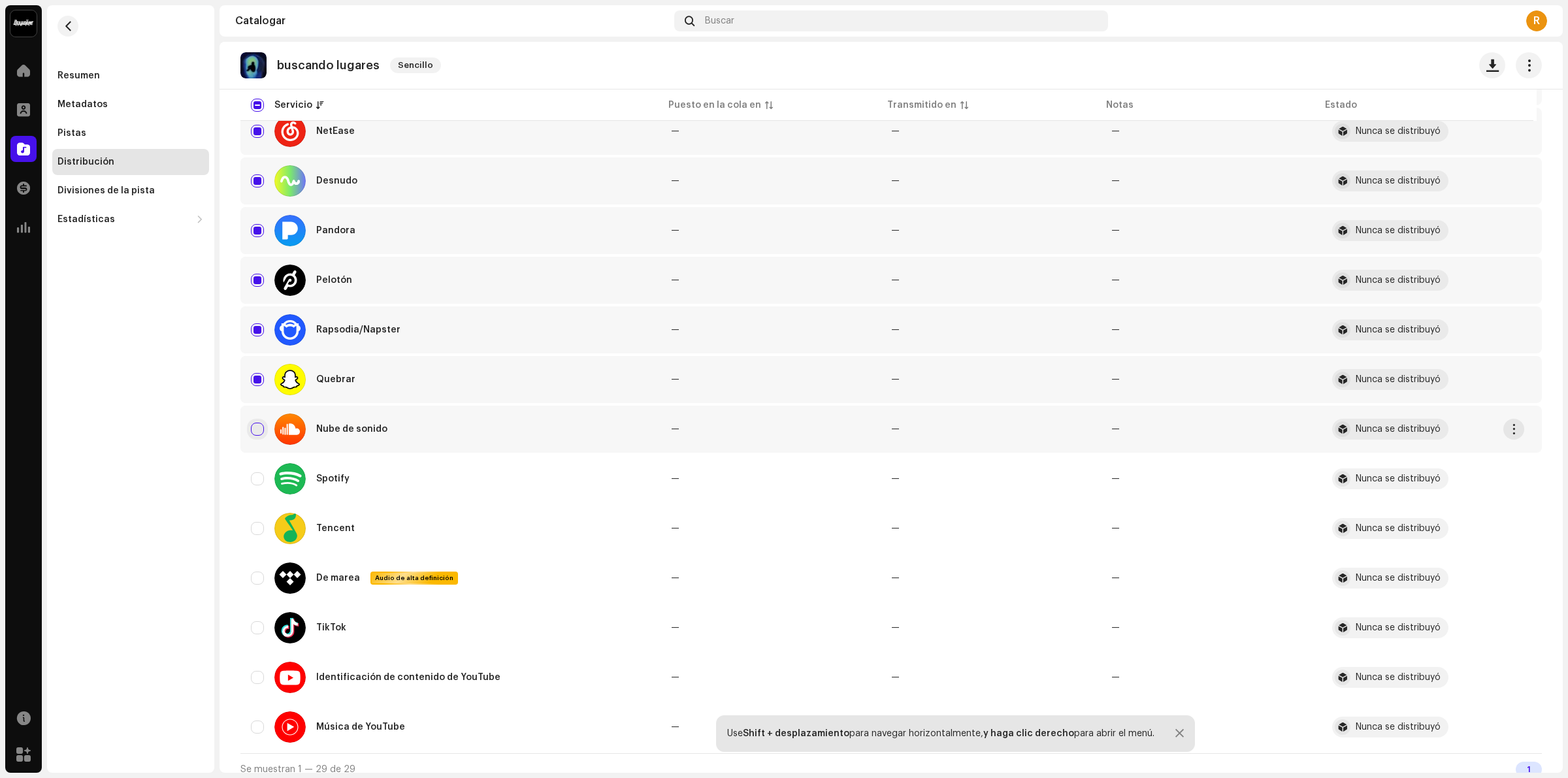
click at [253, 423] on input "Row Unselected" at bounding box center [257, 429] width 13 height 13
checkbox input "true"
click at [252, 483] on div "Spotify" at bounding box center [450, 478] width 399 height 31
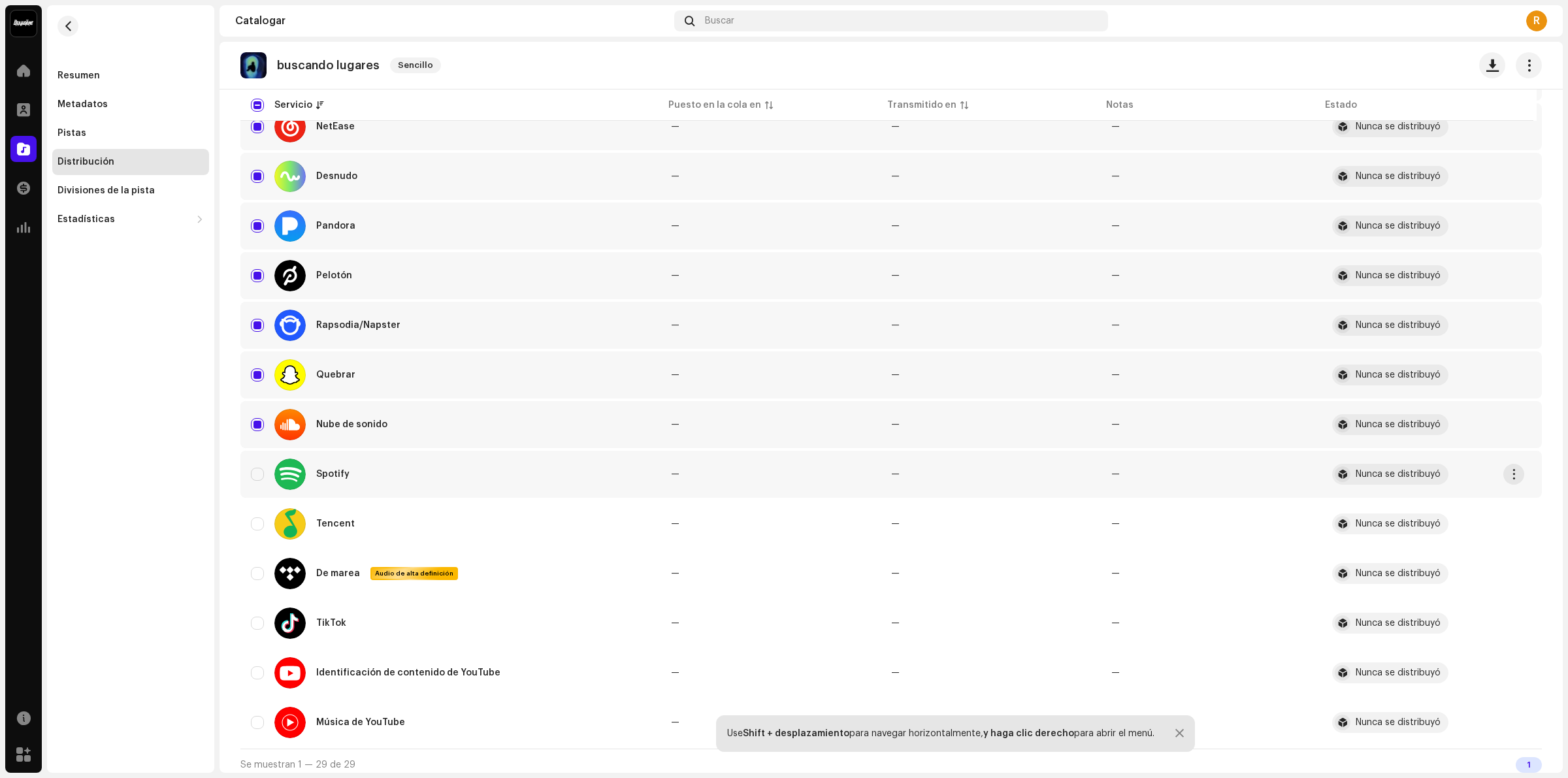
scroll to position [994, 0]
click at [257, 458] on div "Spotify" at bounding box center [450, 473] width 399 height 31
click at [257, 469] on input "Row Unselected" at bounding box center [257, 473] width 13 height 13
checkbox input "true"
click at [253, 517] on input "Row Unselected" at bounding box center [257, 523] width 13 height 13
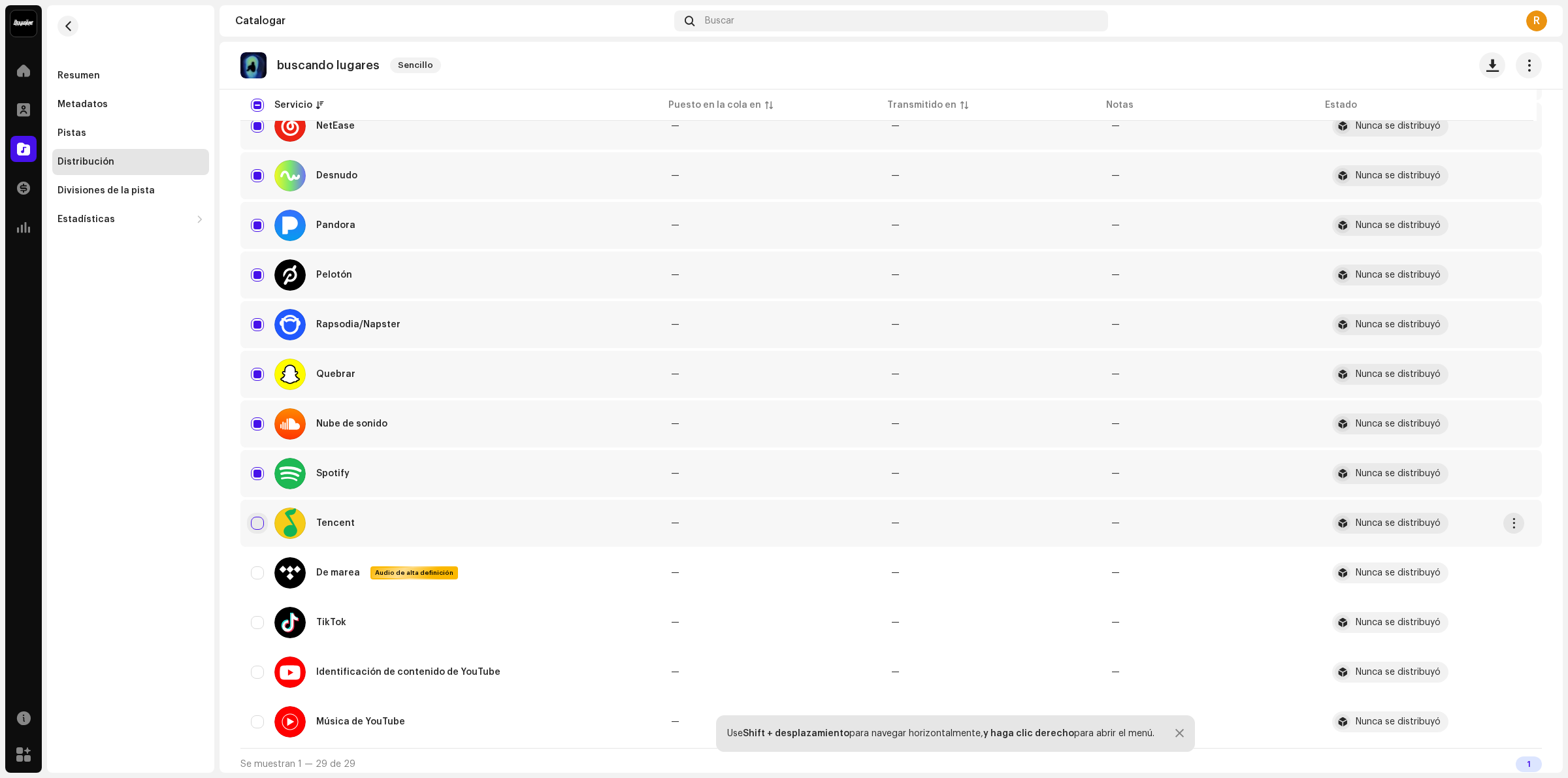
checkbox input "true"
click at [259, 559] on div "De marea Audio de alta definición" at bounding box center [450, 573] width 399 height 31
click at [263, 619] on input "Row Unselected" at bounding box center [257, 622] width 13 height 13
checkbox input "true"
click at [256, 573] on input "Row Unselected" at bounding box center [257, 573] width 13 height 13
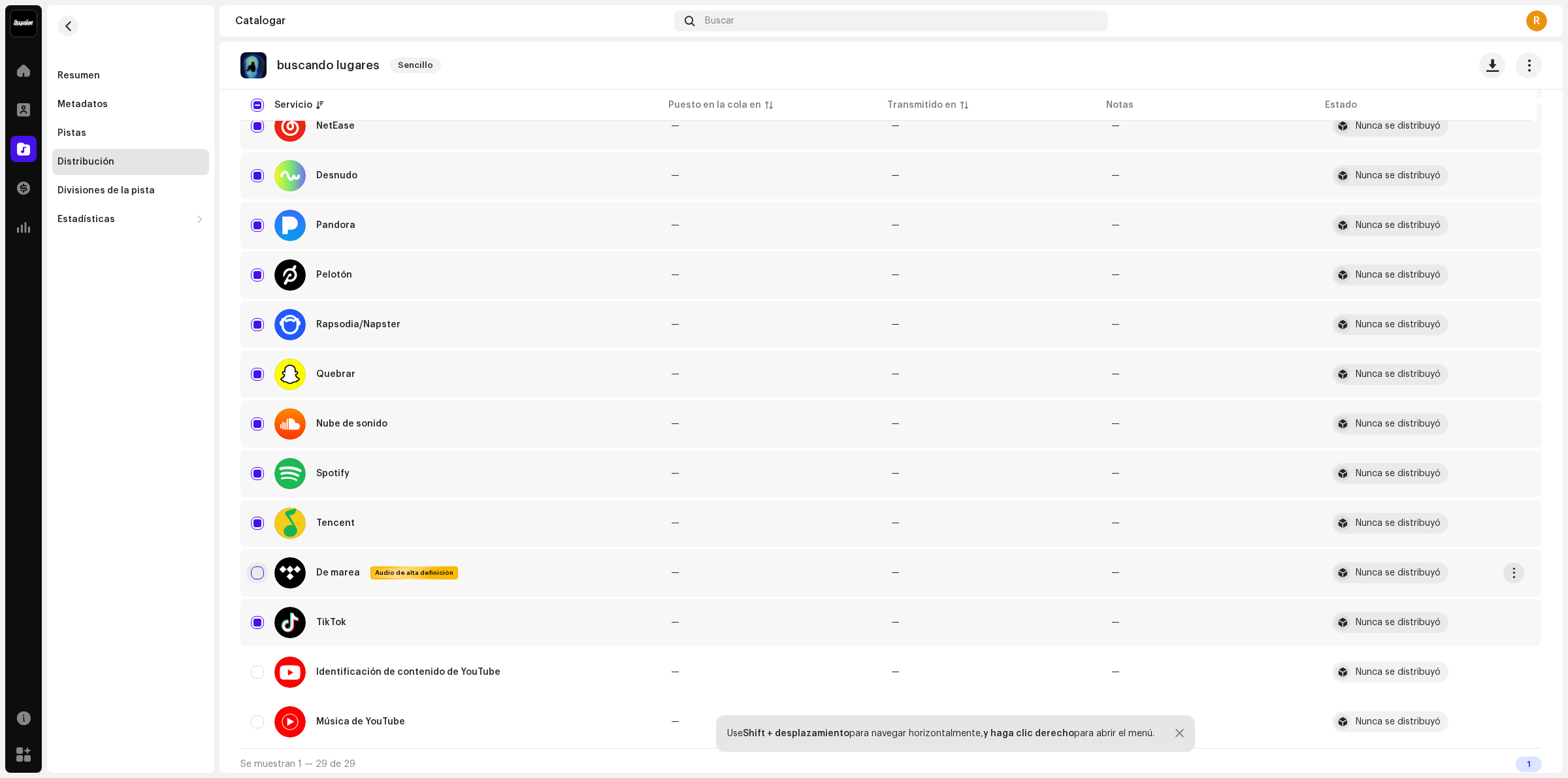
checkbox input "true"
click at [259, 672] on input "Row Unselected" at bounding box center [257, 672] width 13 height 13
checkbox input "true"
click at [259, 716] on input "Row Unselected" at bounding box center [257, 722] width 13 height 13
checkbox input "true"
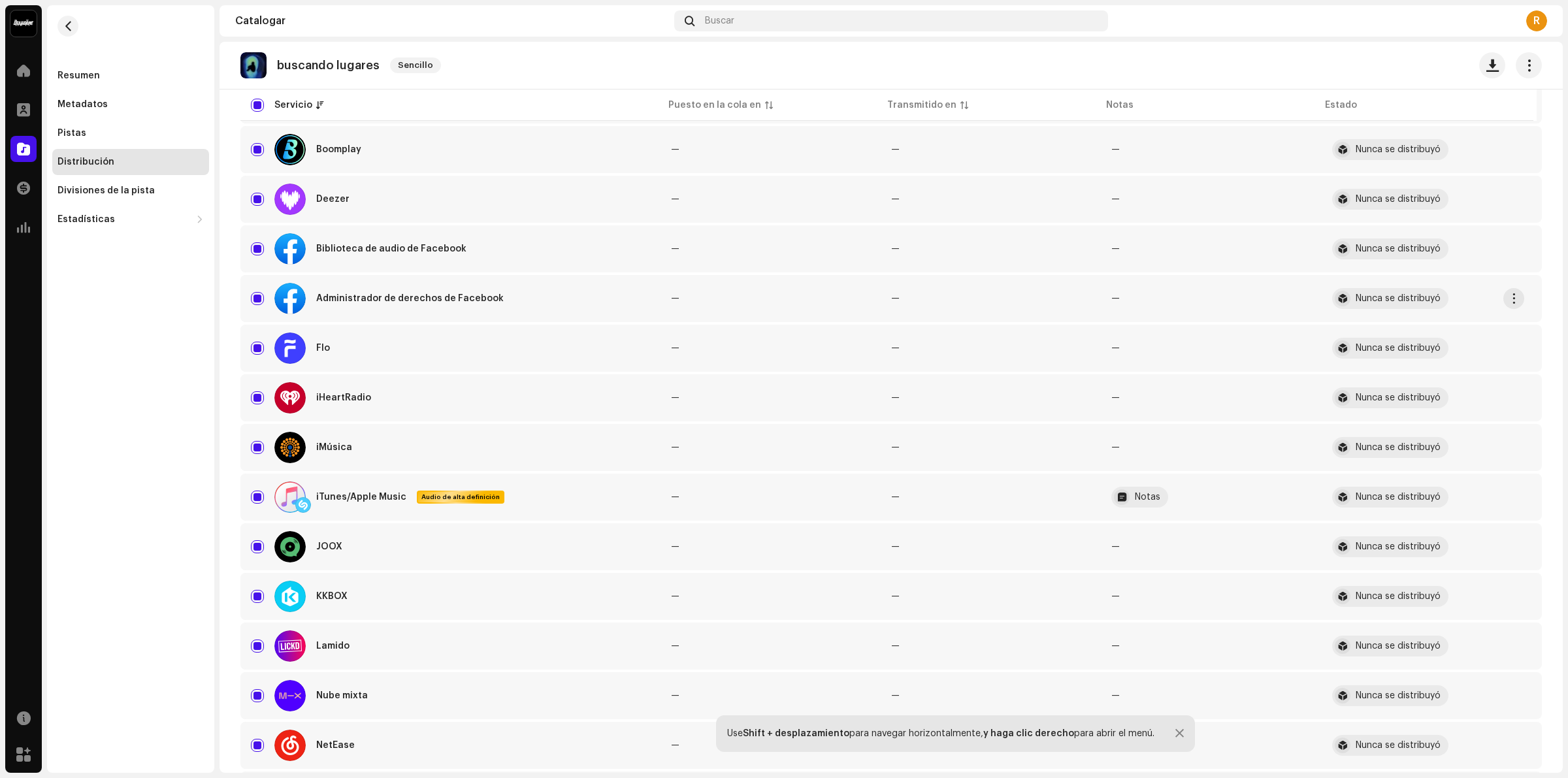
scroll to position [0, 0]
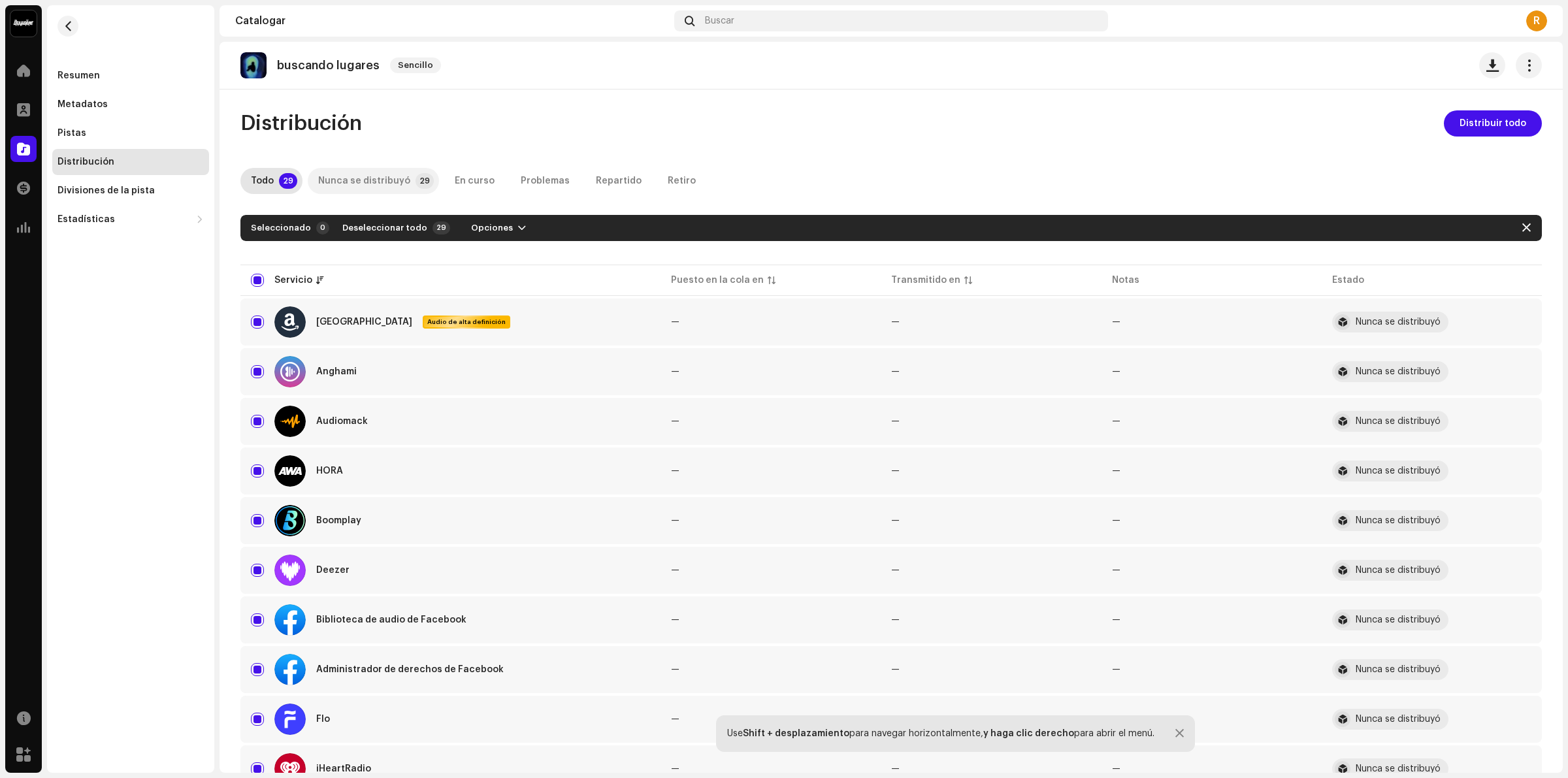
click at [364, 180] on font "Nunca se distribuyó" at bounding box center [364, 180] width 92 height 9
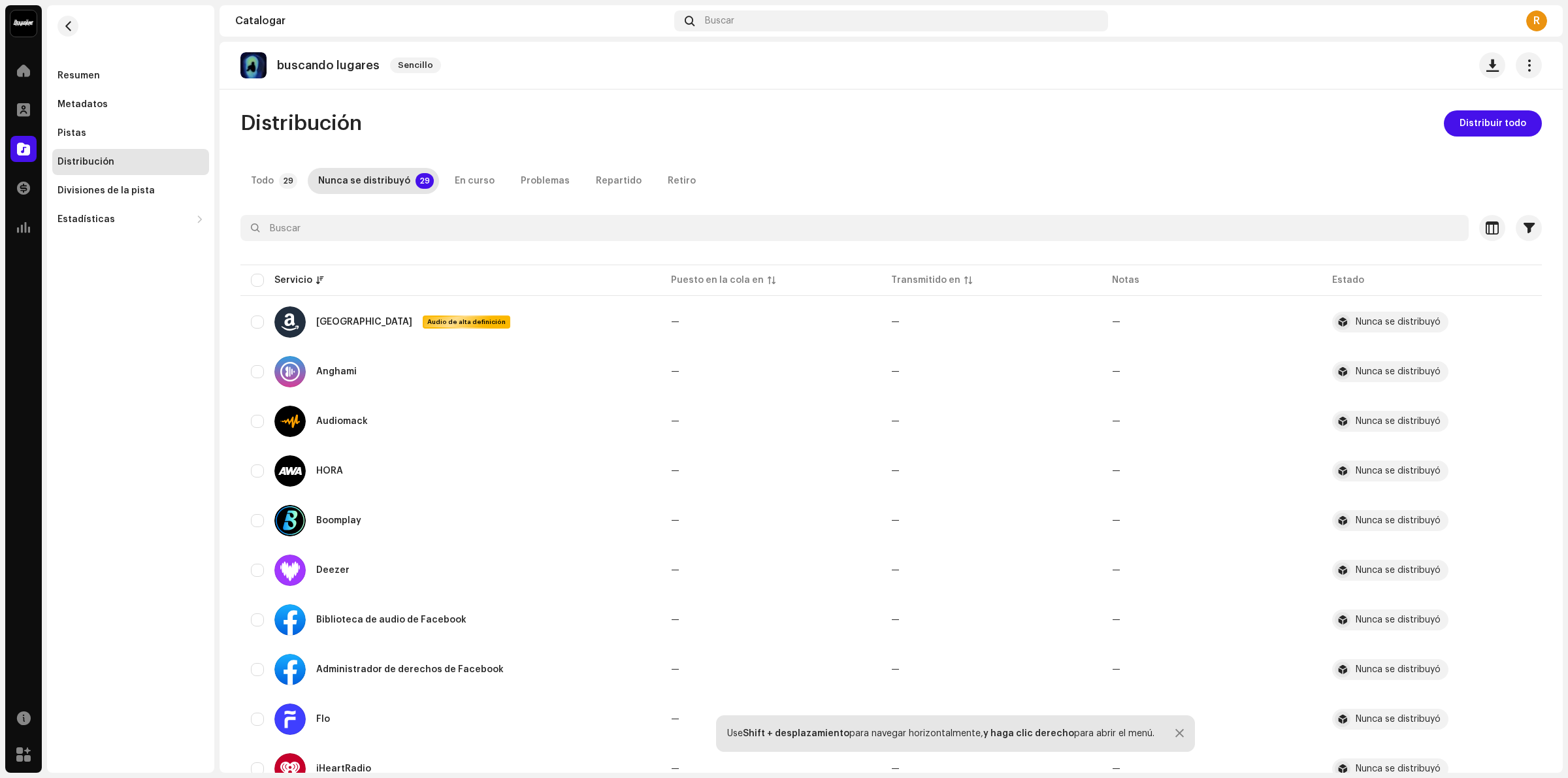
click at [260, 181] on font "Todo" at bounding box center [262, 180] width 23 height 9
click at [266, 277] on div "Servicio" at bounding box center [450, 280] width 399 height 13
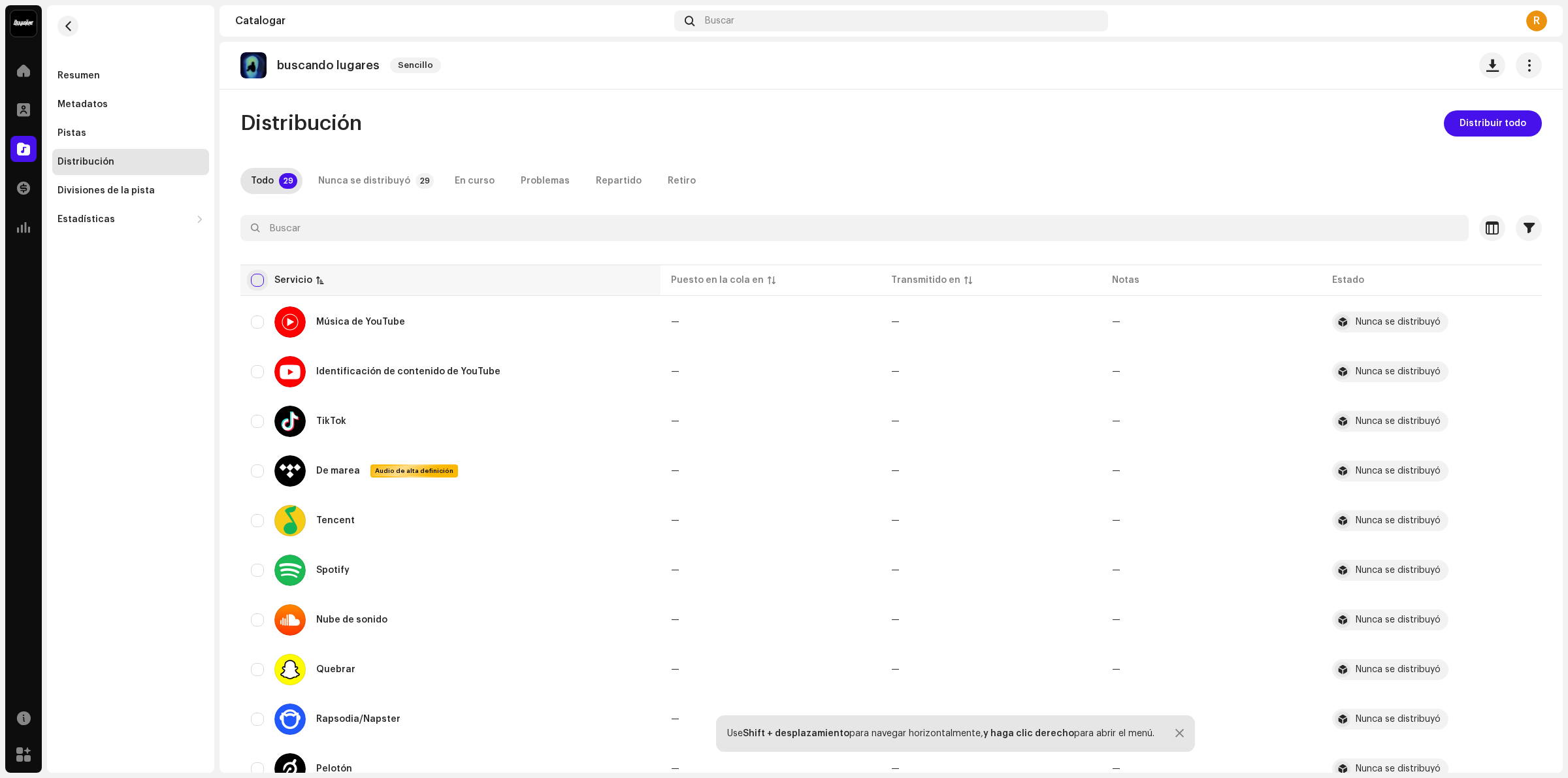
click at [256, 283] on input "checkbox" at bounding box center [257, 280] width 13 height 13
checkbox input "true"
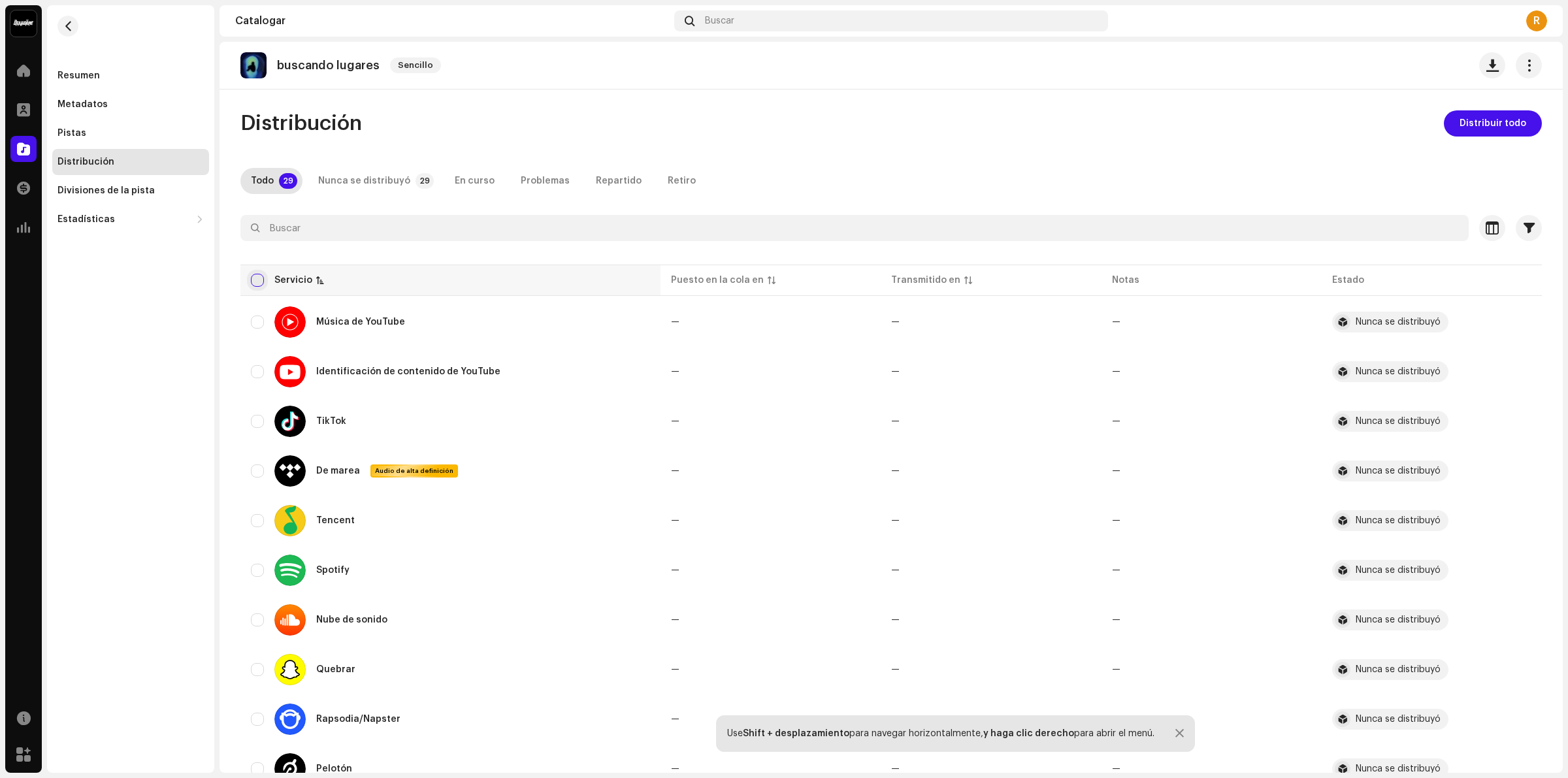
checkbox input "true"
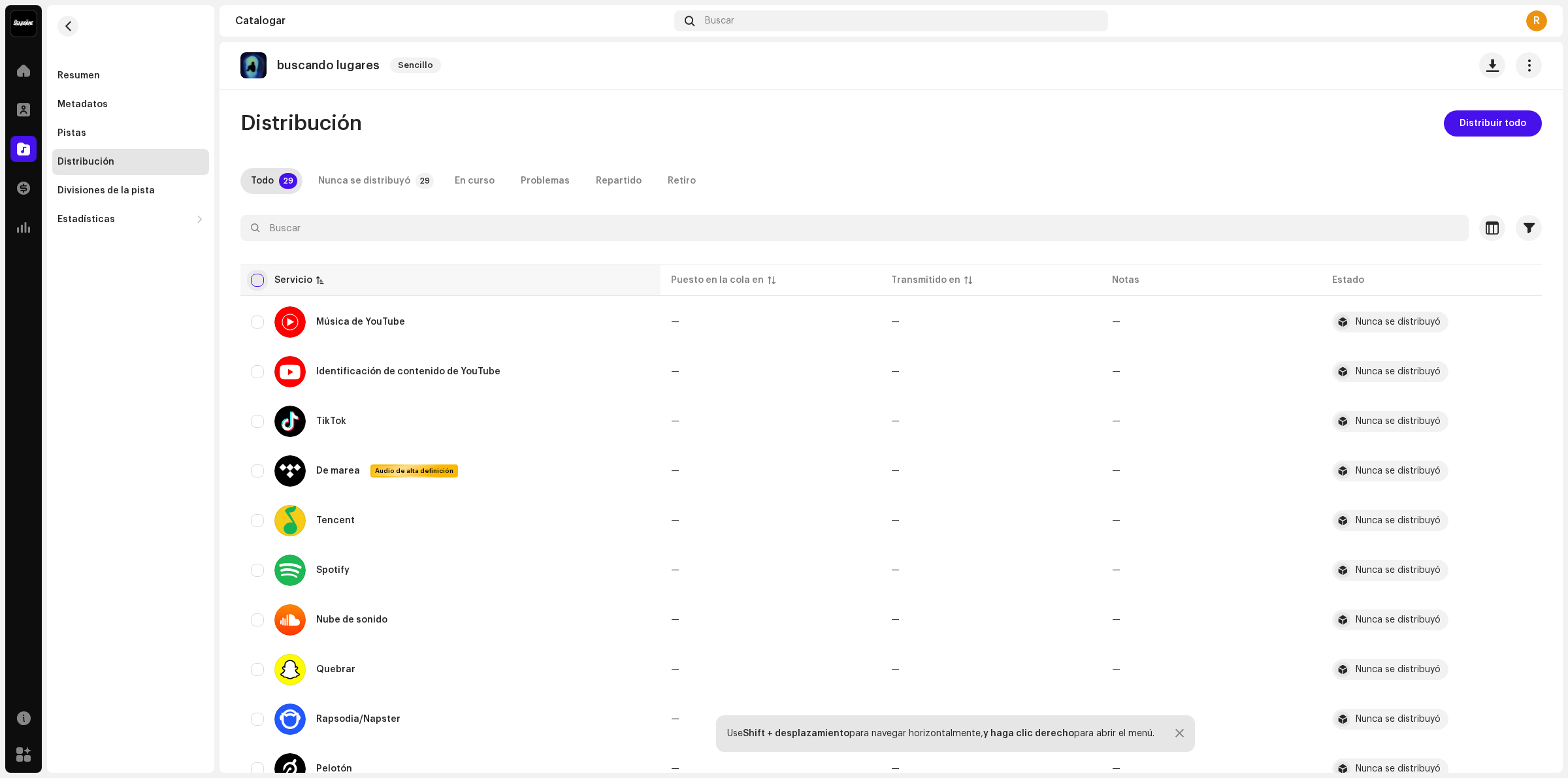
checkbox input "true"
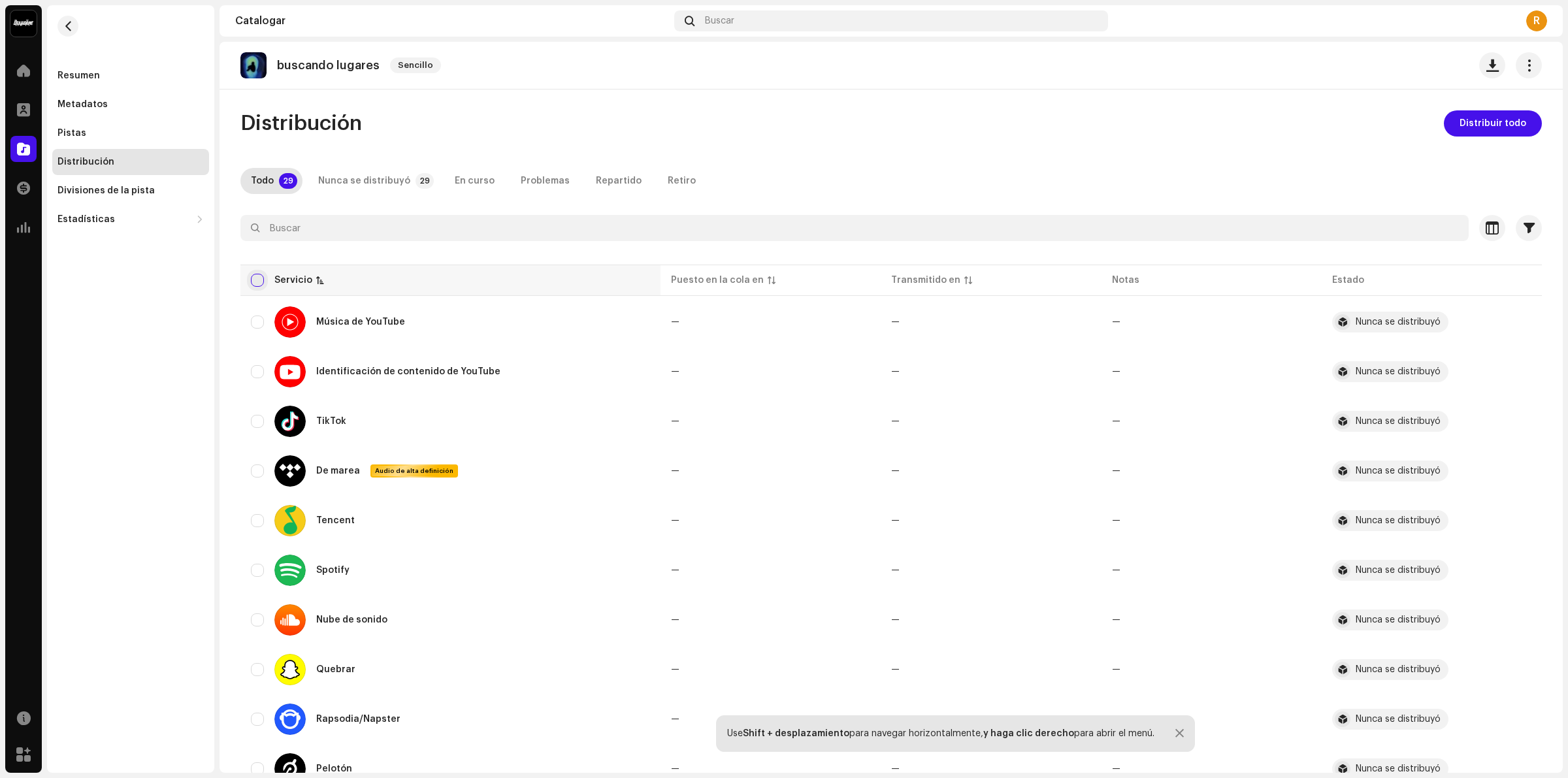
checkbox input "true"
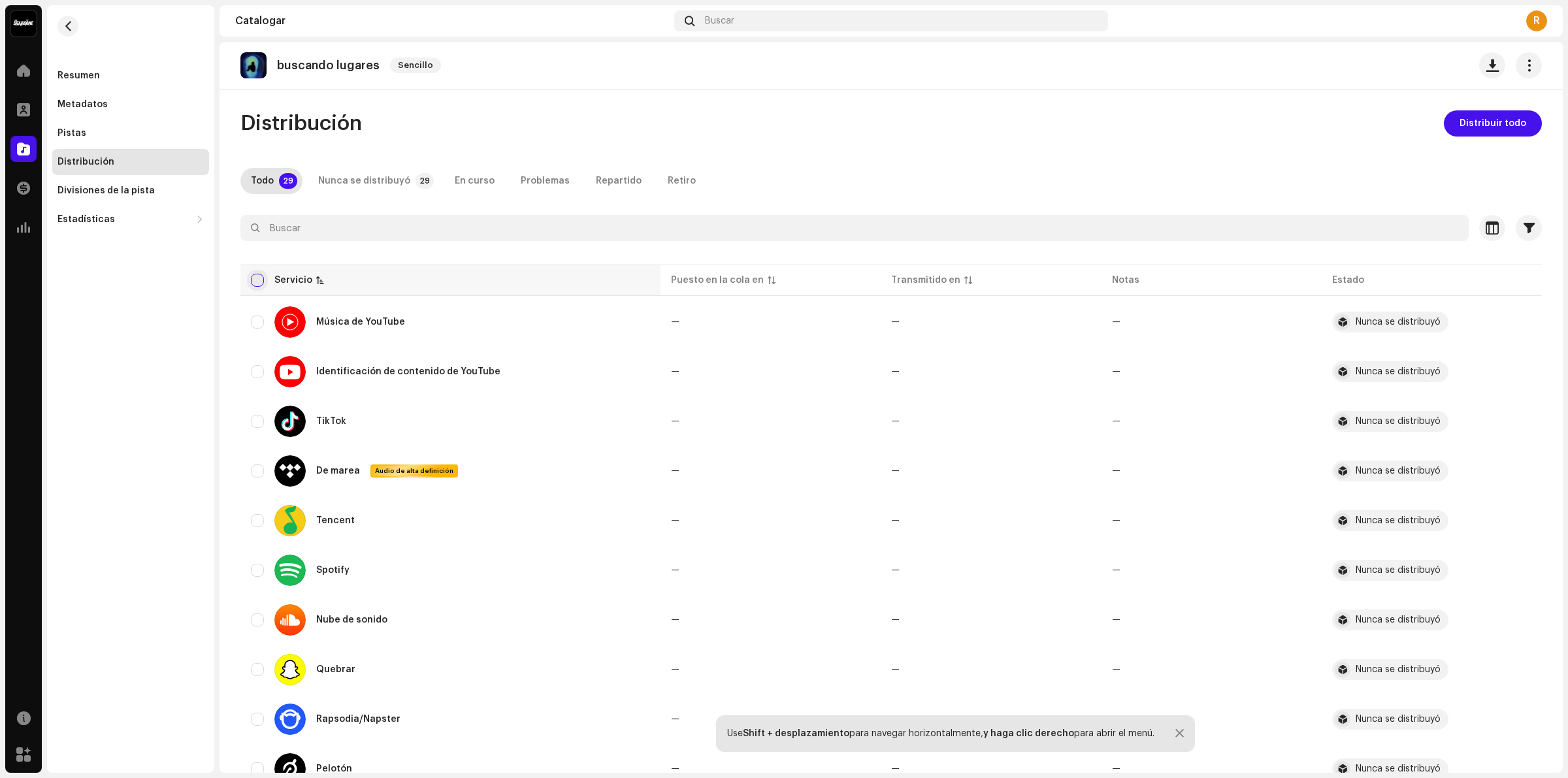
checkbox input "true"
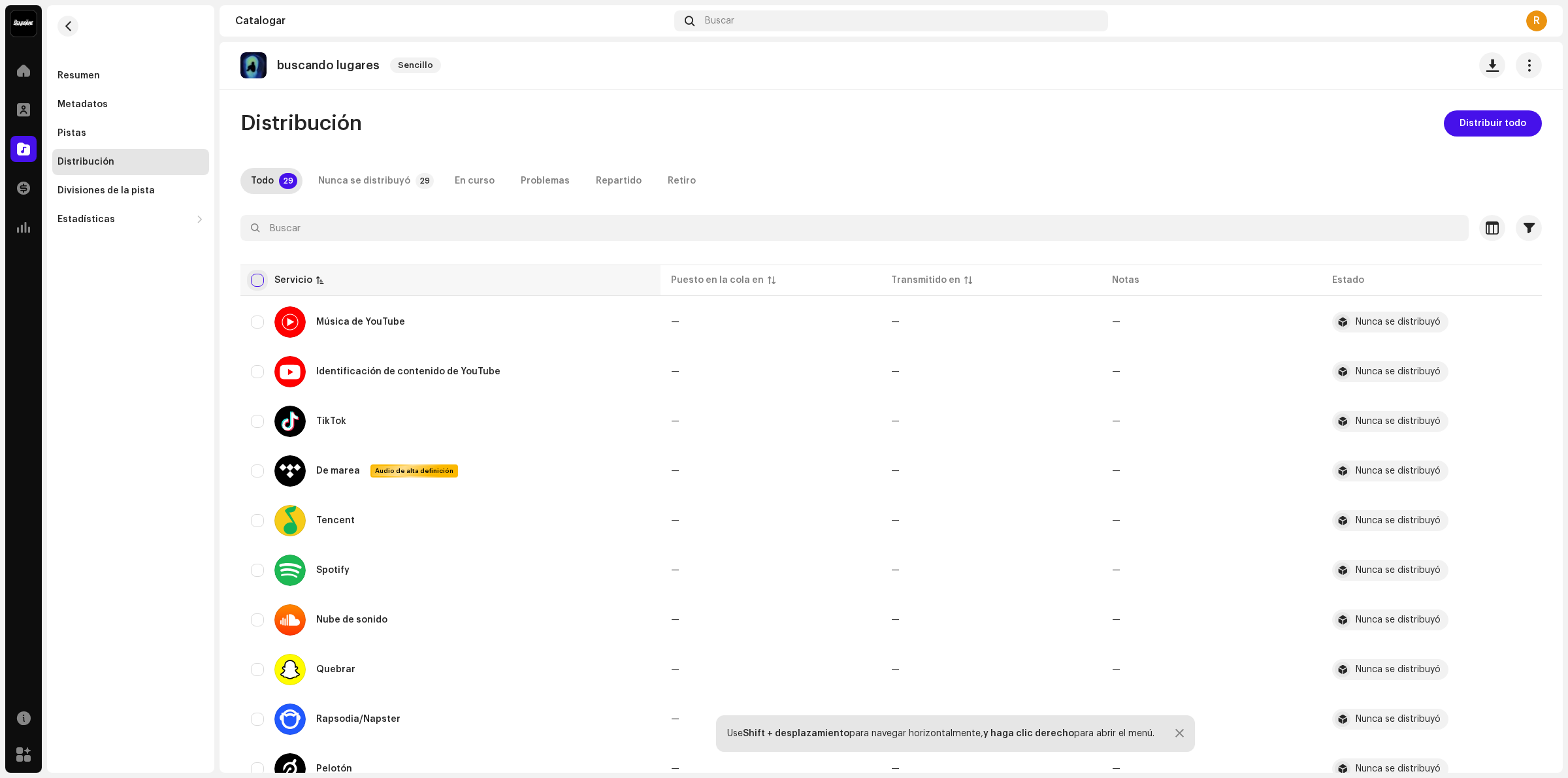
checkbox input "true"
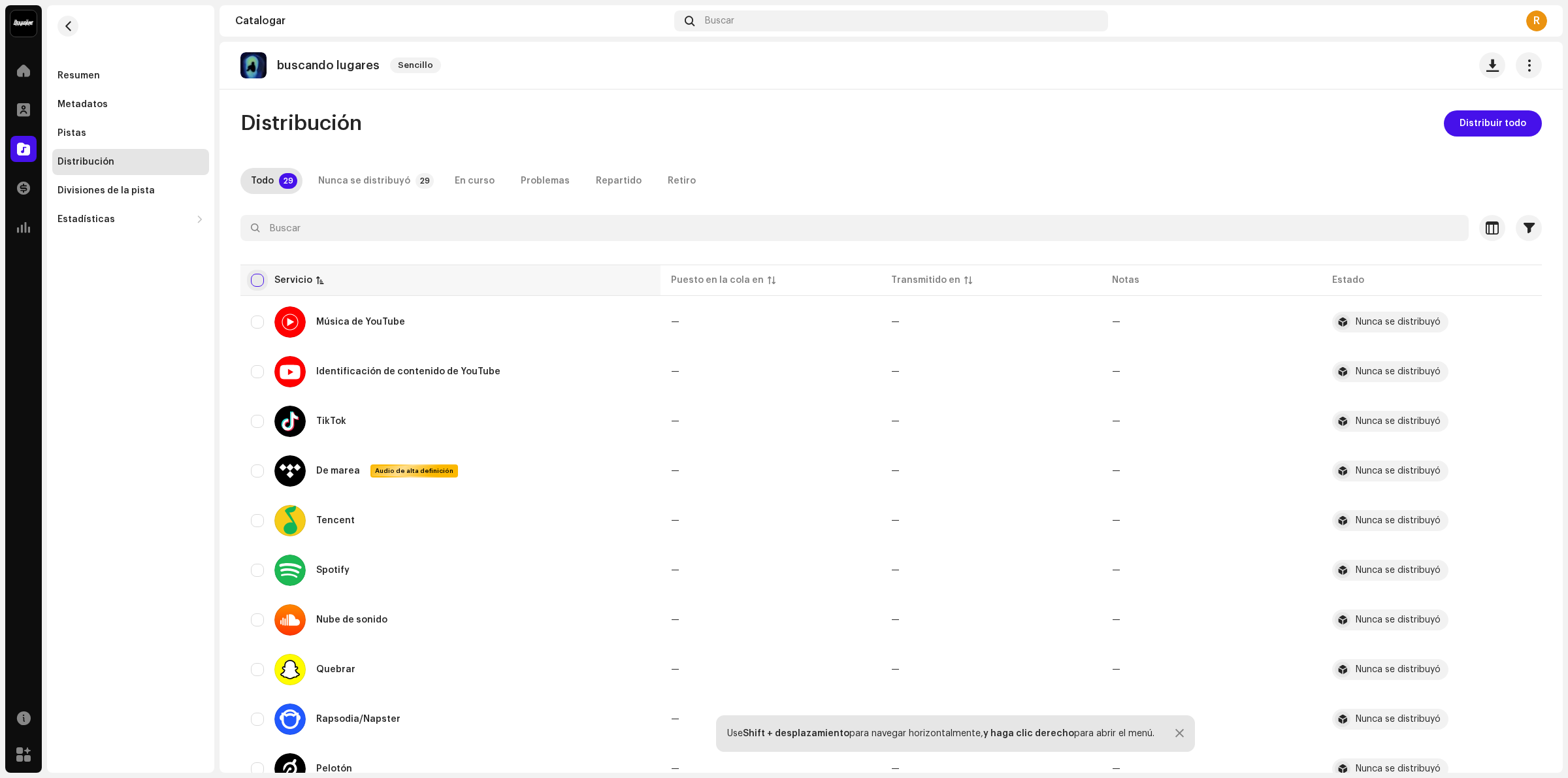
checkbox input "true"
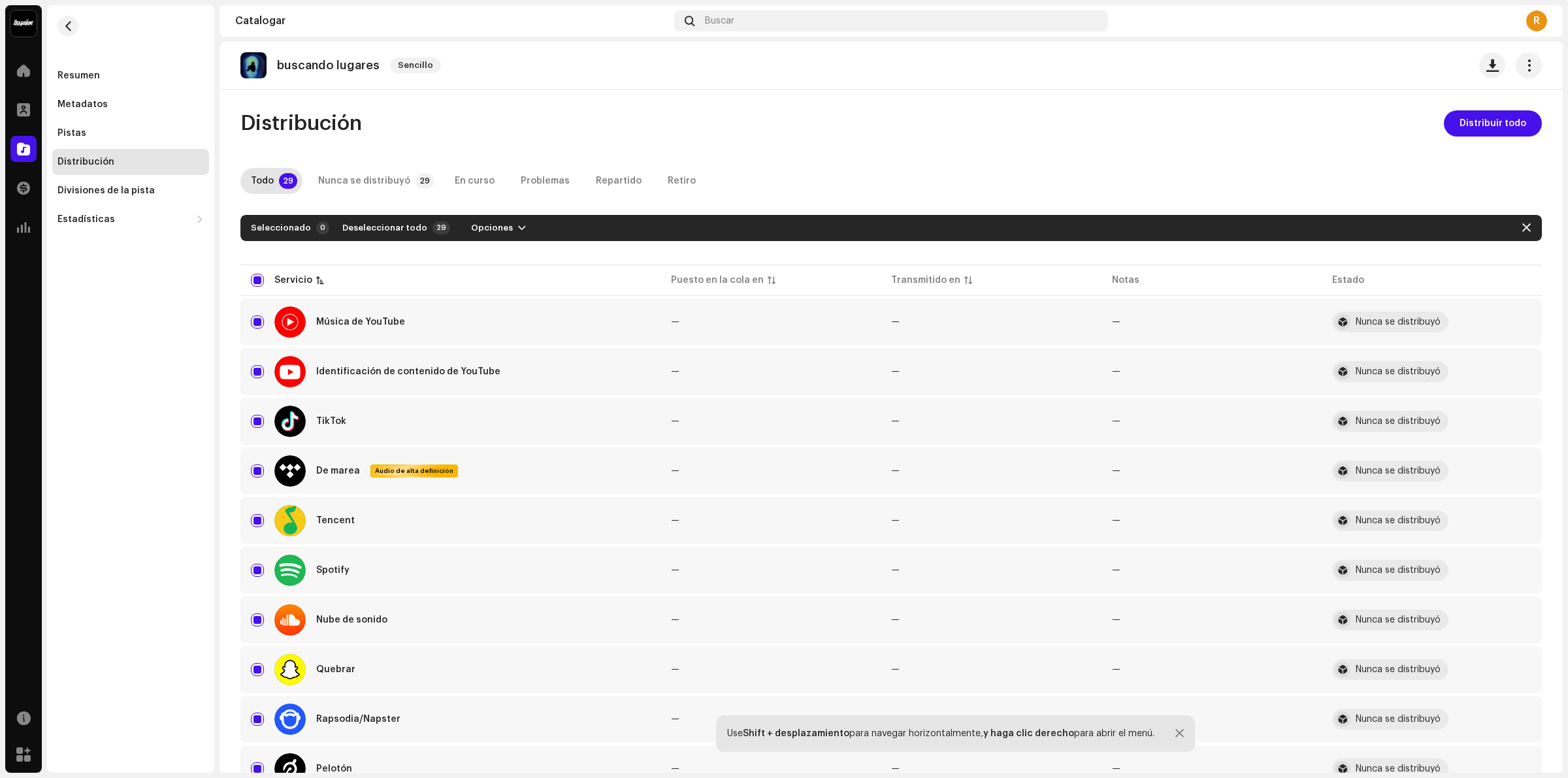
click at [1504, 133] on span "Distribuir todo" at bounding box center [1492, 123] width 66 height 26
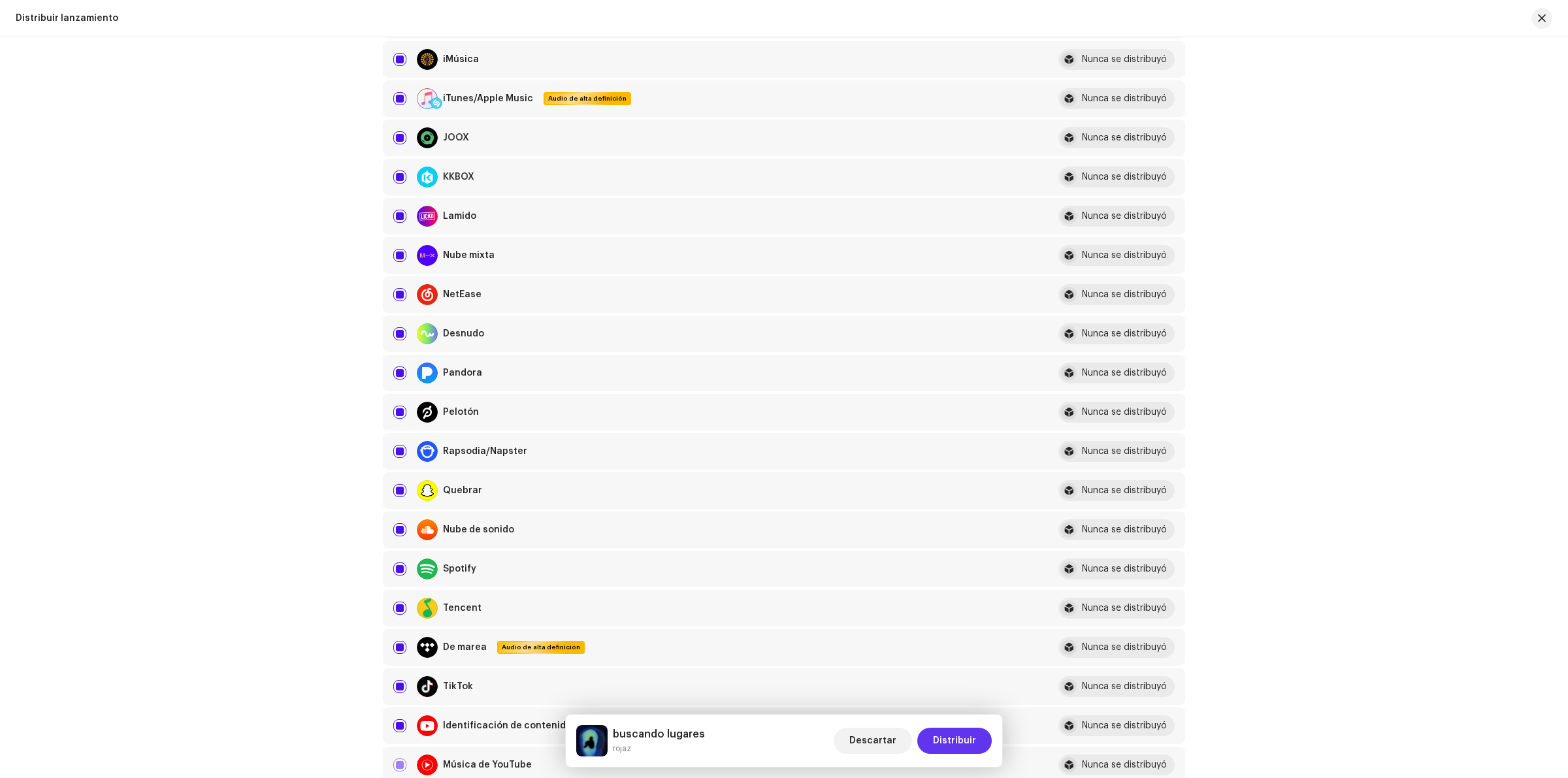
scroll to position [654, 0]
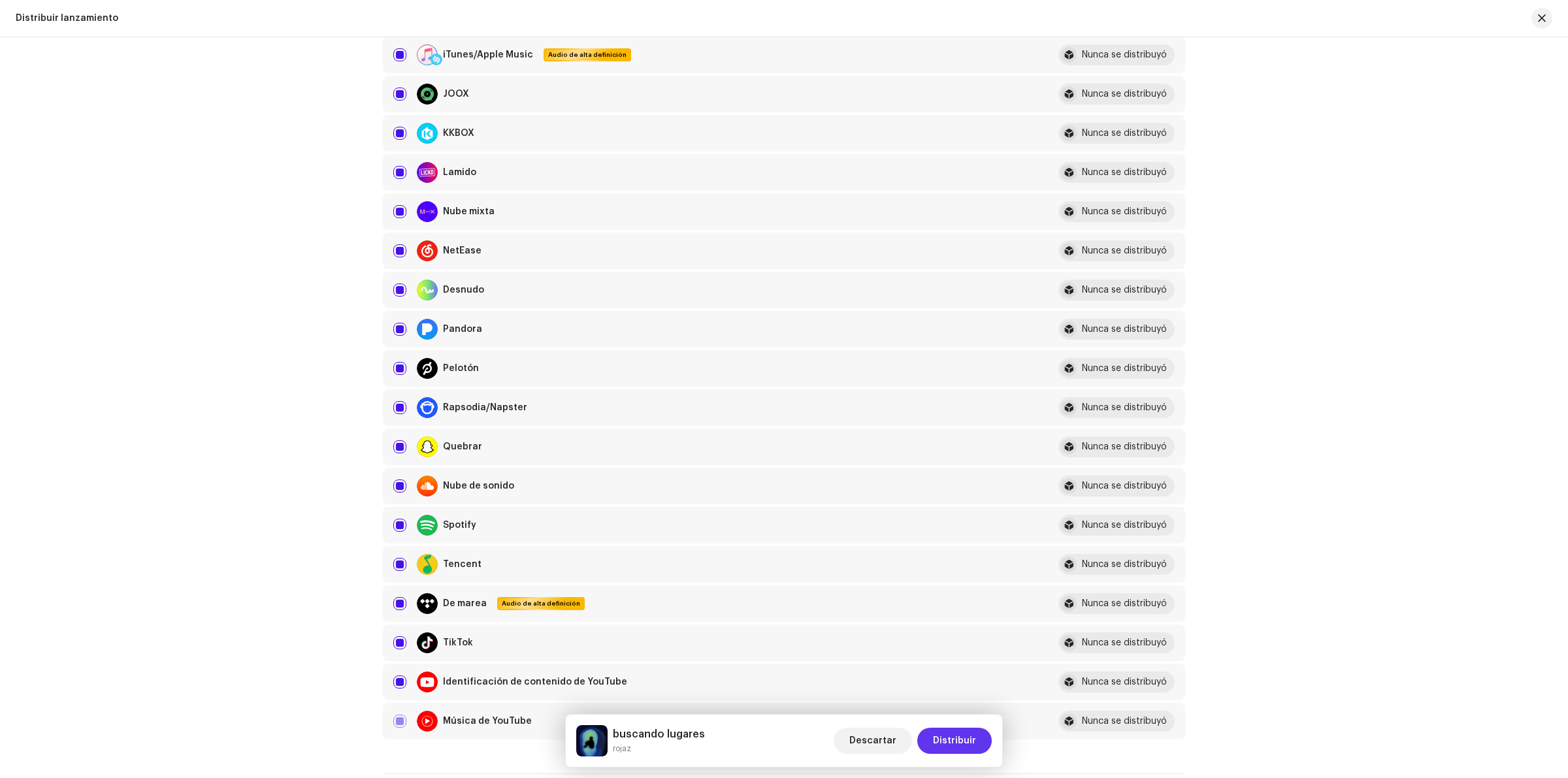
click at [961, 747] on span "Distribuir" at bounding box center [954, 741] width 43 height 26
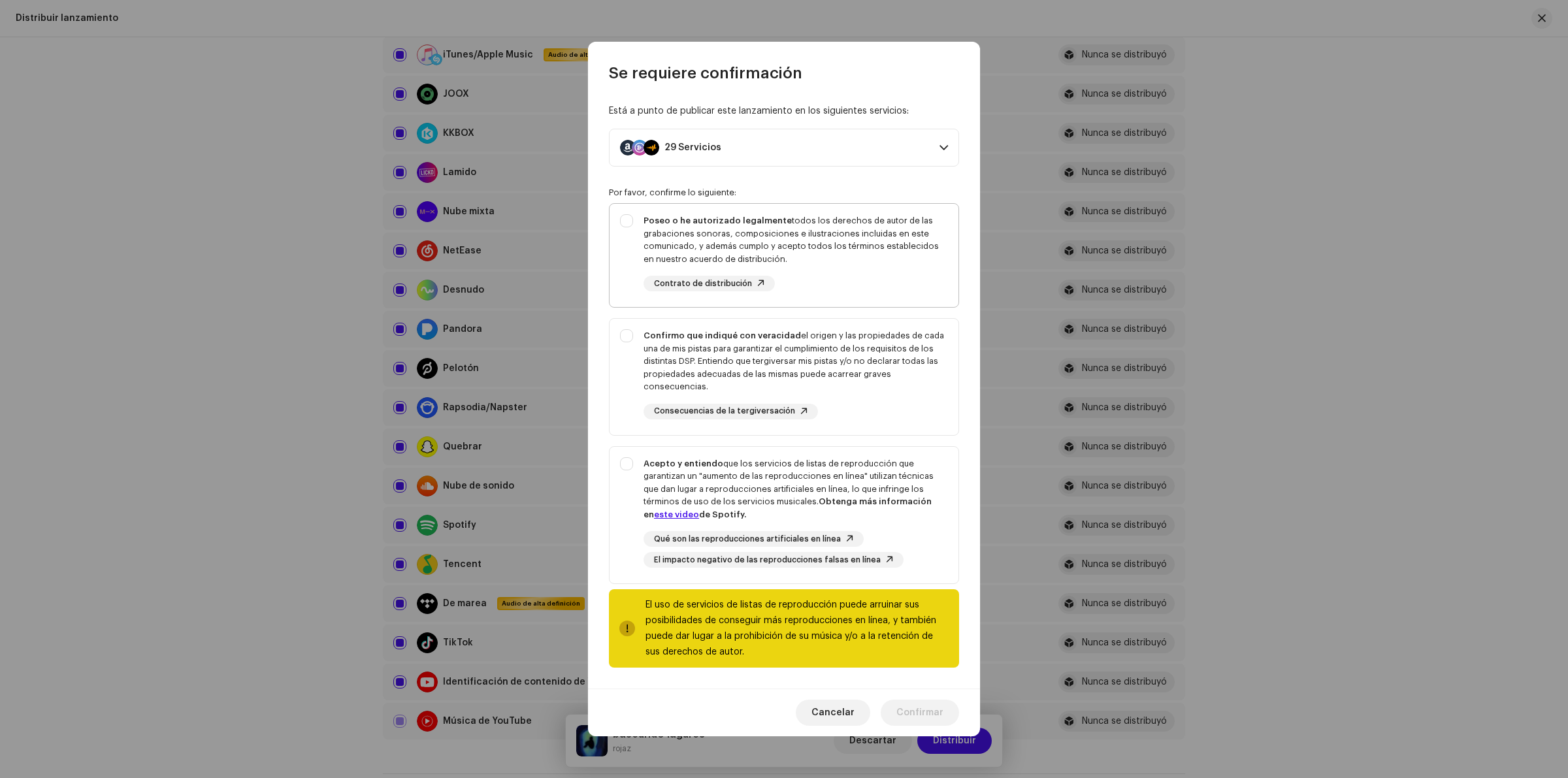
click at [880, 236] on div "Poseo o he autorizado legalmente todos los derechos de autor de las grabaciones…" at bounding box center [795, 240] width 305 height 51
checkbox input "true"
click at [631, 334] on div "Confirmo que indiqué con veracidad el origen y las propiedades de cada una de m…" at bounding box center [784, 375] width 349 height 112
checkbox input "true"
click at [623, 463] on div "Acepto y entiendo que los servicios de listas de reproducción que garantizan un…" at bounding box center [784, 512] width 349 height 132
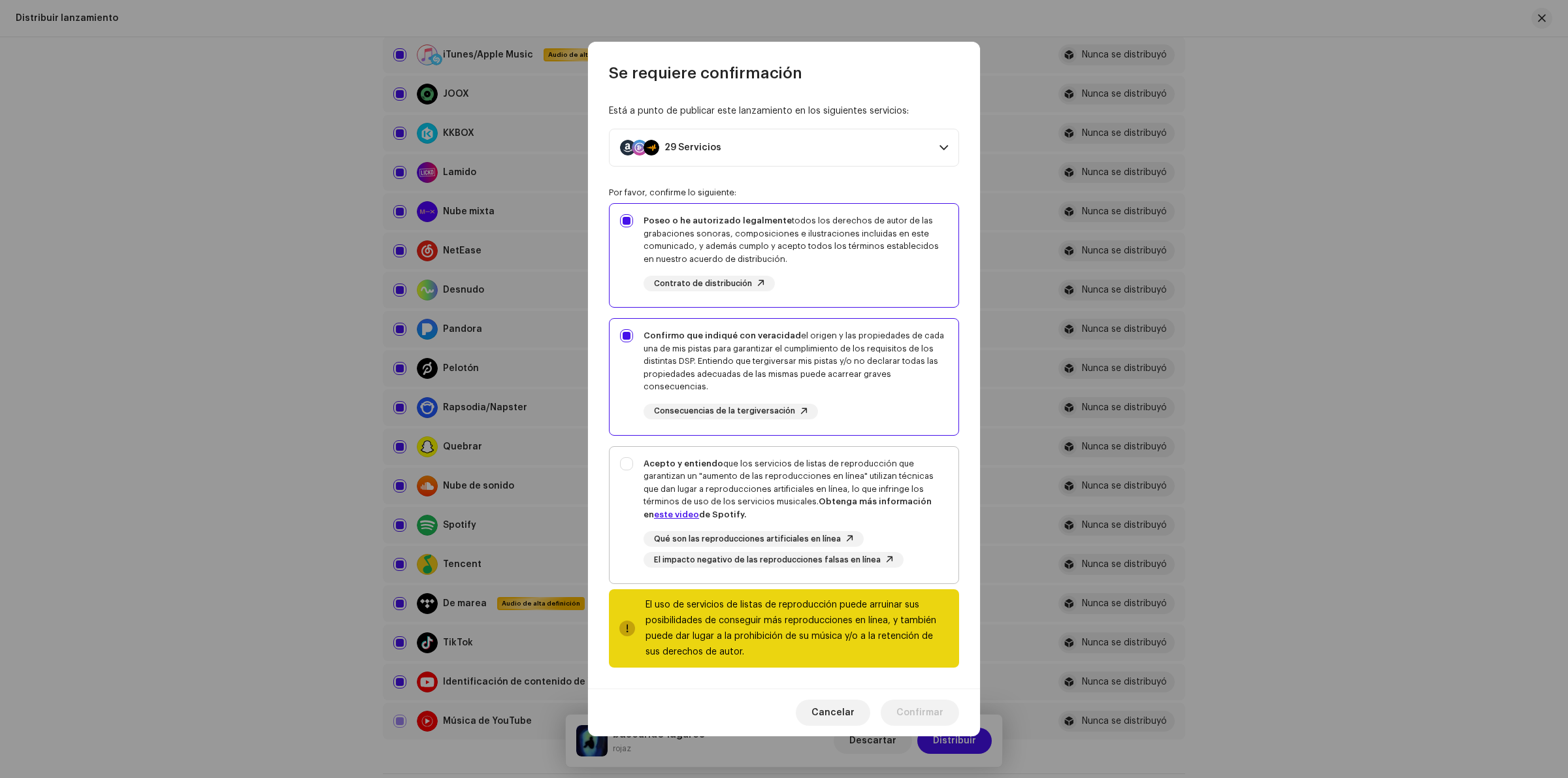
checkbox input "true"
click at [928, 704] on span "Confirmar" at bounding box center [919, 712] width 47 height 26
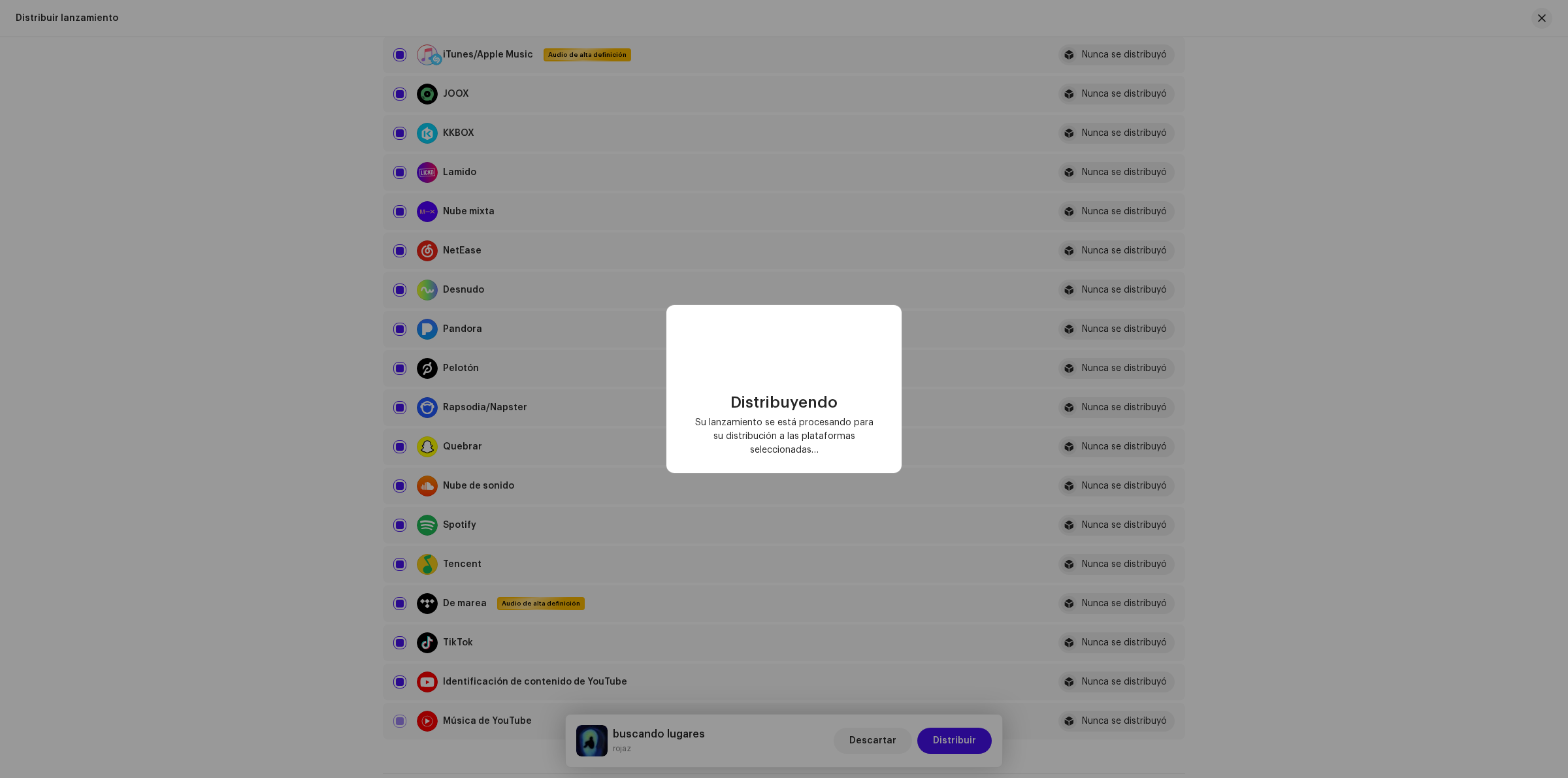
checkbox input "false"
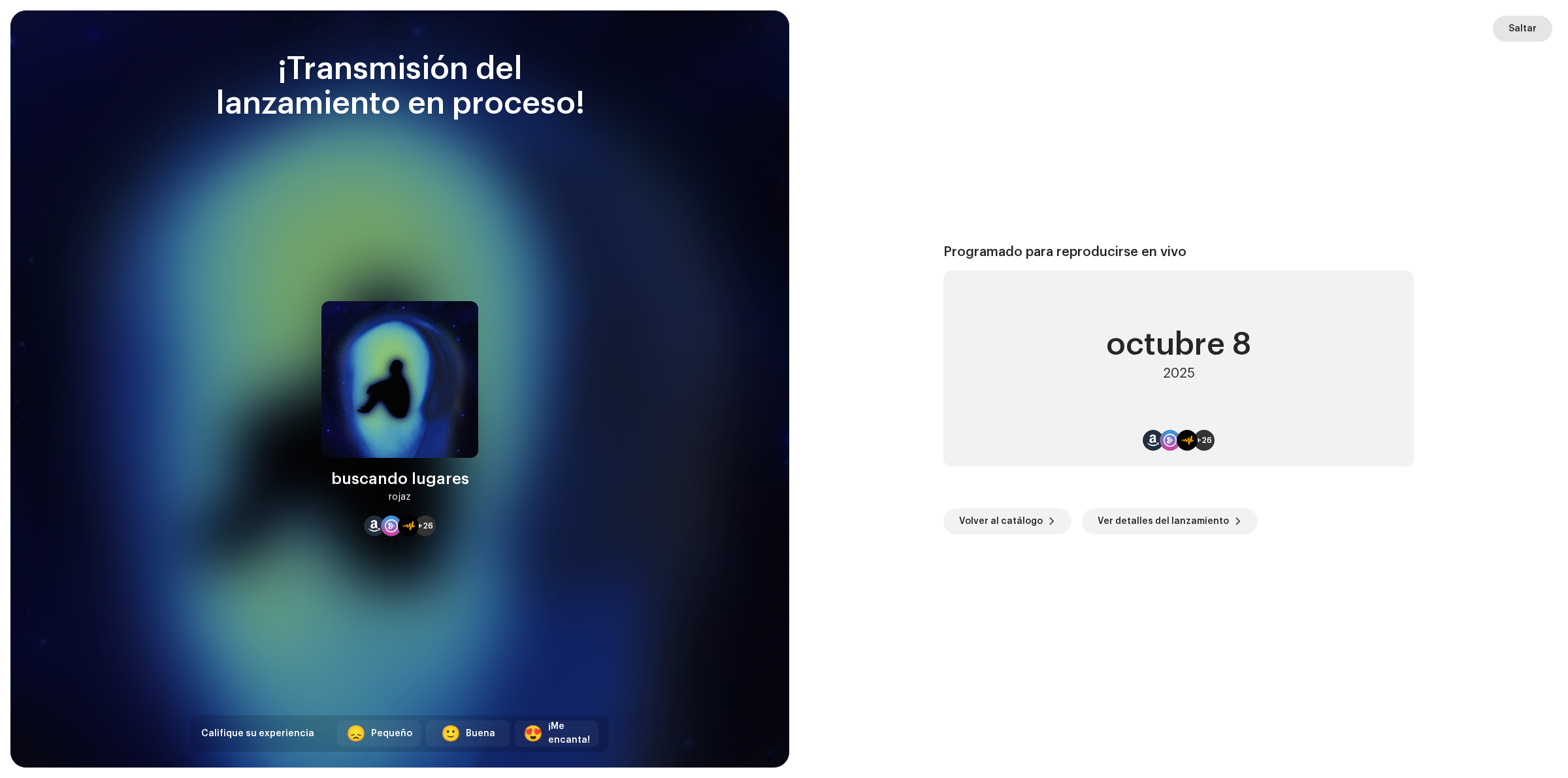
click at [1532, 28] on font "Saltar" at bounding box center [1522, 28] width 28 height 9
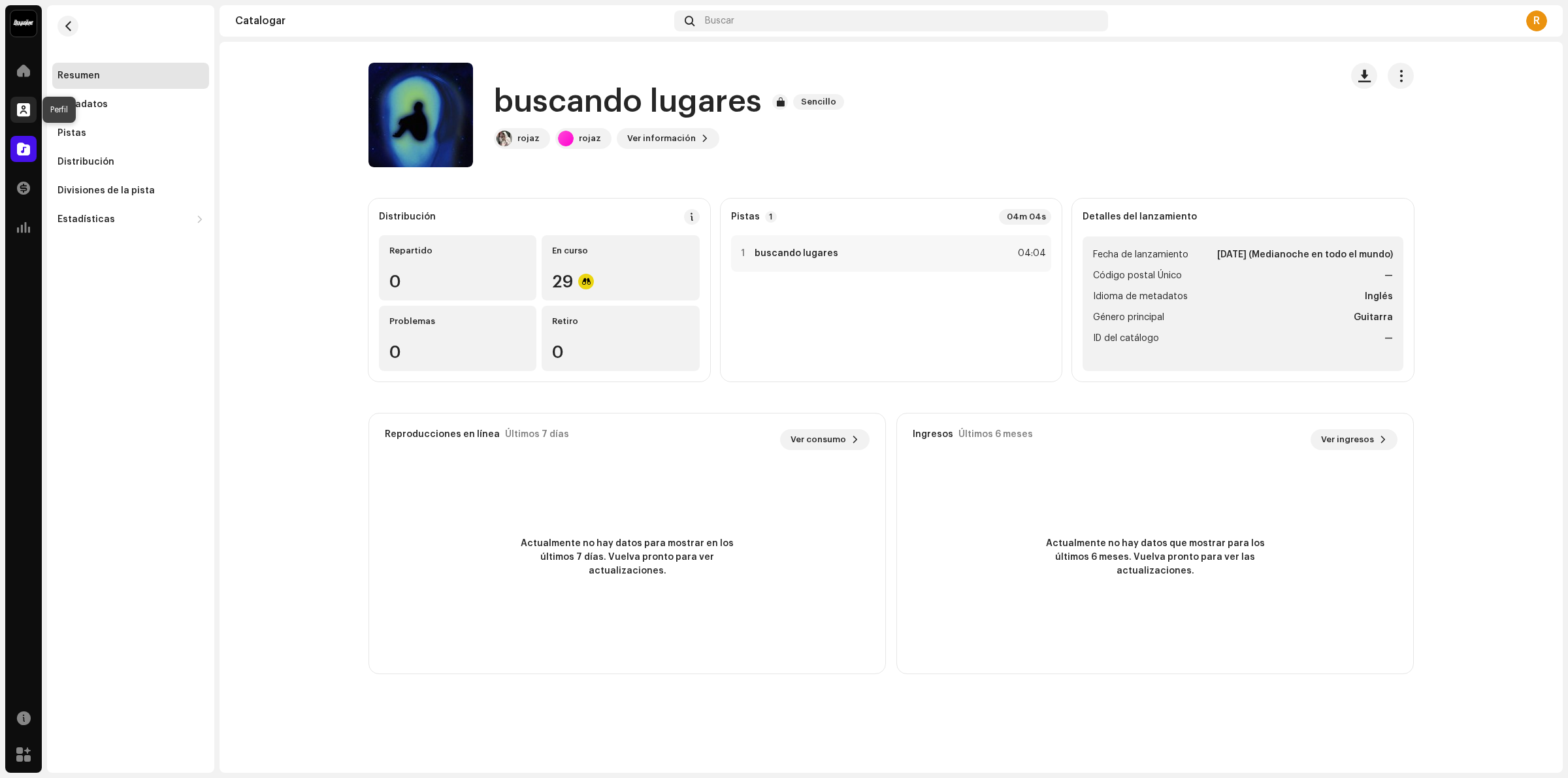
click at [18, 100] on div at bounding box center [23, 110] width 26 height 26
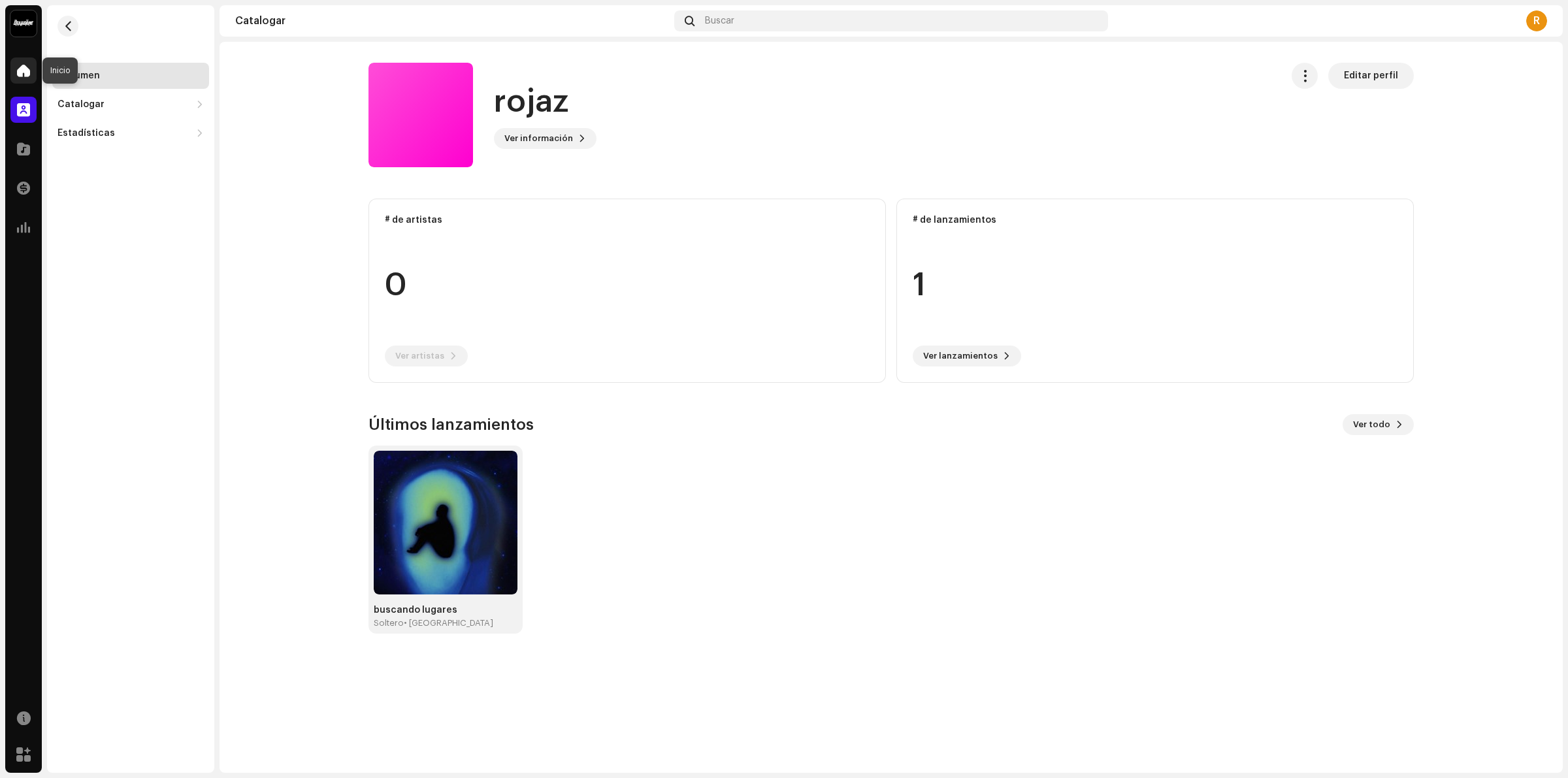
click at [21, 66] on span at bounding box center [23, 71] width 13 height 10
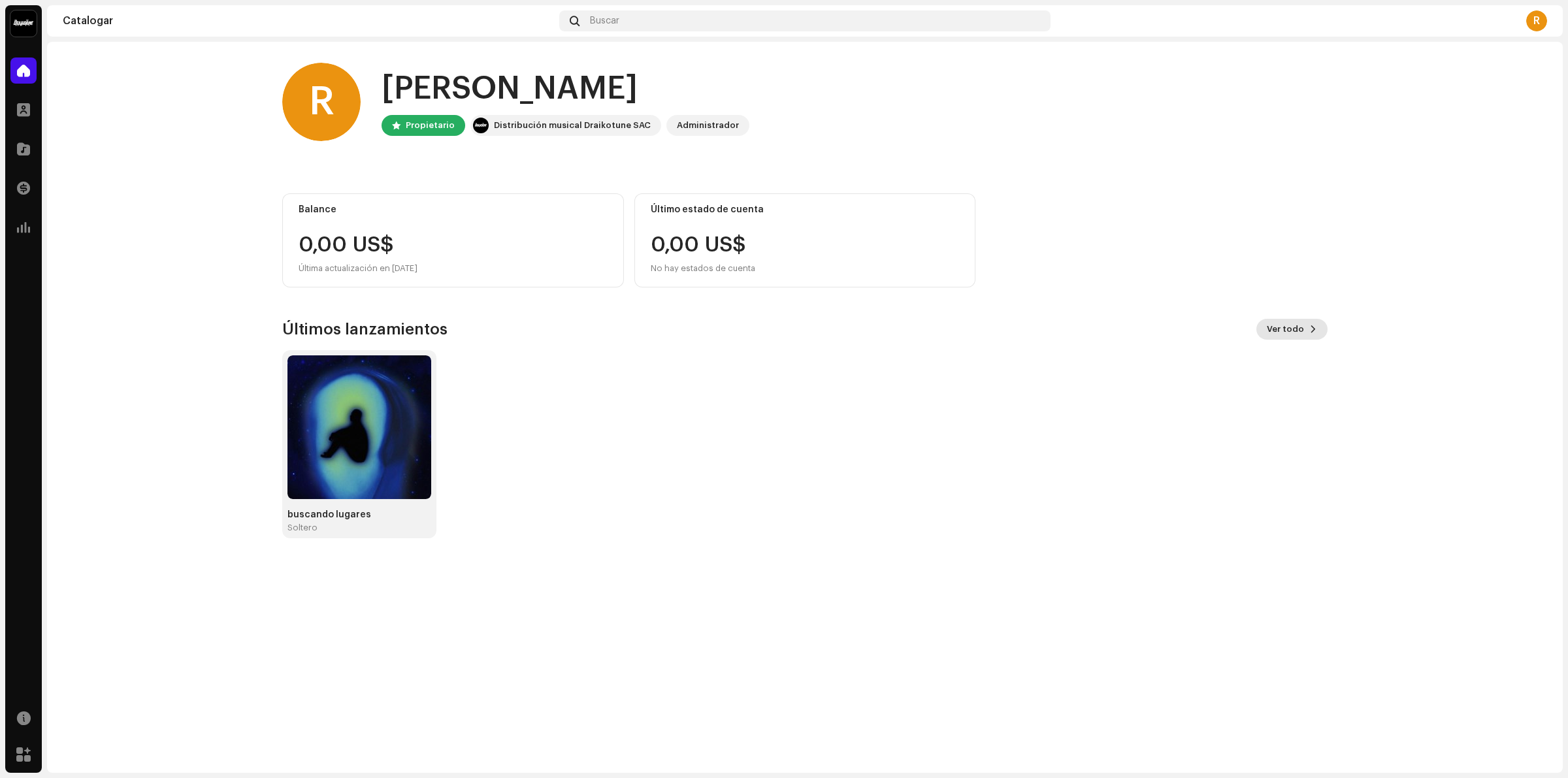
click at [1308, 334] on button "Ver todo" at bounding box center [1292, 329] width 71 height 21
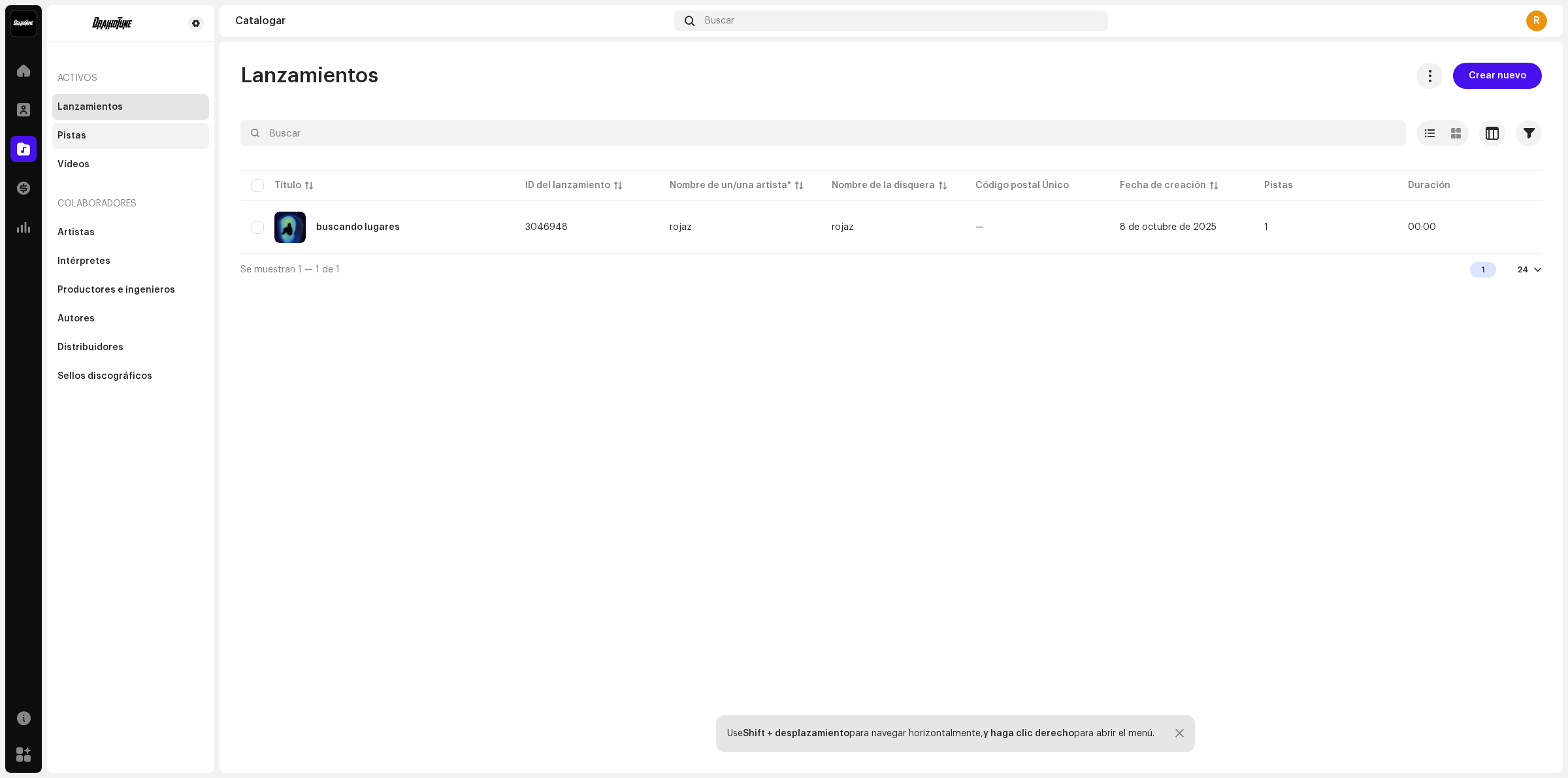
click at [86, 128] on div "Pistas" at bounding box center [130, 135] width 157 height 26
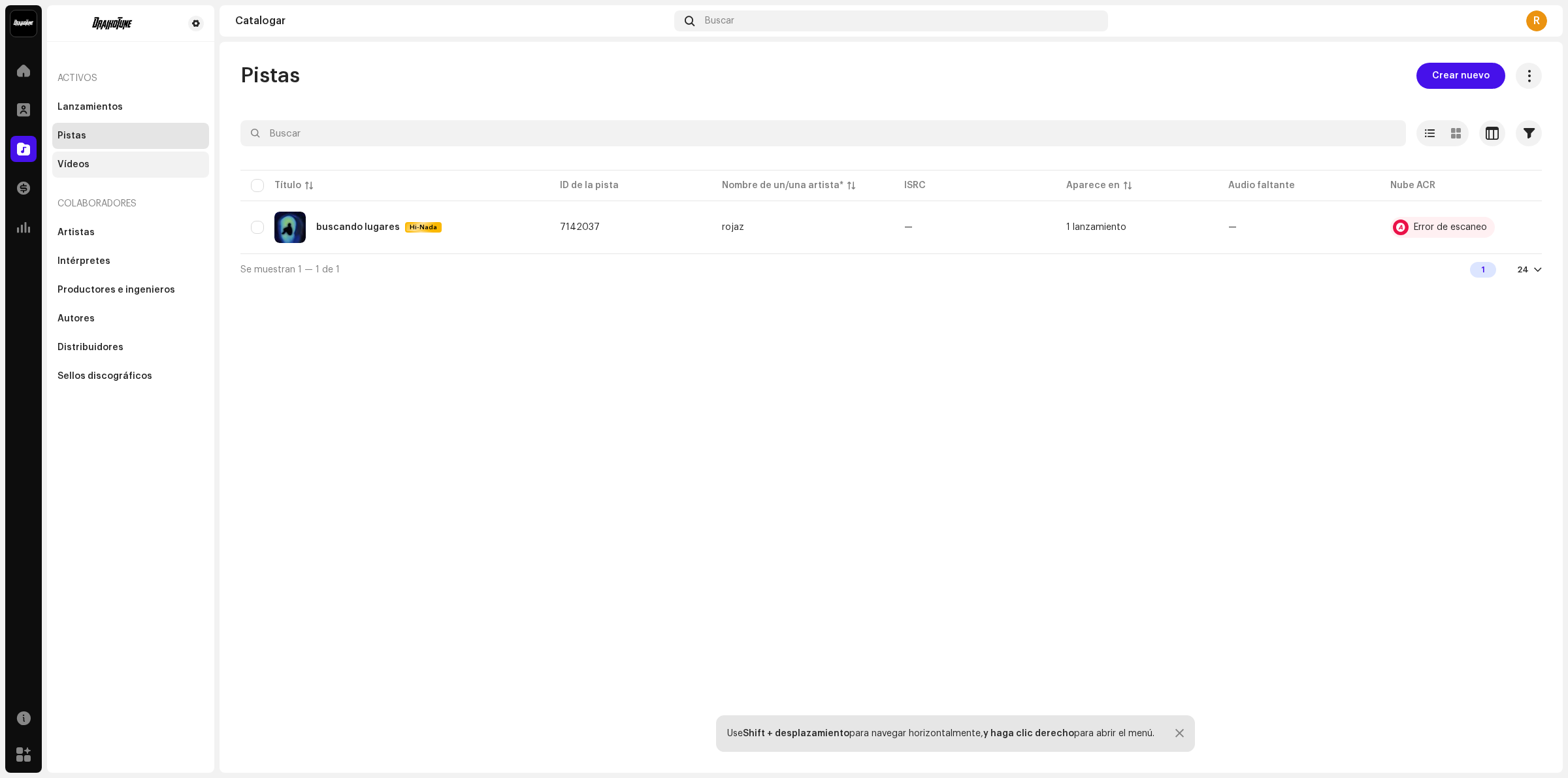
click at [98, 167] on div "Vídeos" at bounding box center [131, 164] width 146 height 10
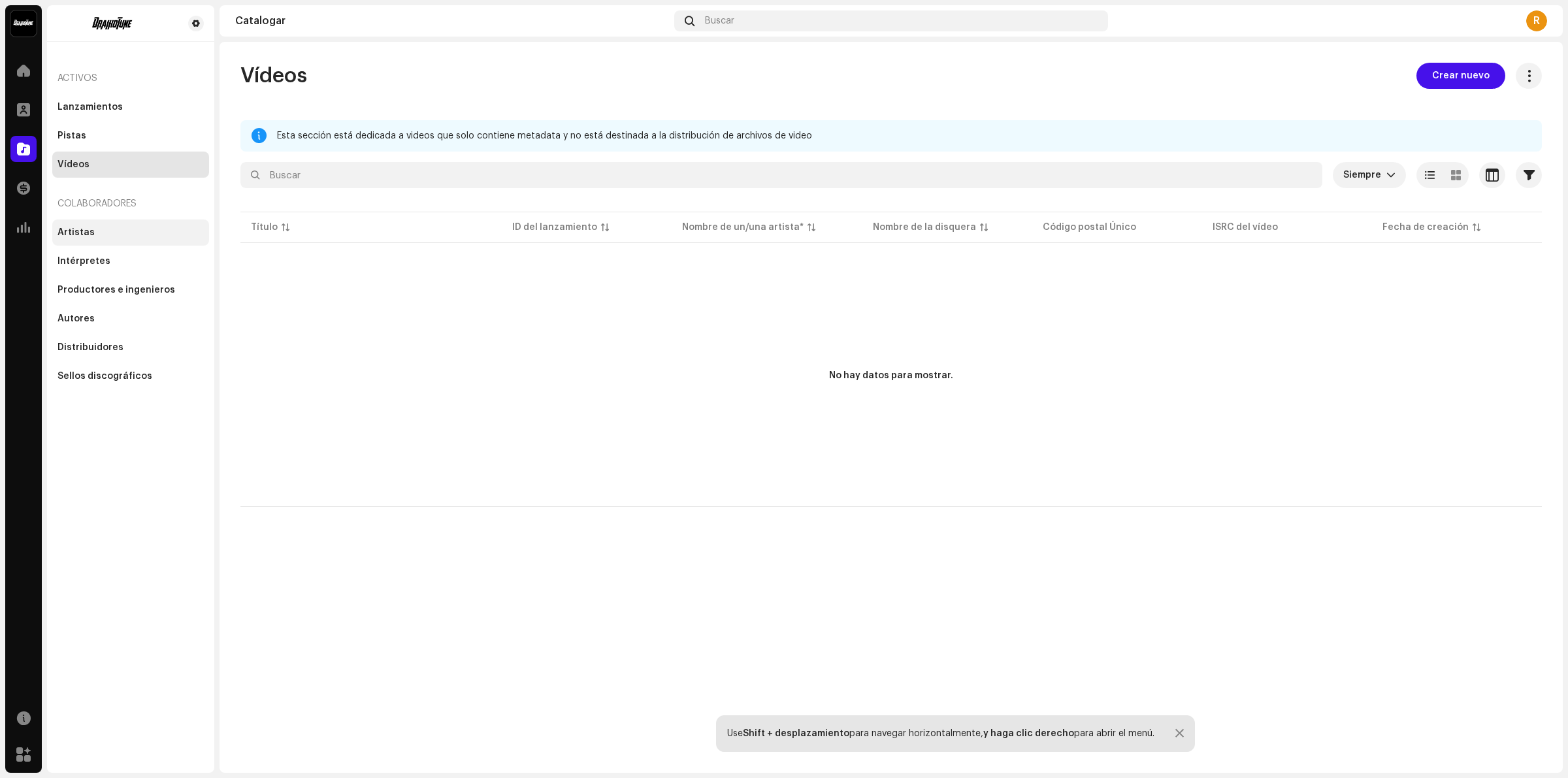
click at [94, 226] on div "Artistas" at bounding box center [130, 232] width 157 height 26
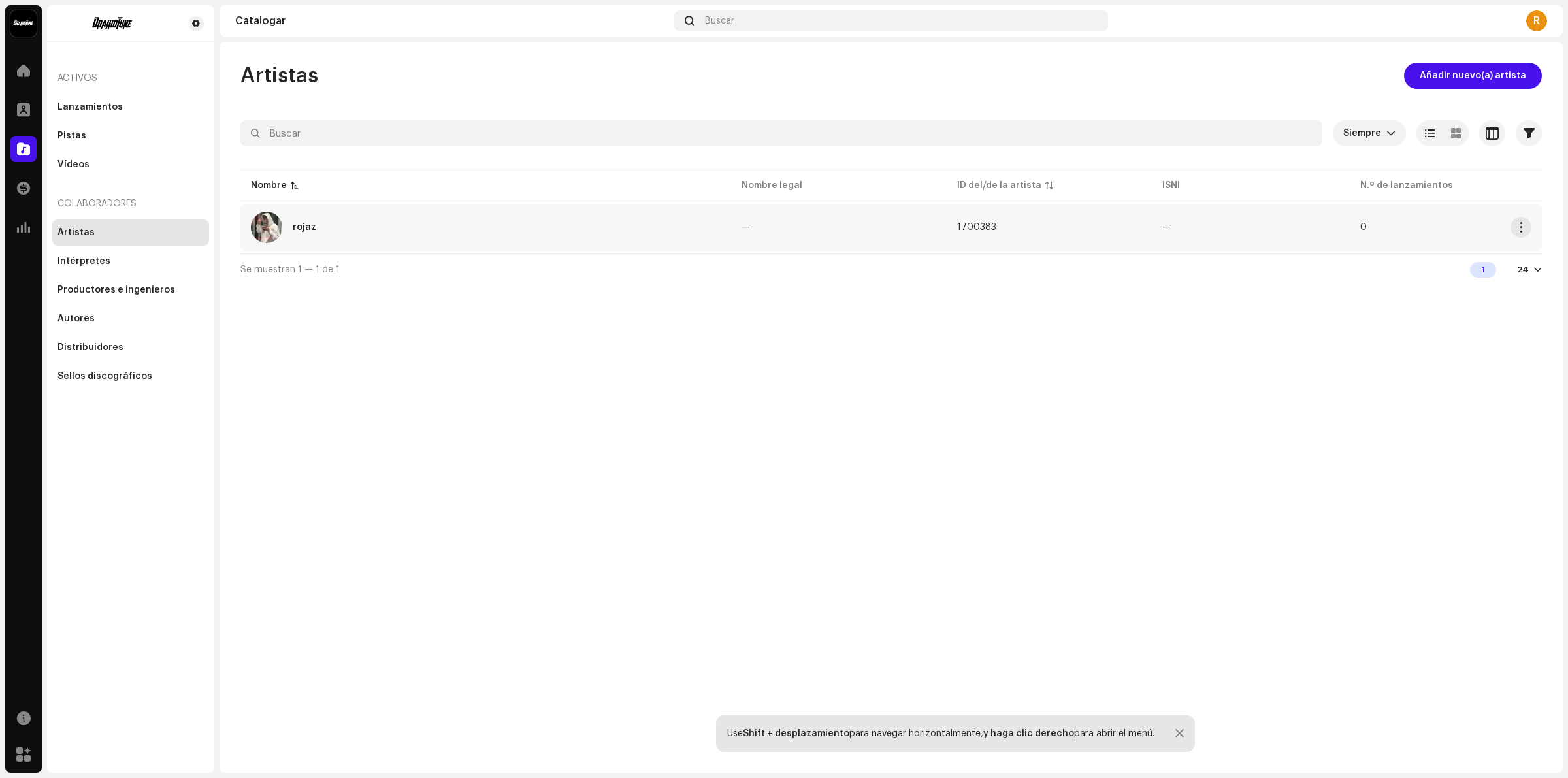
click at [260, 233] on img at bounding box center [266, 227] width 31 height 31
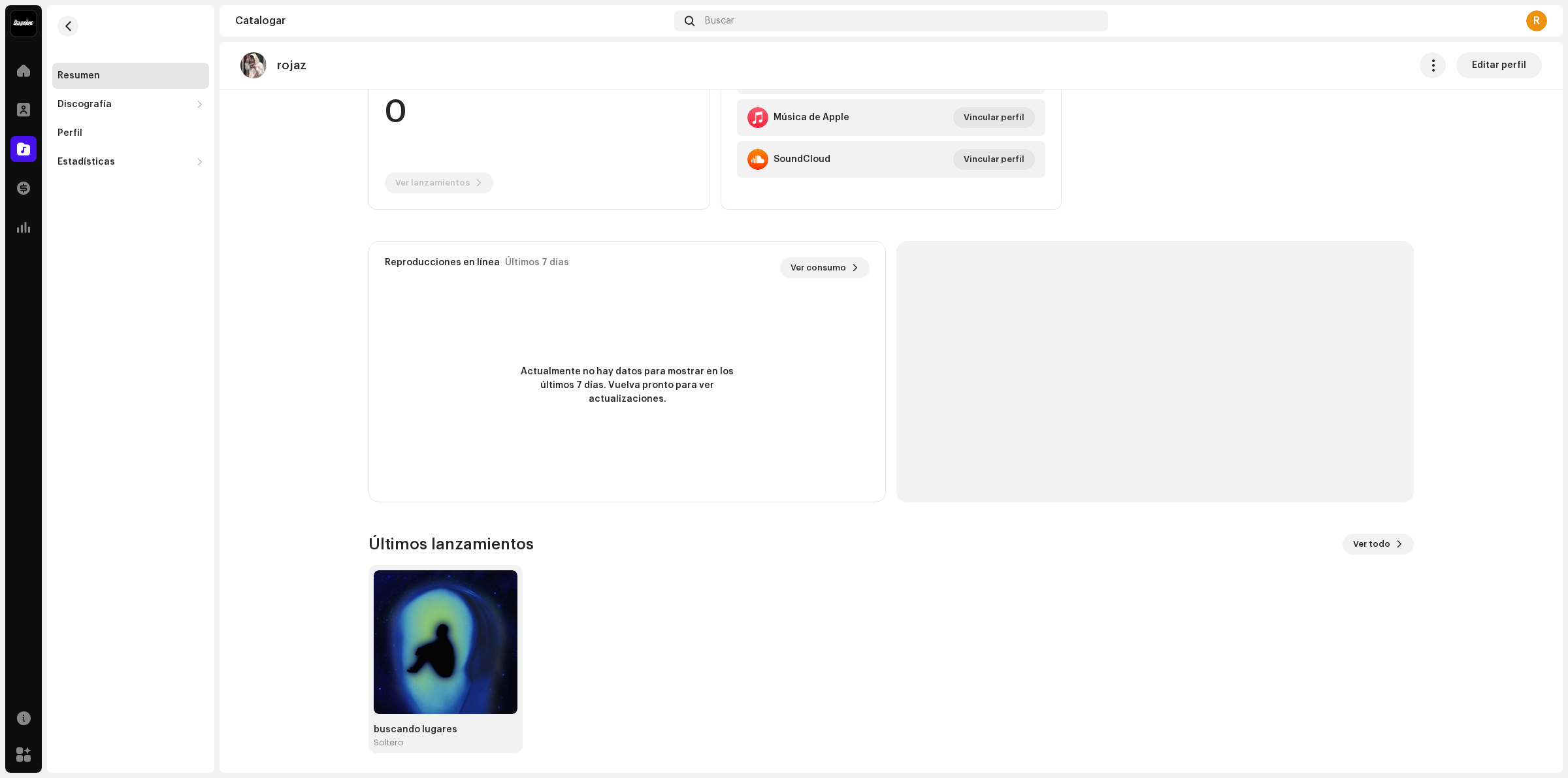
scroll to position [174, 0]
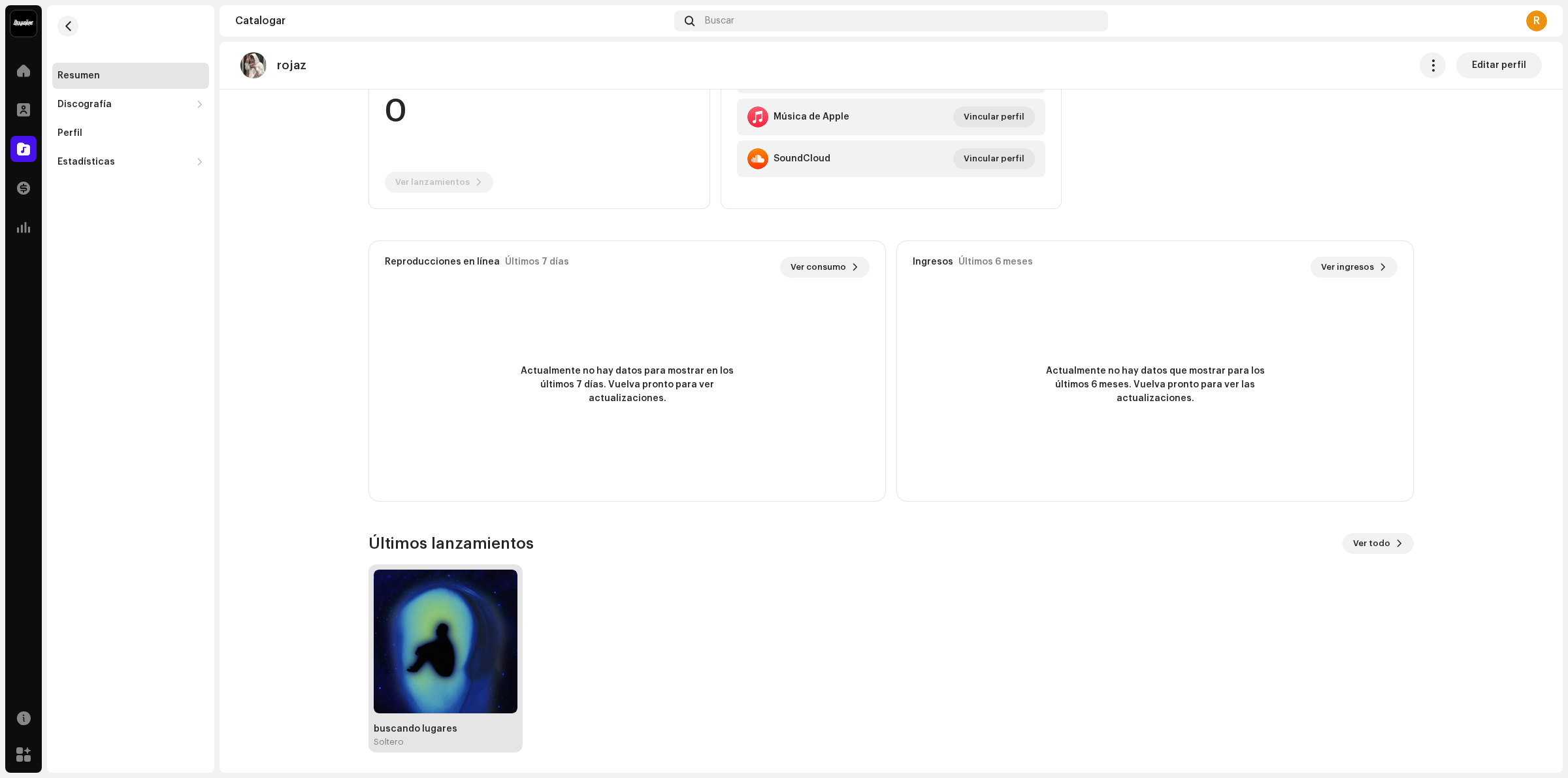
click at [449, 661] on img at bounding box center [445, 642] width 144 height 144
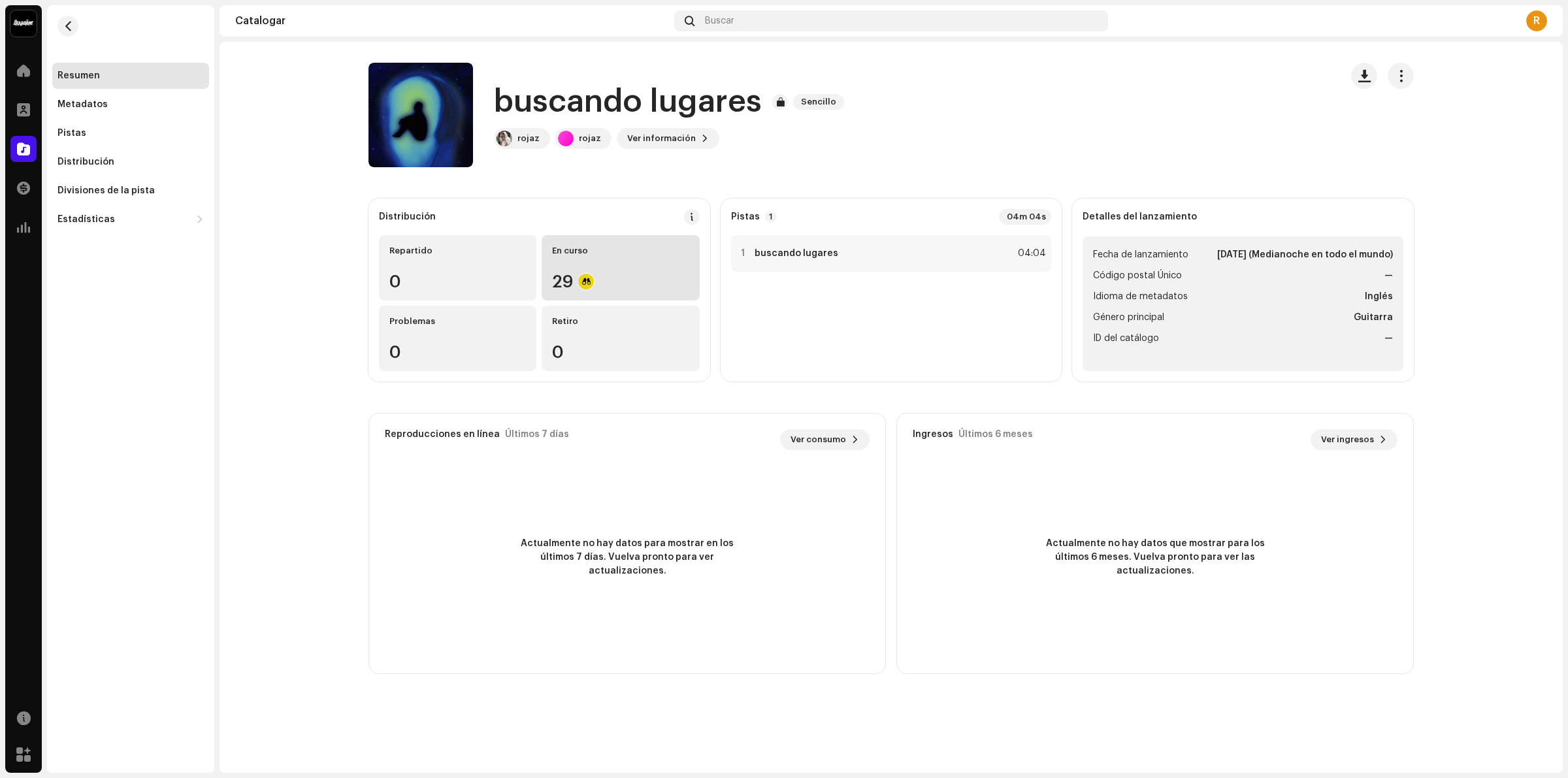
click at [573, 283] on div "29" at bounding box center [620, 282] width 136 height 17
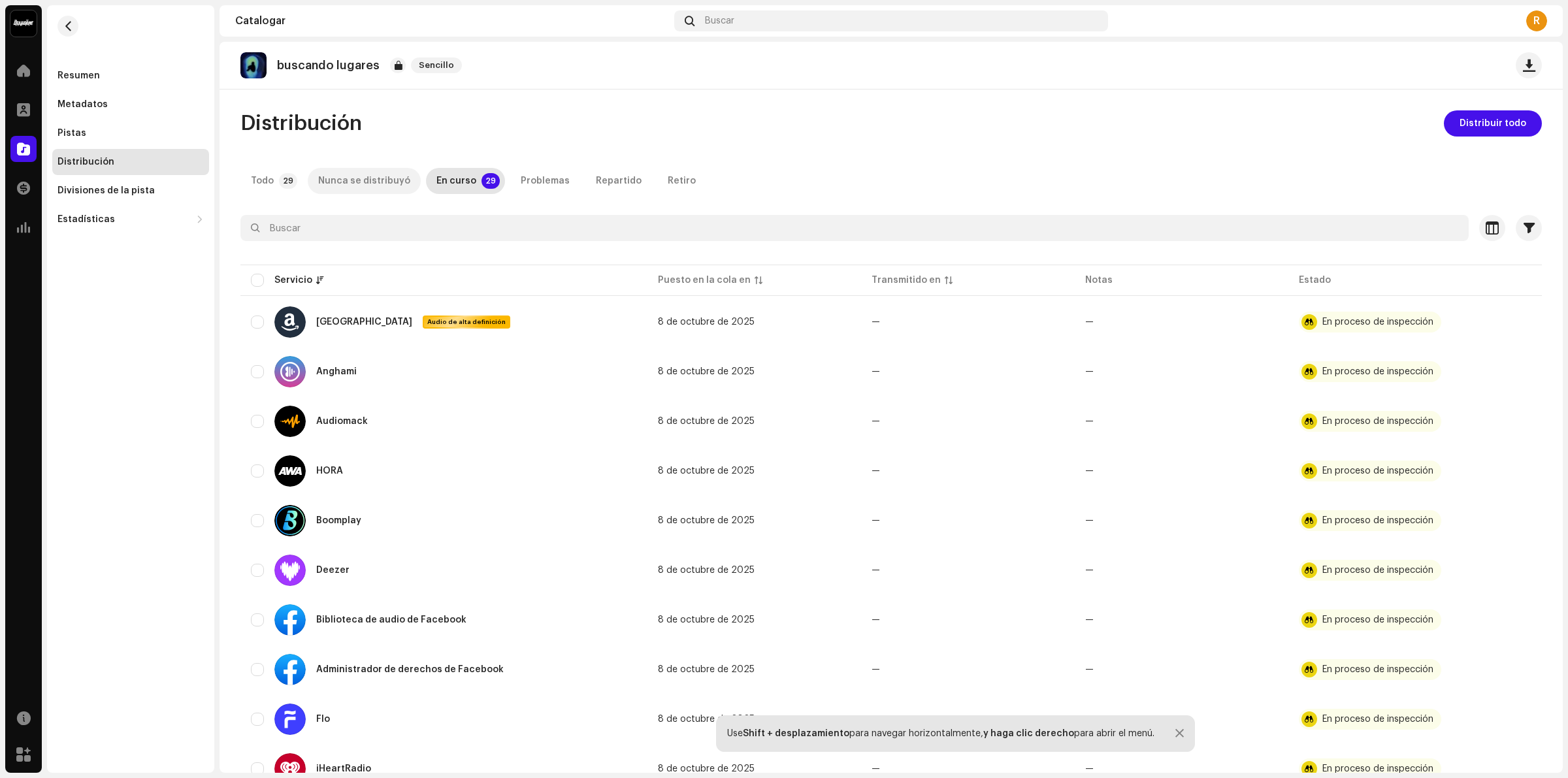
click at [353, 185] on font "Nunca se distribuyó" at bounding box center [364, 180] width 92 height 9
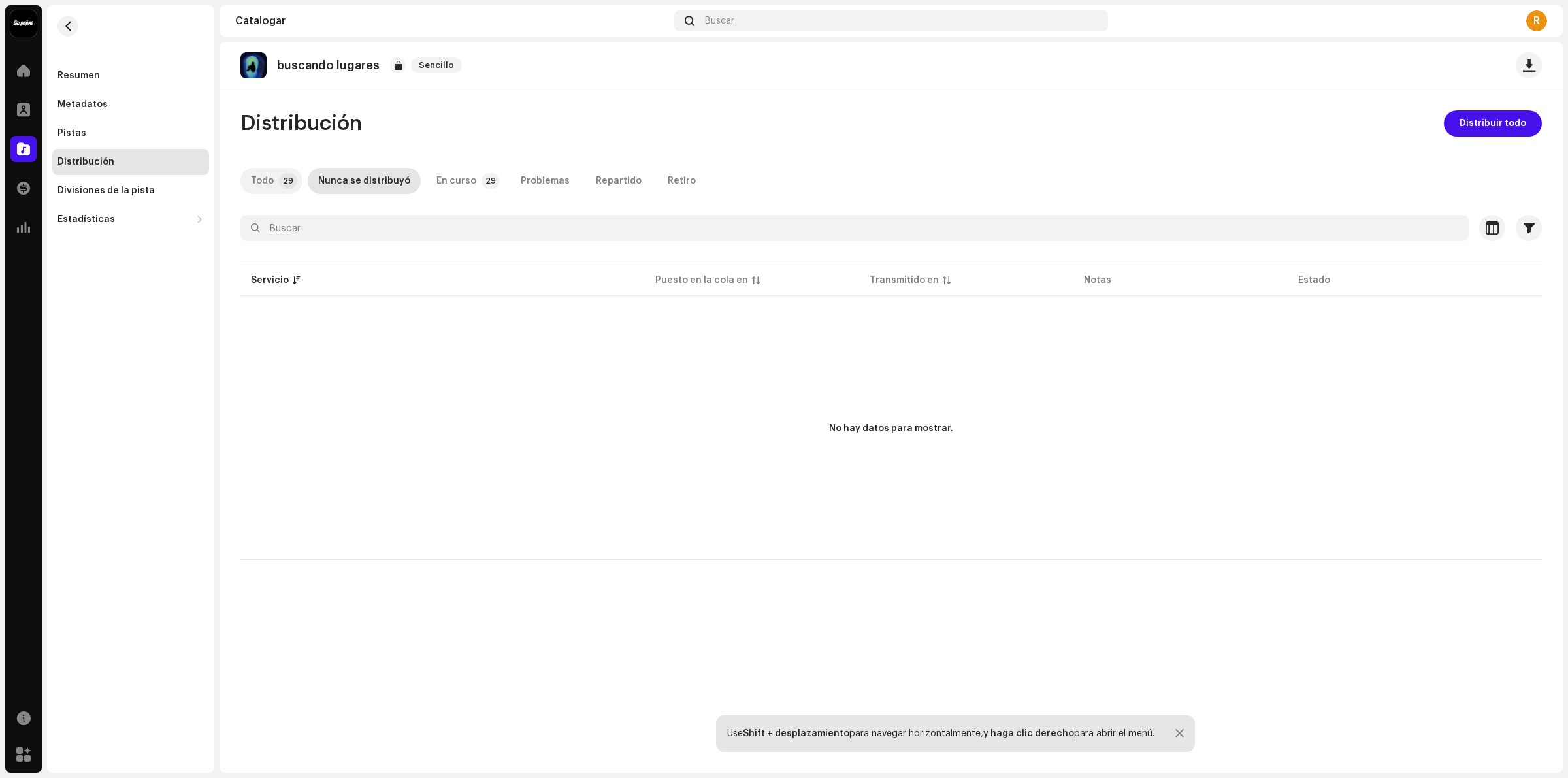
click at [273, 187] on p-tab "Todo 29" at bounding box center [271, 180] width 62 height 26
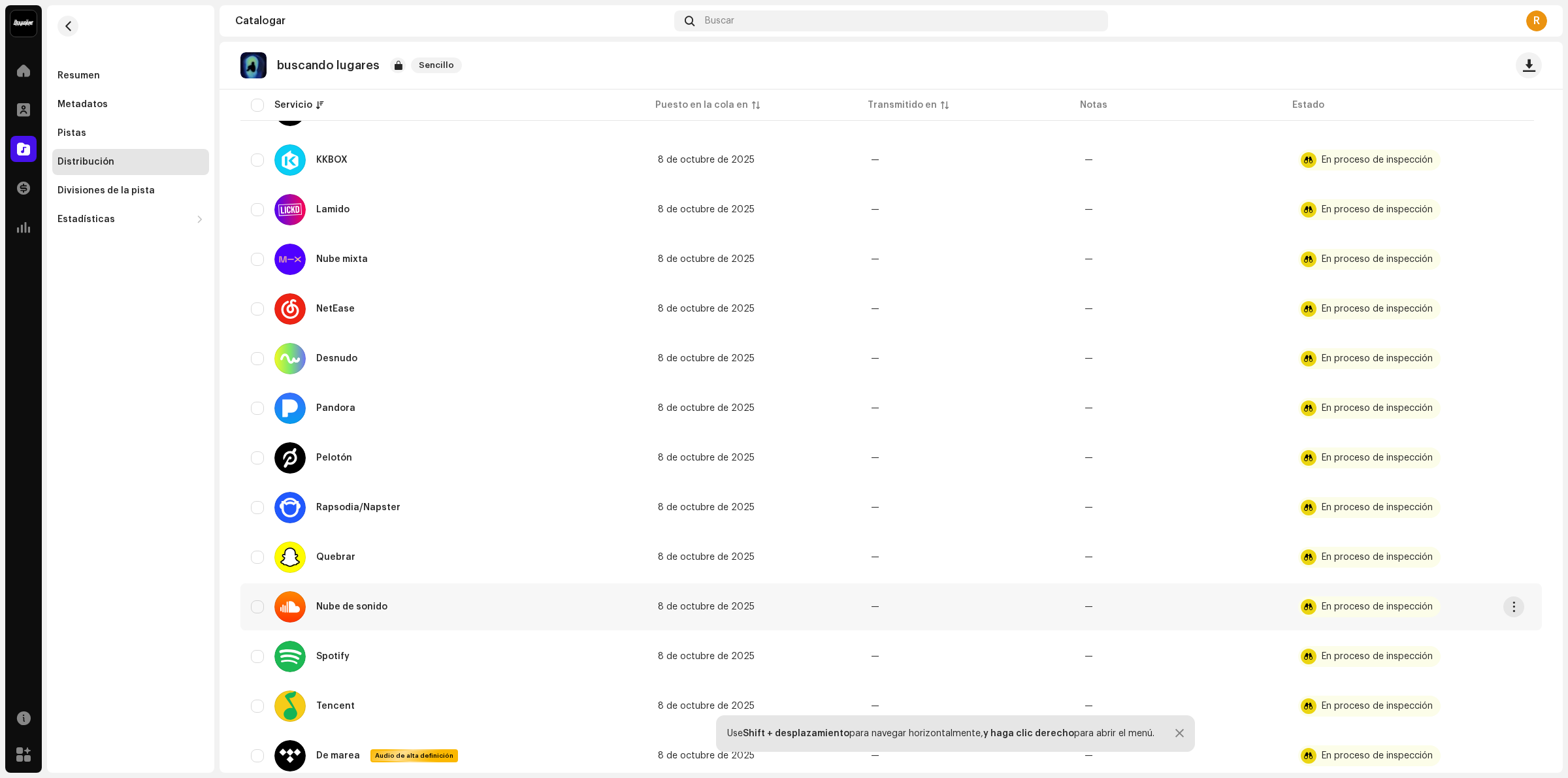
scroll to position [981, 0]
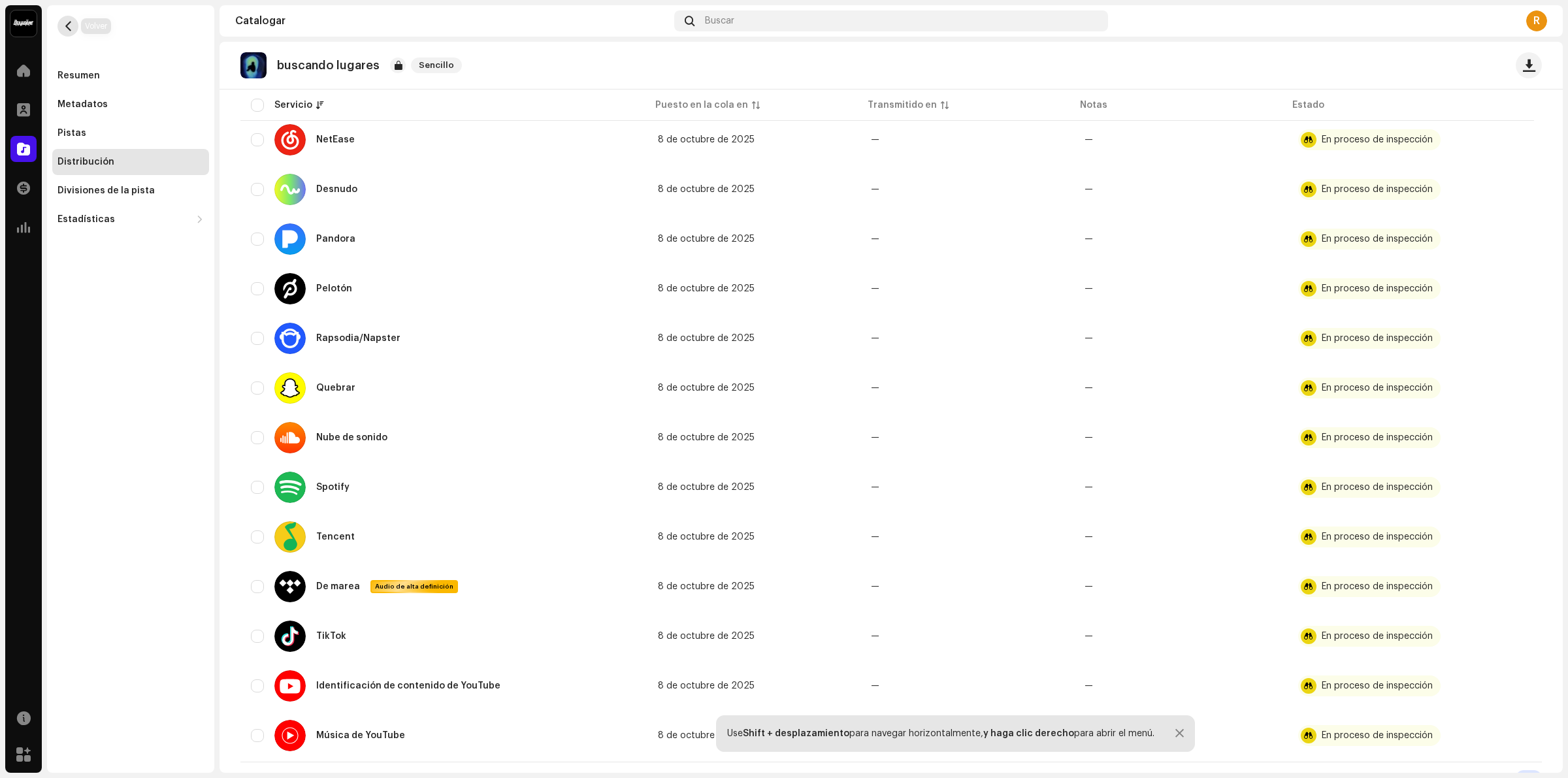
click at [71, 34] on button "button" at bounding box center [68, 26] width 21 height 21
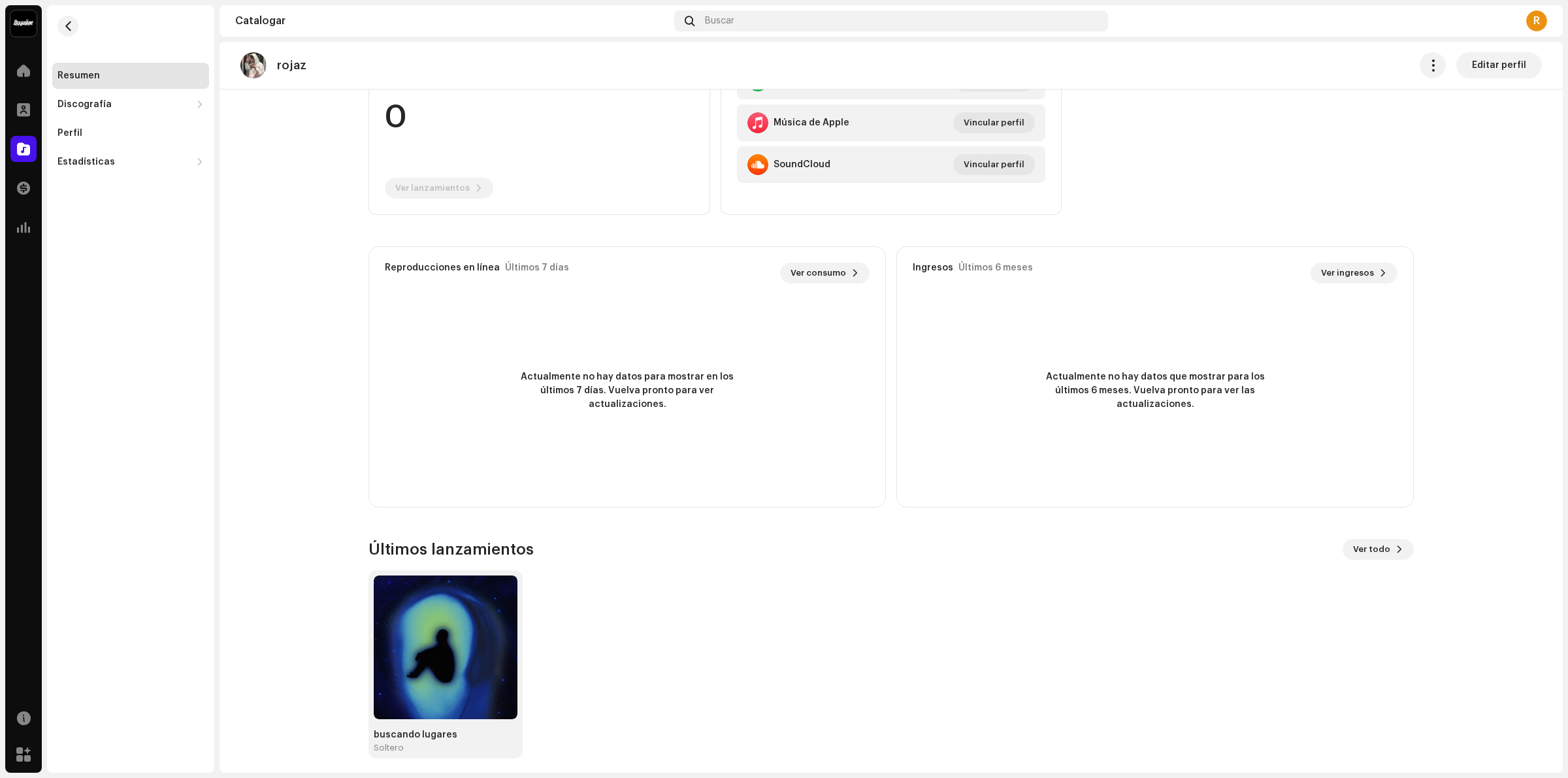
scroll to position [174, 0]
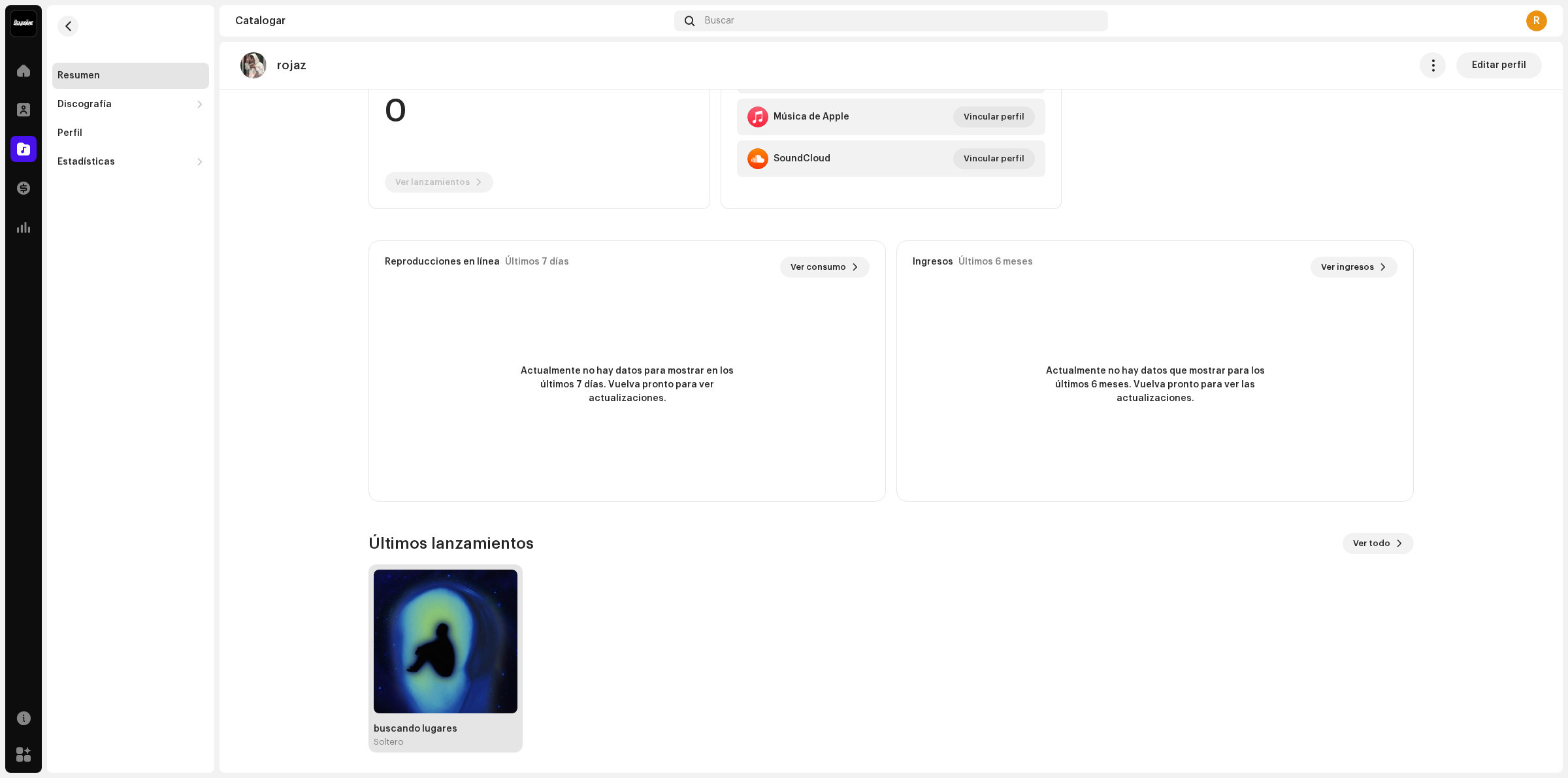
click at [433, 677] on img at bounding box center [445, 642] width 144 height 144
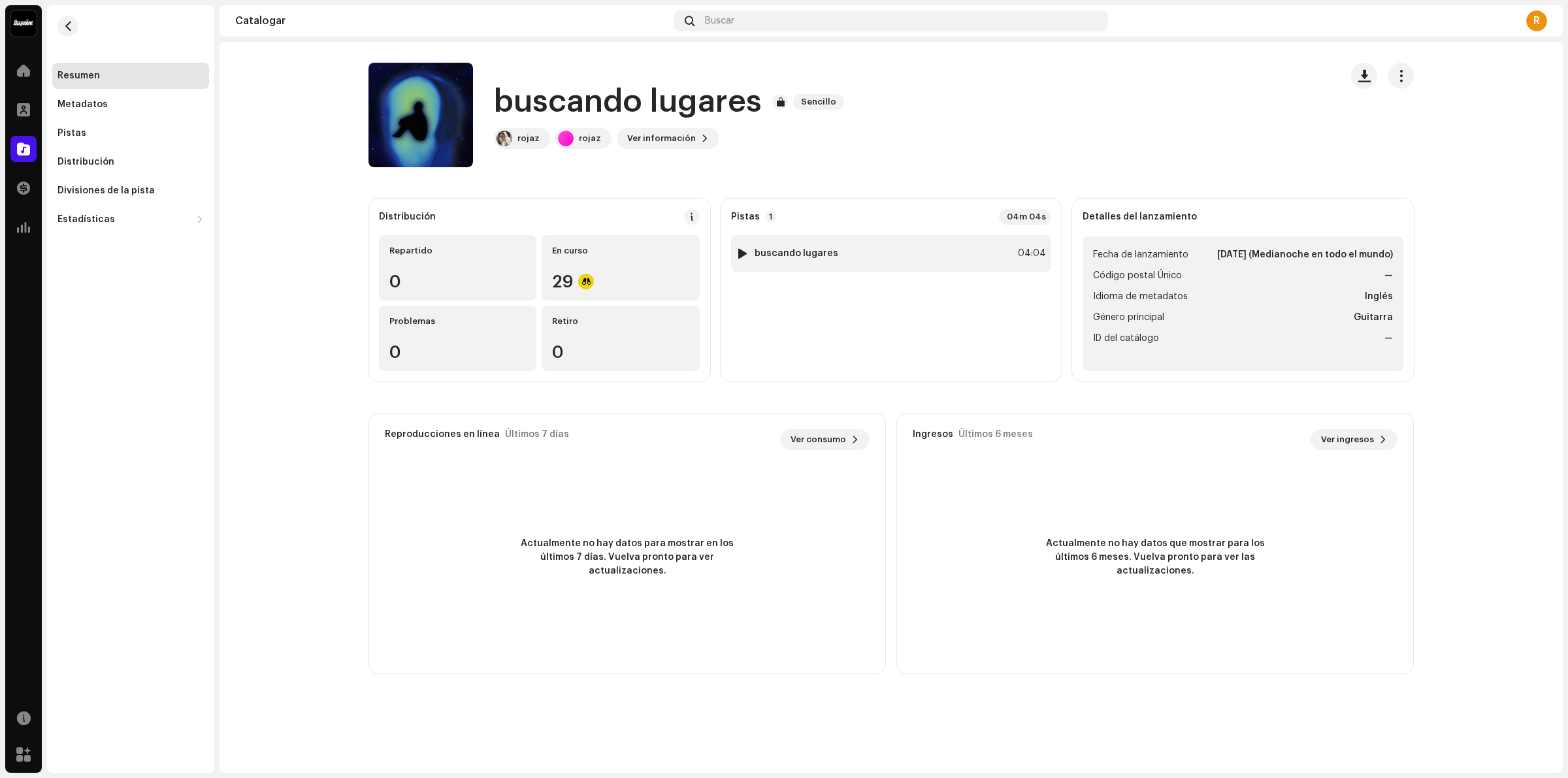
click at [752, 247] on div "1 buscando lugares" at bounding box center [787, 253] width 102 height 13
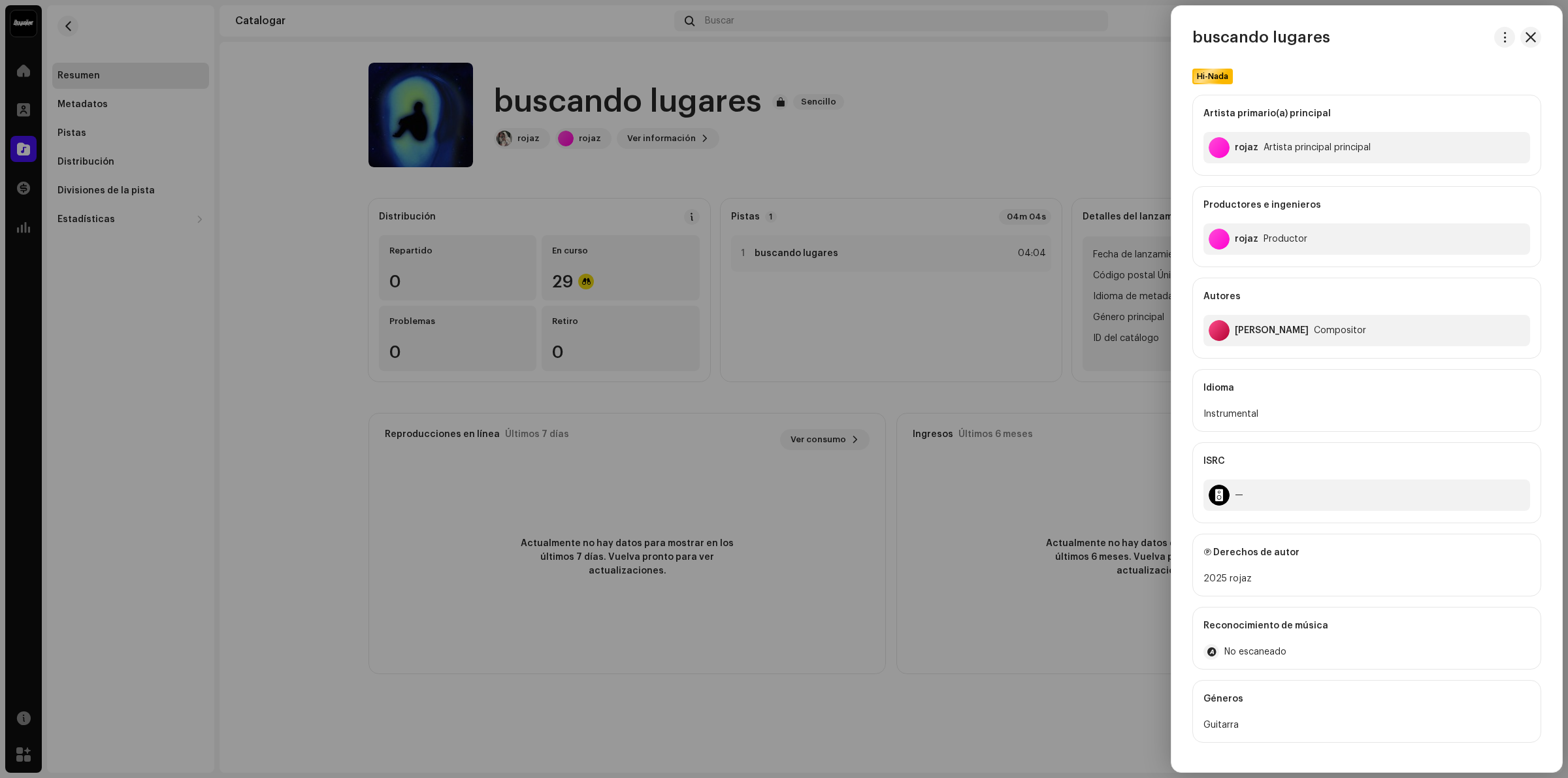
click at [738, 255] on div at bounding box center [784, 389] width 1568 height 778
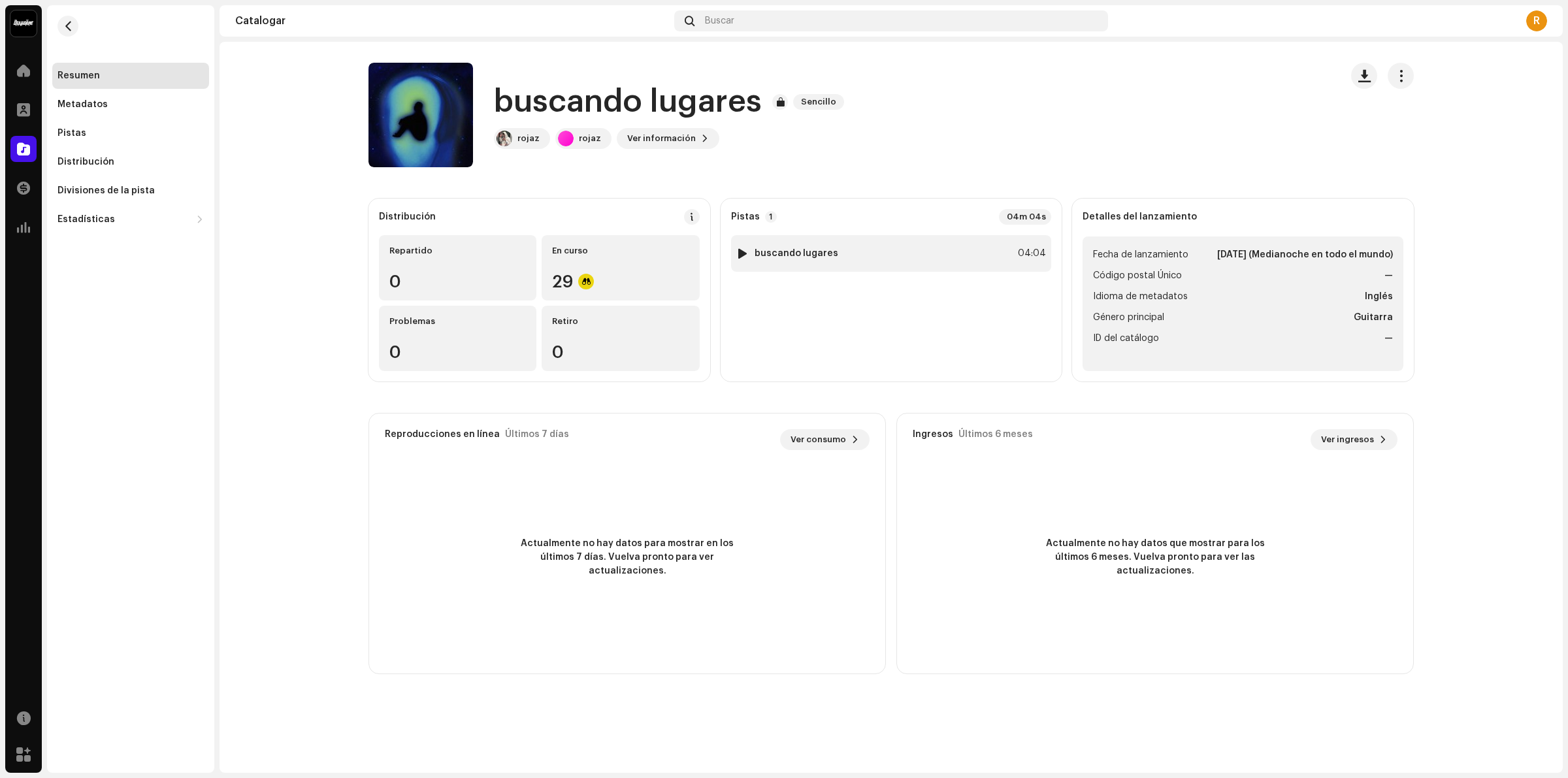
click at [750, 249] on img at bounding box center [743, 254] width 17 height 17
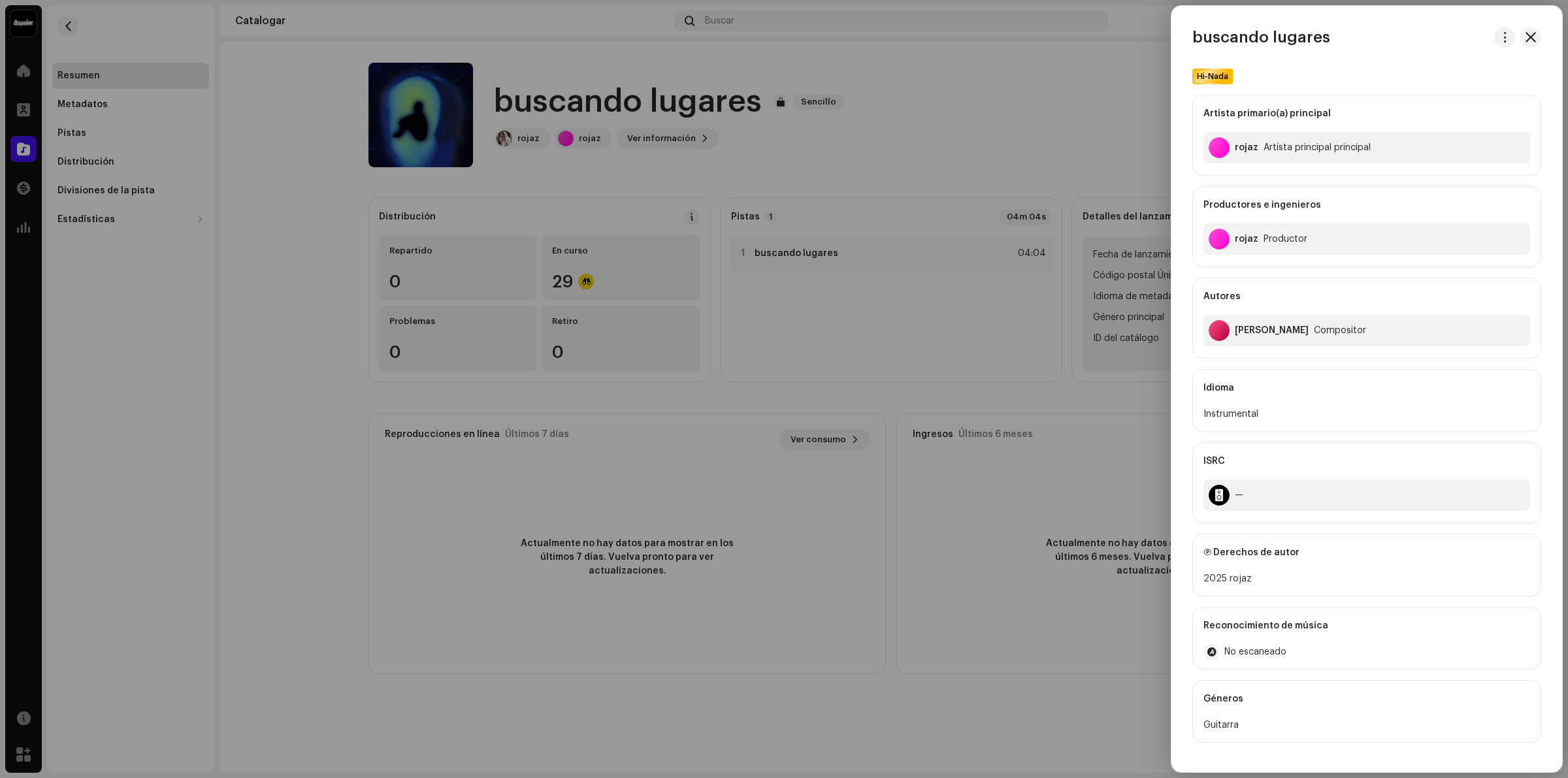
click at [741, 257] on div at bounding box center [784, 389] width 1568 height 778
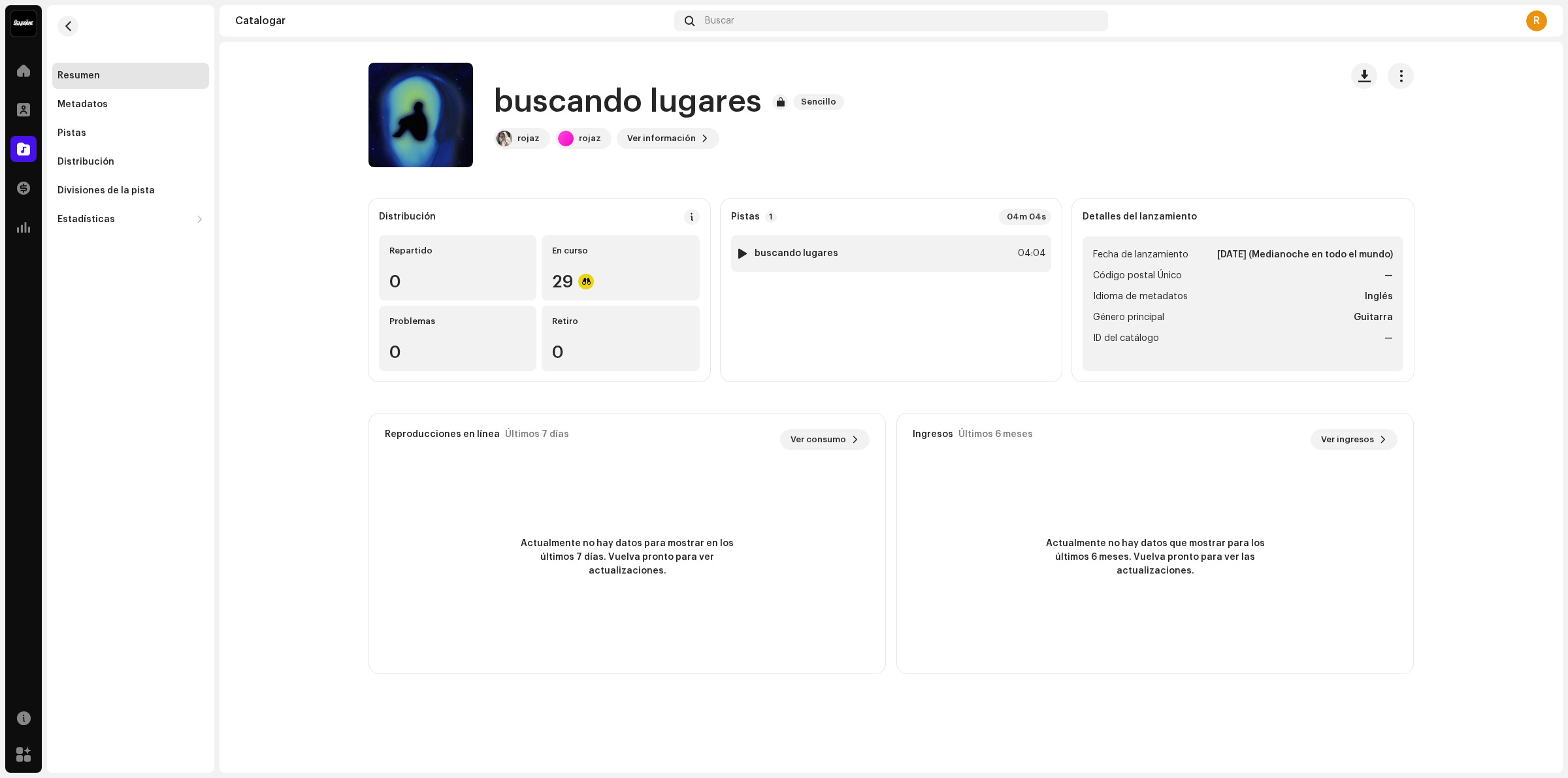
click at [739, 249] on div at bounding box center [743, 254] width 10 height 10
click at [657, 144] on span "Ver información" at bounding box center [661, 138] width 69 height 26
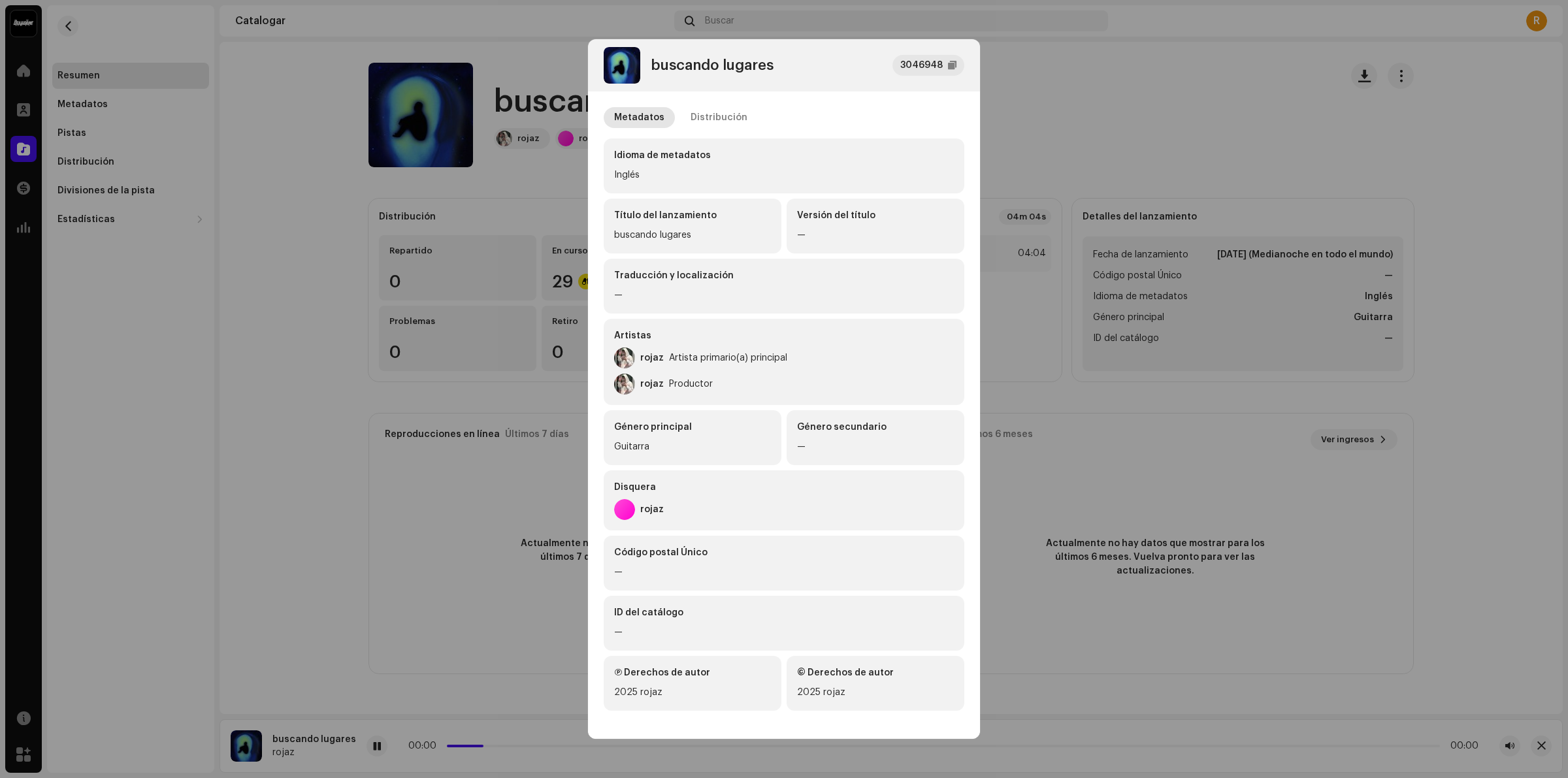
scroll to position [2, 0]
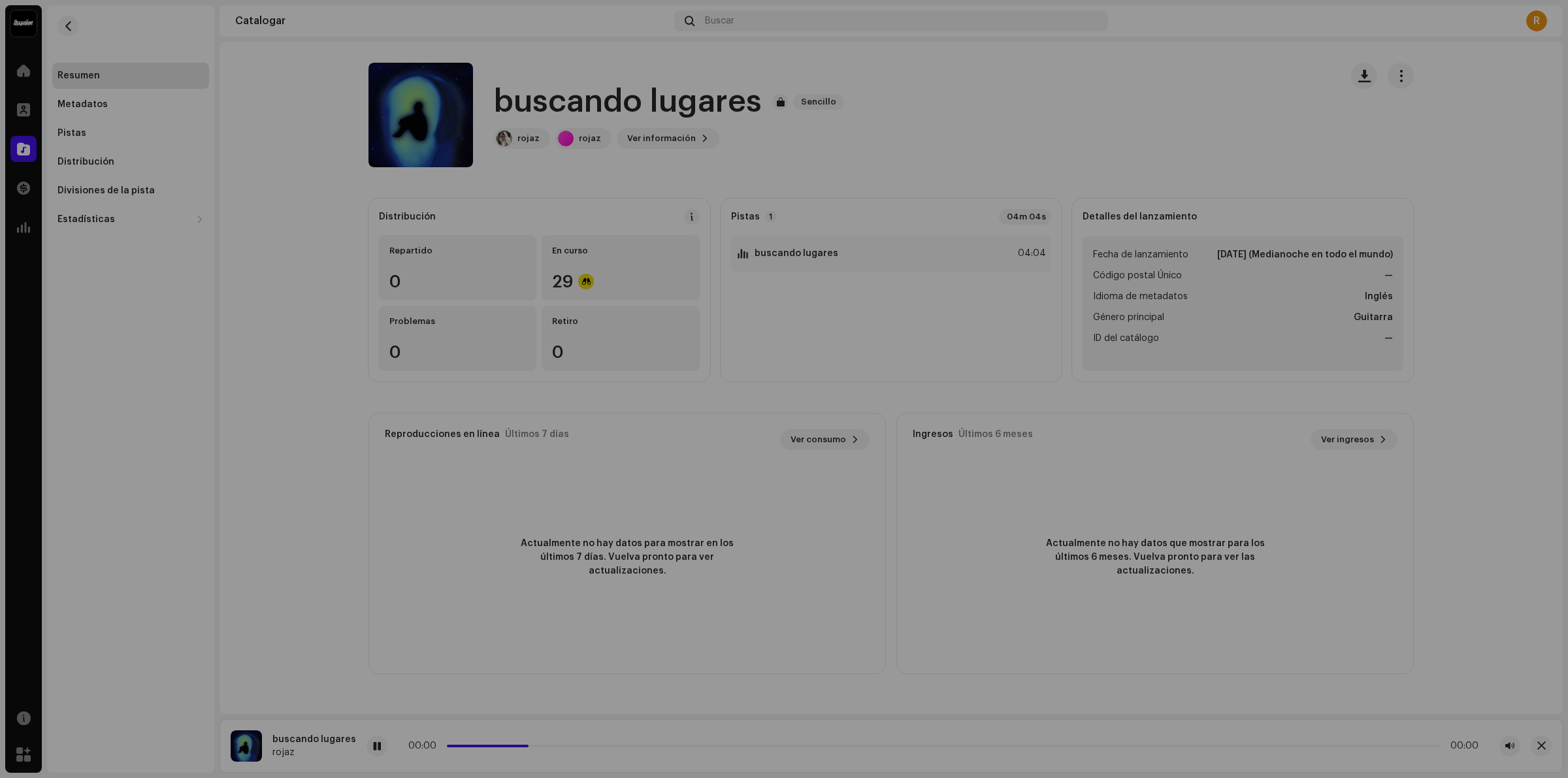
click at [1058, 110] on div "buscando lugares 3046948 Metadatos Distribución Idioma de metadatos Inglés Títu…" at bounding box center [784, 389] width 1568 height 778
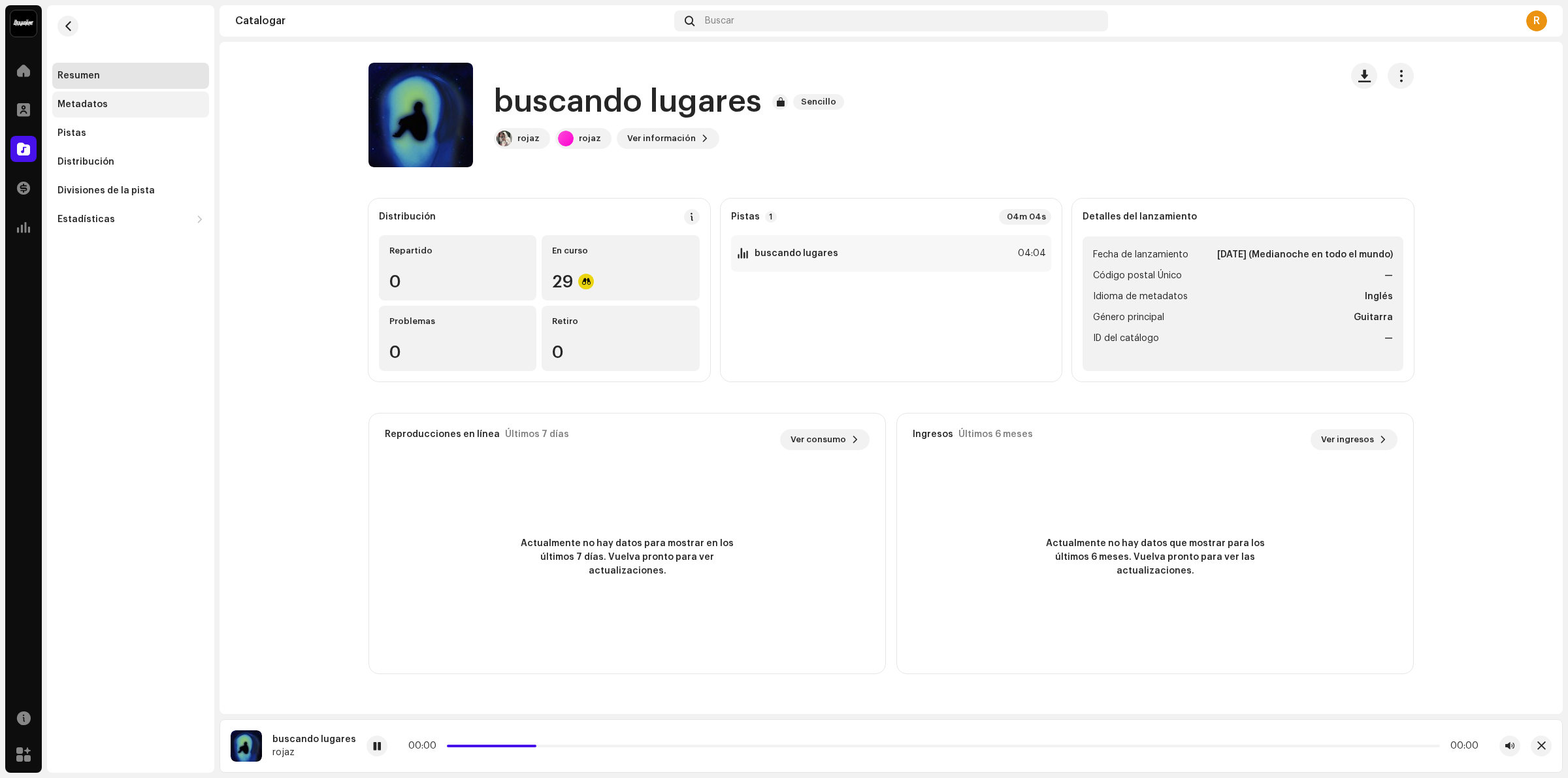
click at [128, 108] on div "Metadatos" at bounding box center [131, 105] width 146 height 10
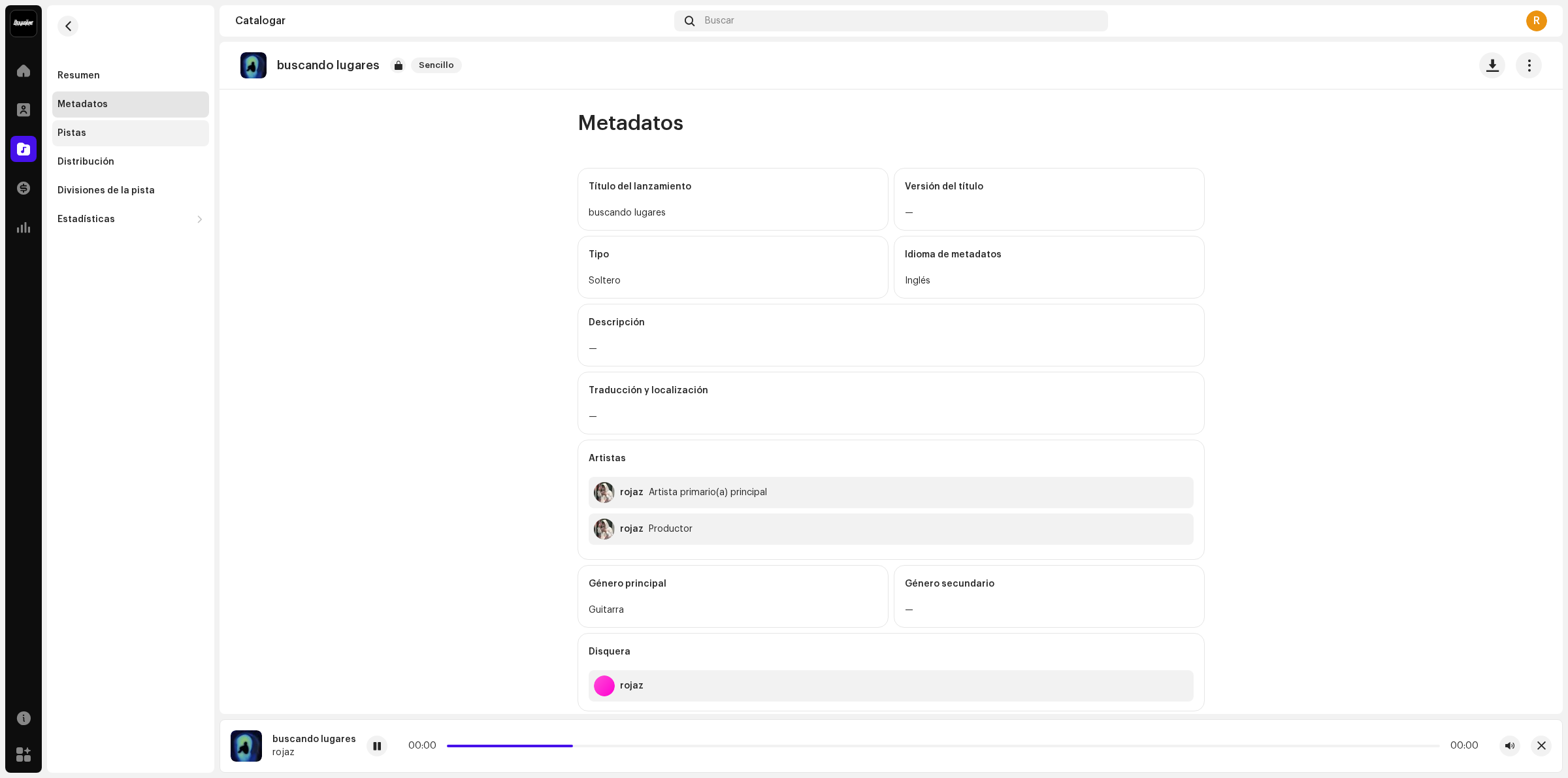
click at [86, 134] on div "Pistas" at bounding box center [131, 133] width 146 height 10
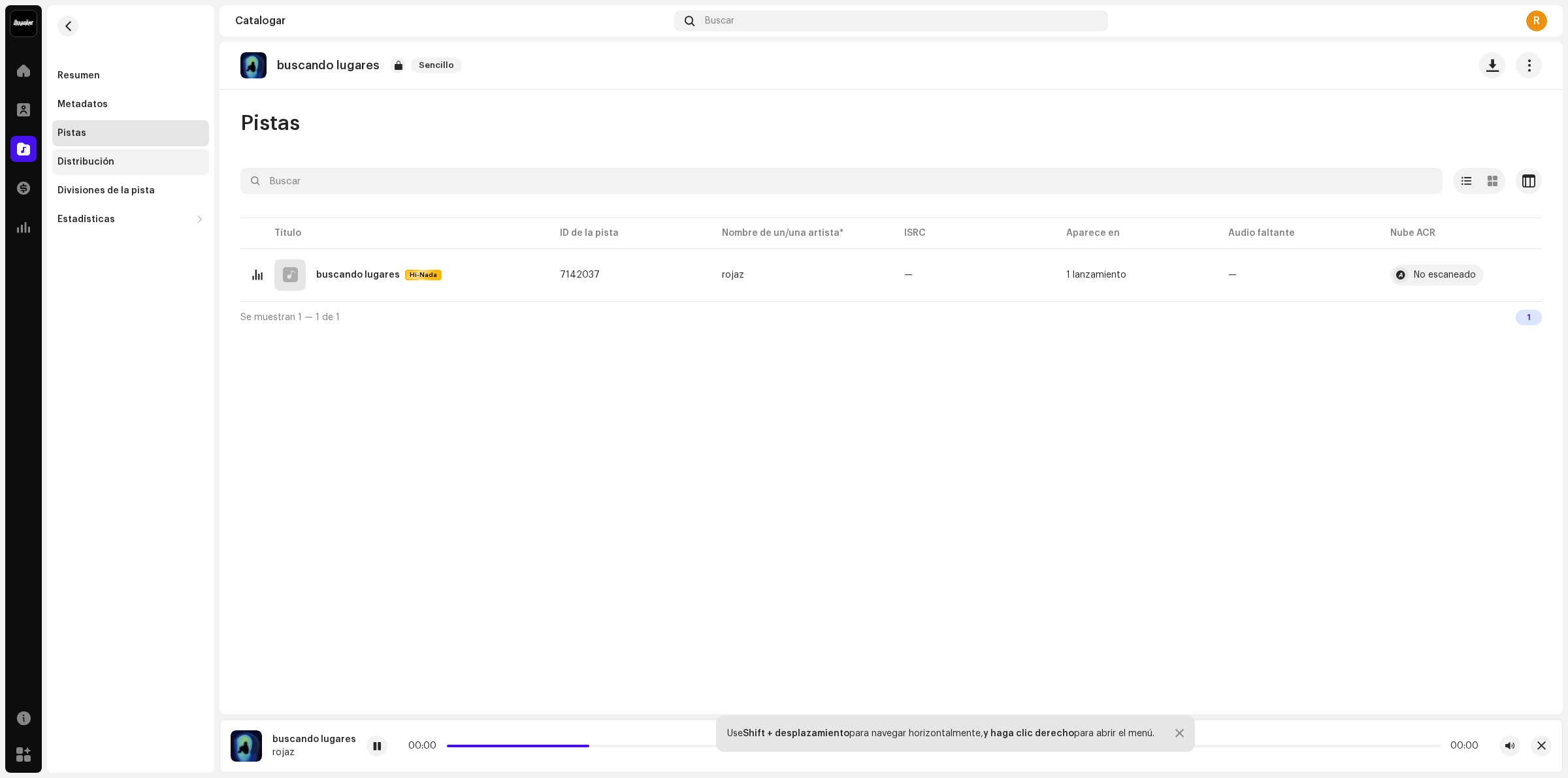
click at [103, 161] on font "Distribución" at bounding box center [86, 162] width 57 height 9
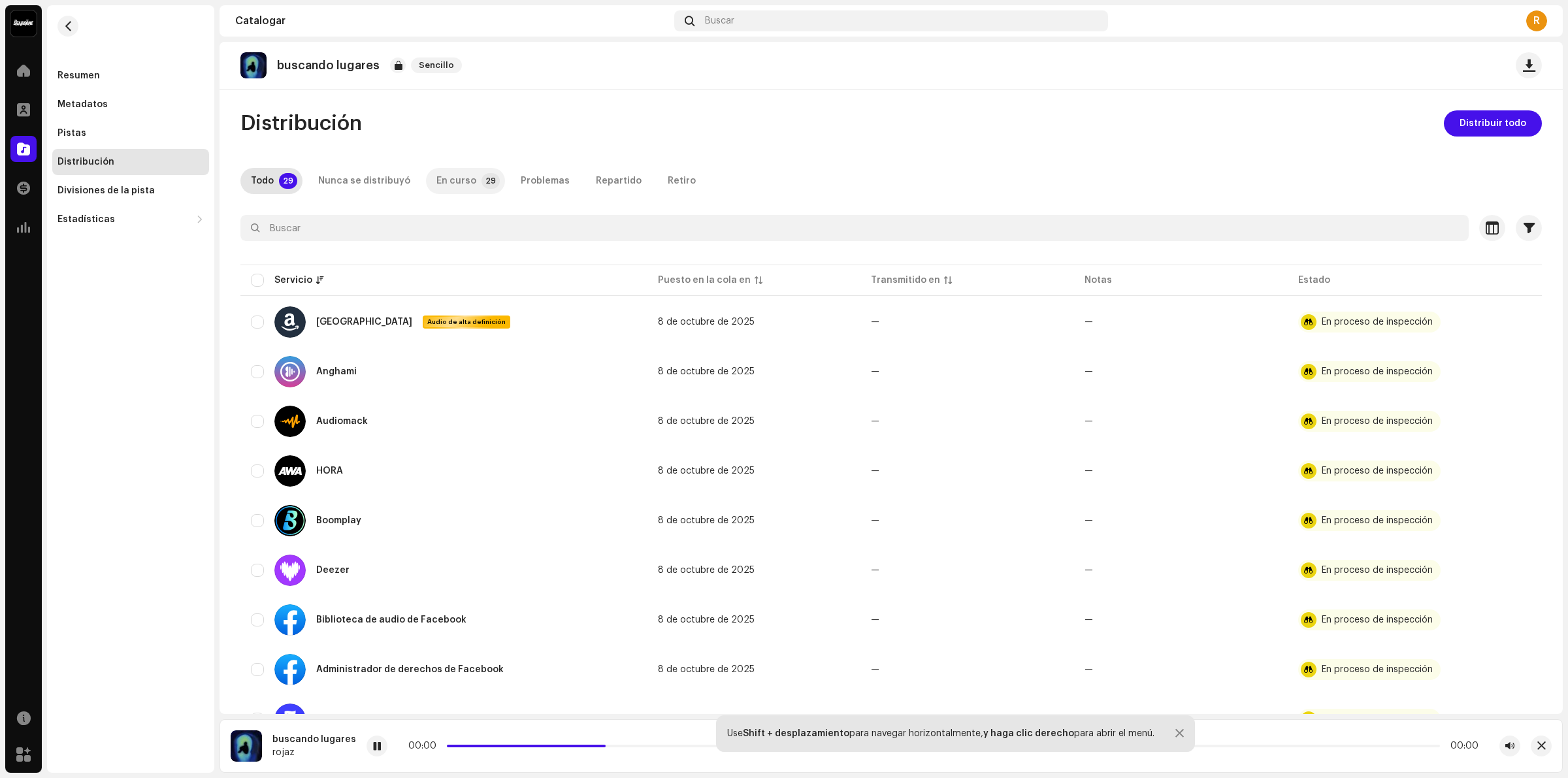
click at [465, 193] on p-tab "En curso 29" at bounding box center [465, 180] width 79 height 26
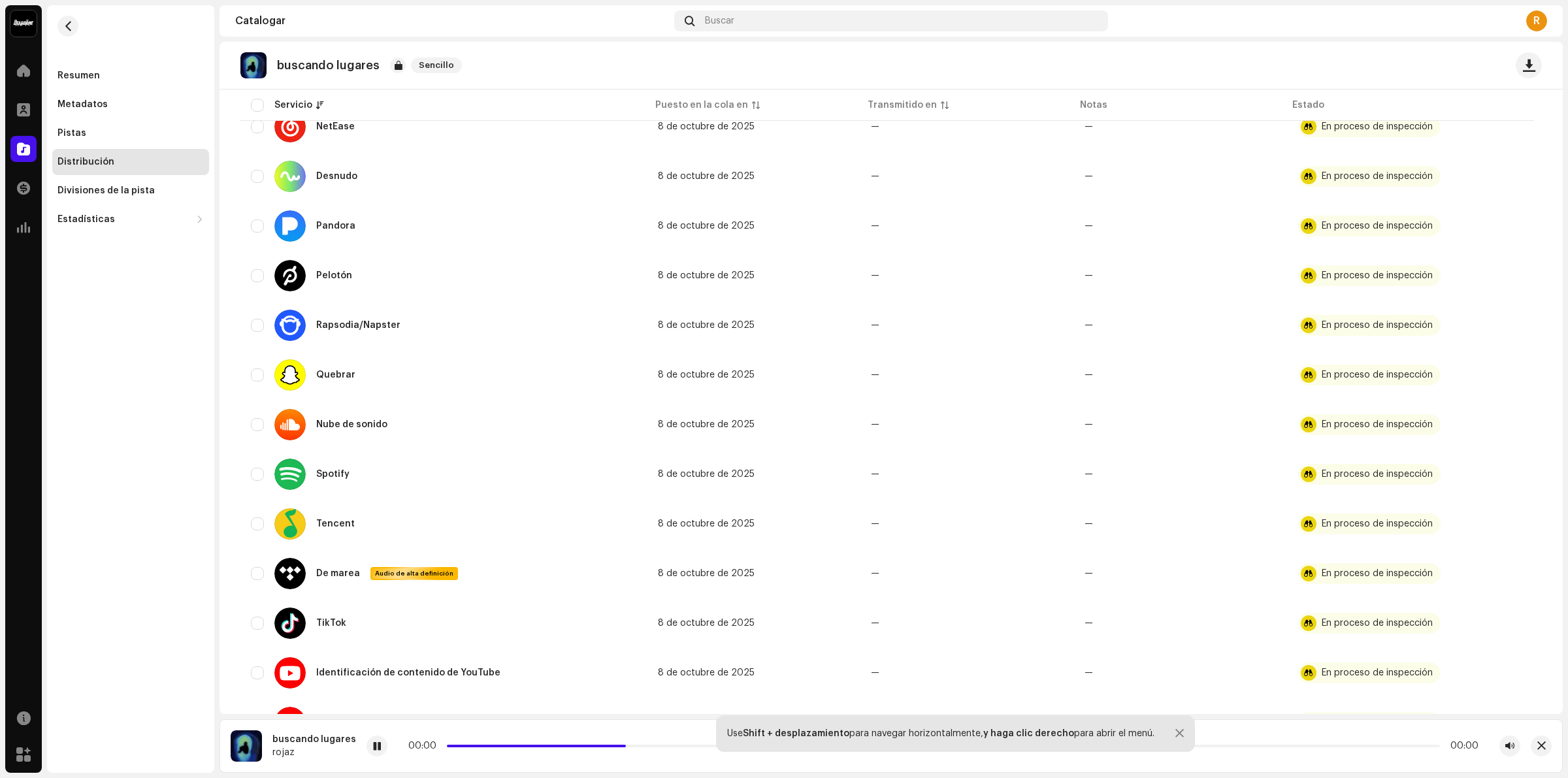
scroll to position [1054, 0]
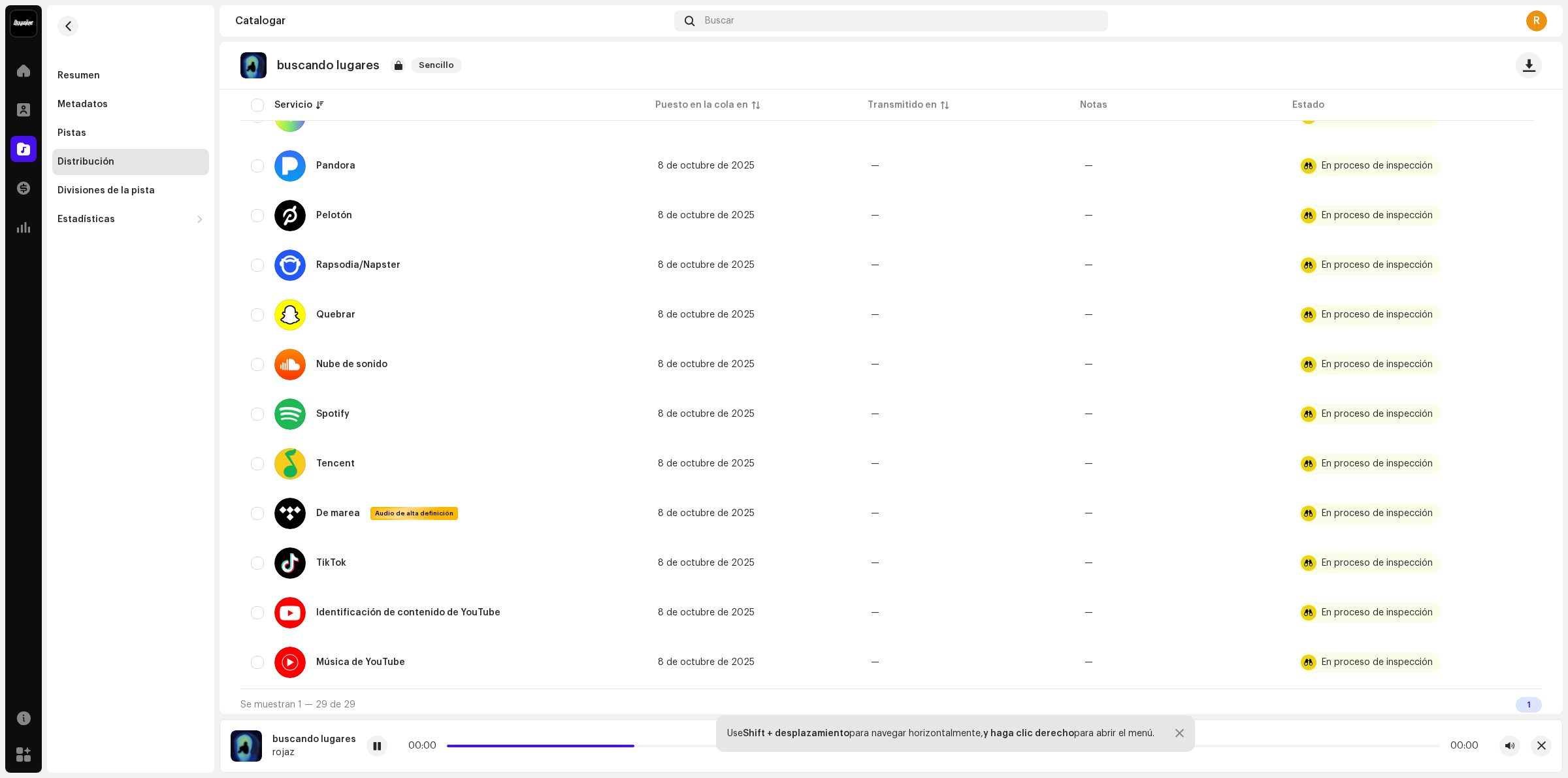
click at [1526, 702] on font "1" at bounding box center [1528, 705] width 4 height 9
click at [1526, 701] on font "1" at bounding box center [1528, 705] width 4 height 9
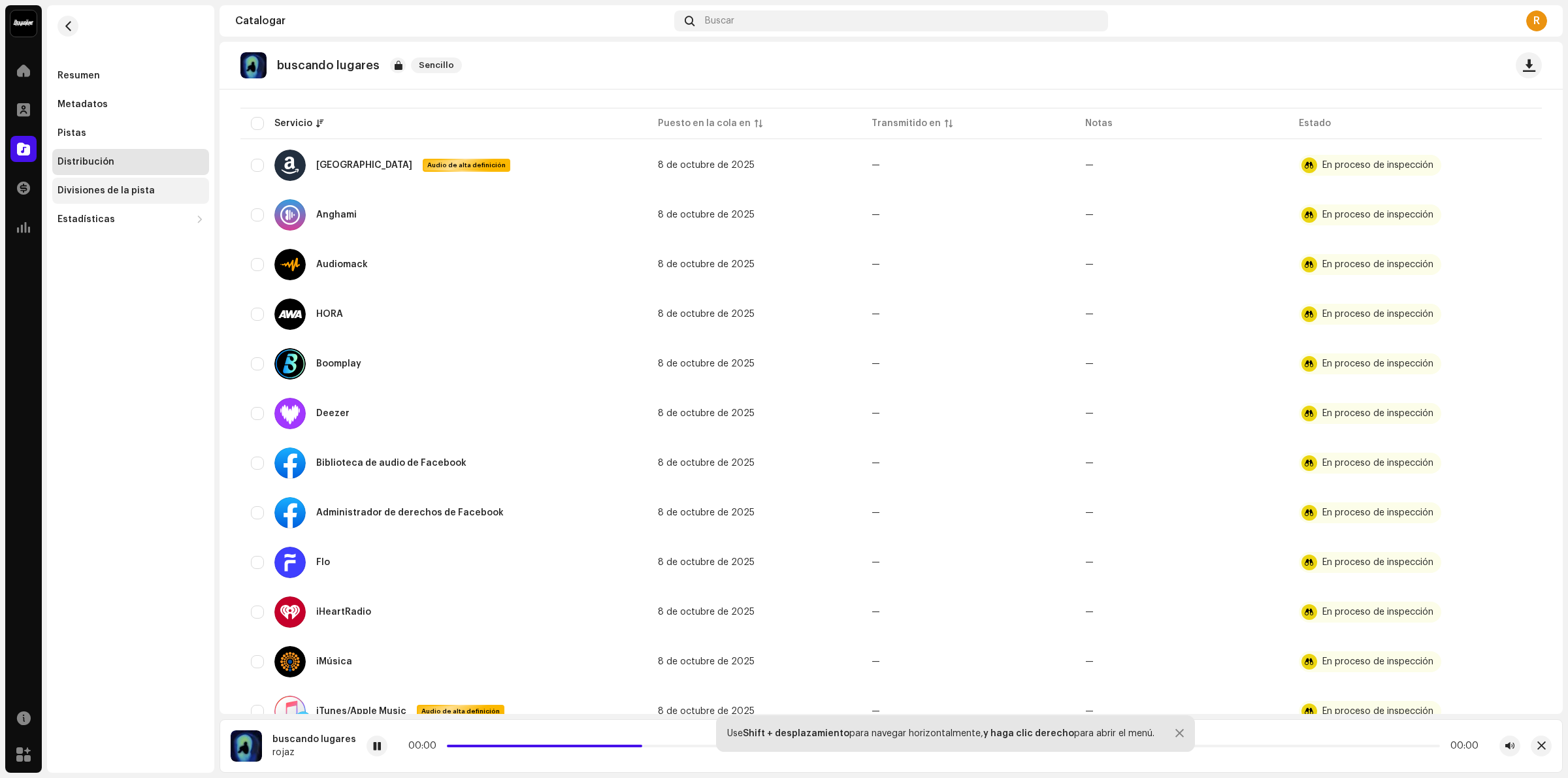
scroll to position [0, 0]
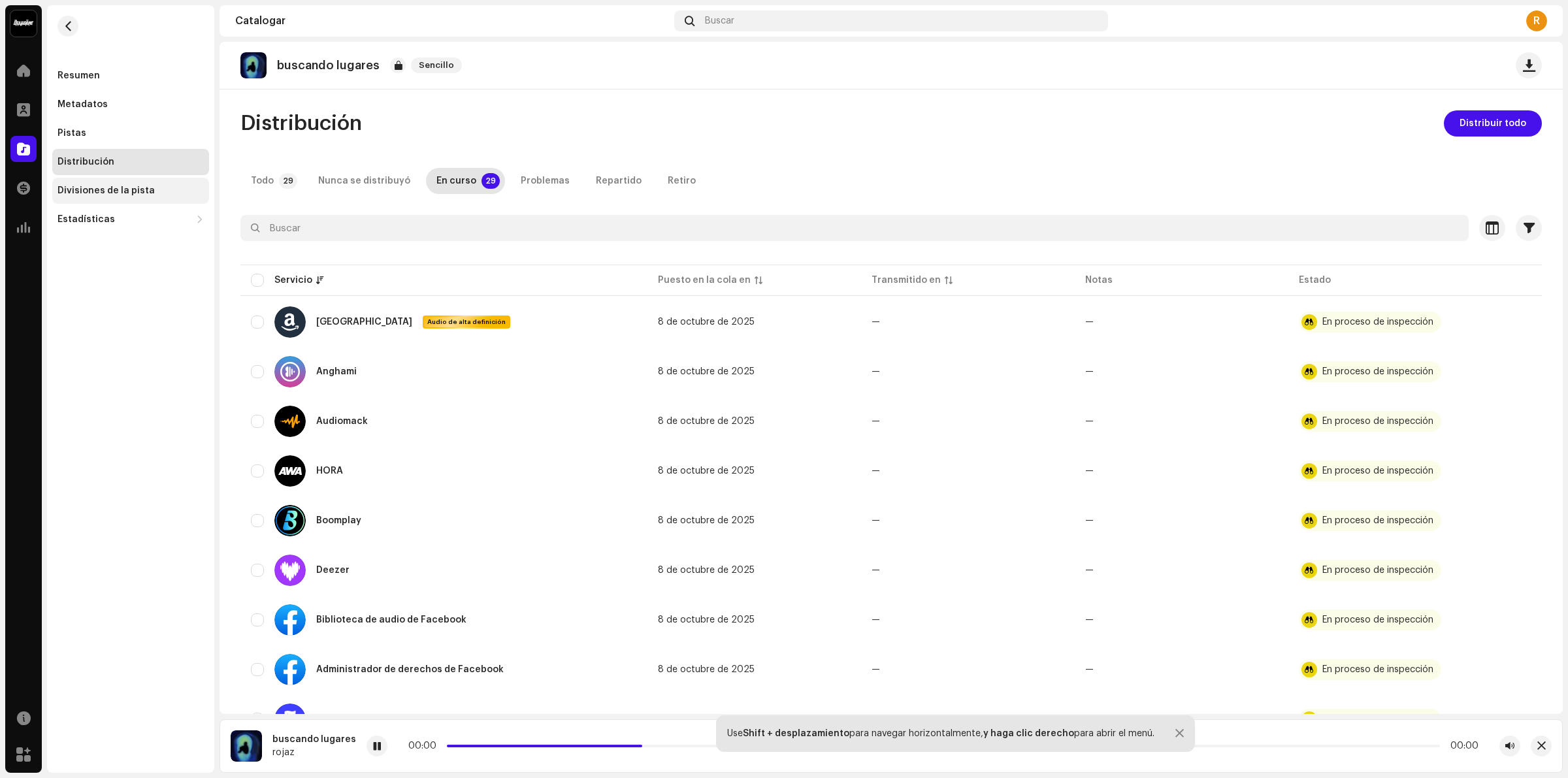
click at [83, 192] on font "Divisiones de la pista" at bounding box center [106, 191] width 97 height 9
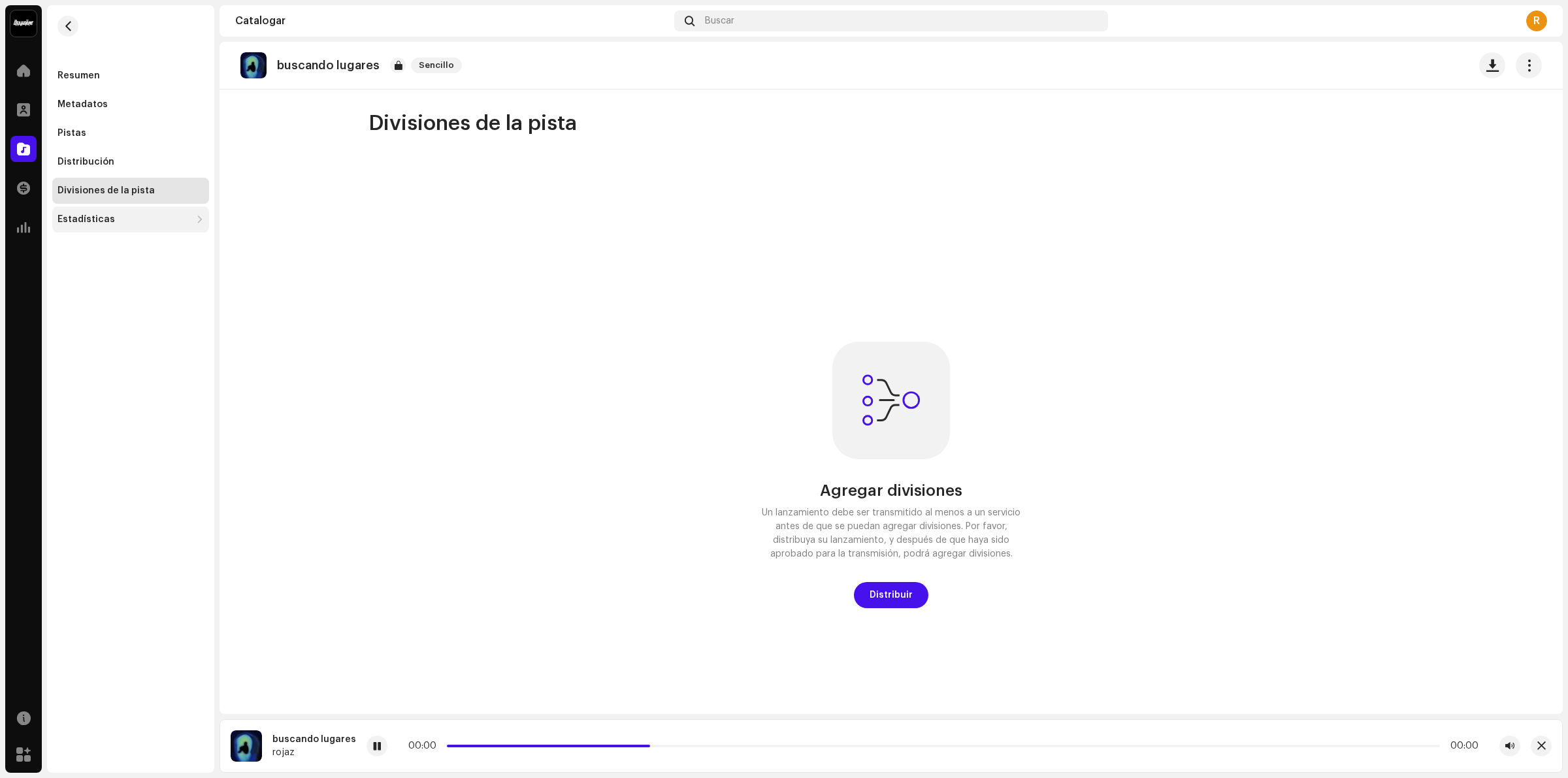
click at [99, 215] on font "Estadísticas" at bounding box center [87, 220] width 58 height 9
click at [86, 69] on div "Resumen" at bounding box center [130, 76] width 157 height 26
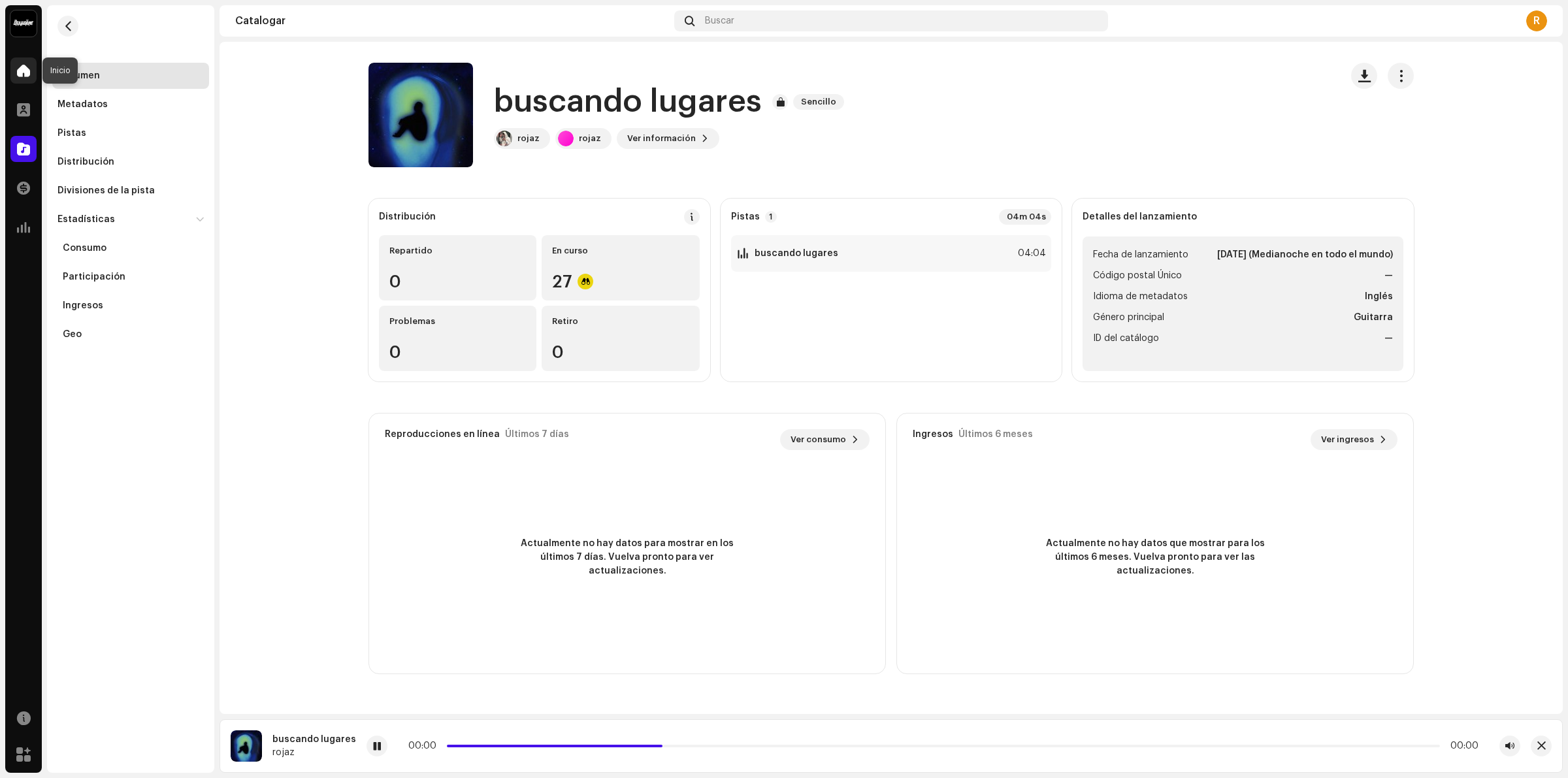
click at [18, 72] on span at bounding box center [23, 71] width 13 height 10
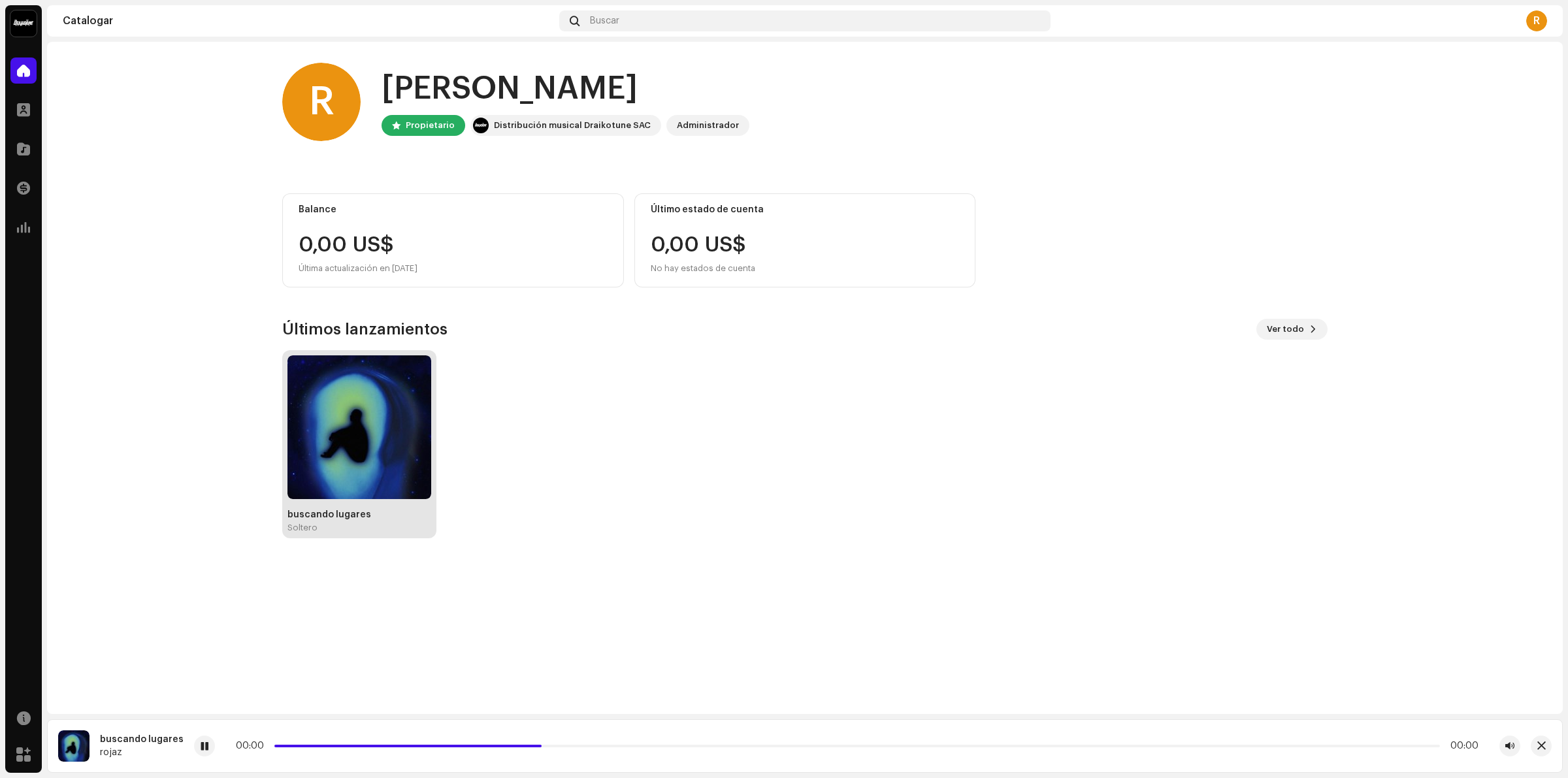
click at [376, 432] on img at bounding box center [359, 427] width 144 height 144
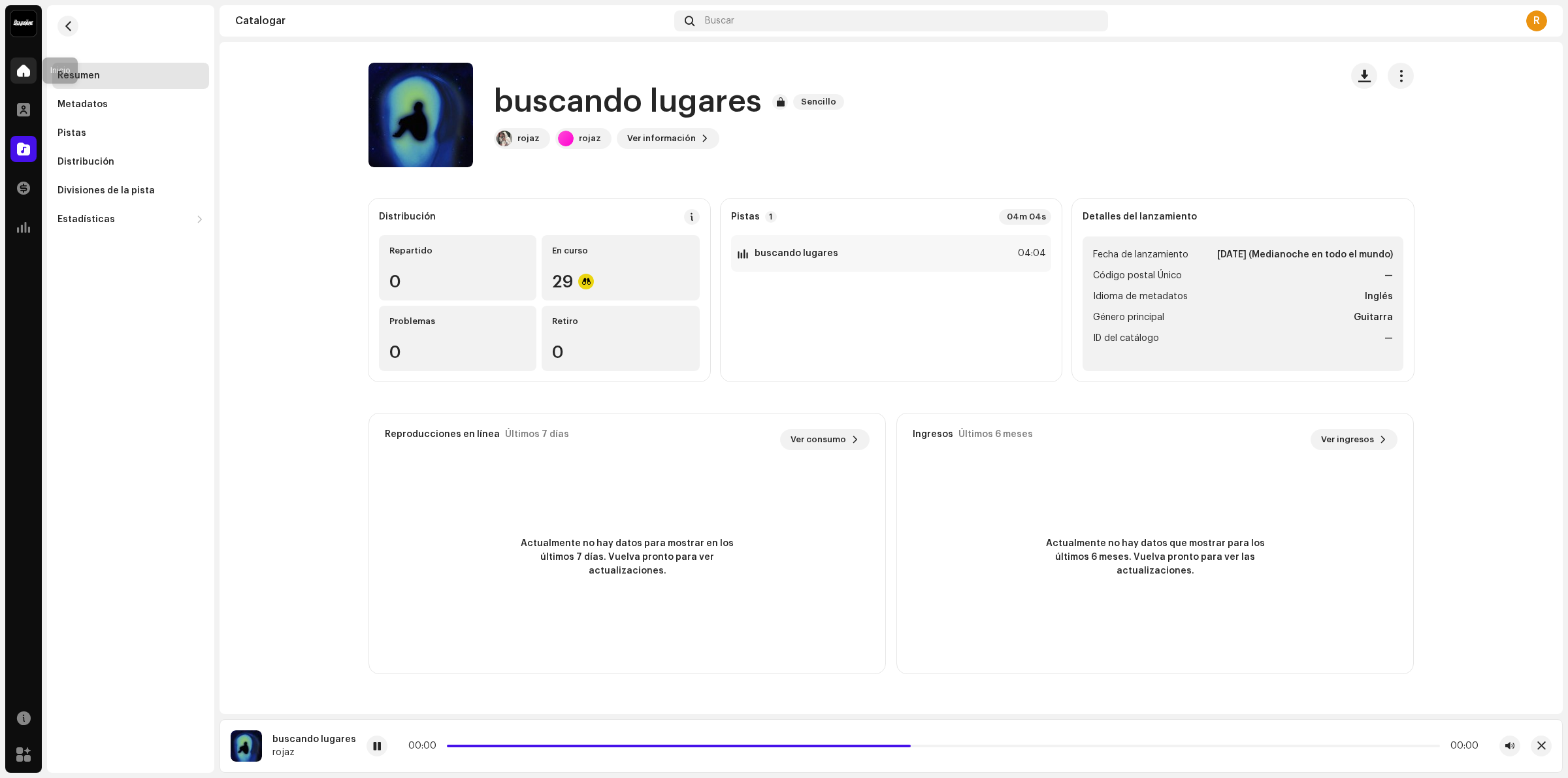
click at [14, 75] on div at bounding box center [23, 71] width 26 height 26
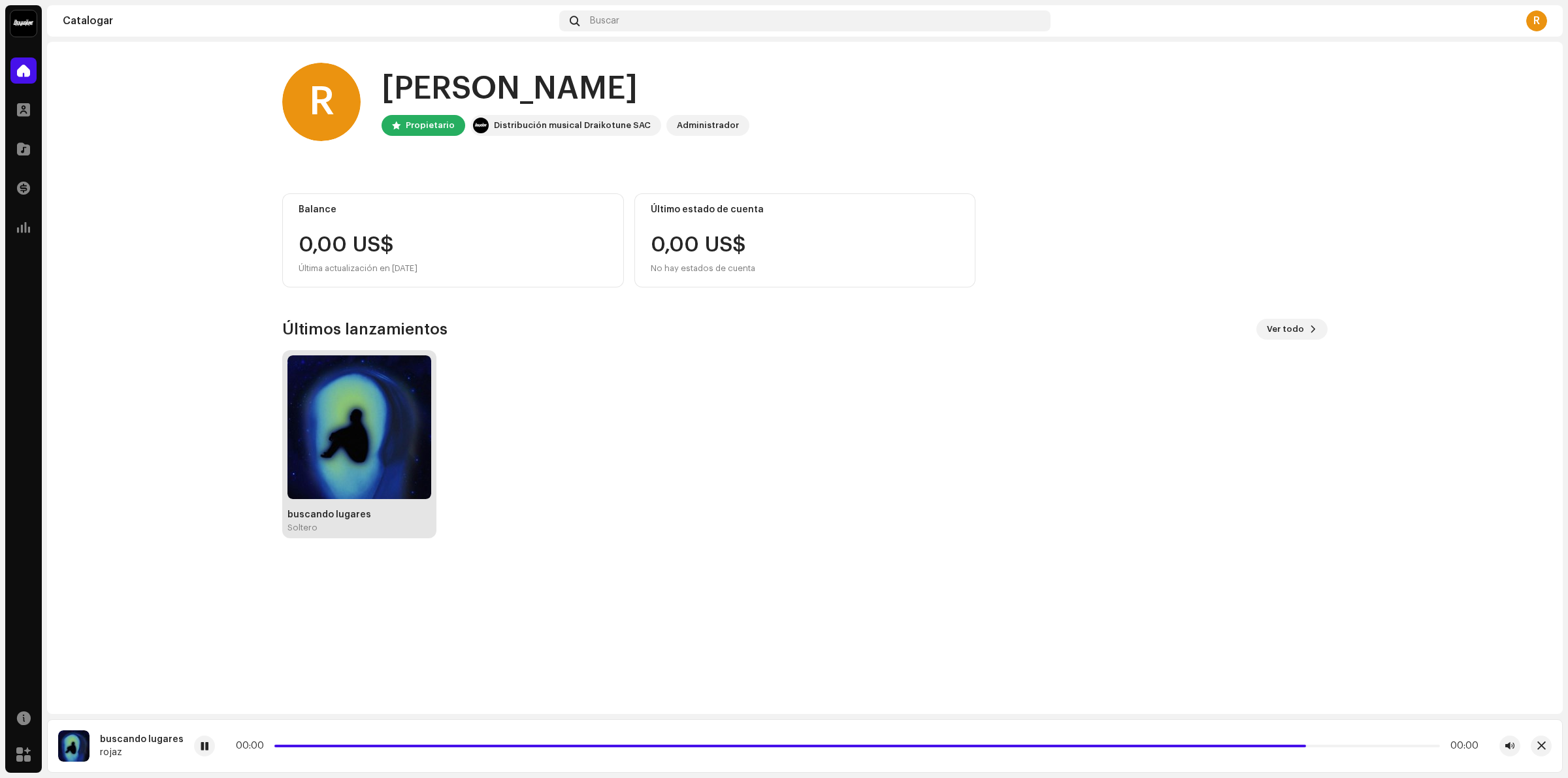
click at [351, 407] on img at bounding box center [359, 427] width 144 height 144
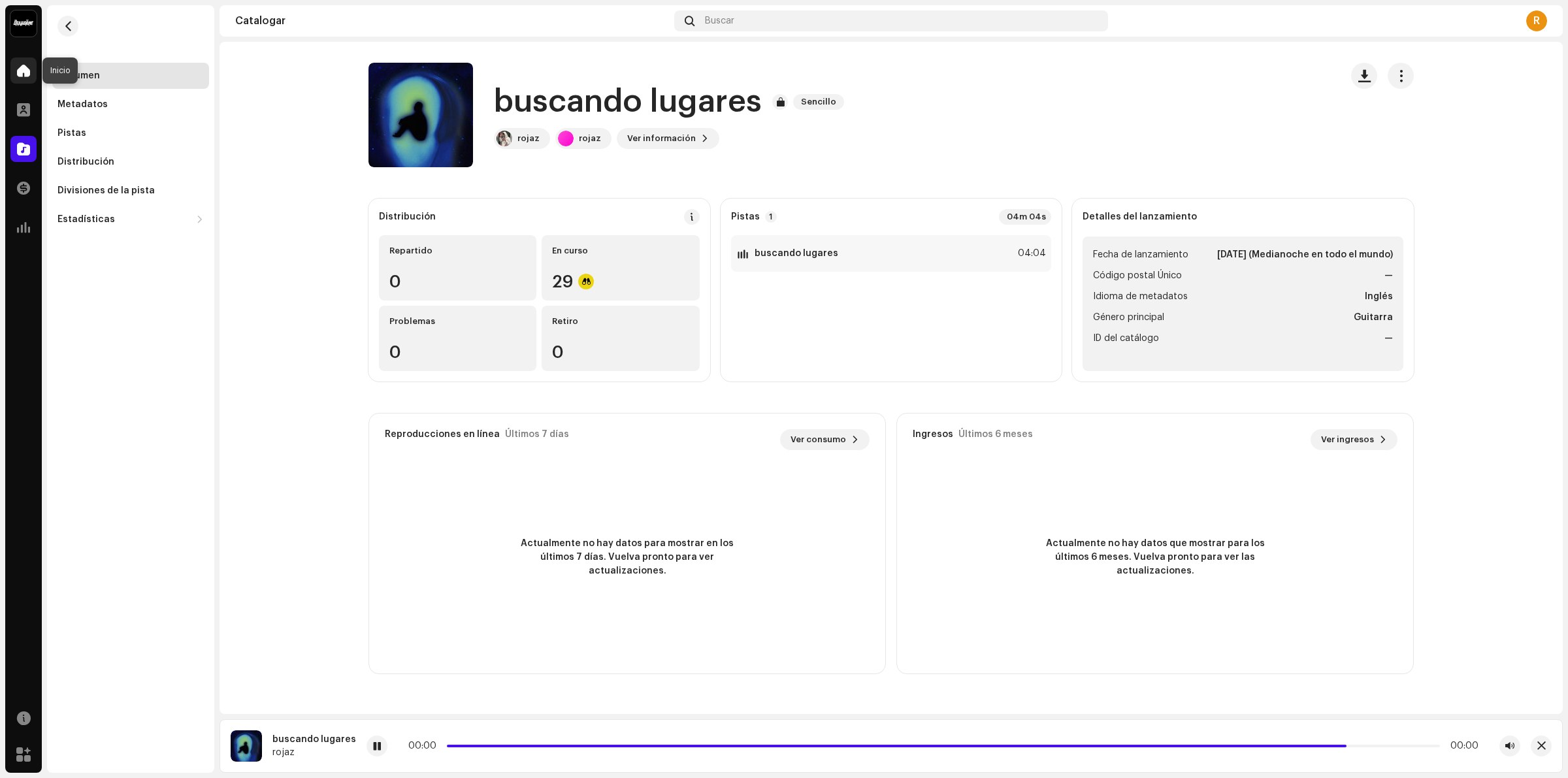
click at [31, 63] on div at bounding box center [23, 71] width 26 height 26
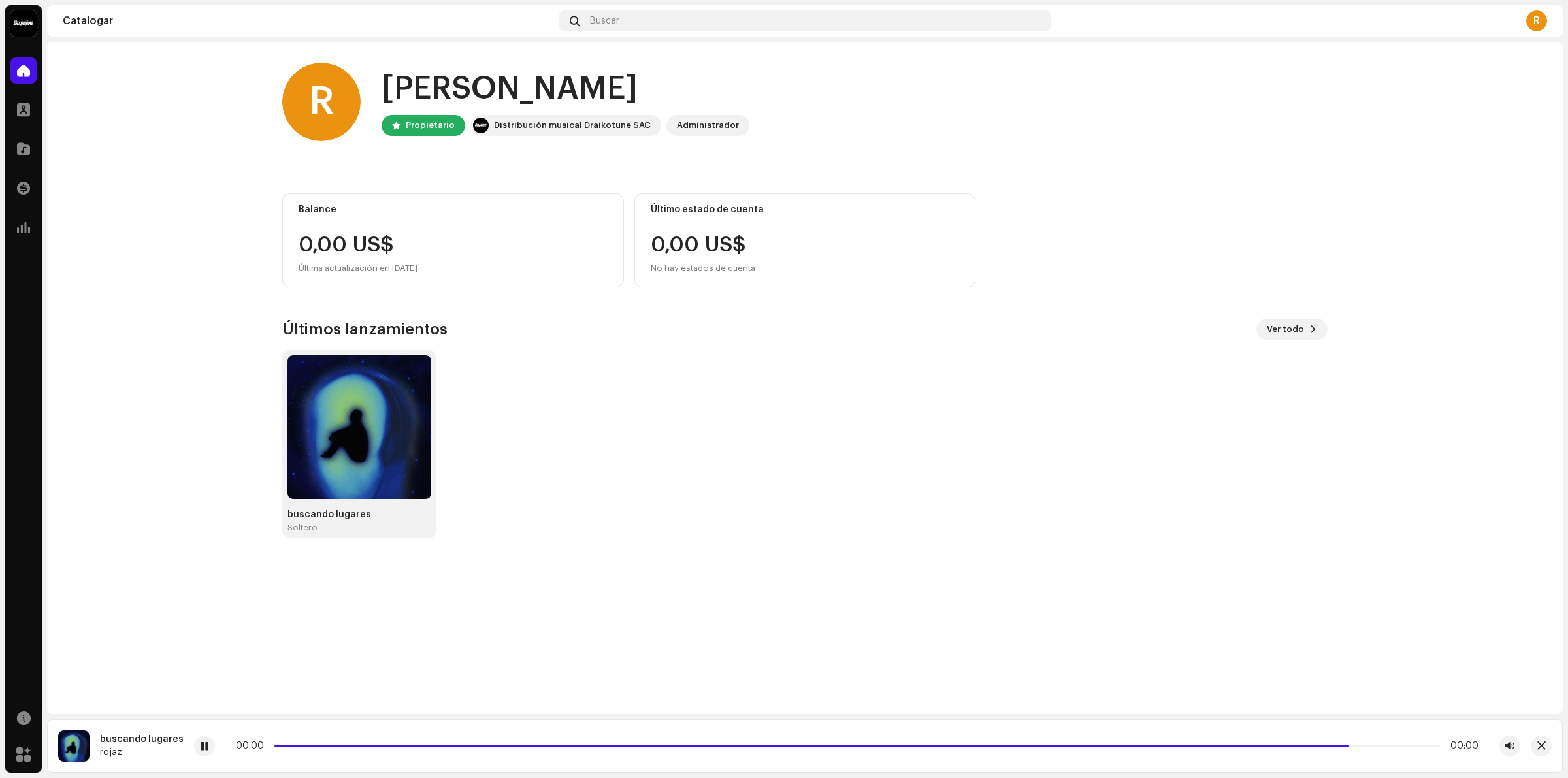
click at [18, 24] on img at bounding box center [23, 23] width 26 height 26
click at [135, 263] on home-home "R Hola, , Ramiro Propietario Distribución musical Draikotune SAC Administrador …" at bounding box center [804, 300] width 1515 height 518
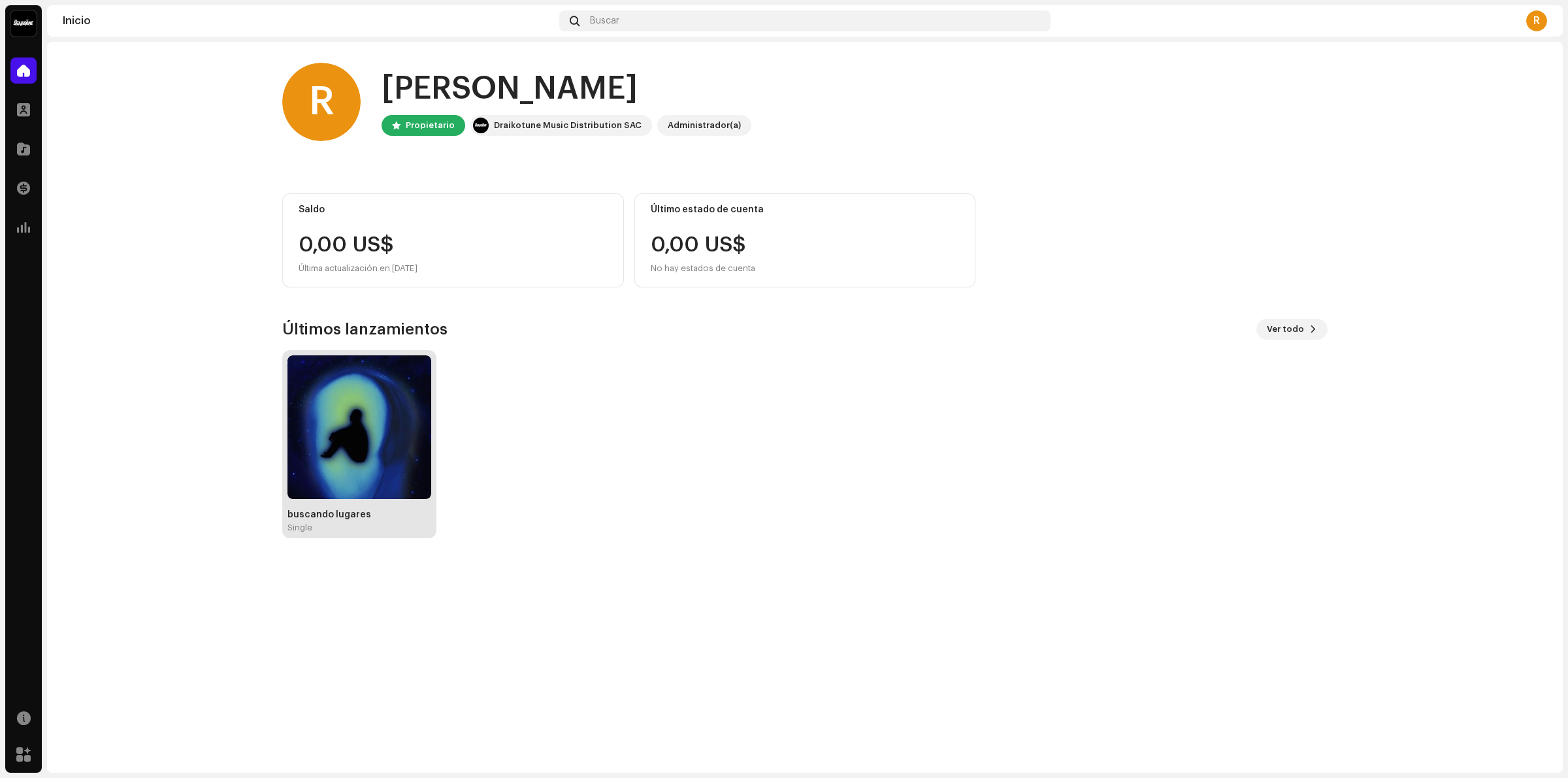
click at [325, 424] on img at bounding box center [359, 427] width 144 height 144
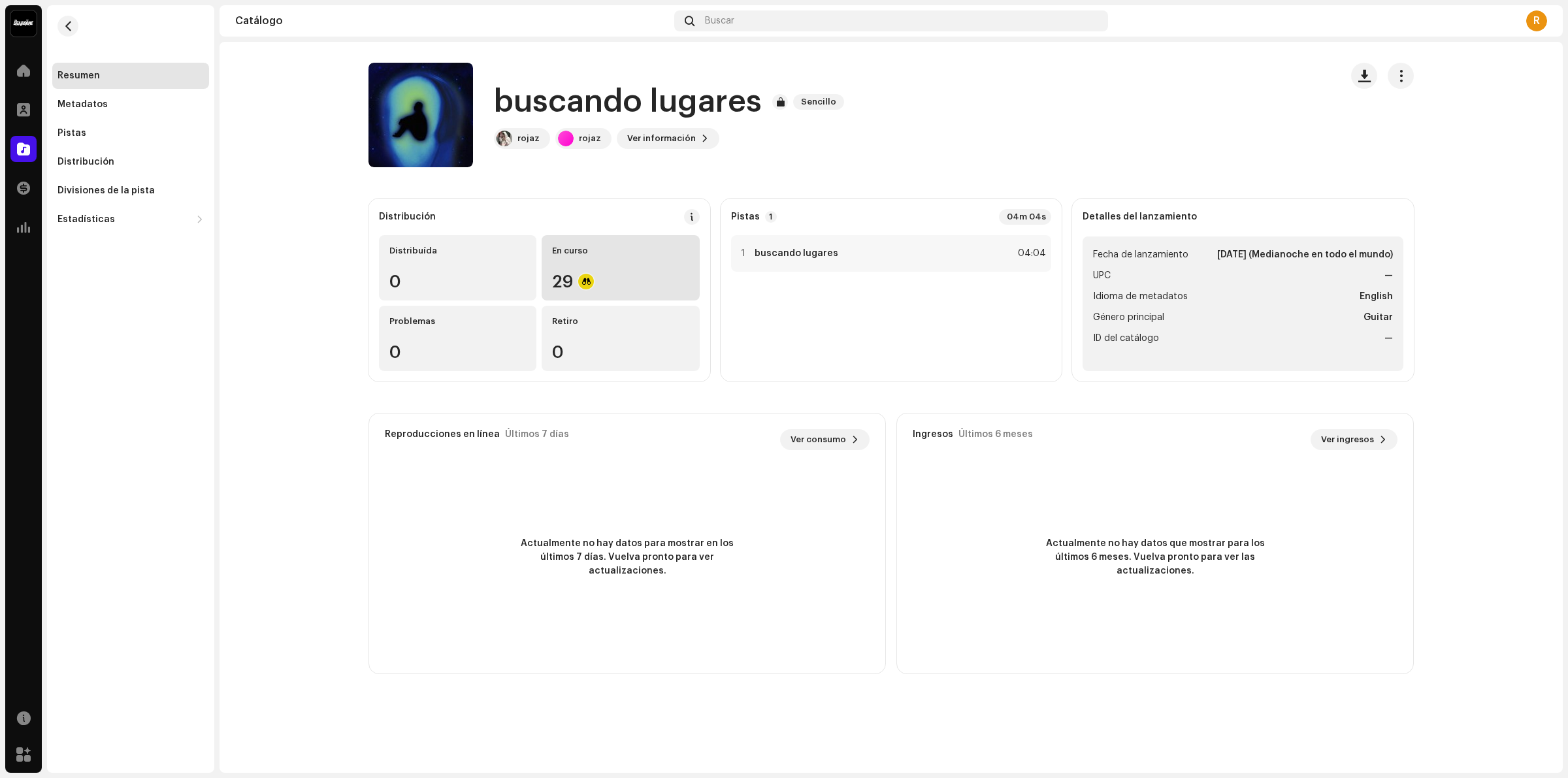
click at [629, 277] on div "29" at bounding box center [620, 282] width 136 height 17
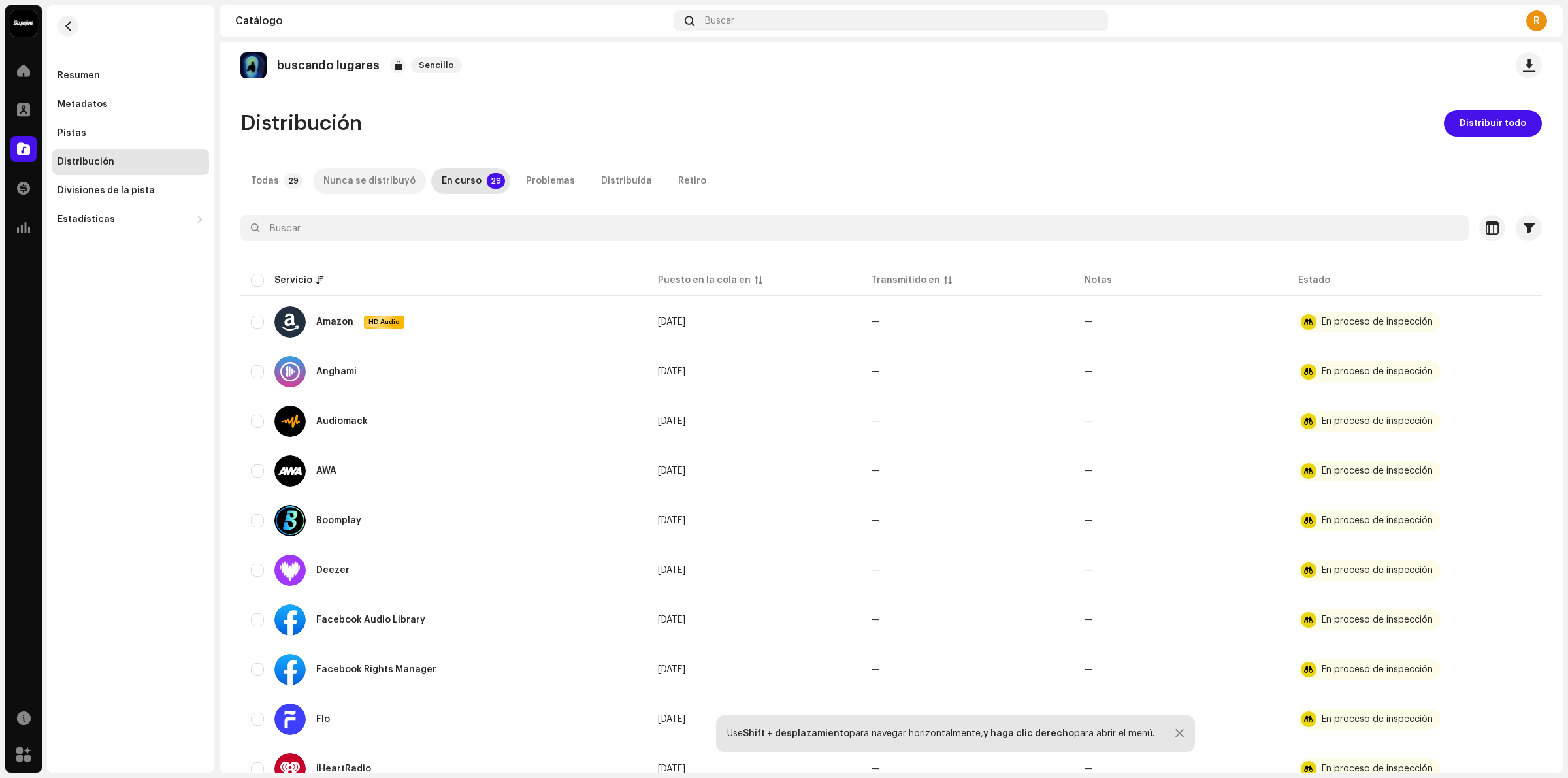
click at [347, 180] on div "Nunca se distribuyó" at bounding box center [369, 180] width 92 height 26
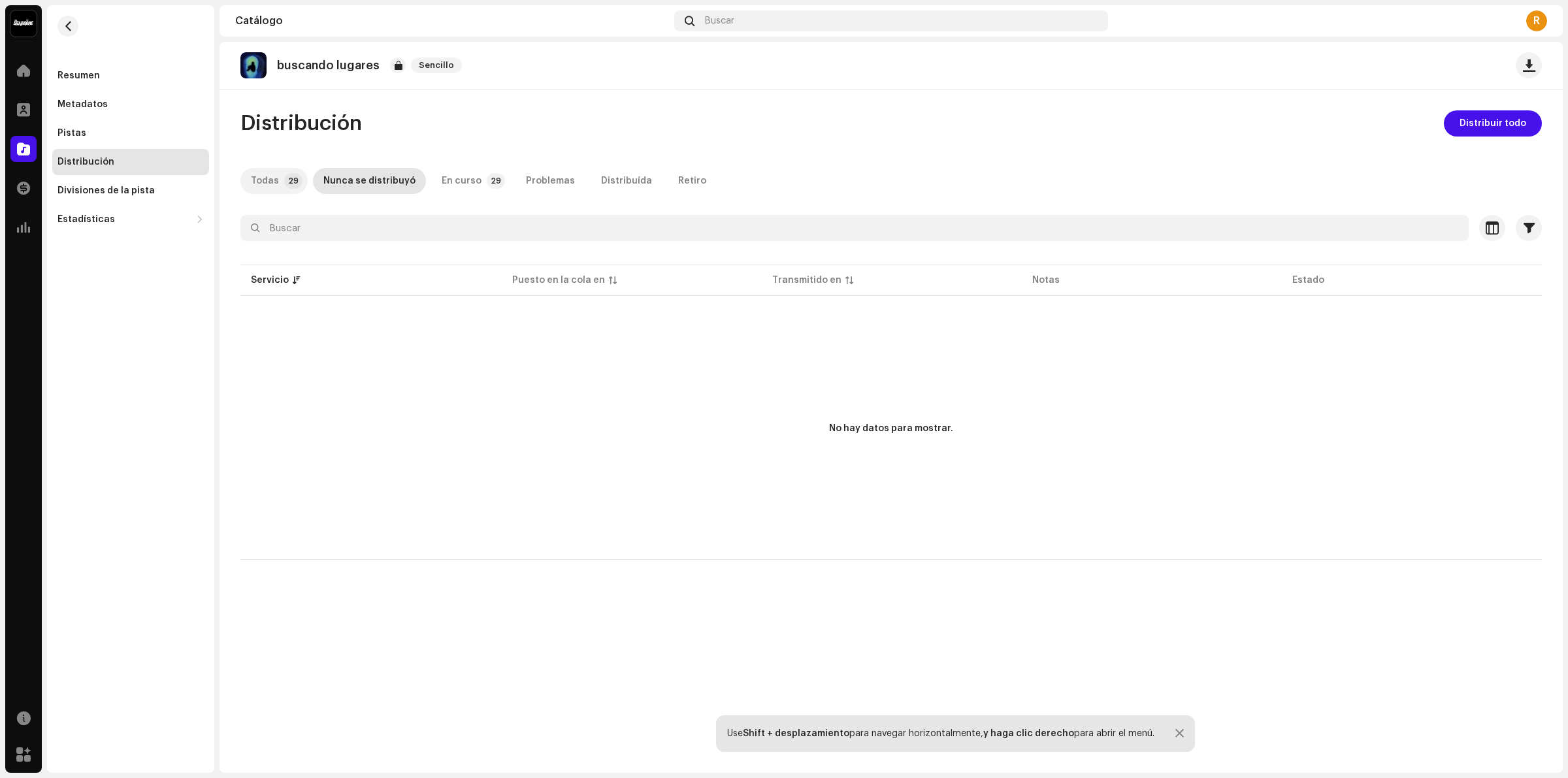
click at [260, 183] on div "Todas" at bounding box center [265, 180] width 28 height 26
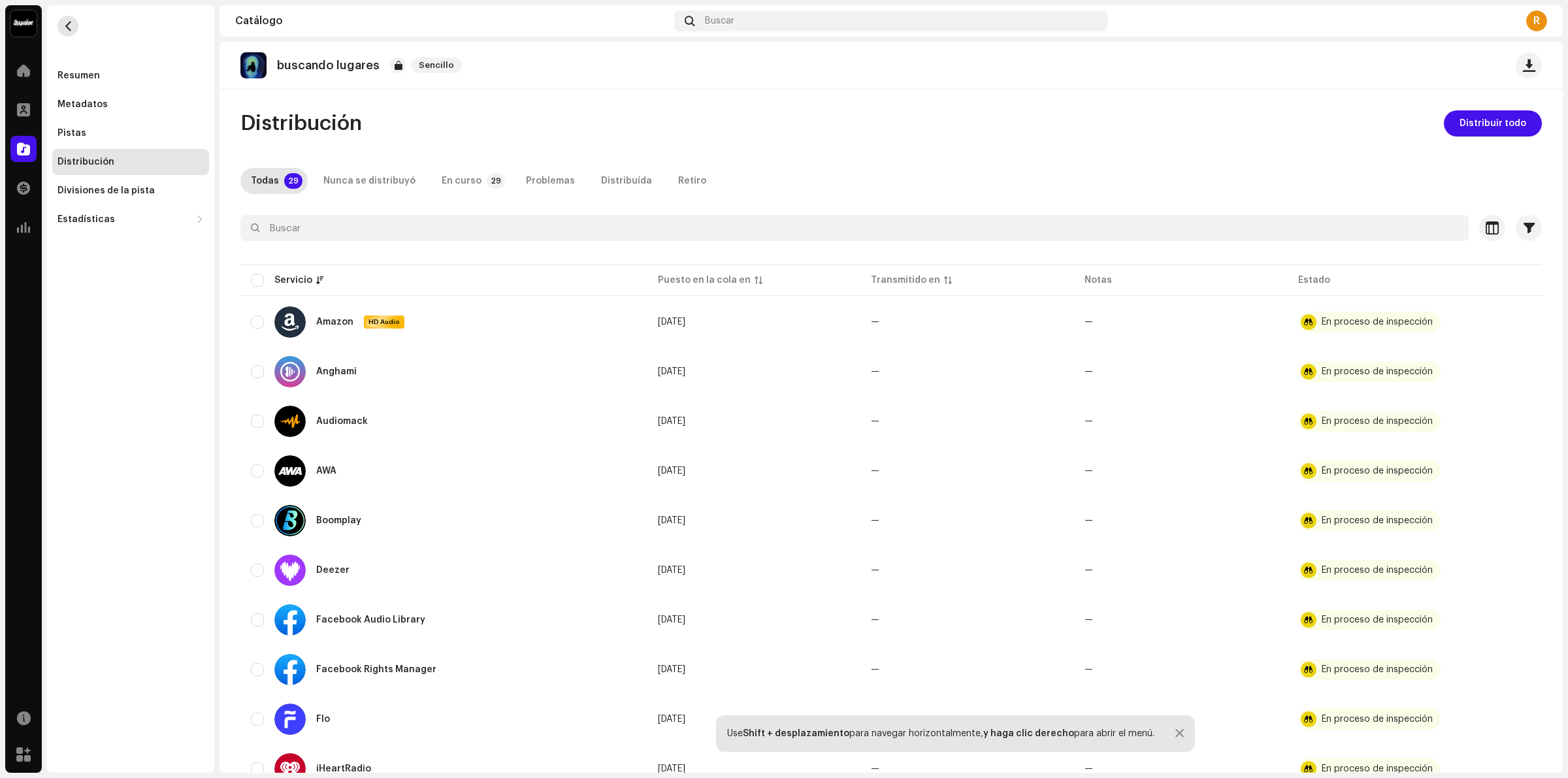
click at [62, 21] on button "button" at bounding box center [68, 26] width 21 height 21
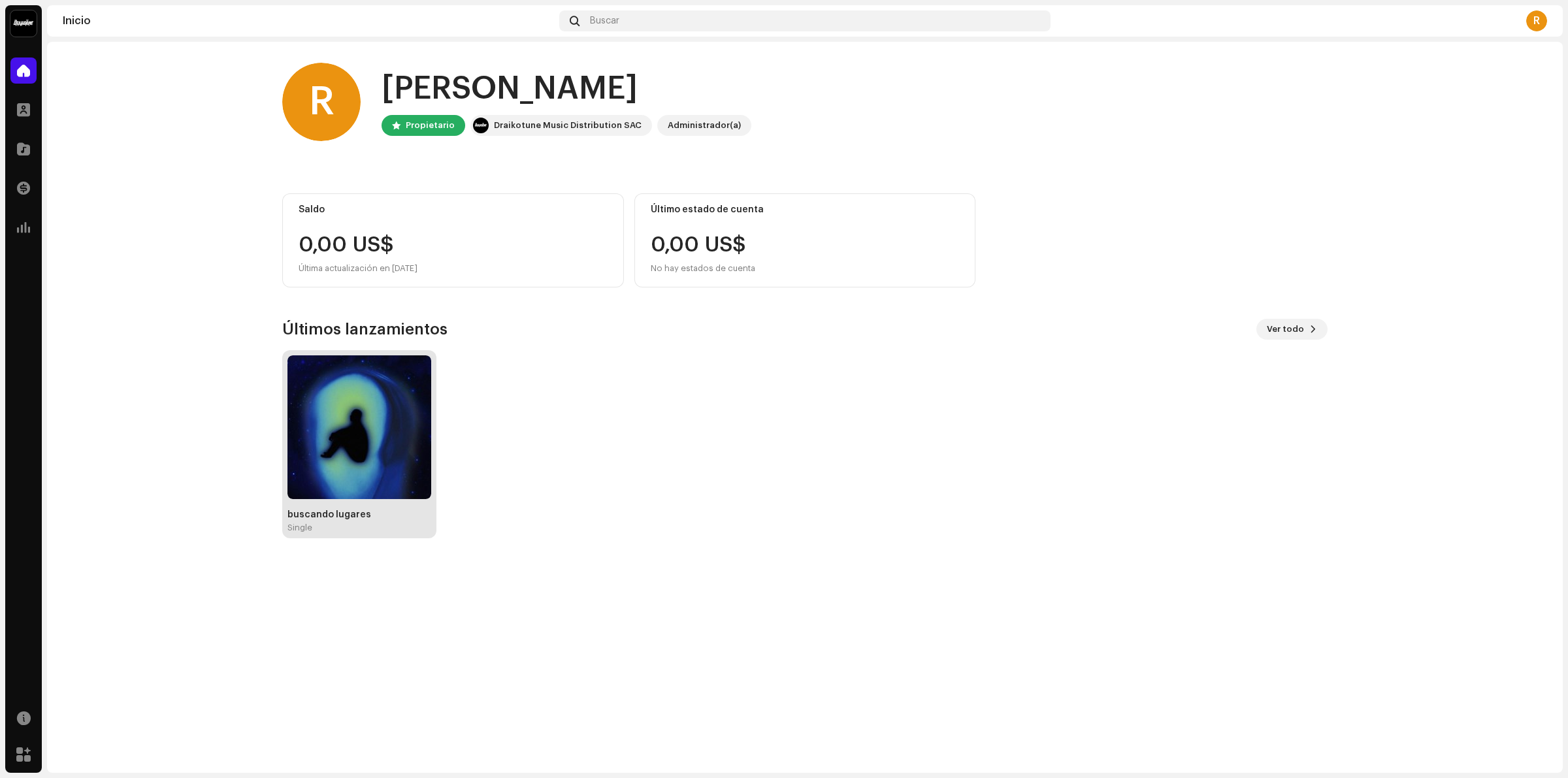
click at [305, 455] on img at bounding box center [359, 427] width 144 height 144
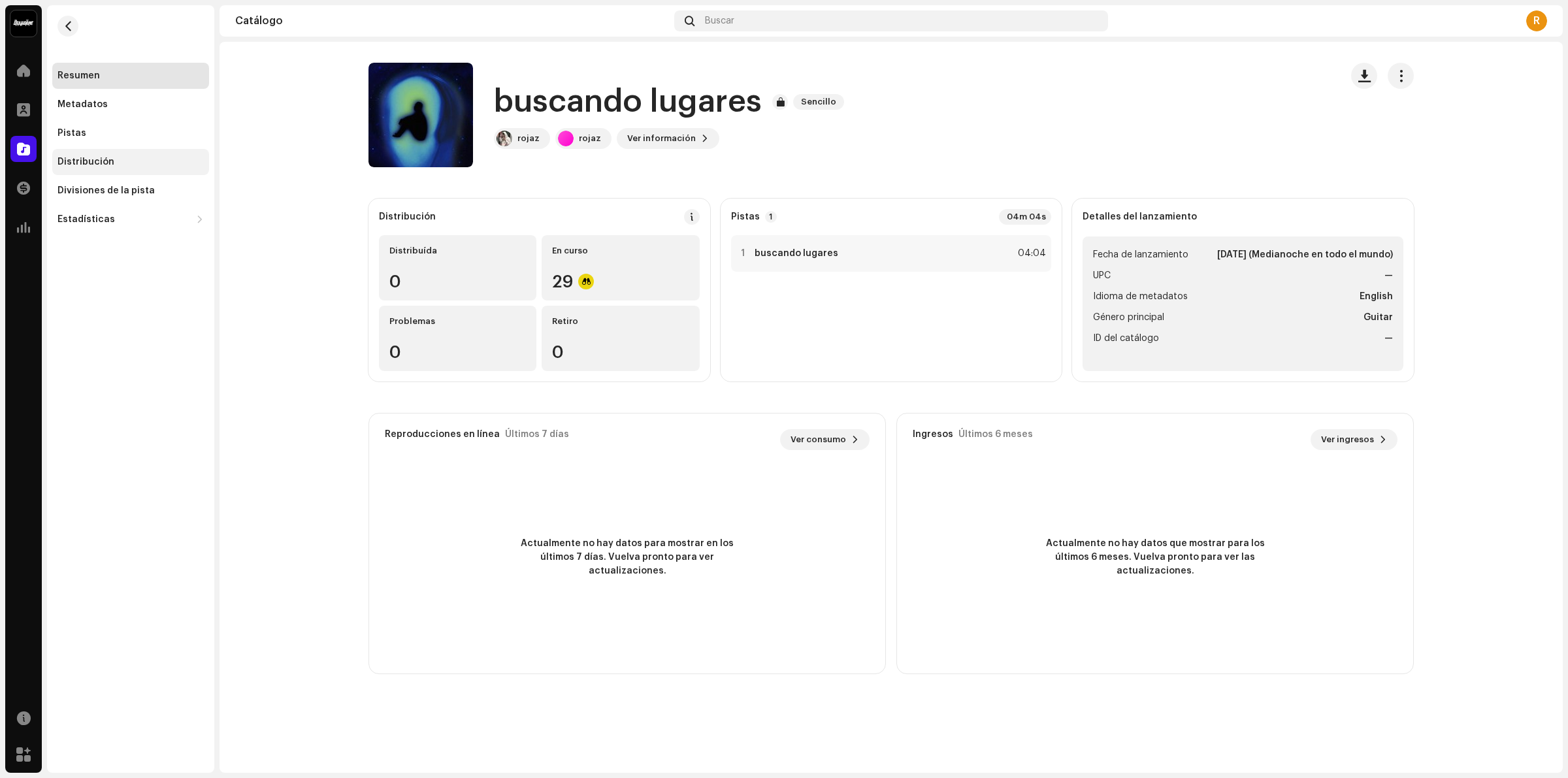
click at [95, 152] on div "Distribución" at bounding box center [130, 162] width 157 height 26
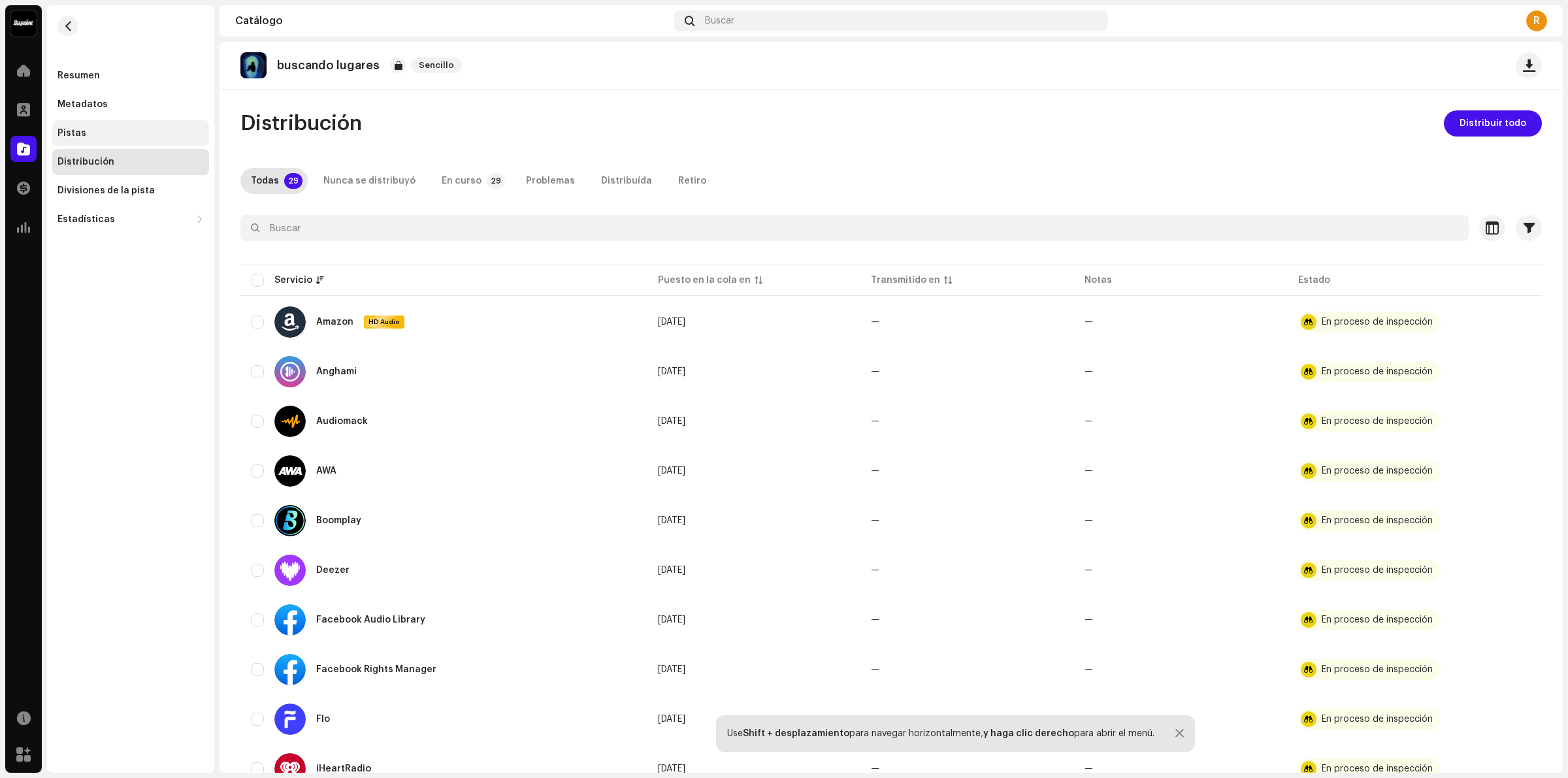
click at [114, 140] on div "Pistas" at bounding box center [130, 133] width 157 height 26
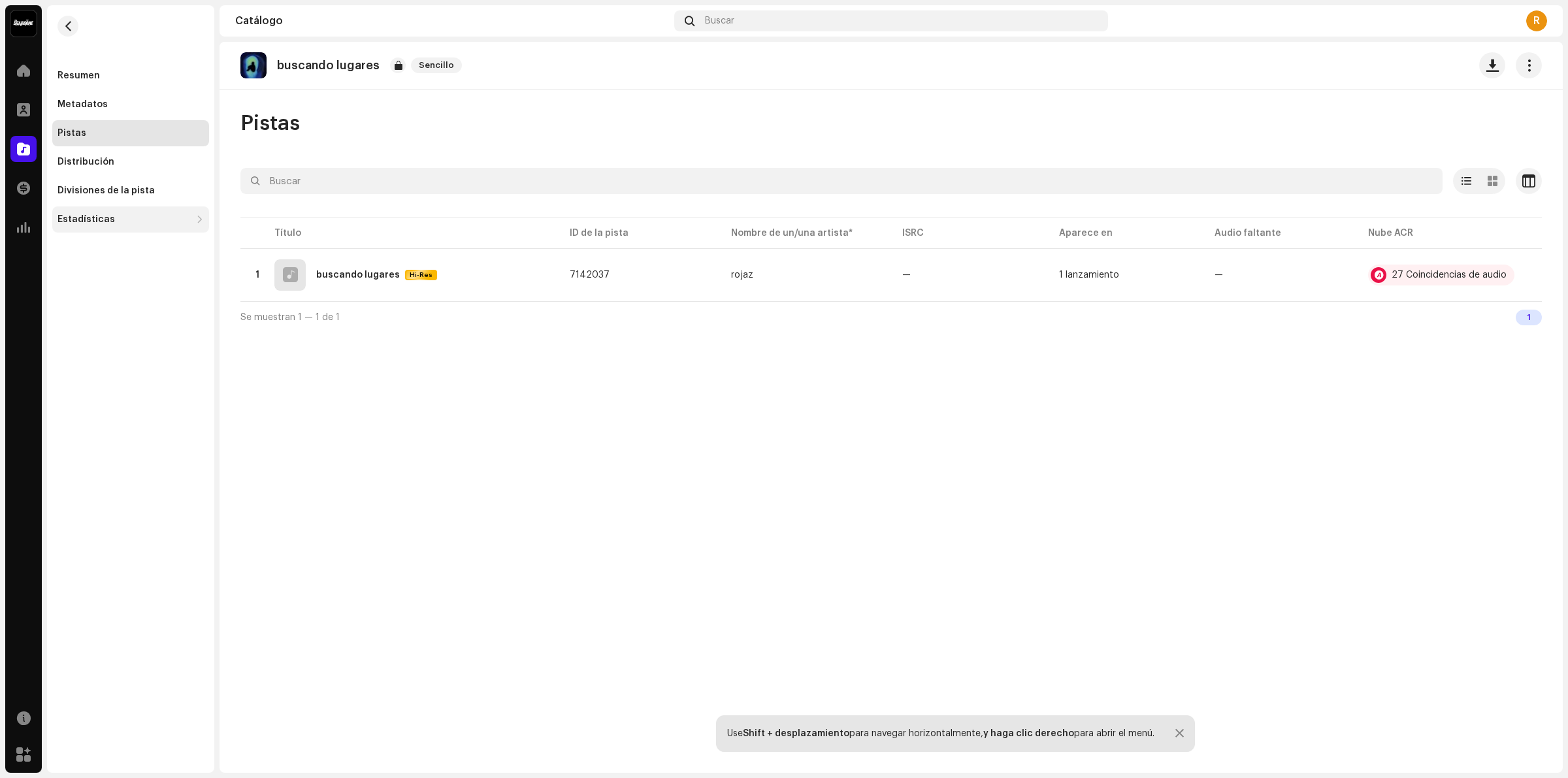
click at [108, 213] on div "Estadísticas" at bounding box center [130, 220] width 157 height 26
click at [88, 272] on div "Participación" at bounding box center [94, 277] width 63 height 10
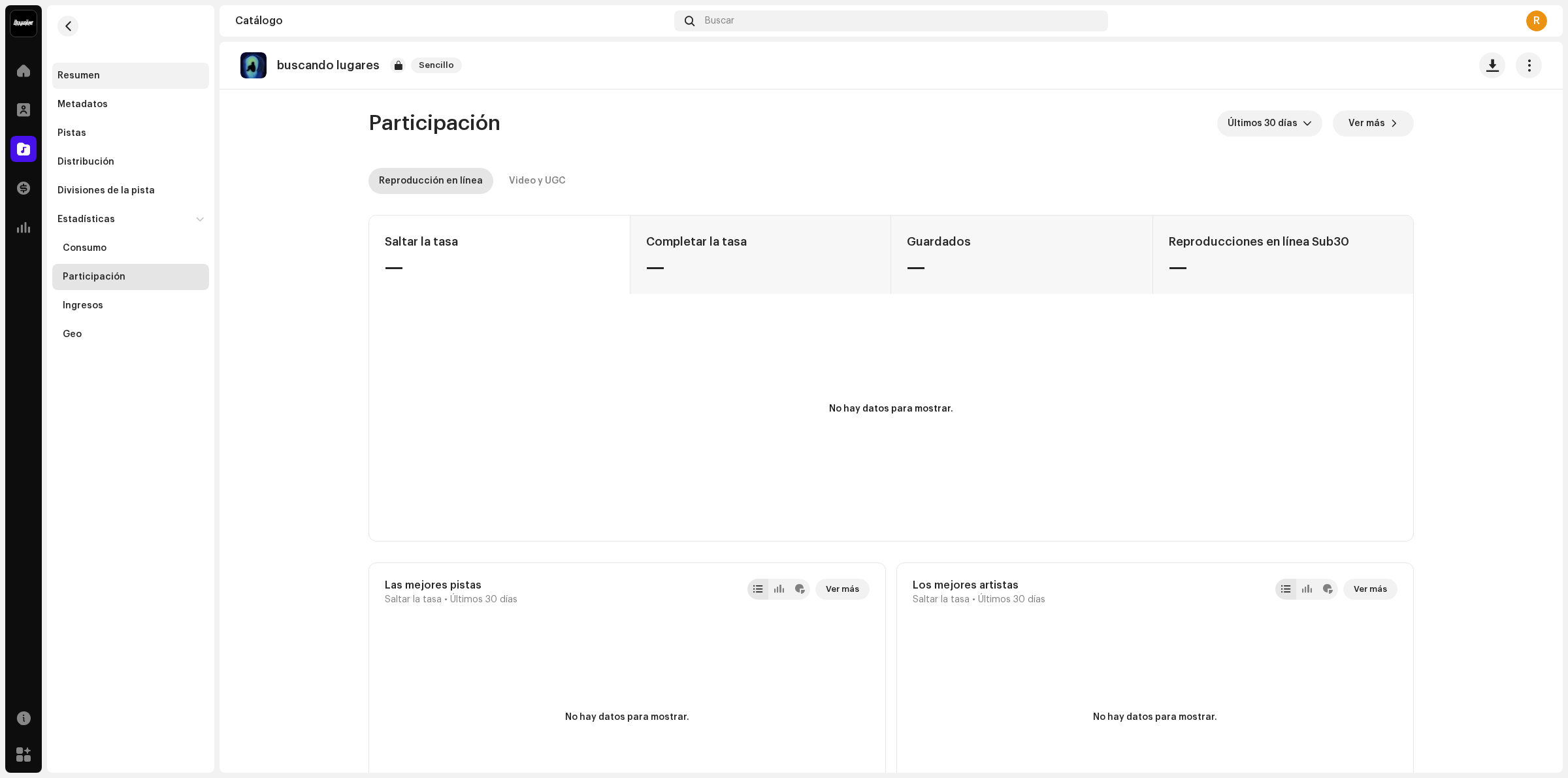
click at [91, 71] on div "Resumen" at bounding box center [79, 76] width 43 height 10
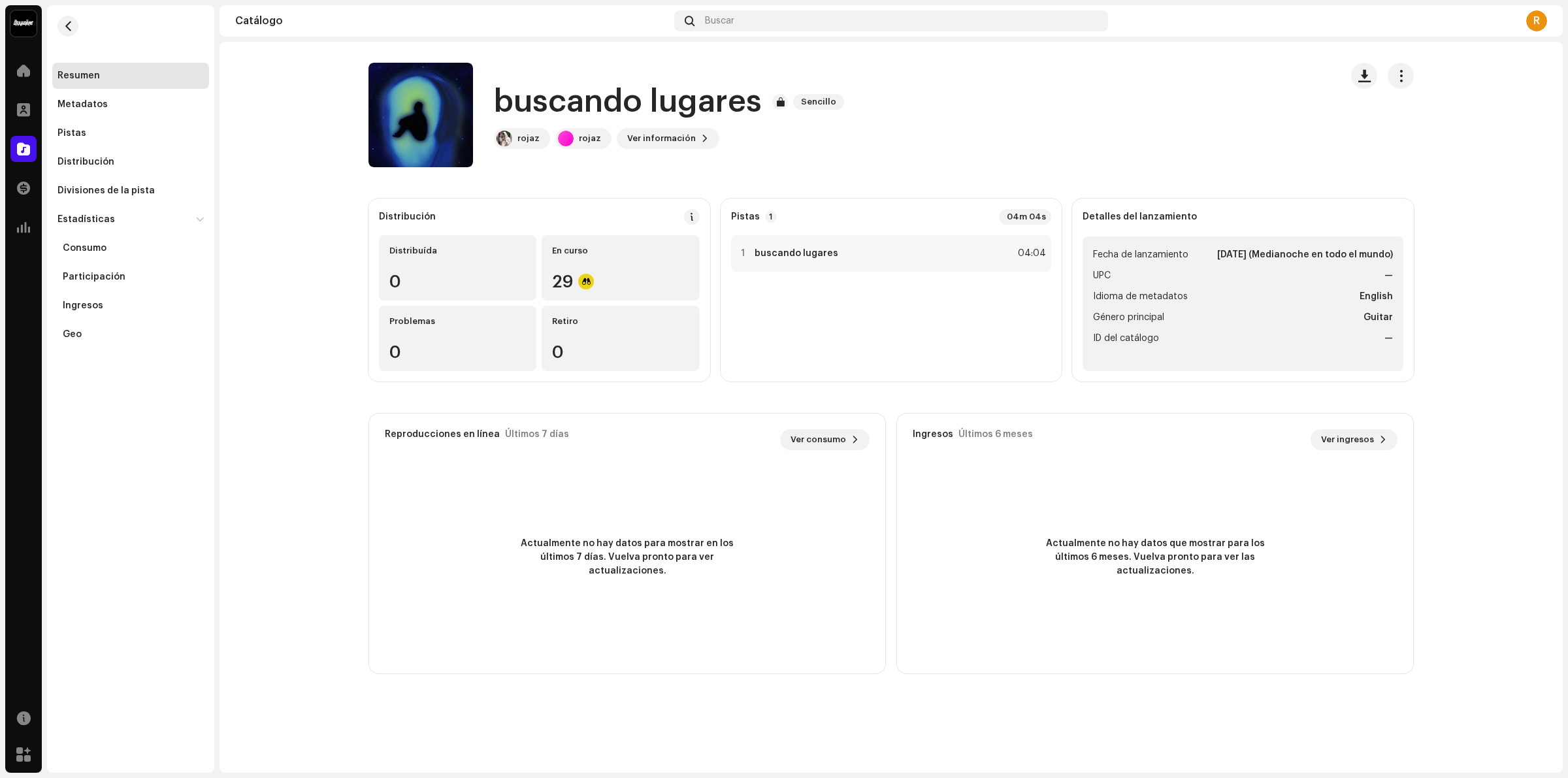
click at [1183, 295] on span "Idioma de metadatos" at bounding box center [1140, 296] width 94 height 15
click at [1184, 311] on li "Género principal Guitar" at bounding box center [1243, 317] width 299 height 15
click at [688, 145] on button "Ver información" at bounding box center [668, 138] width 103 height 21
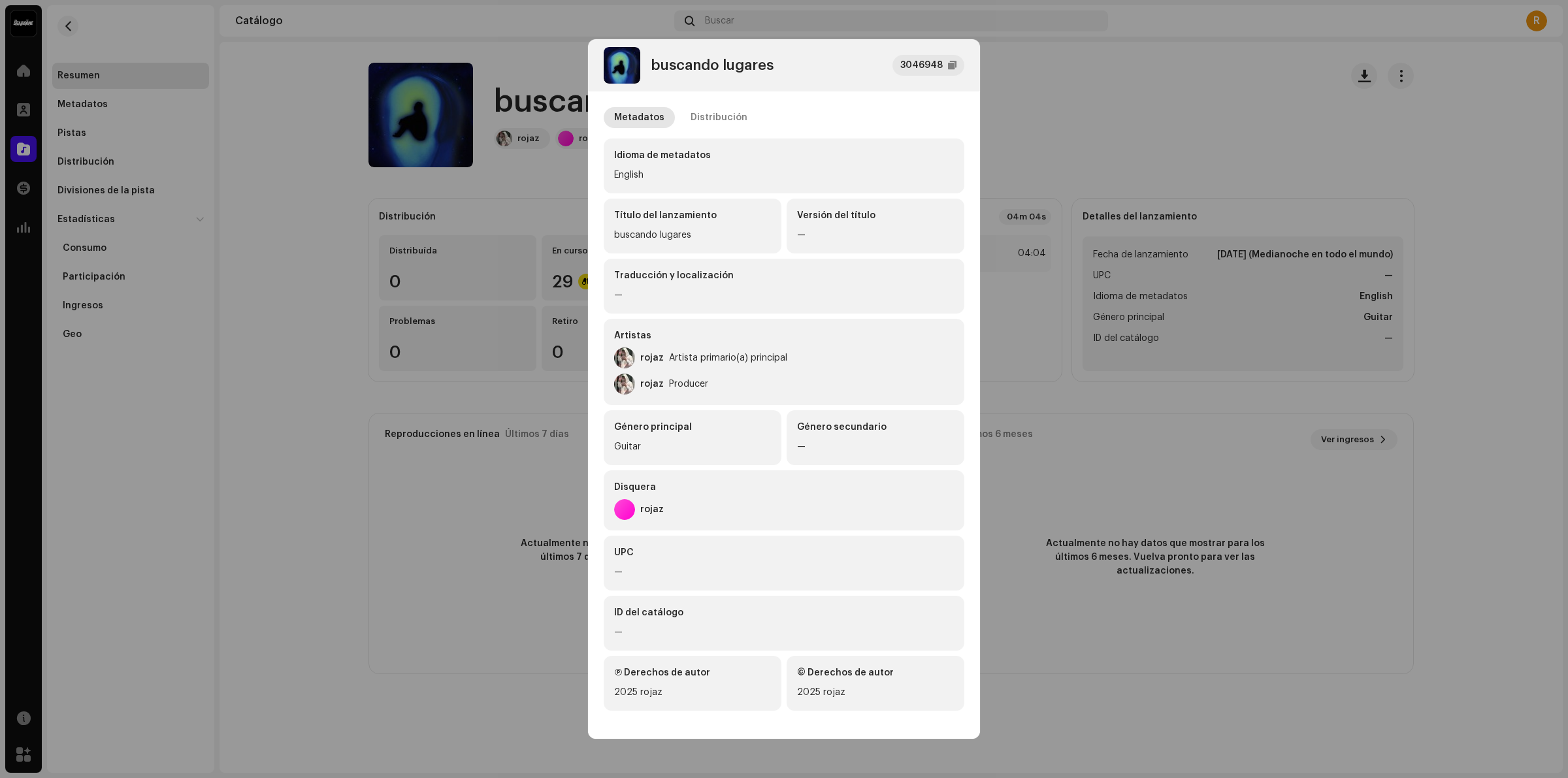
click at [668, 178] on div "English" at bounding box center [784, 175] width 339 height 15
click at [666, 162] on div "Idioma de metadatos English" at bounding box center [784, 166] width 361 height 54
click at [707, 114] on div "Distribución" at bounding box center [719, 117] width 57 height 21
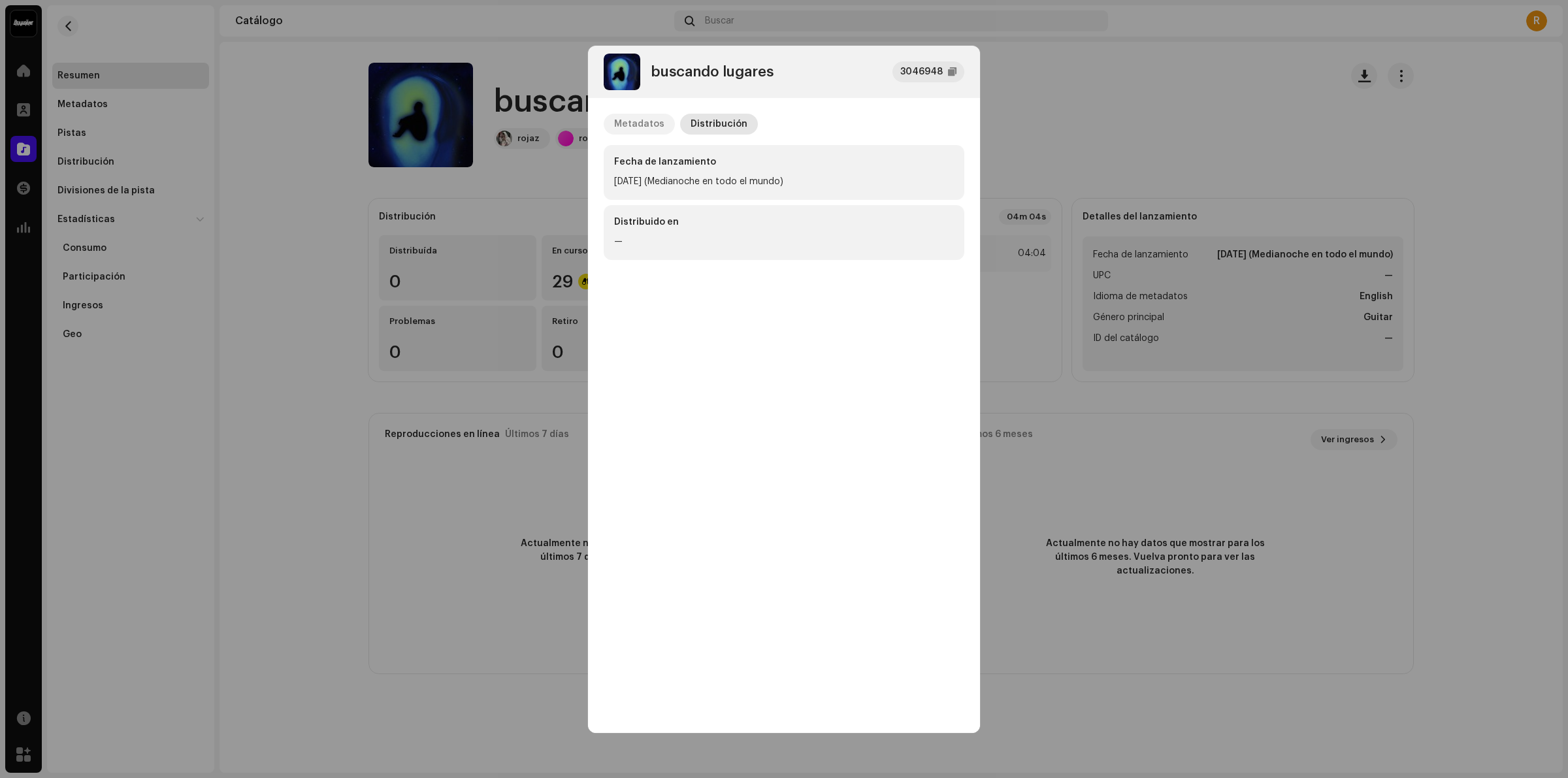
click at [640, 123] on div "Metadatos" at bounding box center [639, 124] width 50 height 21
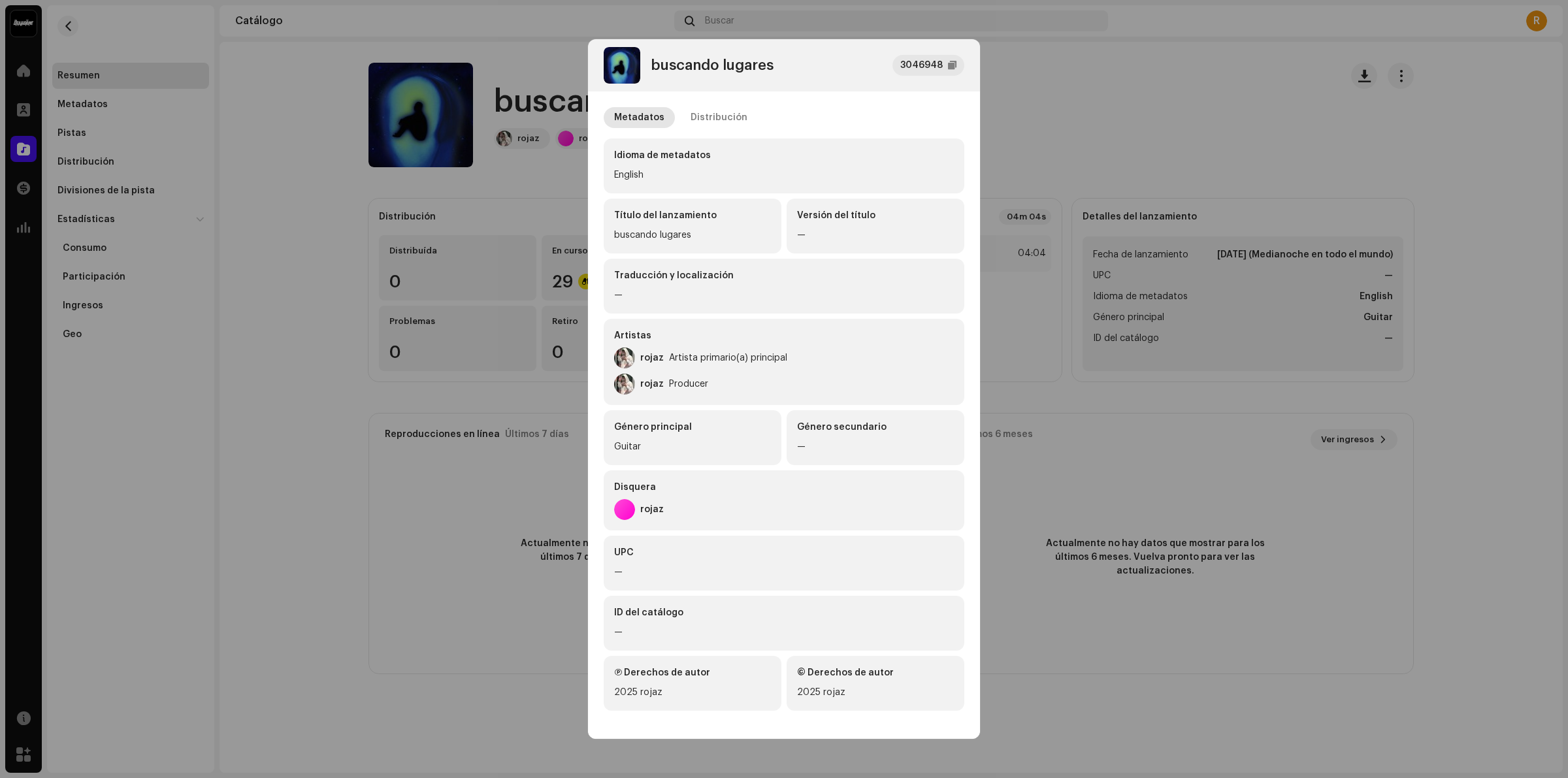
scroll to position [2, 0]
click at [689, 383] on div "Producer" at bounding box center [688, 383] width 39 height 10
click at [721, 359] on div "Artista primario(a) principal" at bounding box center [727, 357] width 118 height 10
click at [623, 237] on div "Título del lanzamiento buscando lugares" at bounding box center [692, 225] width 178 height 54
click at [677, 282] on div "Traducción y localización —" at bounding box center [784, 285] width 361 height 54
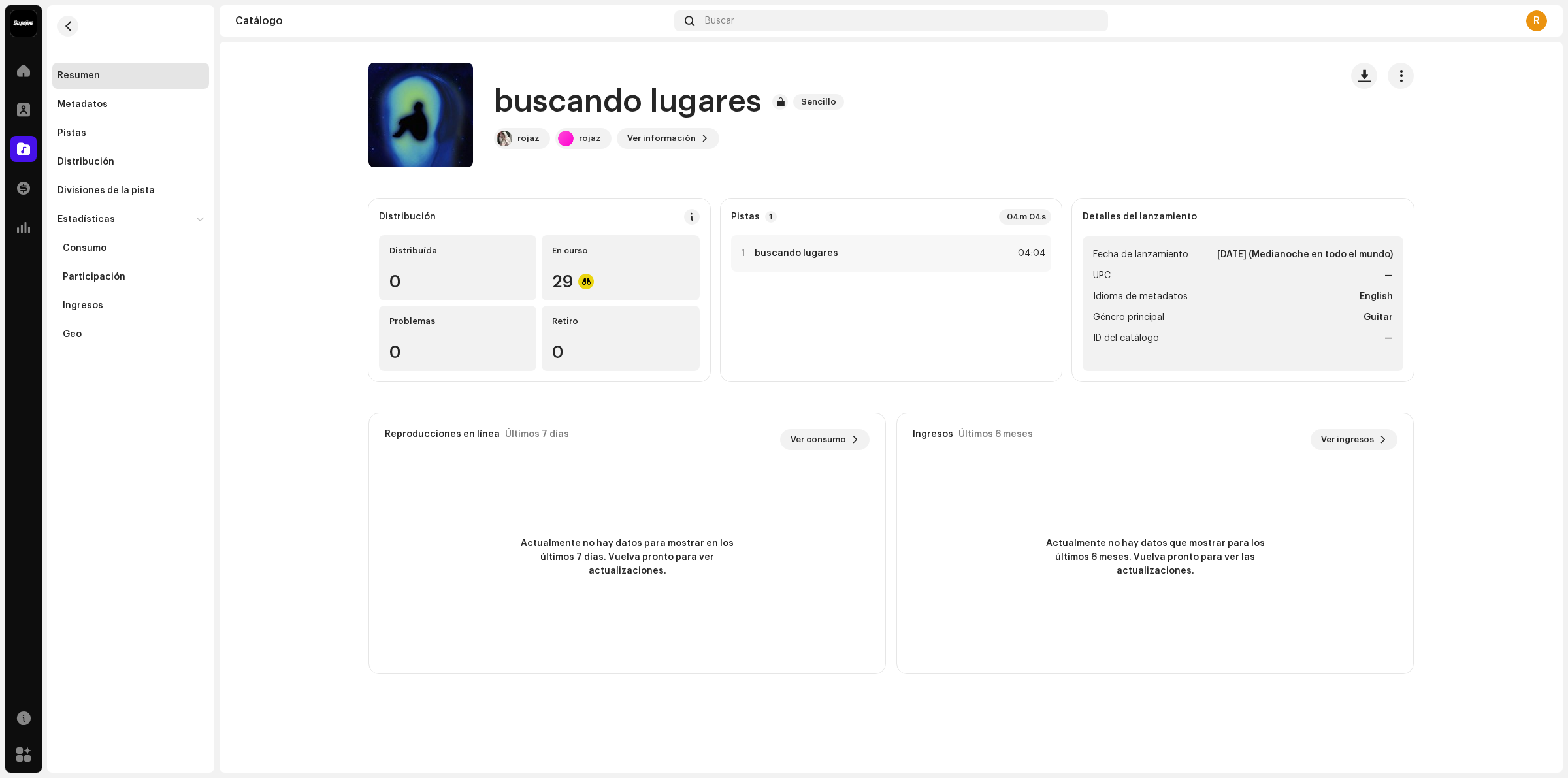
click at [482, 466] on div "buscando lugares 3046948 Metadatos Distribución Idioma de metadatos English Tít…" at bounding box center [784, 389] width 1568 height 778
click at [478, 237] on div "Distribuída 0" at bounding box center [457, 267] width 157 height 66
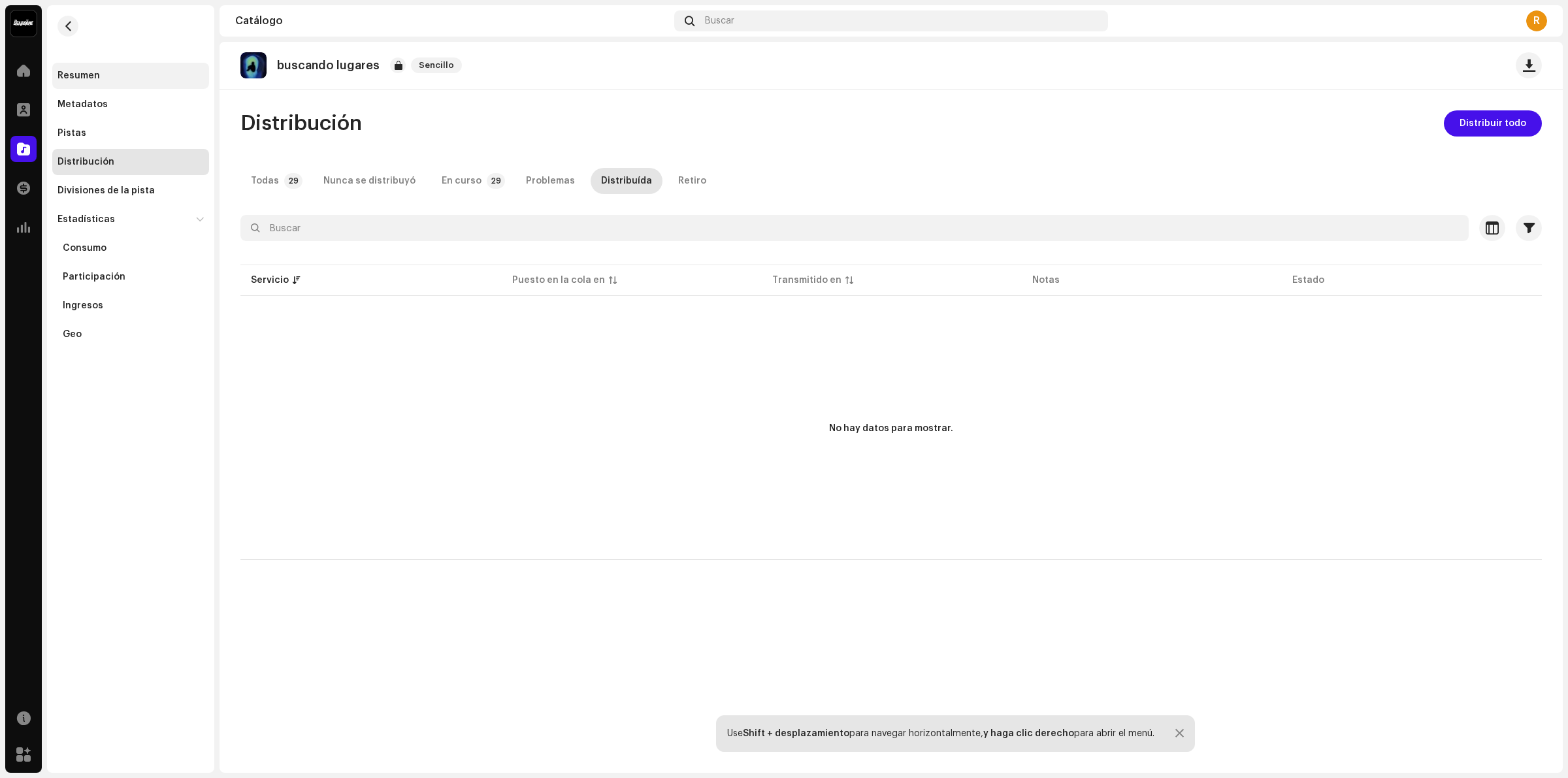
click at [86, 79] on div "Resumen" at bounding box center [79, 76] width 43 height 10
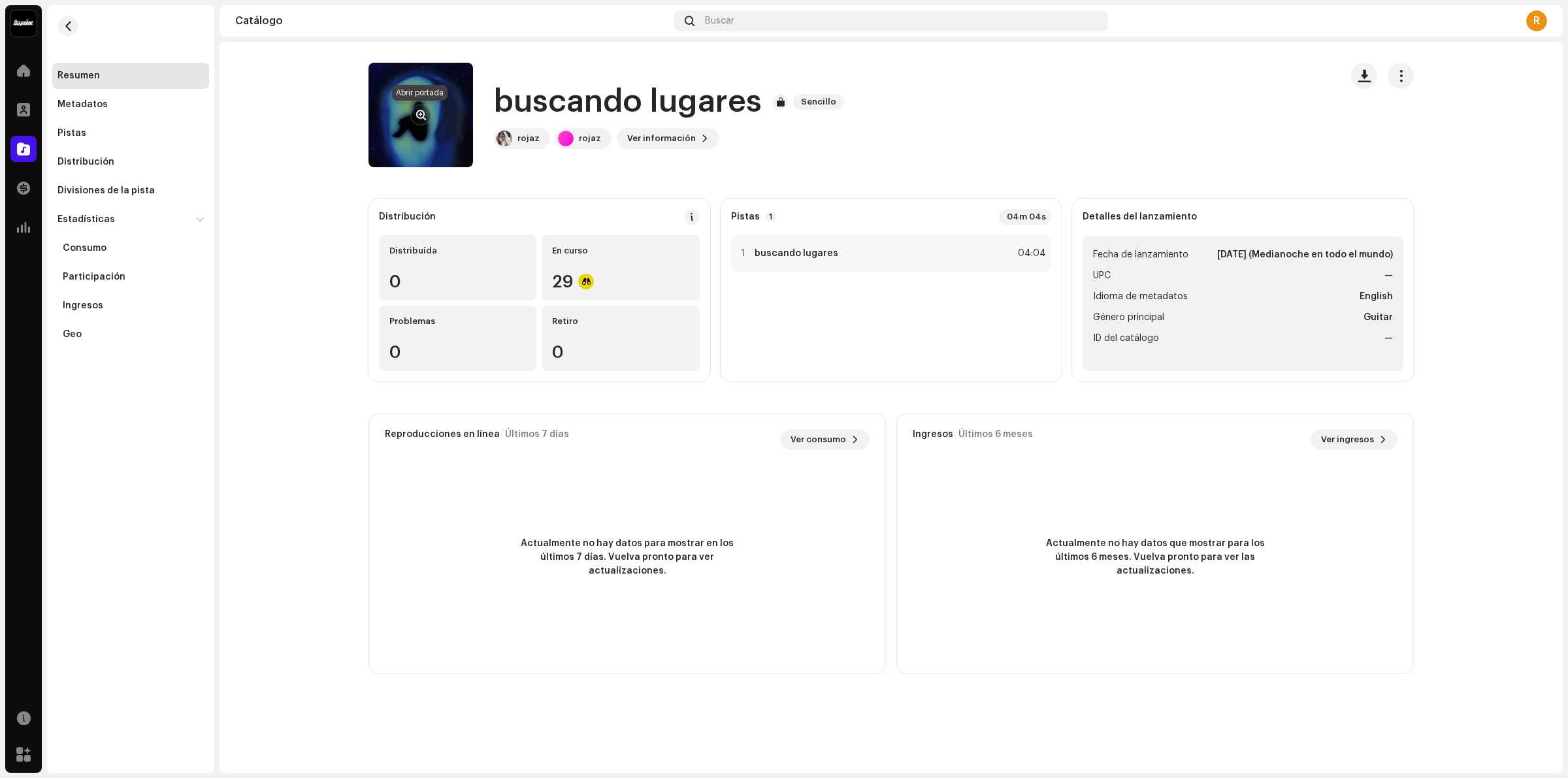
click at [425, 118] on span "button" at bounding box center [421, 115] width 10 height 10
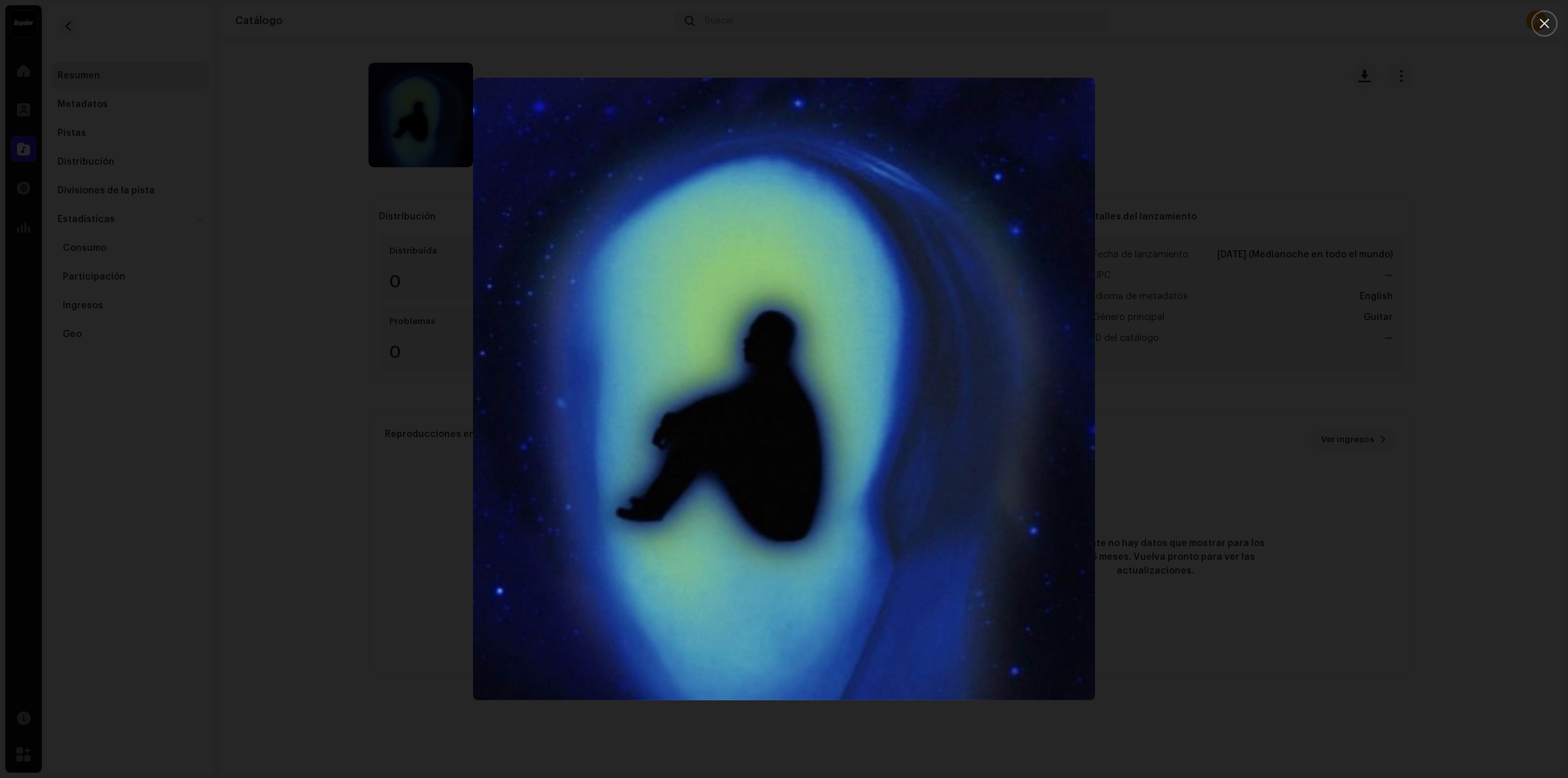
click at [345, 406] on div at bounding box center [784, 389] width 1568 height 778
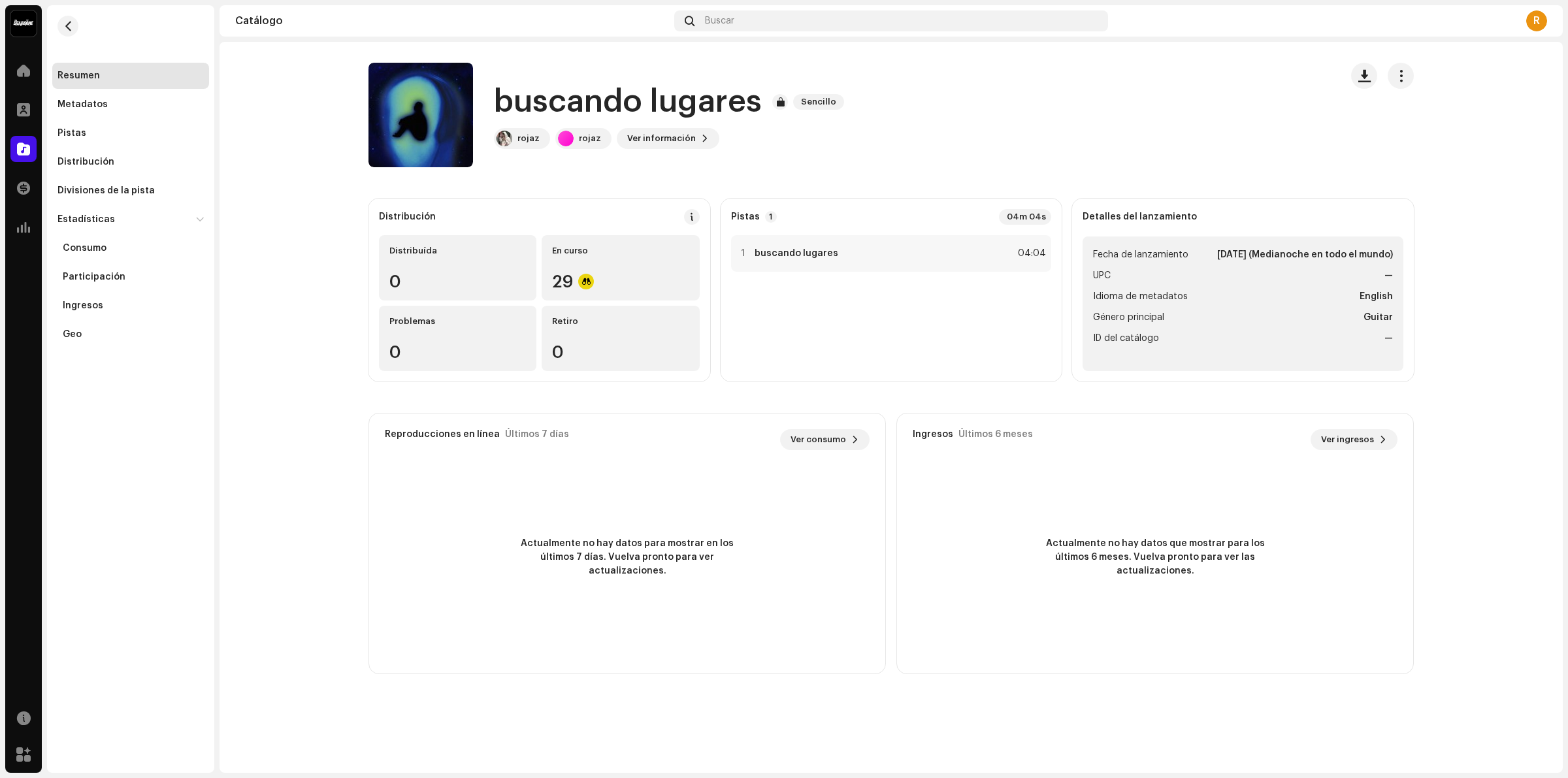
click at [546, 105] on h1 "buscando lugares" at bounding box center [627, 101] width 268 height 42
click at [668, 136] on span "Ver información" at bounding box center [661, 138] width 69 height 26
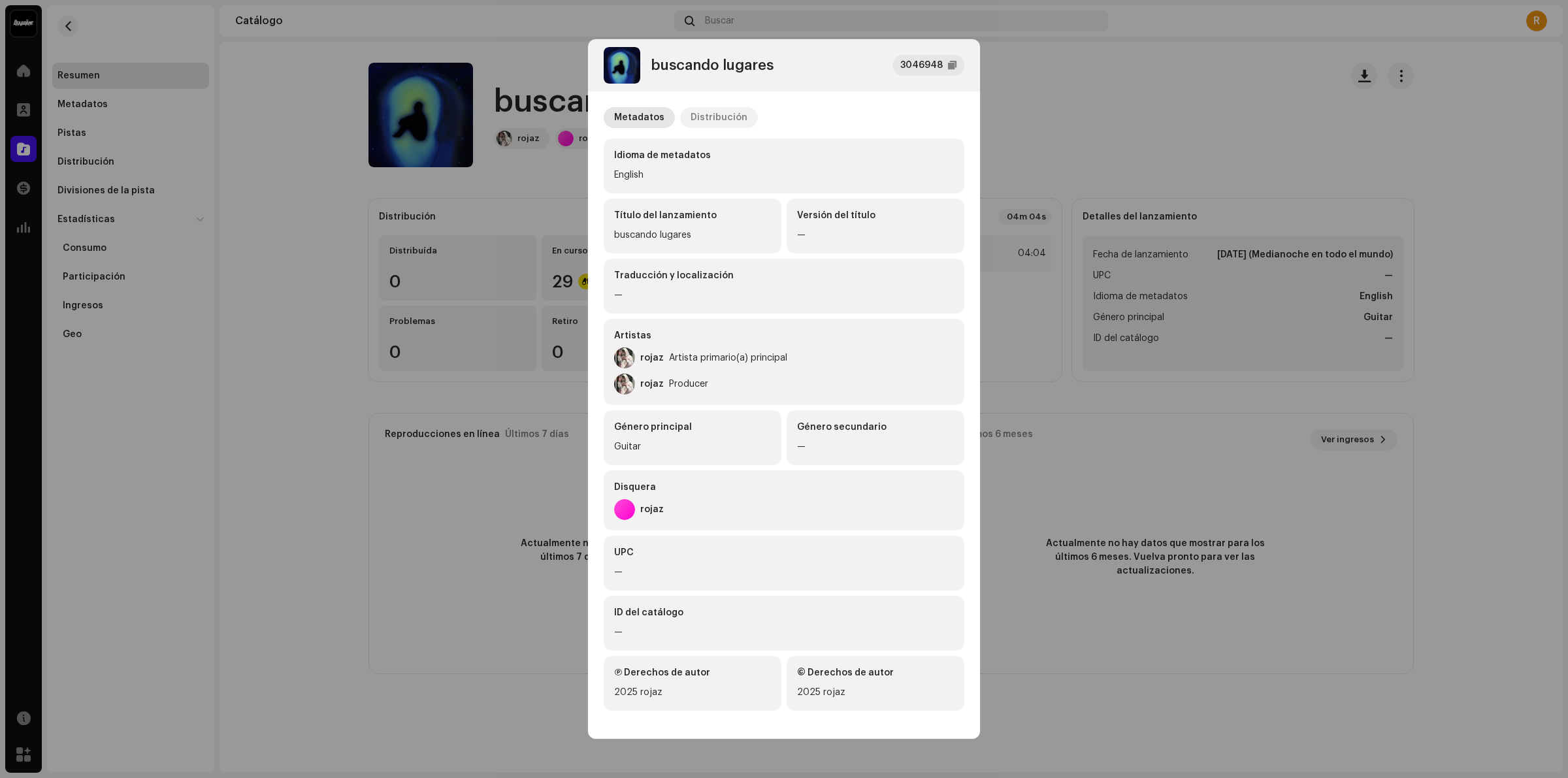
click at [719, 119] on div "Distribución" at bounding box center [719, 117] width 57 height 21
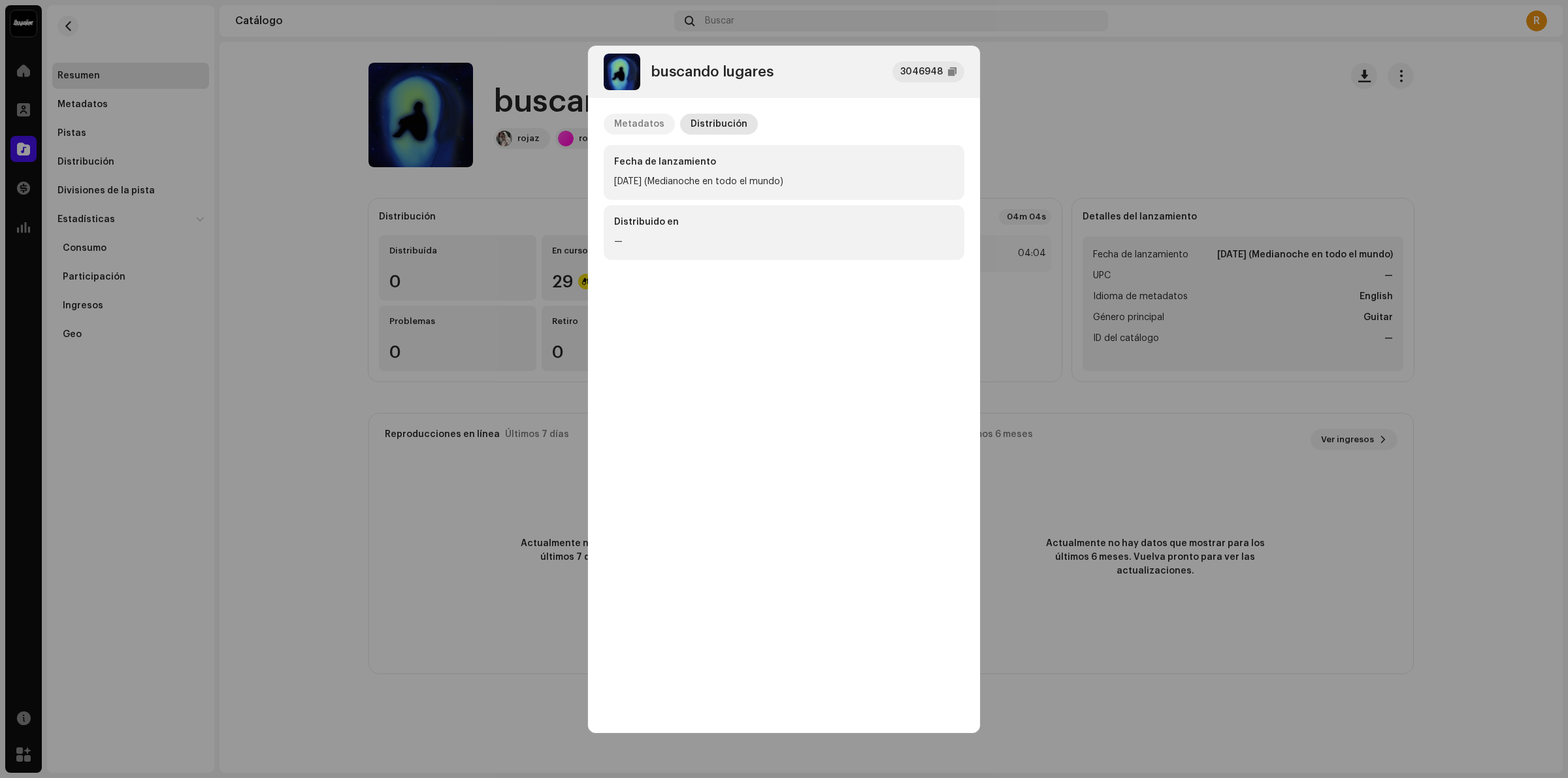
click at [647, 119] on div "Metadatos" at bounding box center [639, 124] width 50 height 21
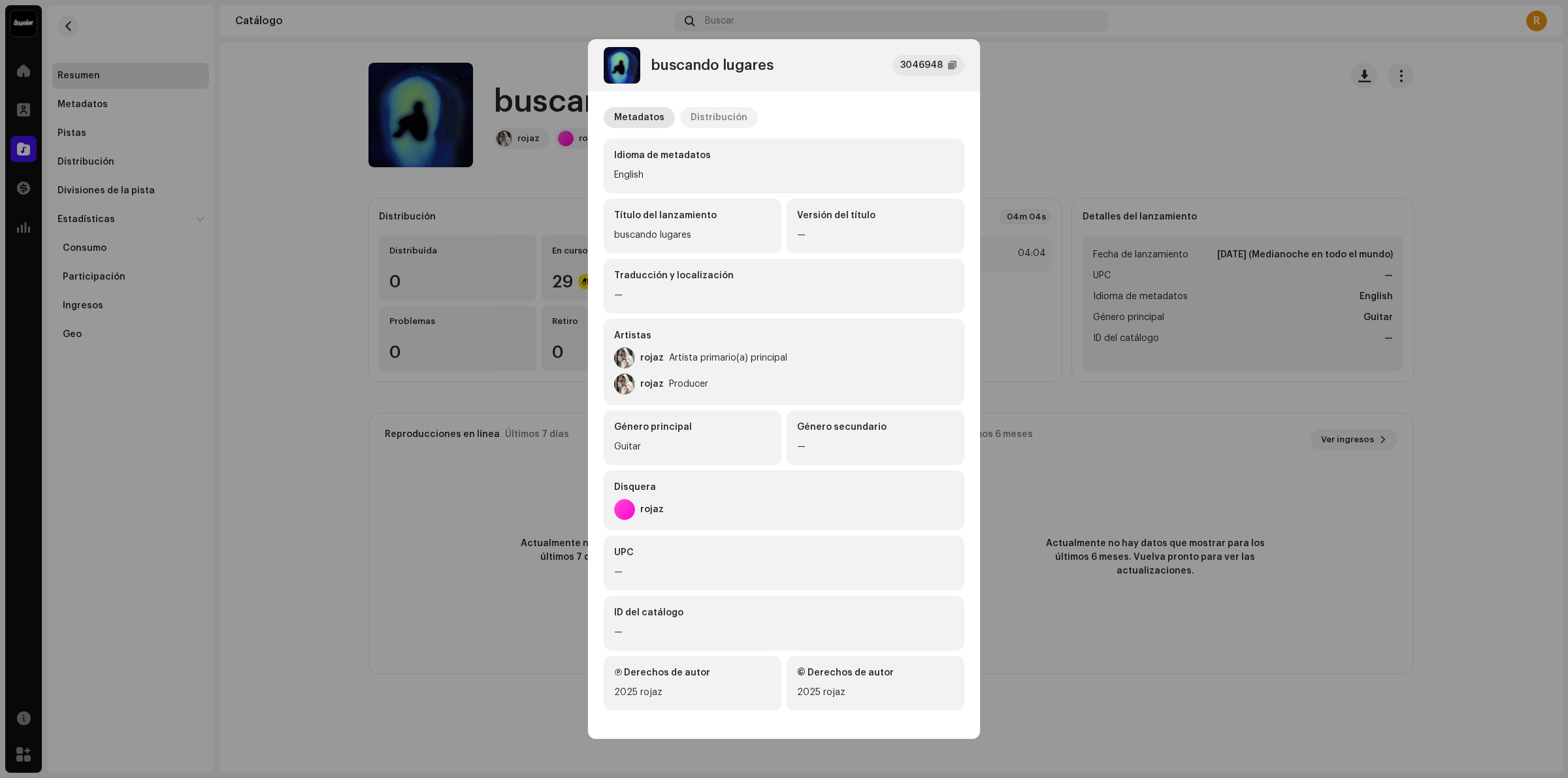
click at [714, 116] on div "Distribución" at bounding box center [719, 117] width 57 height 21
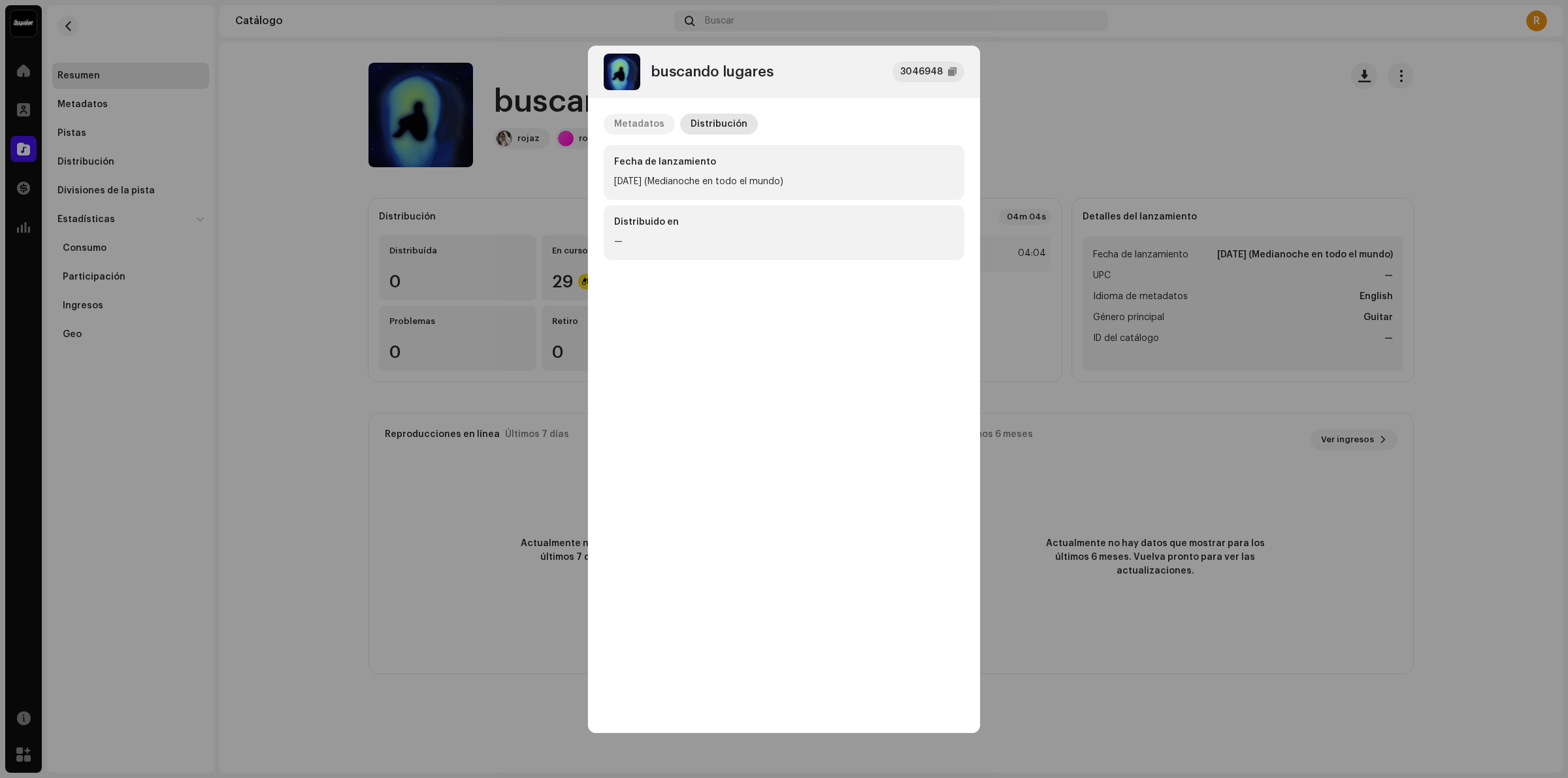
click at [644, 123] on div "Metadatos" at bounding box center [639, 124] width 50 height 21
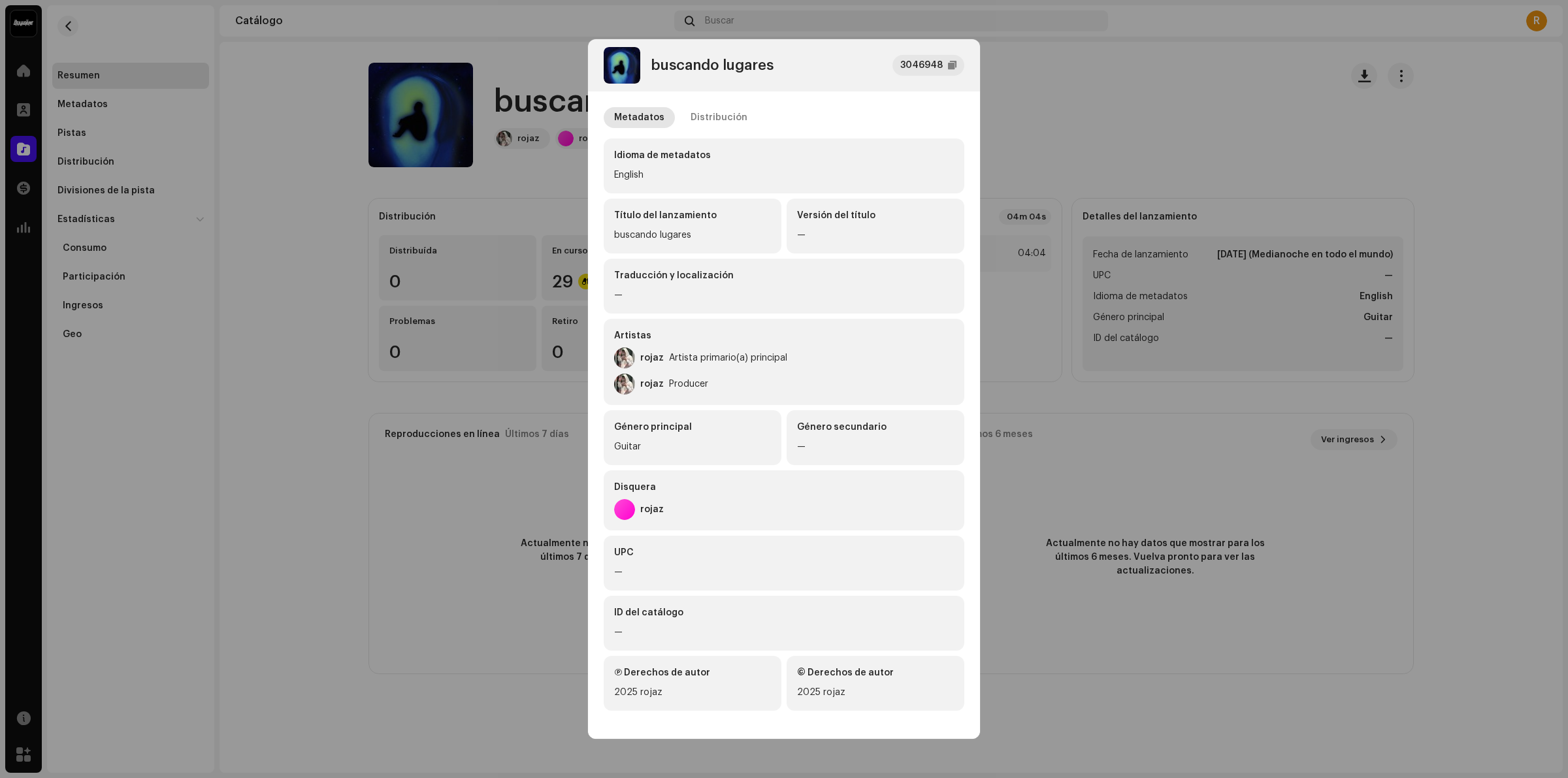
click at [657, 344] on div "Artistas rojaz Artista primario(a) principal rojaz Producer" at bounding box center [784, 362] width 361 height 86
click at [662, 368] on div "rojaz Artista primario(a) principal" at bounding box center [700, 358] width 173 height 21
click at [662, 386] on div "rojaz Producer" at bounding box center [661, 384] width 94 height 21
drag, startPoint x: 710, startPoint y: 384, endPoint x: 602, endPoint y: 386, distance: 108.0
click at [602, 386] on div "Metadatos Distribución Idioma de metadatos English Título del lanzamiento busca…" at bounding box center [784, 407] width 392 height 632
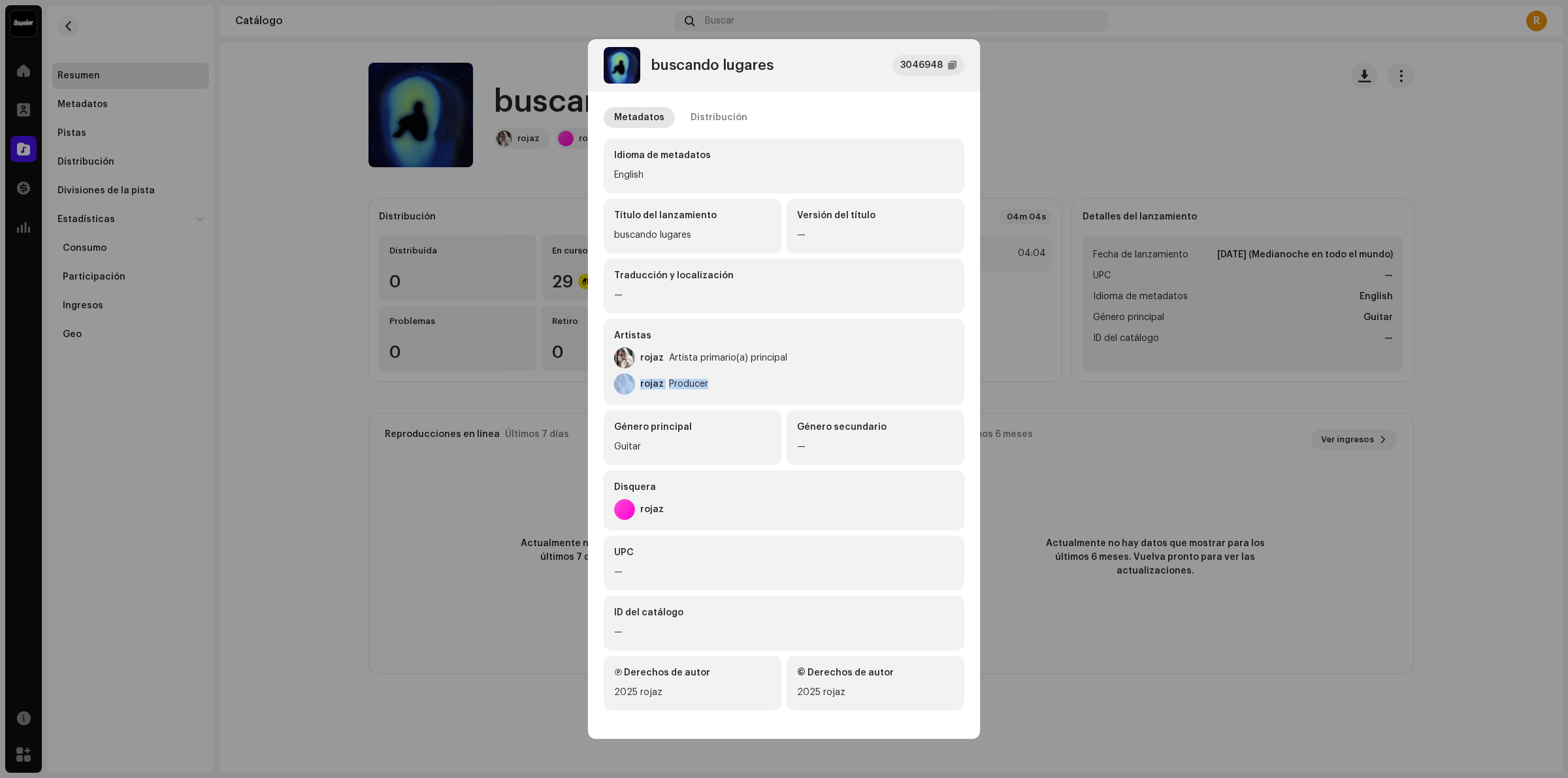
click at [691, 374] on div "rojaz Producer" at bounding box center [661, 384] width 94 height 21
drag, startPoint x: 782, startPoint y: 353, endPoint x: 618, endPoint y: 353, distance: 164.0
click at [618, 353] on div "rojaz Artista primario(a) principal" at bounding box center [700, 358] width 173 height 21
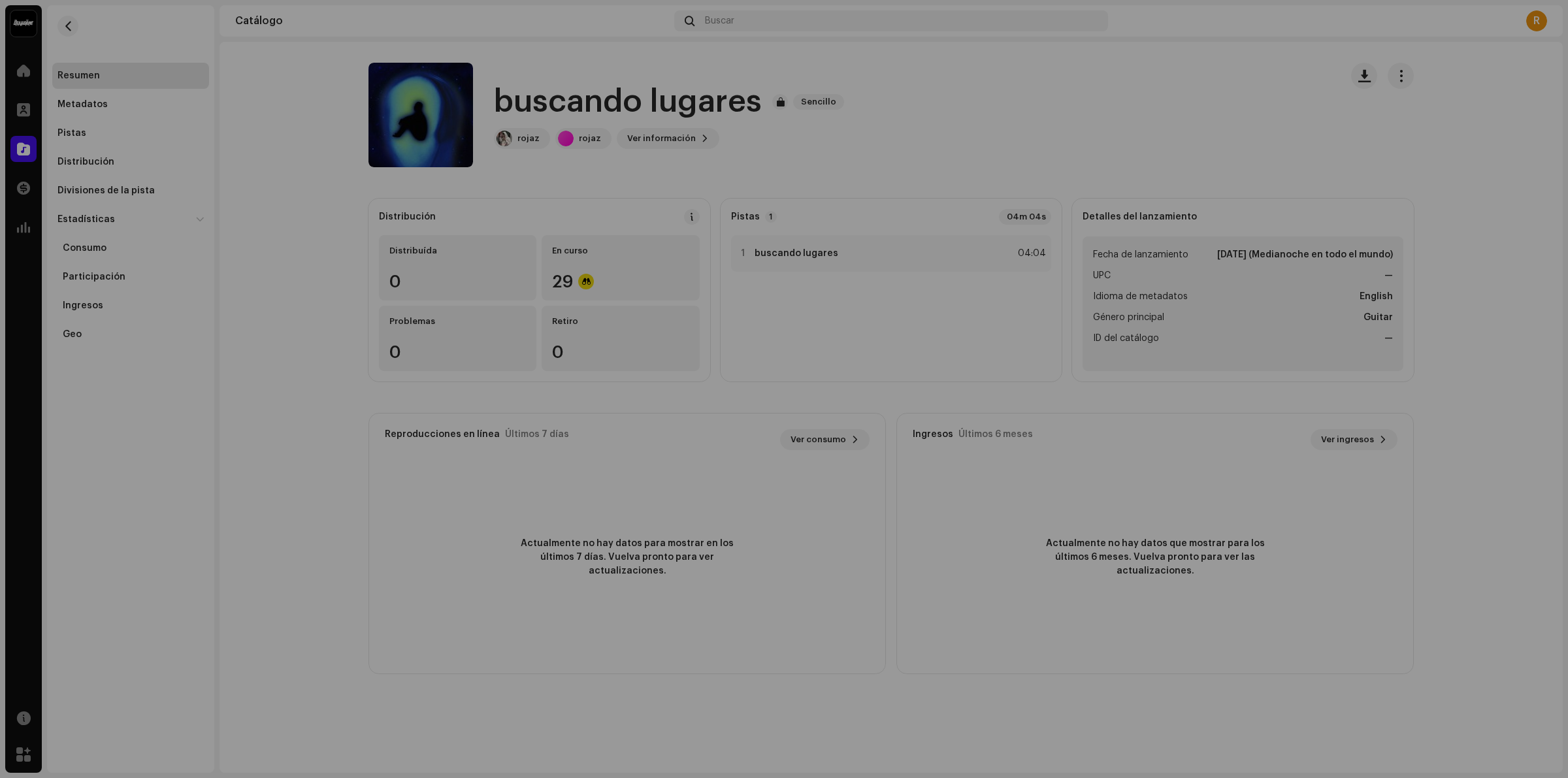
click at [362, 231] on div "buscando lugares 3046948 Metadatos Distribución Idioma de metadatos English Tít…" at bounding box center [784, 389] width 1568 height 778
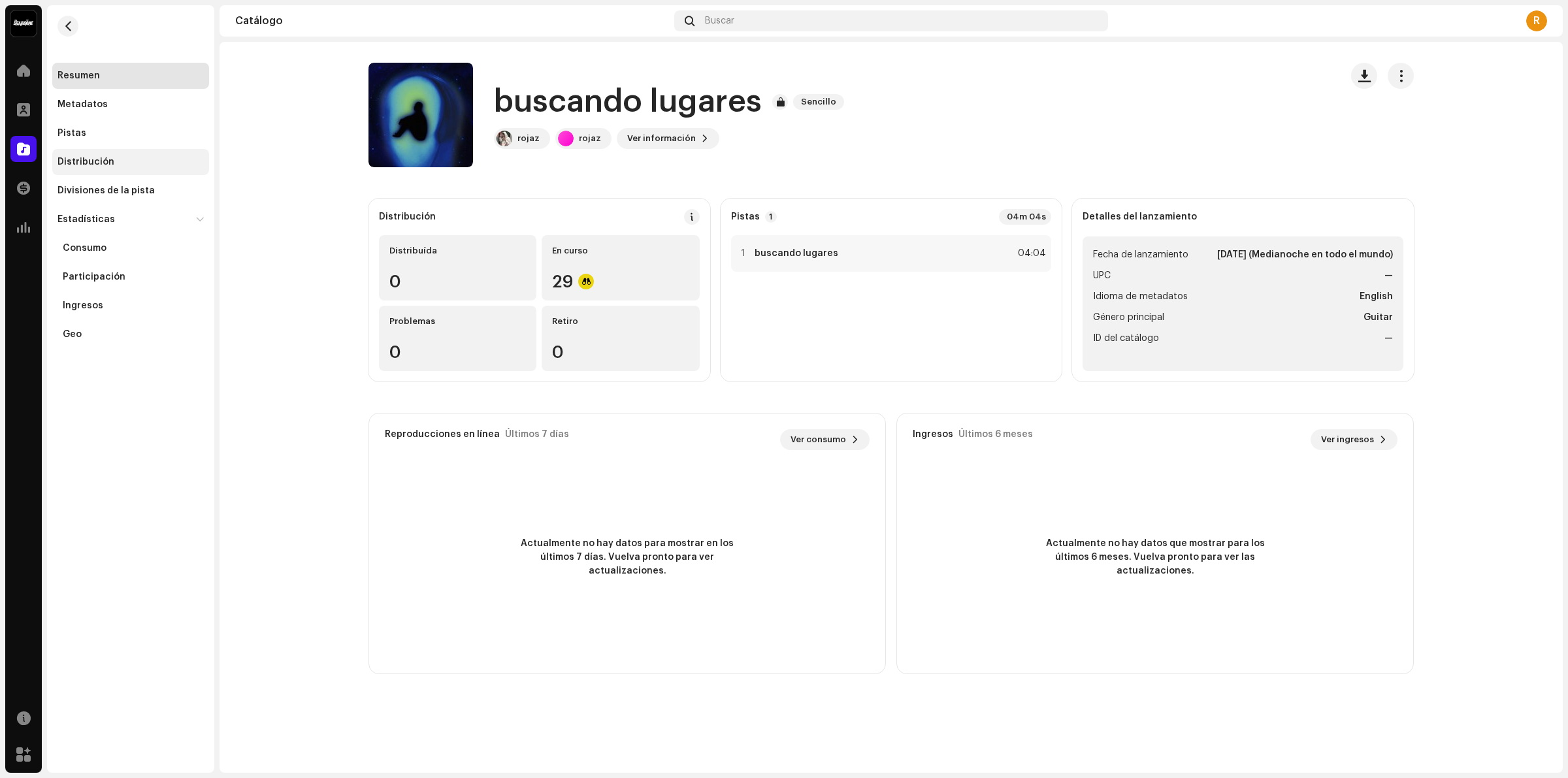
click at [101, 169] on div "Distribución" at bounding box center [130, 162] width 157 height 26
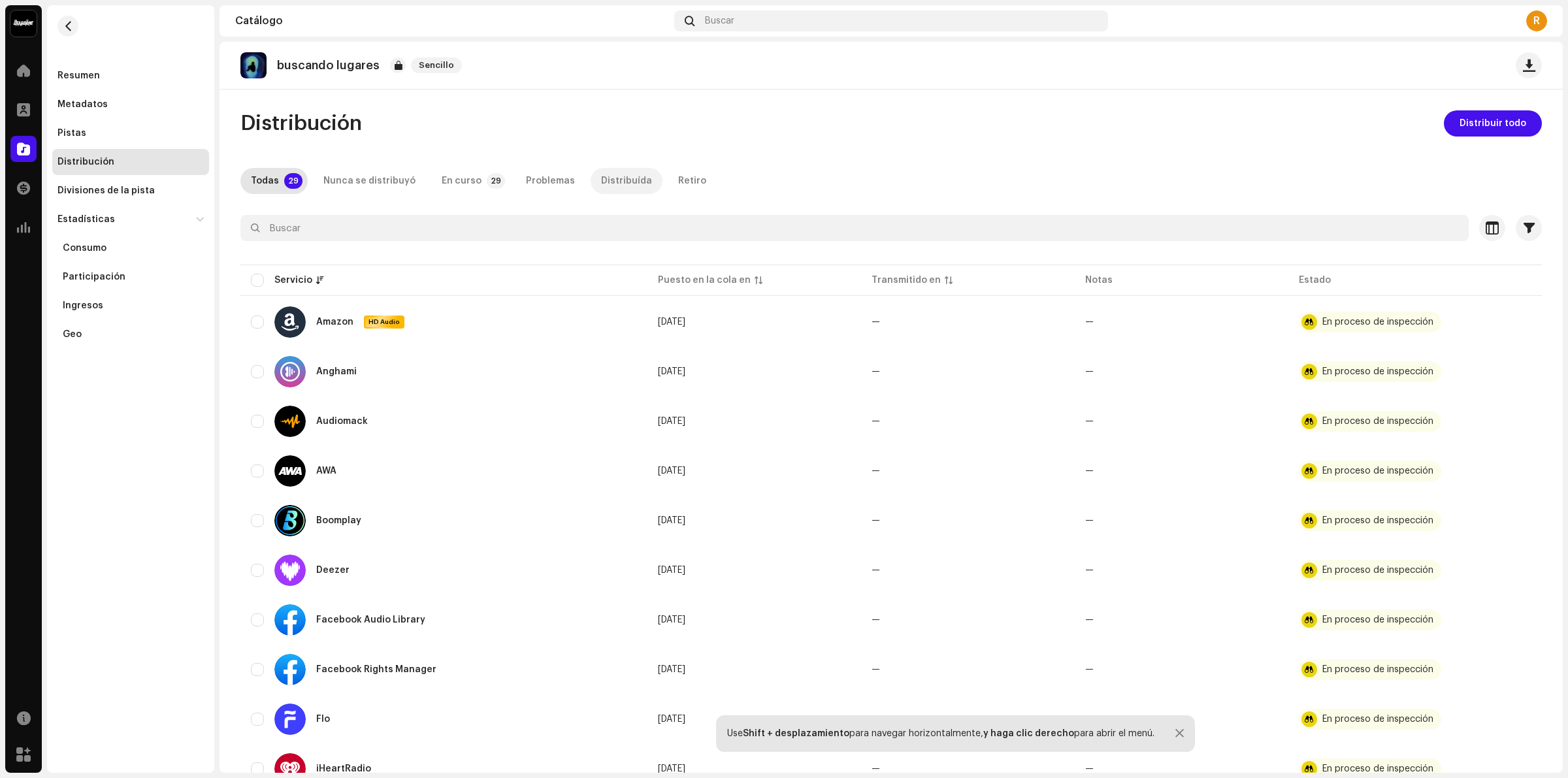
click at [621, 170] on div "Distribuída" at bounding box center [626, 180] width 51 height 26
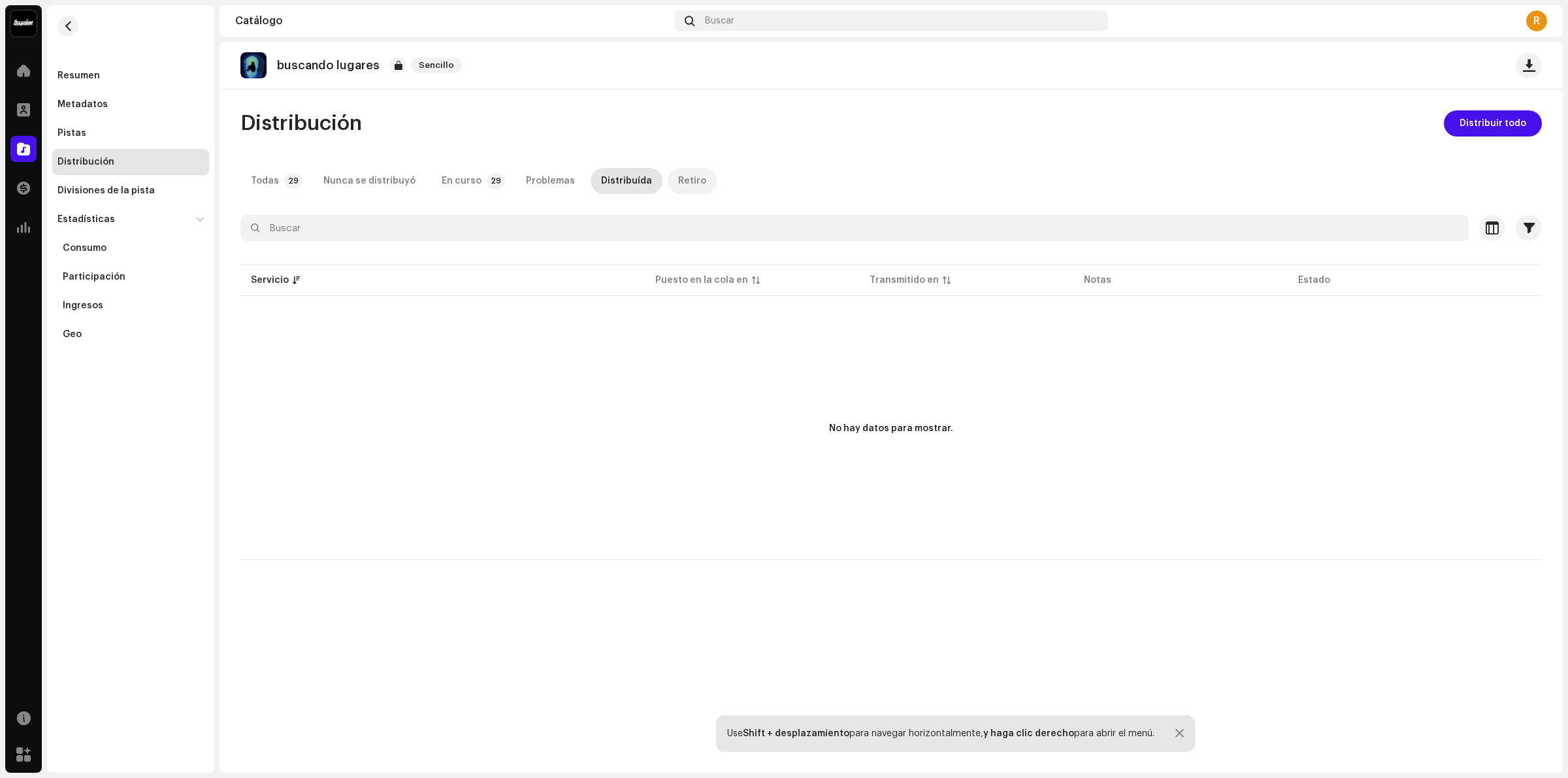
click at [678, 173] on div "Retiro" at bounding box center [692, 180] width 28 height 26
click at [266, 185] on div "Todas" at bounding box center [265, 180] width 28 height 26
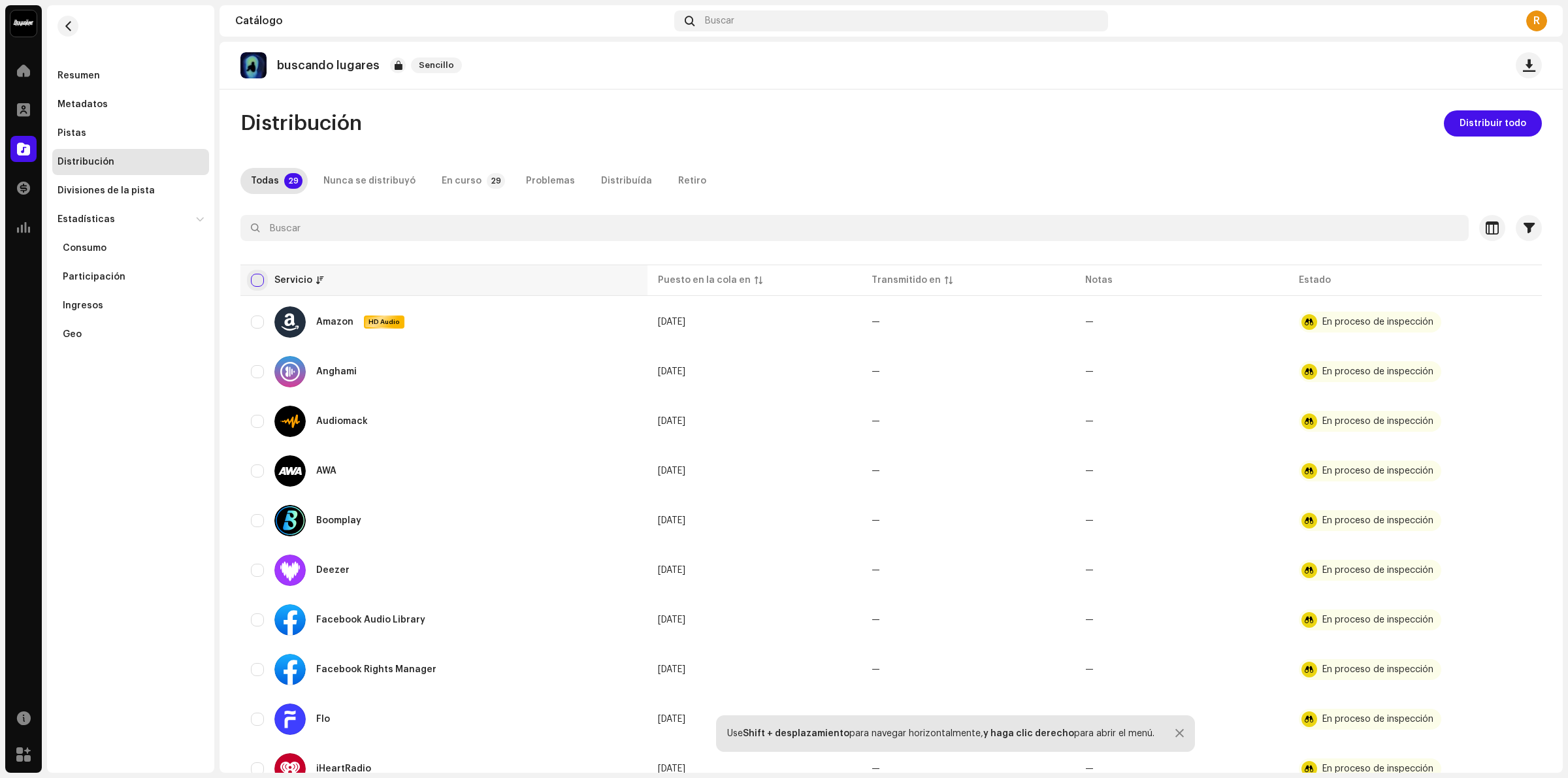
click at [260, 282] on input "checkbox" at bounding box center [257, 280] width 13 height 13
checkbox input "true"
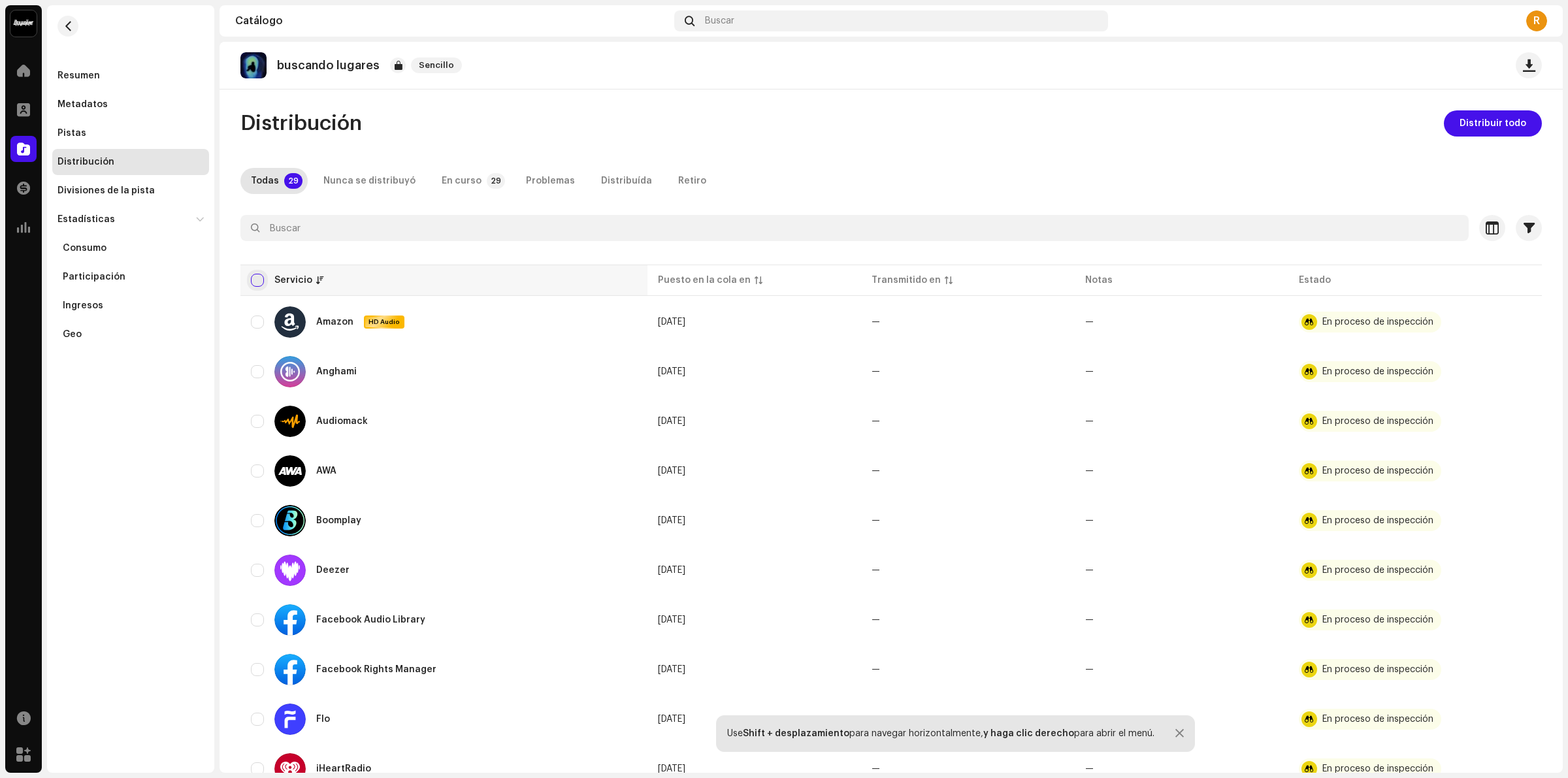
checkbox input "true"
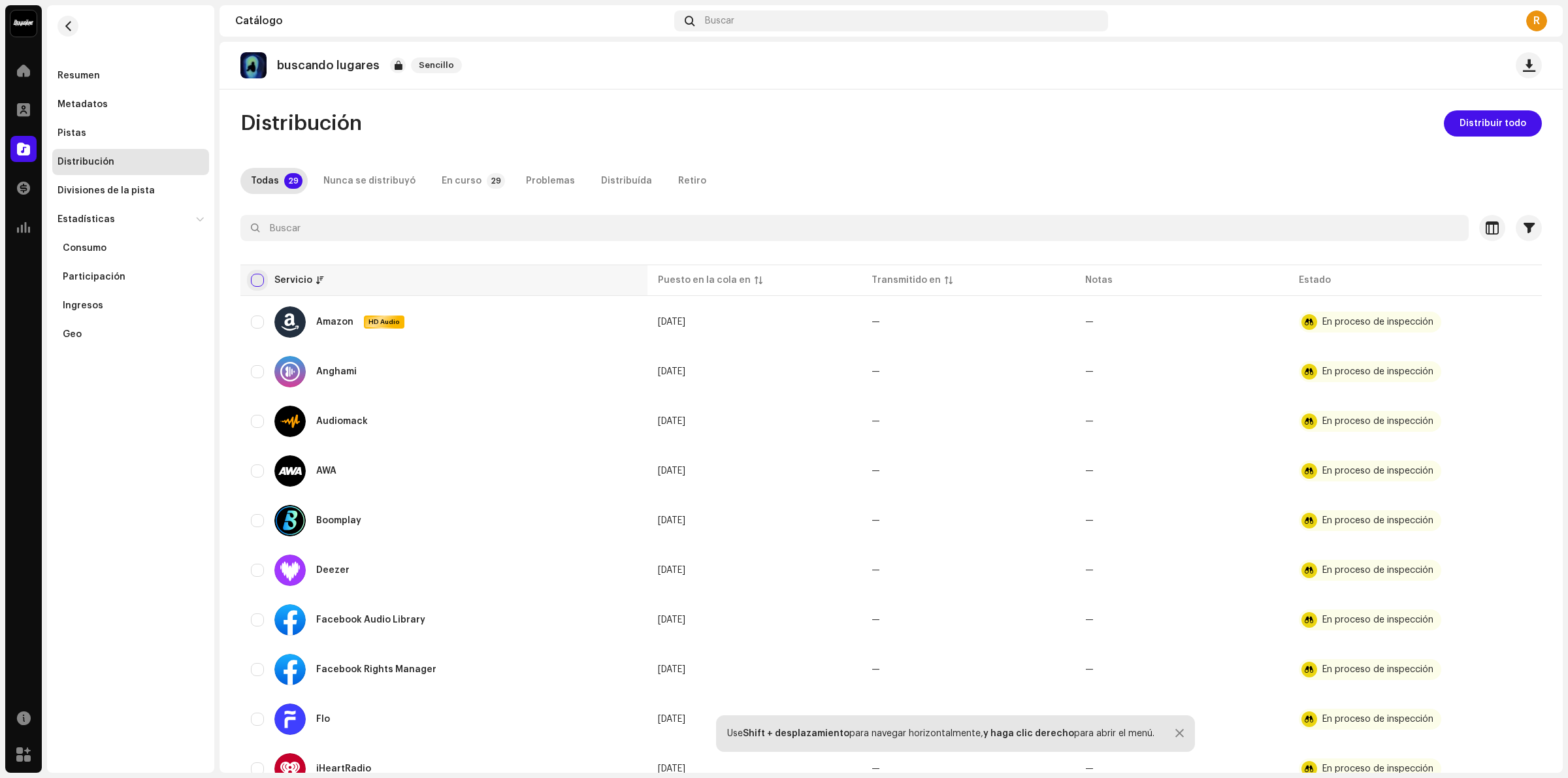
checkbox input "true"
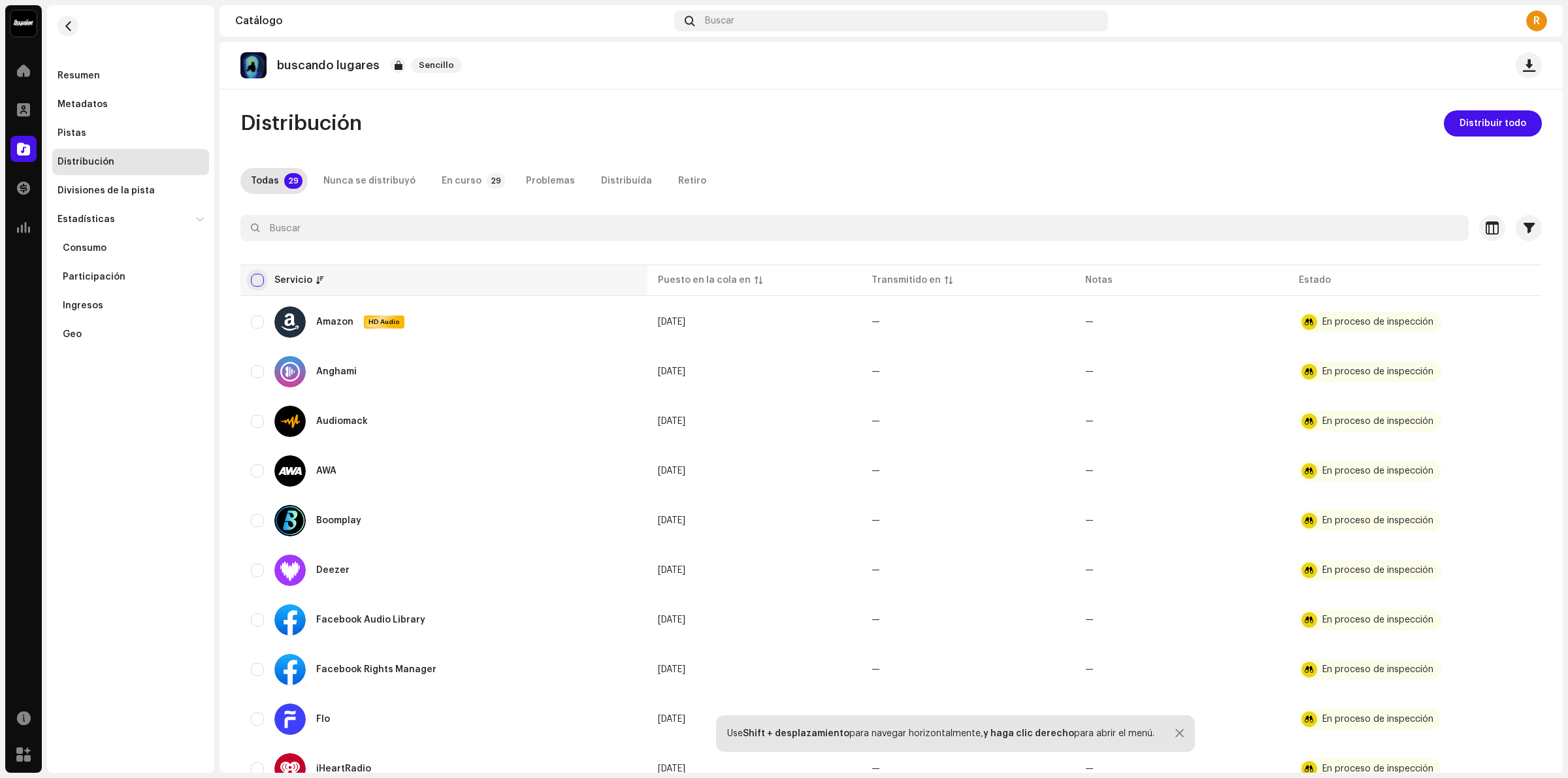
checkbox input "true"
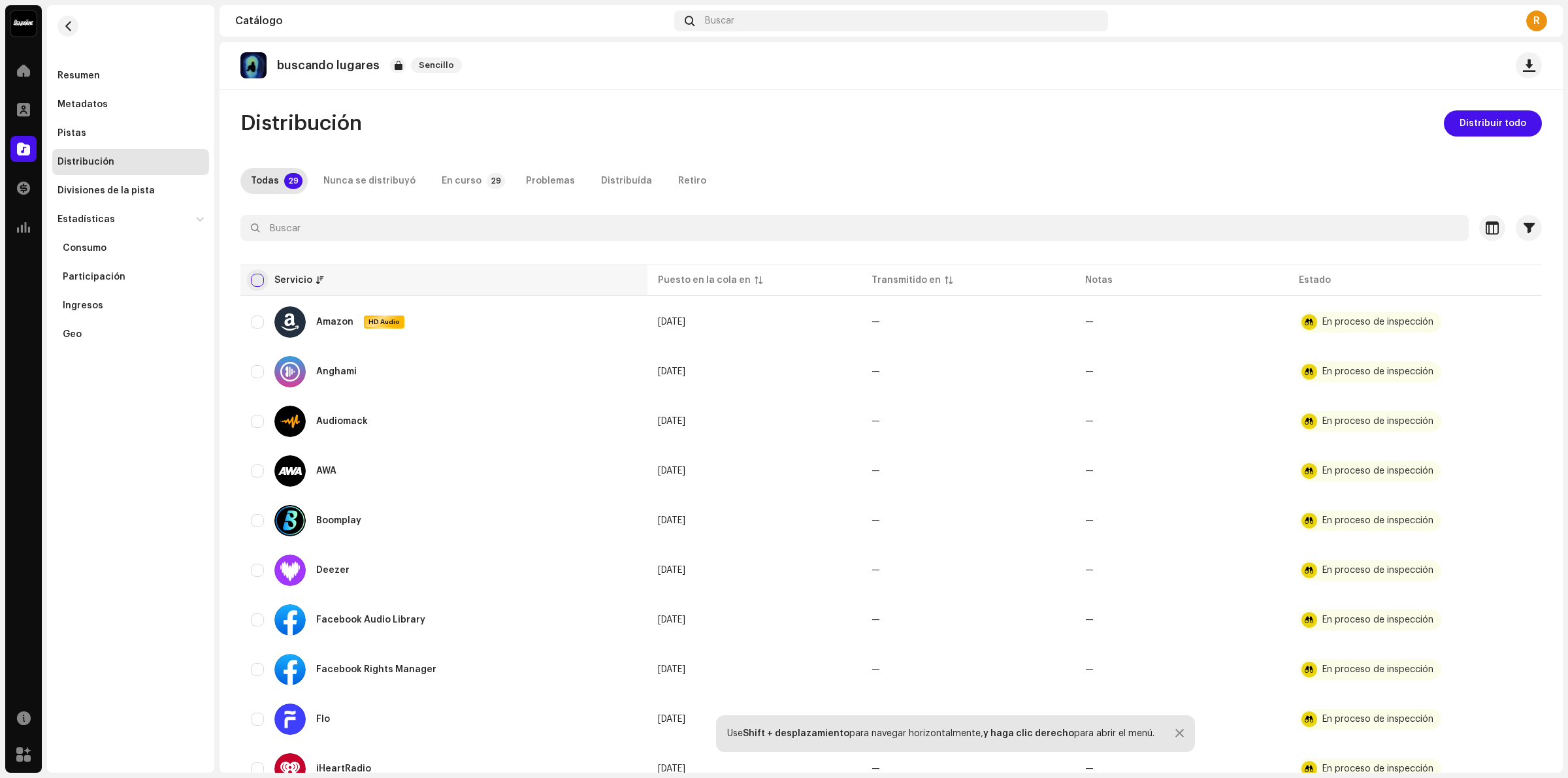
checkbox input "true"
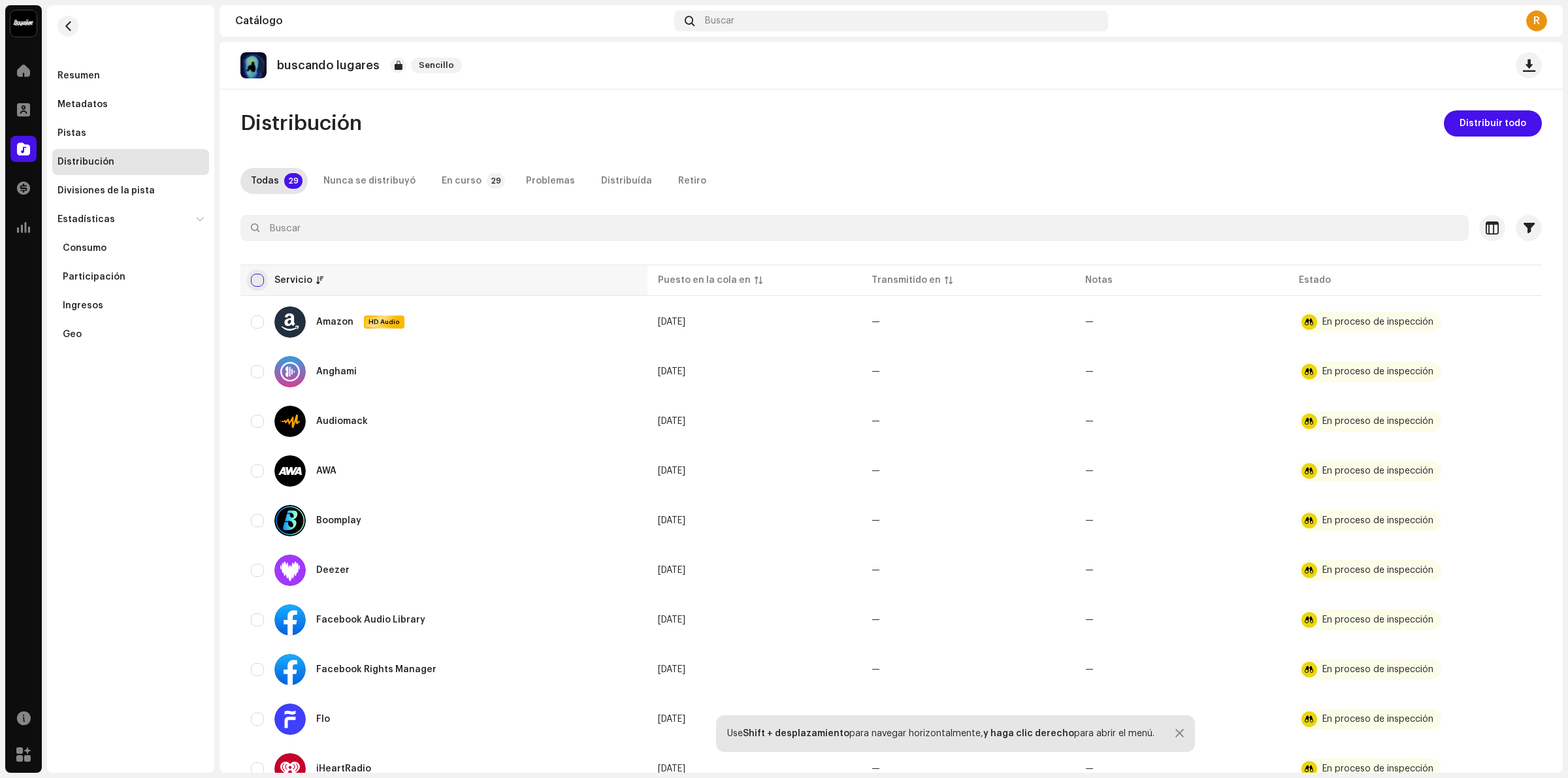
checkbox input "true"
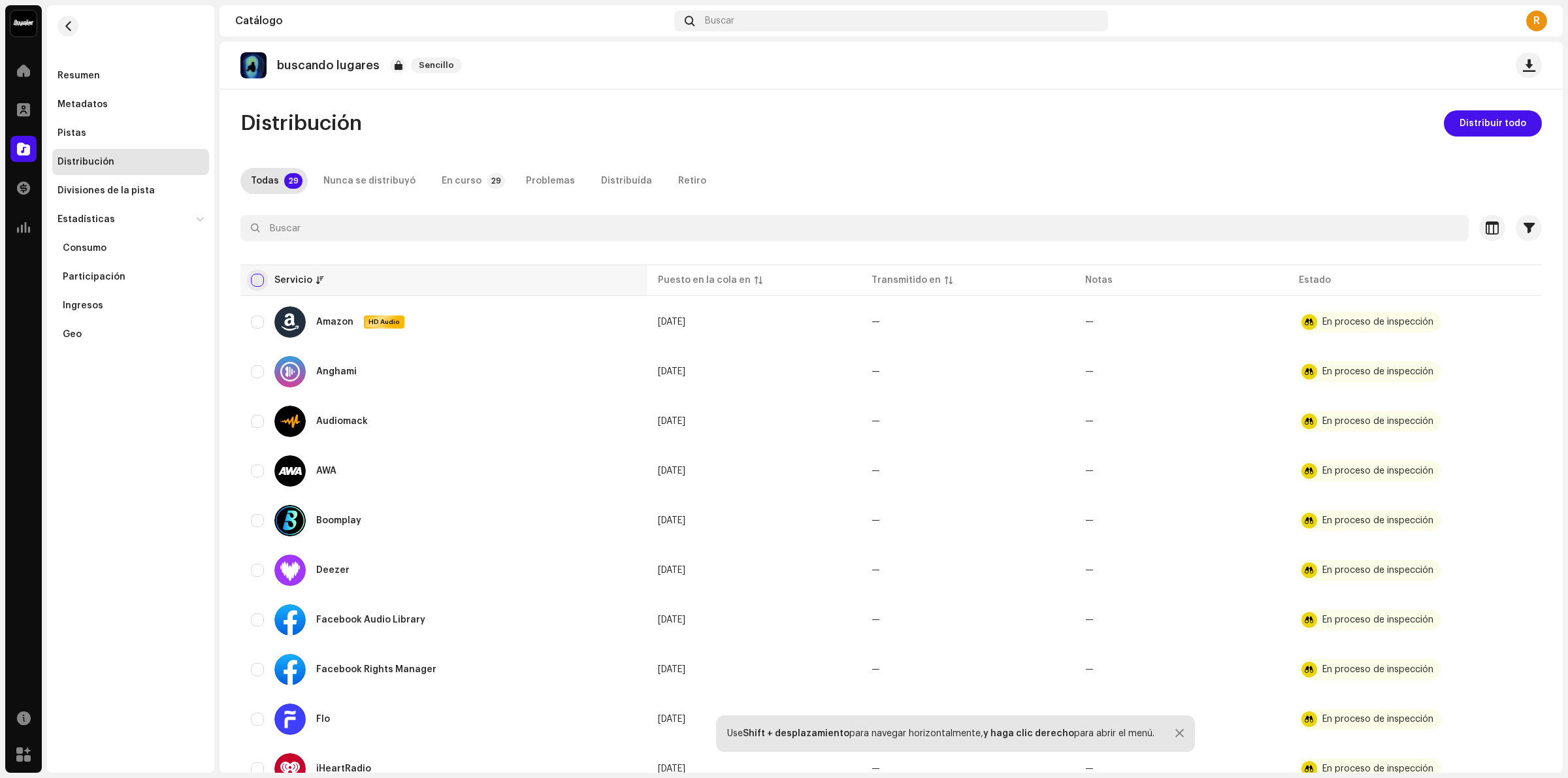
checkbox input "true"
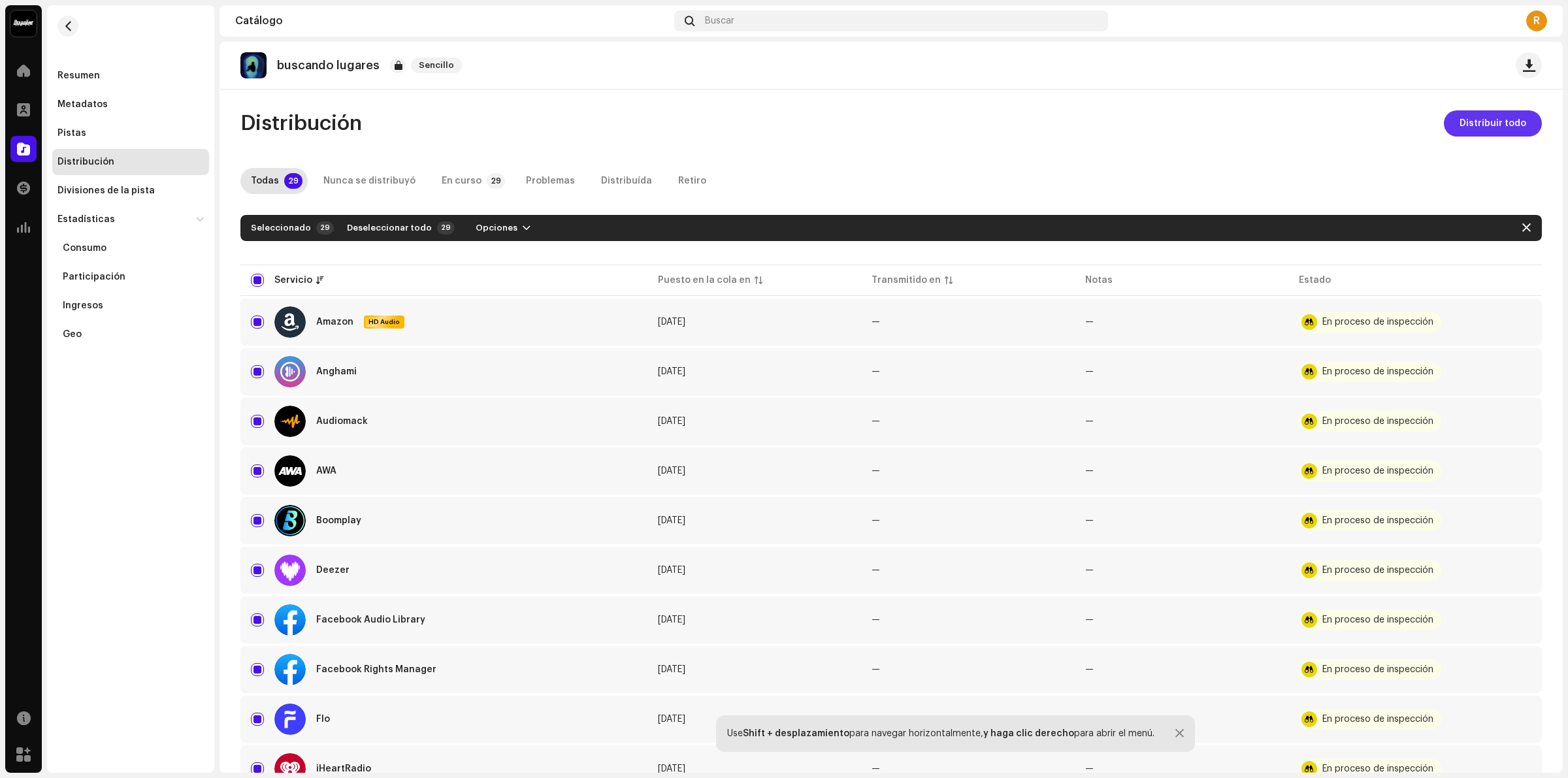
click at [1253, 122] on button "Distribuir todo" at bounding box center [1492, 123] width 98 height 26
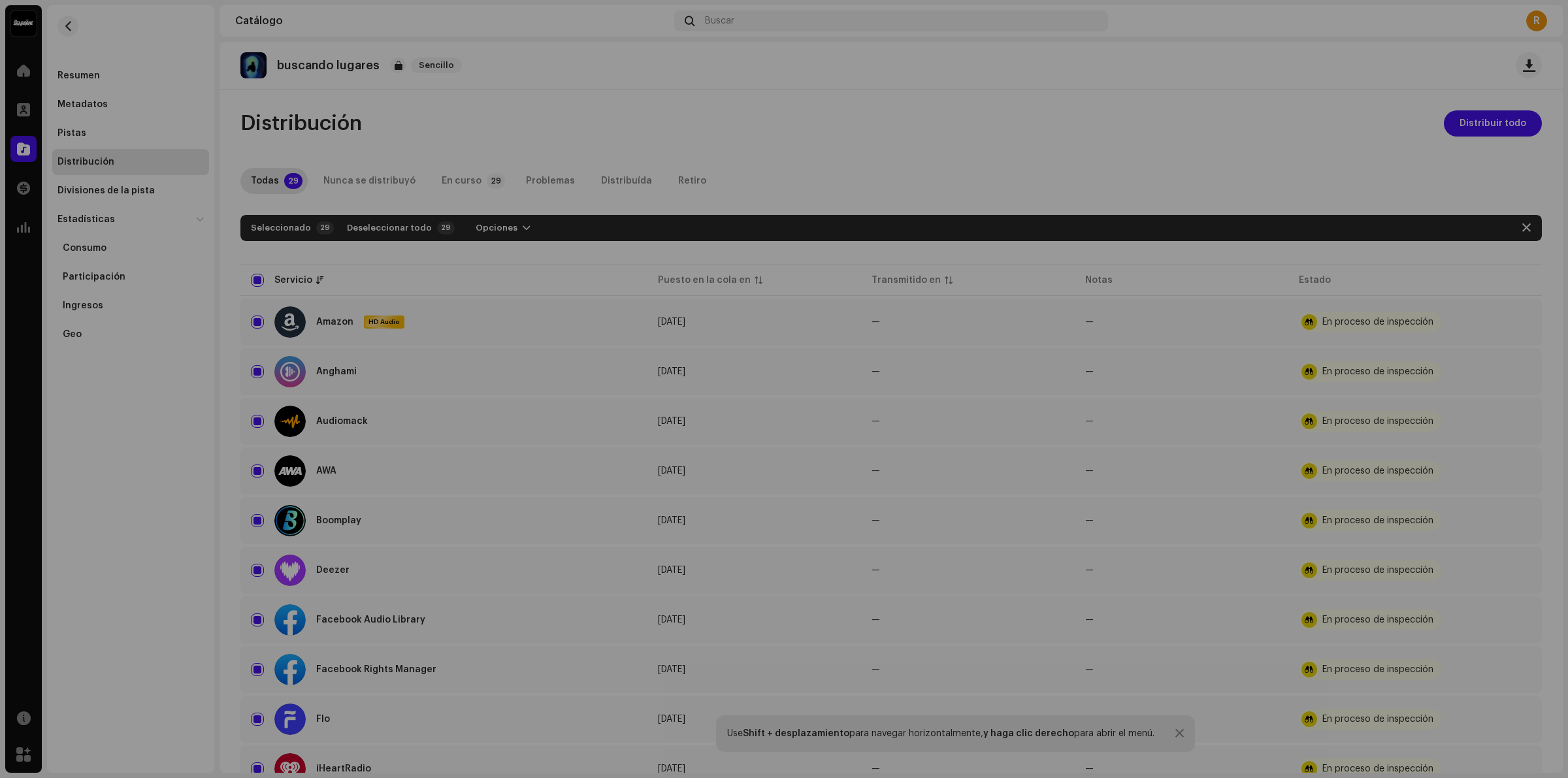
click at [1075, 340] on div "No elegible para distribución Los servicios seleccionados no son elegibles para…" at bounding box center [784, 389] width 1568 height 778
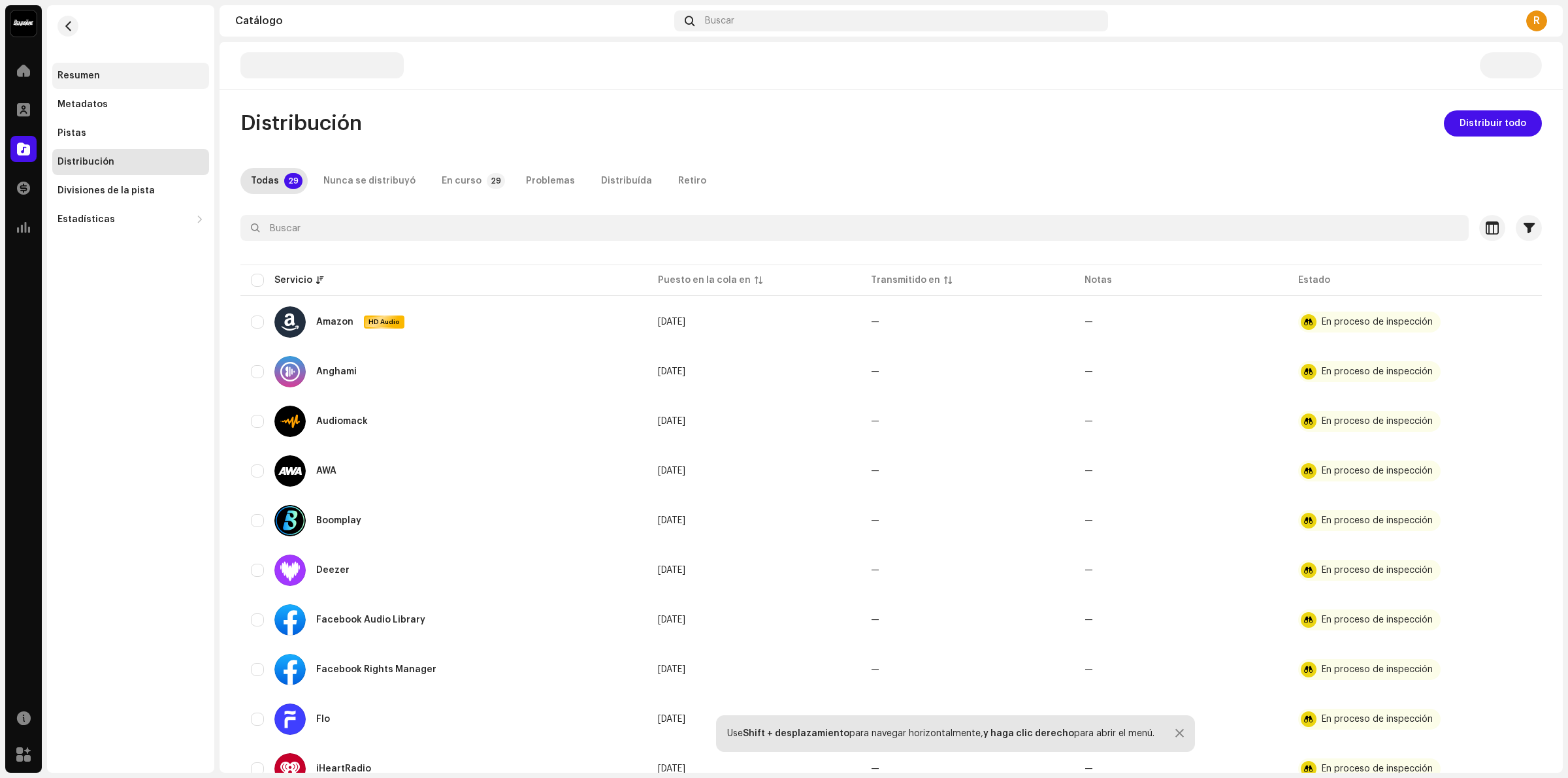
click at [86, 72] on div "Resumen" at bounding box center [79, 76] width 43 height 10
